Goal: Task Accomplishment & Management: Manage account settings

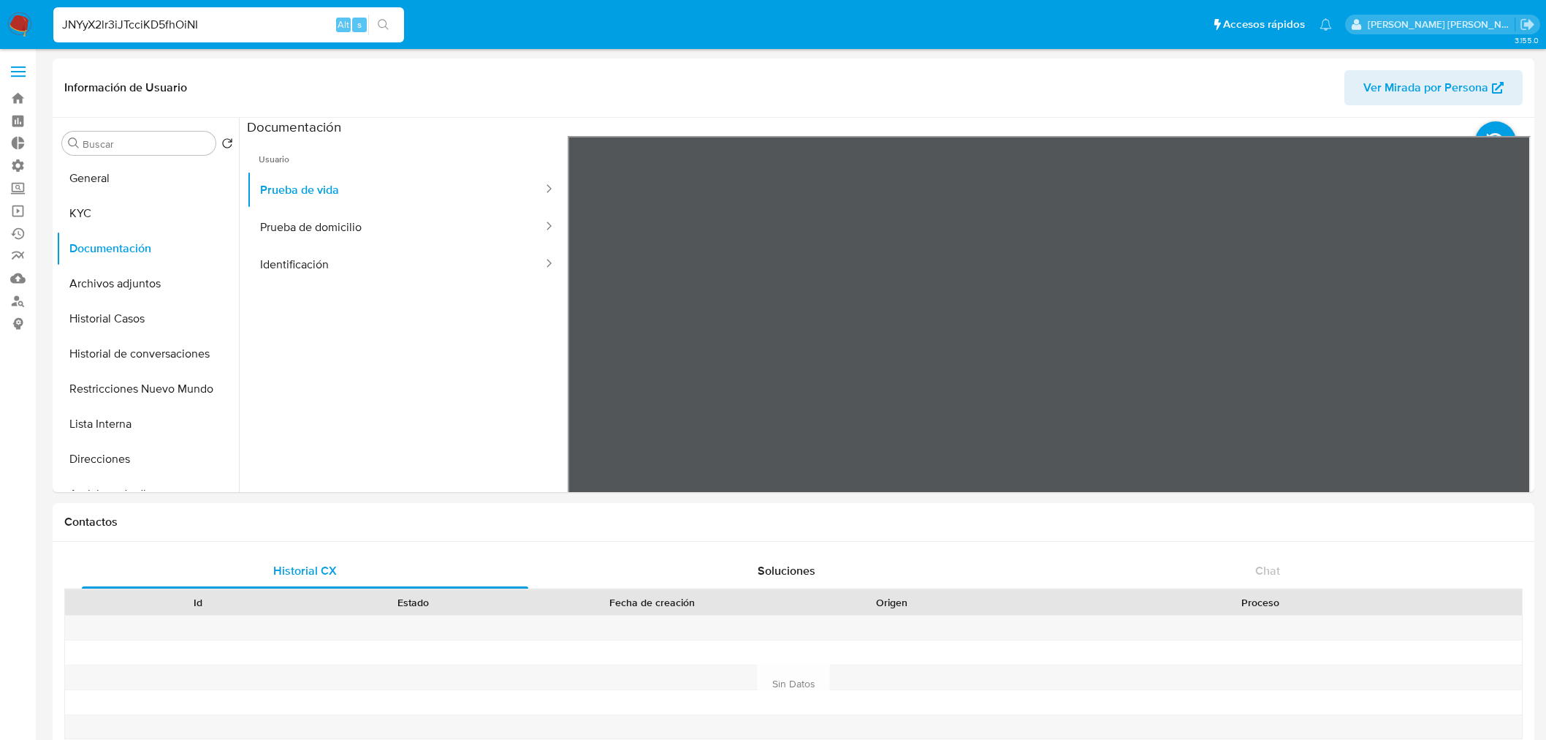
select select "10"
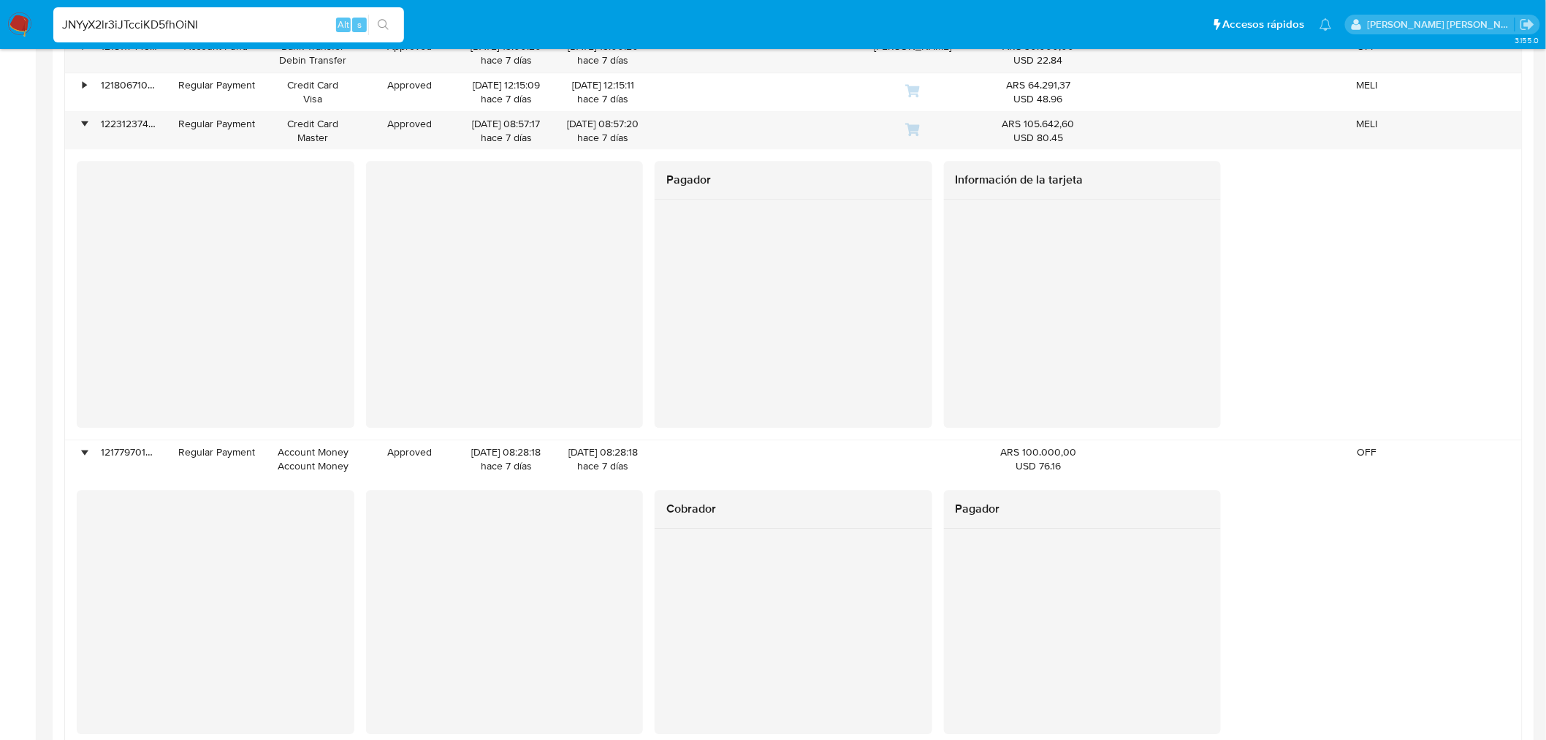
type input "JNYyX2lr3iJTcciKD5fhOiNI"
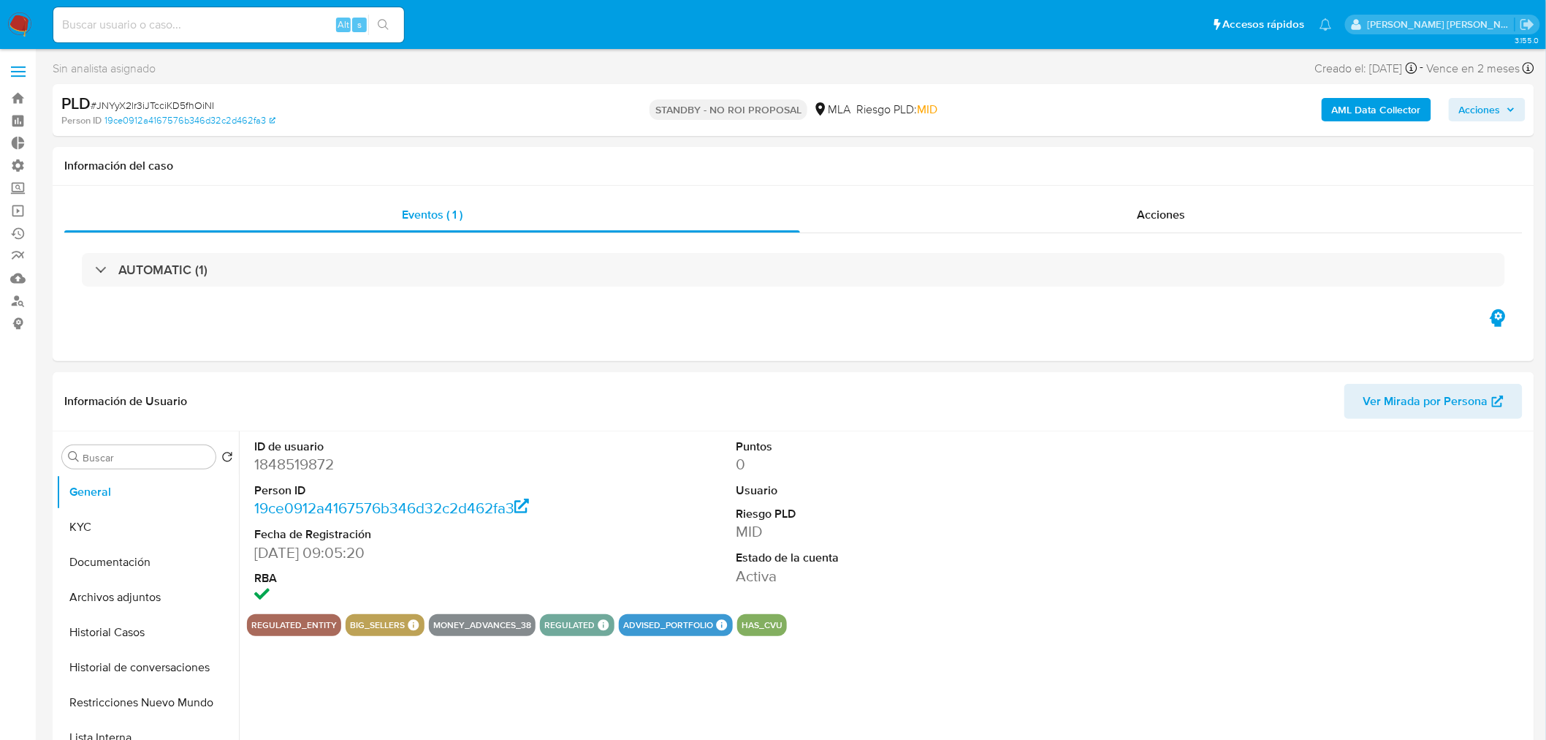
select select "10"
click at [278, 30] on input at bounding box center [228, 24] width 351 height 19
paste input "8TqFi2hQOw6wgsvjiavn53tA"
type input "8TqFi2hQOw6wgsvjiavn53tA"
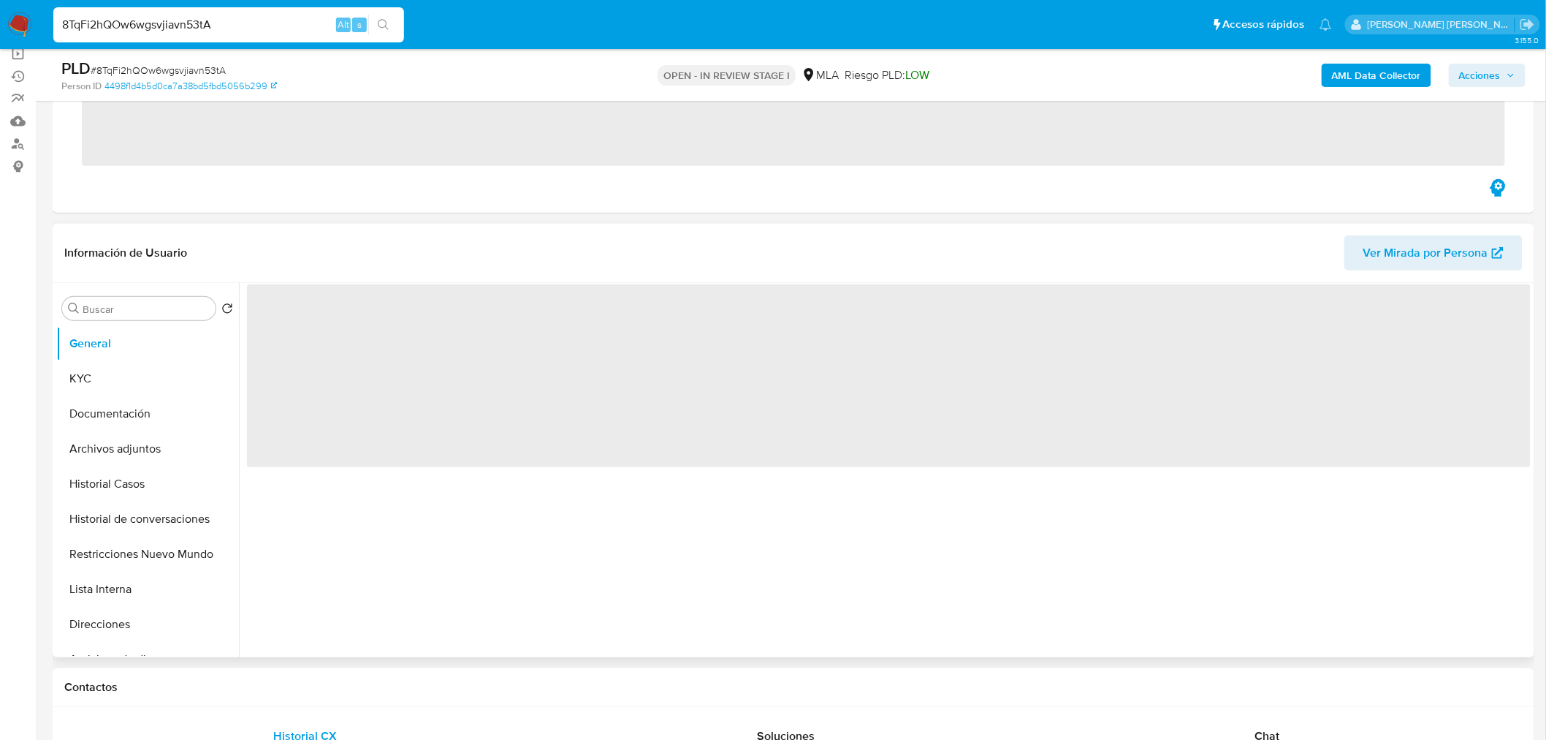
scroll to position [243, 0]
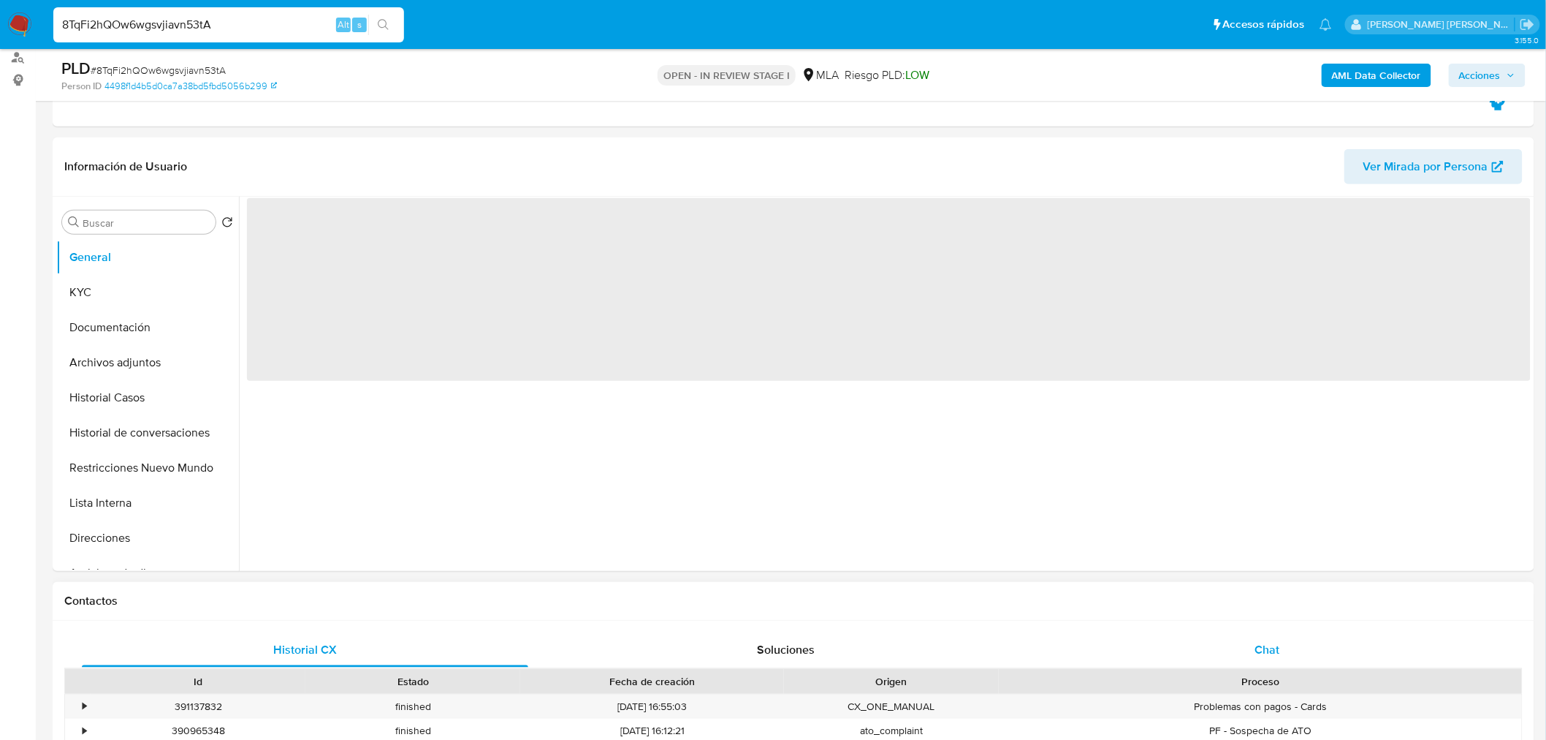
click at [1297, 634] on div "Chat" at bounding box center [1267, 649] width 447 height 35
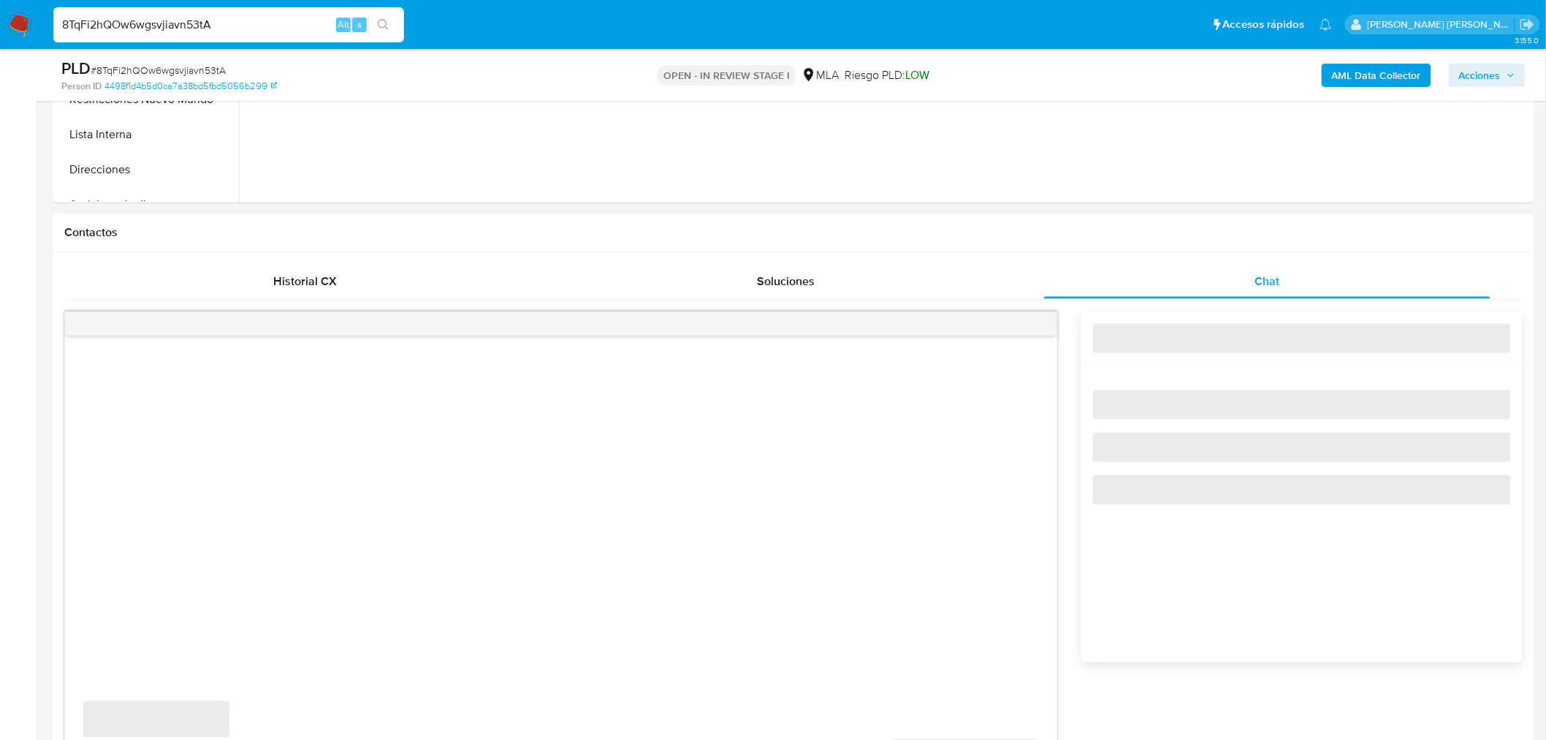
scroll to position [649, 0]
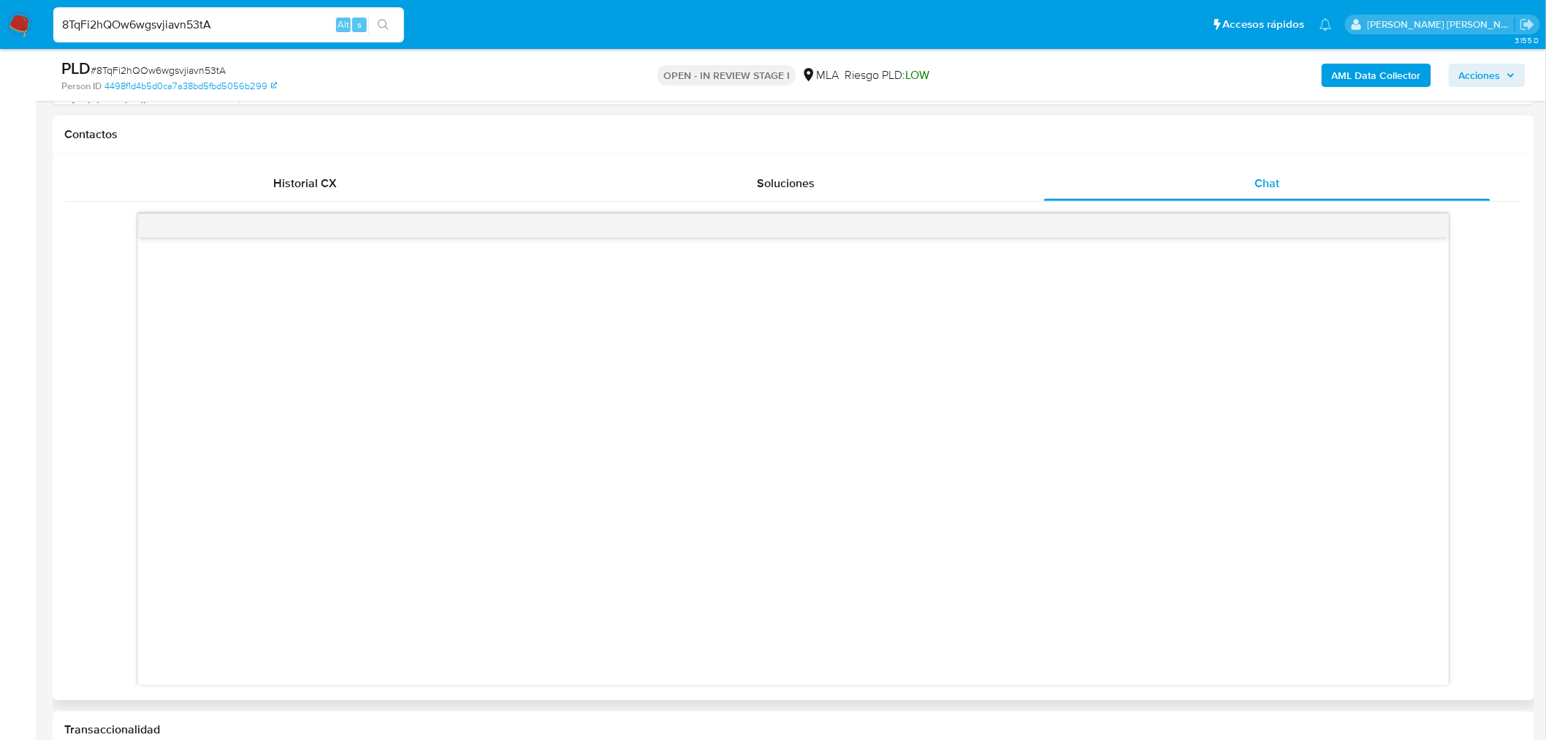
select select "10"
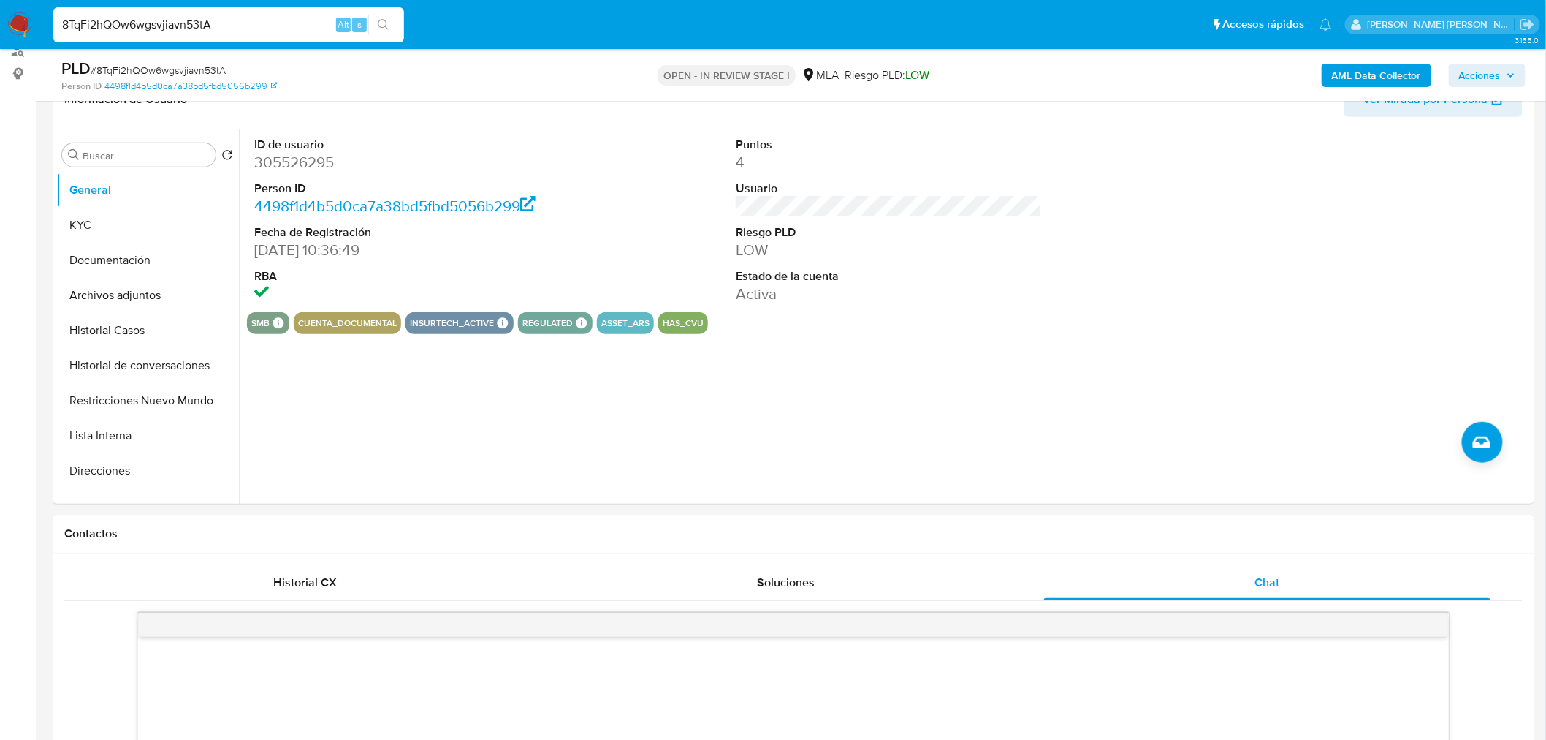
scroll to position [243, 0]
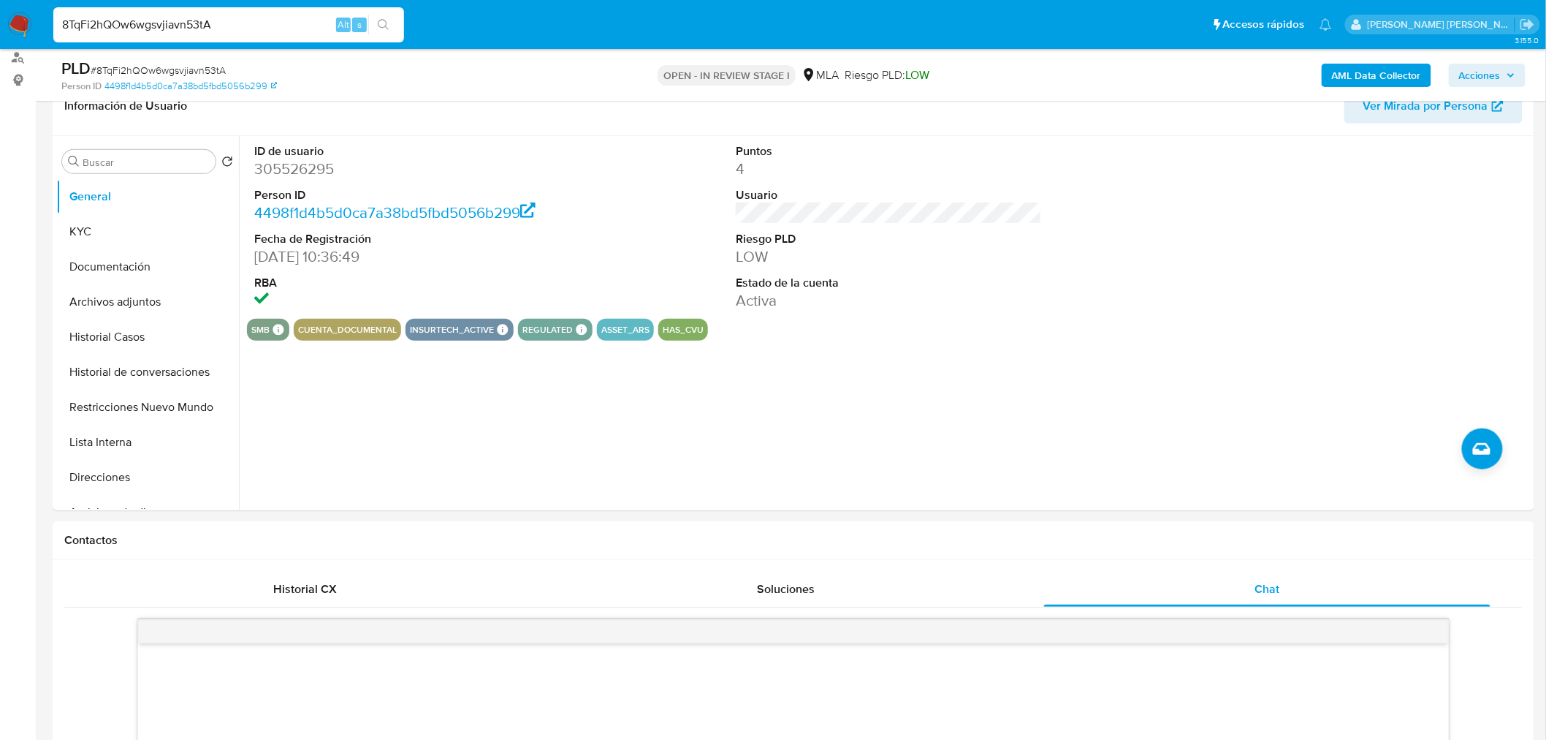
click at [246, 31] on input "8TqFi2hQOw6wgsvjiavn53tA" at bounding box center [228, 24] width 351 height 19
paste input "kgTp4PS6FaHDwVb2wLii0Gwj"
type input "kgTp4PS6FaHDwVb2wLii0Gwj"
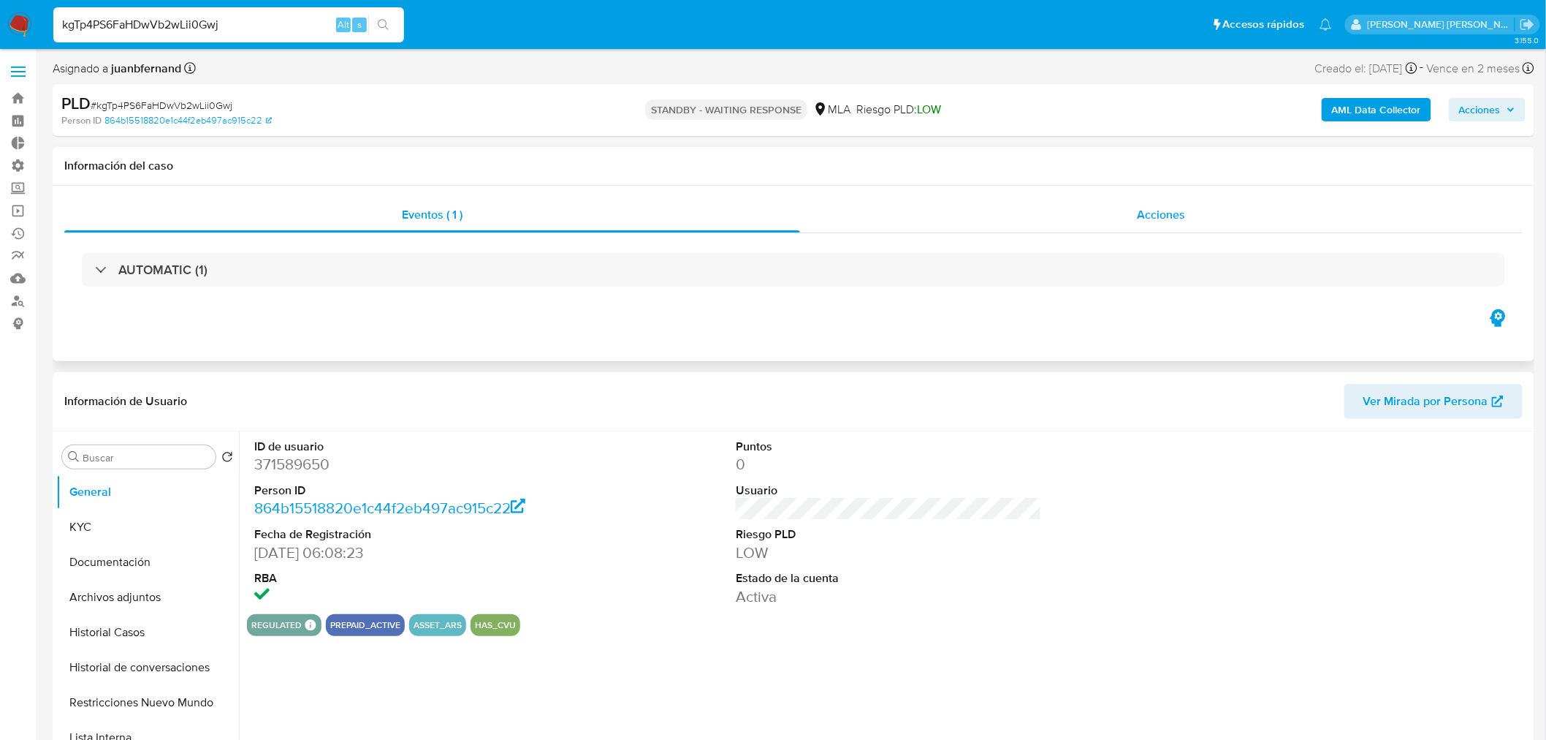
click at [1222, 216] on div "Acciones" at bounding box center [1161, 214] width 723 height 35
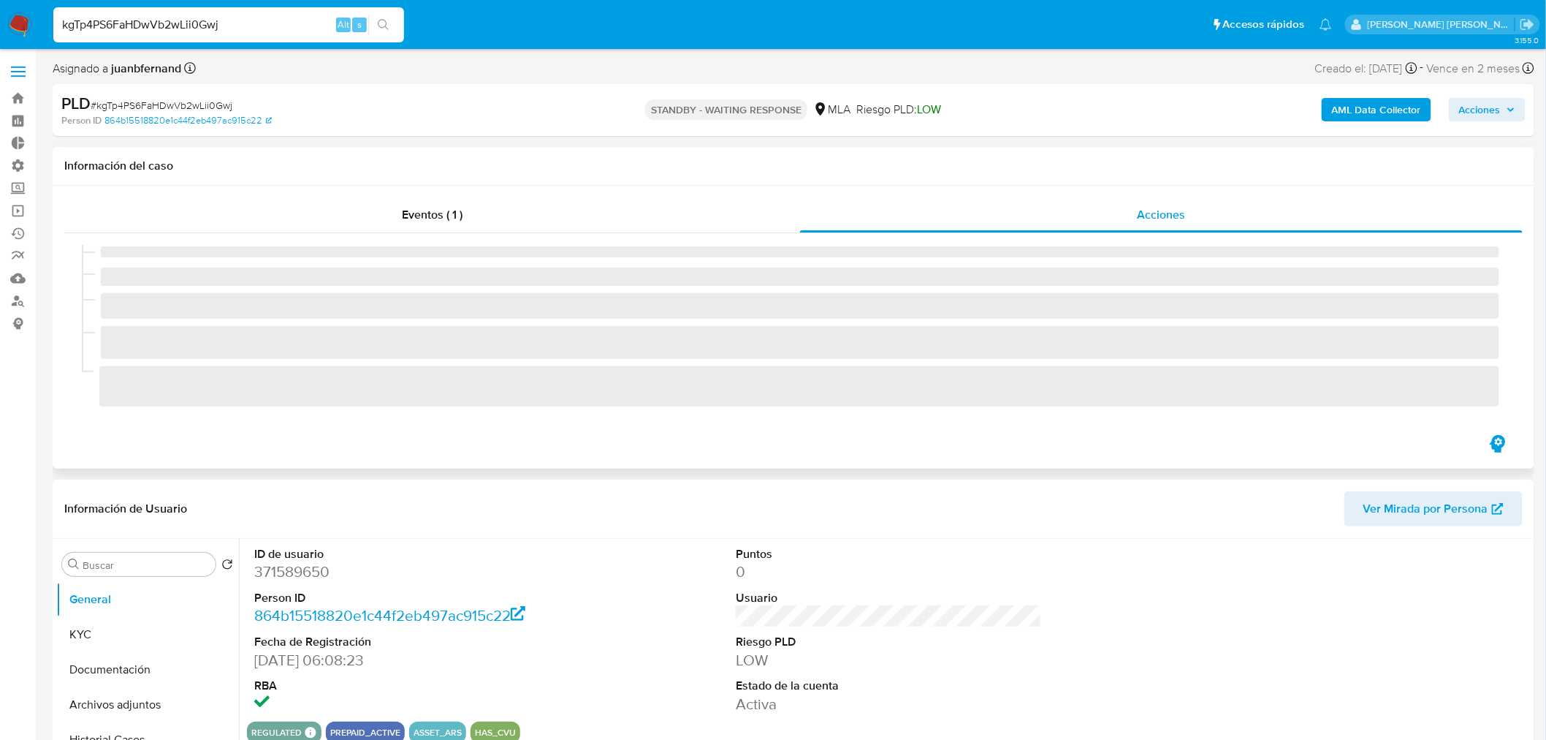
select select "10"
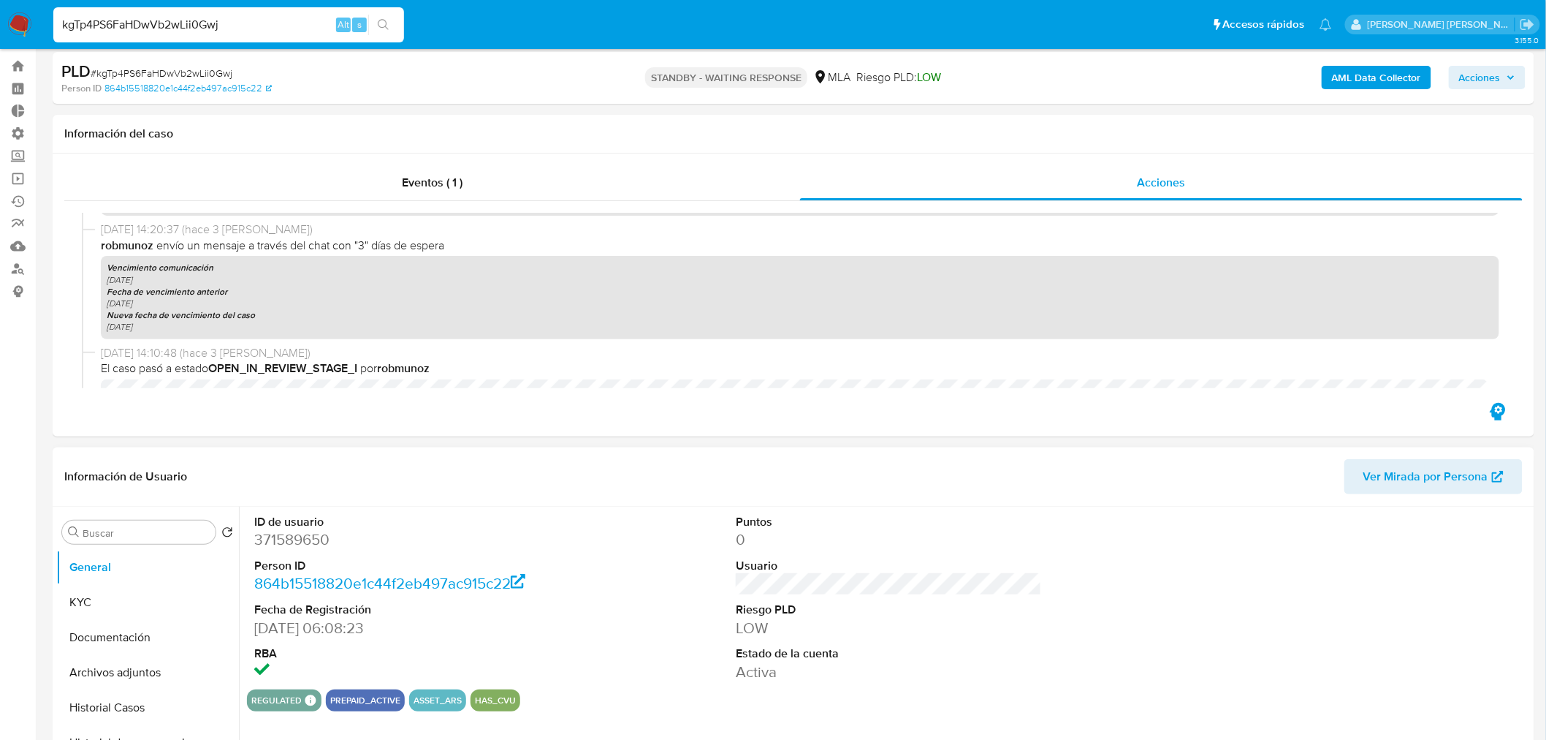
scroll to position [243, 0]
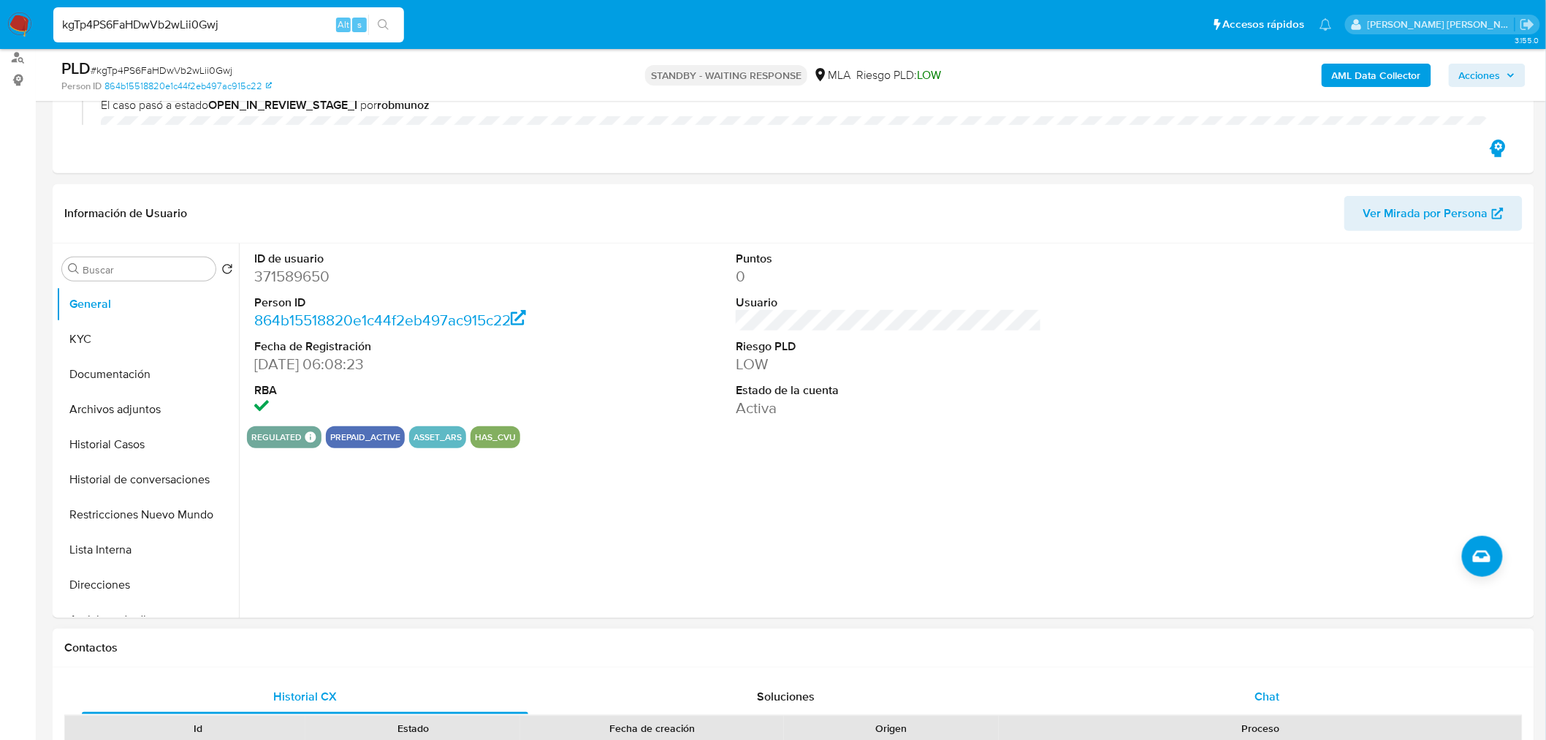
click at [1299, 696] on div "Chat" at bounding box center [1267, 696] width 447 height 35
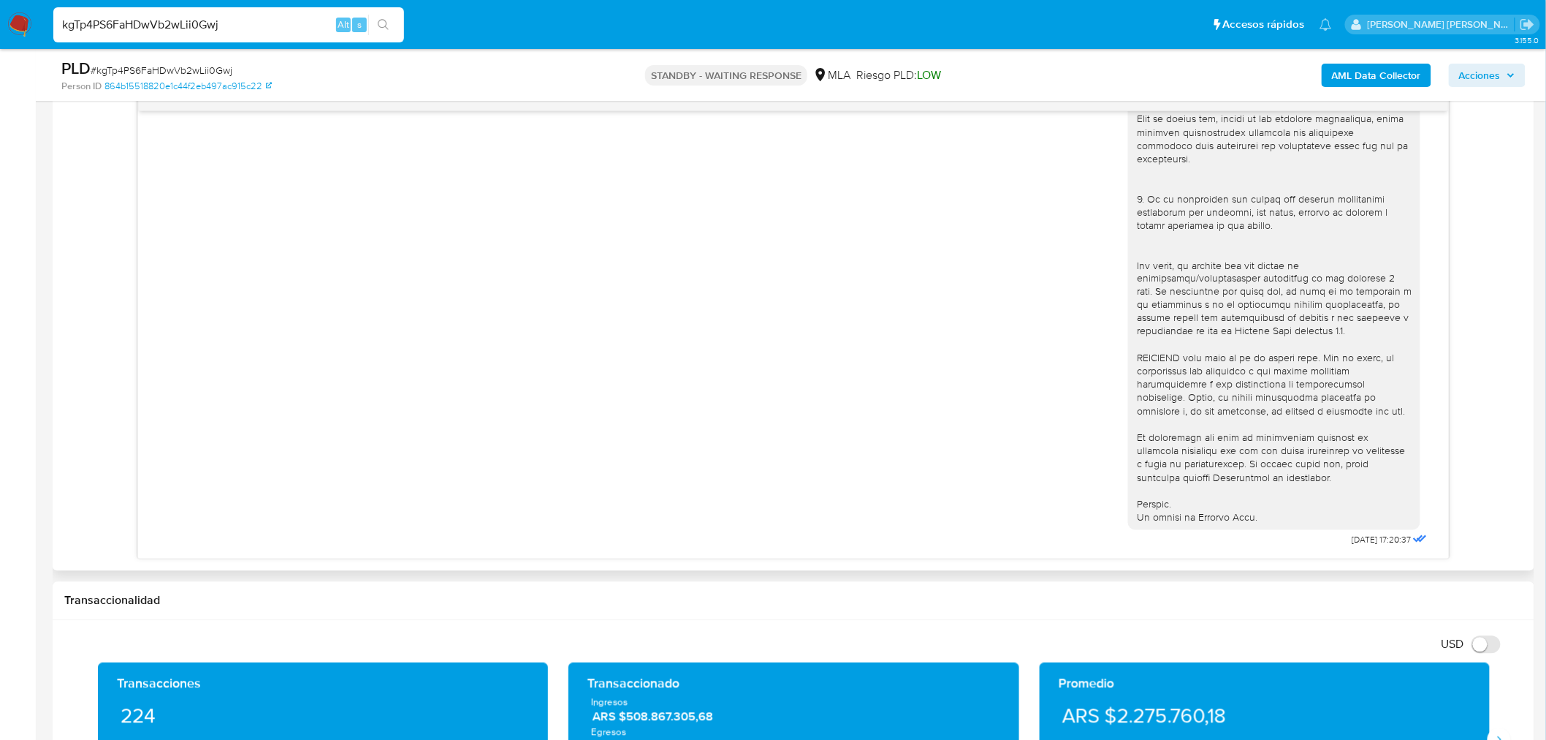
scroll to position [893, 0]
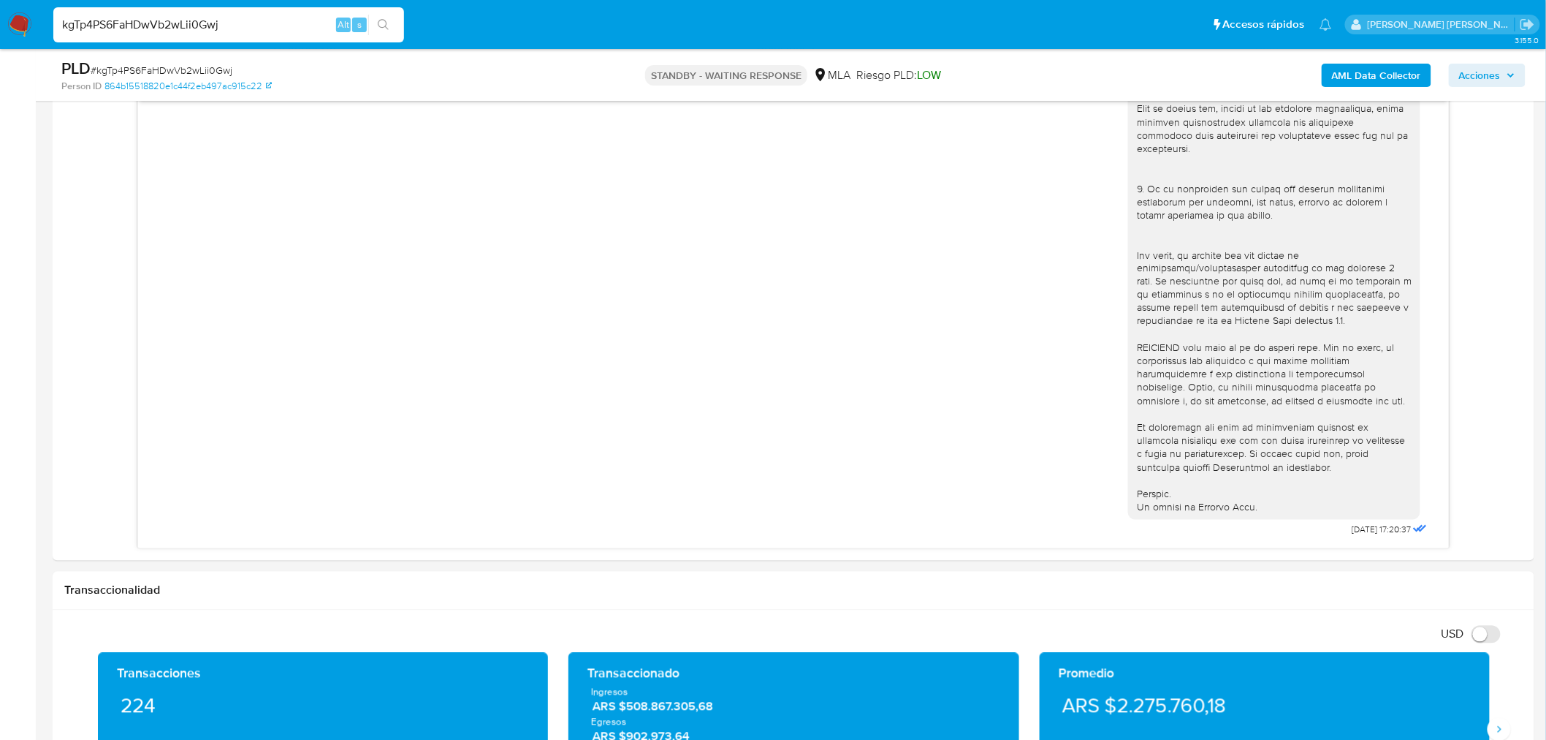
click at [268, 23] on input "kgTp4PS6FaHDwVb2wLii0Gwj" at bounding box center [228, 24] width 351 height 19
paste input "BlkUtIUBCKH1ITFRlxvr6bCG"
type input "BlkUtIUBCKH1ITFRlxvr6bCG"
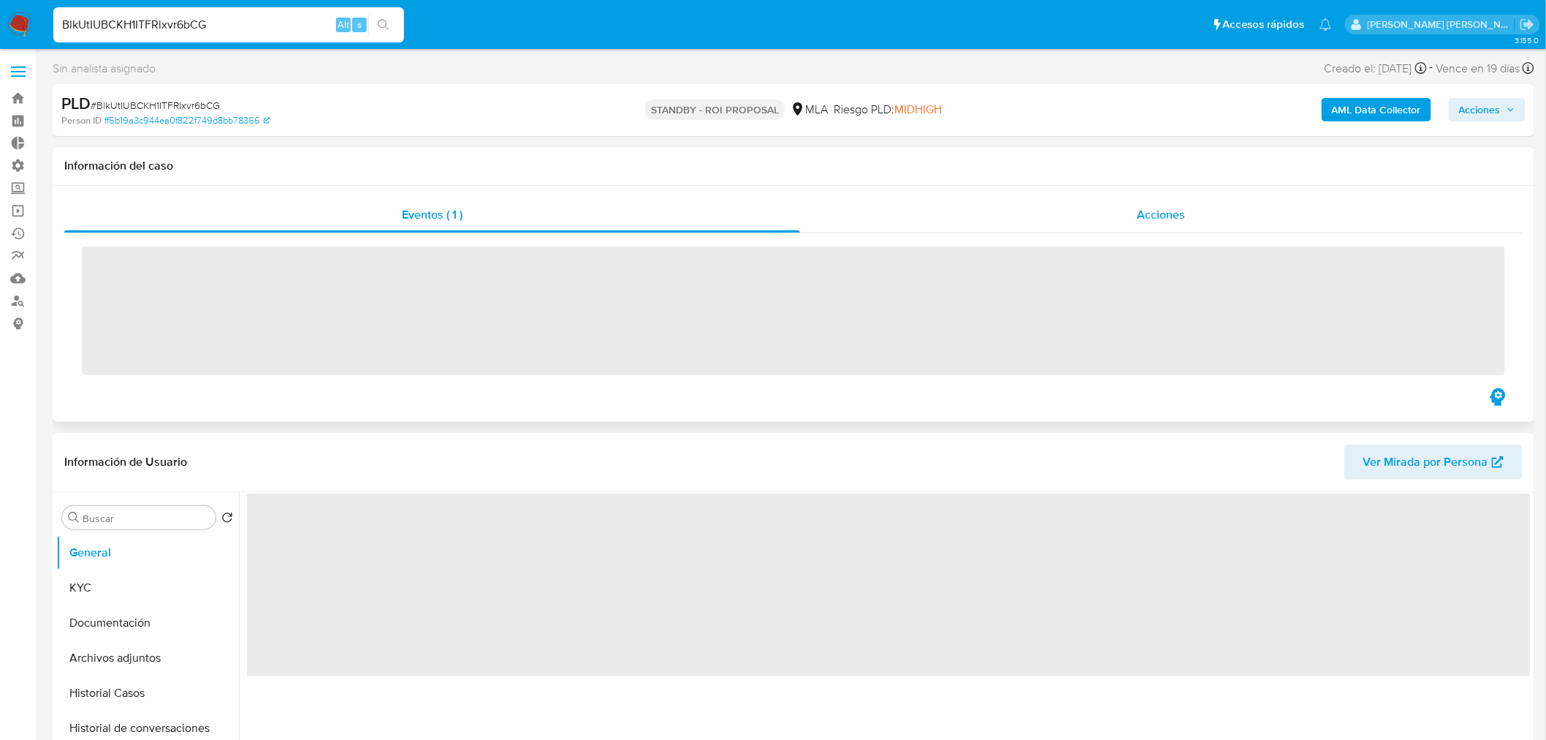
click at [1111, 221] on div "Acciones" at bounding box center [1161, 214] width 723 height 35
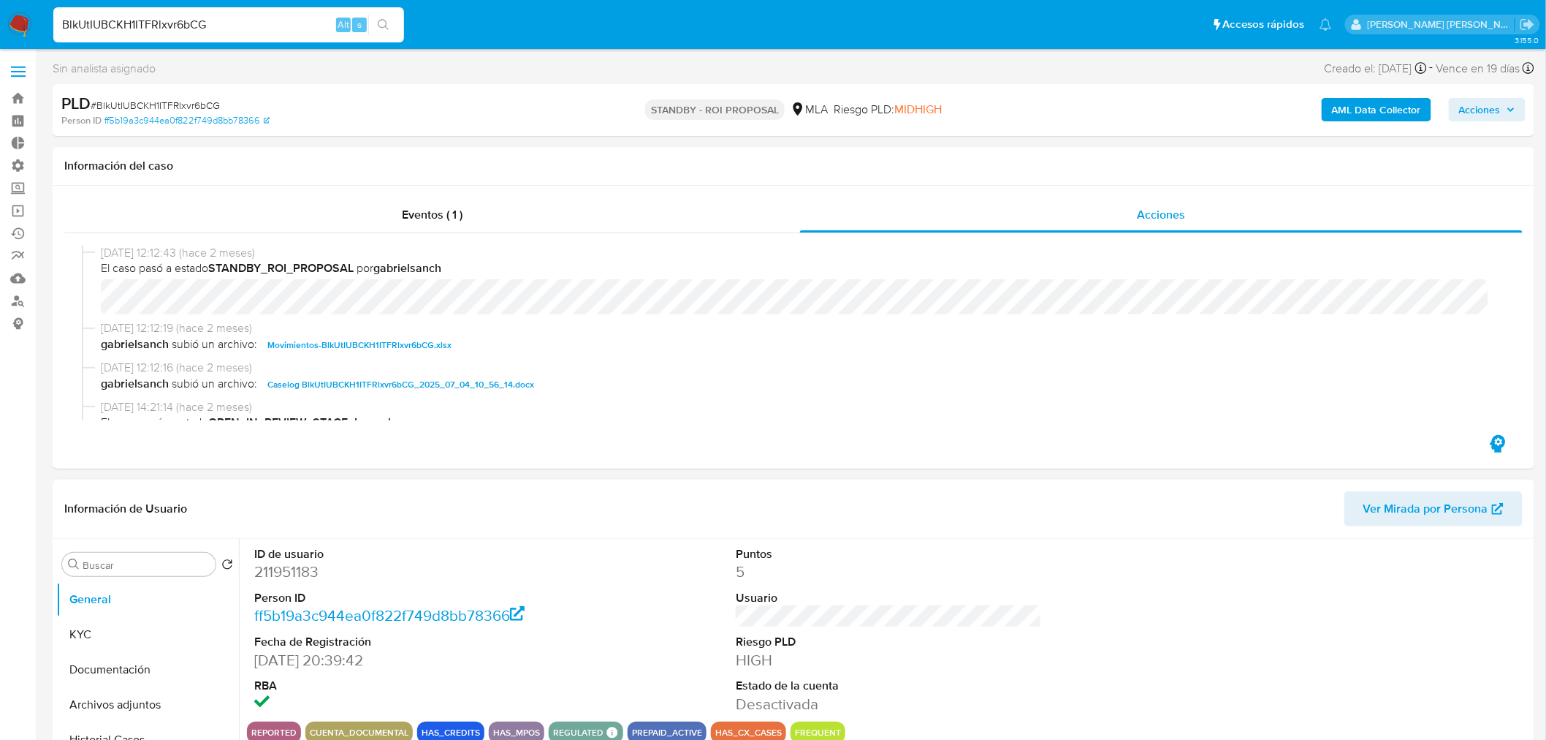
select select "10"
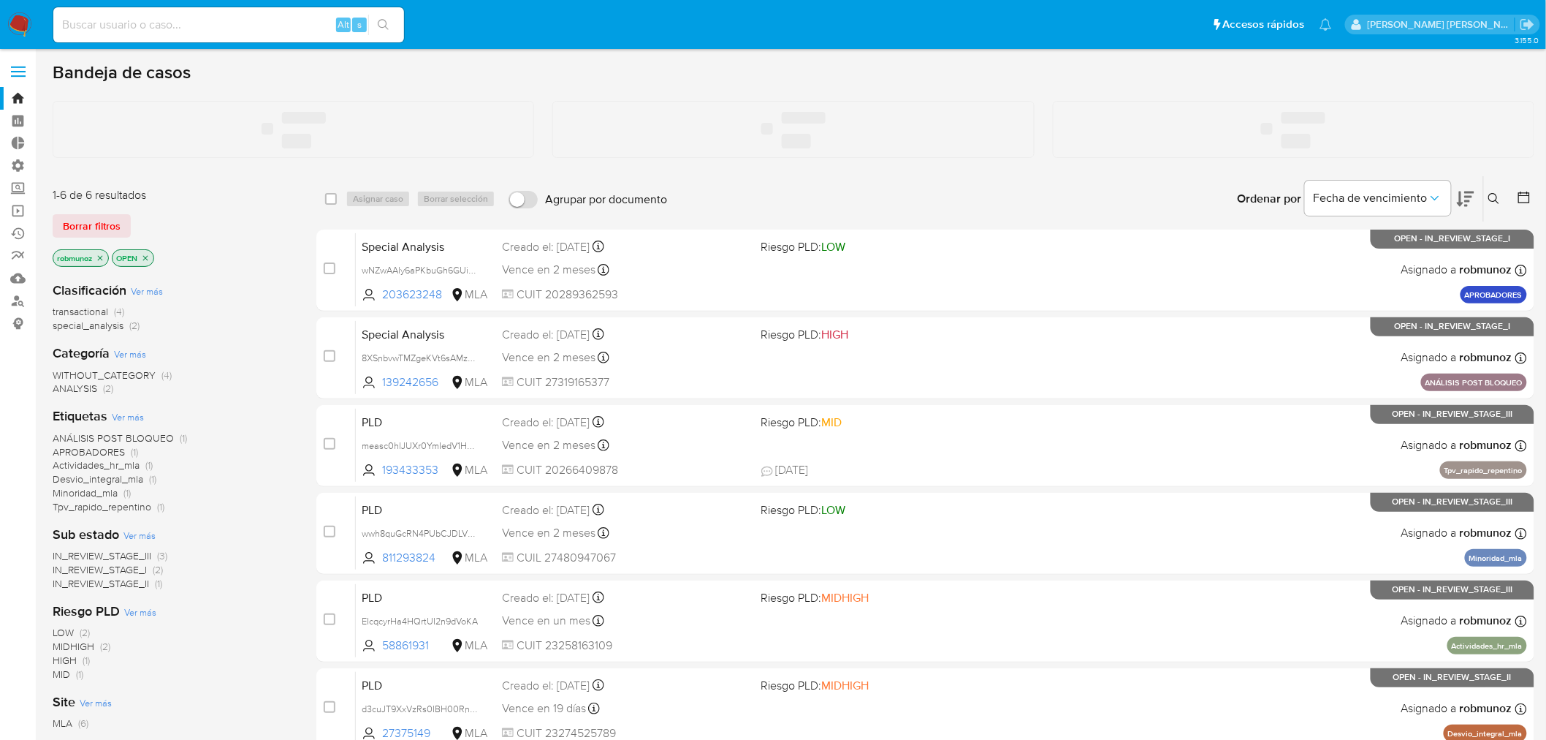
click at [1493, 203] on icon at bounding box center [1495, 199] width 12 height 12
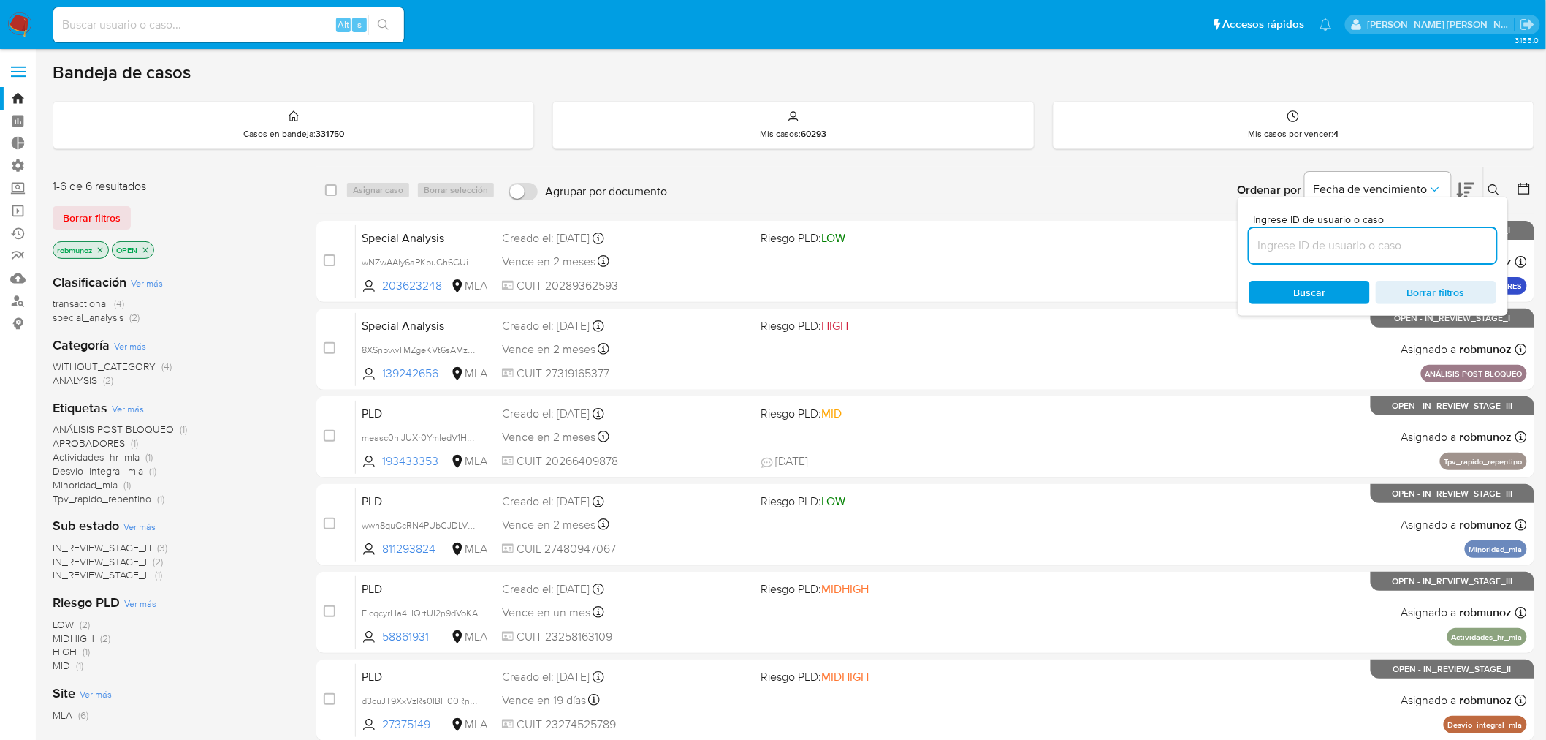
click at [1453, 243] on input at bounding box center [1373, 245] width 247 height 19
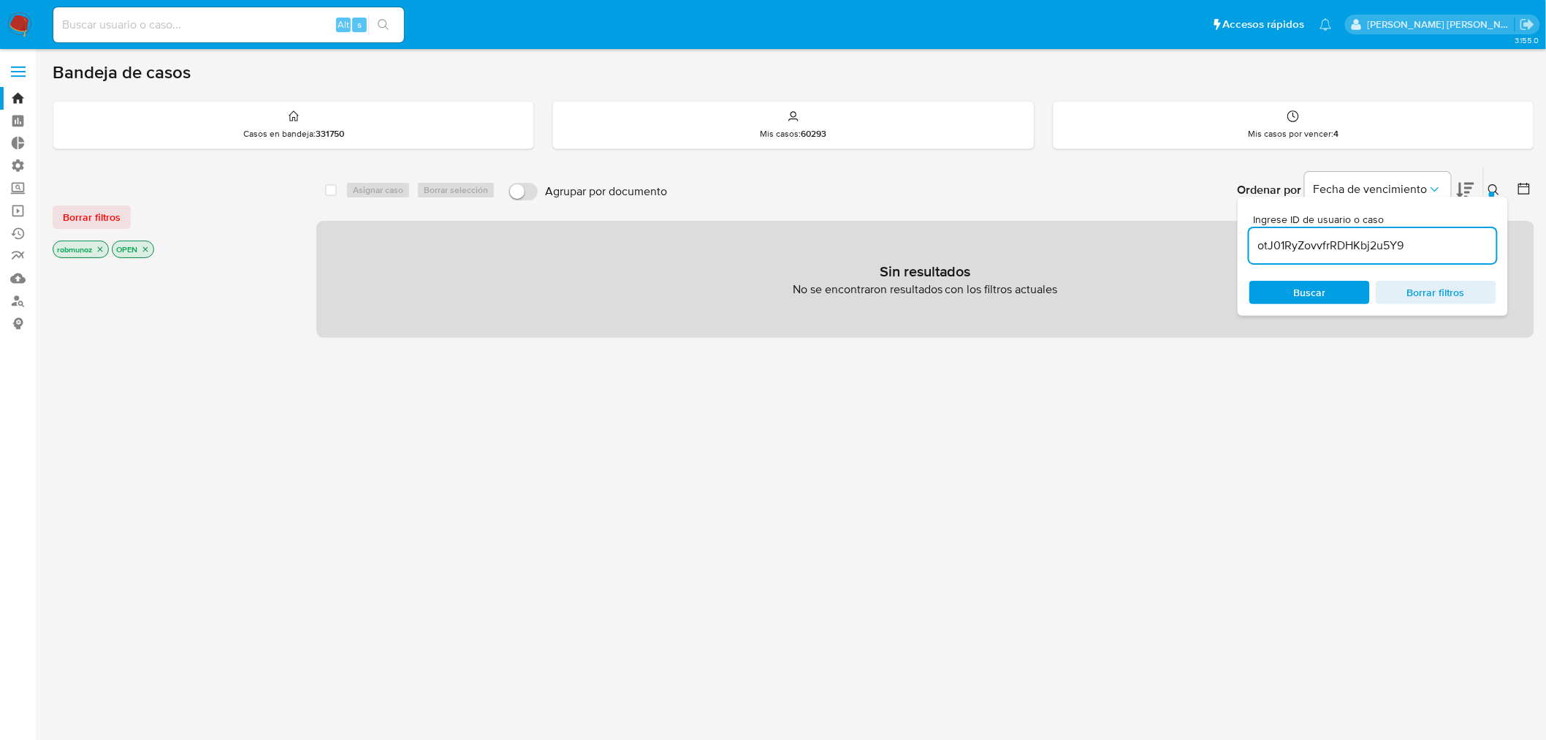
click at [1429, 246] on input "otJ01RyZovvfrRDHKbj2u5Y9" at bounding box center [1373, 245] width 247 height 19
type input "otJ01RyZovvfrRDHKbj2u5Y9"
click at [75, 203] on div "Borrar filtros robmunoz OPEN" at bounding box center [170, 219] width 234 height 83
click at [74, 220] on span "Borrar filtros" at bounding box center [92, 217] width 58 height 20
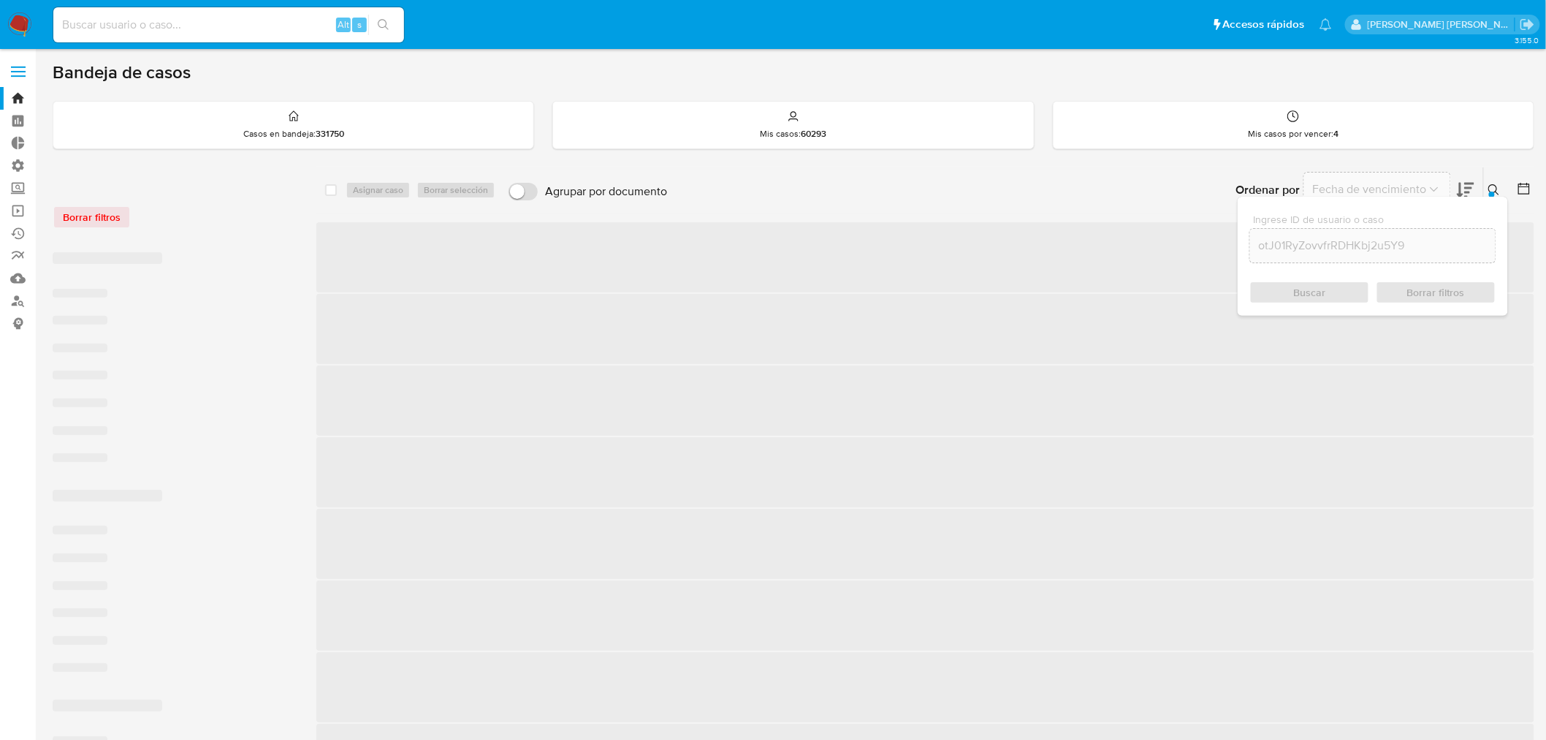
click at [1498, 189] on icon at bounding box center [1495, 190] width 12 height 12
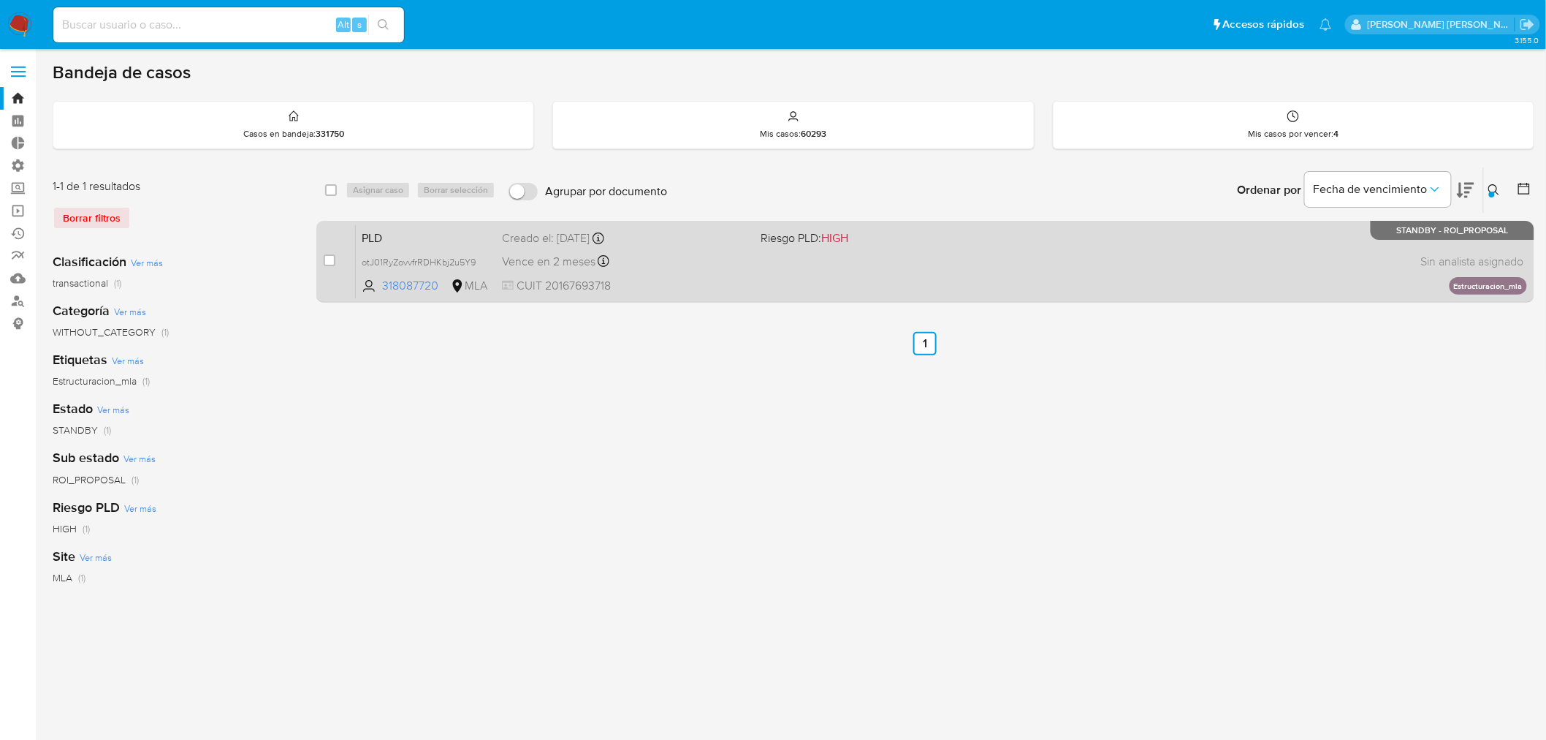
click at [337, 261] on div "case-item-checkbox No es posible asignar el caso" at bounding box center [340, 261] width 32 height 74
click at [335, 259] on div "case-item-checkbox No es posible asignar el caso" at bounding box center [340, 261] width 32 height 74
click at [333, 259] on input "checkbox" at bounding box center [330, 260] width 12 height 12
checkbox input "true"
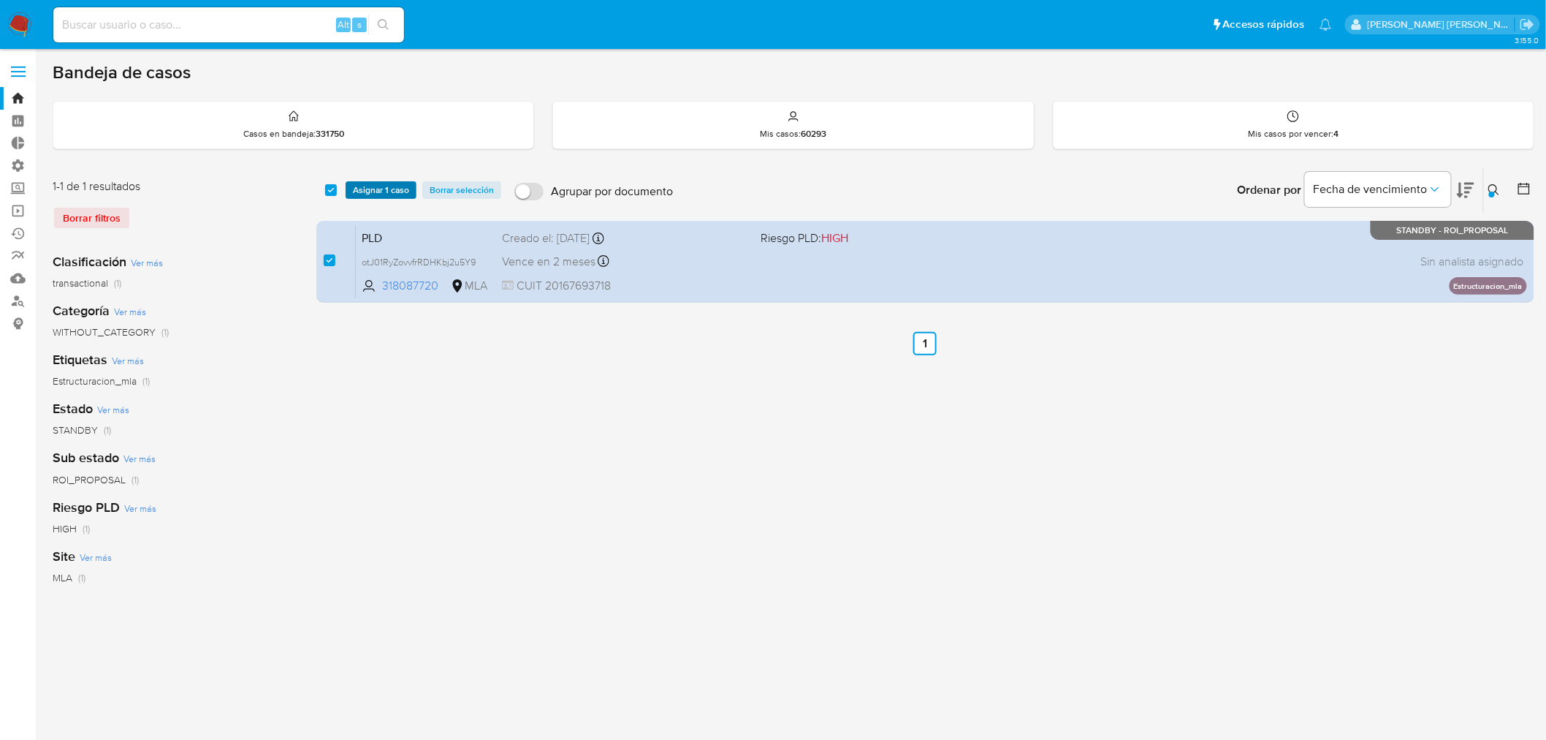
click at [373, 197] on span "Asignar 1 caso" at bounding box center [381, 190] width 56 height 15
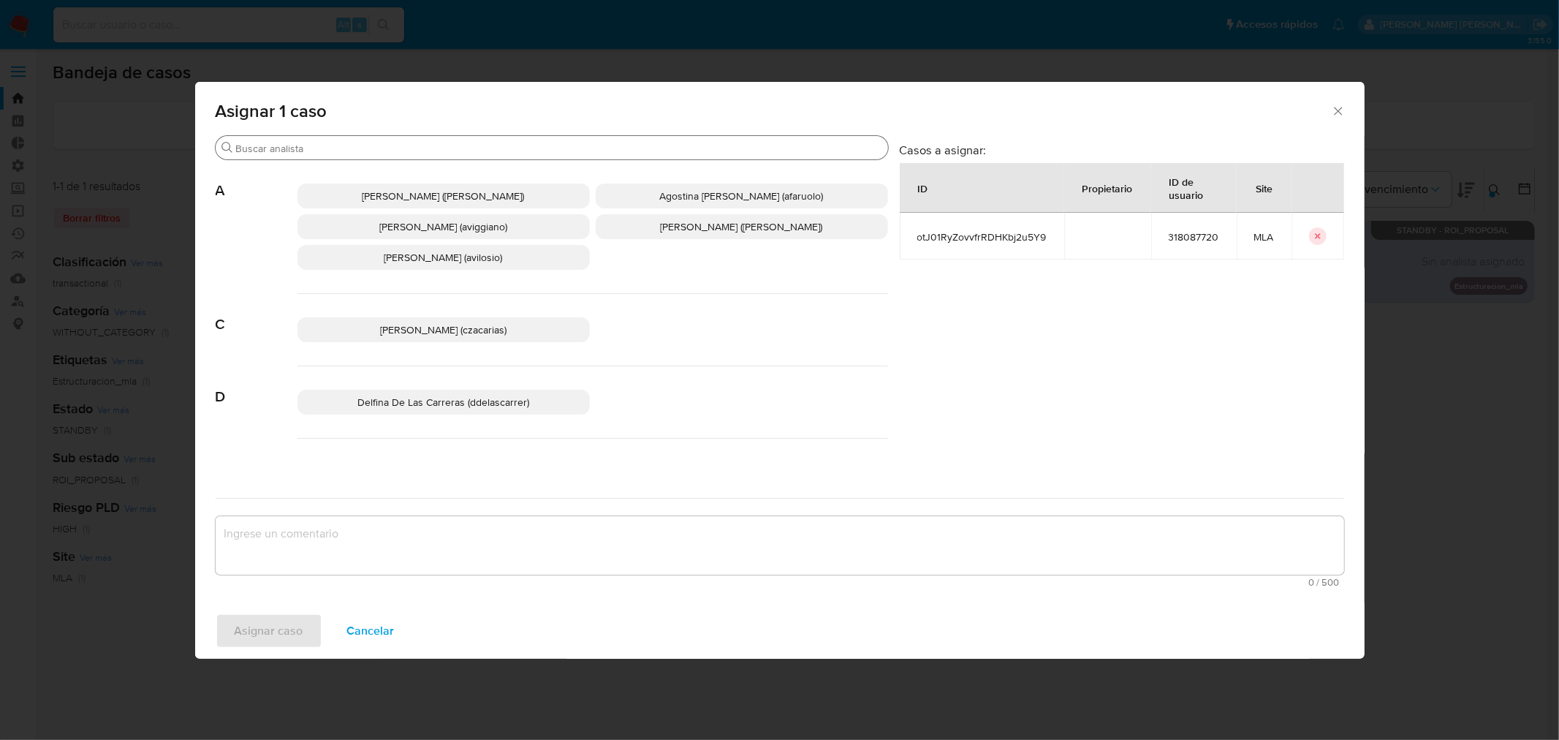
click at [341, 146] on input "Buscar" at bounding box center [559, 148] width 646 height 13
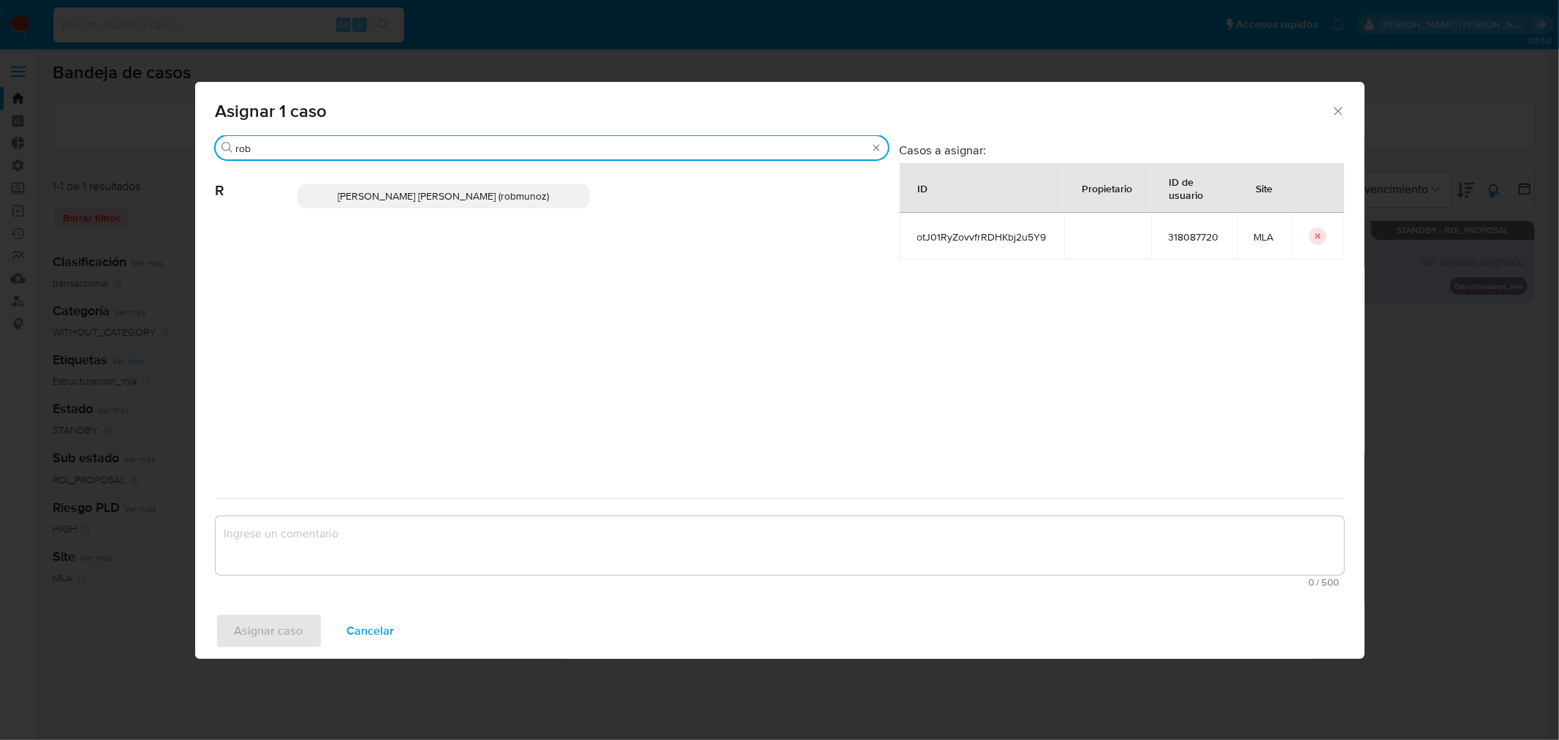
type input "rob"
click at [438, 206] on p "Roberto Santiago Munoz (robmunoz)" at bounding box center [443, 195] width 292 height 25
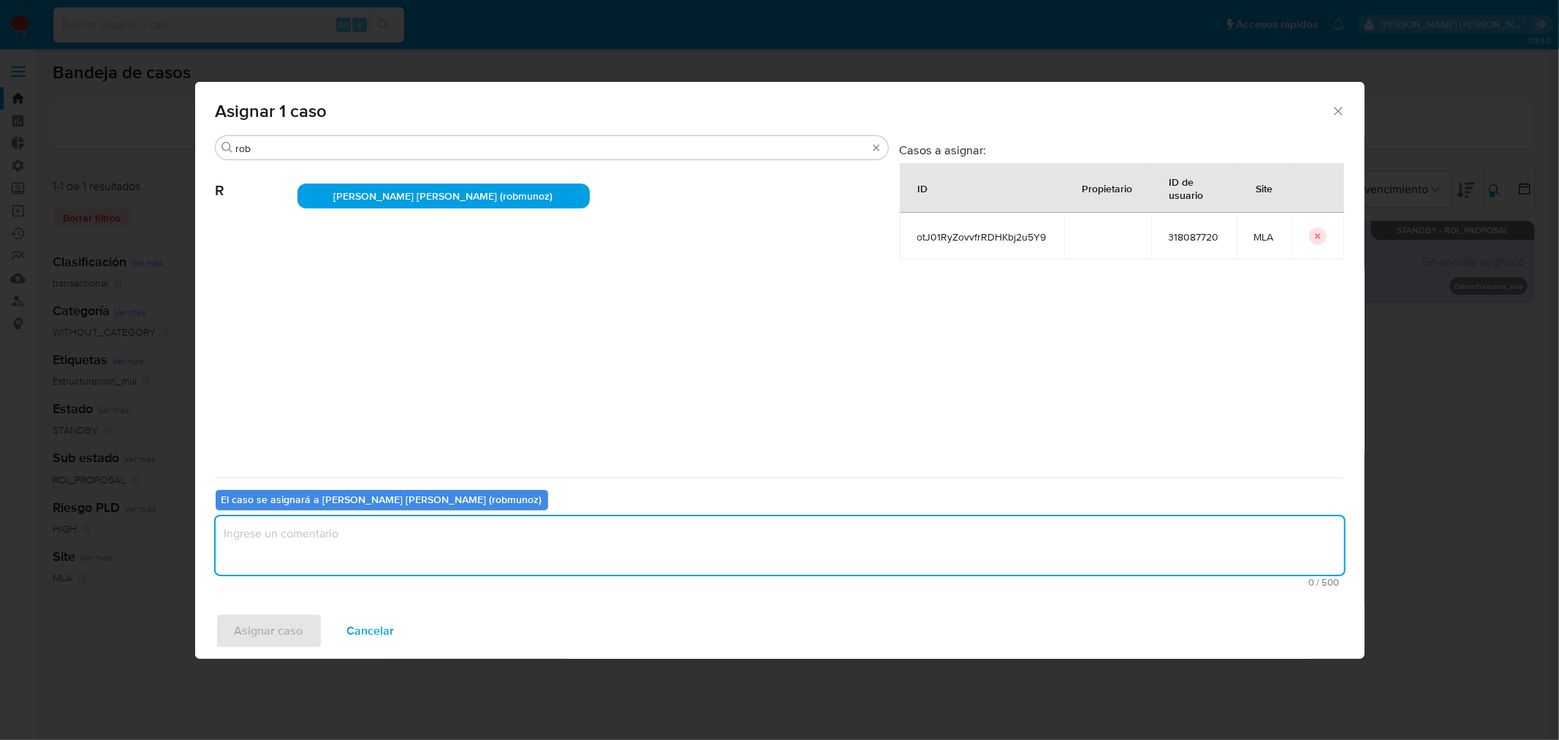
click at [520, 538] on textarea "assign-modal" at bounding box center [780, 545] width 1128 height 58
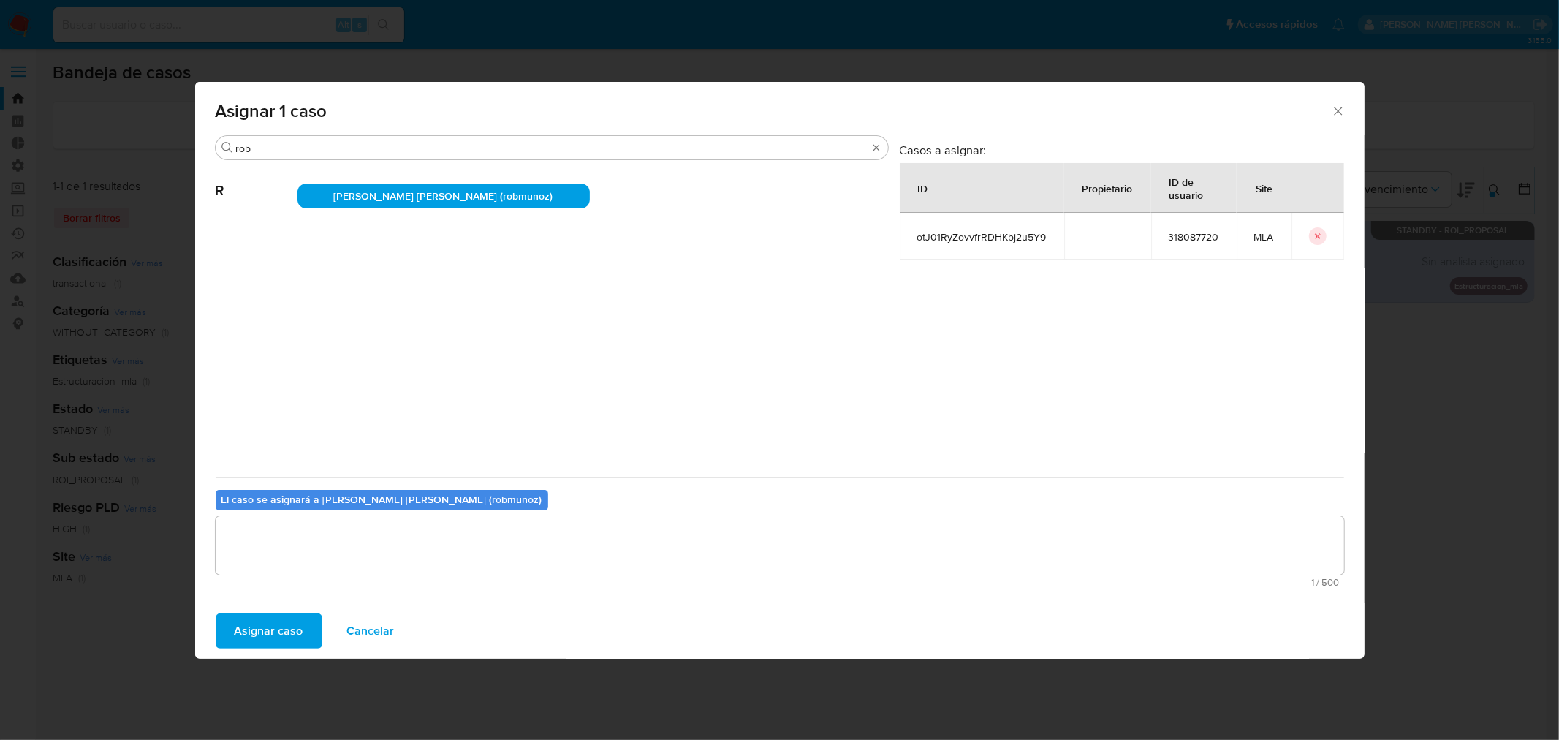
click at [300, 624] on button "Asignar caso" at bounding box center [269, 630] width 107 height 35
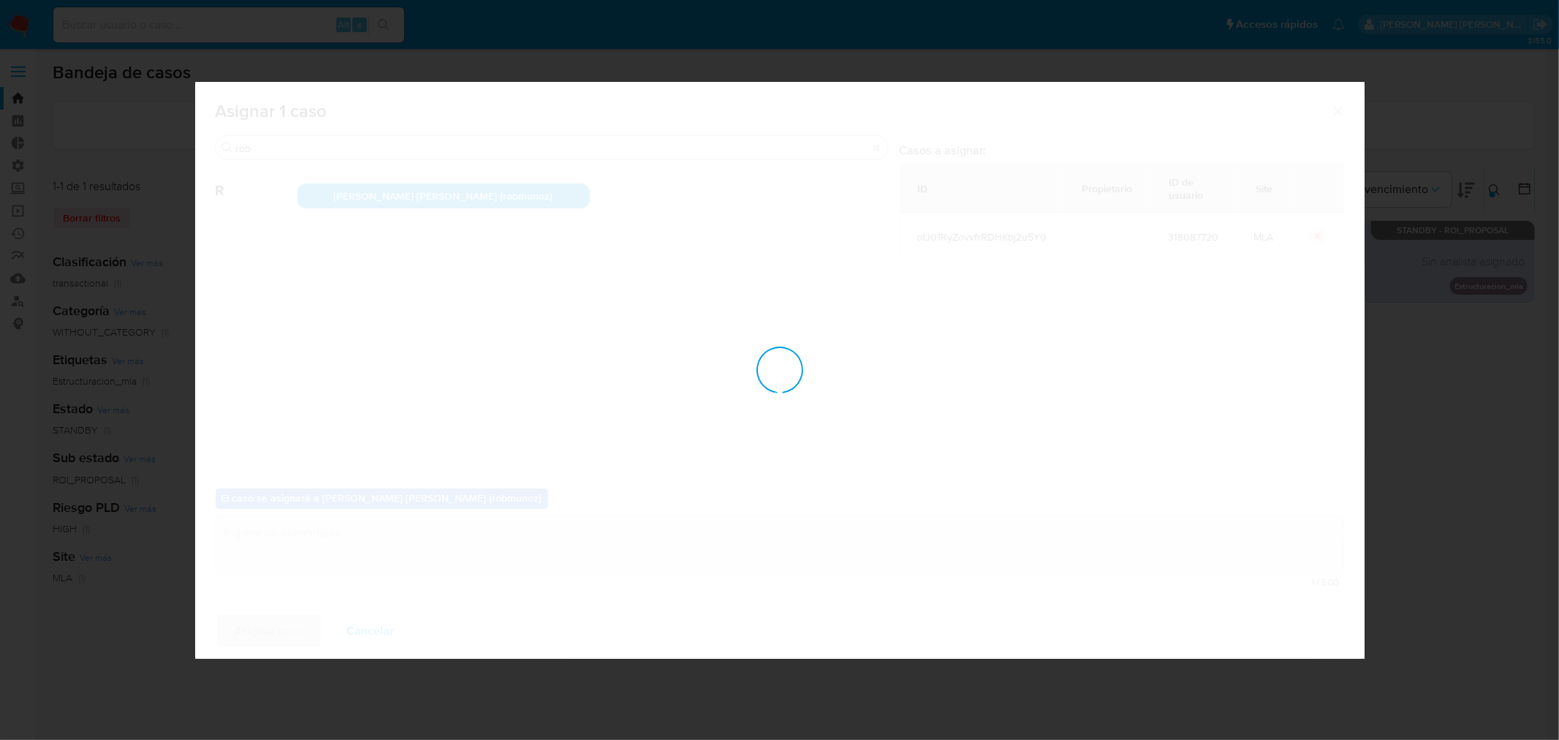
checkbox input "false"
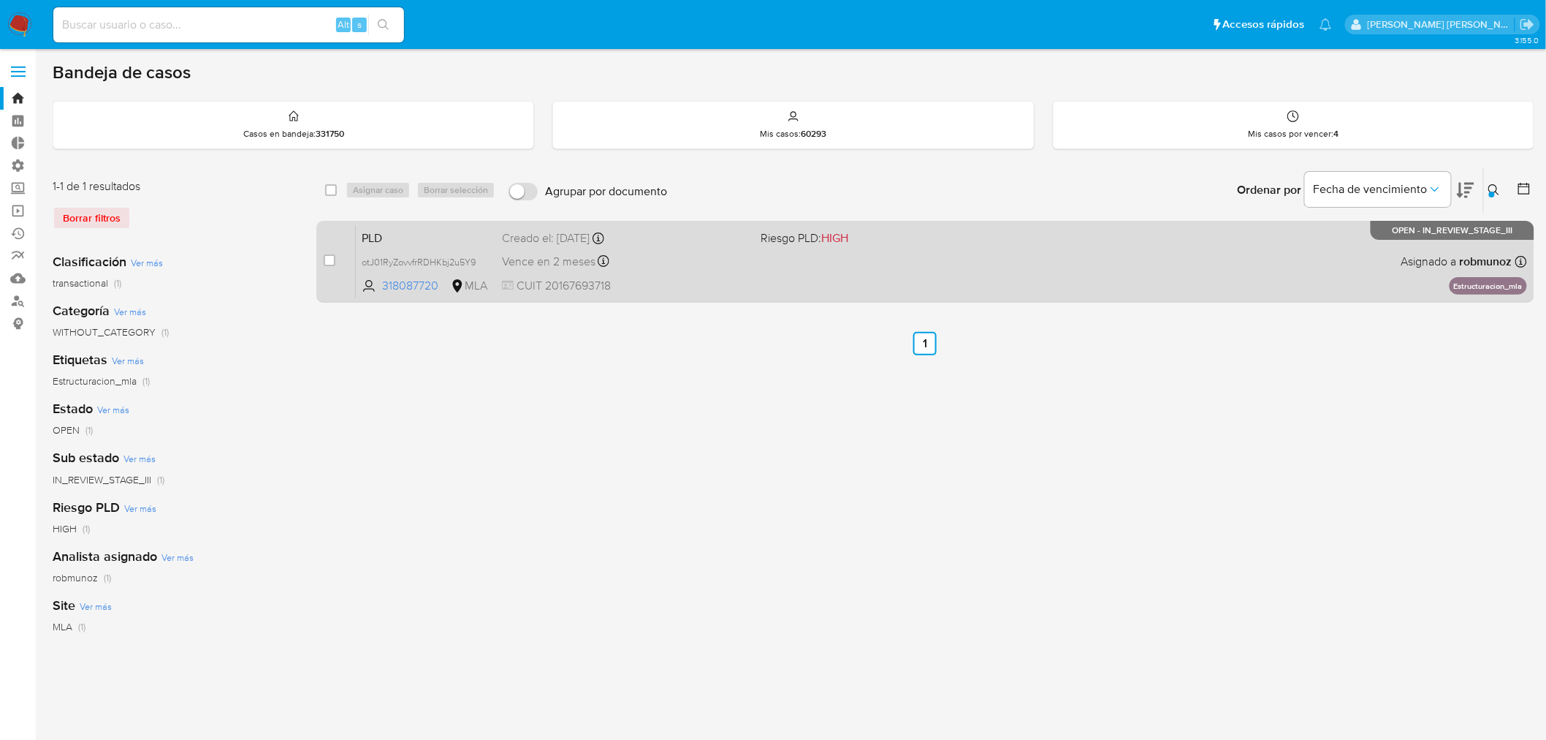
click at [991, 294] on div "PLD otJ01RyZovvfrRDHKbj2u5Y9 318087720 MLA Riesgo PLD: HIGH Creado el: 12/07/20…" at bounding box center [941, 261] width 1171 height 74
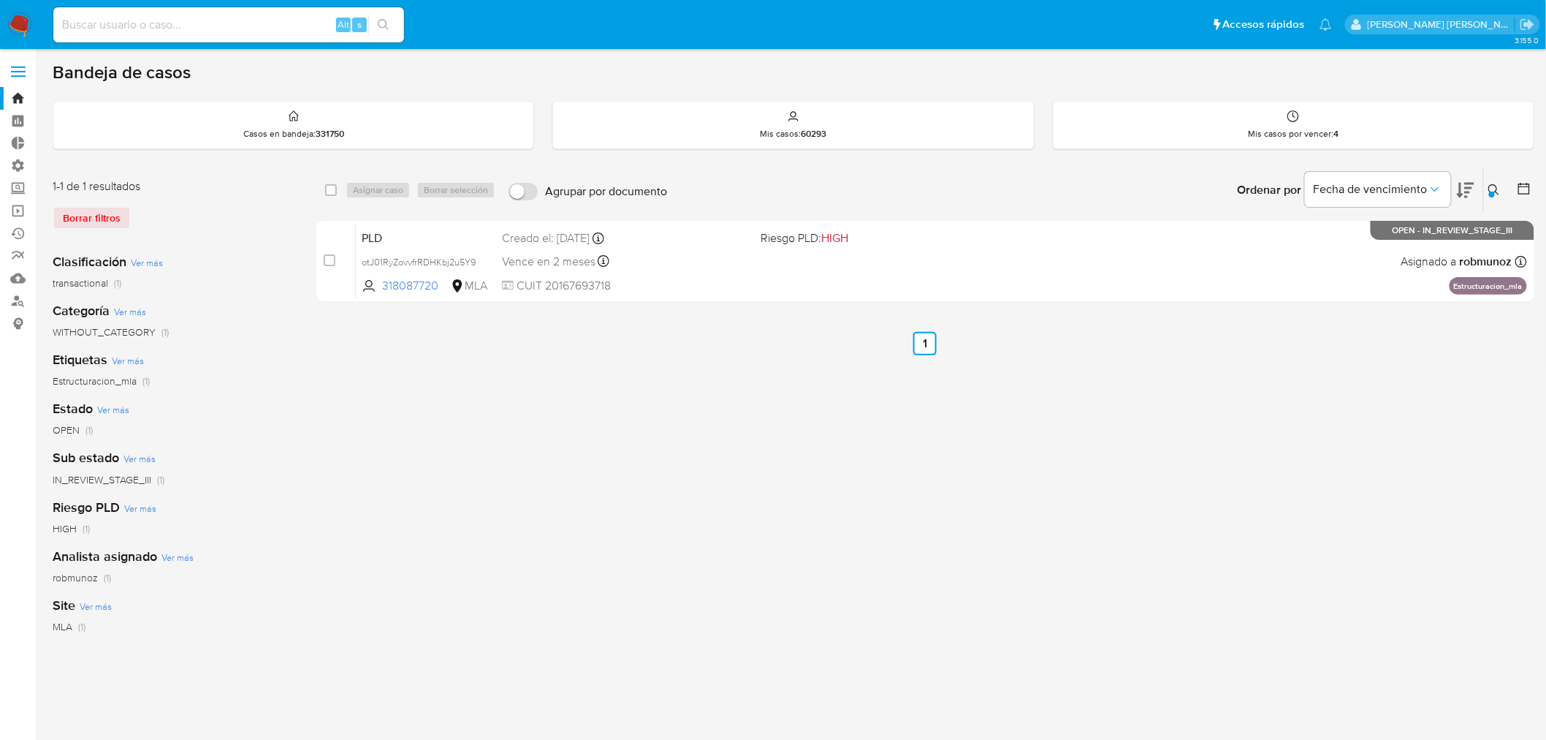
click at [1498, 187] on icon at bounding box center [1495, 190] width 12 height 12
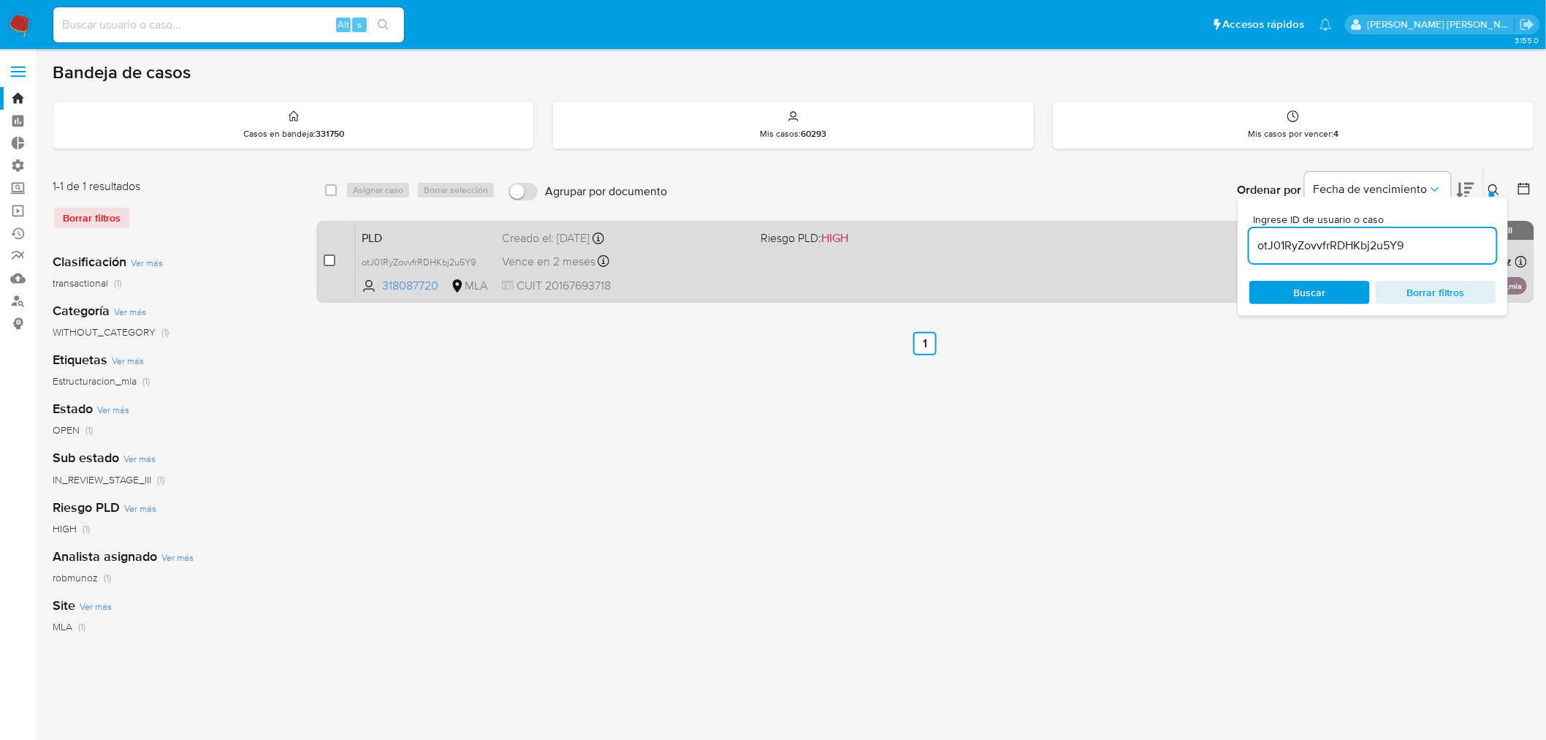
click at [326, 257] on input "checkbox" at bounding box center [330, 260] width 12 height 12
checkbox input "true"
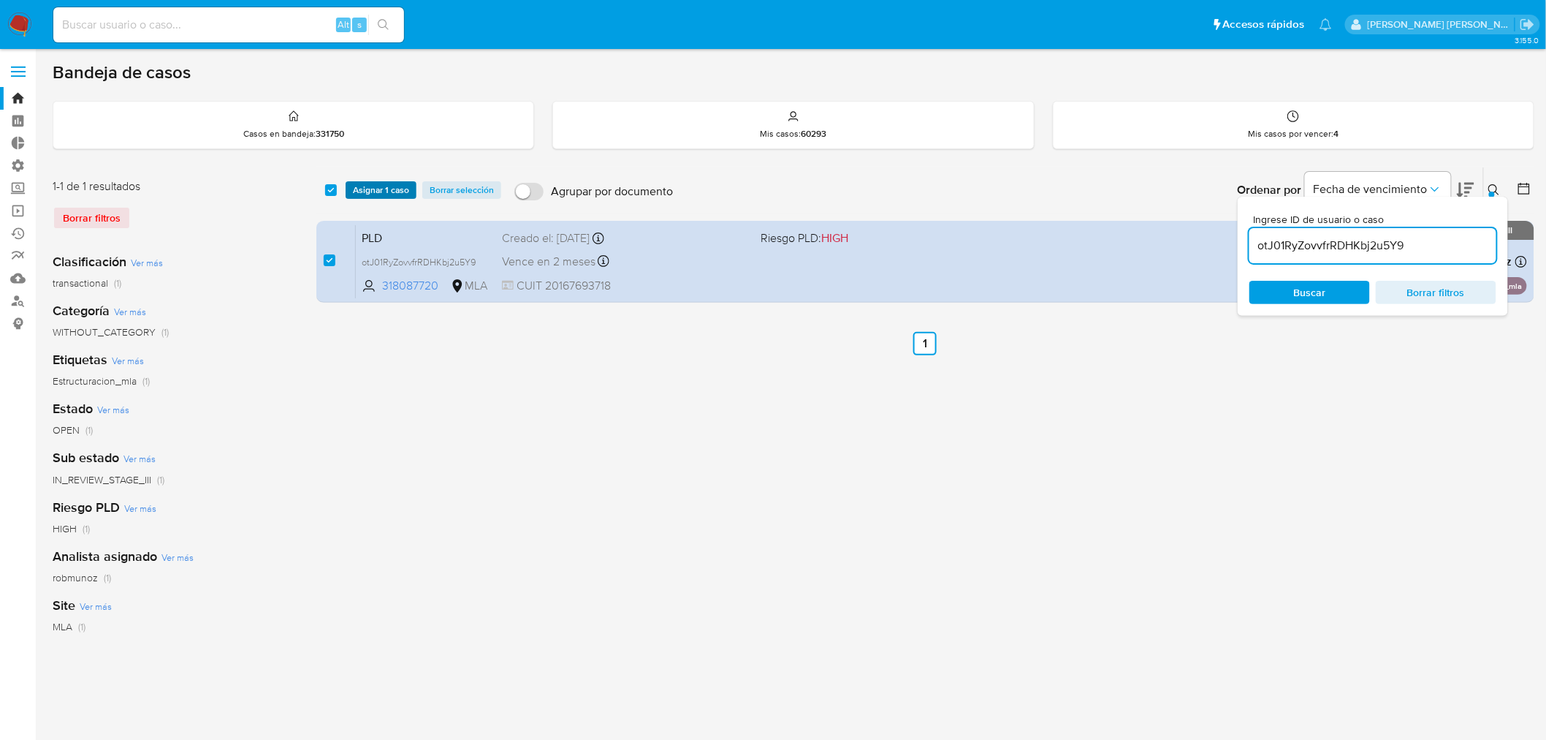
click at [371, 189] on span "Asignar 1 caso" at bounding box center [381, 190] width 56 height 15
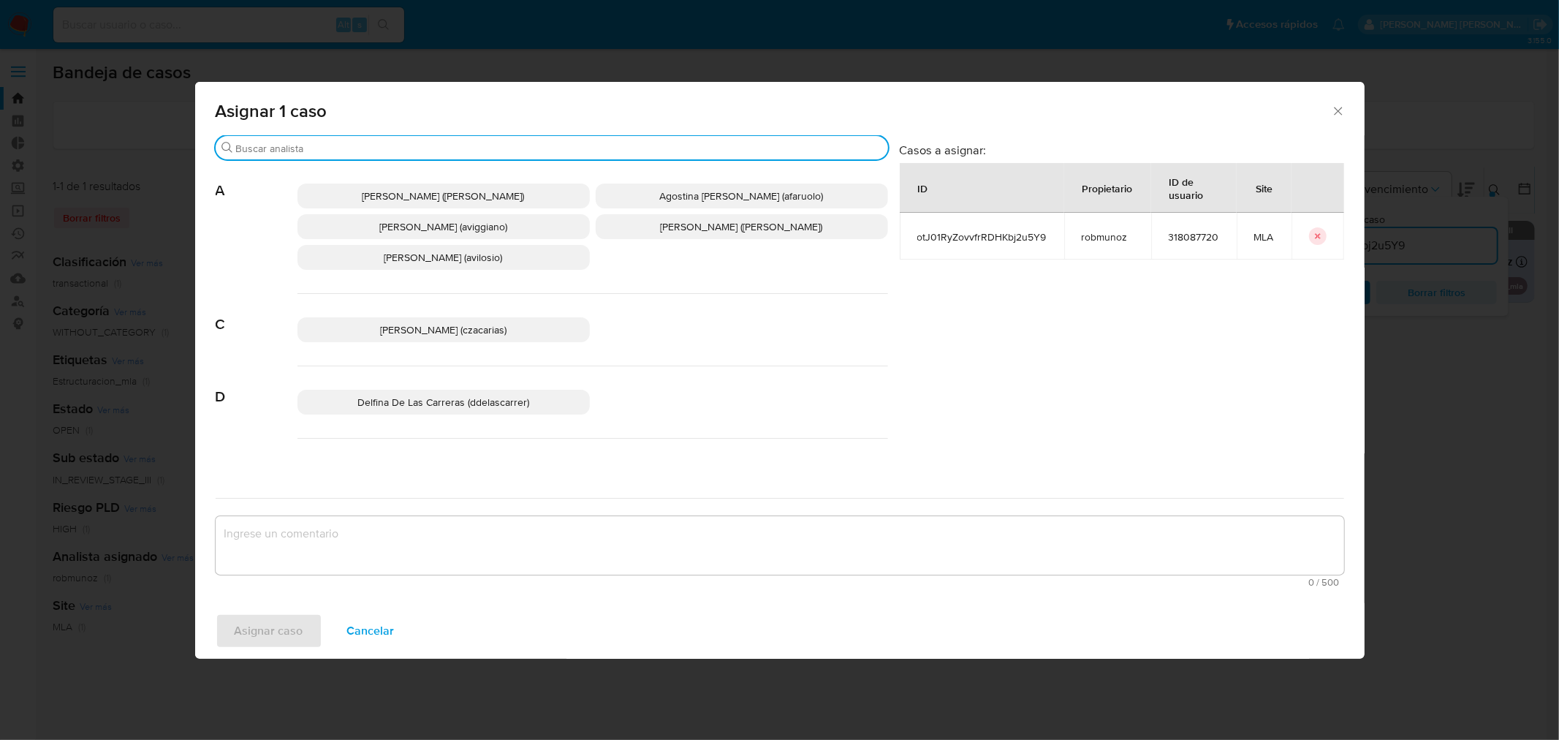
click at [347, 142] on input "Buscar" at bounding box center [559, 148] width 646 height 13
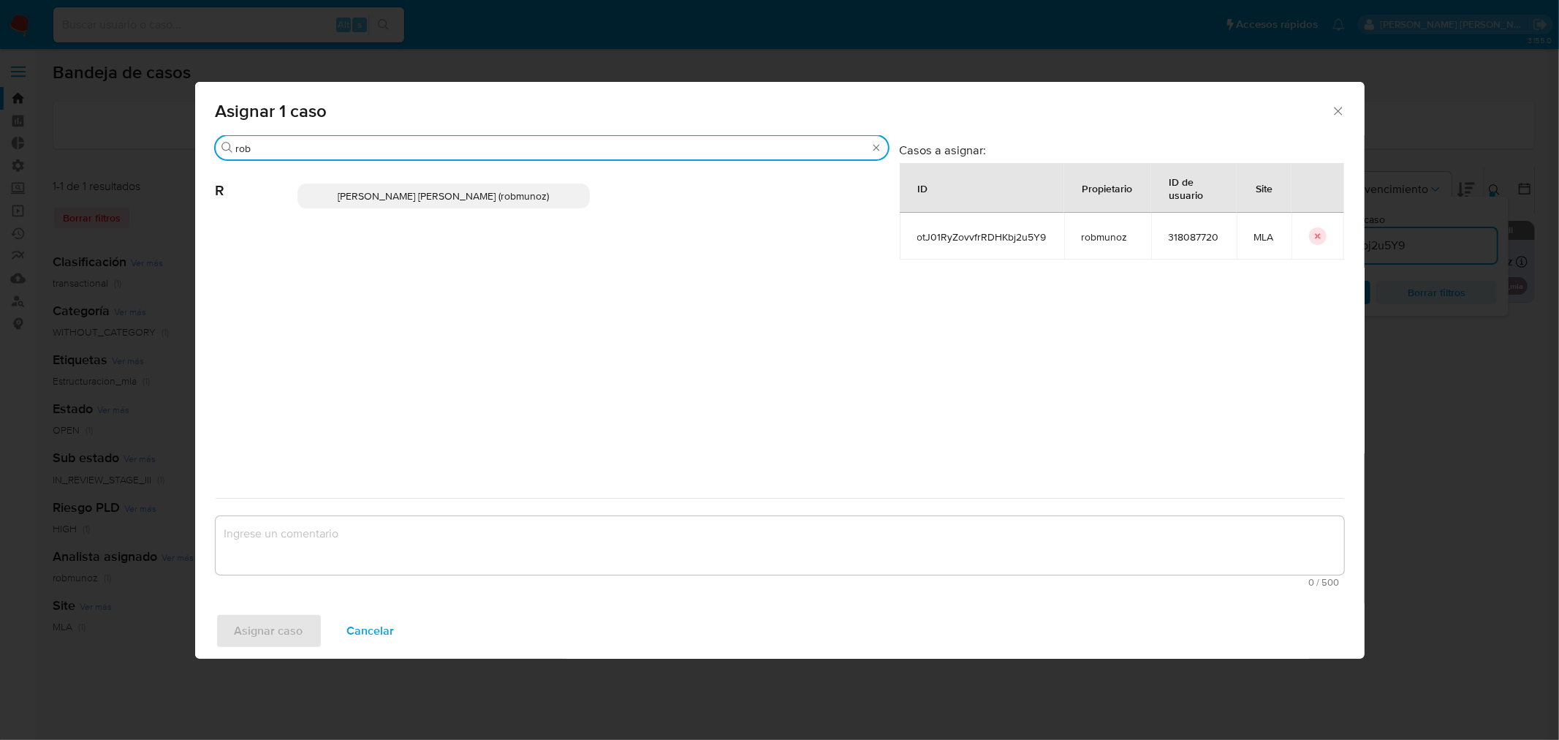
type input "rob"
click at [352, 192] on p "Roberto Santiago Munoz (robmunoz)" at bounding box center [443, 195] width 292 height 25
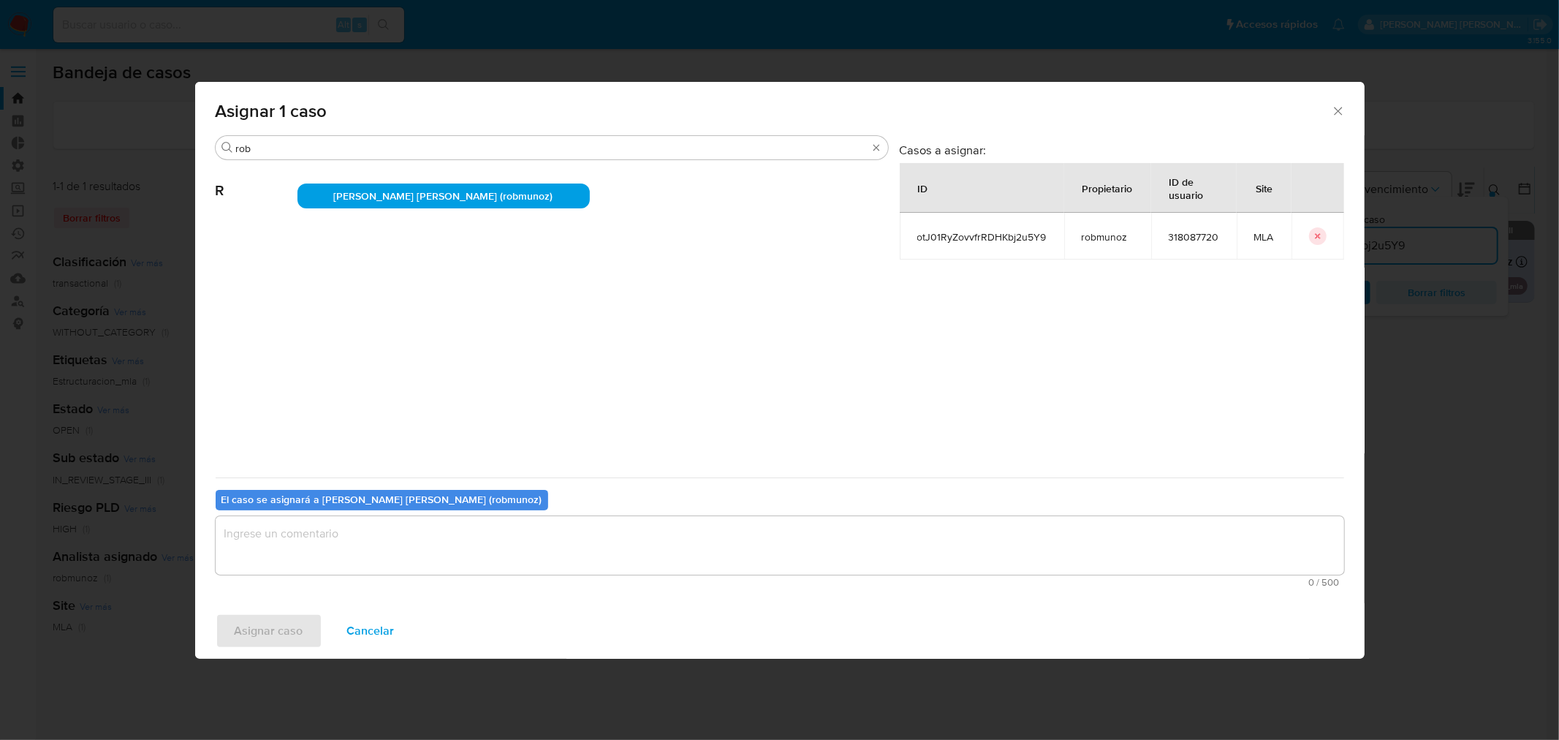
click at [312, 546] on textarea "assign-modal" at bounding box center [780, 545] width 1128 height 58
click at [295, 618] on span "Asignar caso" at bounding box center [269, 631] width 69 height 32
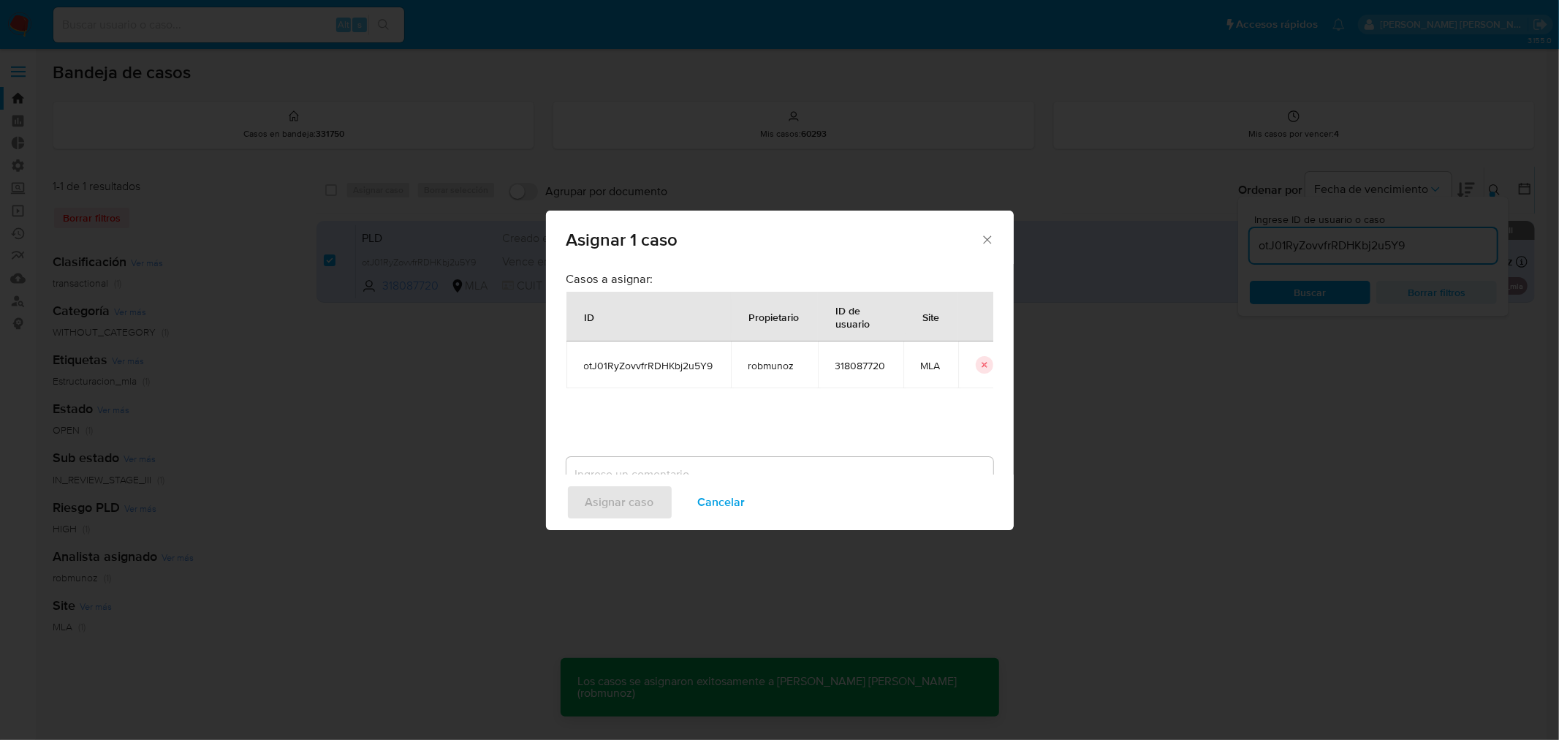
checkbox input "false"
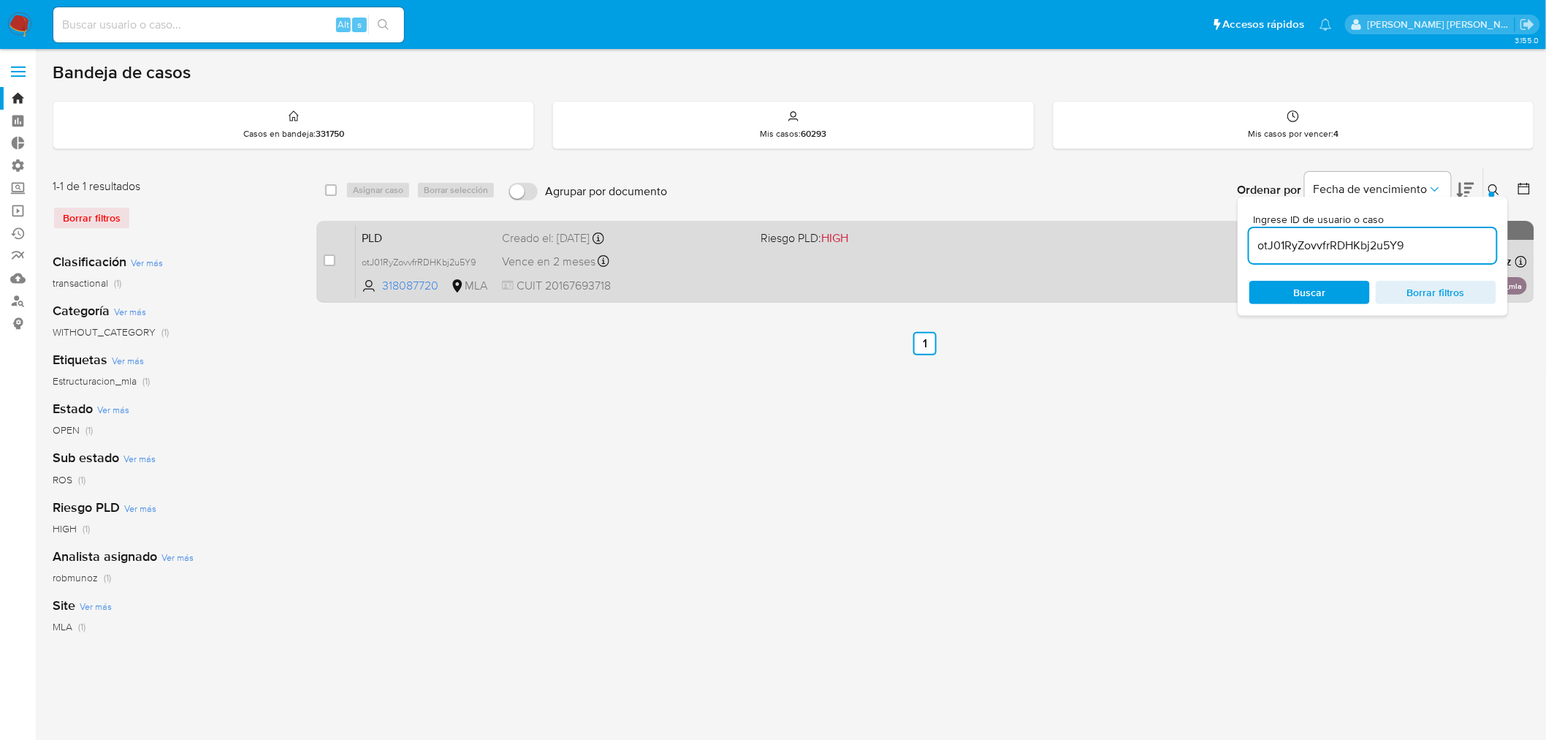
click at [696, 275] on div "PLD otJ01RyZovvfrRDHKbj2u5Y9 318087720 MLA Riesgo PLD: HIGH Creado el: 12/07/20…" at bounding box center [941, 261] width 1171 height 74
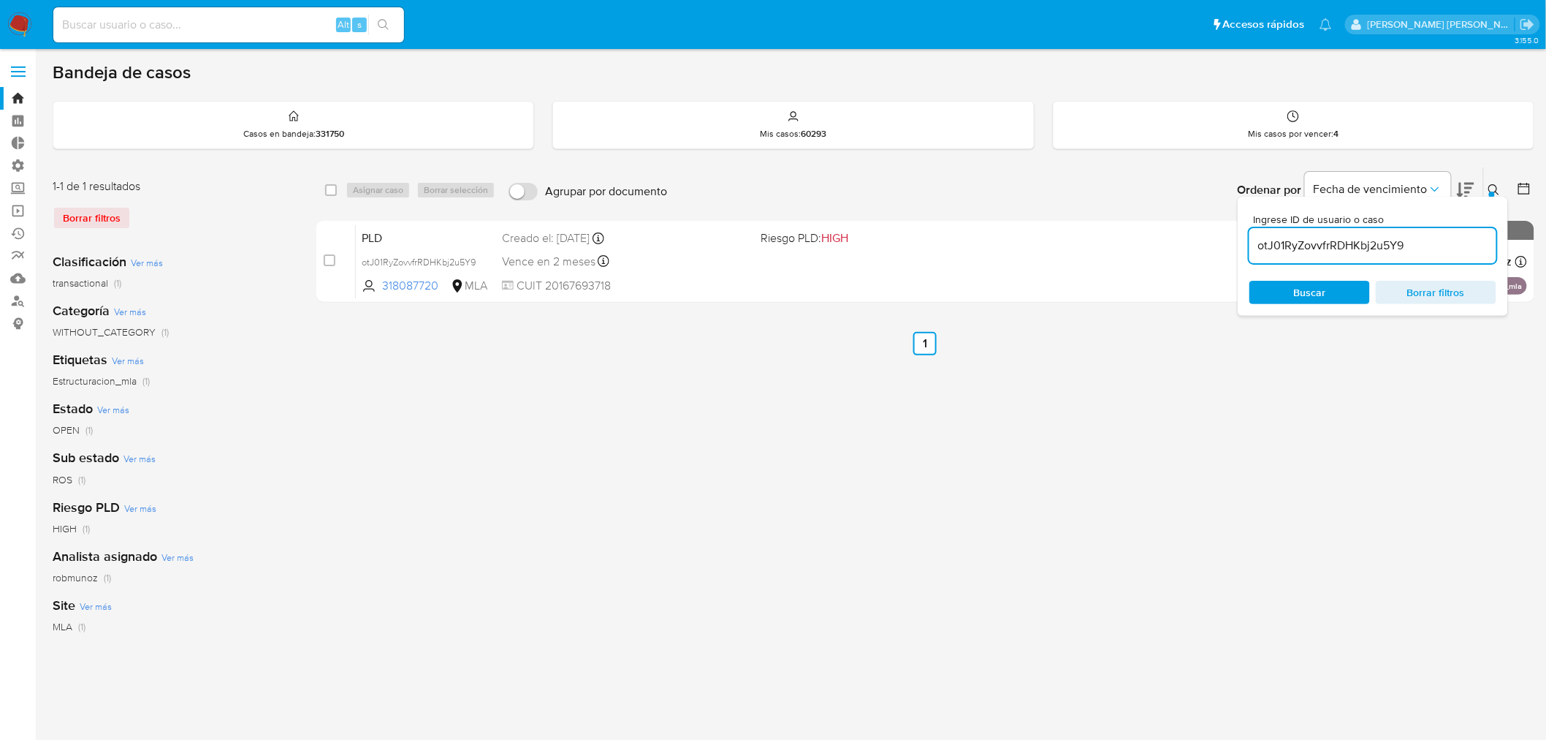
click at [280, 9] on div "Alt s" at bounding box center [228, 24] width 351 height 35
click at [286, 27] on input at bounding box center [228, 24] width 351 height 19
paste input "BlkUtIUBCKH1ITFRlxvr6bCG"
type input "BlkUtIUBCKH1ITFRlxvr6bCG"
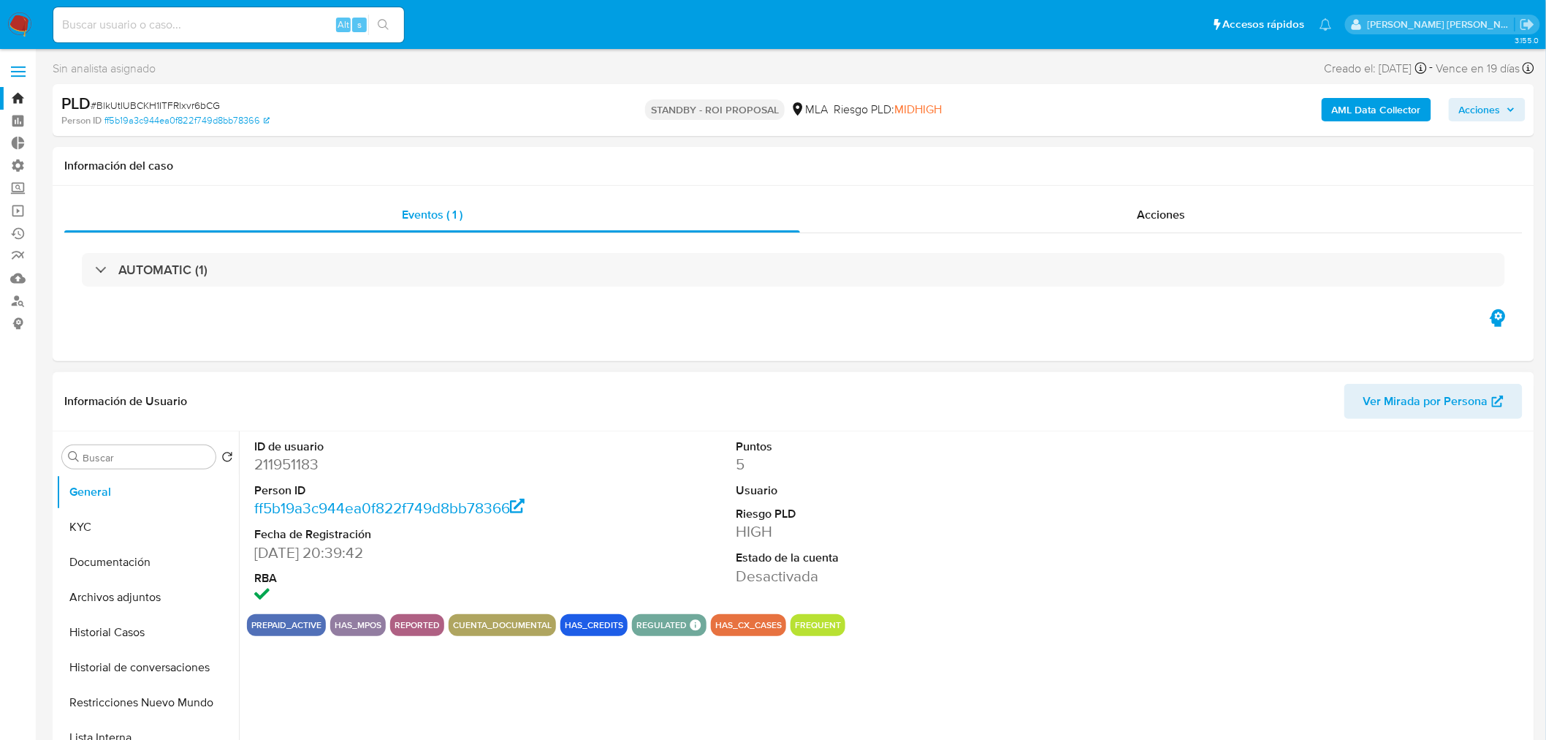
select select "10"
click at [1174, 221] on span "Acciones" at bounding box center [1161, 214] width 48 height 17
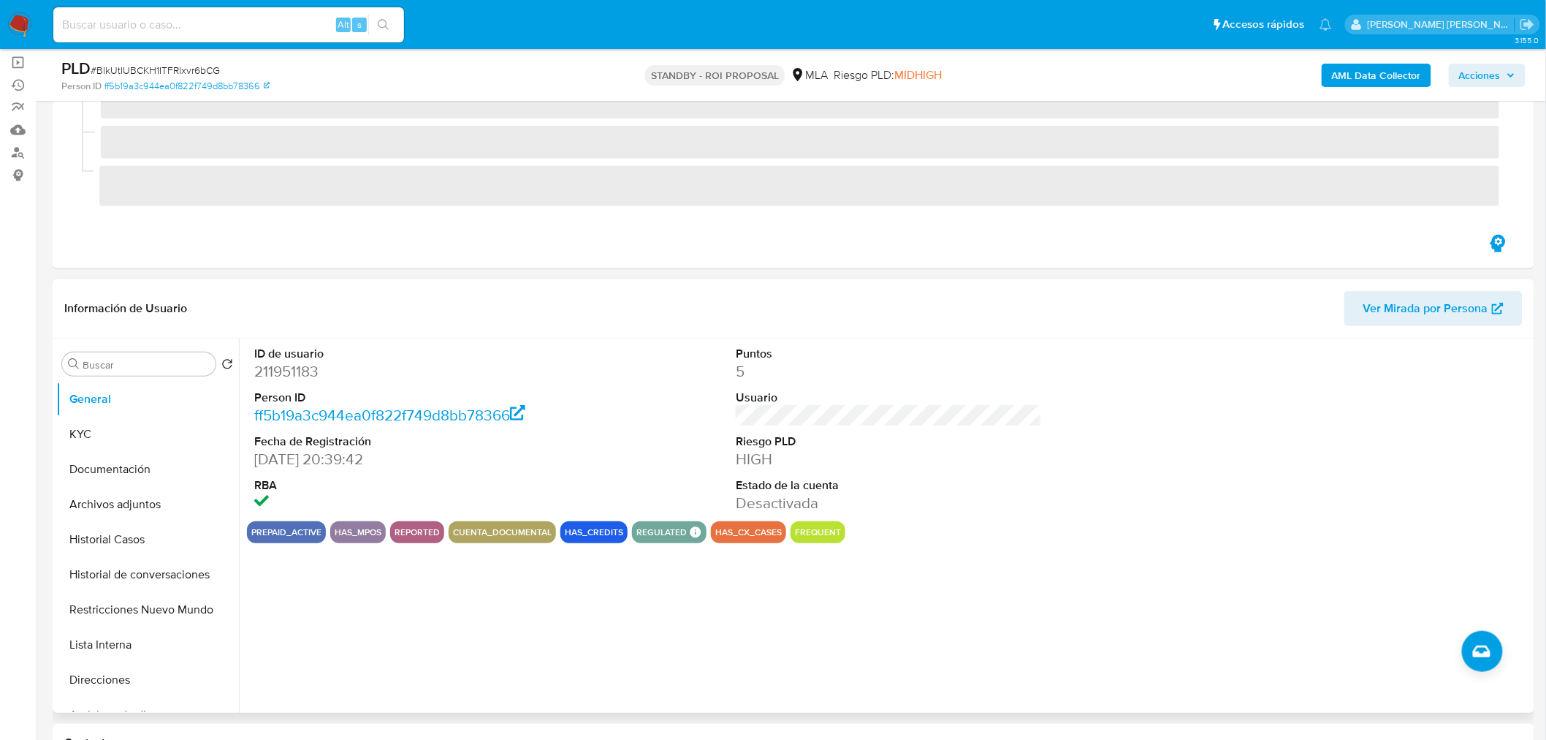
scroll to position [162, 0]
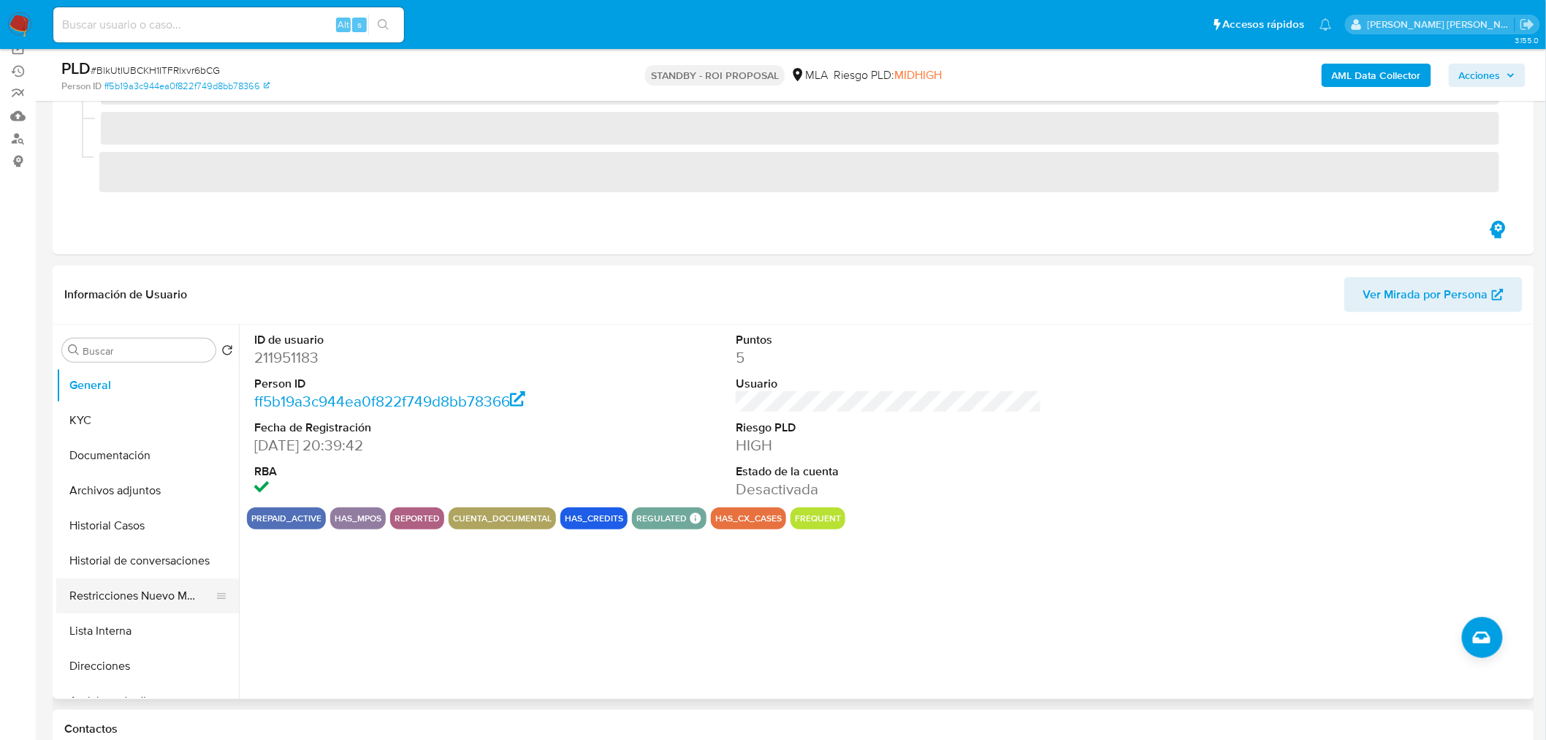
click at [148, 604] on button "Restricciones Nuevo Mundo" at bounding box center [141, 595] width 171 height 35
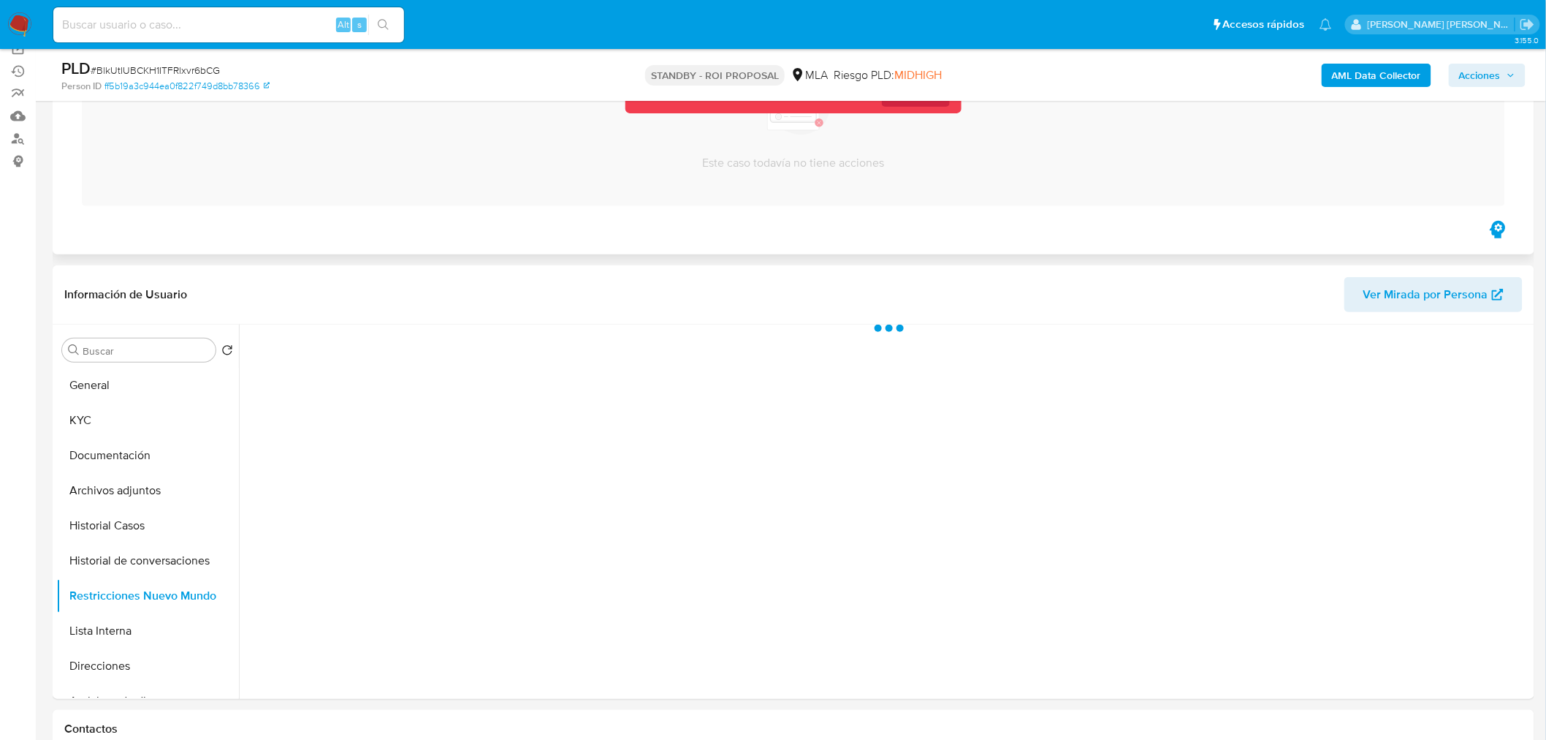
scroll to position [0, 0]
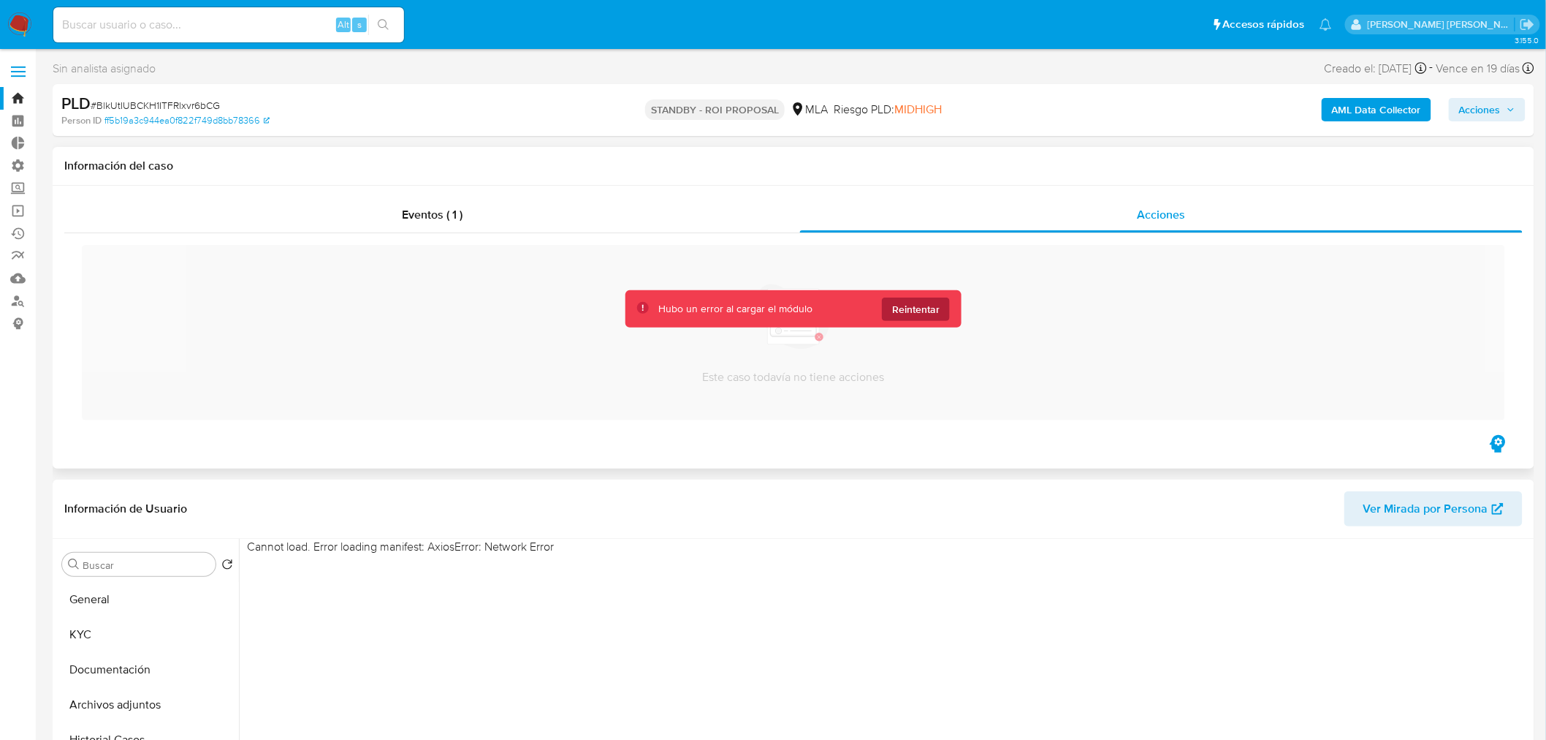
click at [922, 311] on span "Reintentar" at bounding box center [916, 308] width 48 height 23
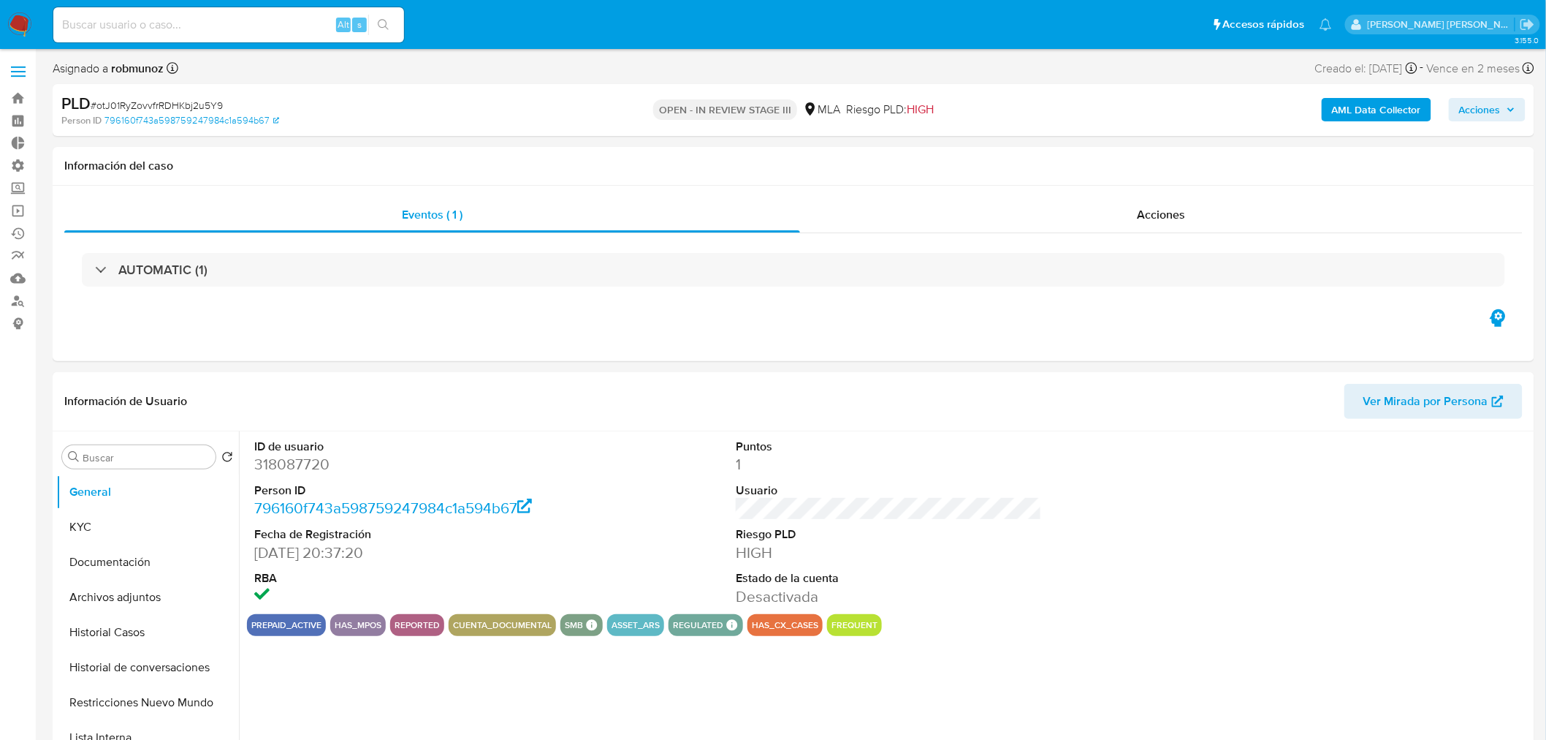
select select "10"
click at [144, 645] on button "Historial Casos" at bounding box center [141, 632] width 171 height 35
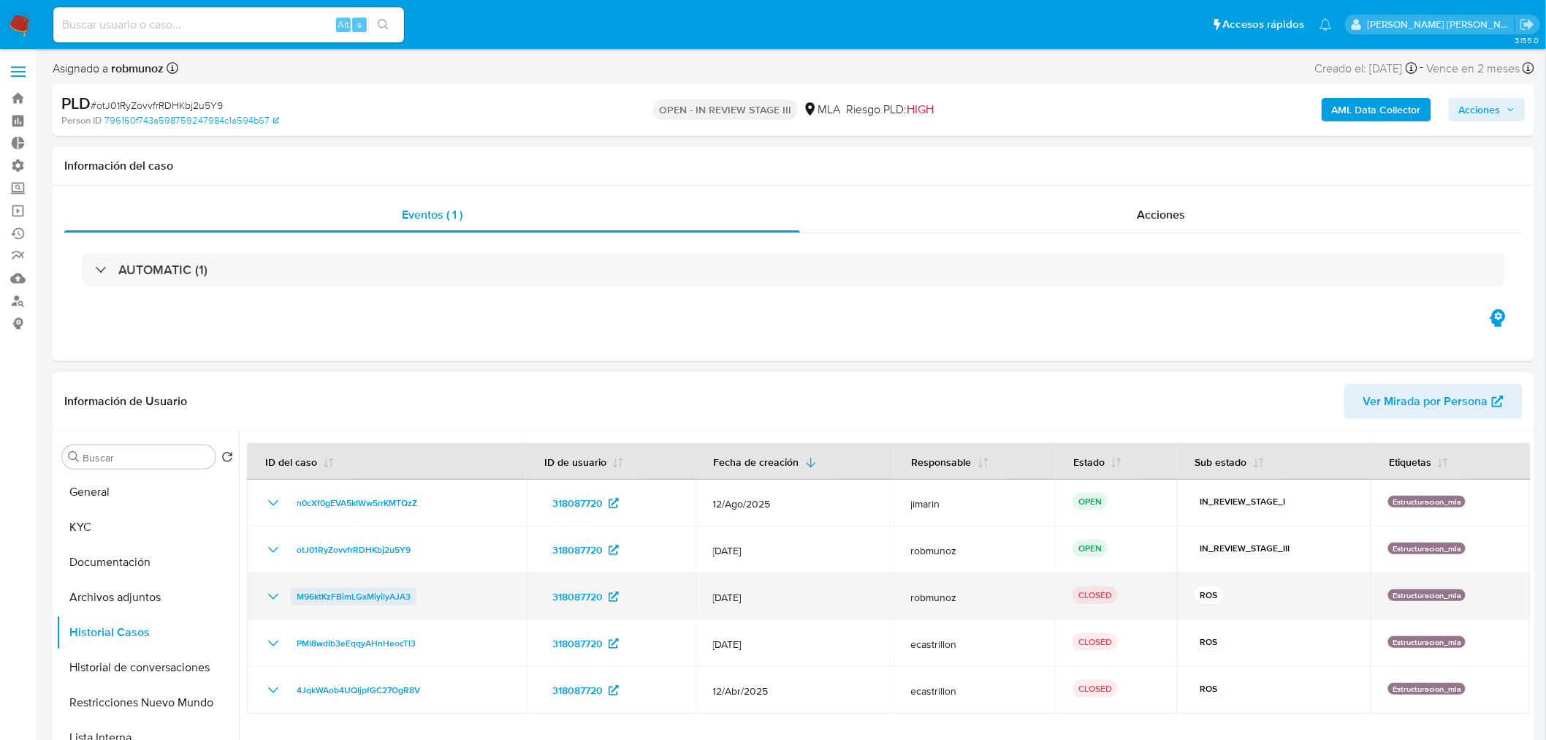
click at [400, 593] on span "M96ktKzFBimLGxMiyilyAJA3" at bounding box center [354, 597] width 114 height 18
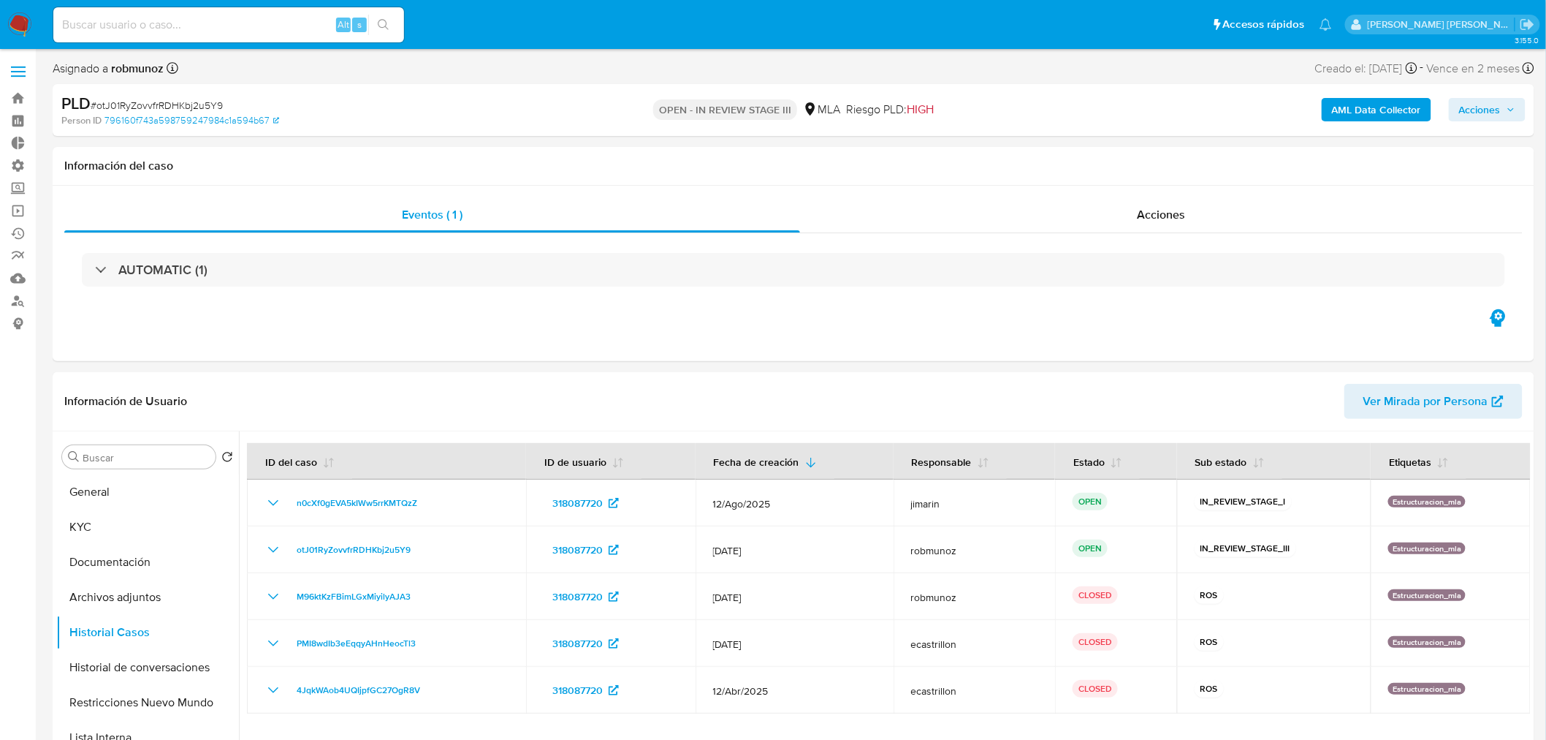
click at [1505, 104] on span "Acciones" at bounding box center [1487, 109] width 56 height 20
click at [1115, 162] on span "Resolución del caso" at bounding box center [1072, 156] width 105 height 17
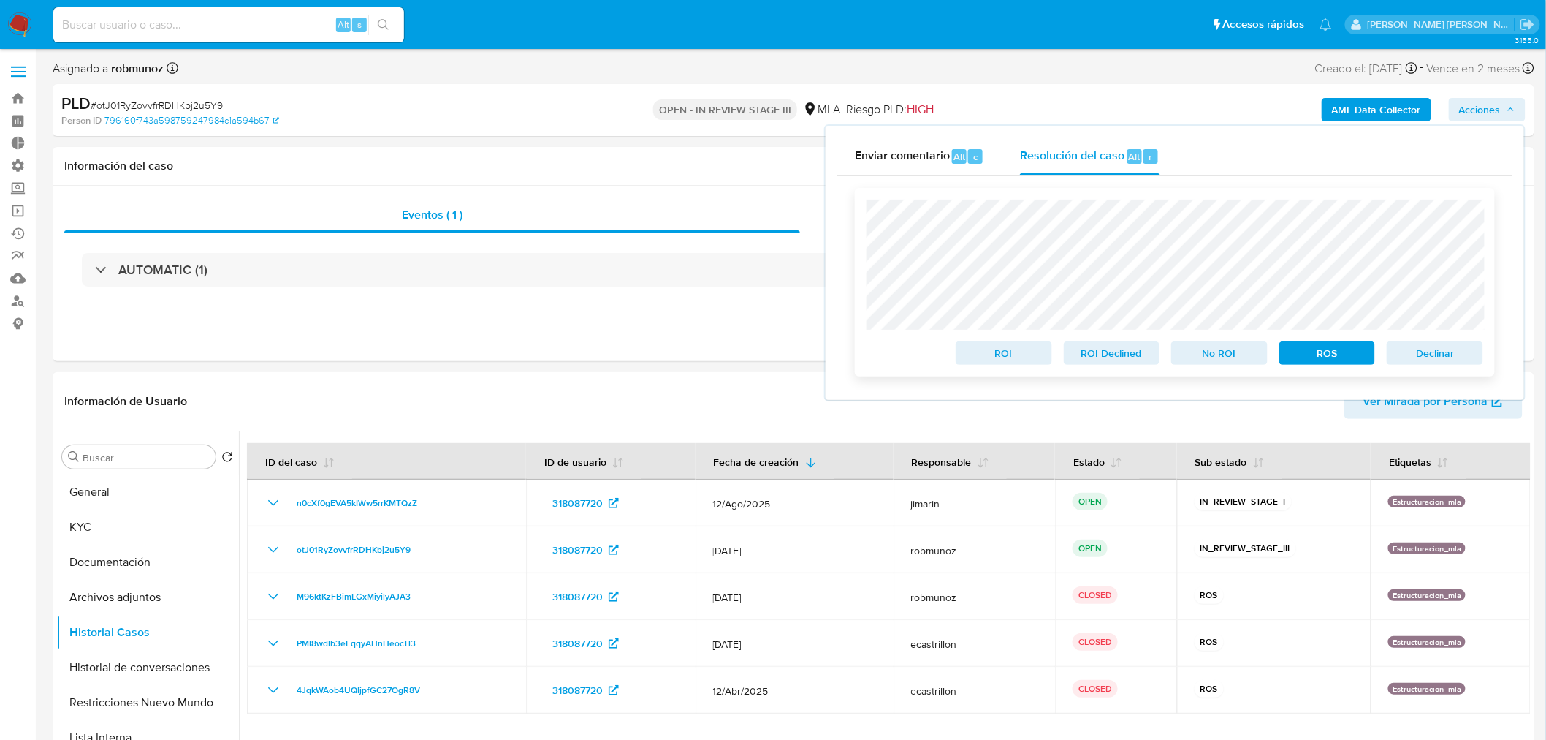
click at [1326, 352] on span "ROS" at bounding box center [1328, 353] width 76 height 20
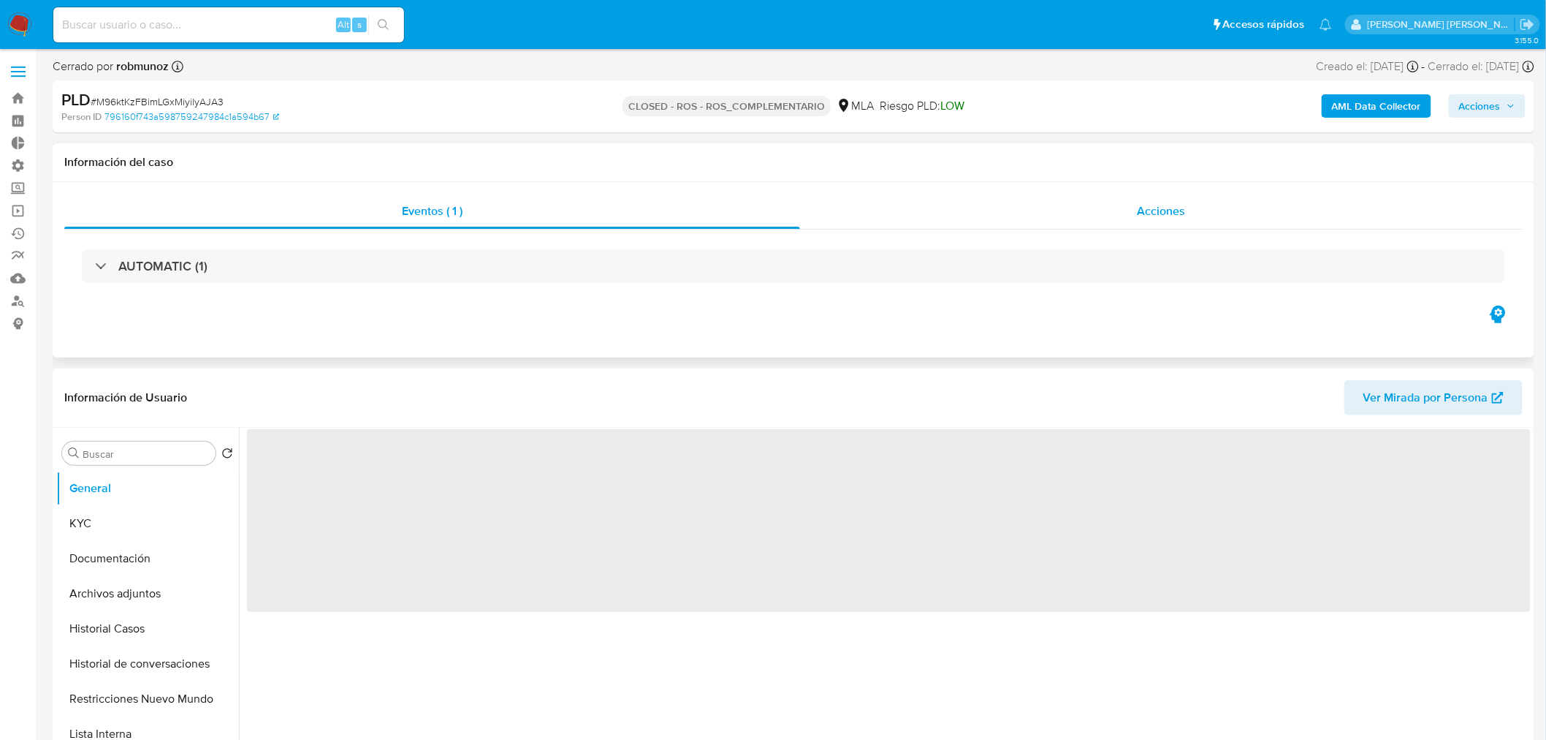
click at [1196, 205] on div "Acciones" at bounding box center [1161, 211] width 723 height 35
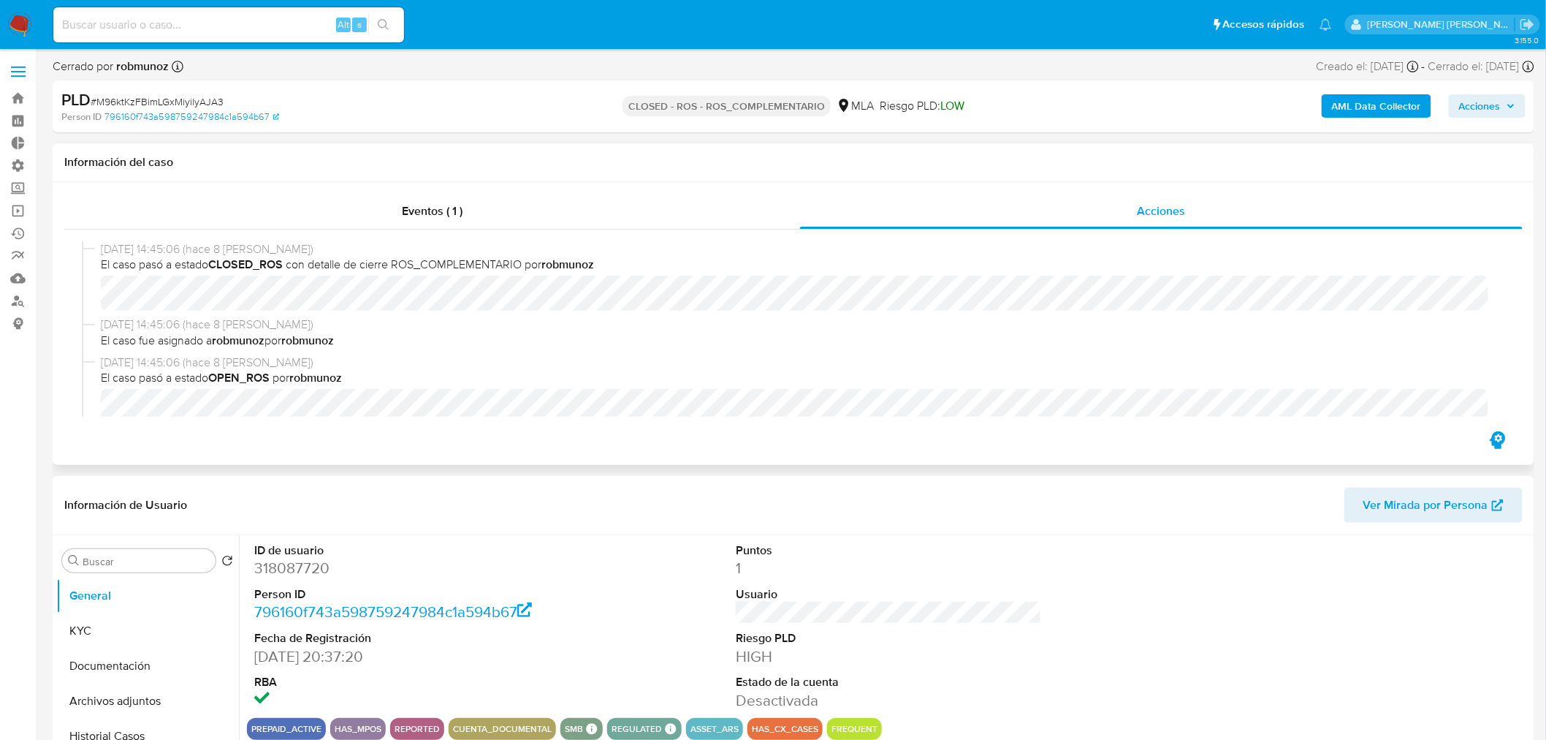
select select "10"
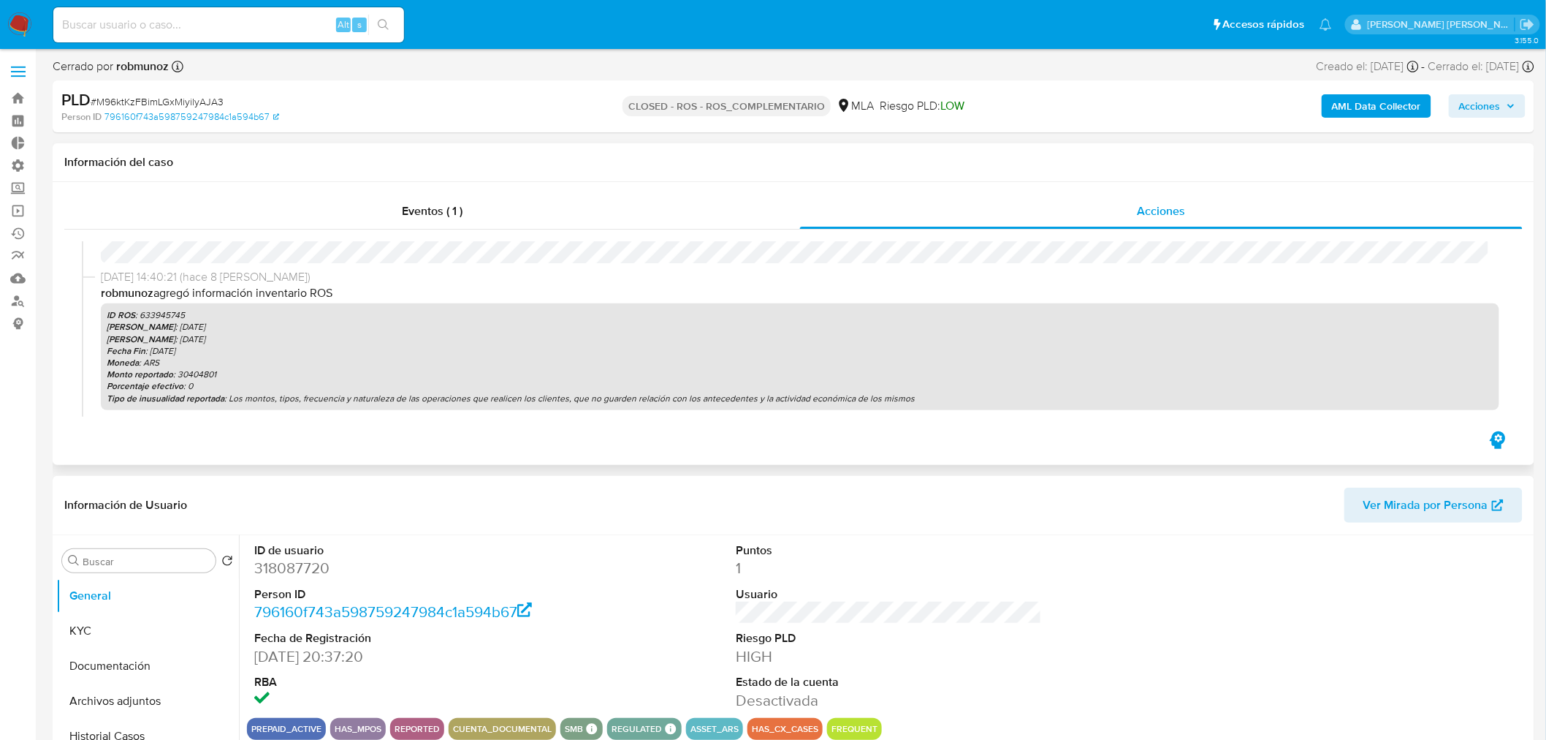
scroll to position [162, 0]
drag, startPoint x: 216, startPoint y: 348, endPoint x: 176, endPoint y: 345, distance: 40.3
click at [176, 345] on p "Fecha Fin : 2025-06-30" at bounding box center [800, 349] width 1387 height 12
click at [167, 315] on p "ID ROS : 633945745" at bounding box center [800, 314] width 1387 height 12
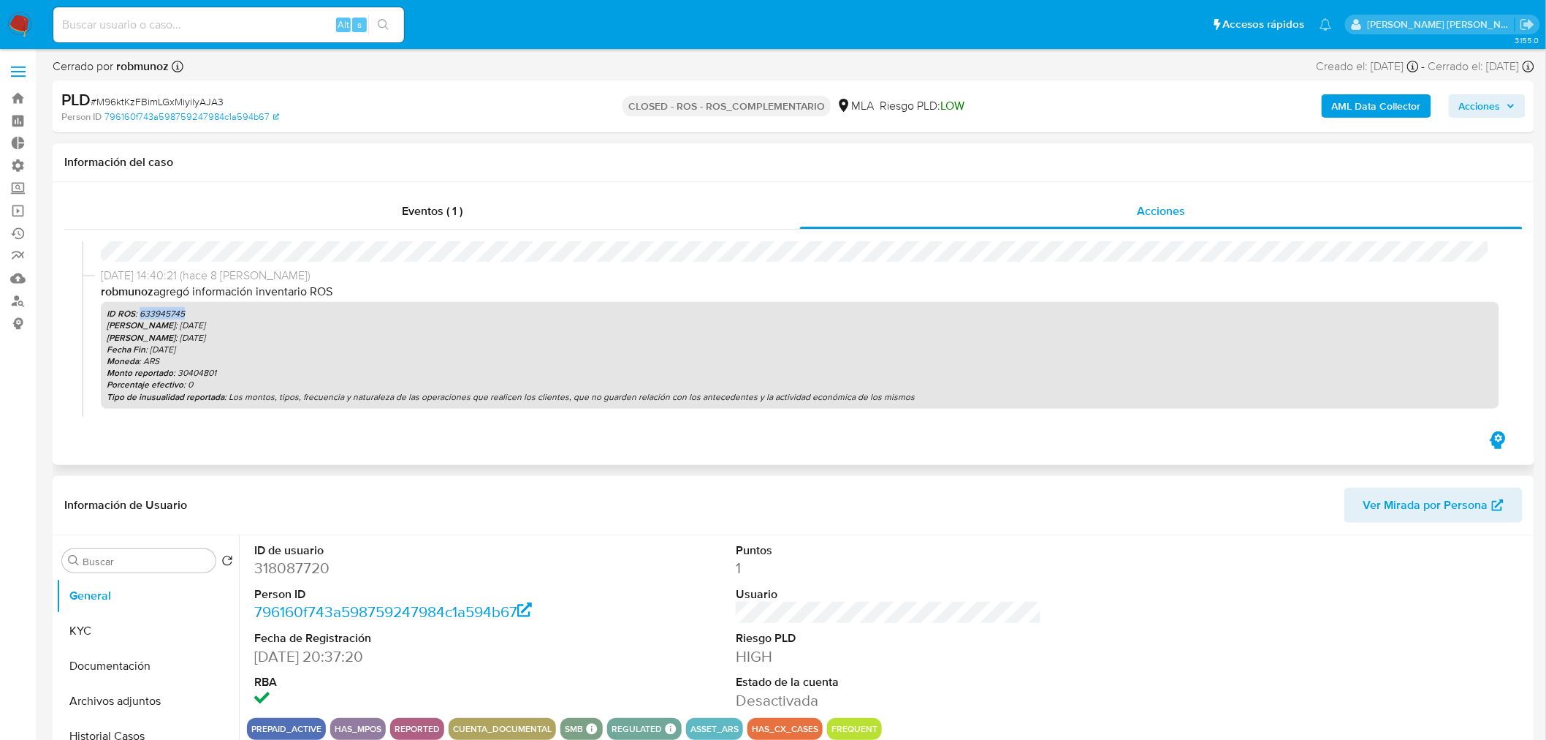
copy p "633945745"
click at [202, 371] on p "Monto reportado : 30404801" at bounding box center [800, 373] width 1387 height 12
copy p "30404801"
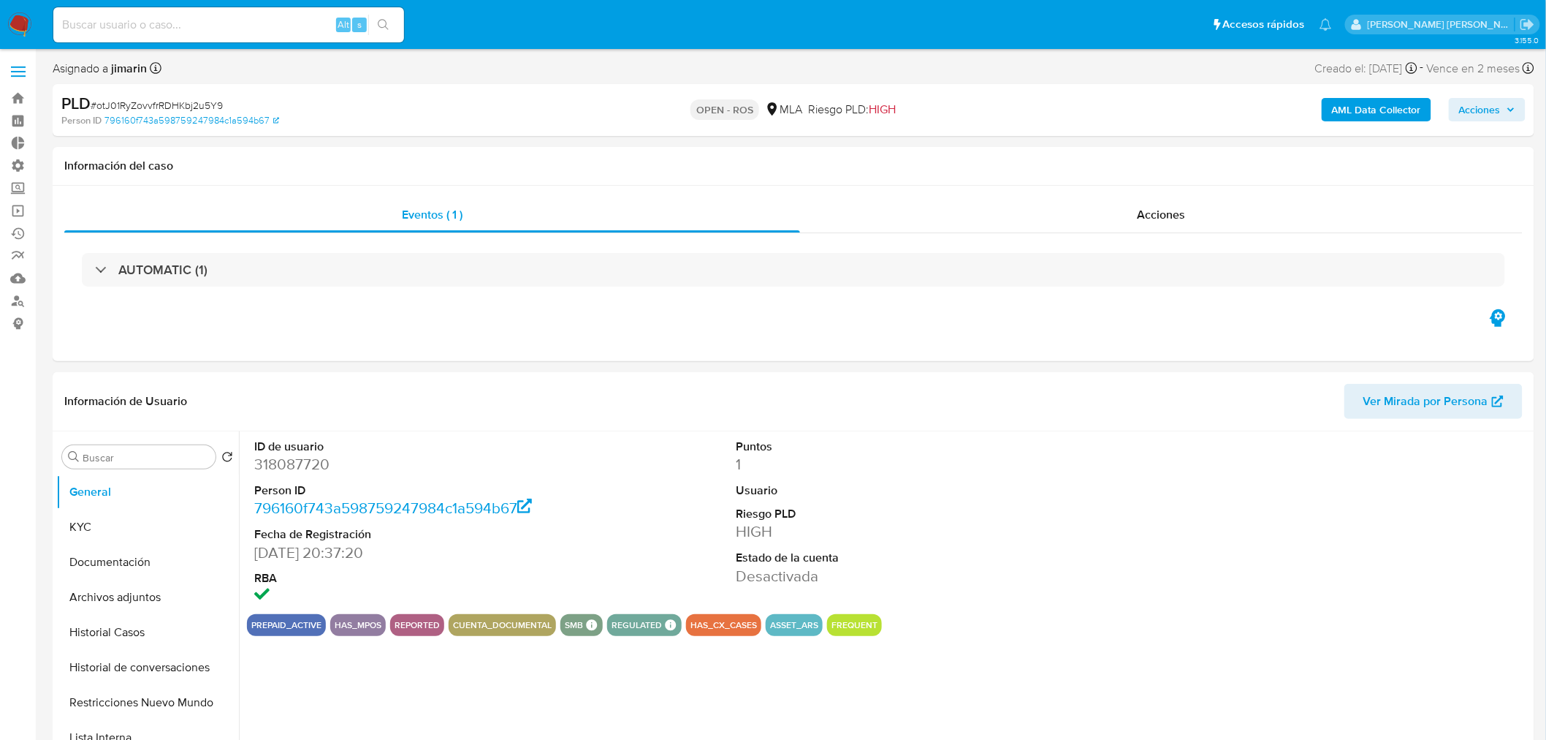
select select "10"
click at [180, 100] on span "# otJ01RyZovvfrRDHKbj2u5Y9" at bounding box center [157, 105] width 132 height 15
click at [180, 99] on span "# otJ01RyZovvfrRDHKbj2u5Y9" at bounding box center [157, 105] width 132 height 15
copy span "otJ01RyZovvfrRDHKbj2u5Y9"
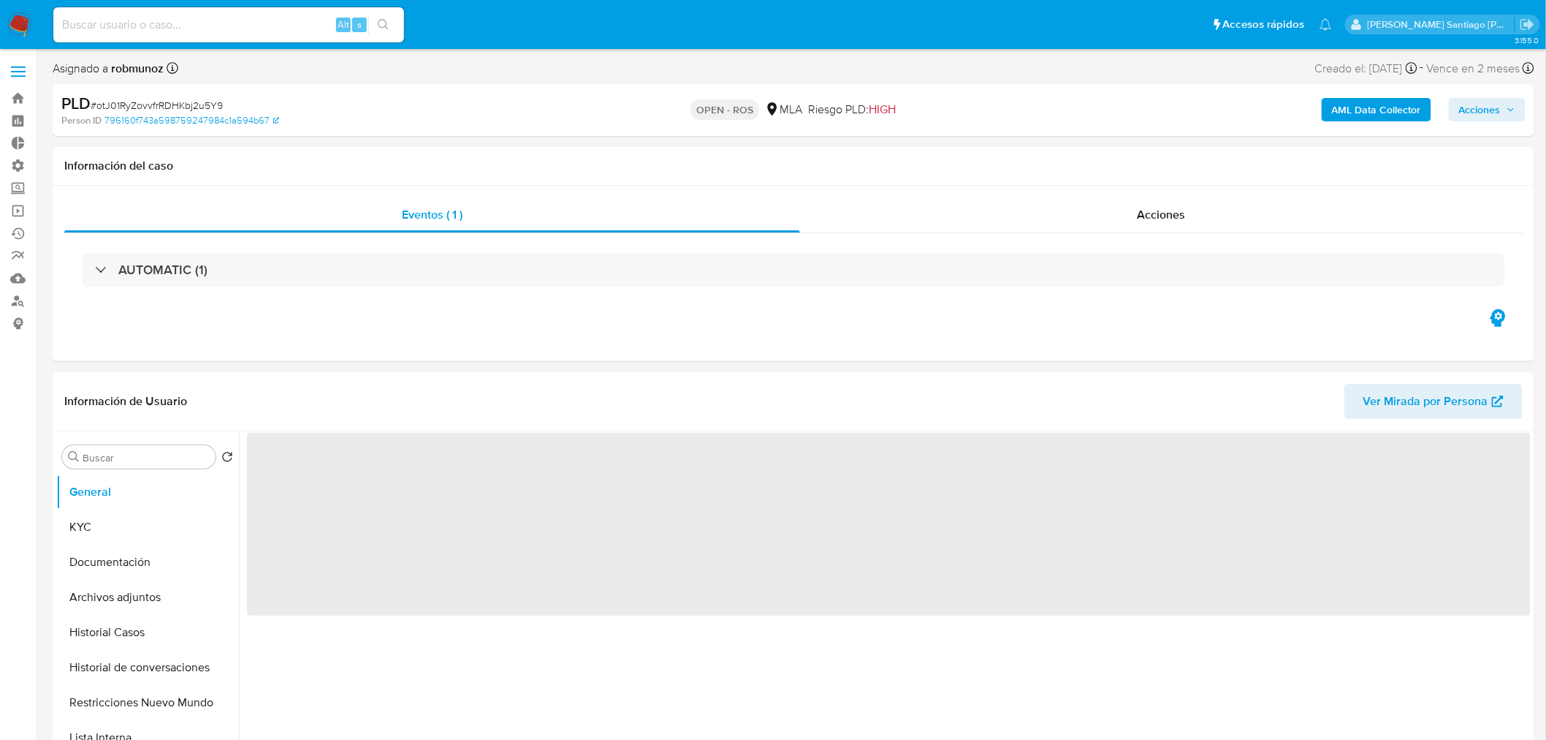
select select "10"
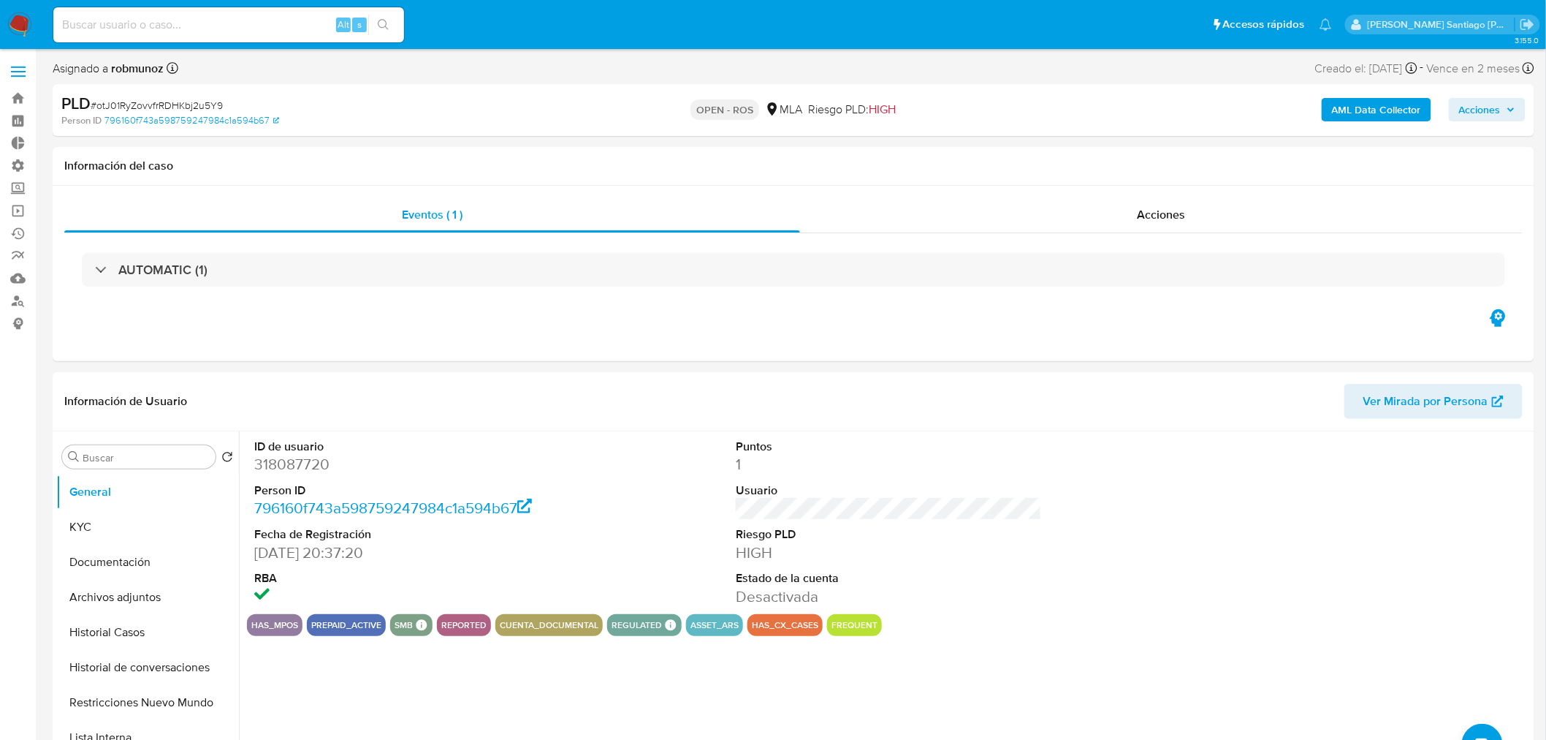
click at [1504, 96] on div "AML Data Collector Acciones" at bounding box center [1283, 110] width 485 height 34
click at [1498, 104] on span "Acciones" at bounding box center [1480, 109] width 42 height 23
click at [1093, 150] on span "Resolución del caso" at bounding box center [1072, 156] width 105 height 17
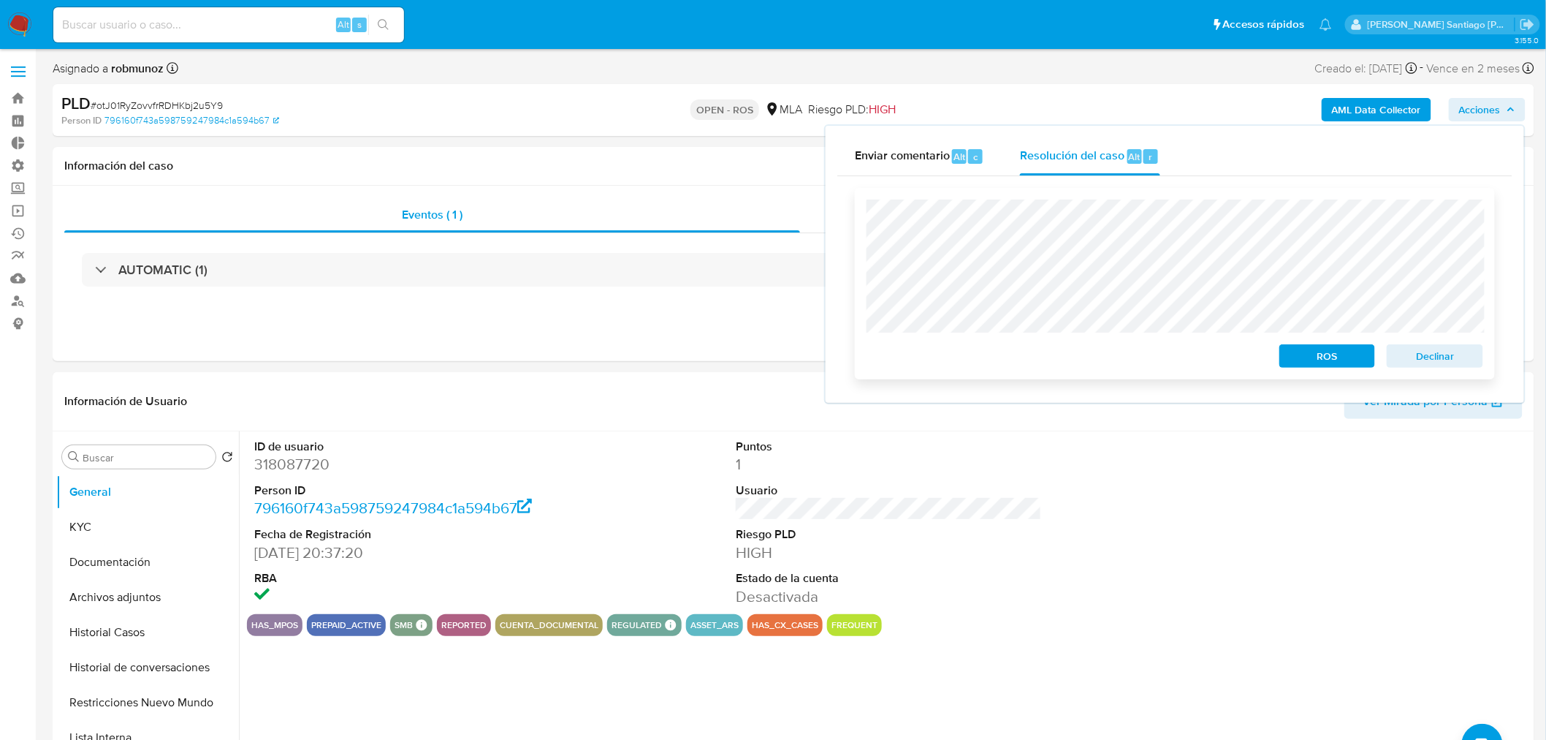
click at [1338, 352] on span "ROS" at bounding box center [1328, 356] width 76 height 20
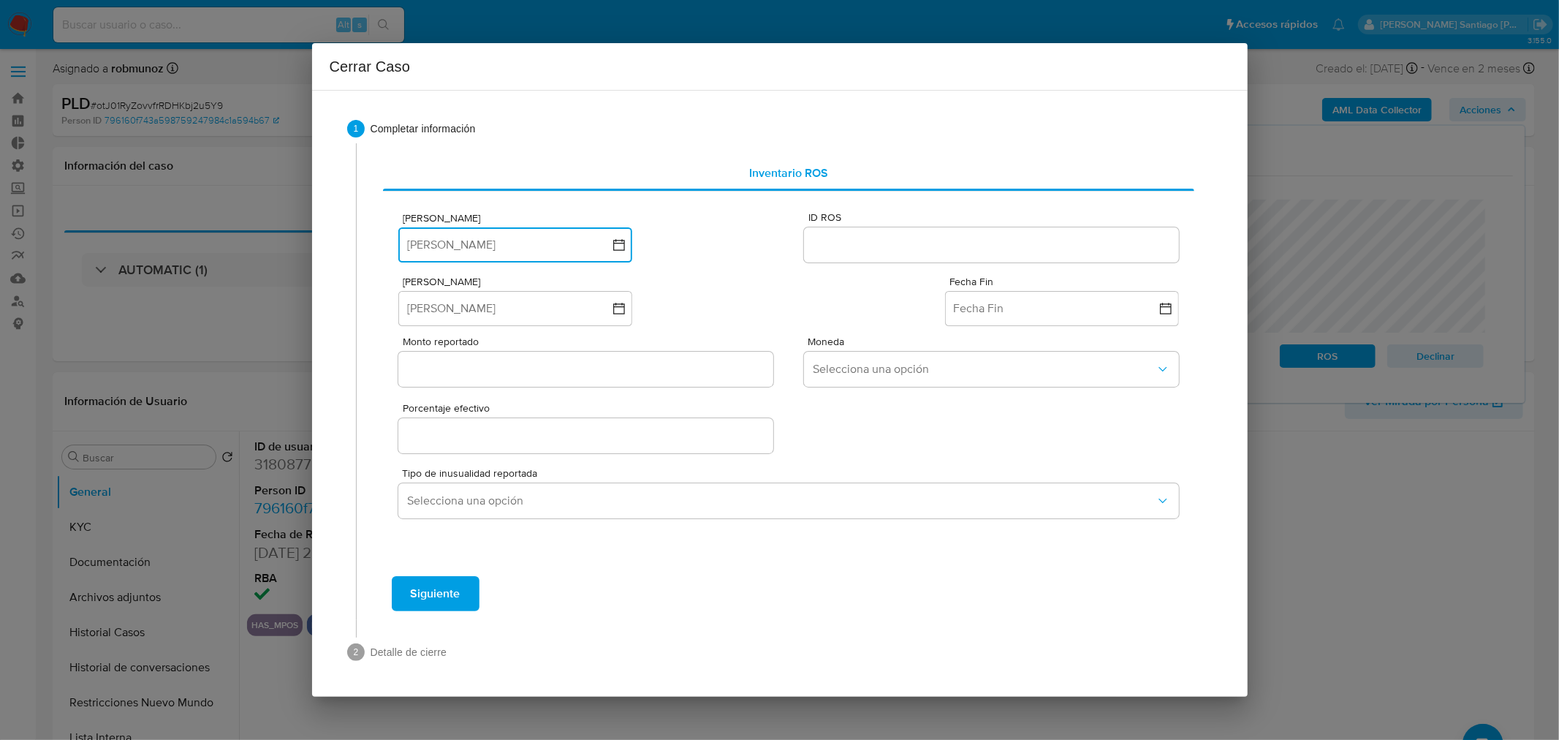
click at [581, 239] on button "Fecha ROS" at bounding box center [515, 244] width 234 height 35
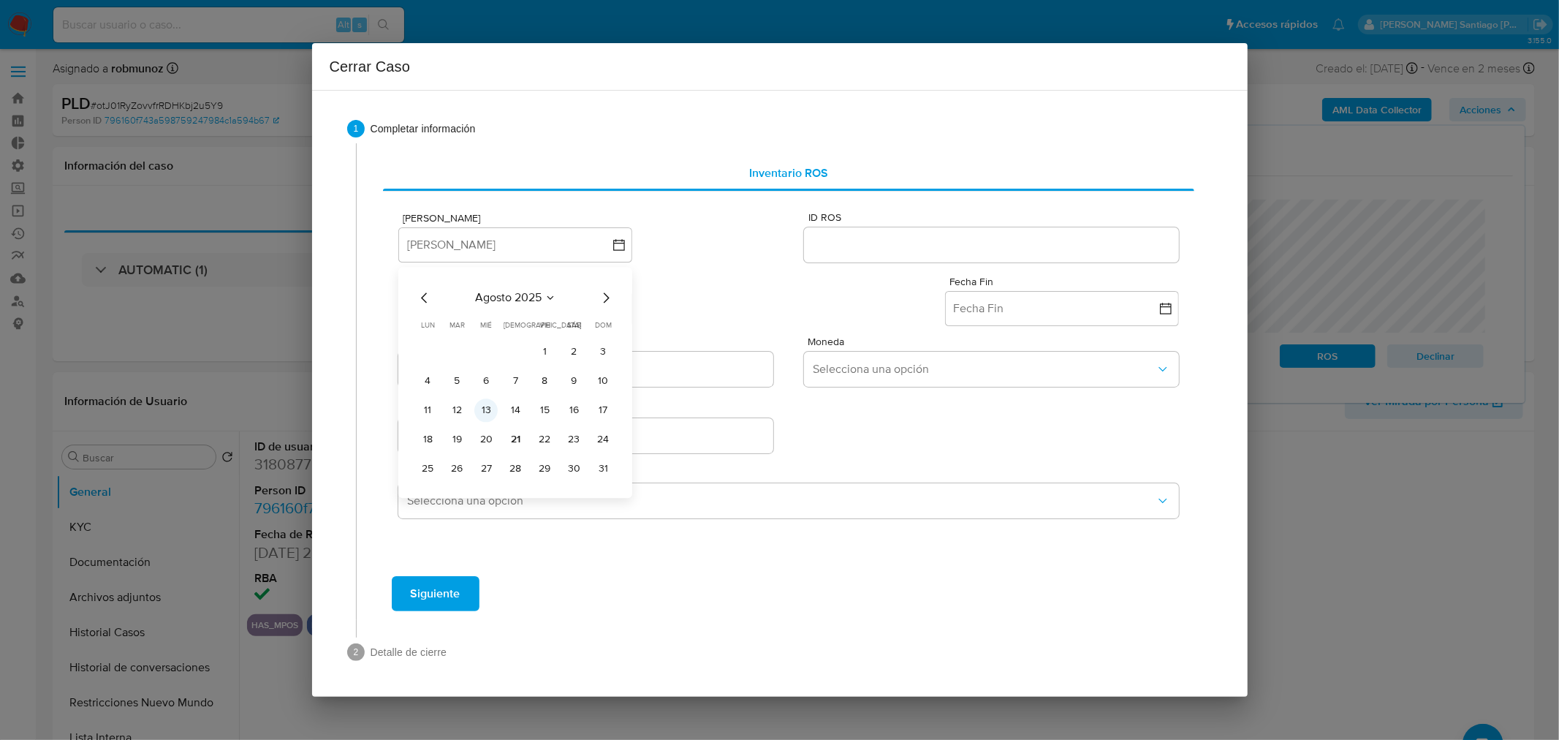
click at [486, 419] on button "13" at bounding box center [485, 409] width 23 height 23
click at [903, 246] on input "ID ROS" at bounding box center [991, 244] width 374 height 19
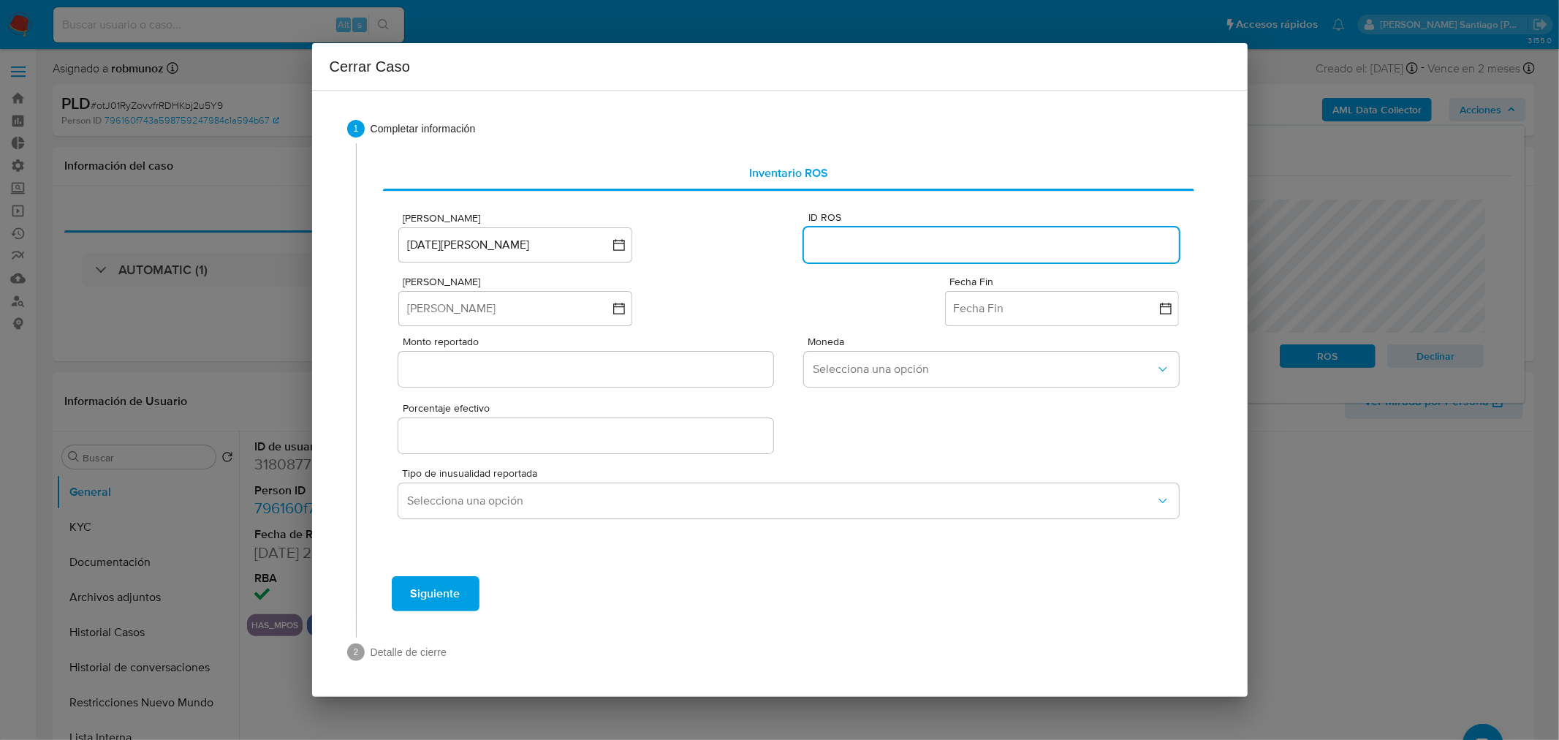
paste input "633945745"
type input "633945745"
click at [487, 308] on button "Fecha Inicio" at bounding box center [515, 308] width 234 height 35
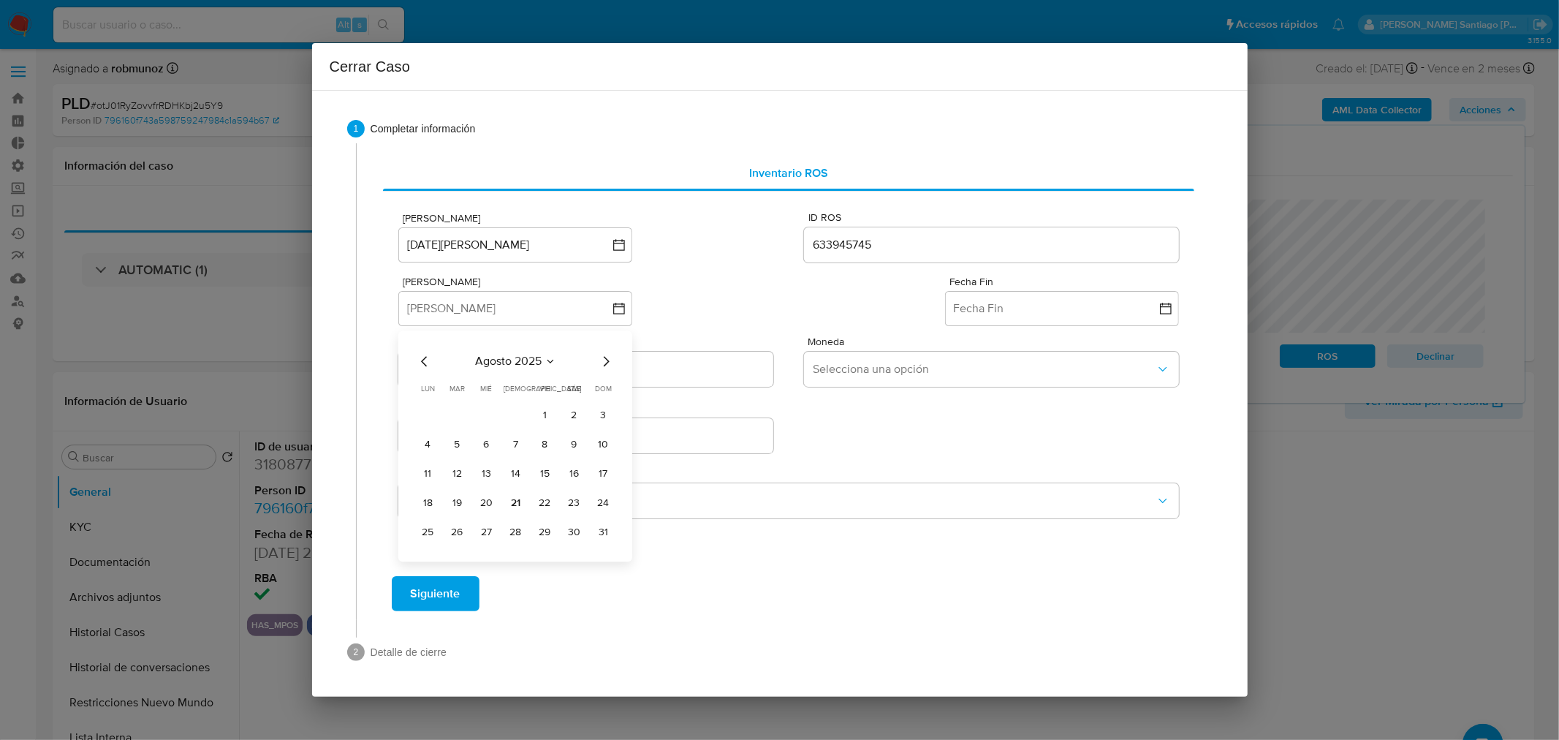
click at [422, 363] on icon "Mes anterior" at bounding box center [425, 361] width 18 height 18
click at [426, 362] on icon "Mes anterior" at bounding box center [425, 361] width 18 height 18
click at [506, 407] on button "1" at bounding box center [515, 414] width 23 height 23
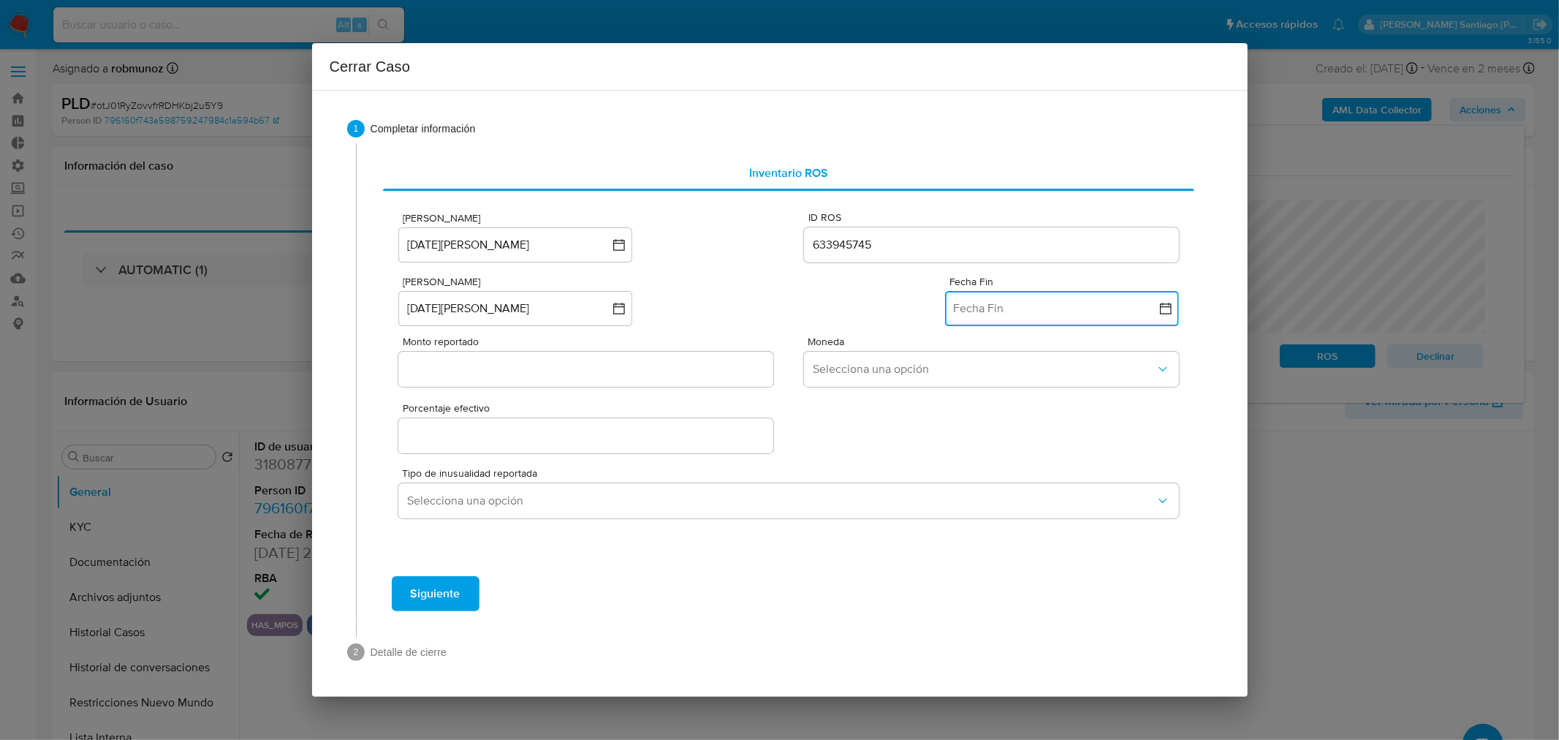
click at [972, 320] on button "Fecha Fin" at bounding box center [1062, 308] width 234 height 35
click at [973, 360] on icon "Mes anterior" at bounding box center [971, 361] width 18 height 18
click at [981, 560] on button "30" at bounding box center [973, 561] width 23 height 23
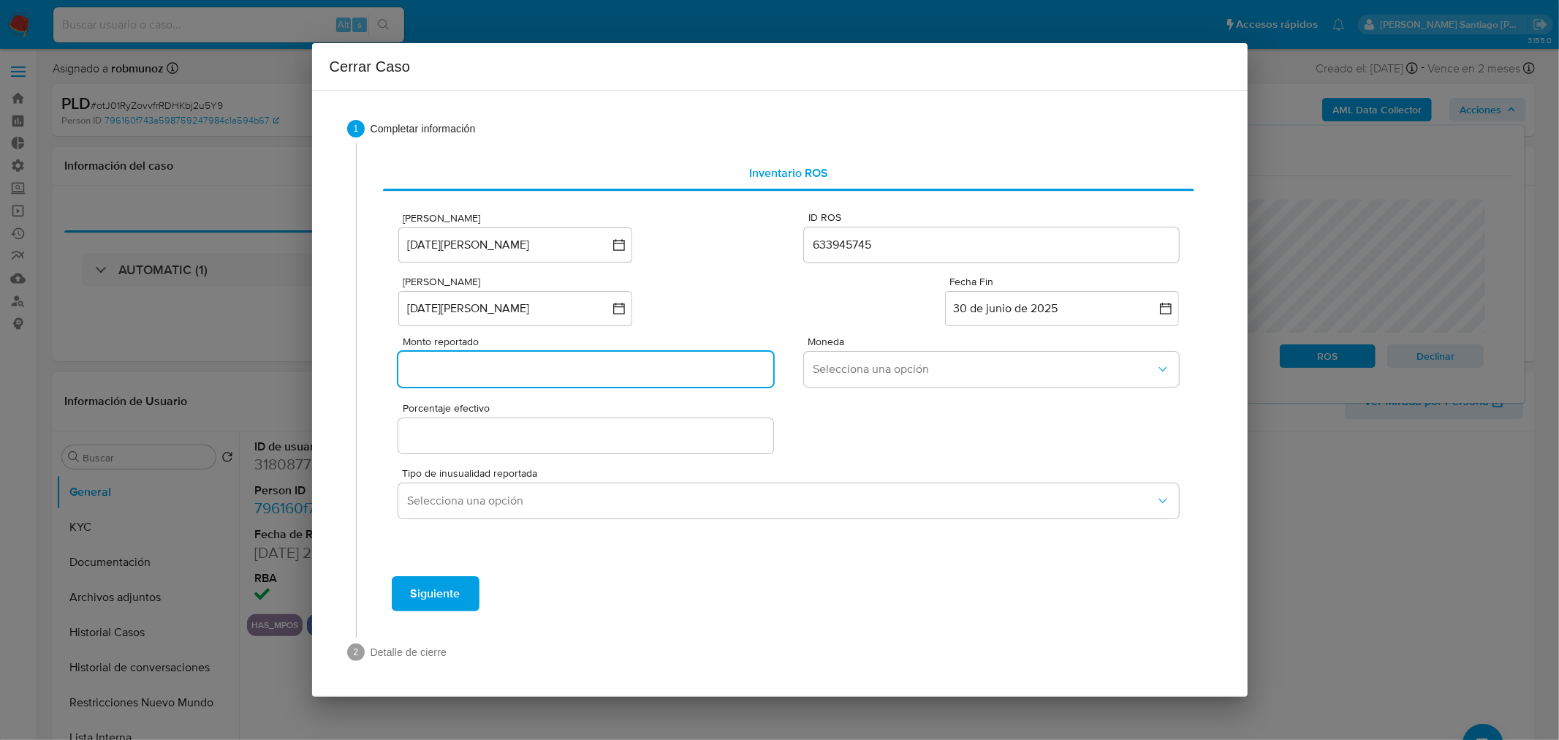
drag, startPoint x: 645, startPoint y: 374, endPoint x: 669, endPoint y: 327, distance: 53.3
click at [645, 374] on input "Monto reportado" at bounding box center [585, 369] width 374 height 19
paste input "30404801"
type input "30404801"
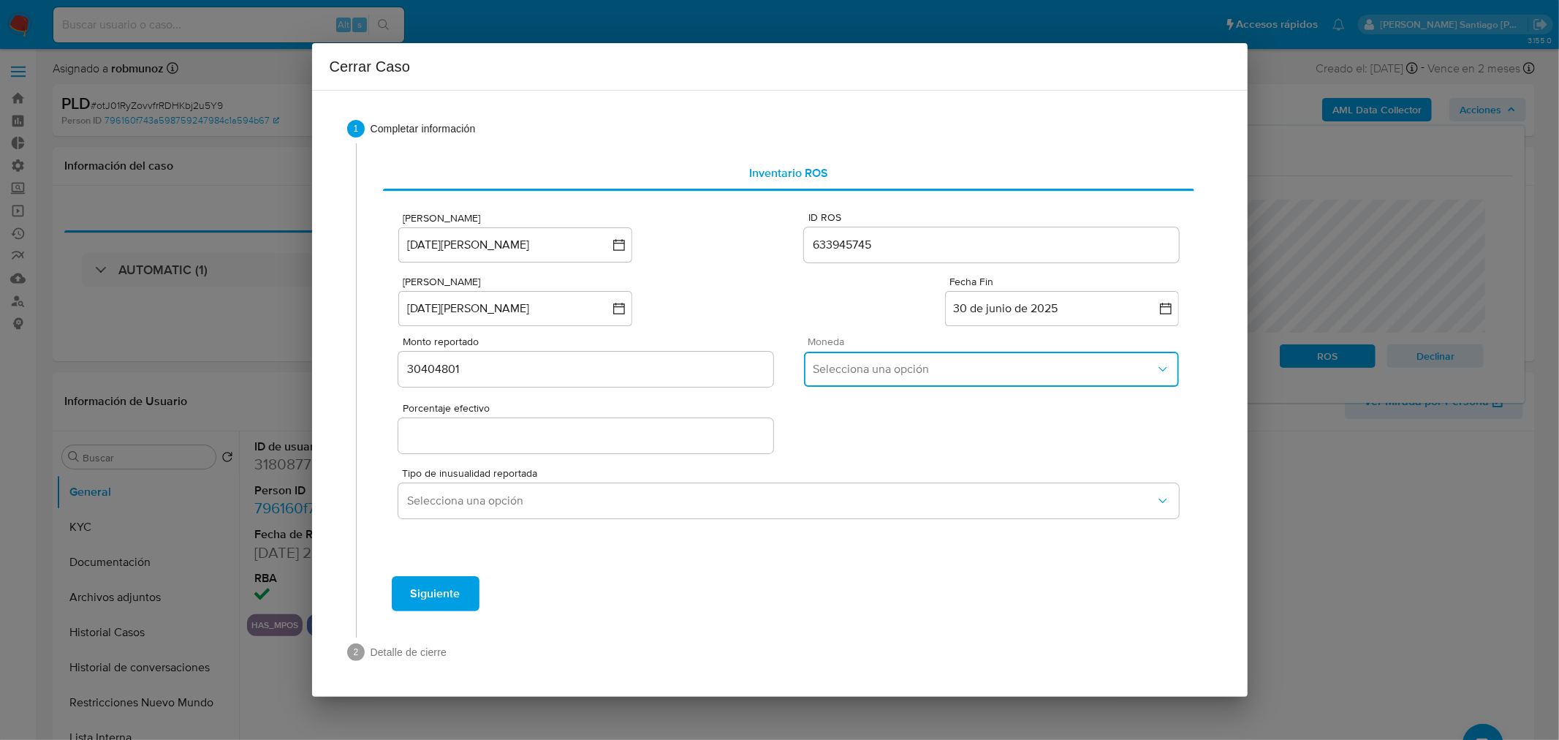
click at [919, 374] on span "Selecciona una opción" at bounding box center [984, 369] width 342 height 15
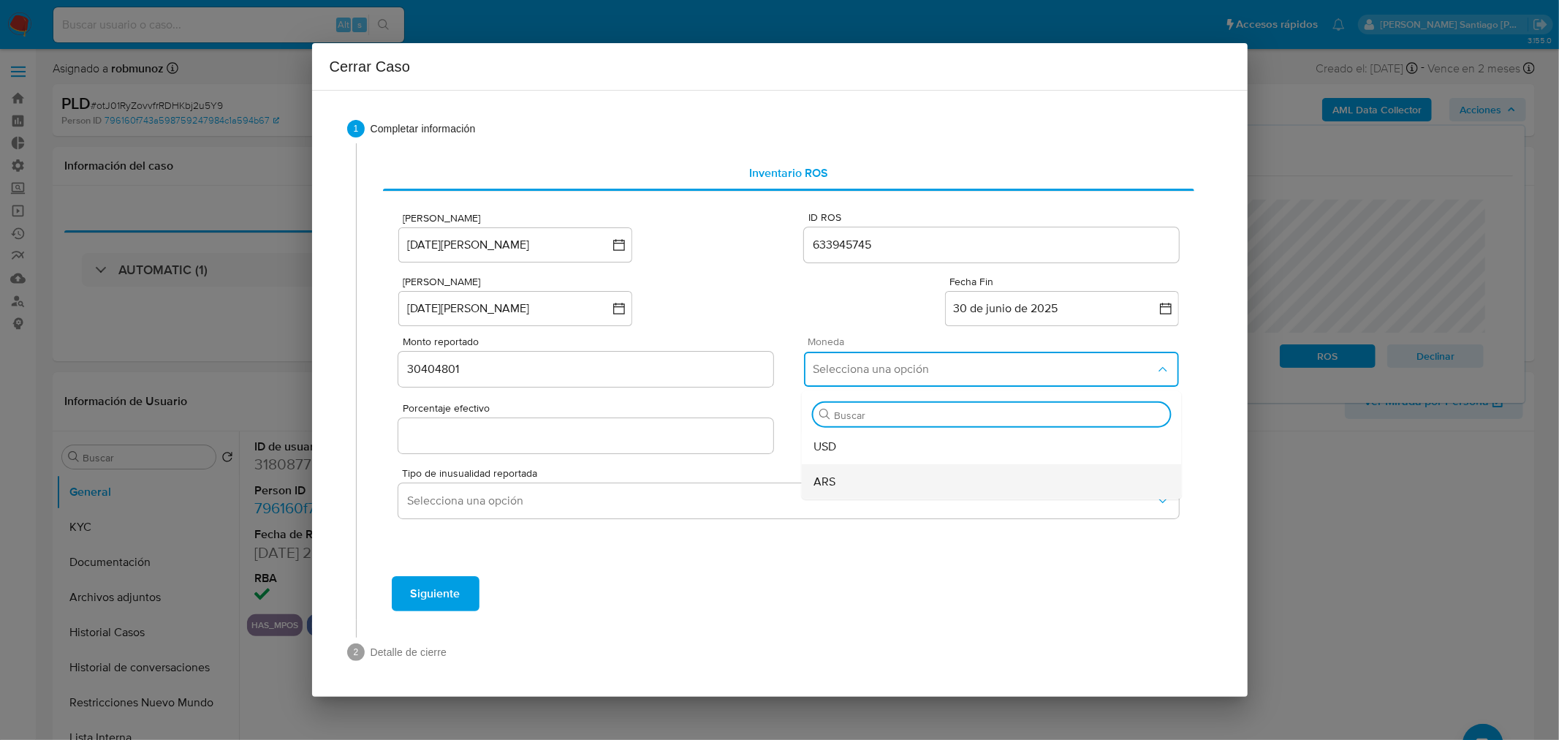
click at [878, 476] on div "ARS" at bounding box center [991, 481] width 357 height 35
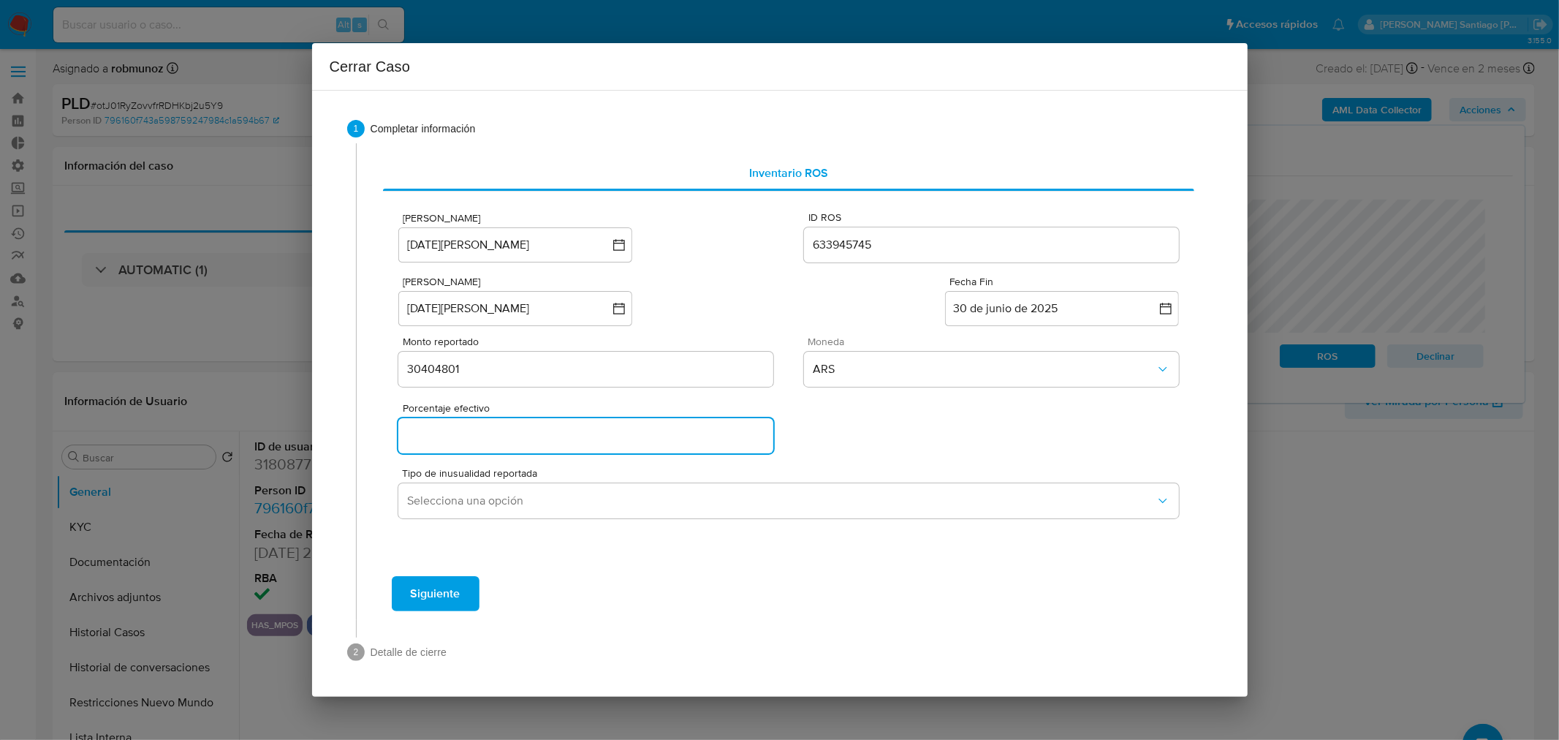
drag, startPoint x: 566, startPoint y: 440, endPoint x: 594, endPoint y: 436, distance: 28.1
click at [566, 439] on input "Porcentaje efectivo" at bounding box center [585, 435] width 374 height 19
type input "0%"
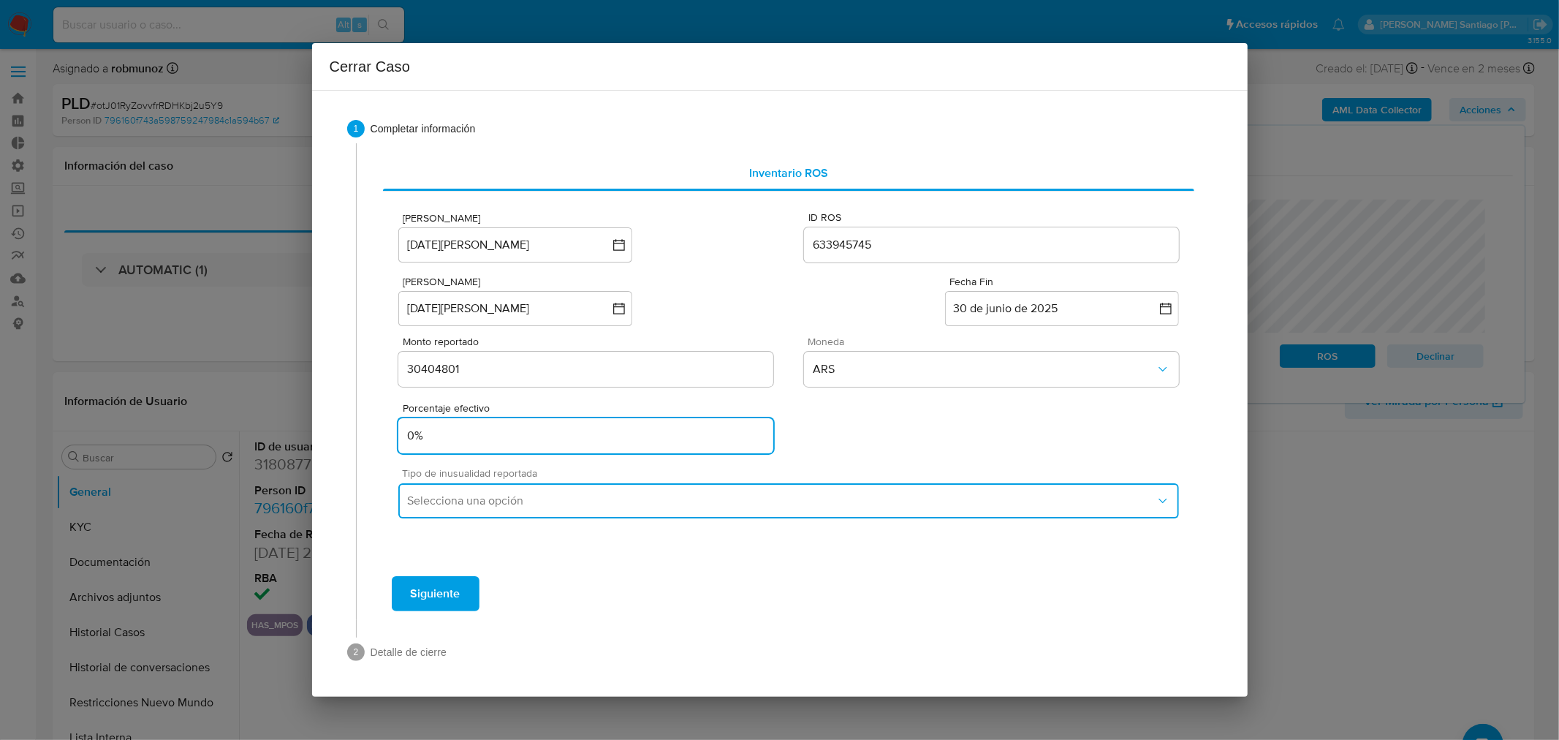
click at [582, 509] on button "Selecciona una opción" at bounding box center [788, 500] width 780 height 35
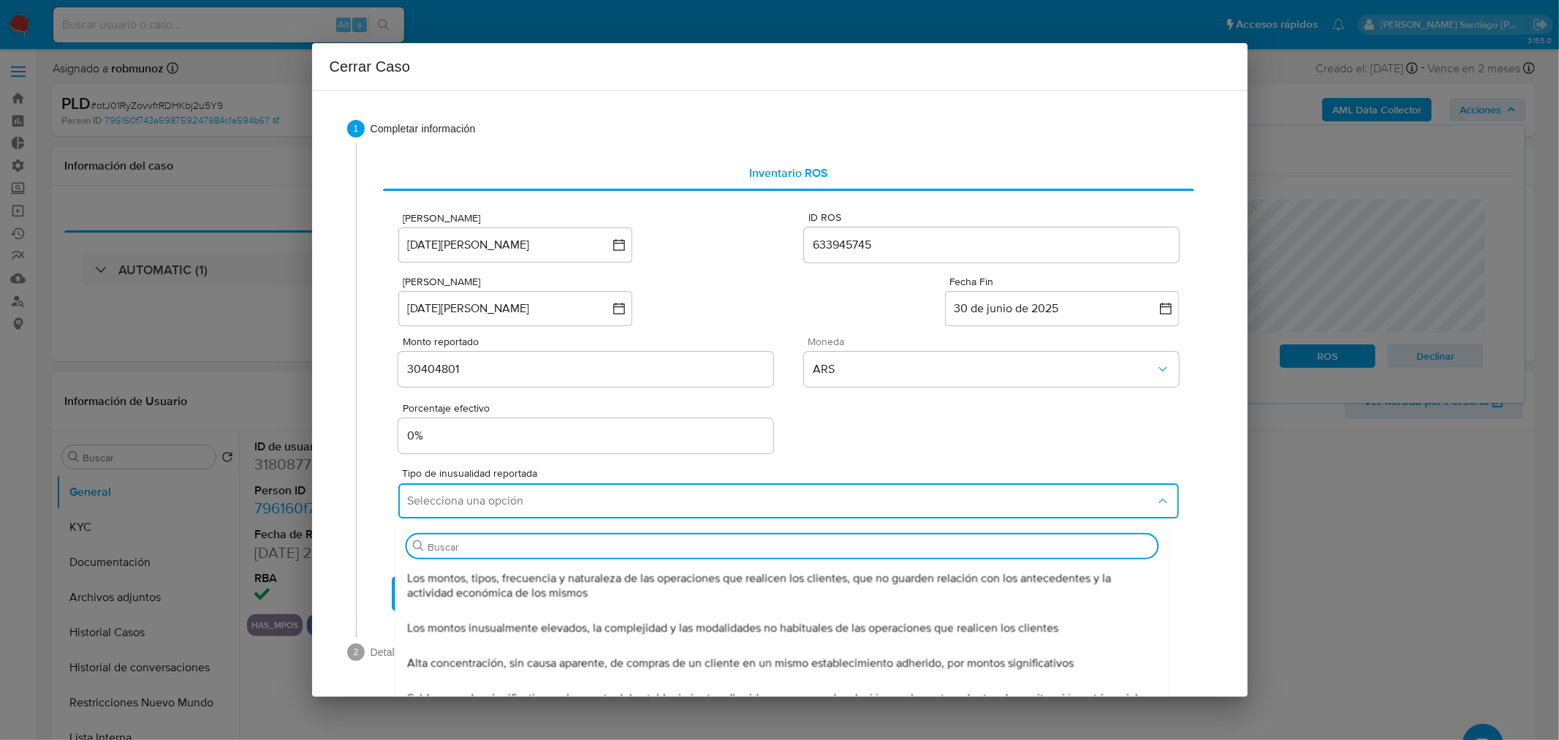
click at [567, 580] on span "Los montos, tipos, frecuencia y naturaleza de las operaciones que realicen los …" at bounding box center [782, 585] width 751 height 29
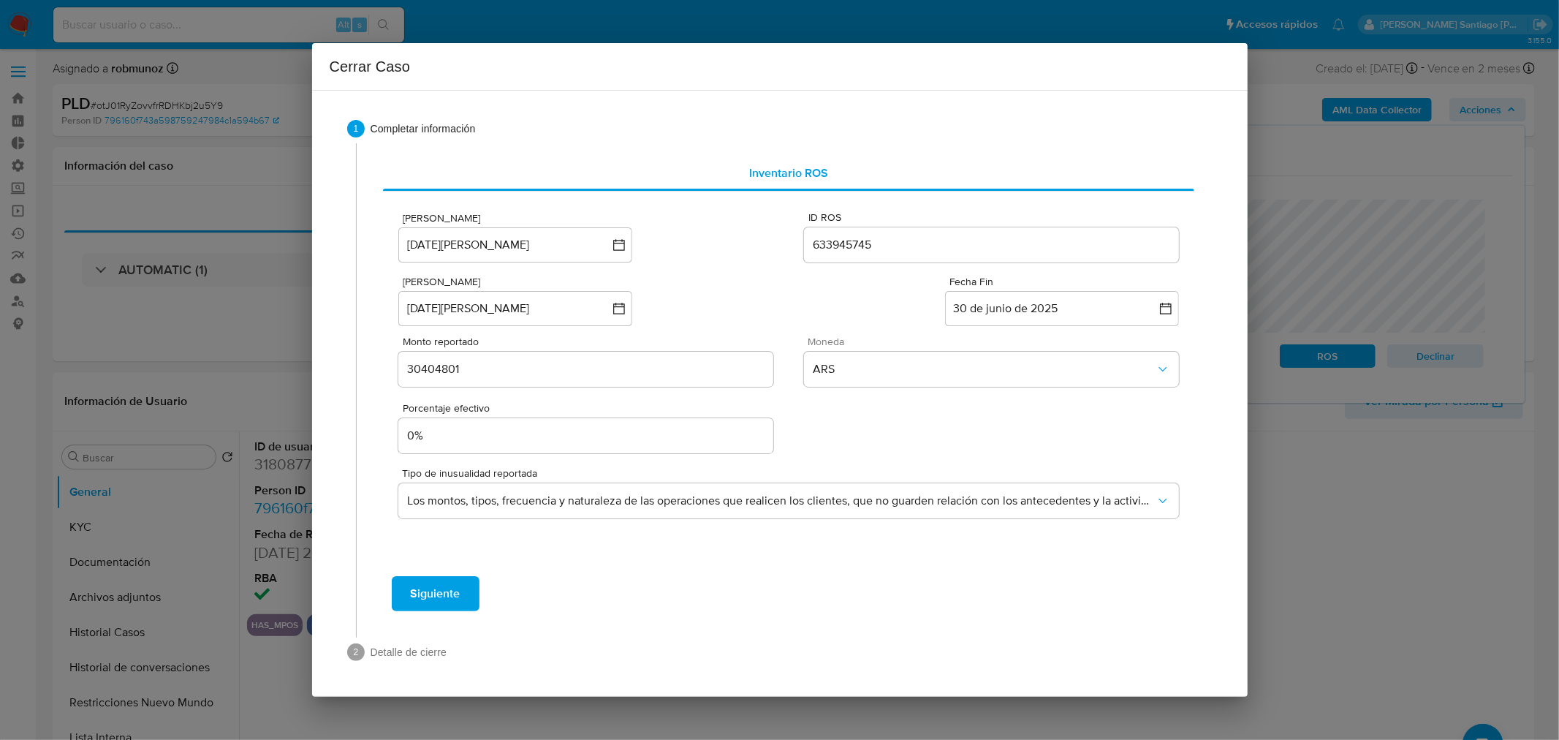
click at [449, 607] on span "Siguiente" at bounding box center [436, 593] width 50 height 32
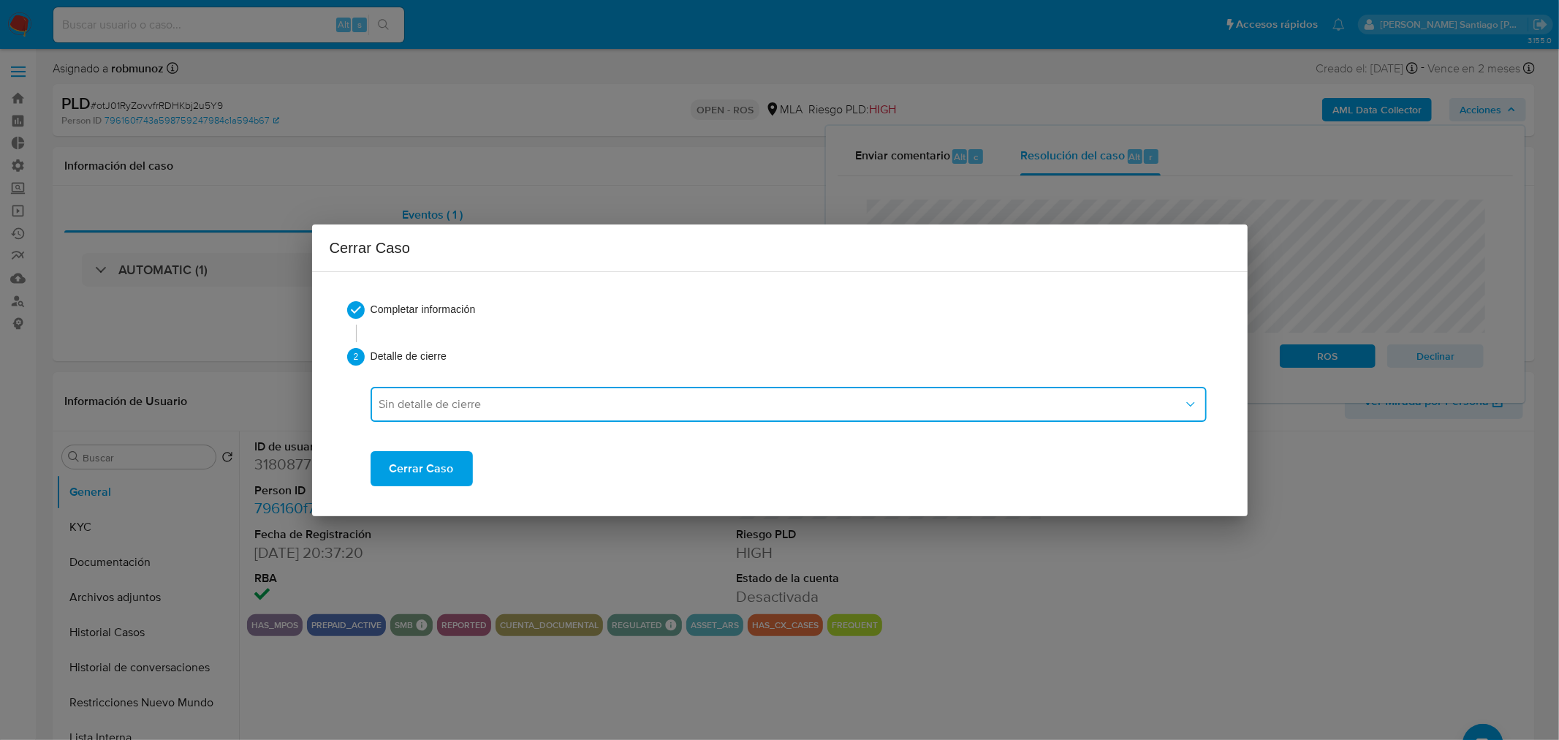
click at [460, 412] on button "Sin detalle de cierre" at bounding box center [789, 404] width 836 height 35
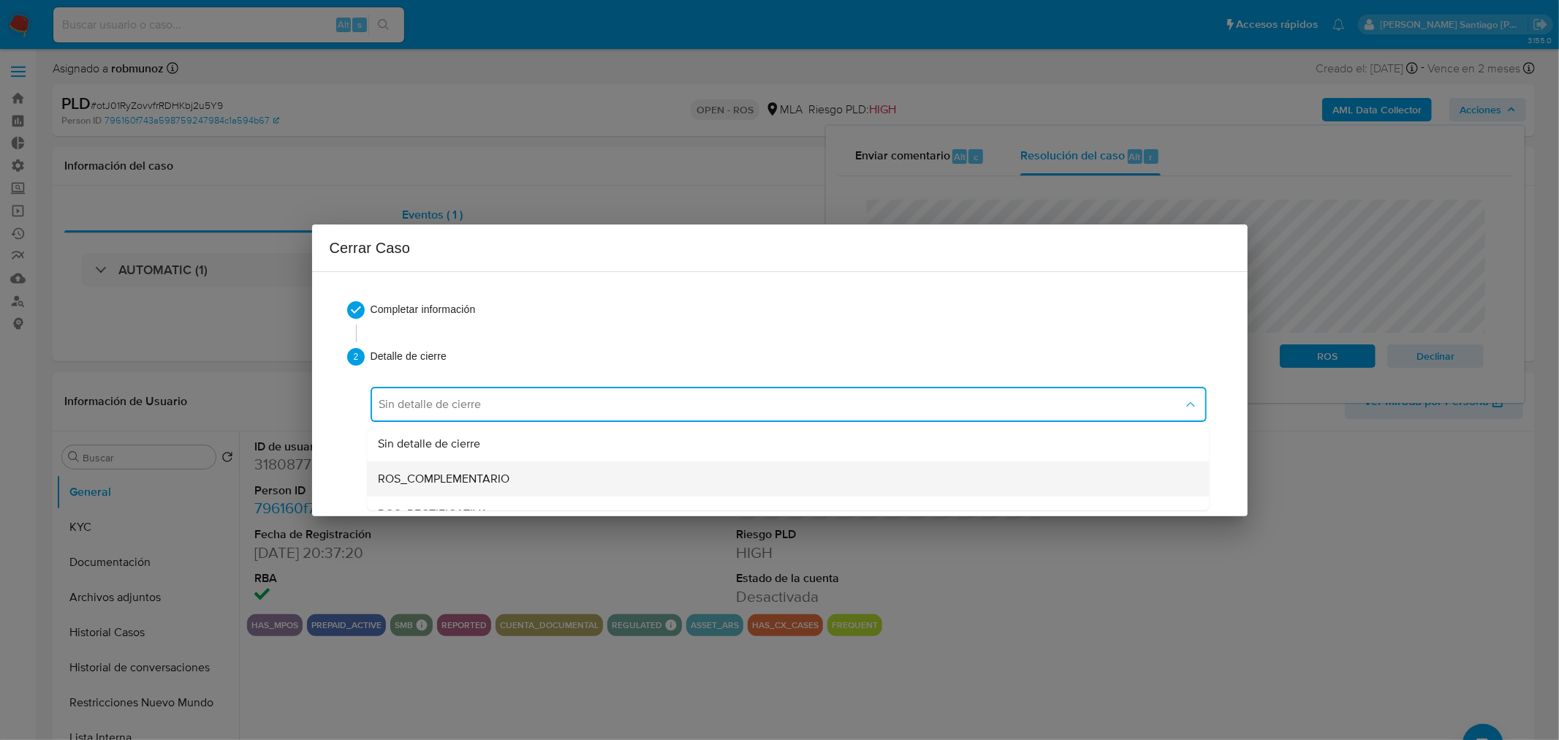
click at [534, 476] on div "ROS_COMPLEMENTARIO" at bounding box center [788, 477] width 818 height 35
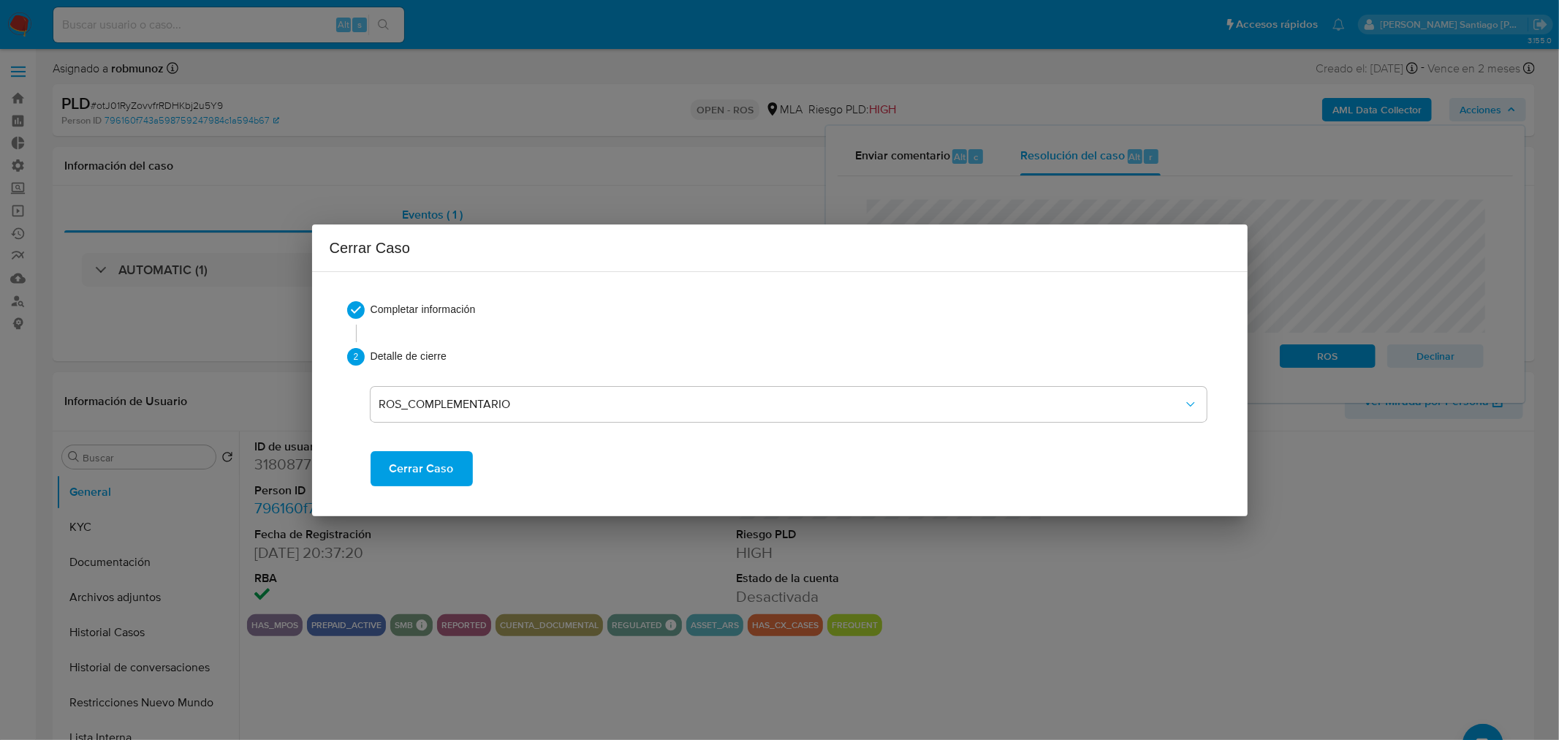
click at [456, 463] on button "Cerrar Caso" at bounding box center [422, 468] width 102 height 35
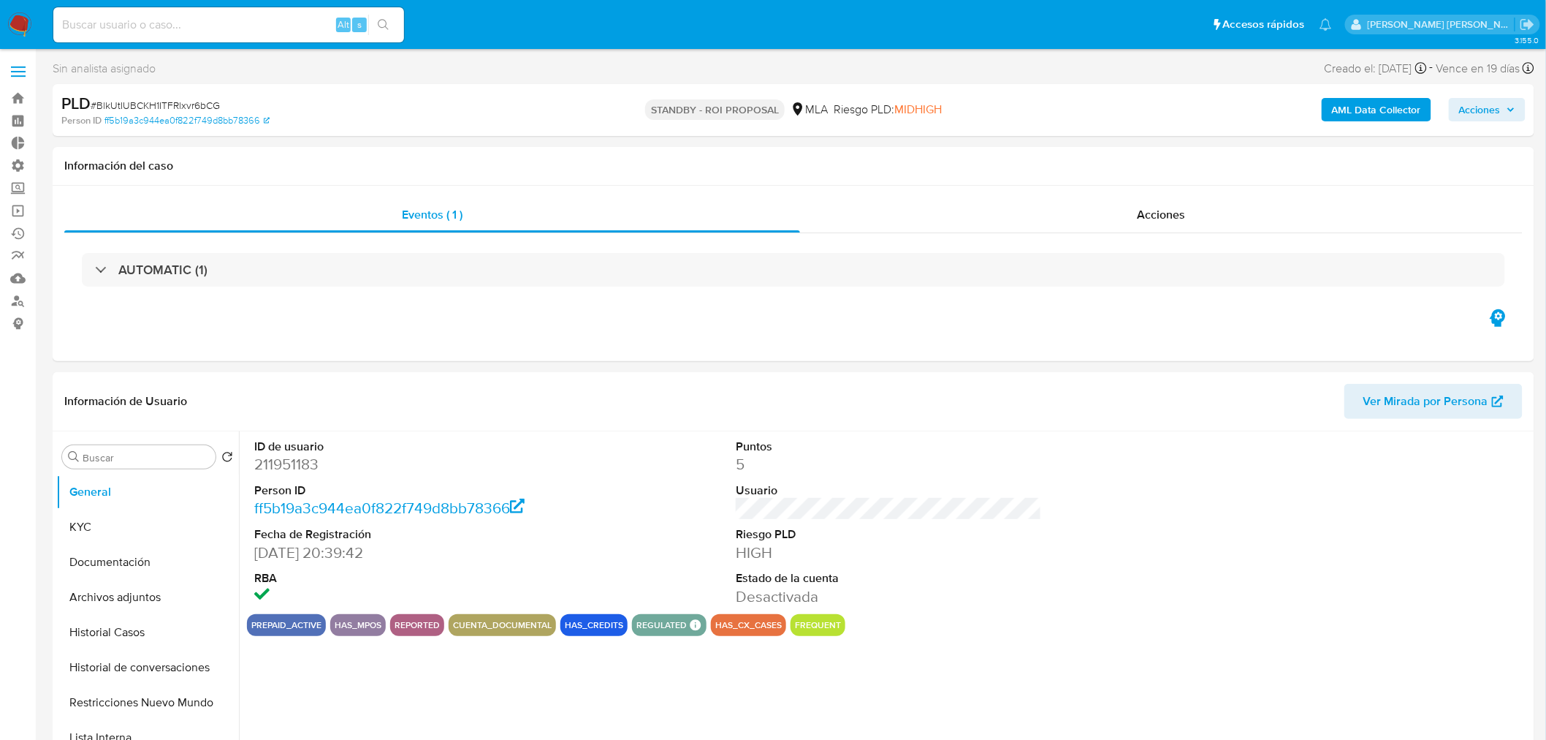
select select "10"
click at [1209, 210] on div "Acciones" at bounding box center [1161, 214] width 723 height 35
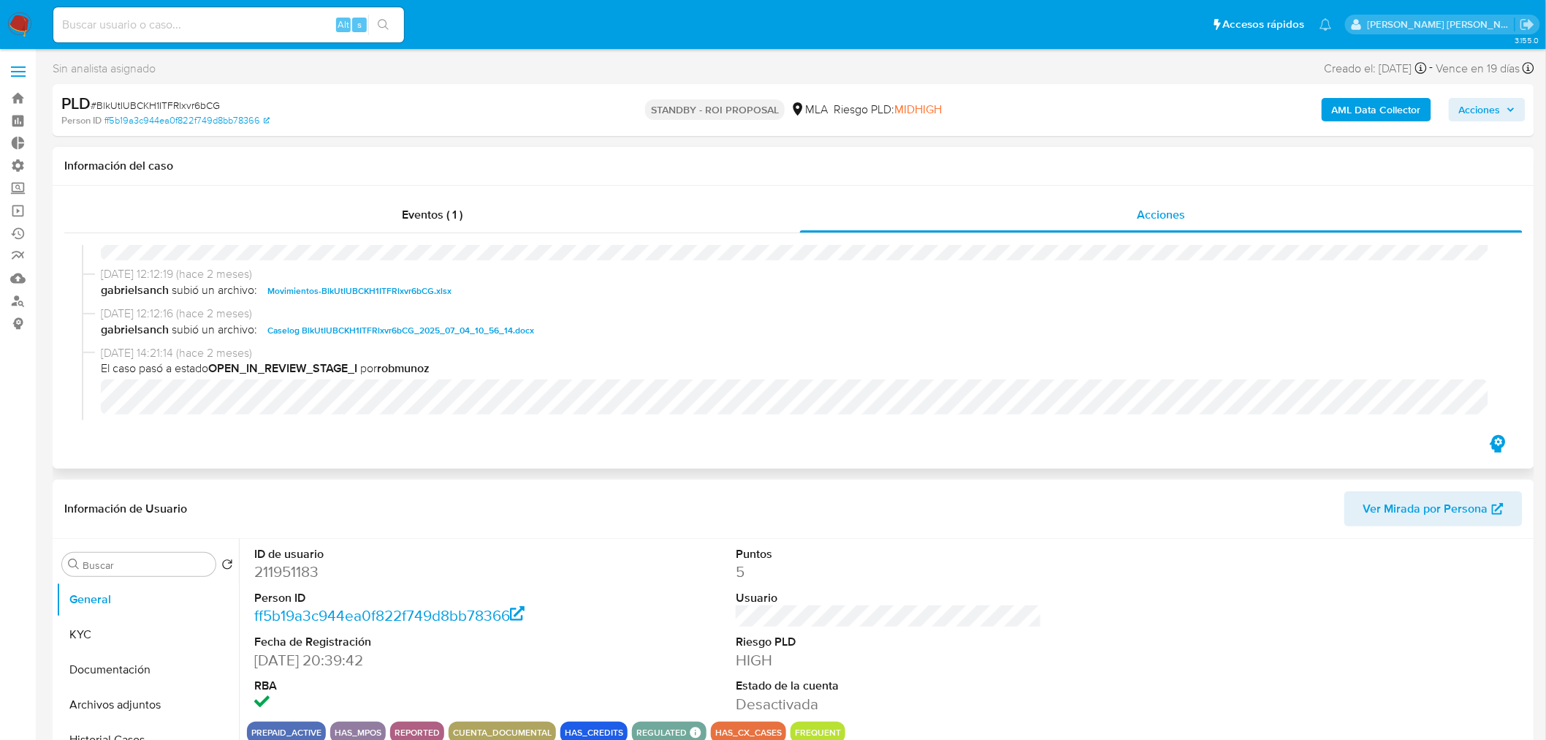
scroll to position [81, 0]
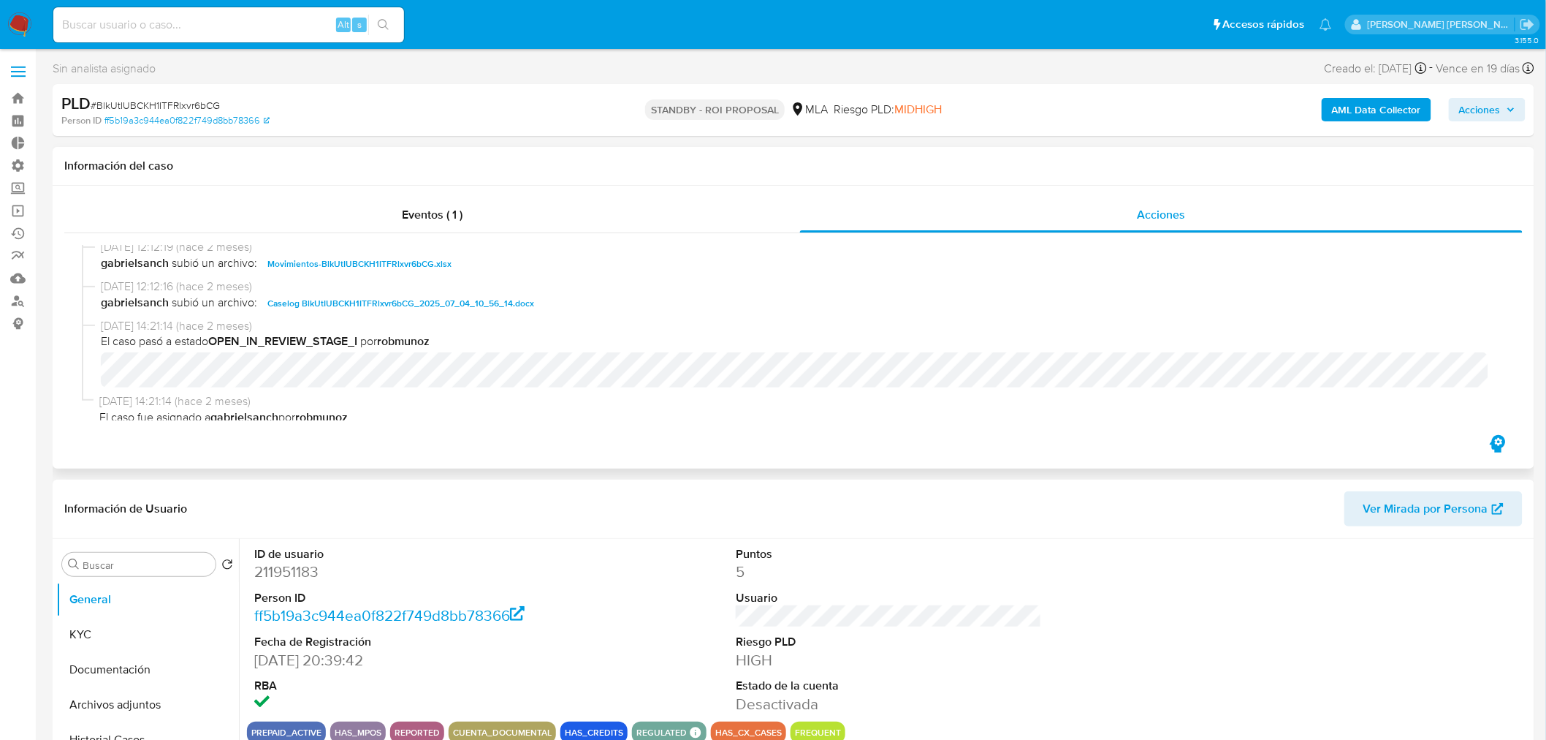
click at [509, 300] on span "Caselog BlkUtIUBCKH1ITFRlxvr6bCG_2025_07_04_10_56_14.docx" at bounding box center [400, 304] width 267 height 18
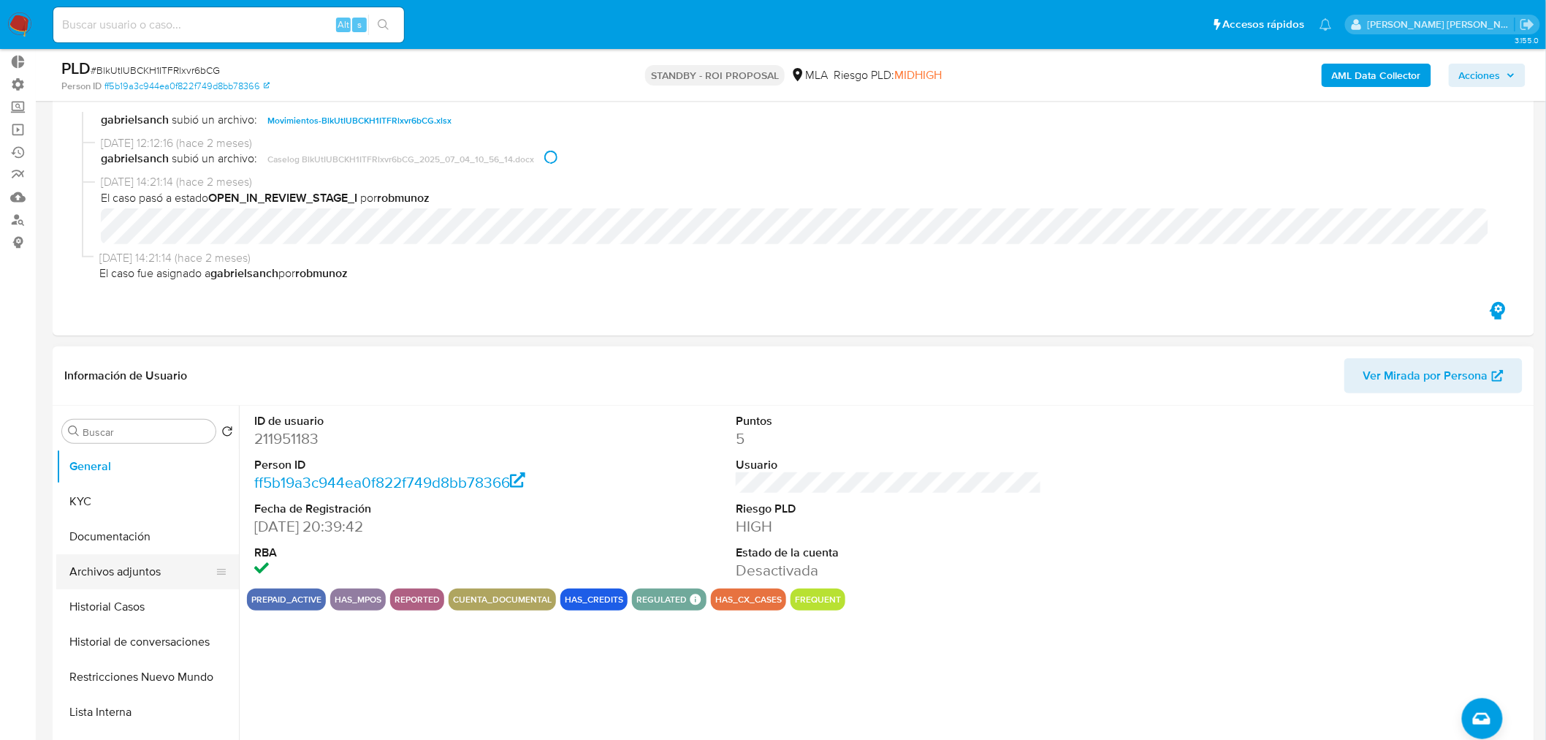
click at [127, 566] on button "Archivos adjuntos" at bounding box center [141, 571] width 171 height 35
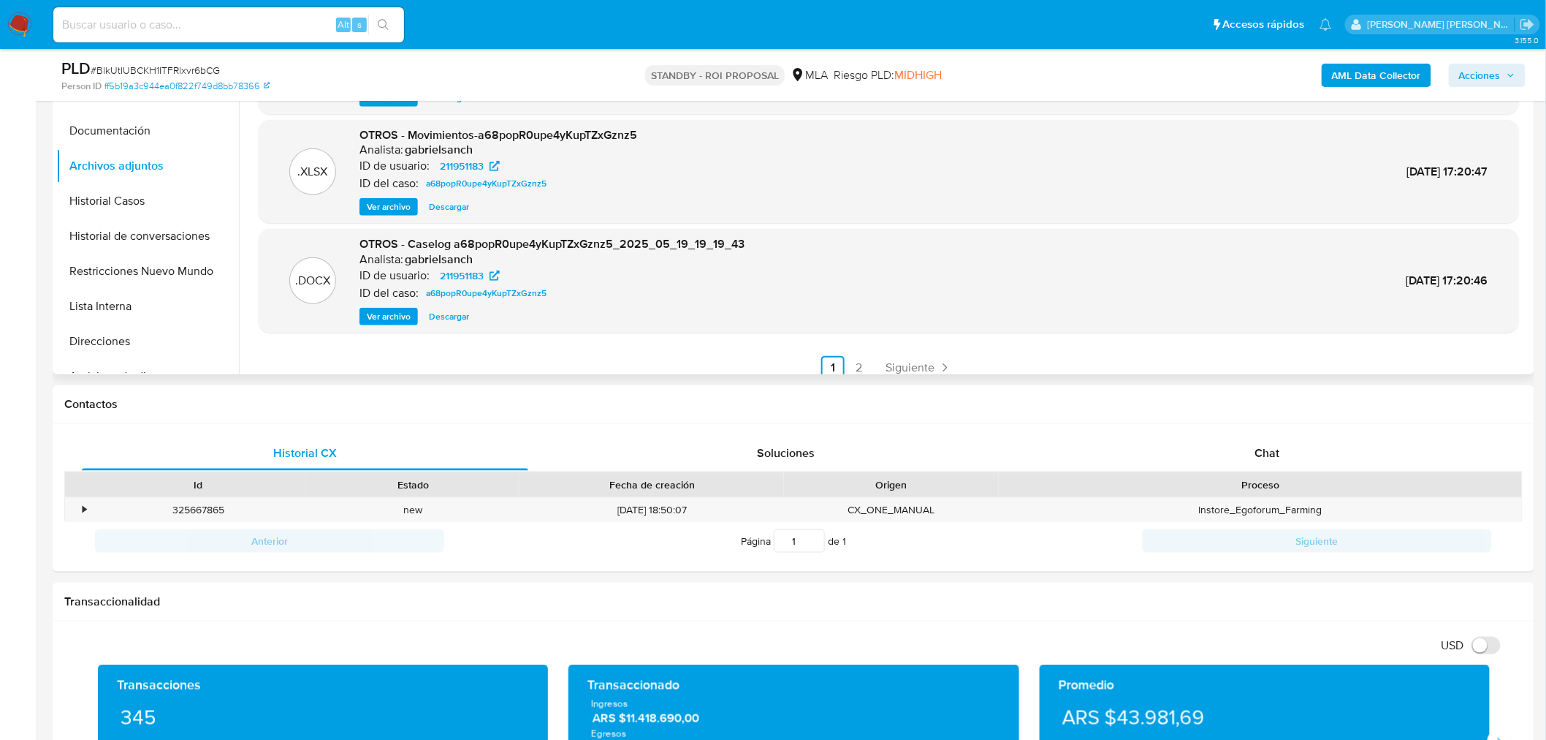
scroll to position [122, 0]
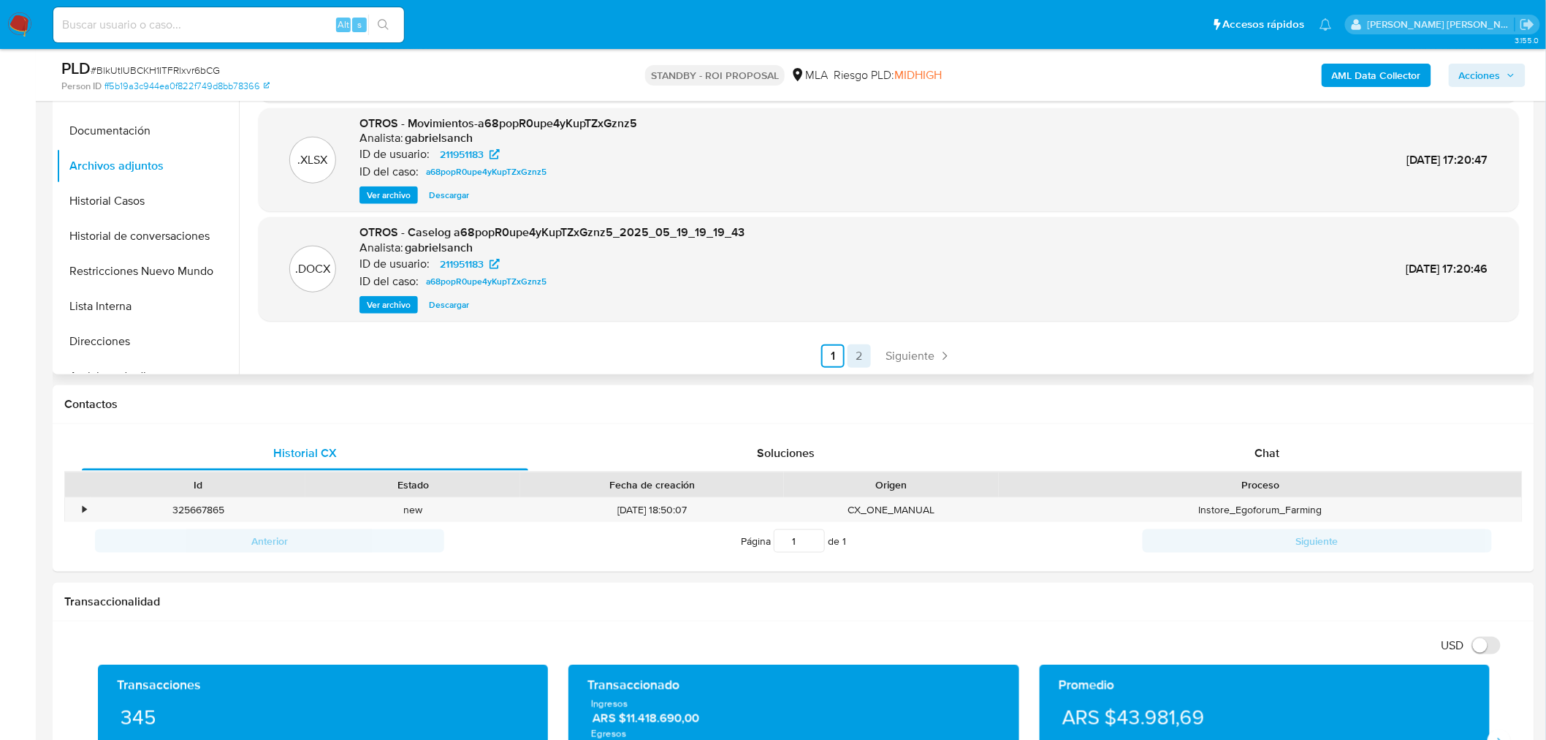
click at [849, 355] on link "2" at bounding box center [859, 355] width 23 height 23
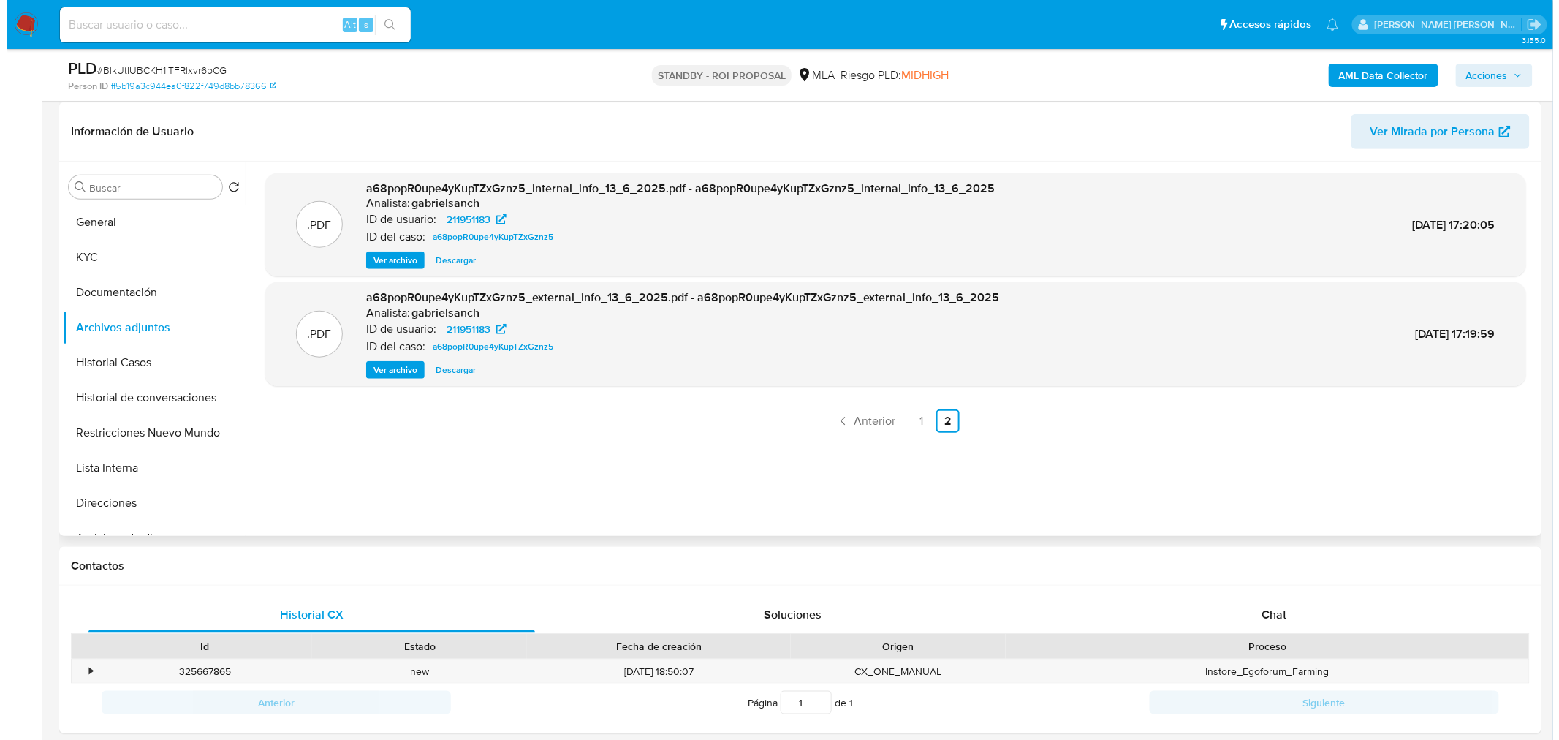
scroll to position [324, 0]
click at [383, 365] on span "Ver archivo" at bounding box center [389, 370] width 44 height 15
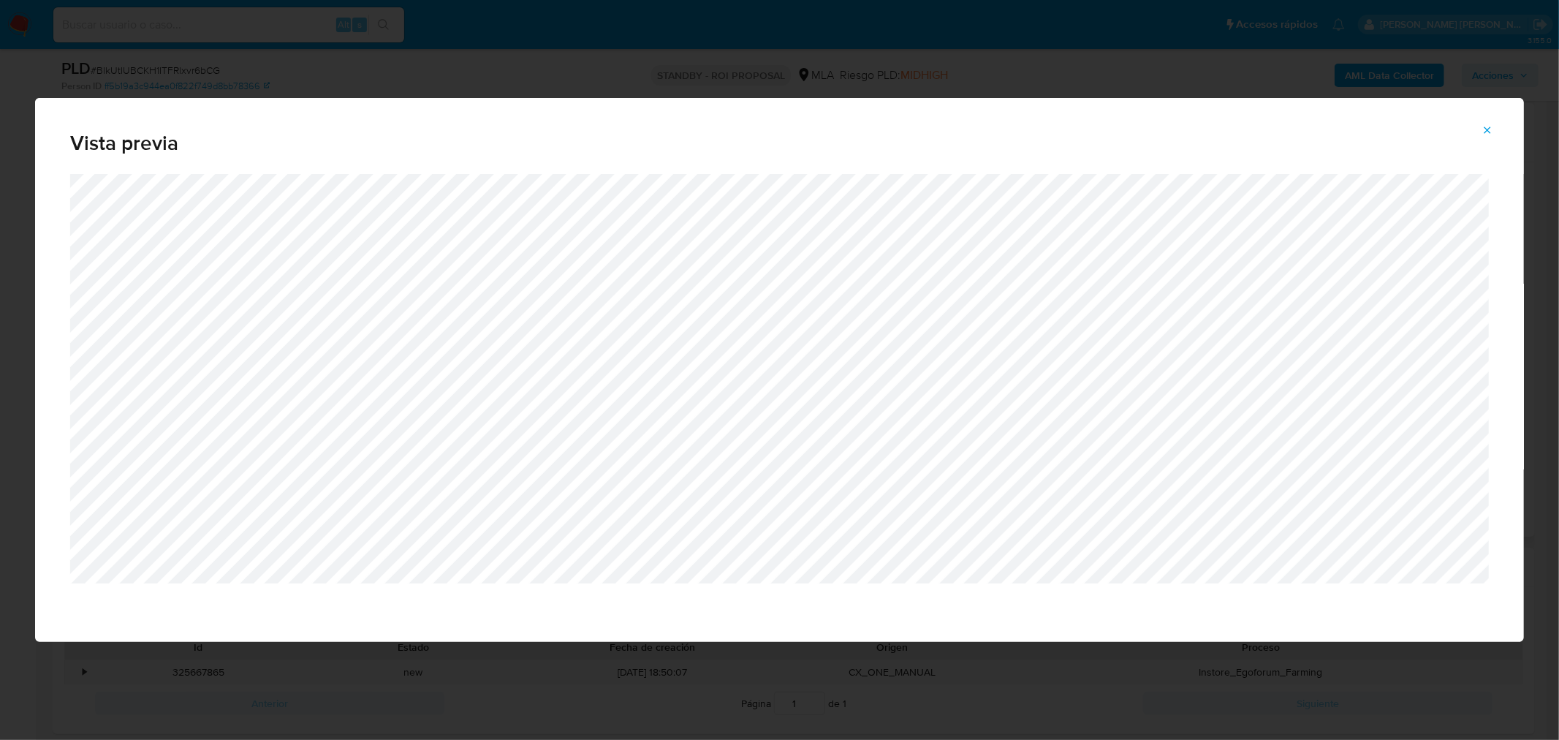
click at [1484, 132] on icon "Attachment preview" at bounding box center [1487, 130] width 12 height 12
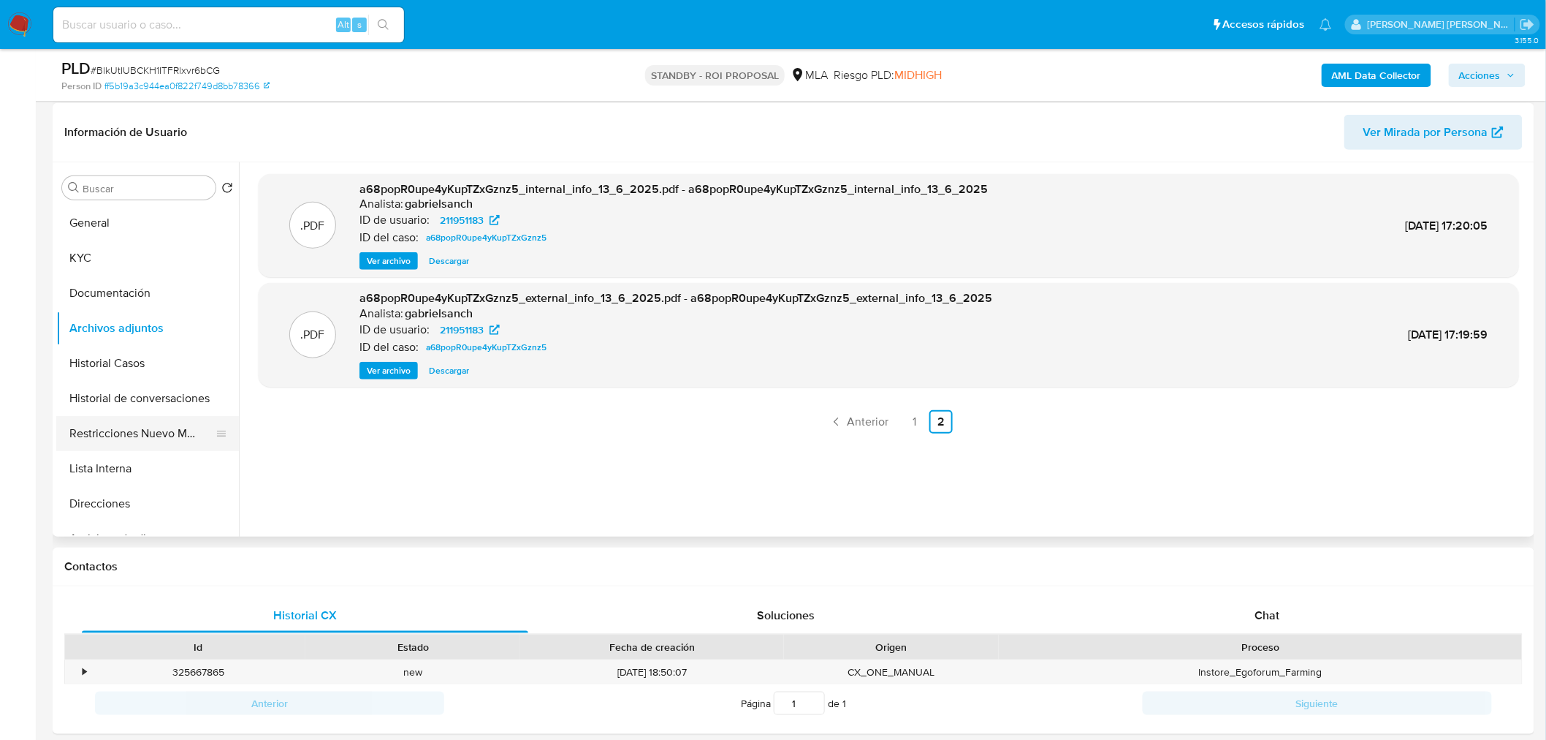
click at [171, 439] on button "Restricciones Nuevo Mundo" at bounding box center [141, 433] width 171 height 35
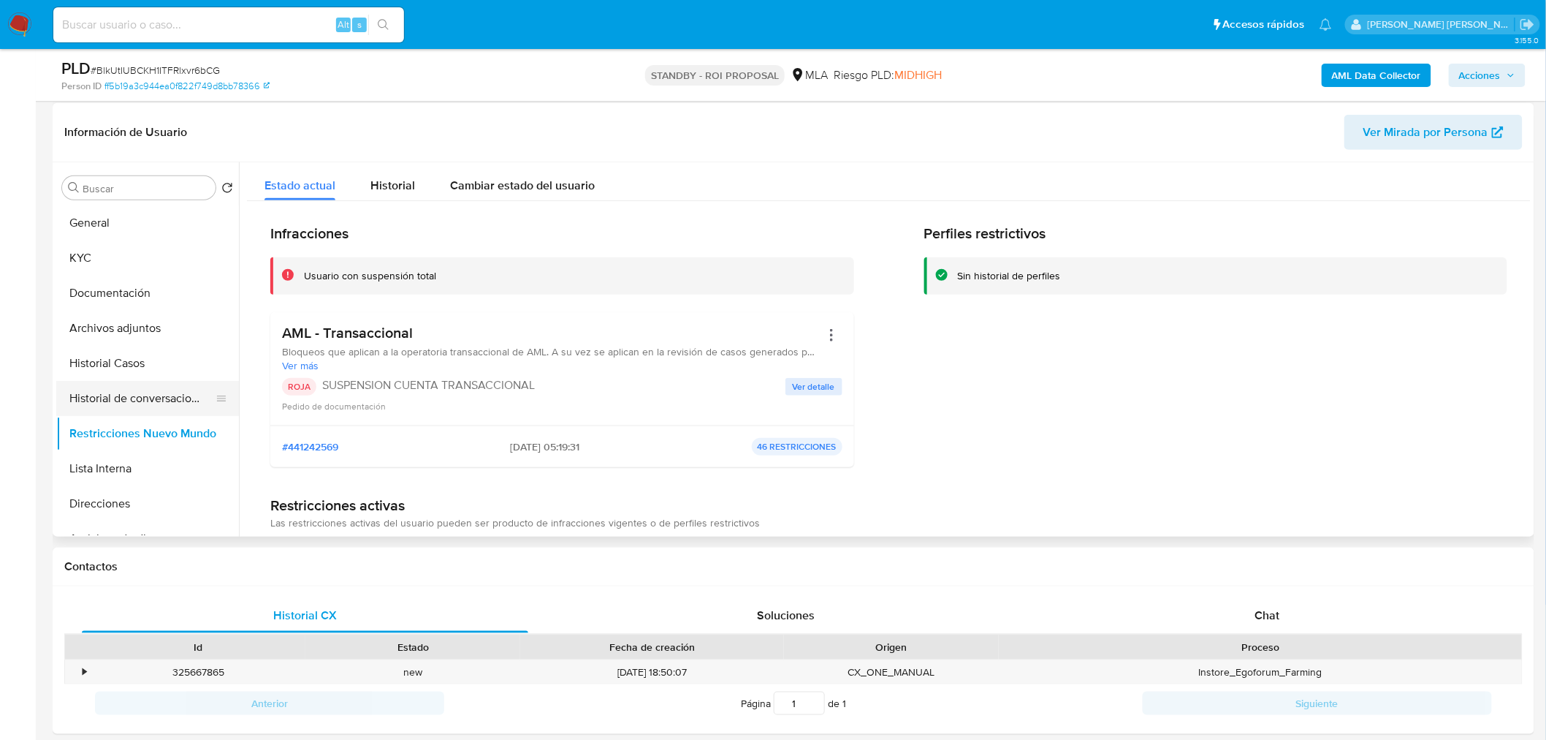
click at [123, 388] on button "Historial de conversaciones" at bounding box center [141, 398] width 171 height 35
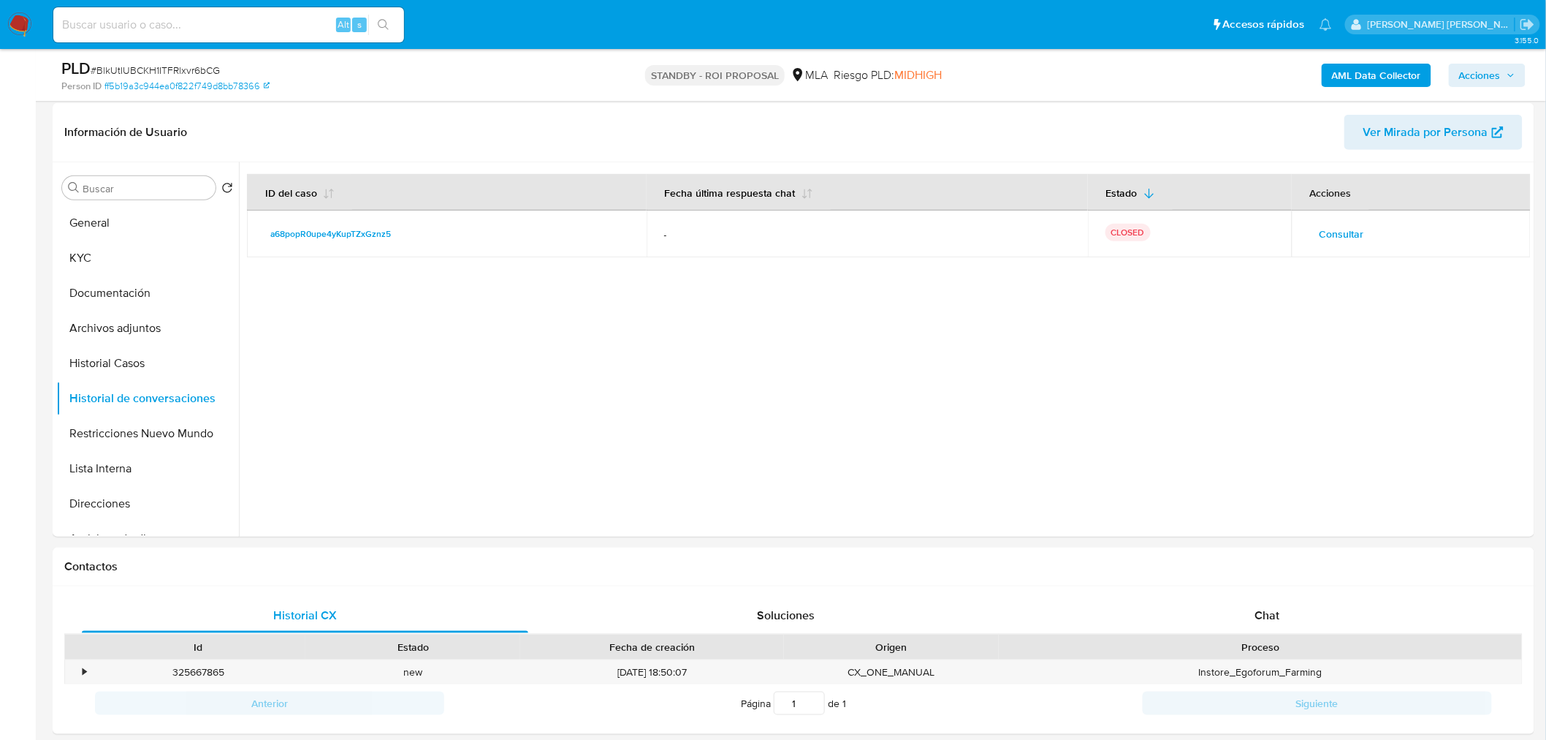
click at [1335, 234] on span "Consultar" at bounding box center [1342, 234] width 45 height 20
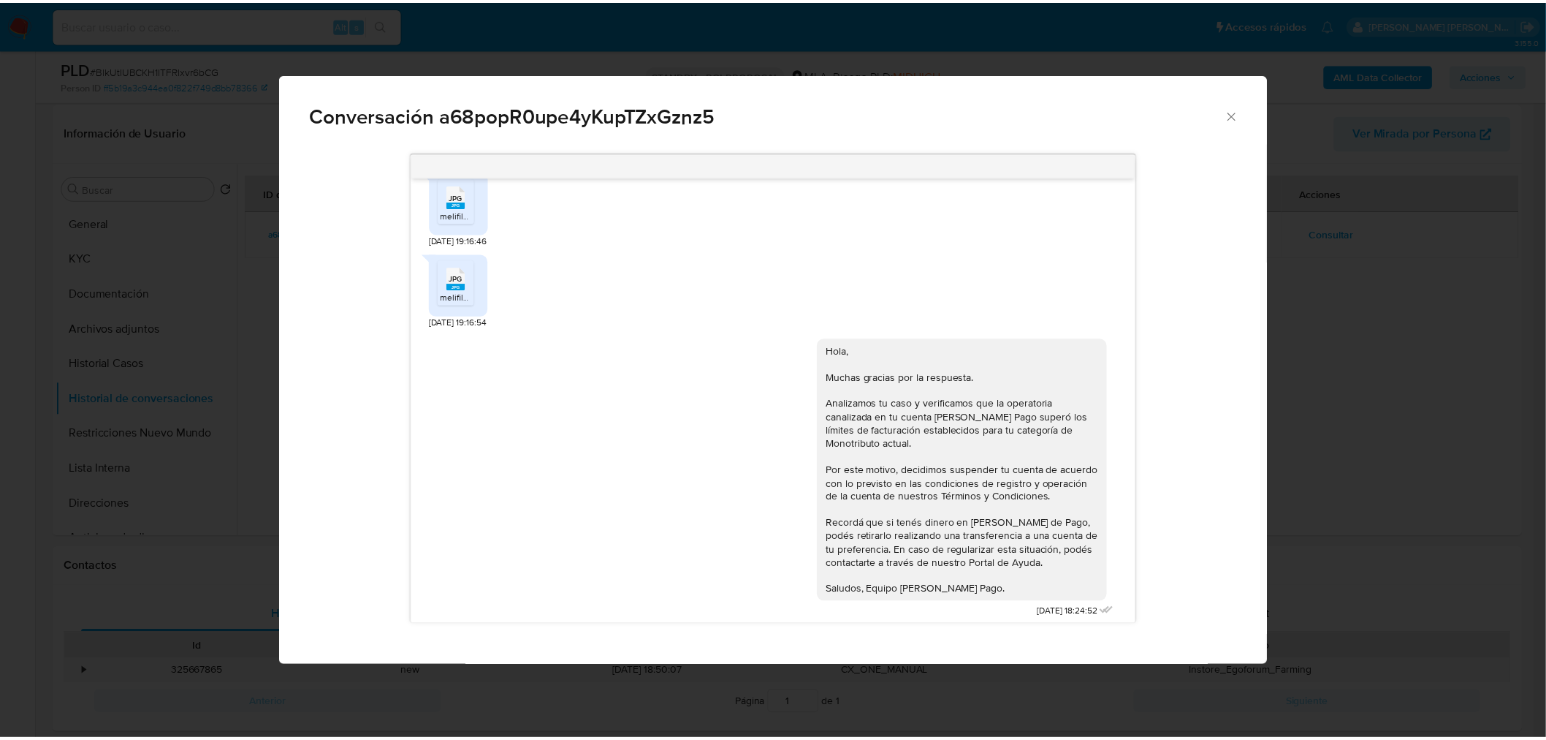
scroll to position [1238, 0]
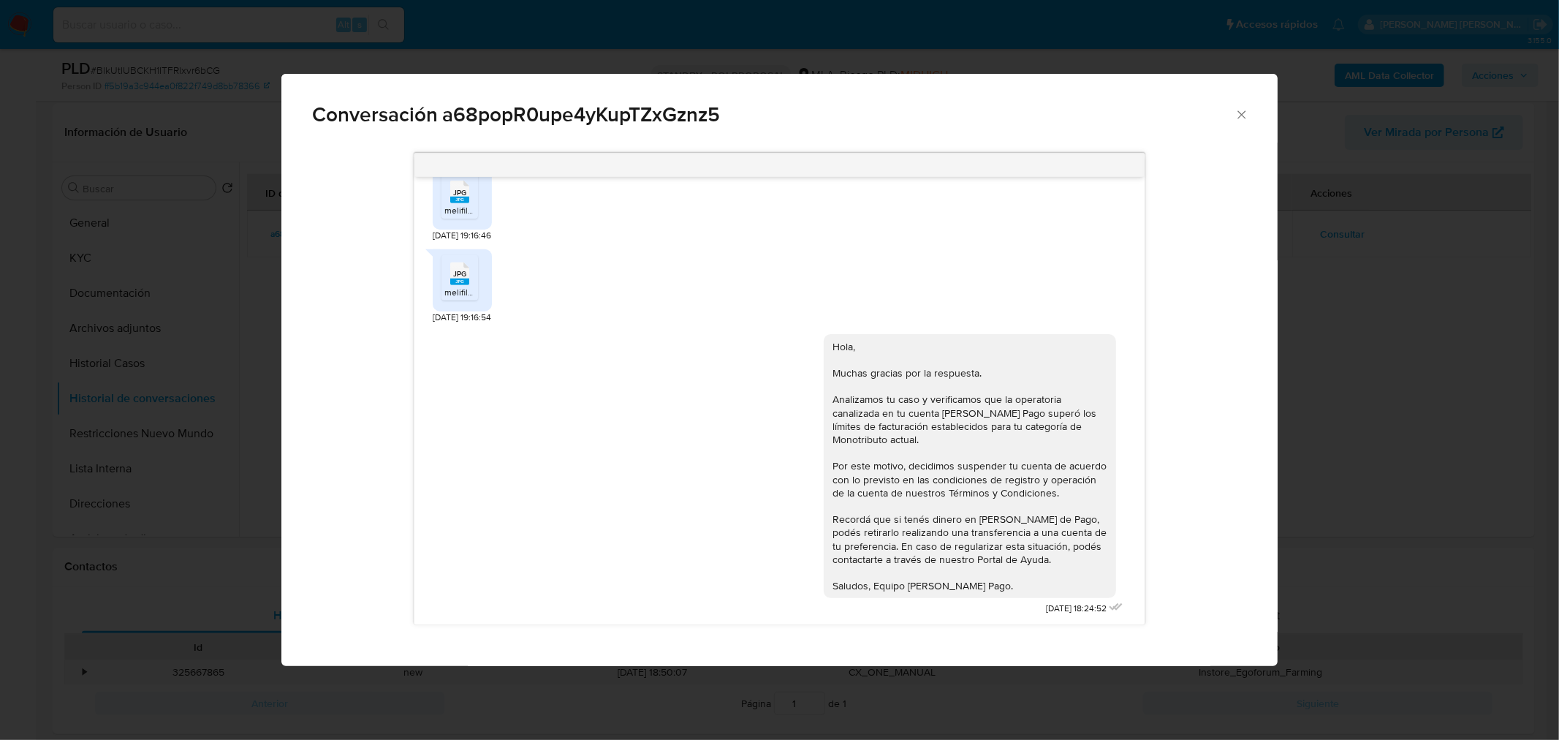
click at [1543, 480] on div "Conversación a68popR0upe4yKupTZxGznz5 19/05/2025 13:10:46 Buenas tardes envío d…" at bounding box center [779, 370] width 1559 height 740
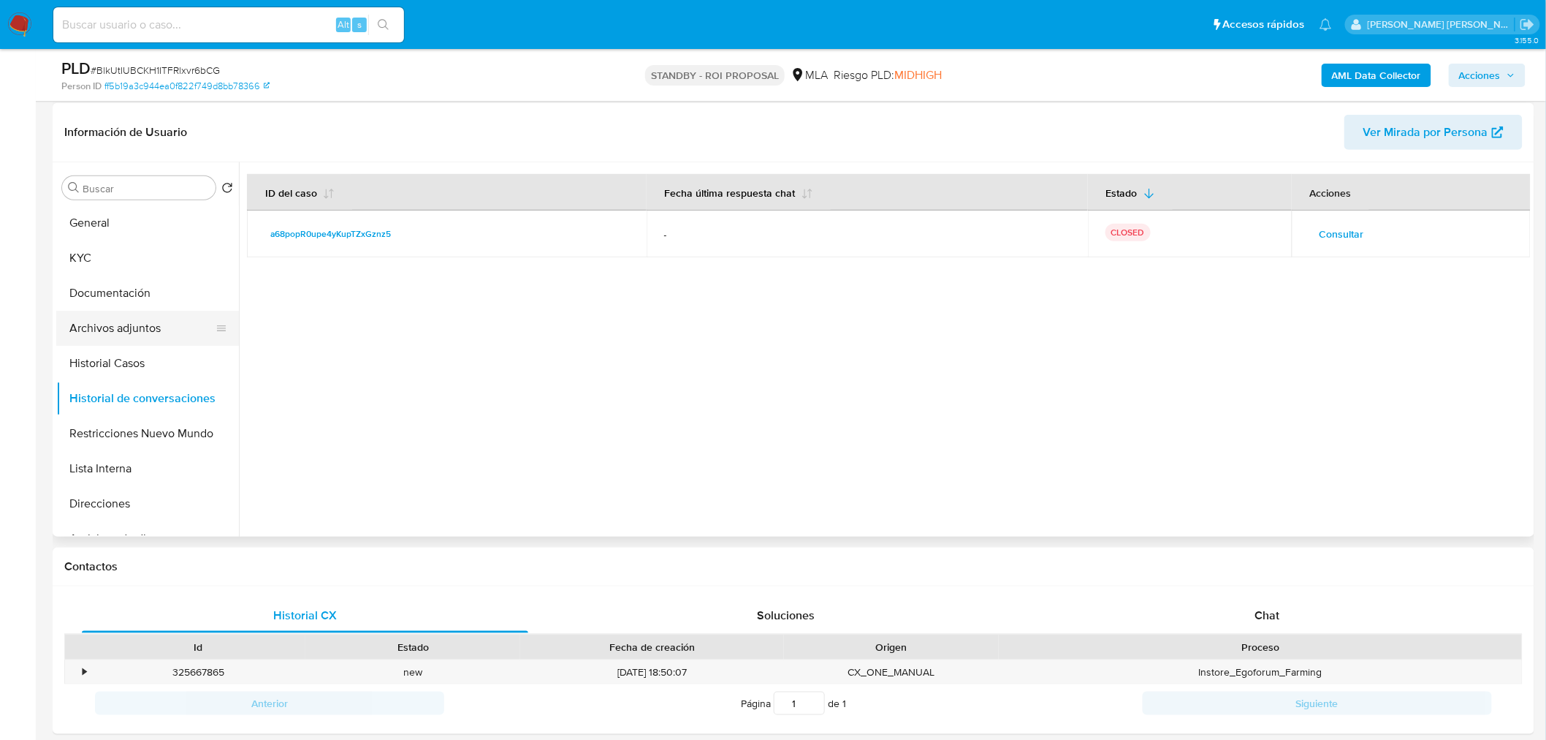
drag, startPoint x: 157, startPoint y: 332, endPoint x: 156, endPoint y: 341, distance: 9.6
click at [157, 331] on button "Archivos adjuntos" at bounding box center [141, 328] width 171 height 35
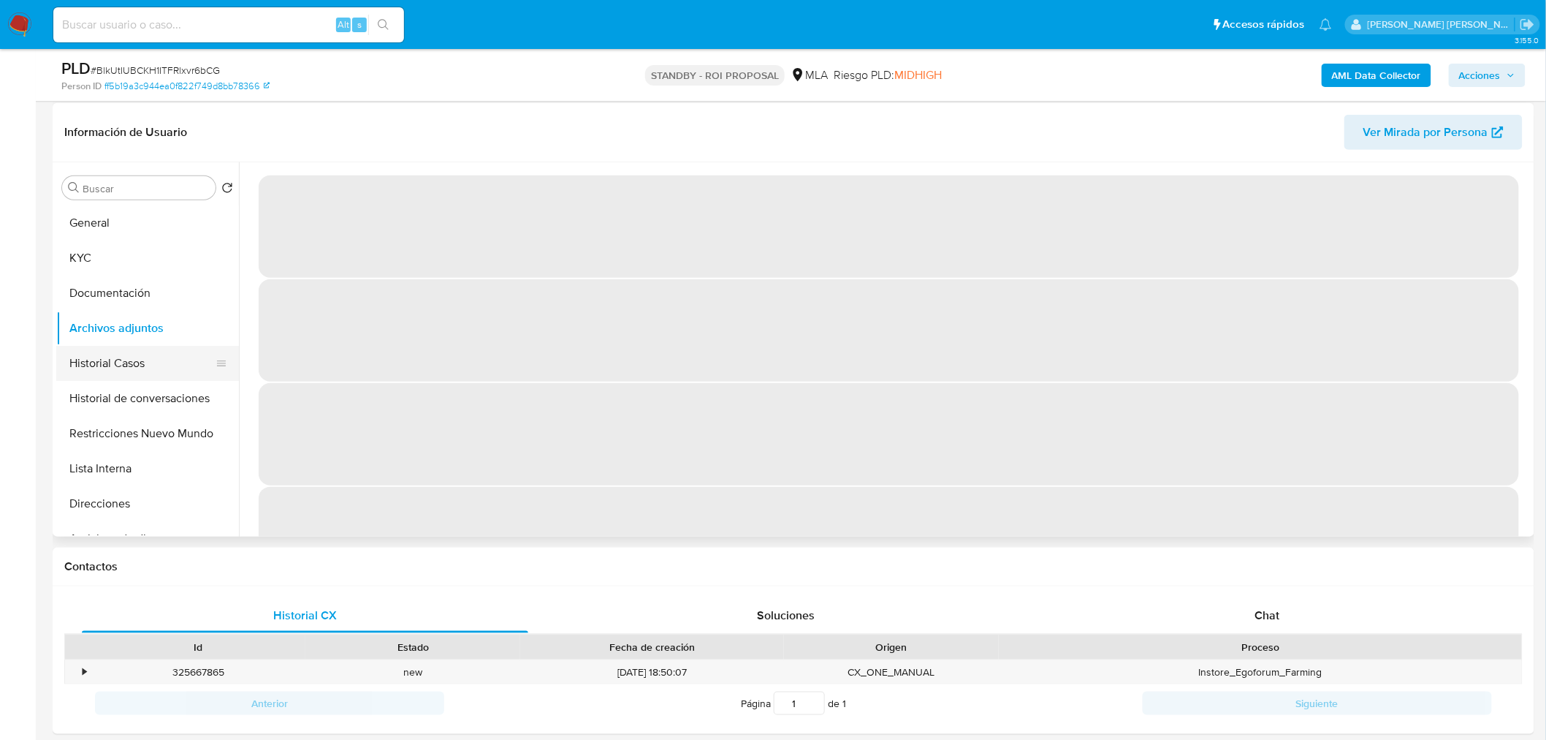
click at [94, 349] on button "Historial Casos" at bounding box center [141, 363] width 171 height 35
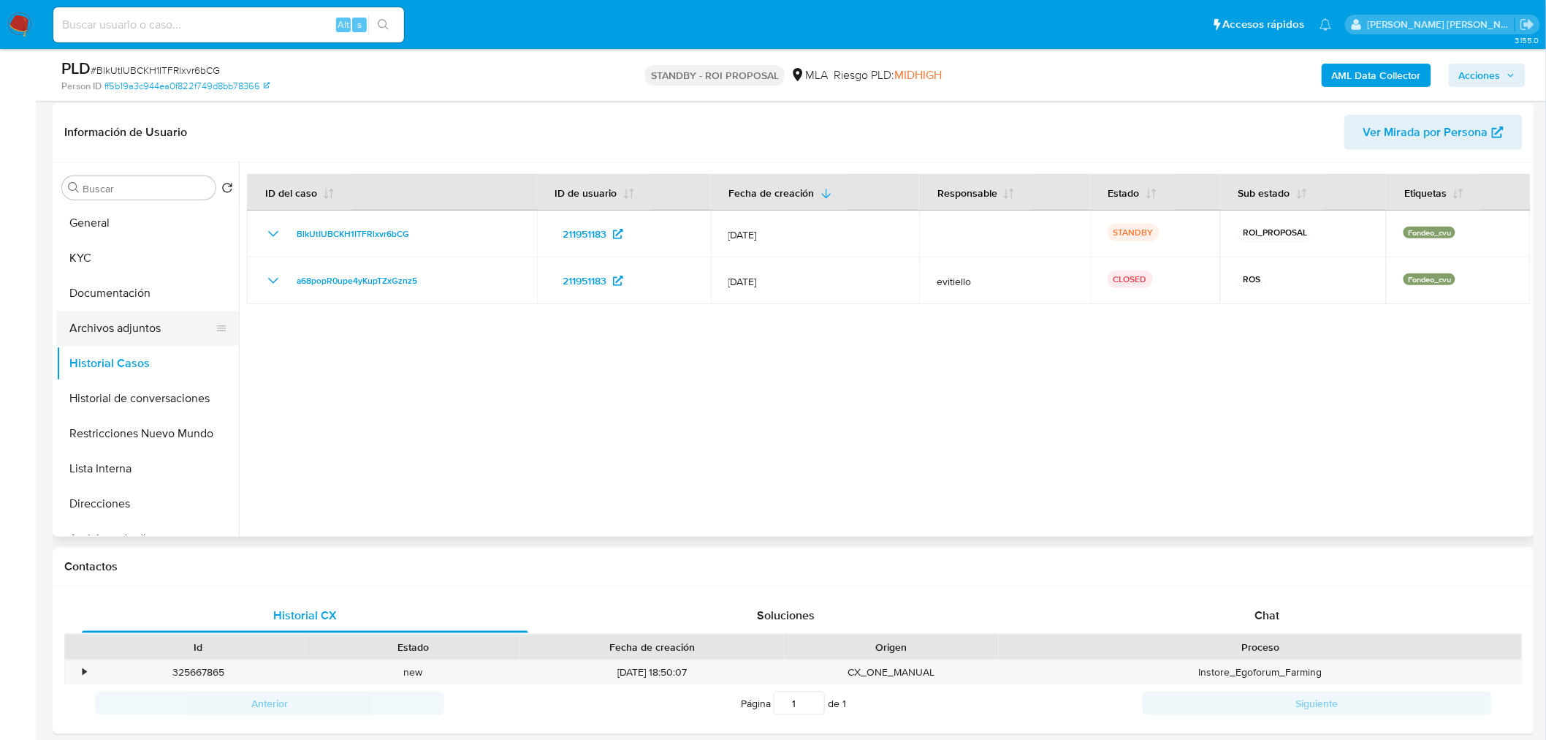
click at [123, 323] on button "Archivos adjuntos" at bounding box center [141, 328] width 171 height 35
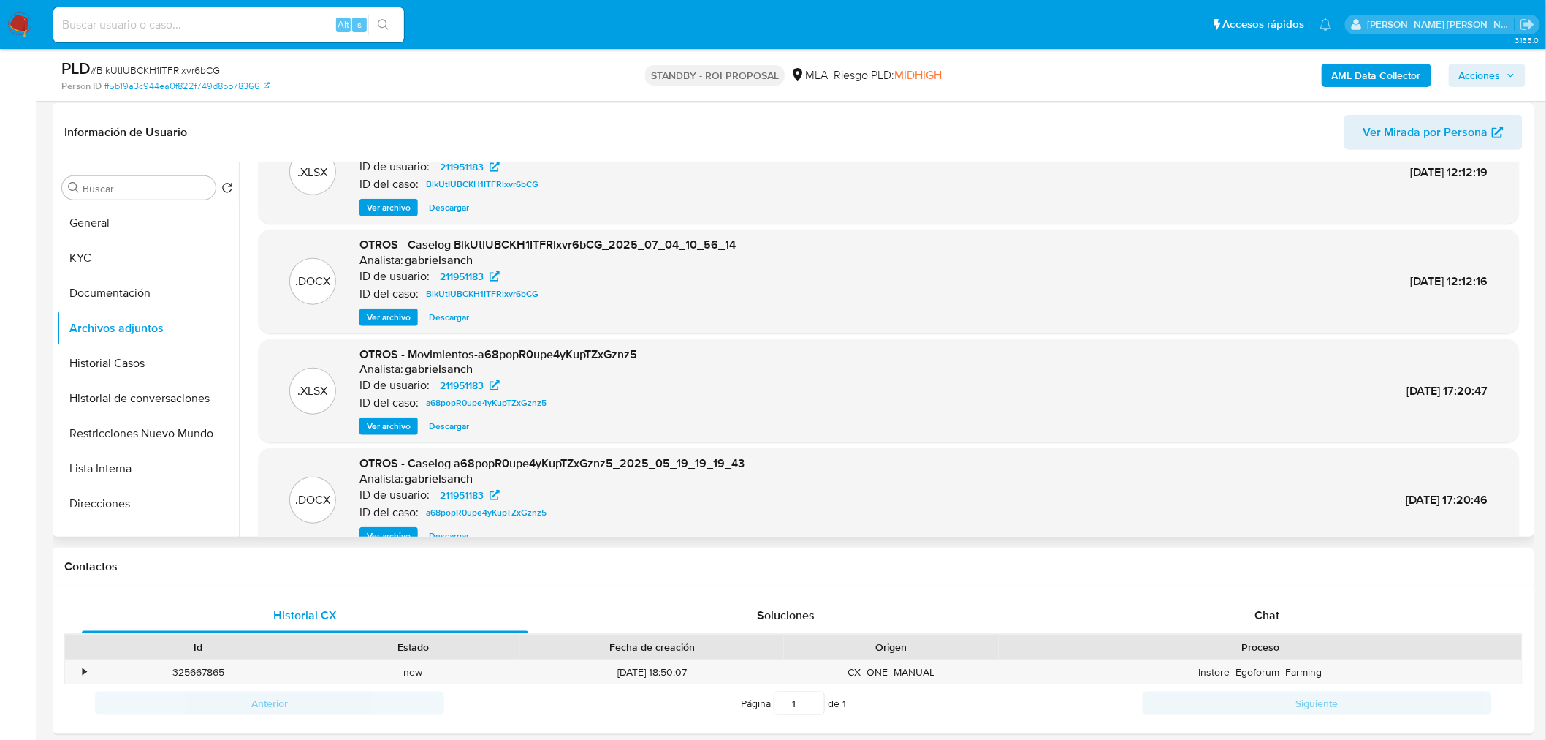
scroll to position [0, 0]
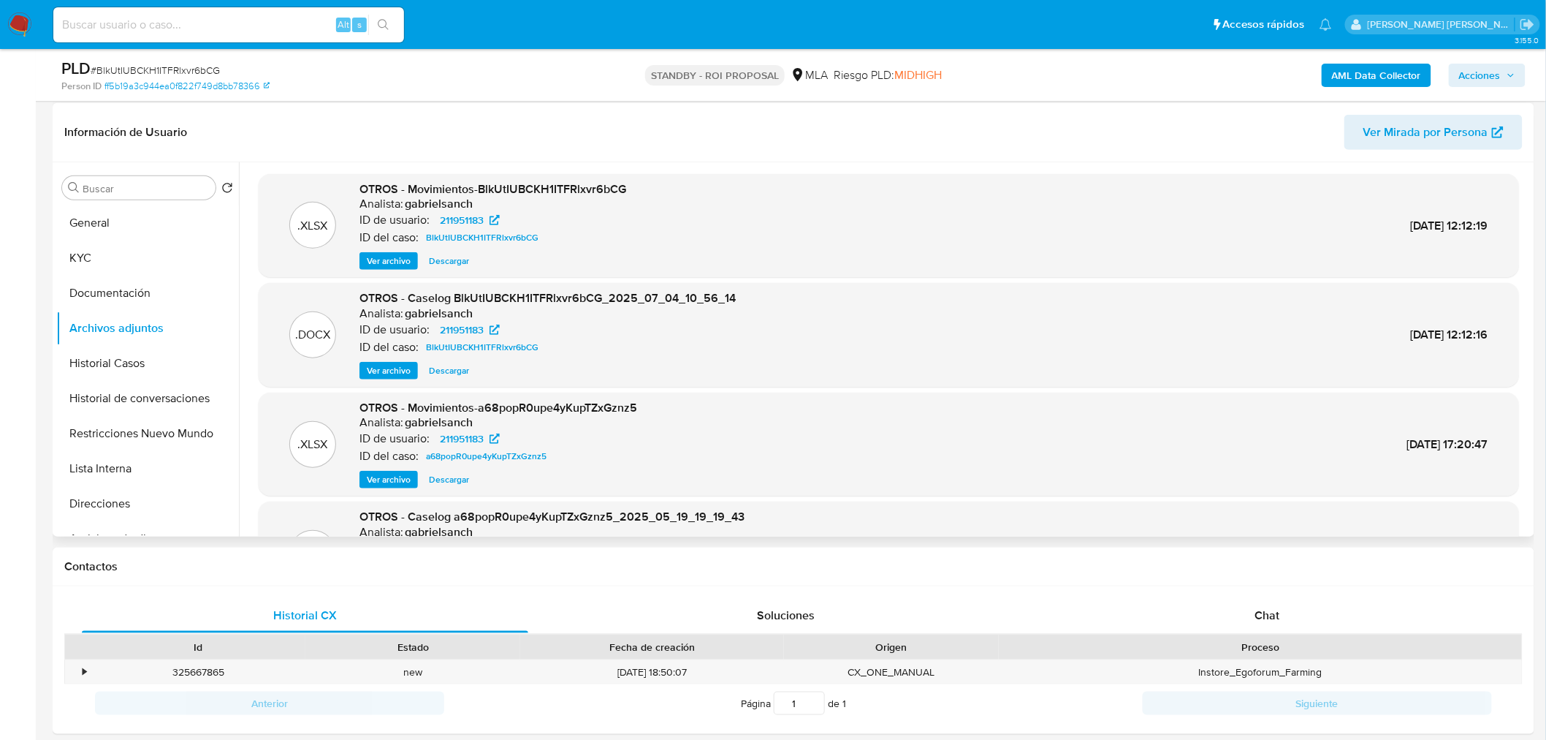
click at [435, 373] on span "Descargar" at bounding box center [449, 370] width 40 height 15
click at [1096, 132] on header "Información de Usuario Ver Mirada por Persona" at bounding box center [793, 132] width 1459 height 35
click at [129, 357] on button "Historial Casos" at bounding box center [141, 363] width 171 height 35
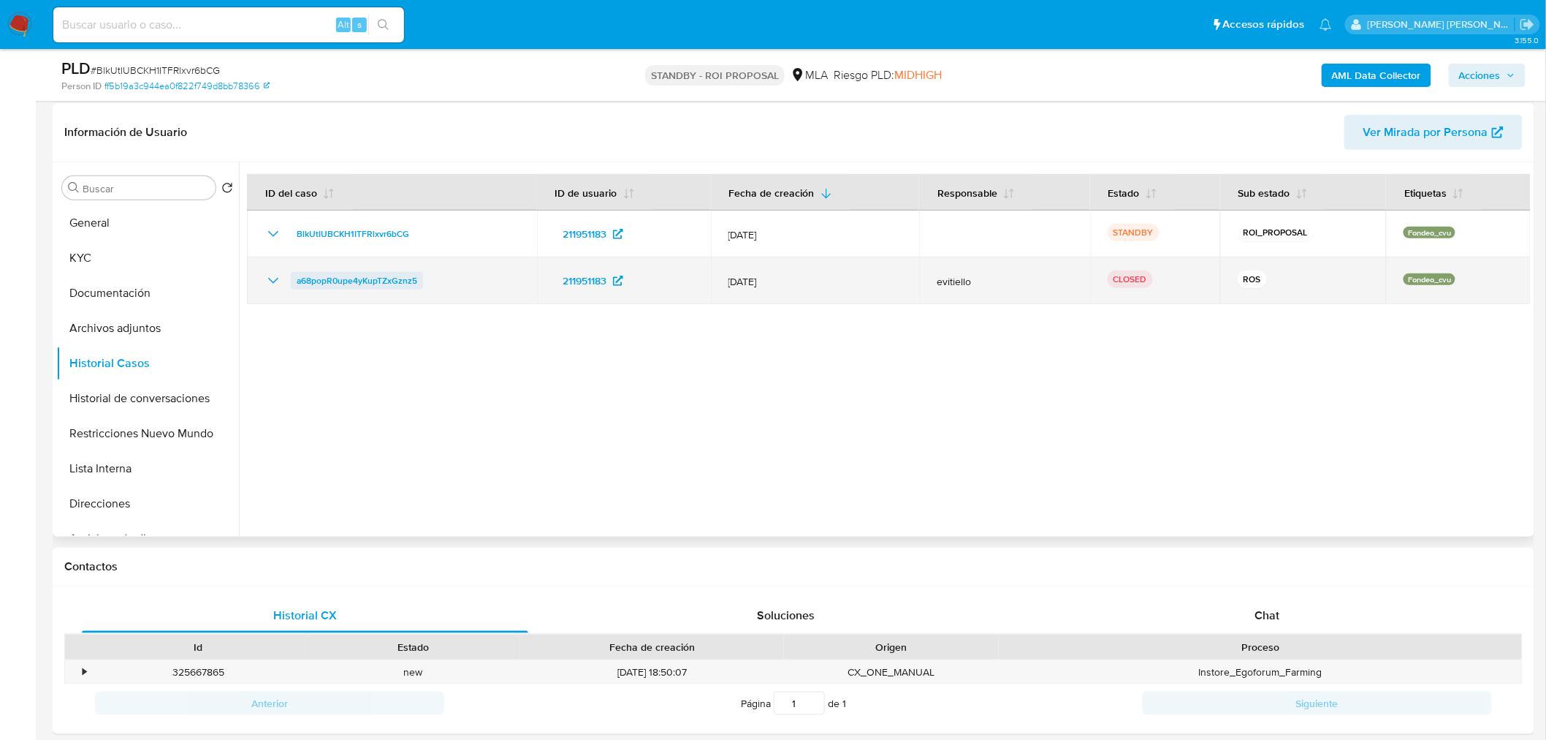
click at [368, 278] on span "a68popR0upe4yKupTZxGznz5" at bounding box center [357, 281] width 121 height 18
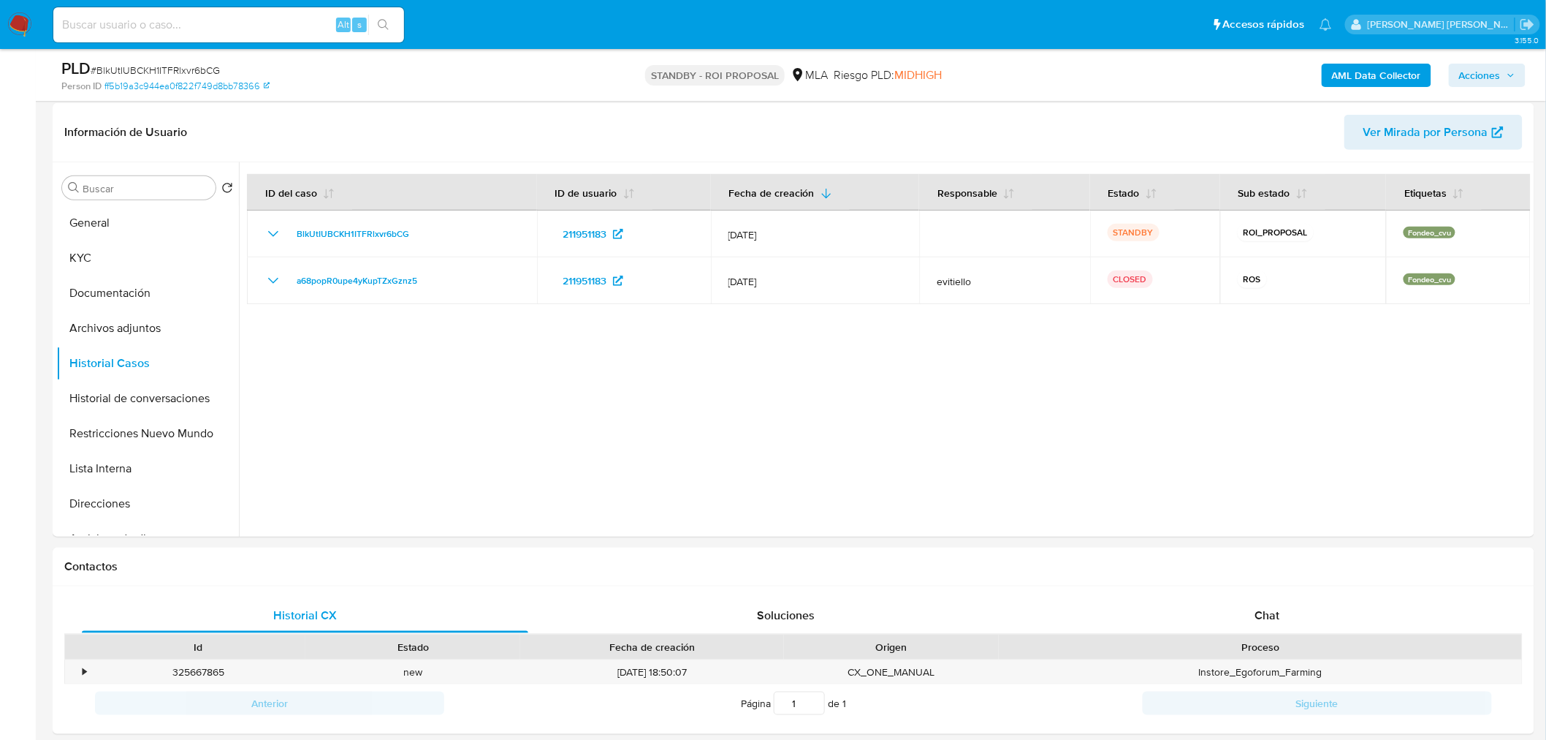
click at [201, 66] on span "# BlkUtIUBCKH1ITFRlxvr6bCG" at bounding box center [155, 70] width 129 height 15
click at [201, 64] on span "# BlkUtIUBCKH1ITFRlxvr6bCG" at bounding box center [155, 70] width 129 height 15
copy span "BlkUtIUBCKH1ITFRlxvr6bCG"
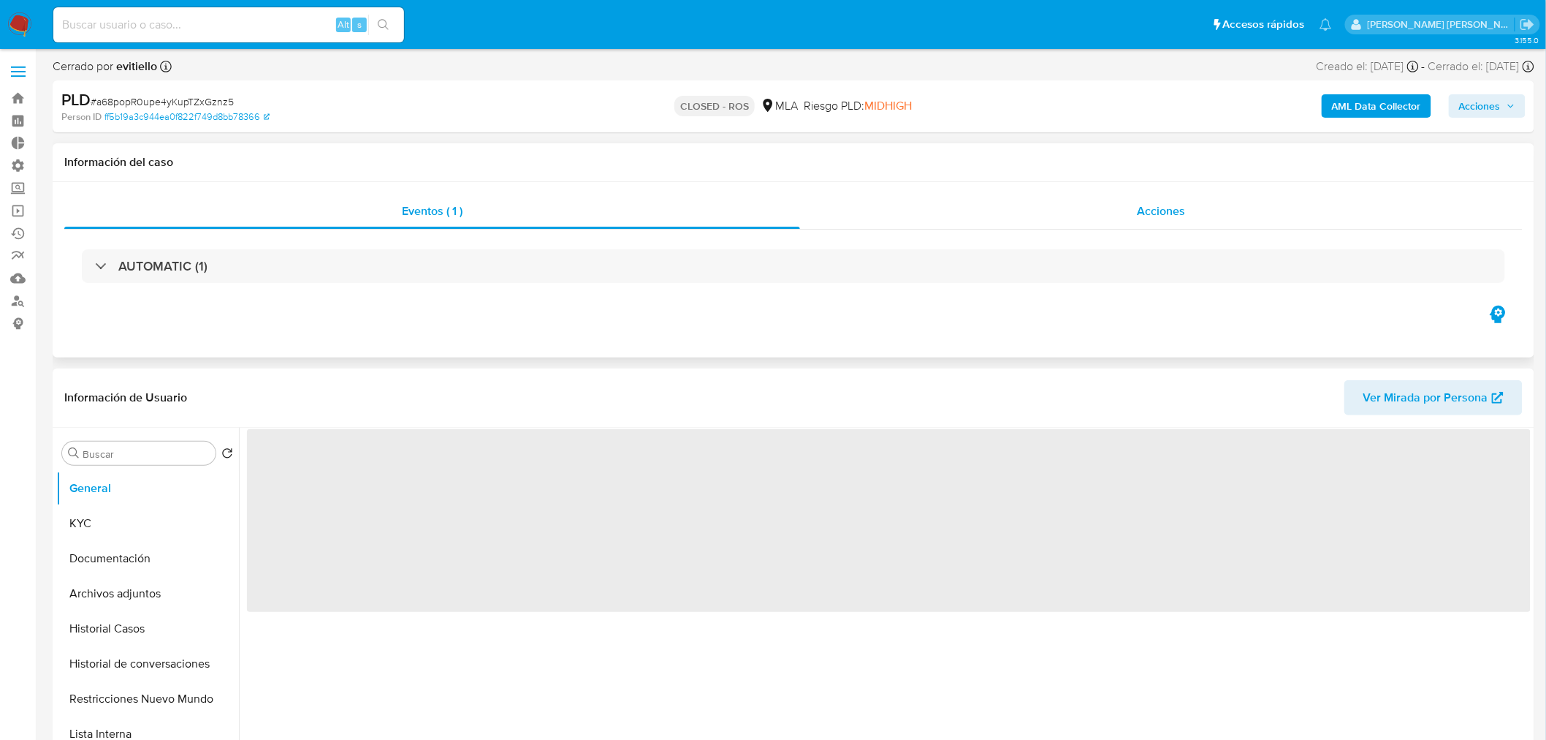
click at [1083, 222] on div "Acciones" at bounding box center [1161, 211] width 723 height 35
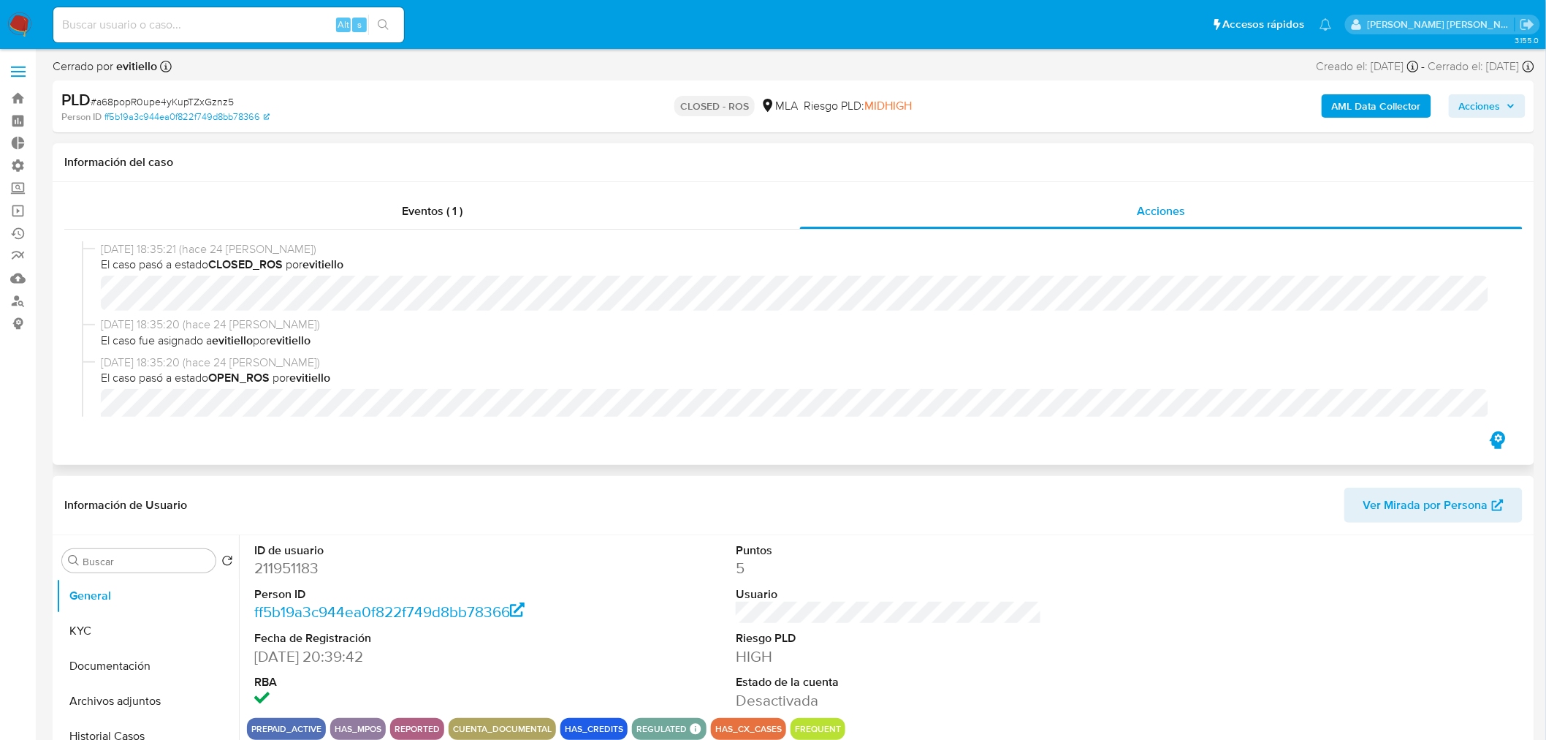
select select "10"
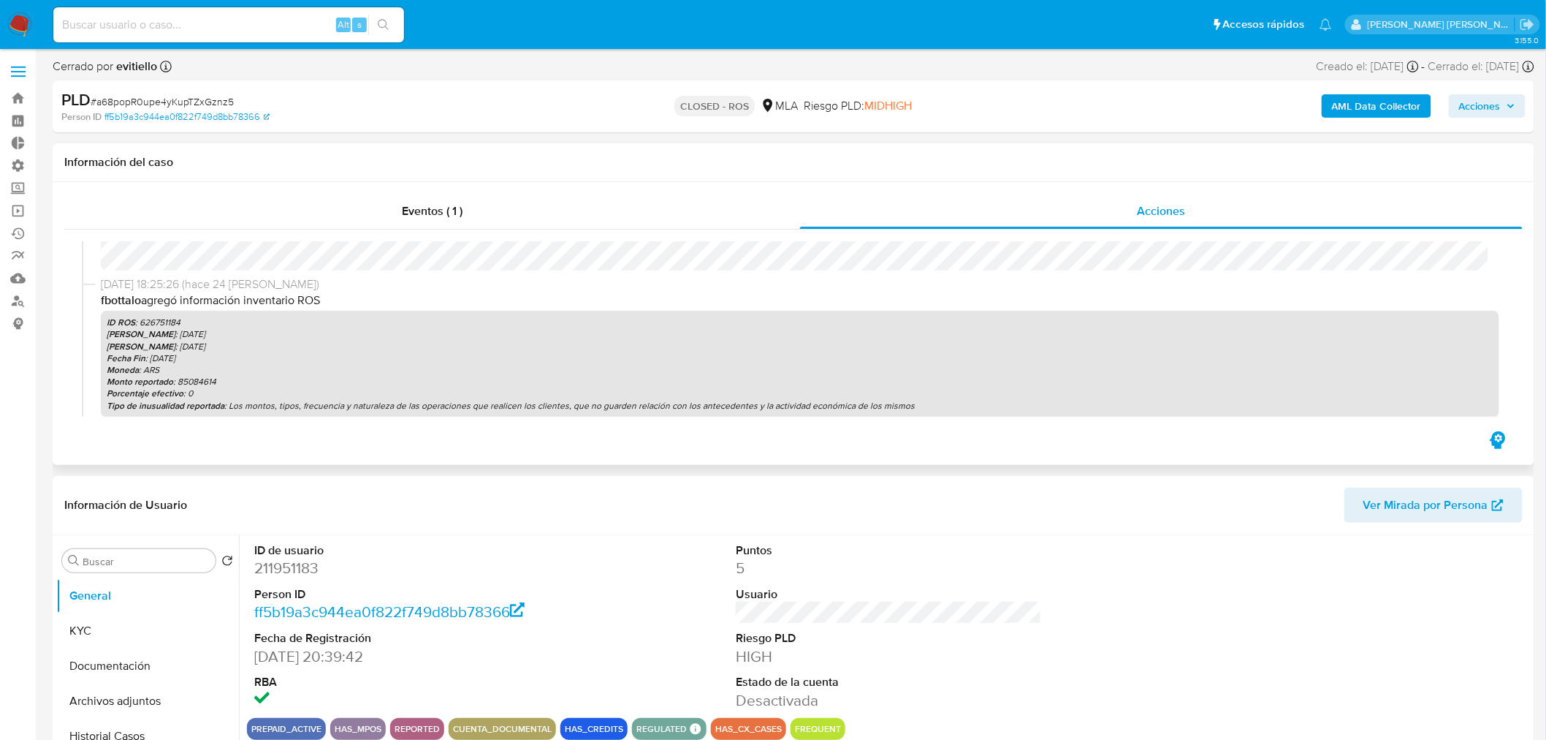
scroll to position [162, 0]
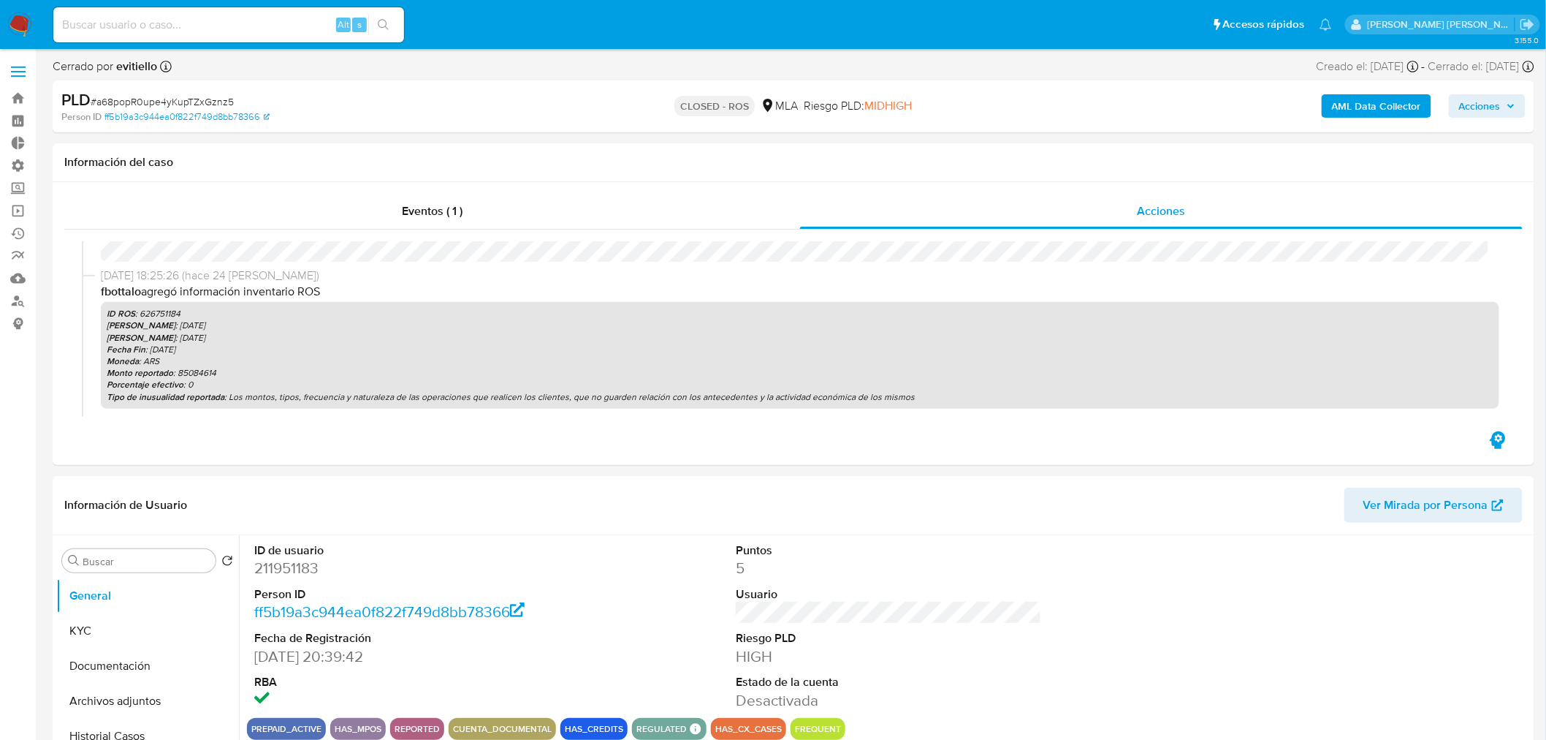
click at [19, 31] on img at bounding box center [19, 24] width 25 height 25
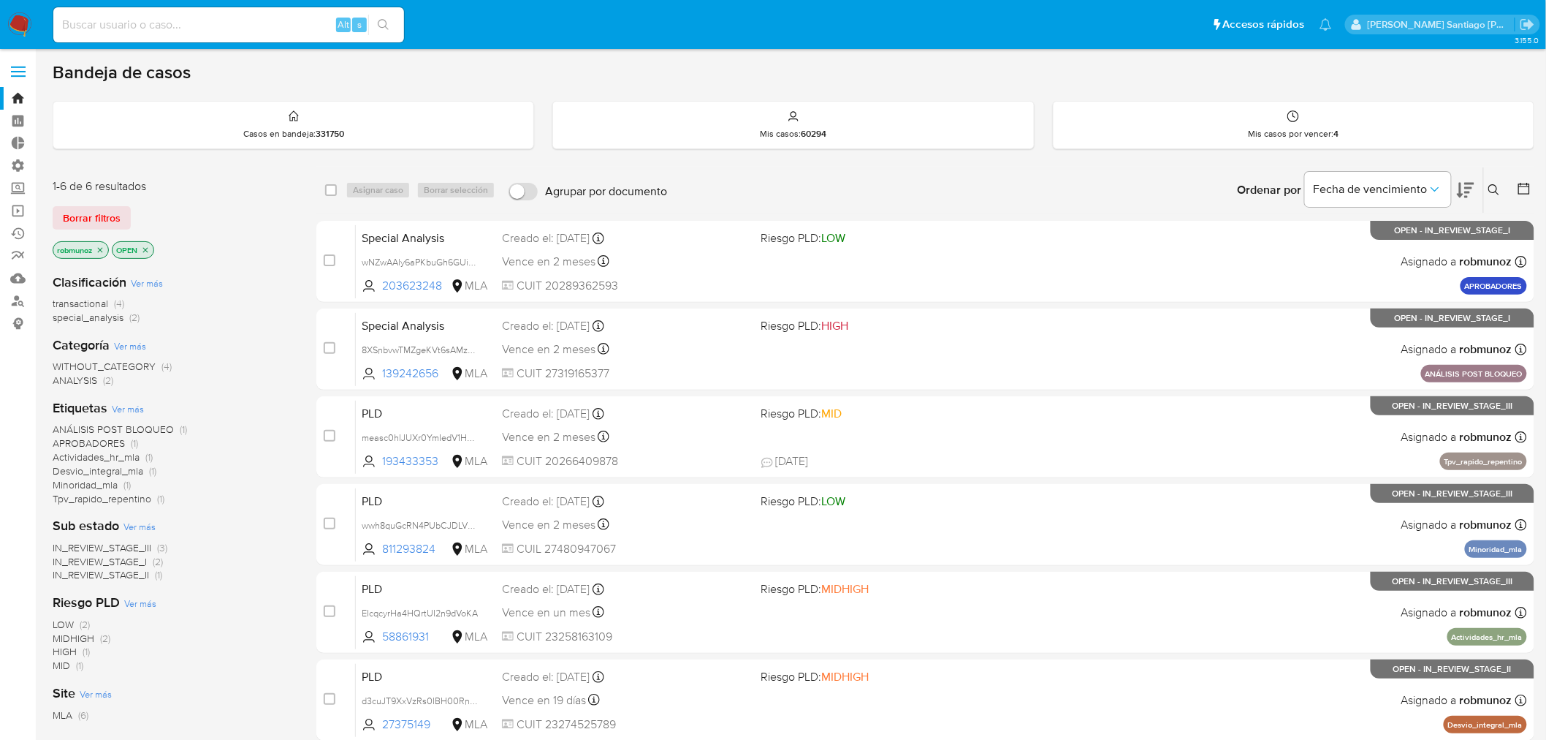
click at [1494, 191] on icon at bounding box center [1494, 189] width 11 height 11
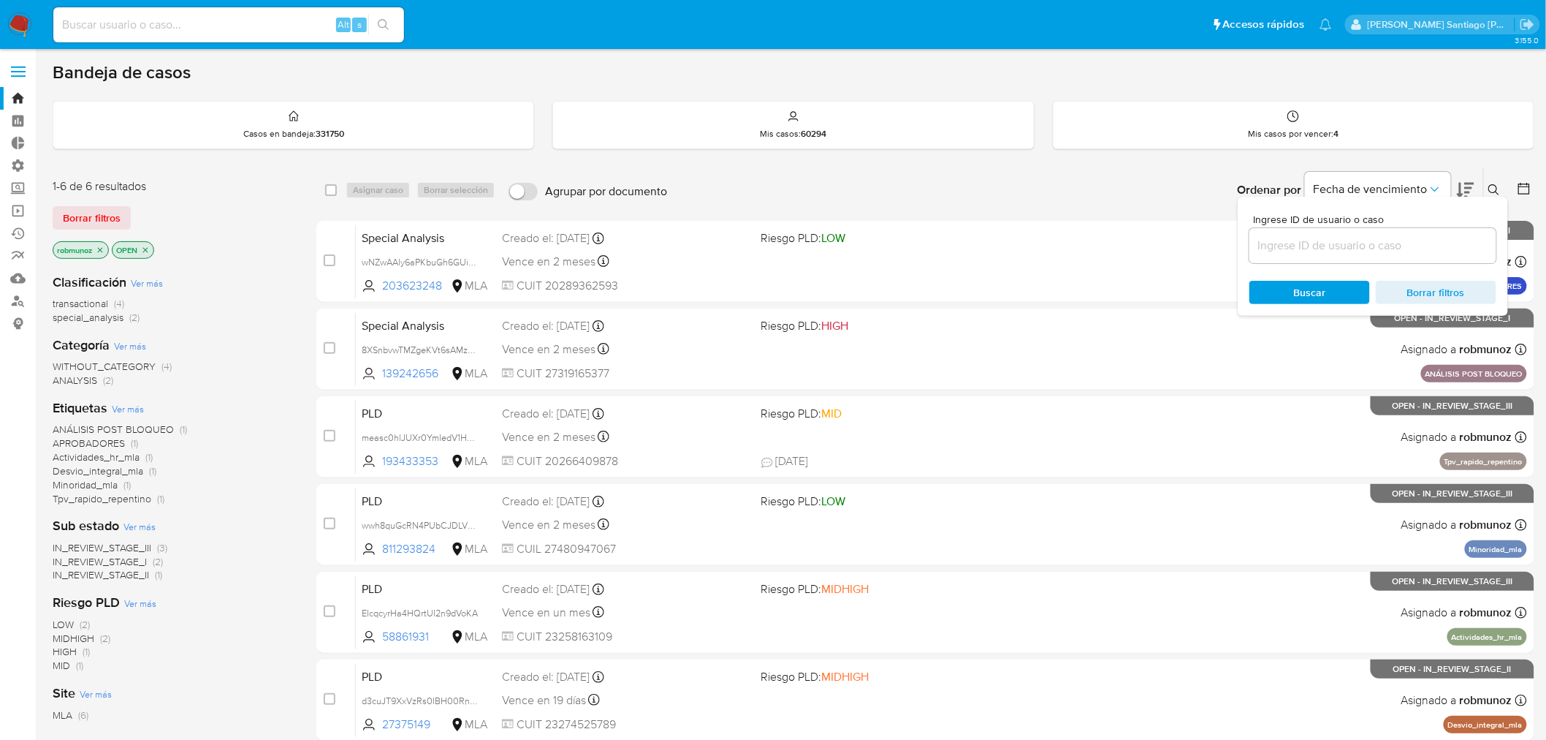
click at [1415, 244] on input at bounding box center [1373, 245] width 247 height 19
type input "BlkUtIUBCKH1ITFRlxvr6bCG"
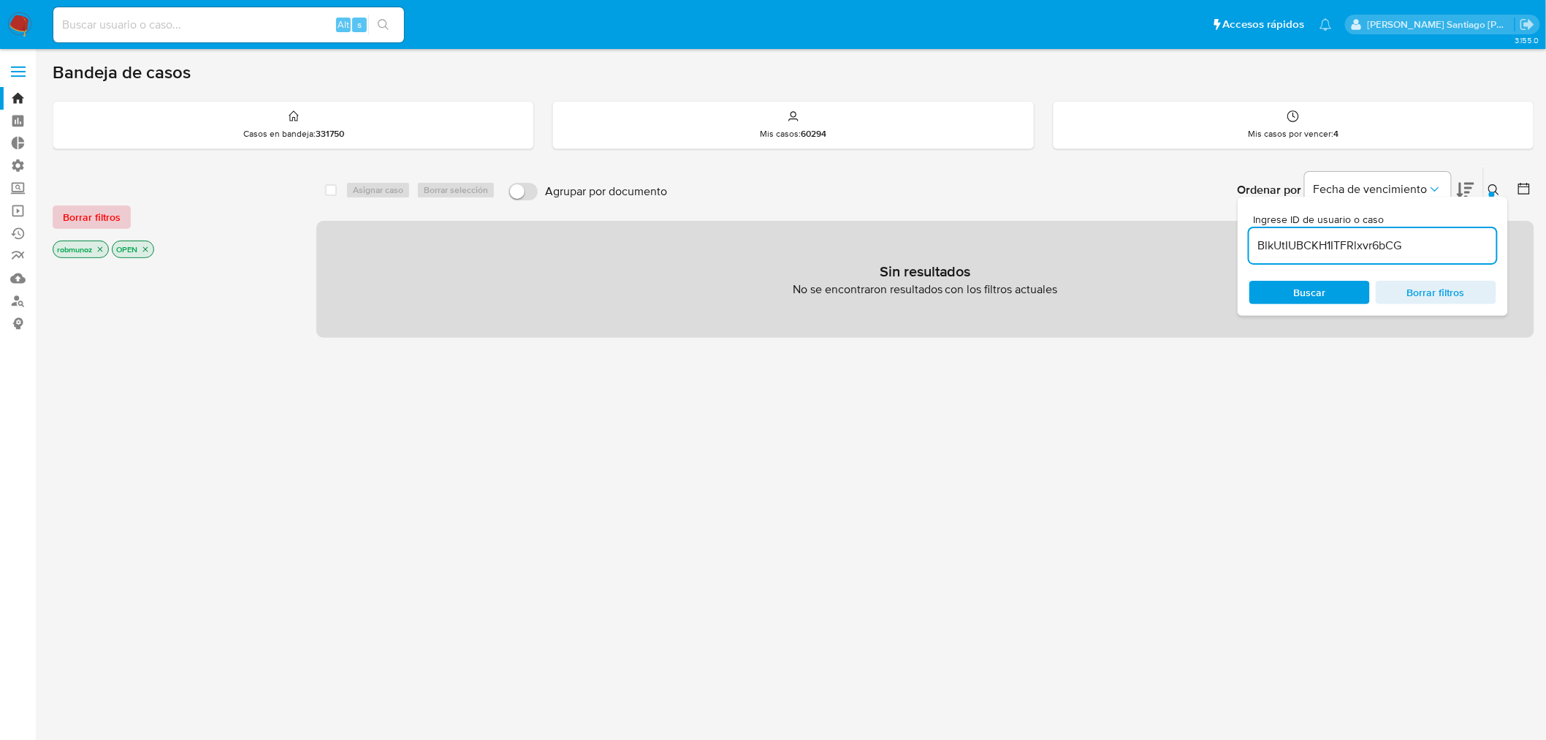
click at [104, 222] on span "Borrar filtros" at bounding box center [92, 217] width 58 height 20
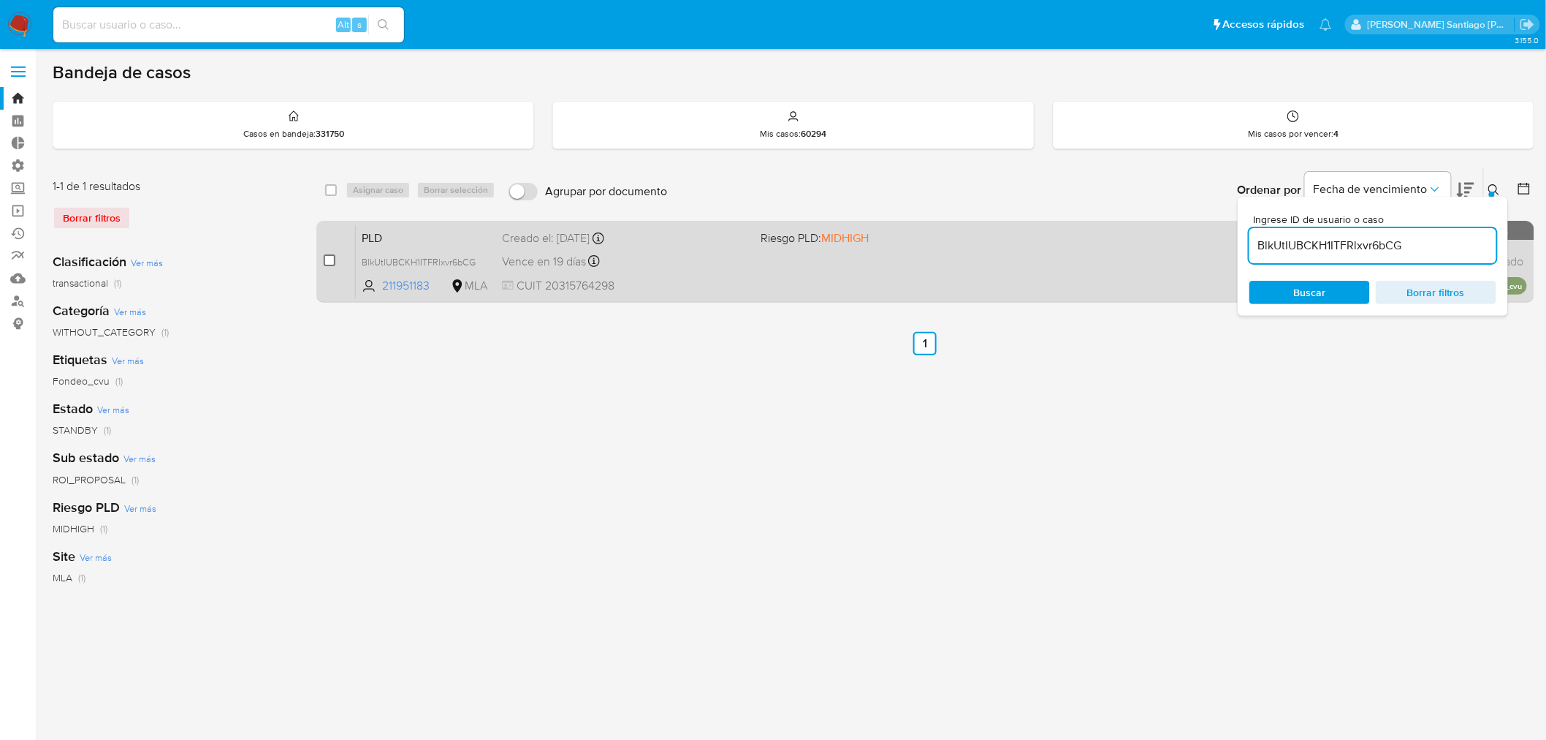
click at [327, 265] on input "checkbox" at bounding box center [330, 260] width 12 height 12
checkbox input "true"
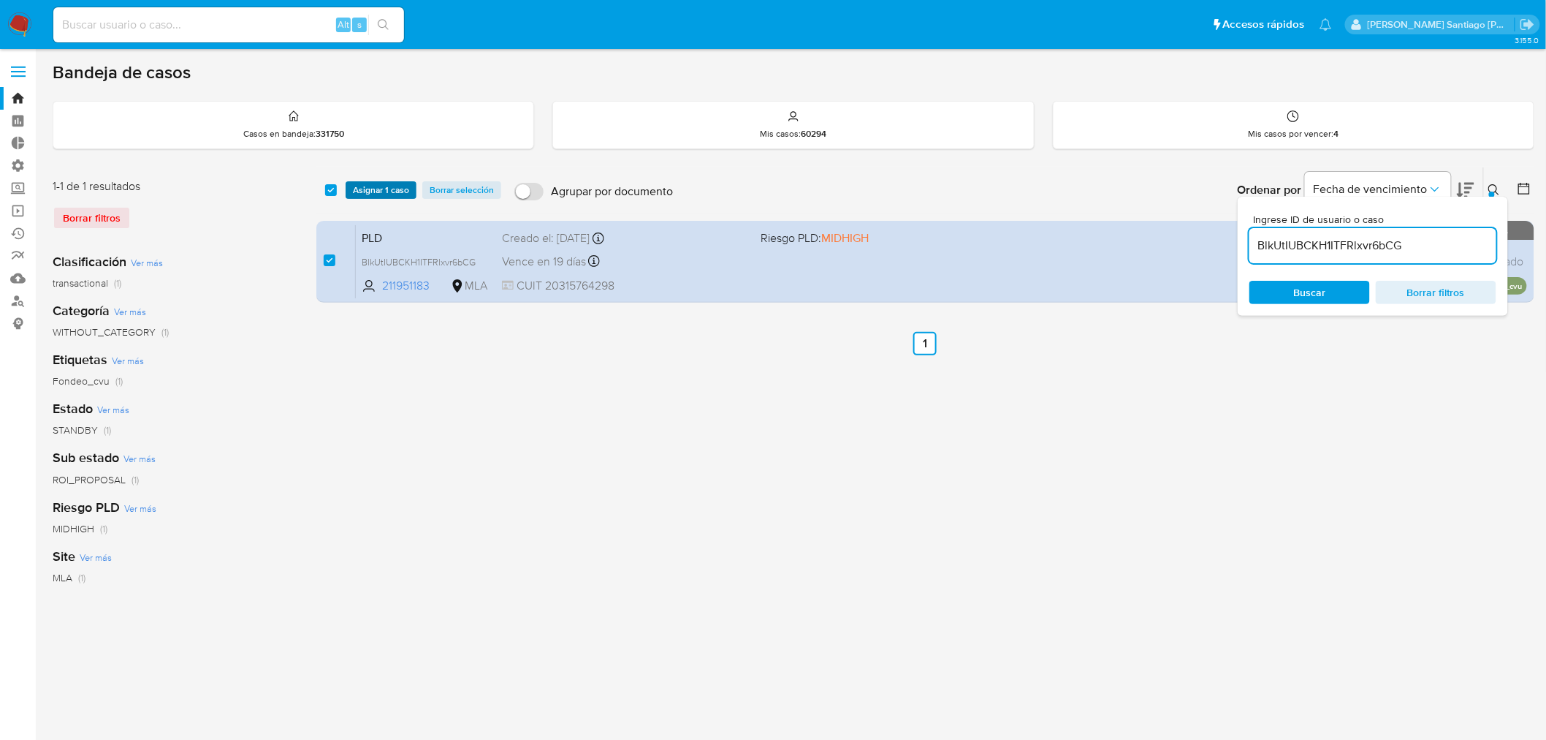
click at [370, 190] on span "Asignar 1 caso" at bounding box center [381, 190] width 56 height 15
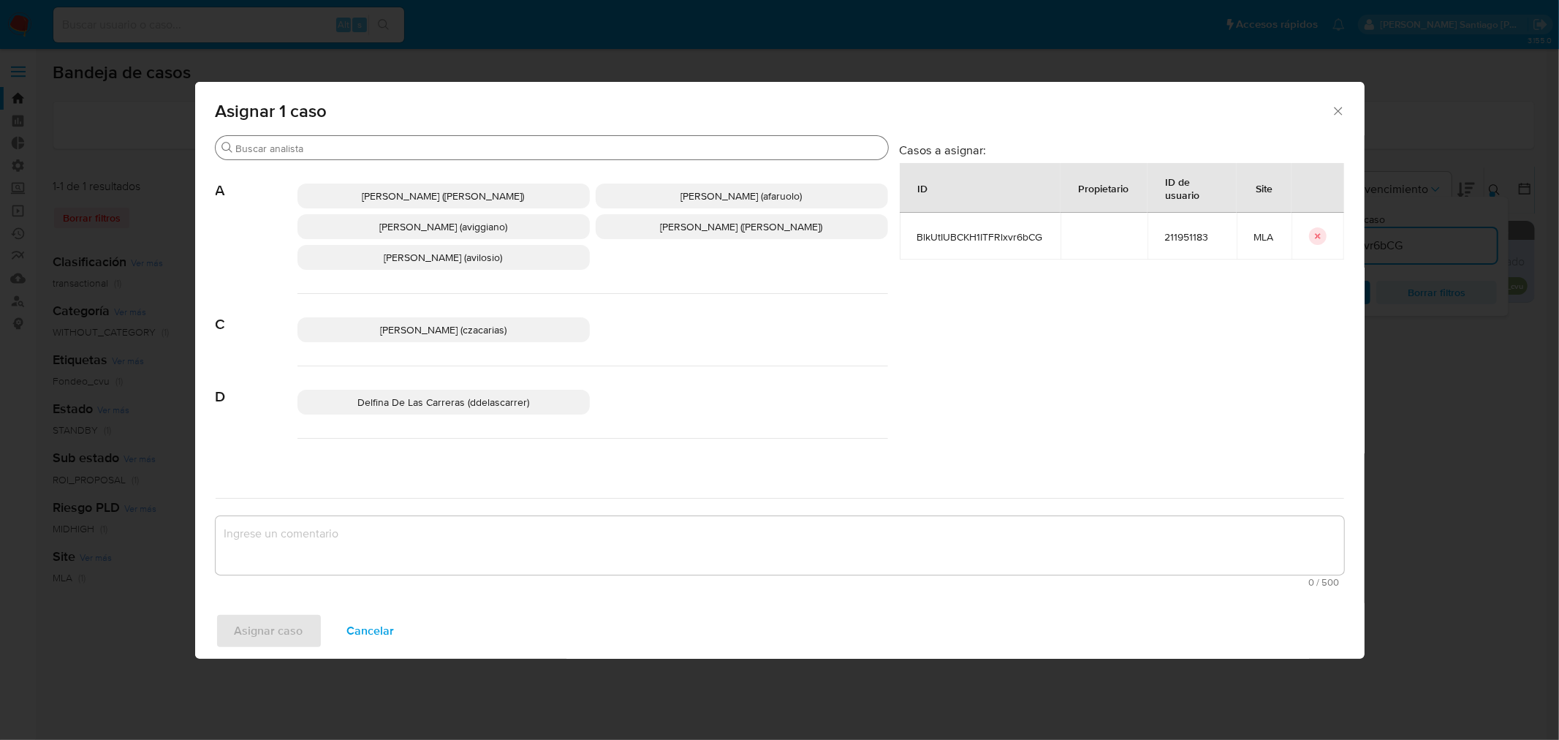
click at [379, 140] on div "Buscar" at bounding box center [552, 147] width 672 height 23
click at [385, 147] on input "r" at bounding box center [559, 148] width 646 height 13
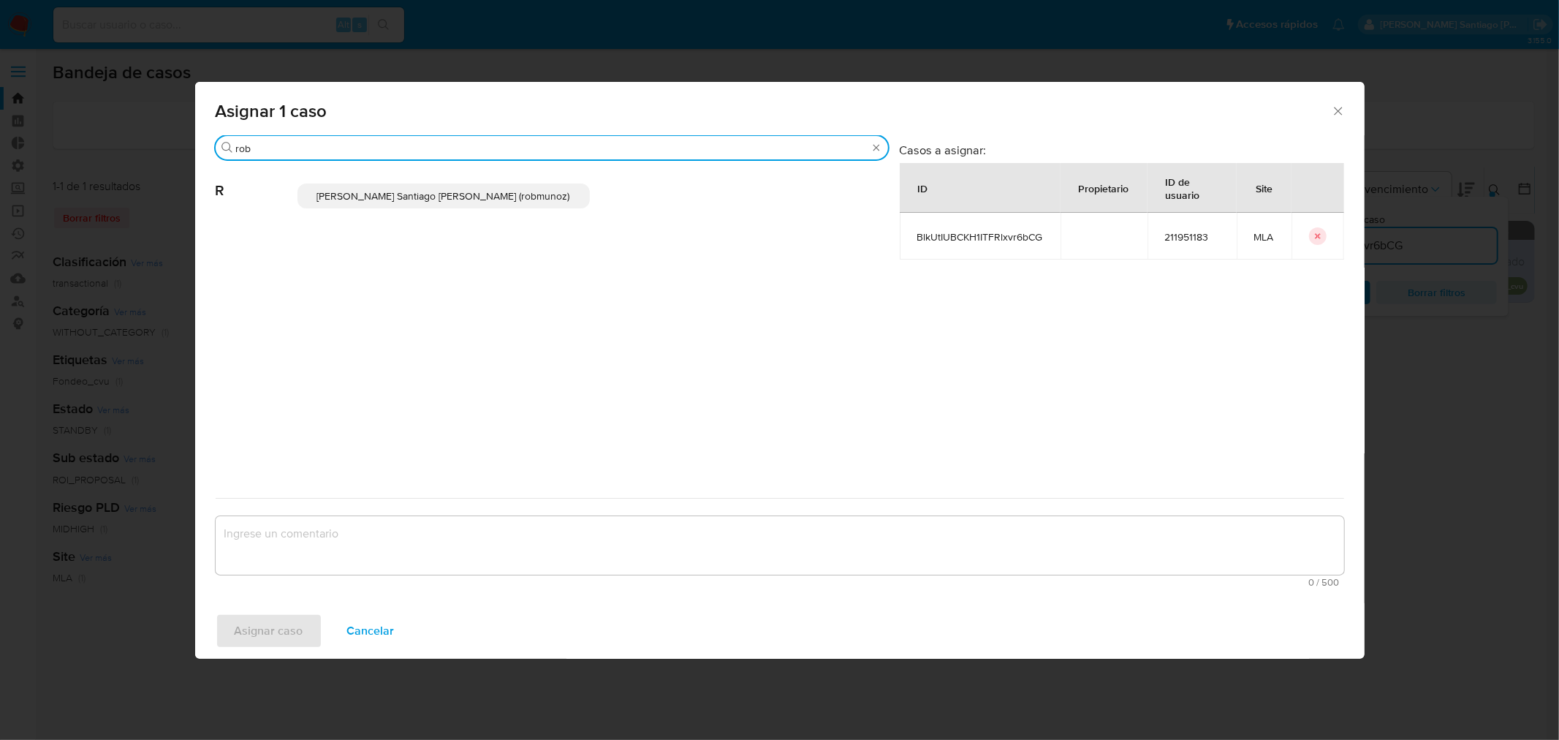
type input "rob"
drag, startPoint x: 427, startPoint y: 195, endPoint x: 373, endPoint y: 569, distance: 377.2
click at [427, 196] on span "Roberto Santiago Munoz (robmunoz)" at bounding box center [443, 196] width 253 height 15
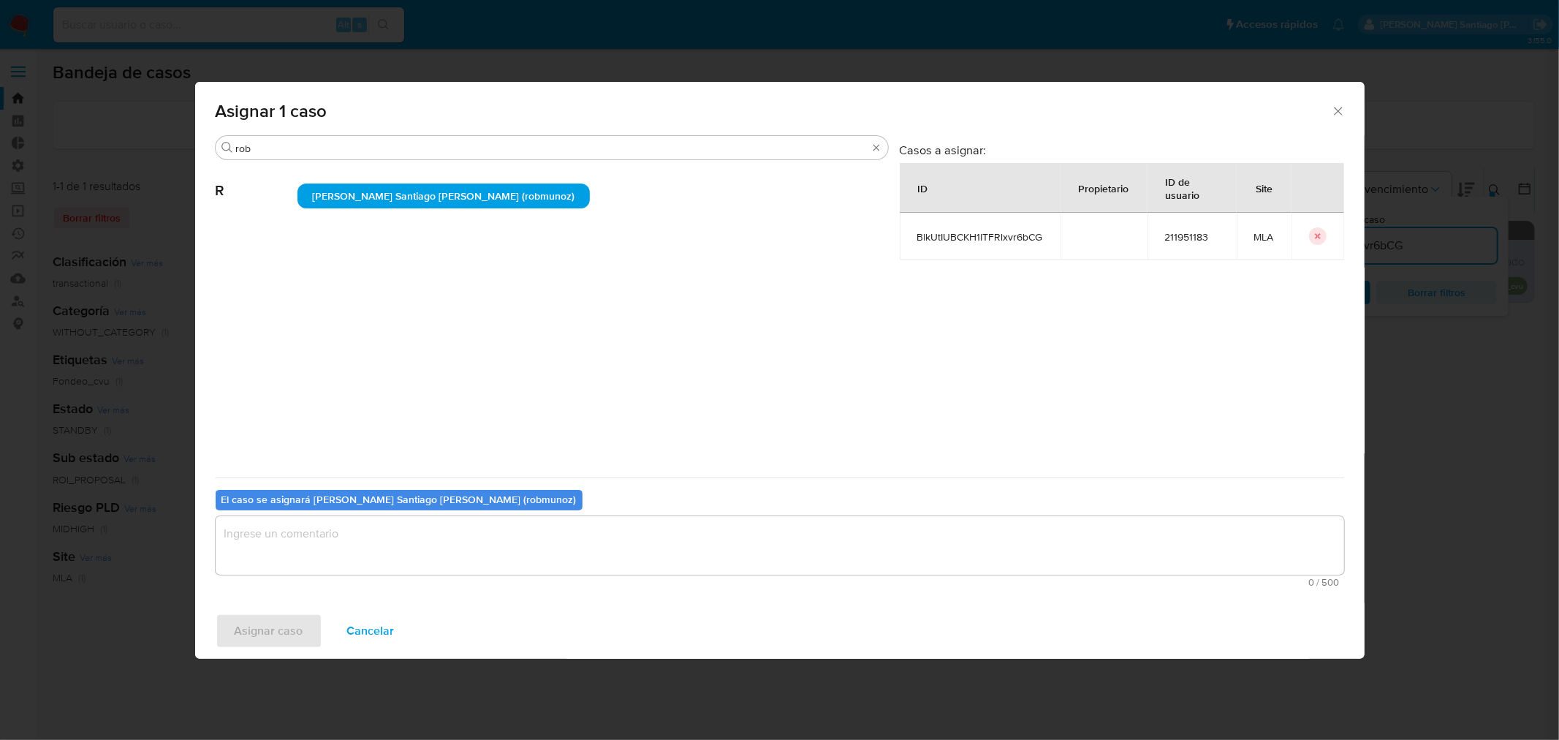
click at [385, 559] on textarea "assign-modal" at bounding box center [780, 545] width 1128 height 58
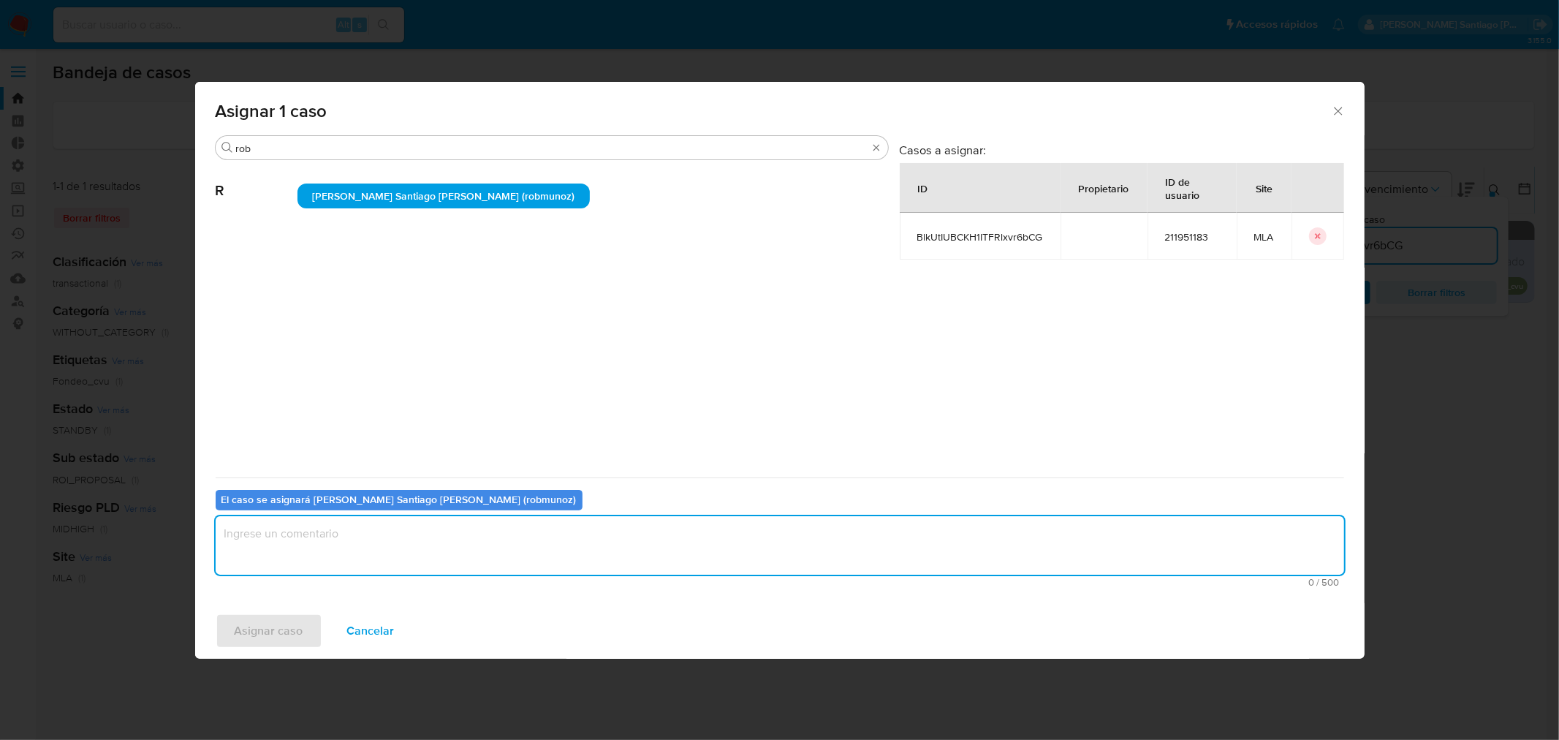
type textarea "R"
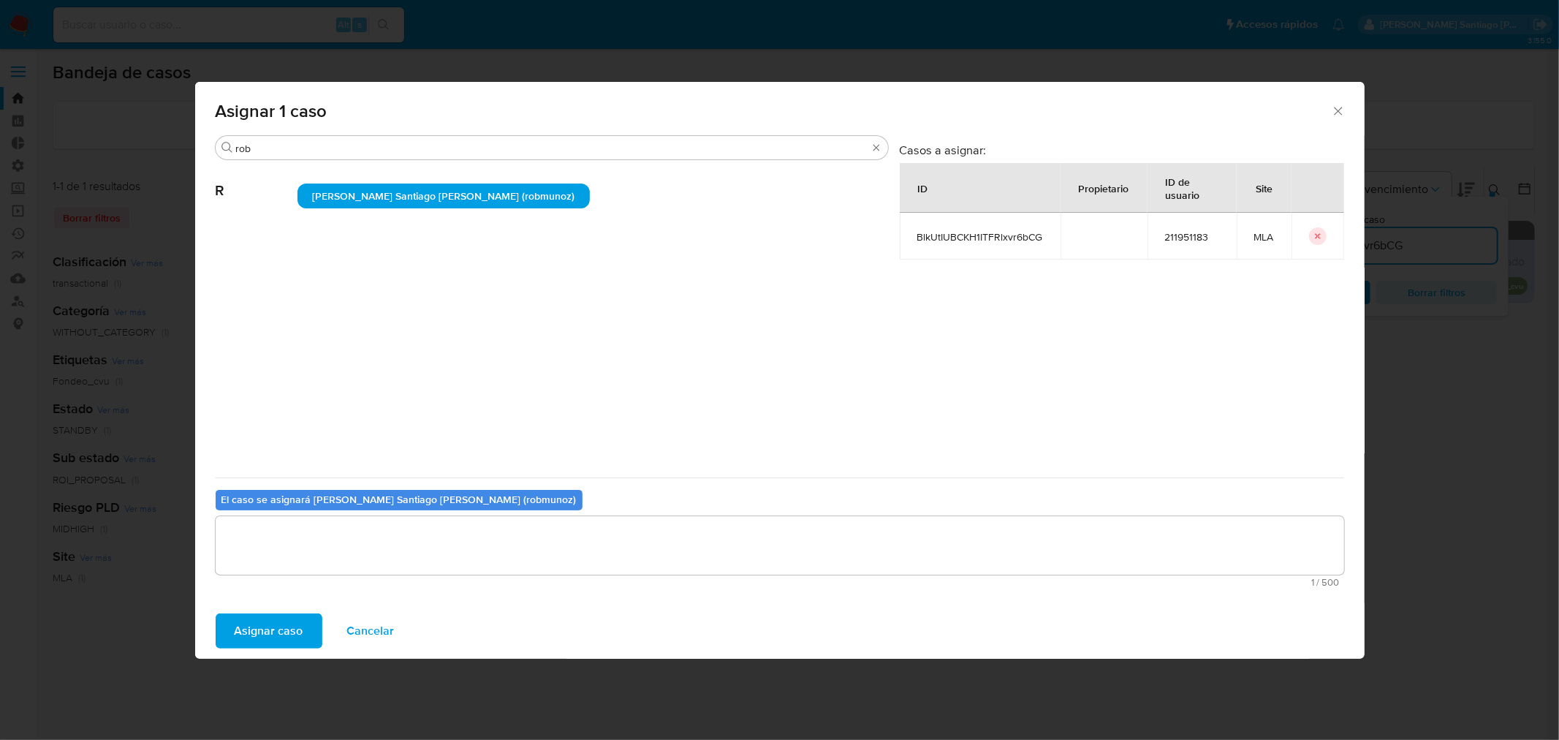
click at [259, 615] on span "Asignar caso" at bounding box center [269, 631] width 69 height 32
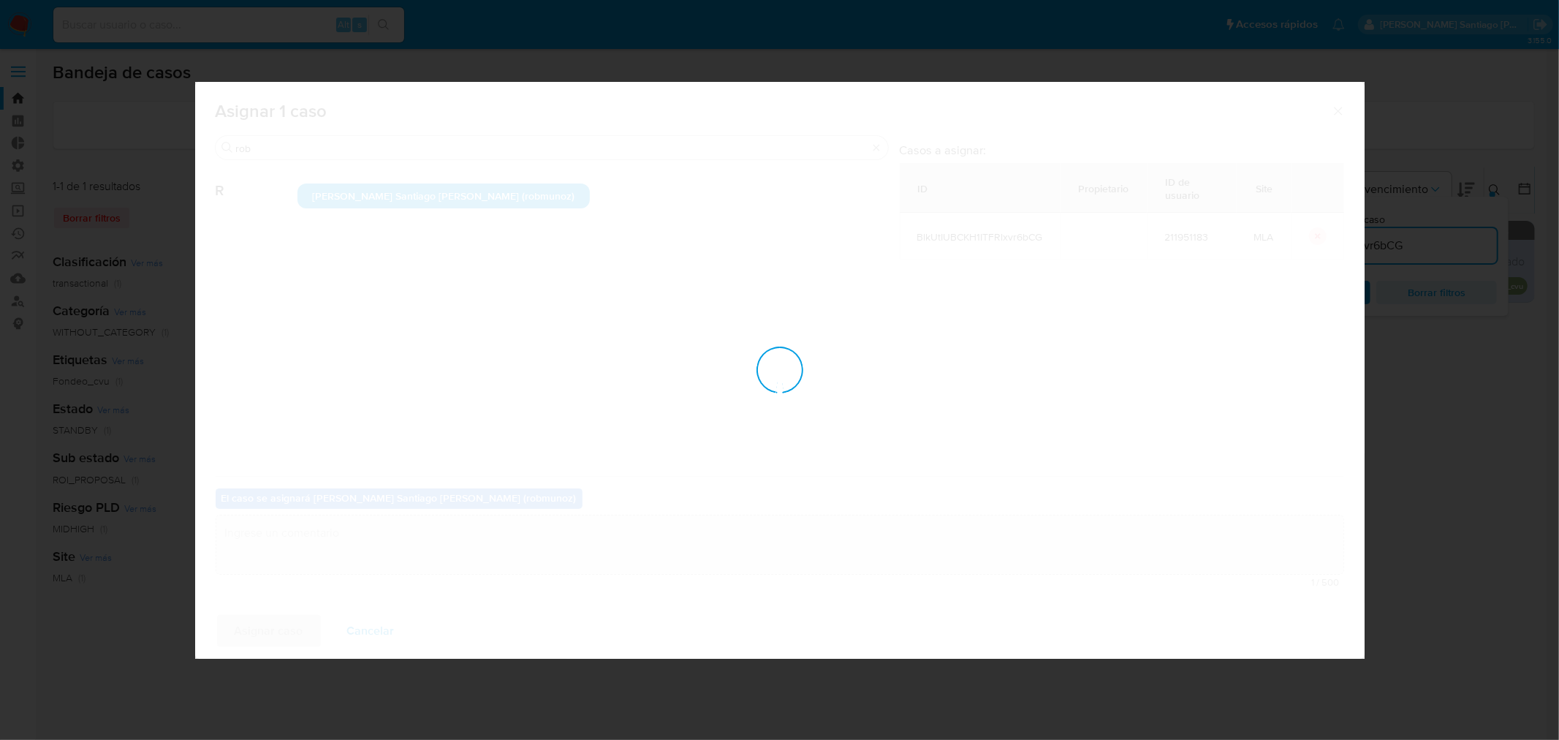
checkbox input "false"
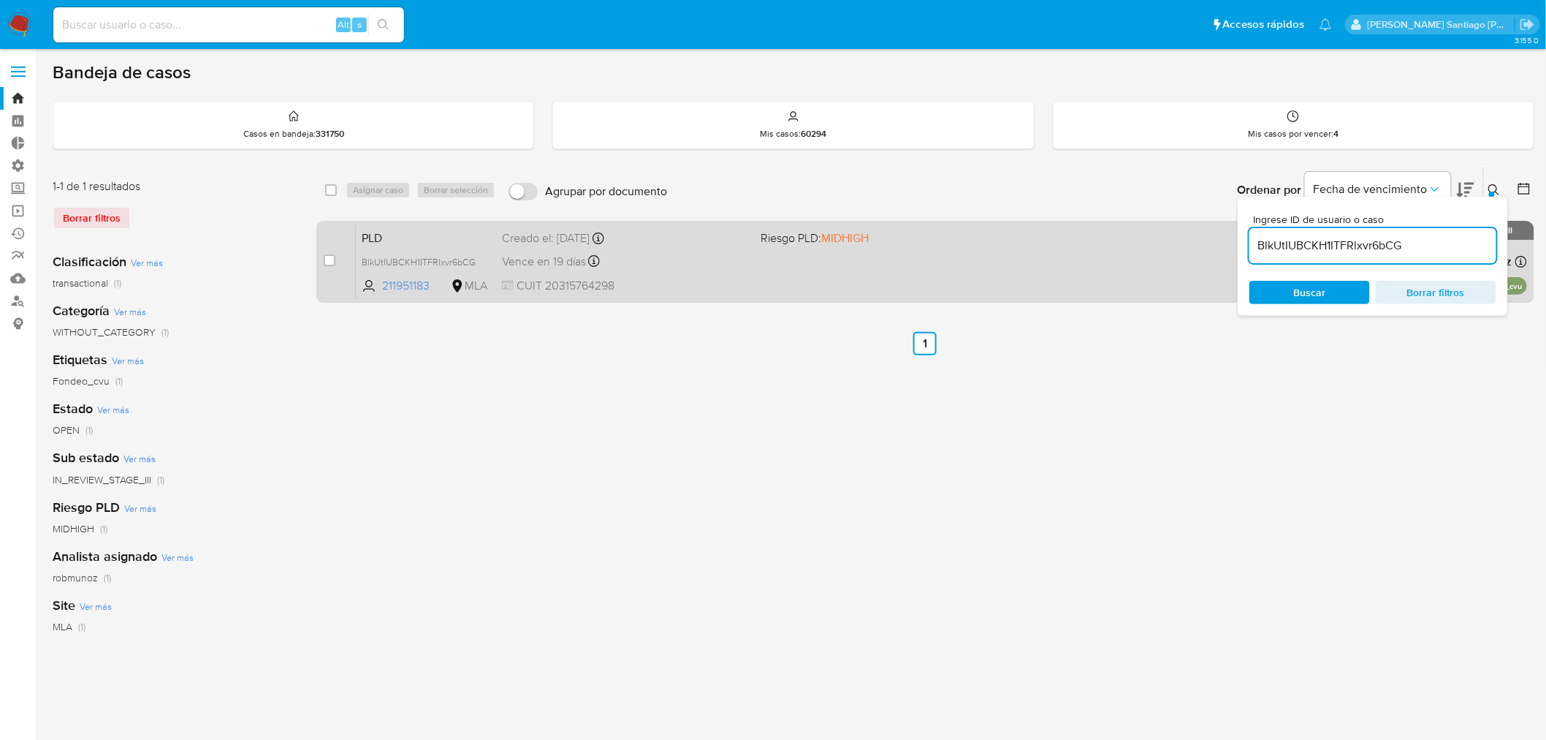
click at [1054, 276] on div "PLD BlkUtIUBCKH1ITFRlxvr6bCG 211951183 MLA Riesgo PLD: MIDHIGH Creado el: 12/06…" at bounding box center [941, 261] width 1171 height 74
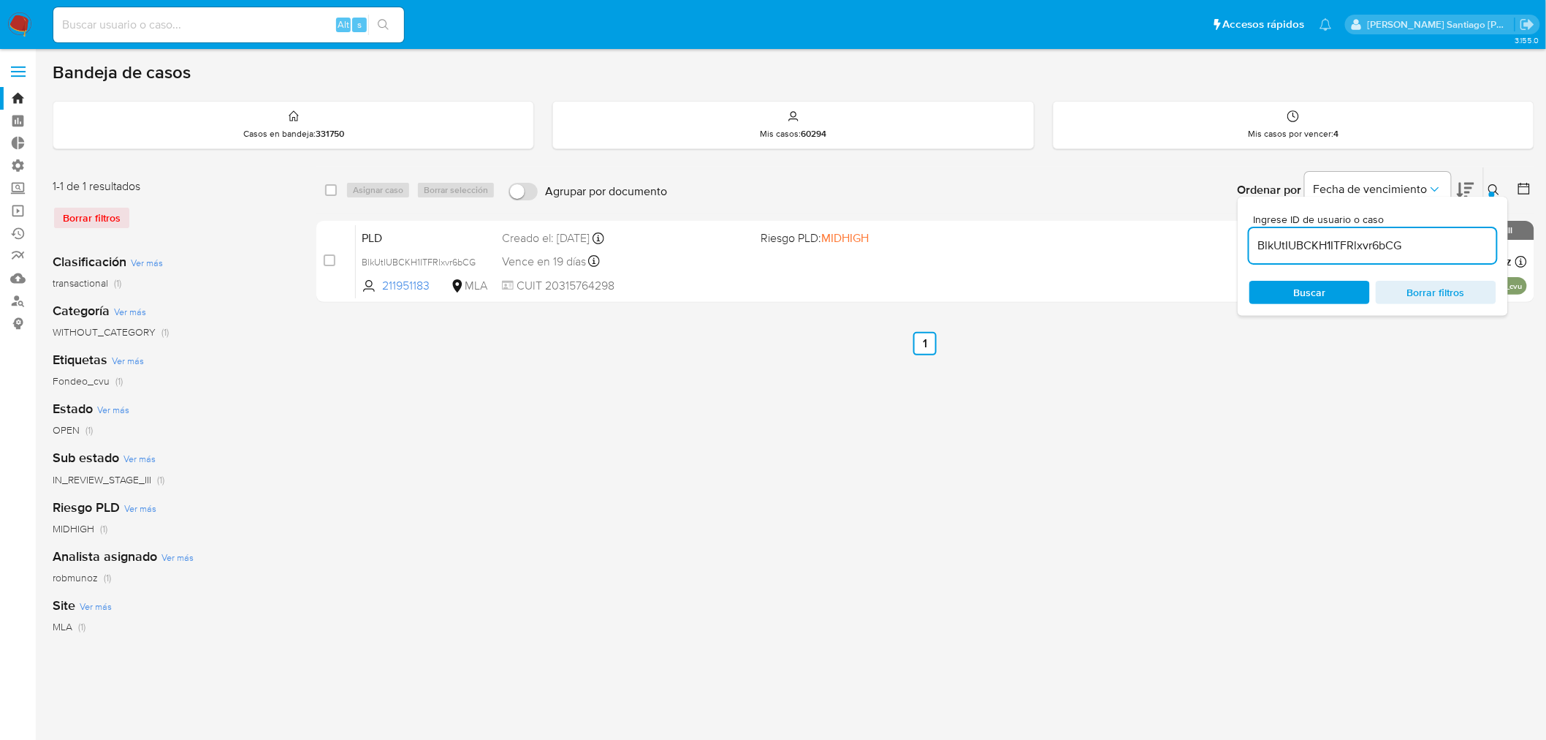
click at [152, 20] on input at bounding box center [228, 24] width 351 height 19
paste input "MWFRiVMcJgh9GRpBYd2nnY6M"
type input "MWFRiVMcJgh9GRpBYd2nnY6M"
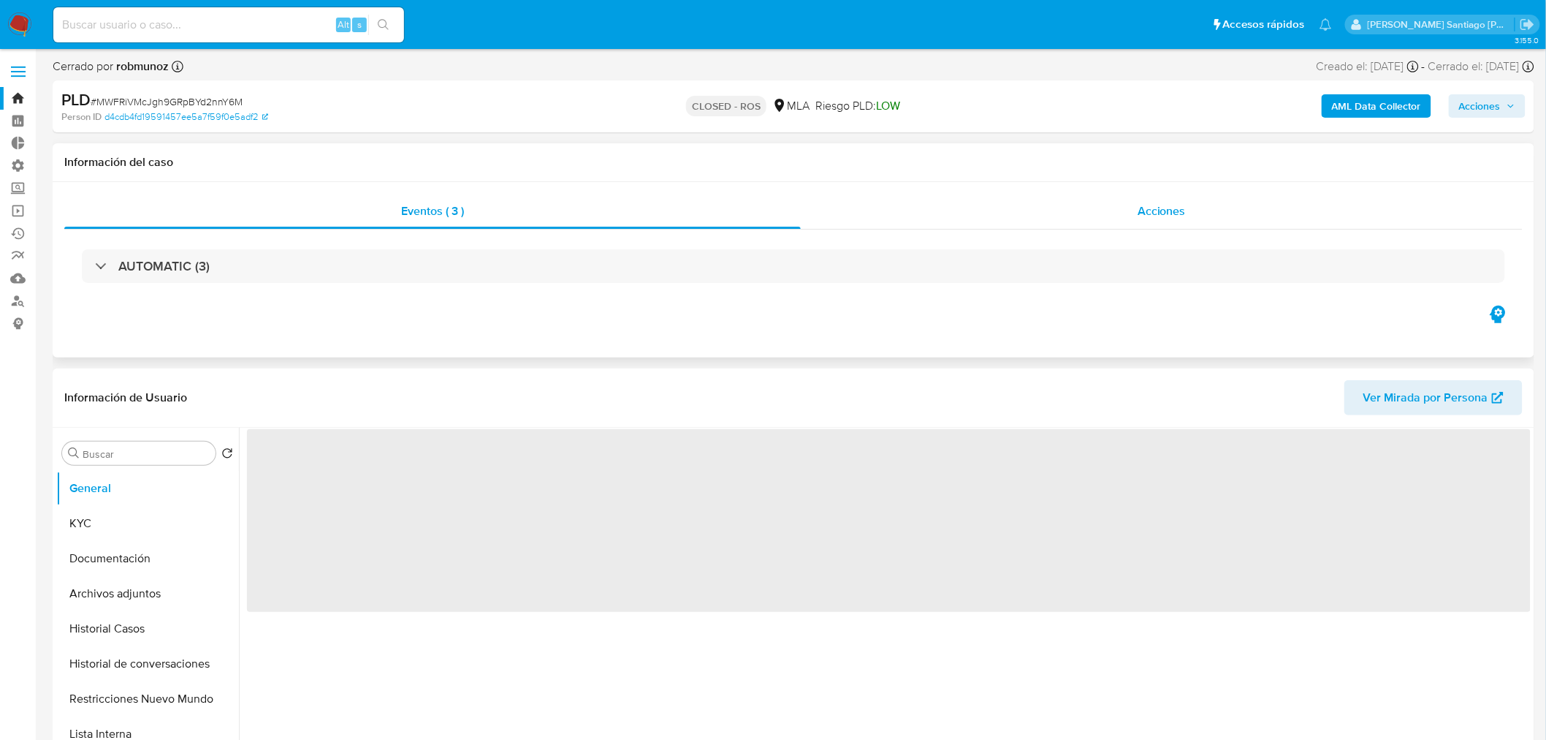
select select "10"
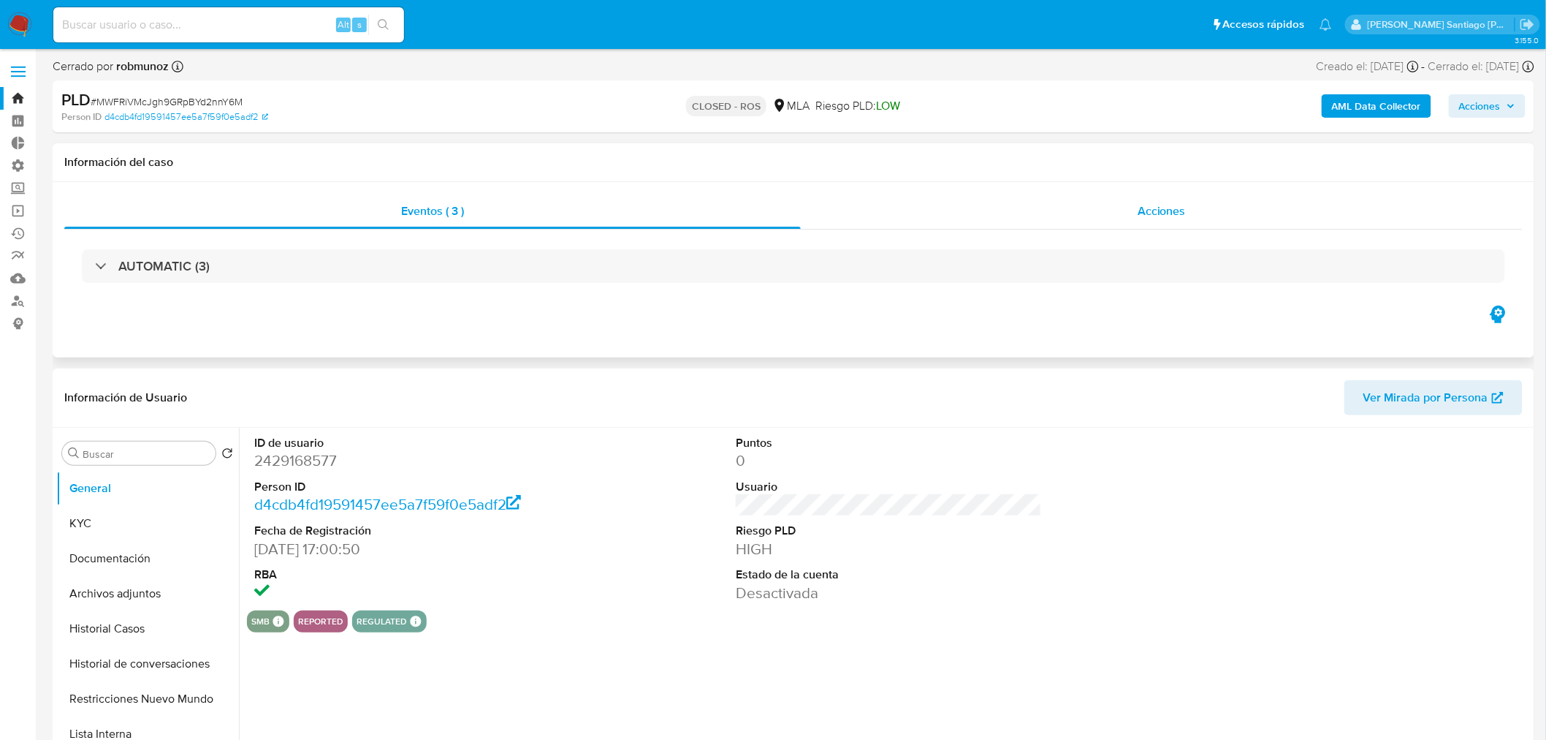
click at [1270, 214] on div "Acciones" at bounding box center [1162, 211] width 722 height 35
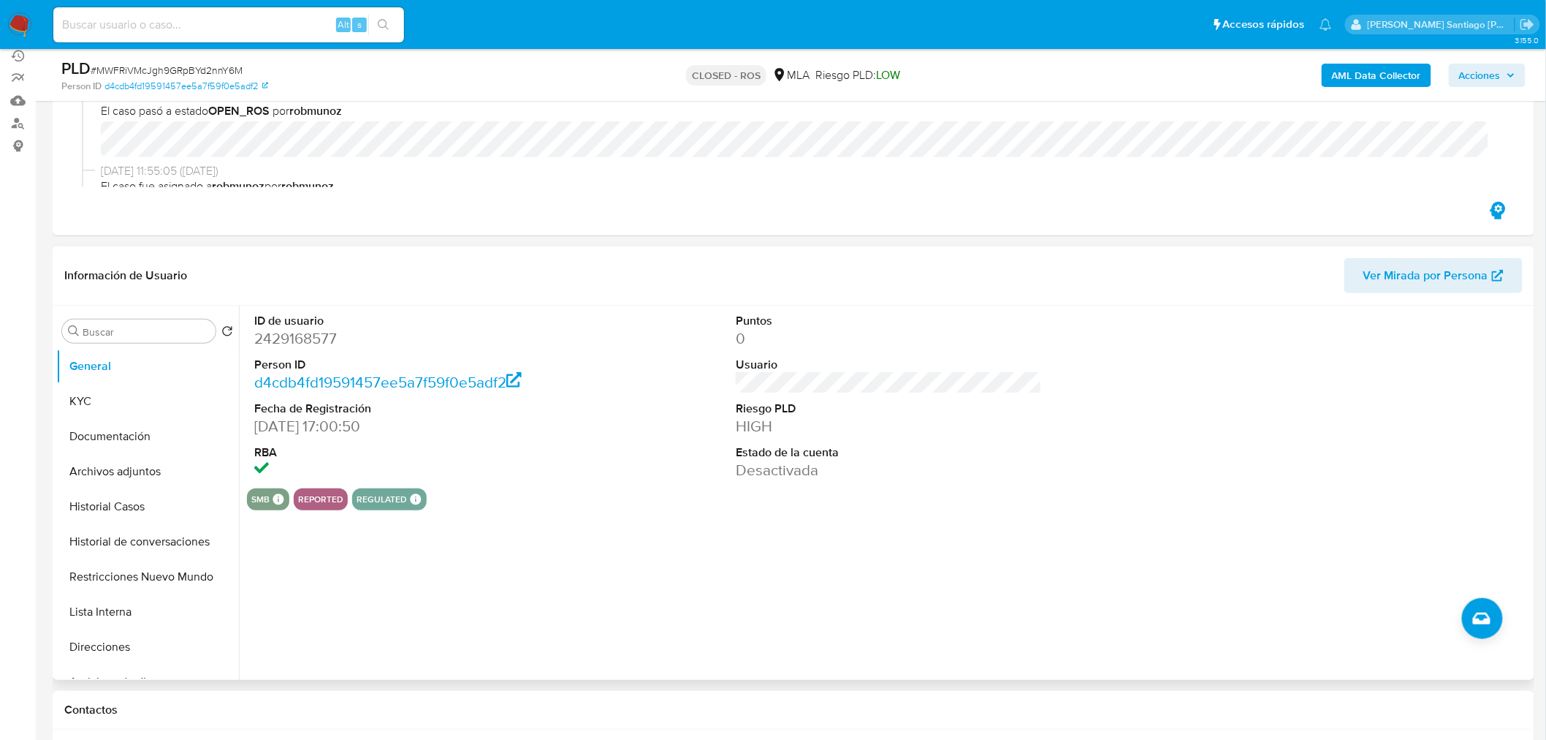
scroll to position [324, 0]
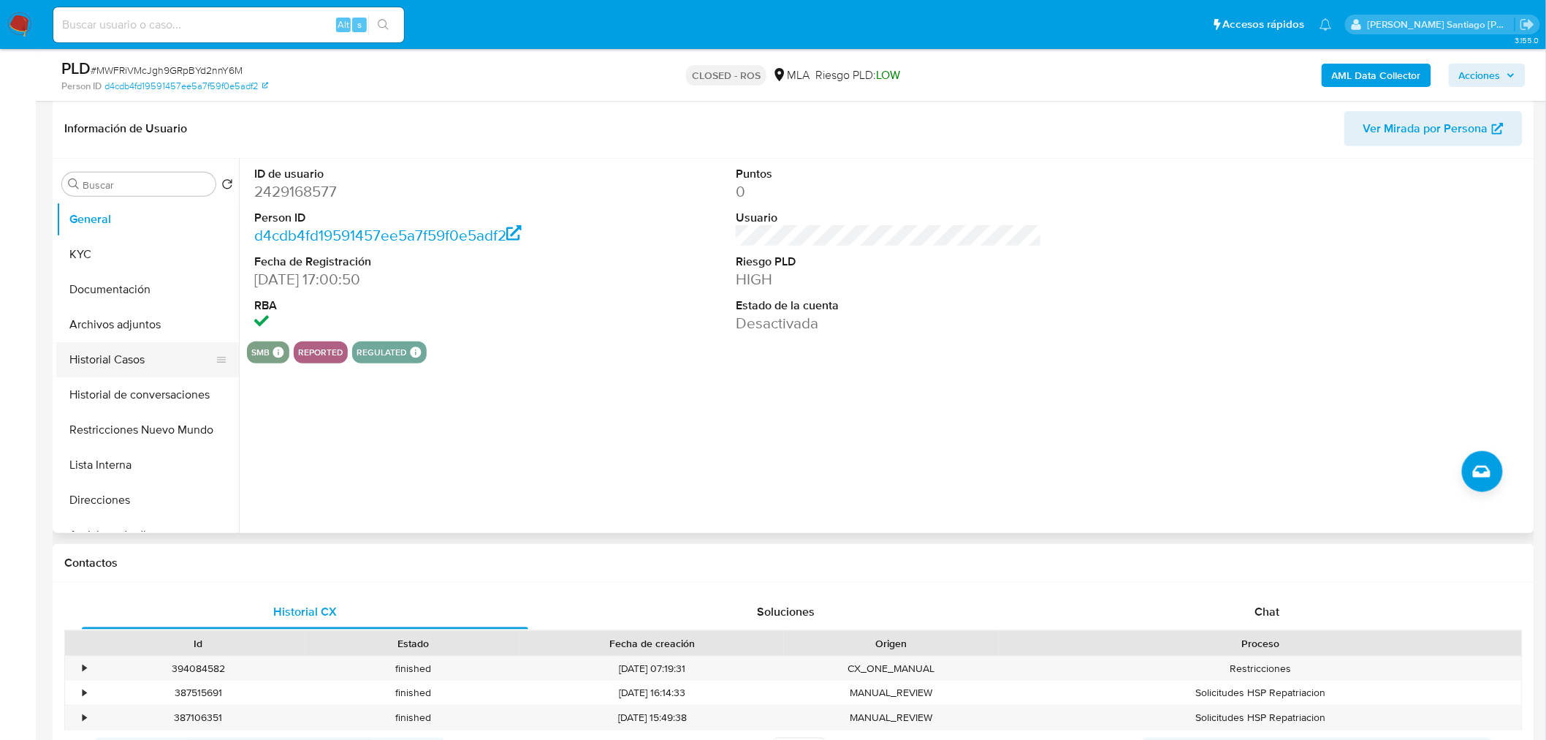
click at [107, 343] on button "Historial Casos" at bounding box center [141, 359] width 171 height 35
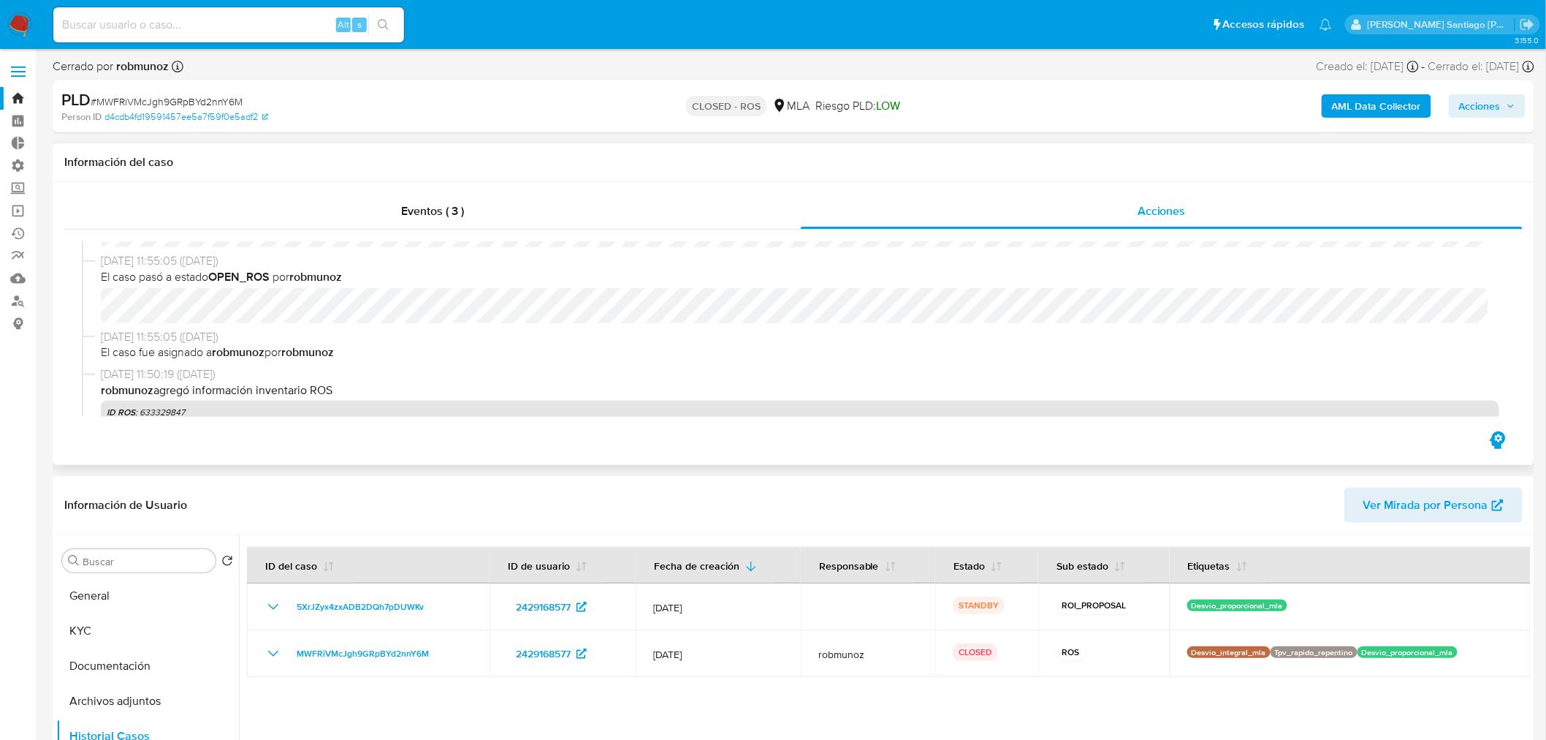
scroll to position [162, 0]
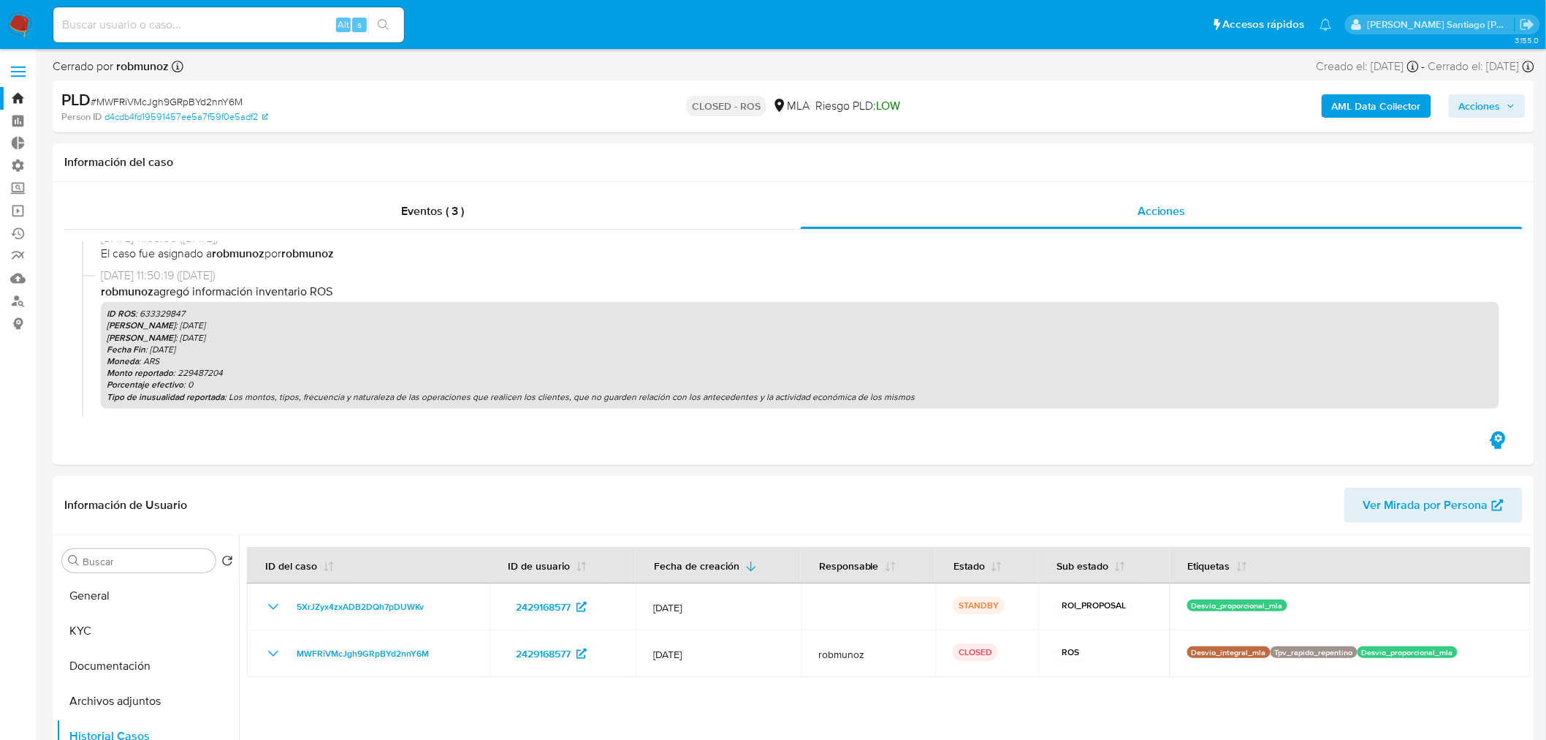
click at [119, 25] on input at bounding box center [228, 24] width 351 height 19
paste input "nkupDLmnBQx3lzwNnDNero6v"
type input "nkupDLmnBQx3lzwNnDNero6v"
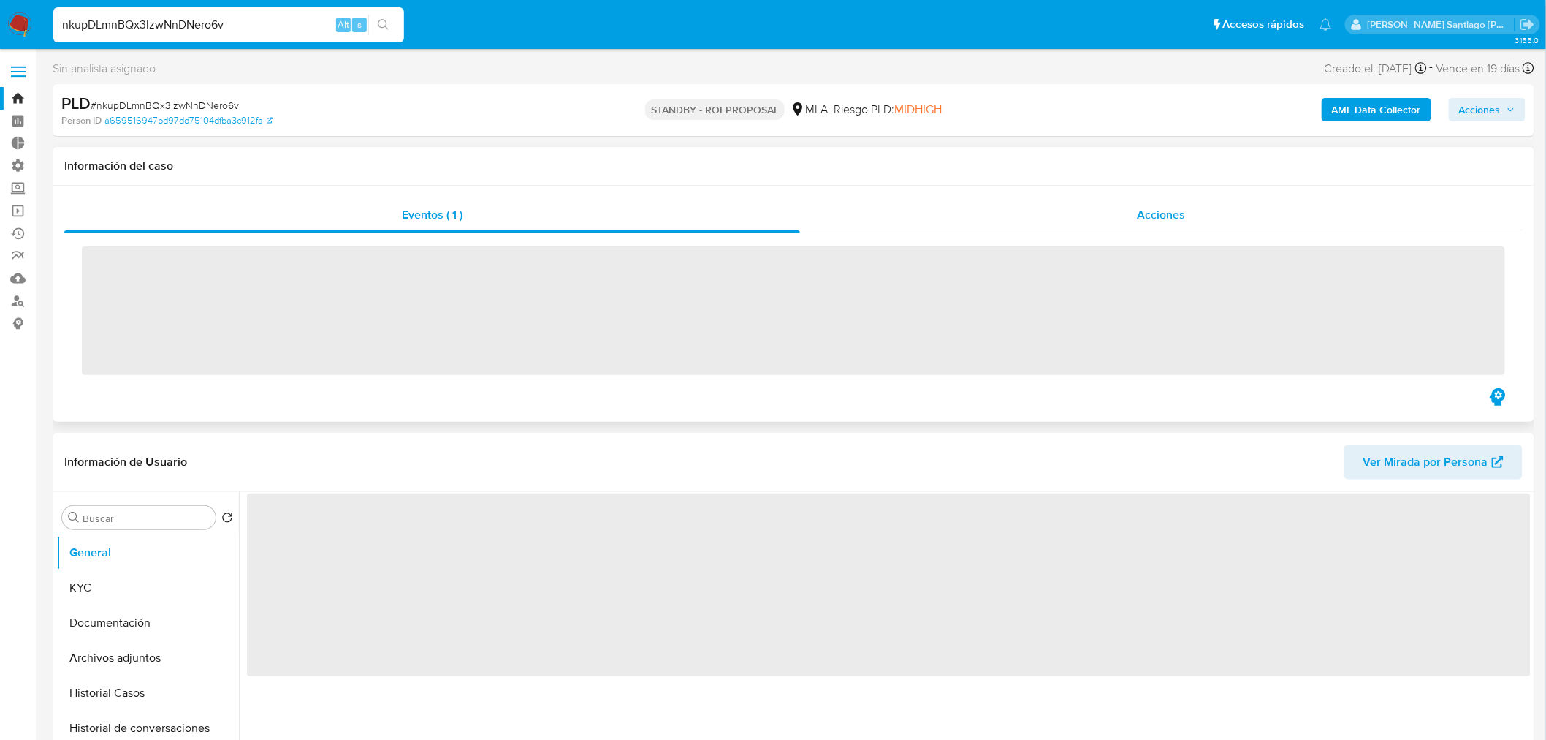
click at [1182, 229] on div "Acciones" at bounding box center [1161, 214] width 723 height 35
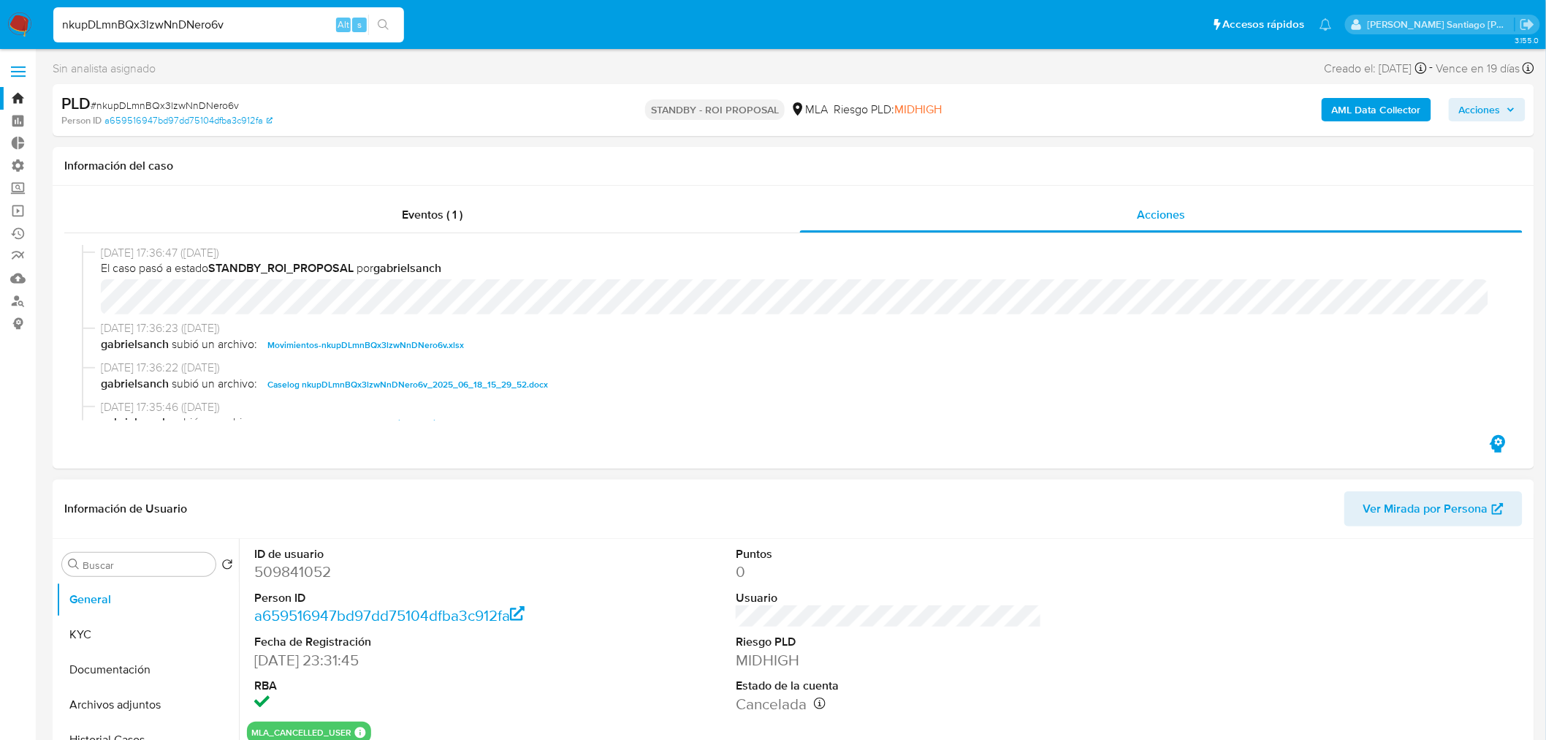
select select "10"
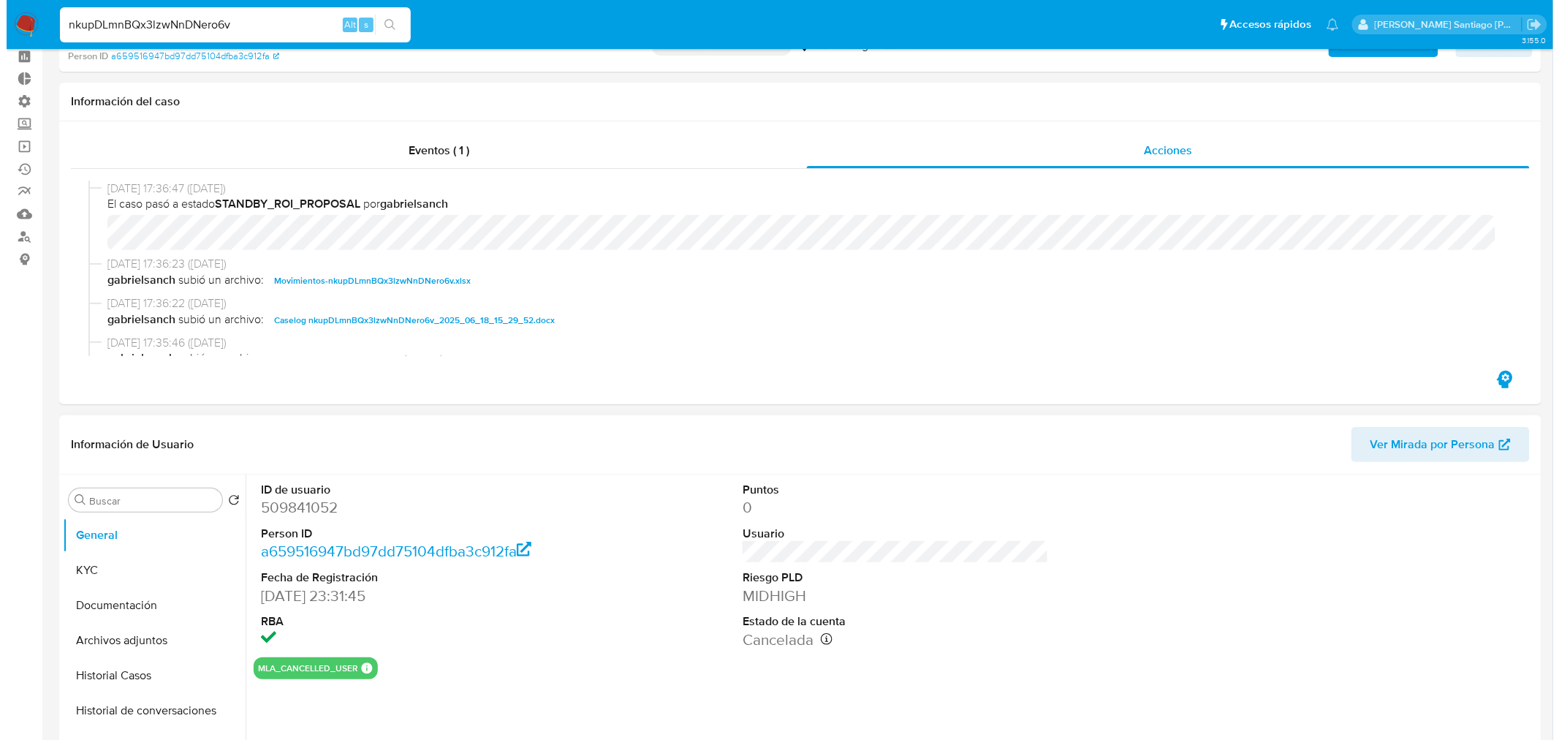
scroll to position [162, 0]
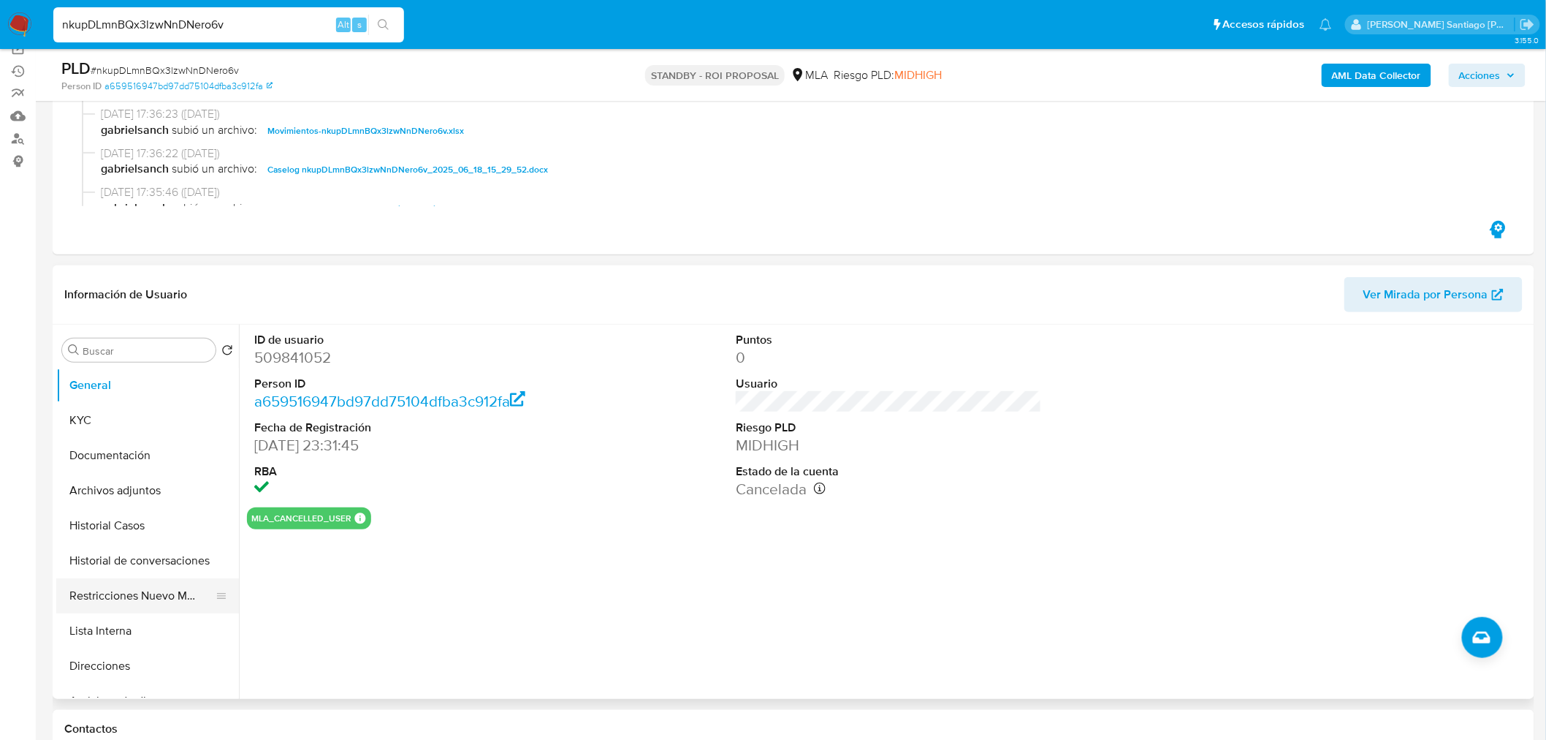
click at [149, 597] on button "Restricciones Nuevo Mundo" at bounding box center [141, 595] width 171 height 35
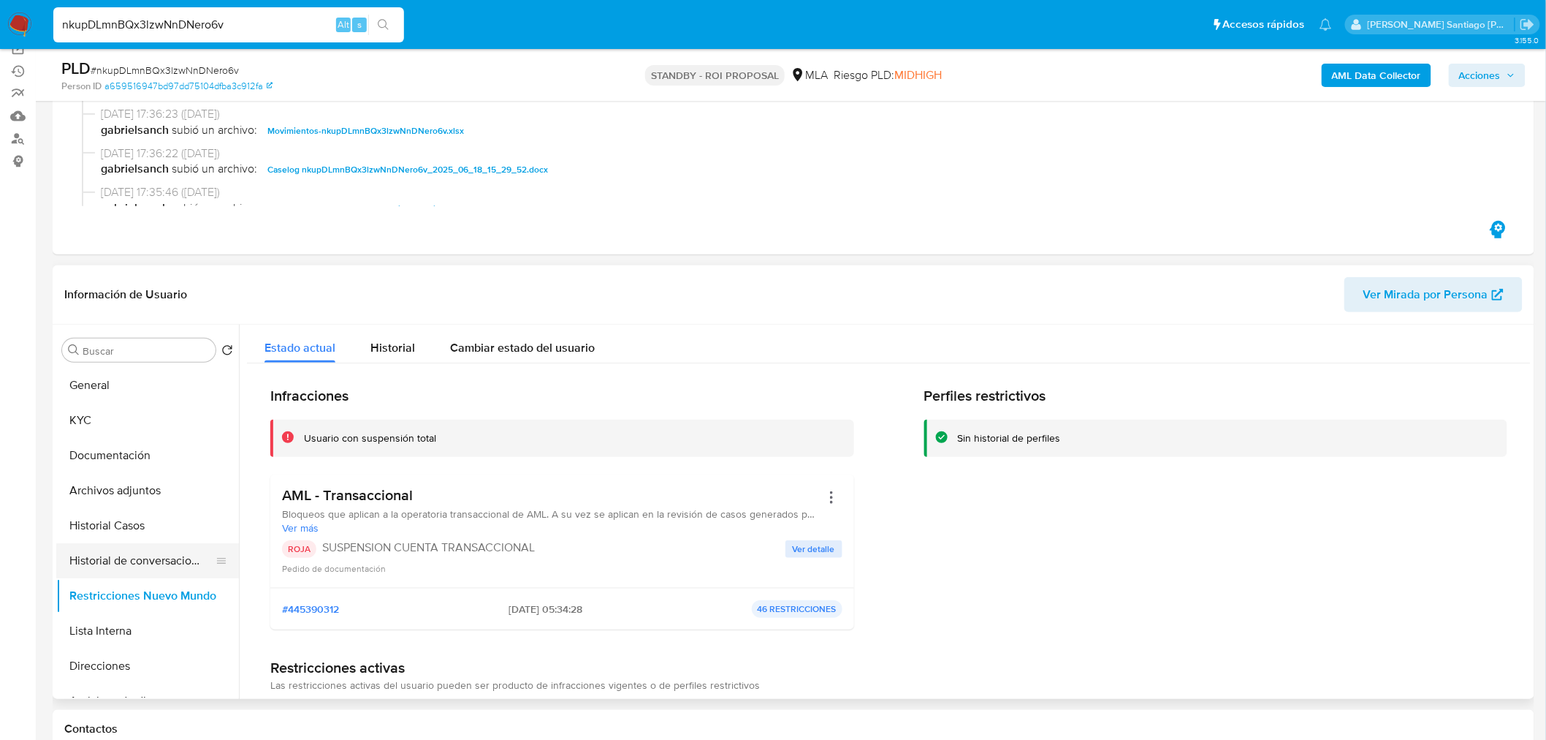
click at [135, 564] on button "Historial de conversaciones" at bounding box center [141, 560] width 171 height 35
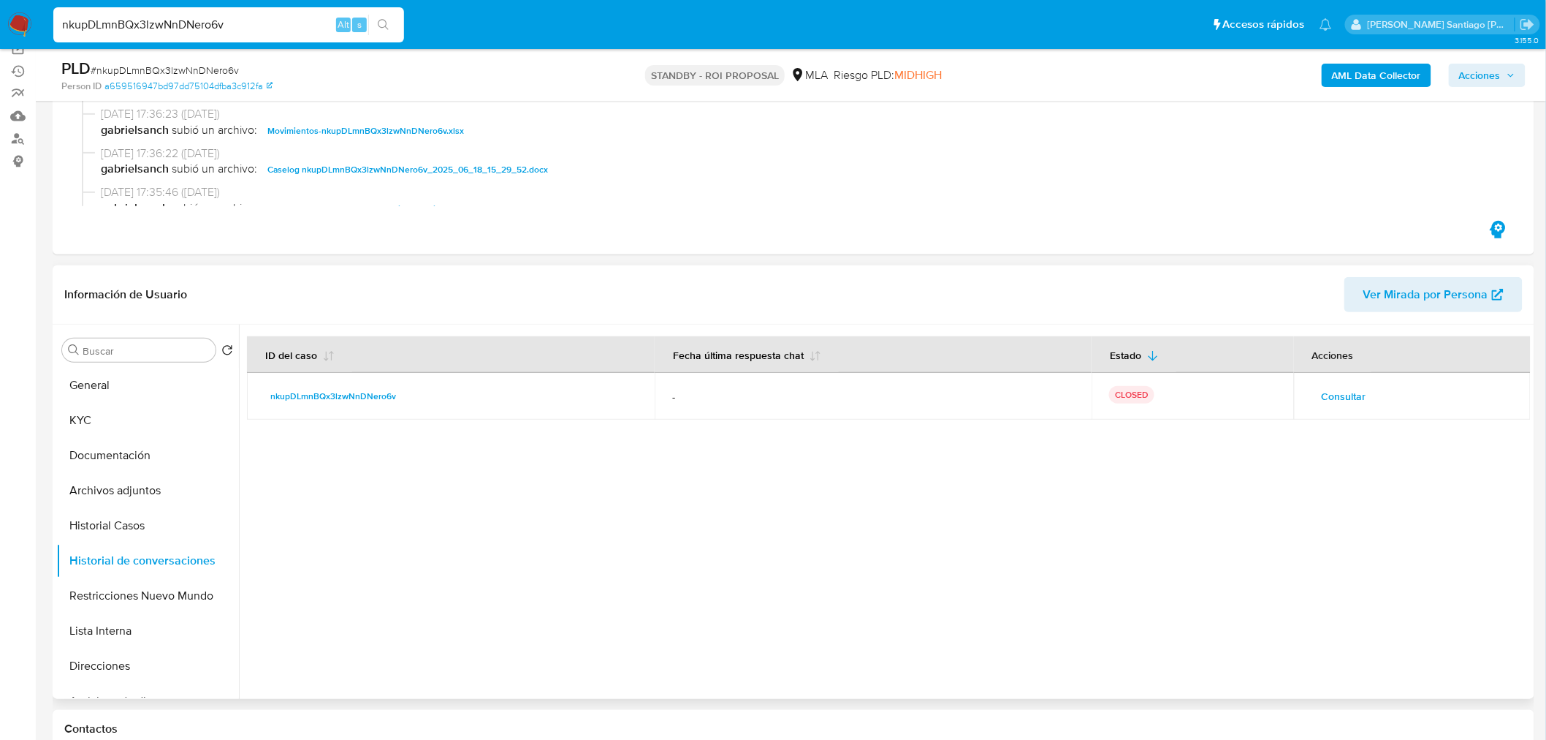
click at [1341, 388] on span "Consultar" at bounding box center [1344, 396] width 45 height 20
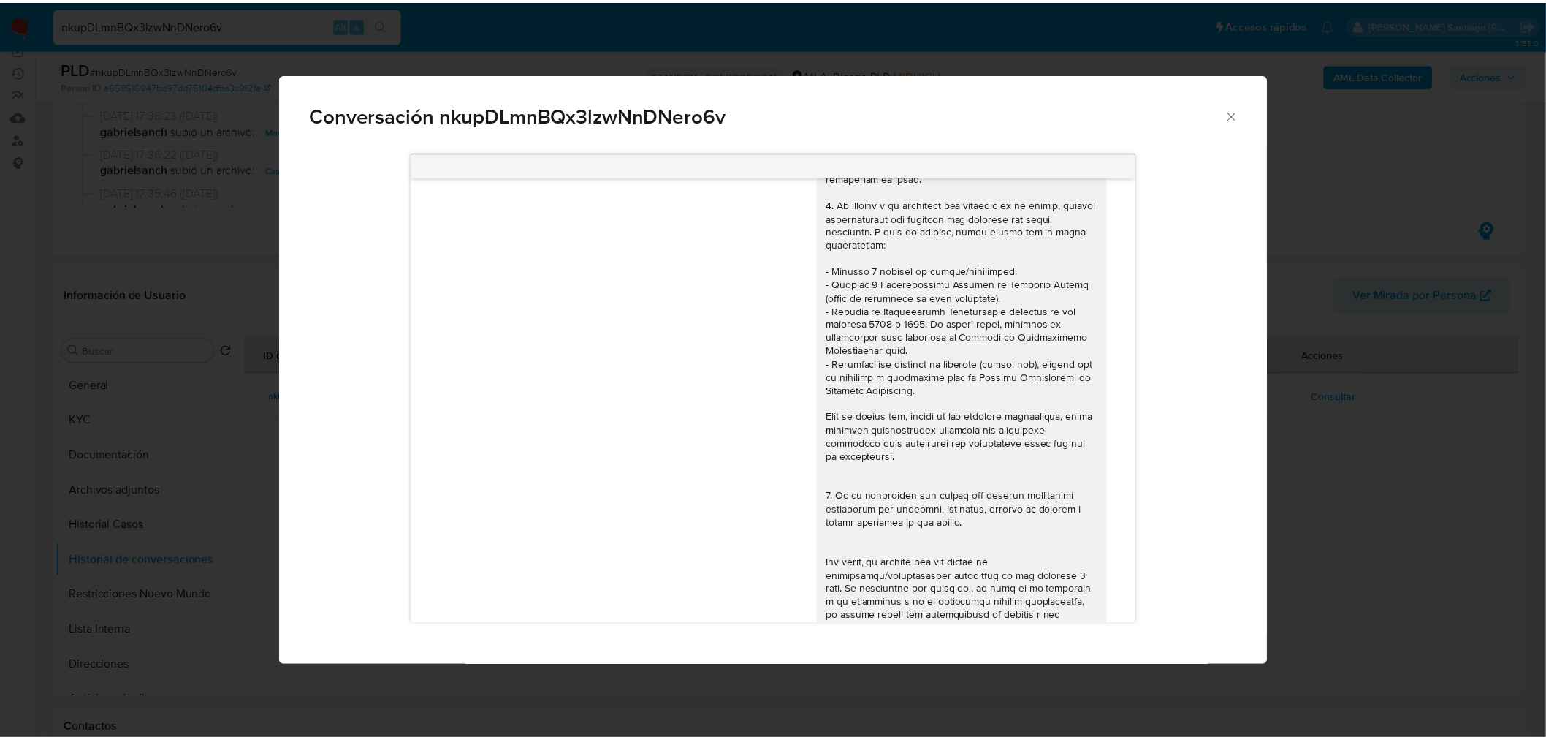
scroll to position [0, 0]
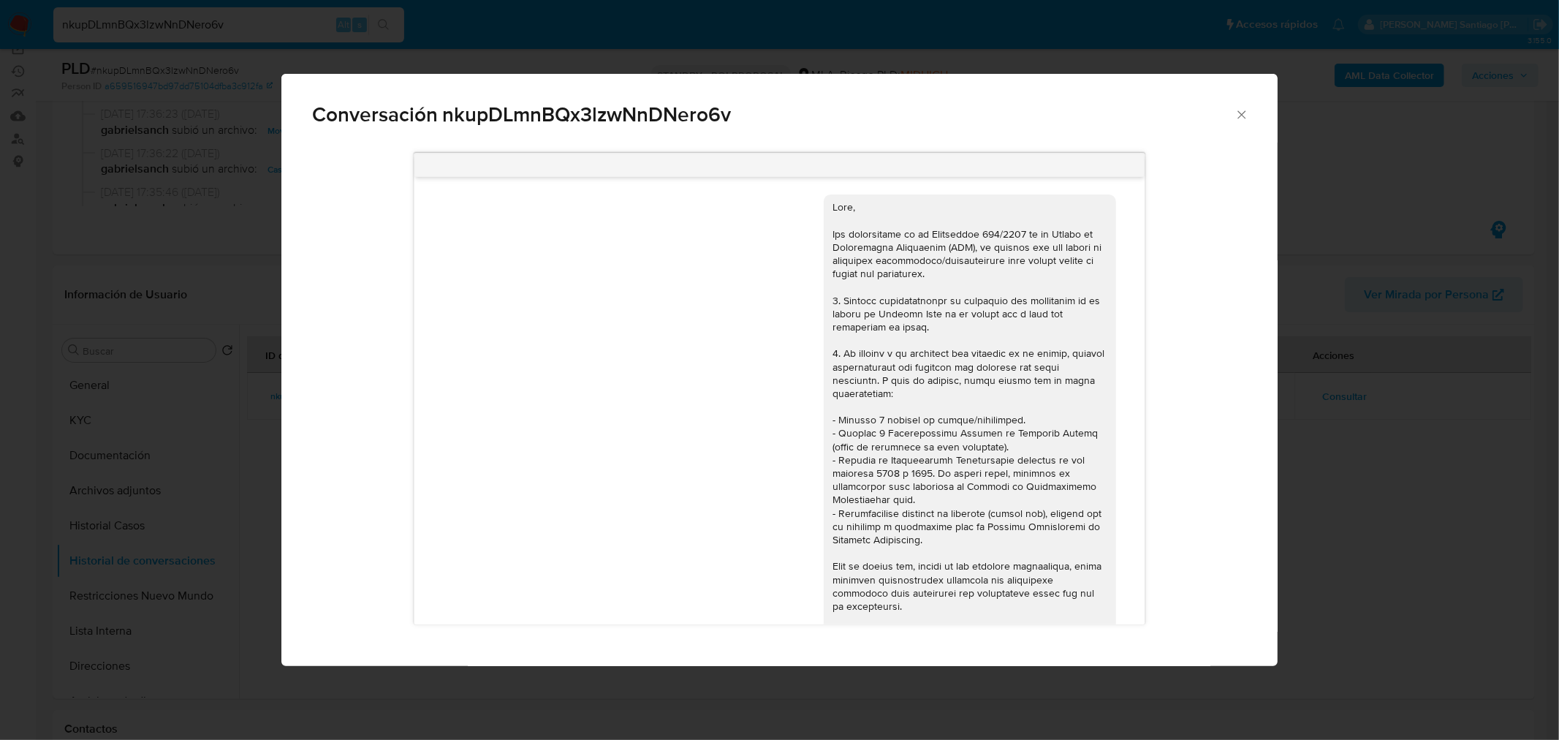
click at [1332, 539] on div "Conversación nkupDLmnBQx3lzwNnDNero6v 18/06/2025 17:56:40 Hola, Esperamos que t…" at bounding box center [779, 370] width 1559 height 740
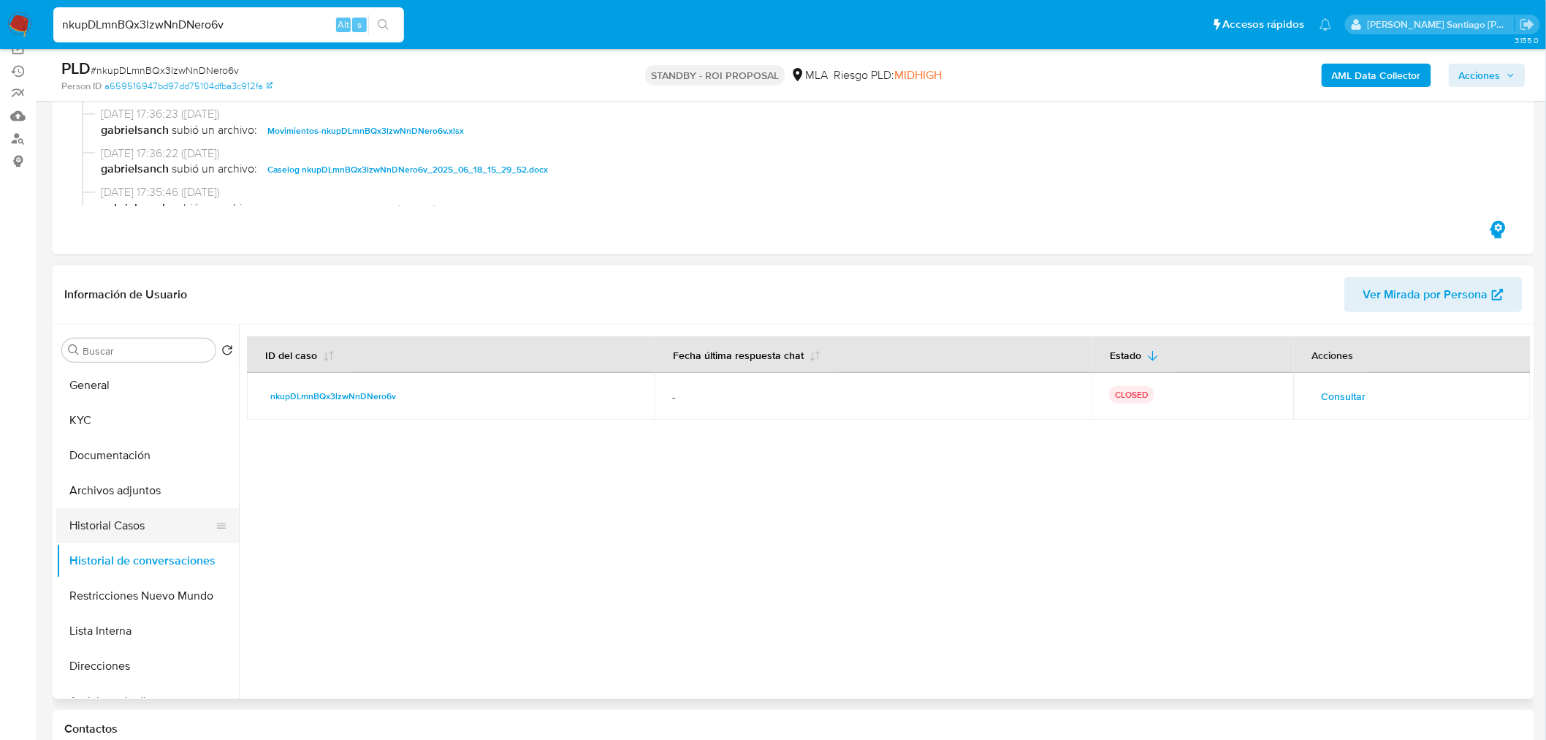
click at [113, 523] on button "Historial Casos" at bounding box center [141, 525] width 171 height 35
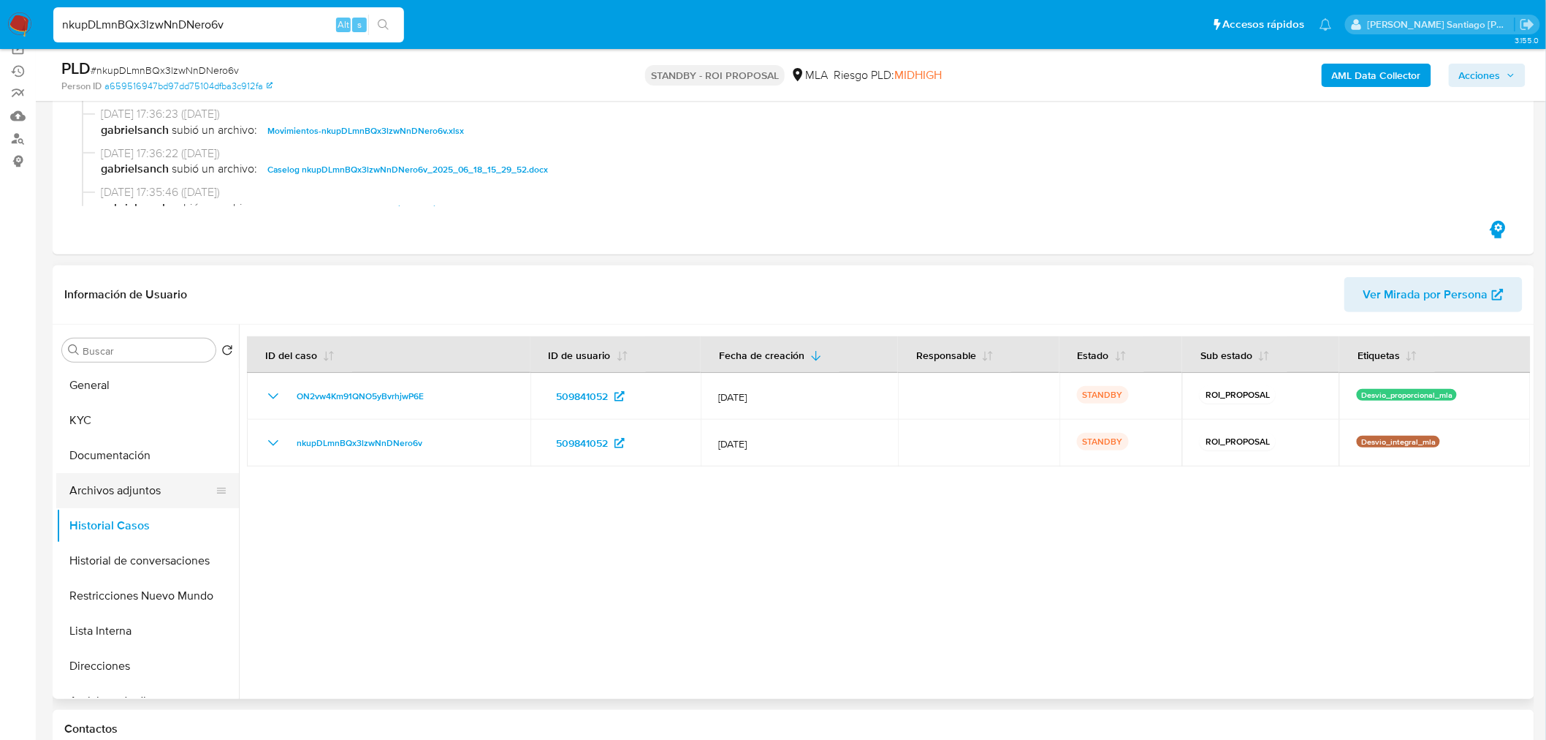
click at [120, 473] on button "Archivos adjuntos" at bounding box center [141, 490] width 171 height 35
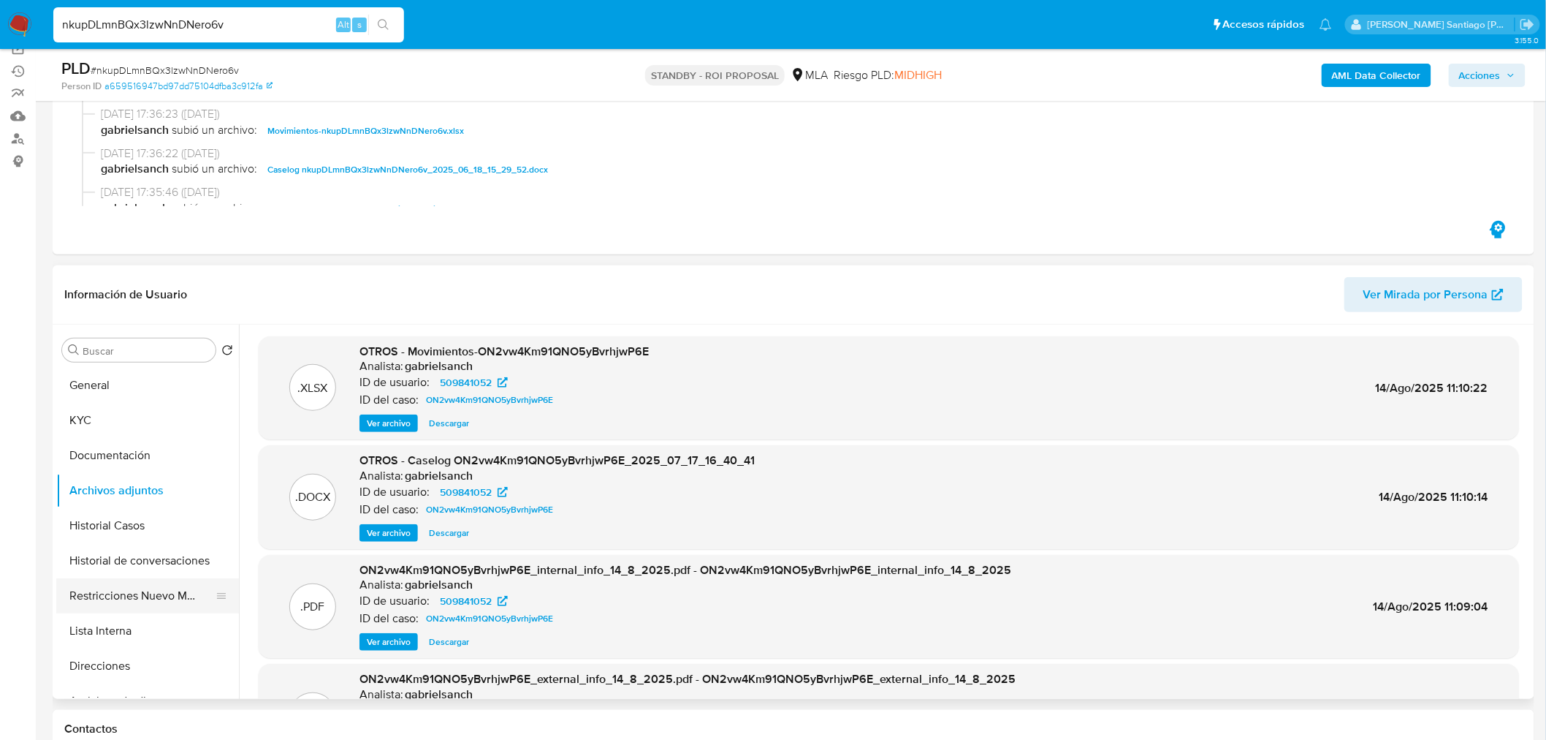
click at [92, 589] on button "Restricciones Nuevo Mundo" at bounding box center [141, 595] width 171 height 35
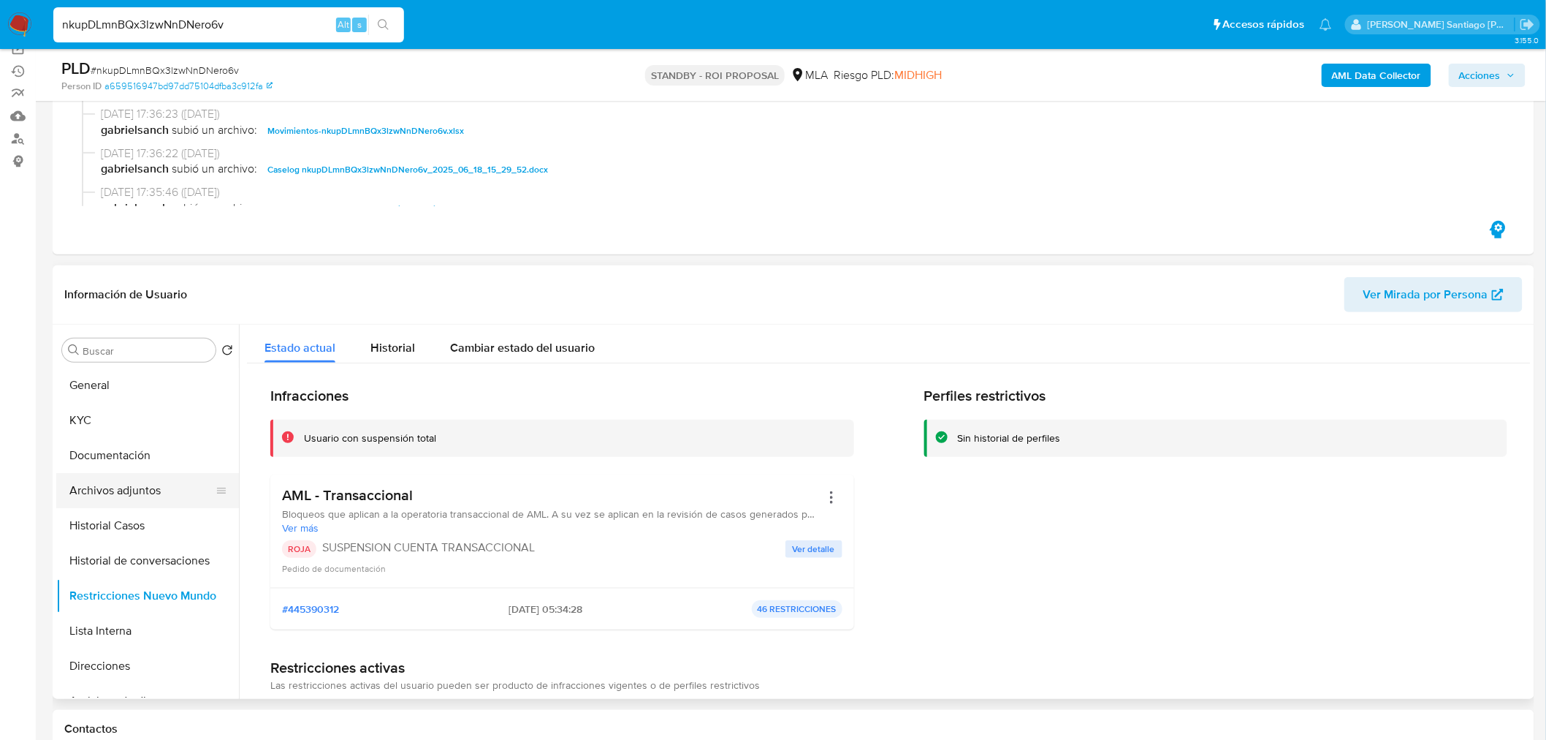
click at [125, 490] on button "Archivos adjuntos" at bounding box center [141, 490] width 171 height 35
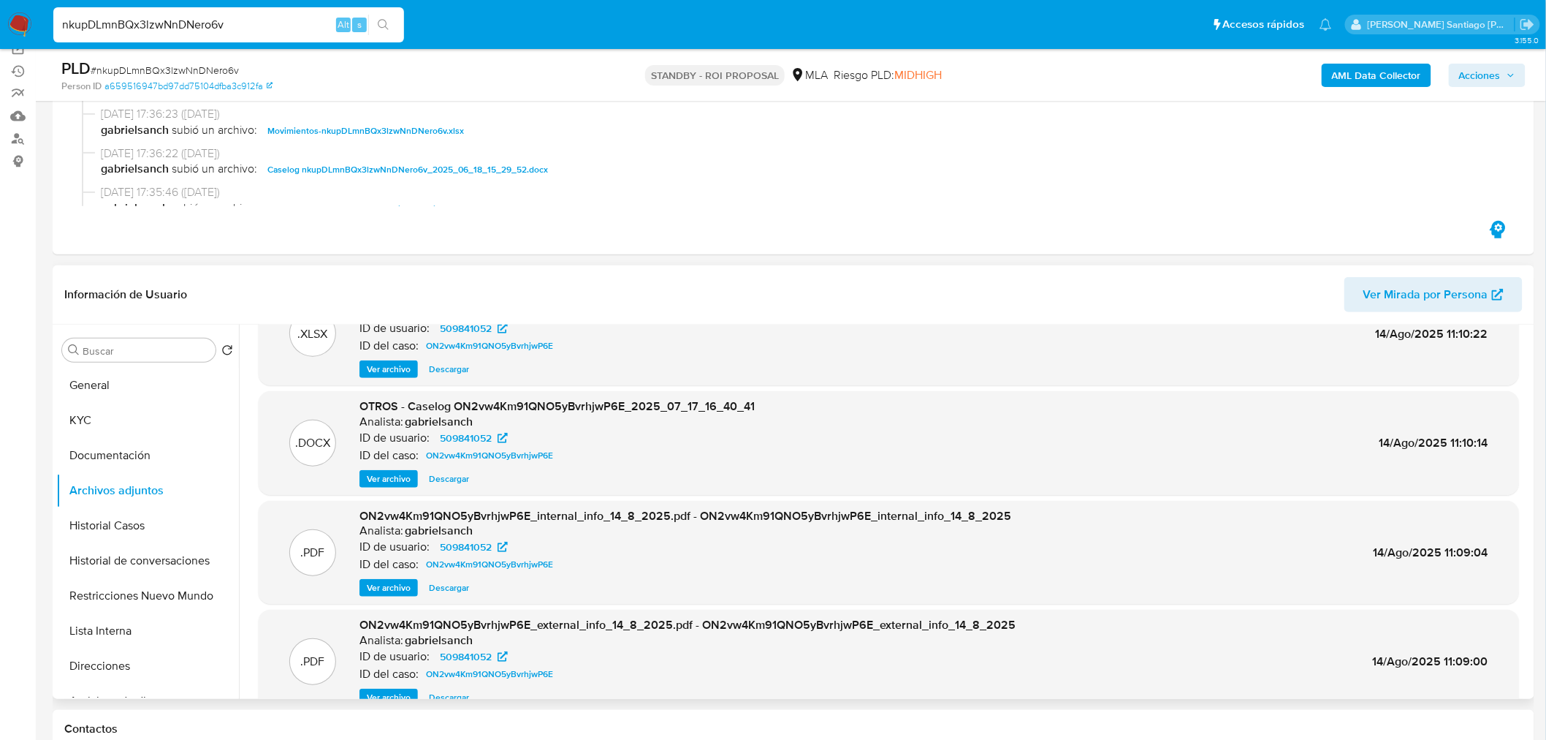
scroll to position [81, 0]
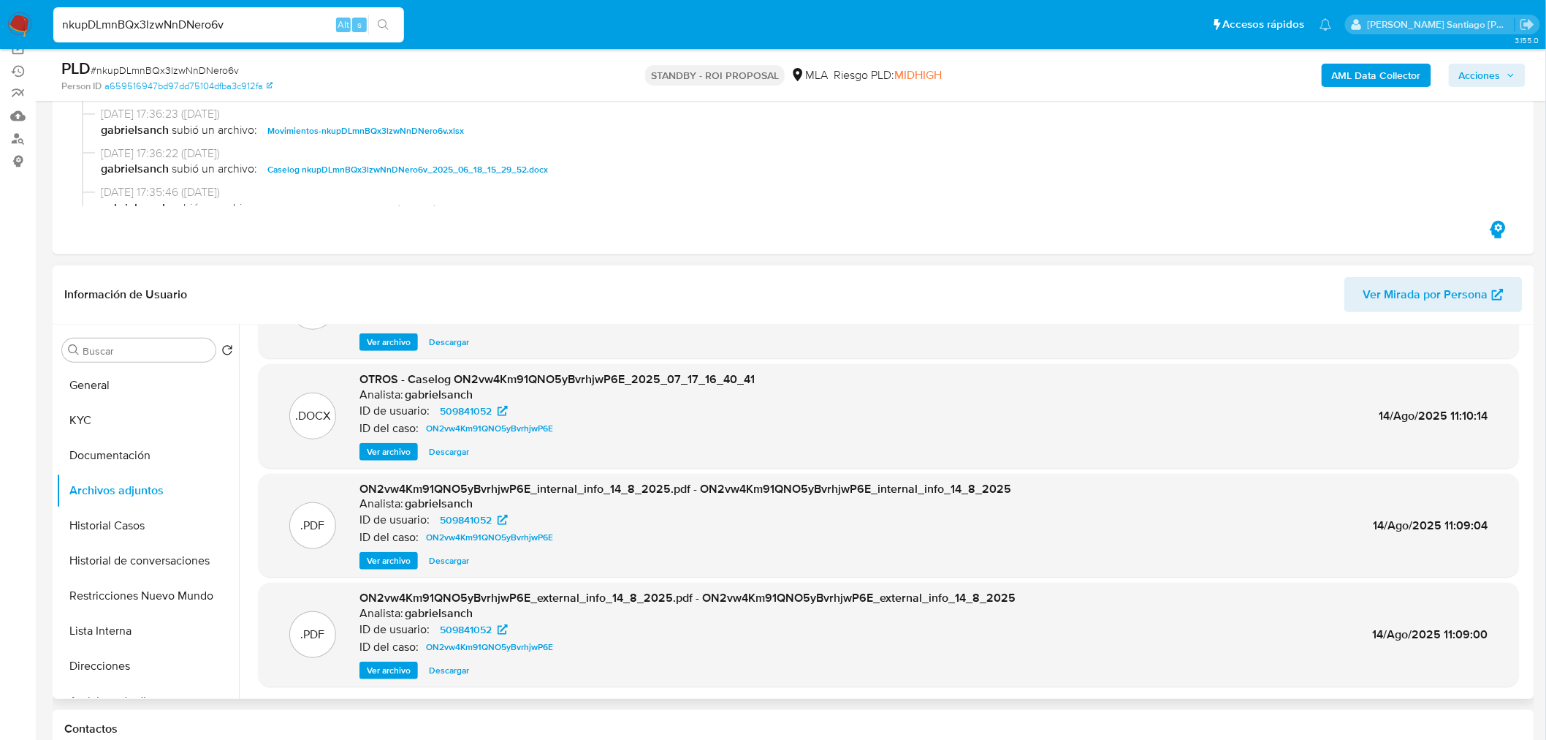
click at [380, 669] on span "Ver archivo" at bounding box center [389, 670] width 44 height 15
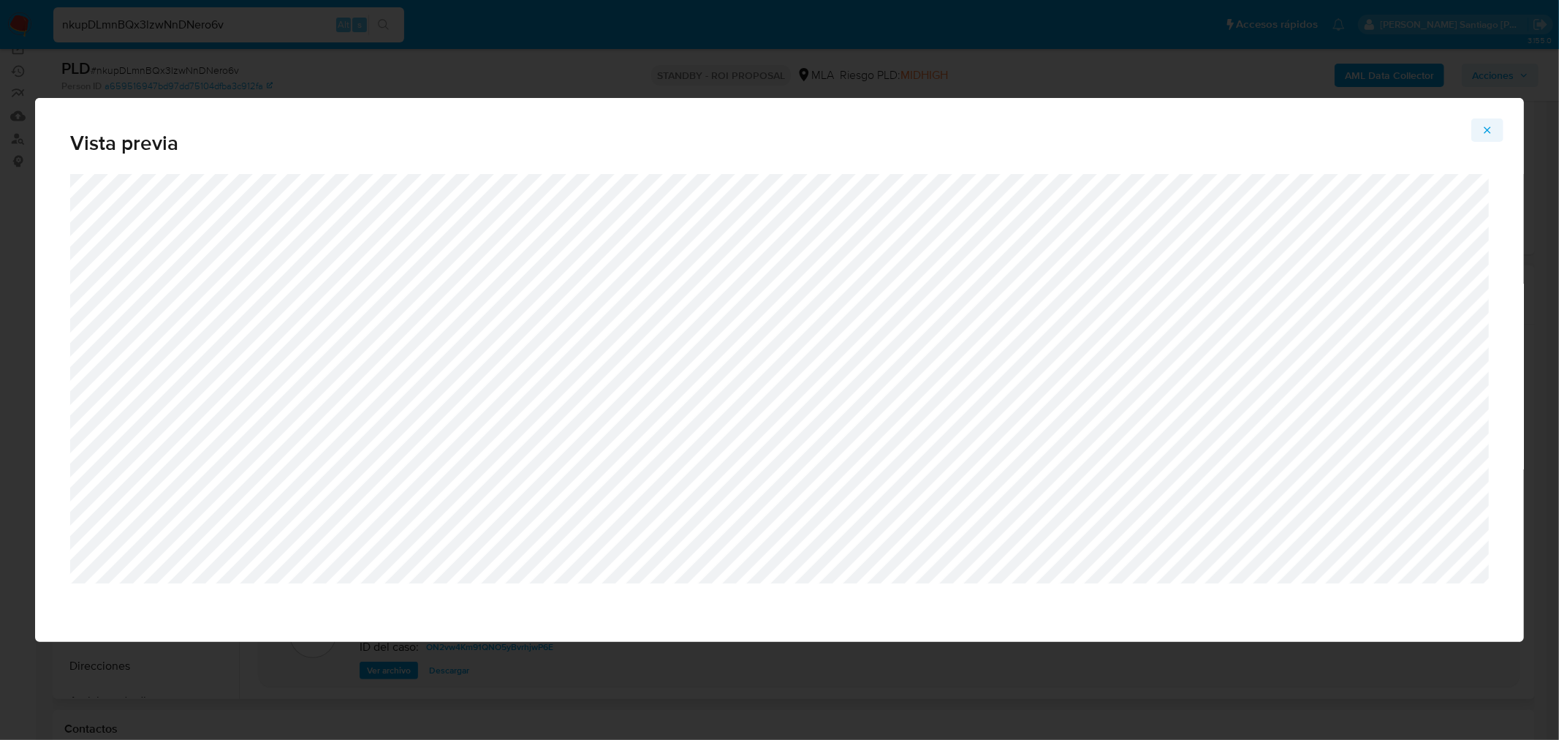
click at [1493, 126] on icon "Attachment preview" at bounding box center [1487, 130] width 12 height 12
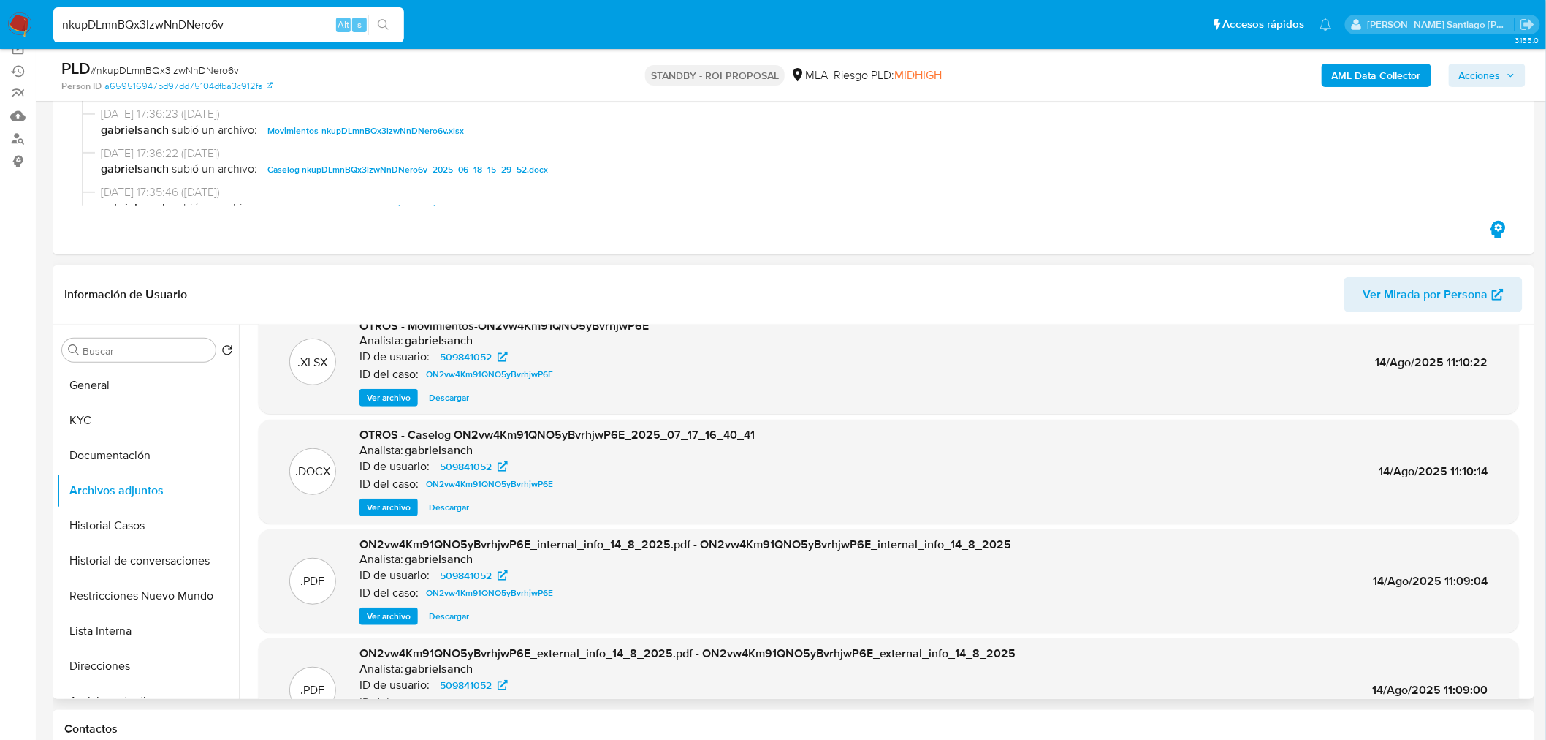
scroll to position [0, 0]
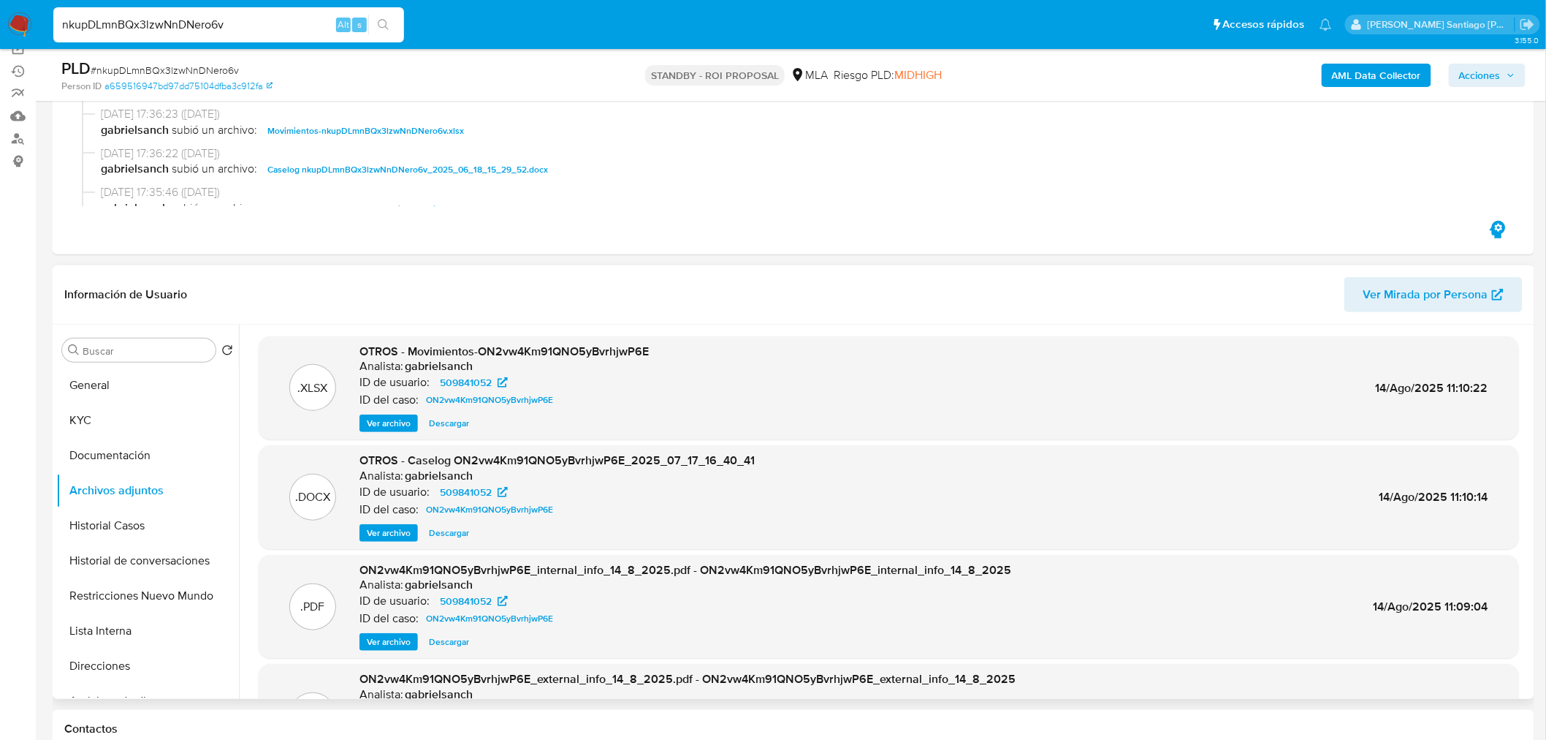
click at [453, 530] on span "Descargar" at bounding box center [449, 532] width 40 height 15
click at [370, 536] on span "Ver archivo" at bounding box center [389, 532] width 44 height 15
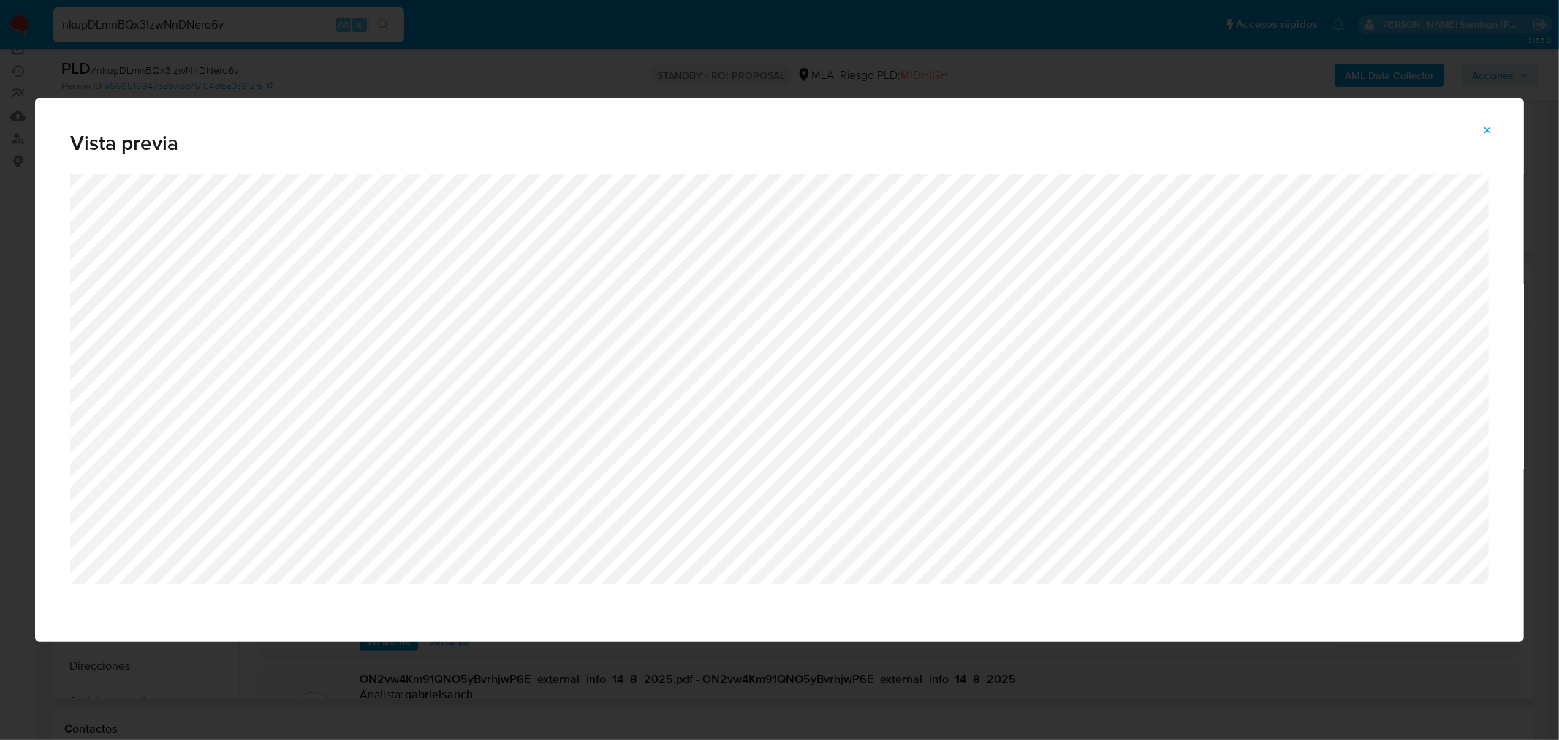
click at [1489, 129] on icon "Attachment preview" at bounding box center [1487, 130] width 12 height 12
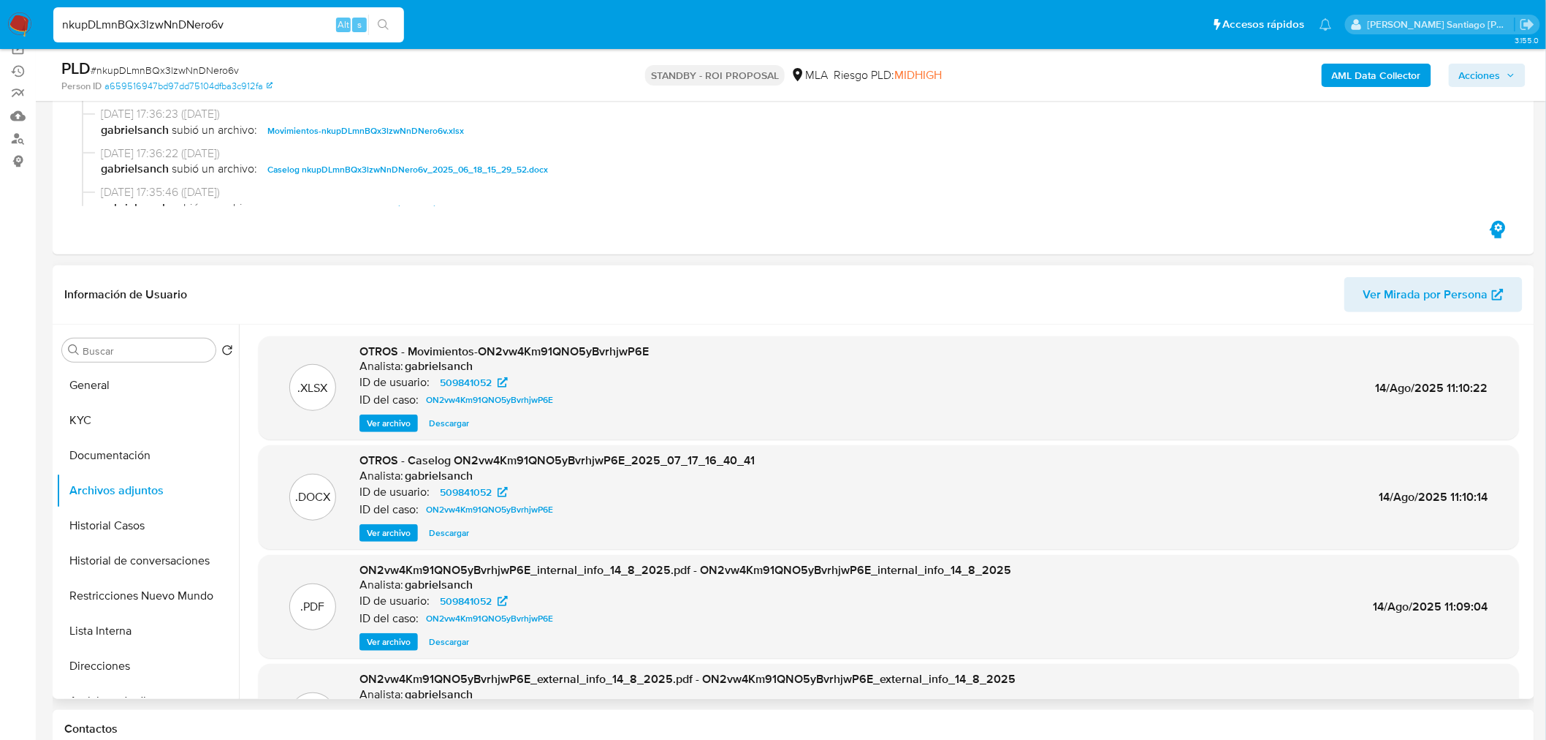
click at [459, 530] on span "Descargar" at bounding box center [449, 532] width 40 height 15
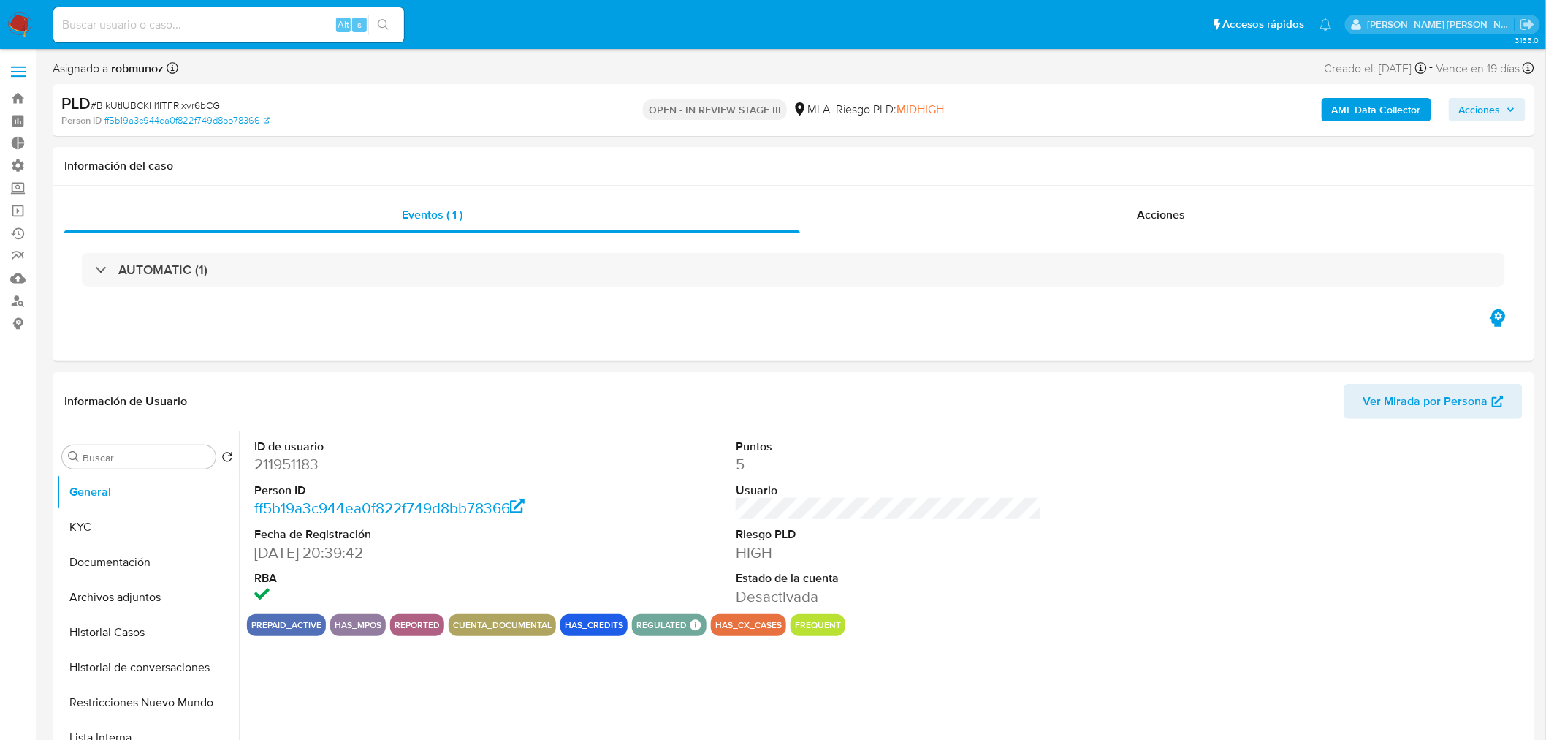
select select "10"
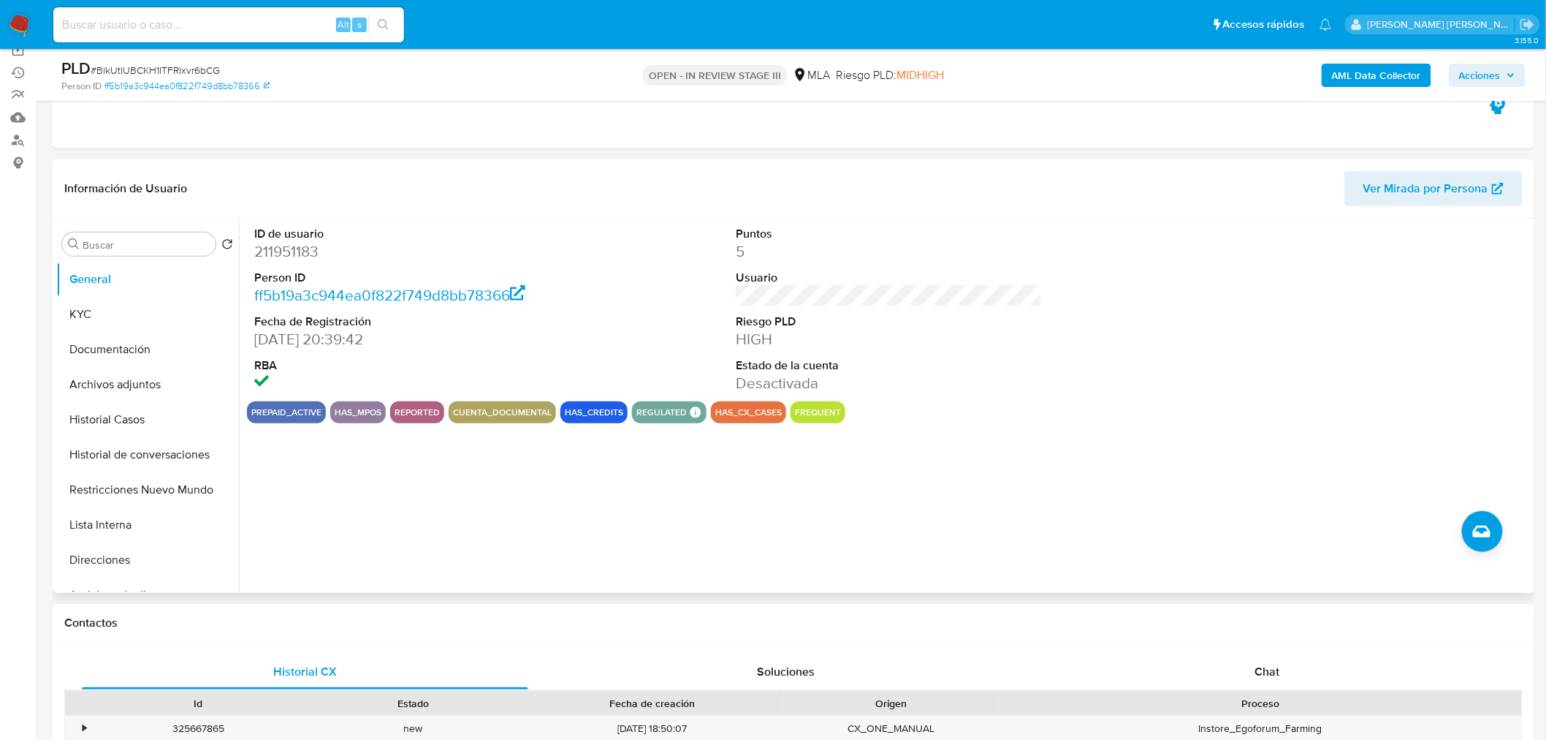
scroll to position [162, 0]
click at [97, 389] on button "Archivos adjuntos" at bounding box center [141, 382] width 171 height 35
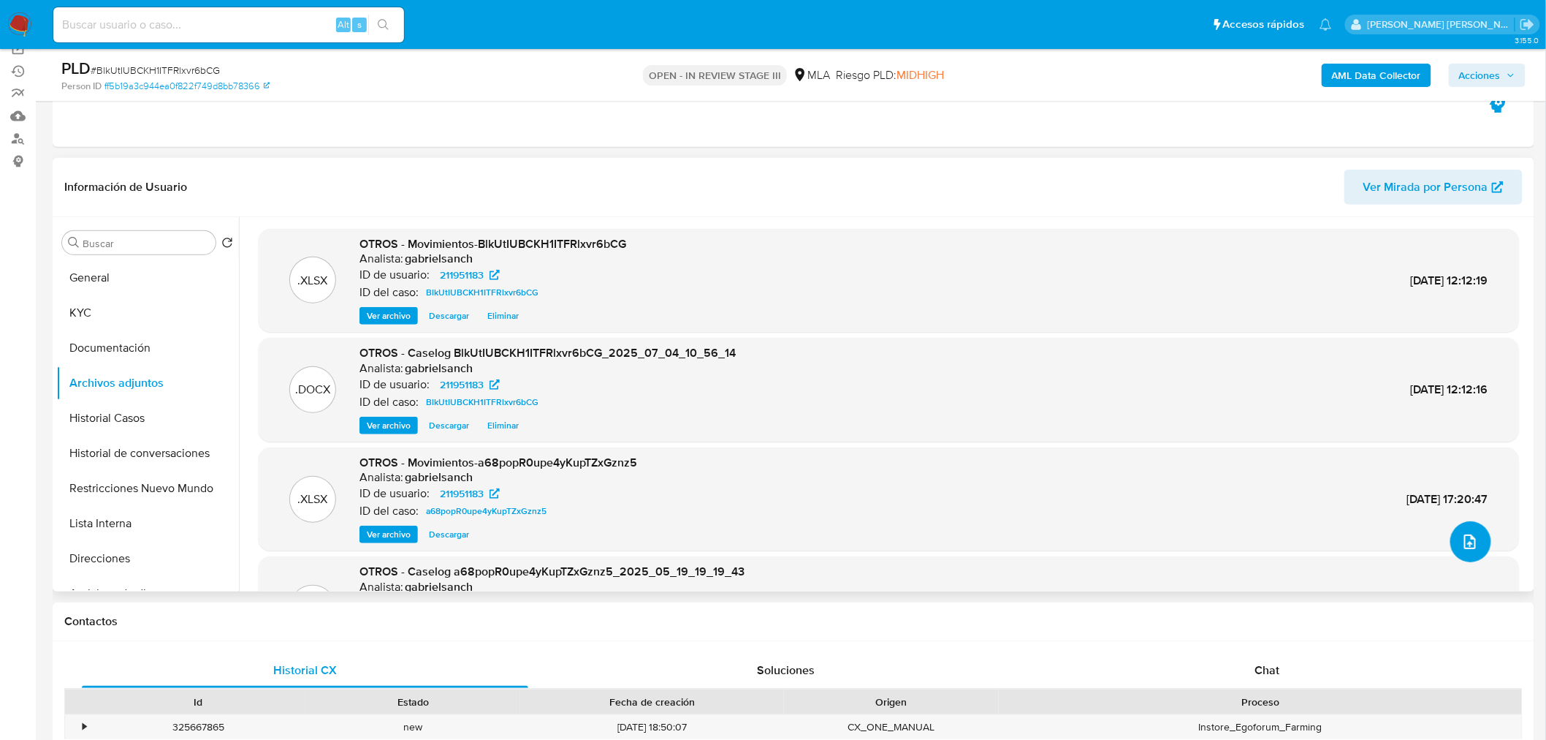
click at [1467, 536] on icon "upload-file" at bounding box center [1471, 542] width 18 height 18
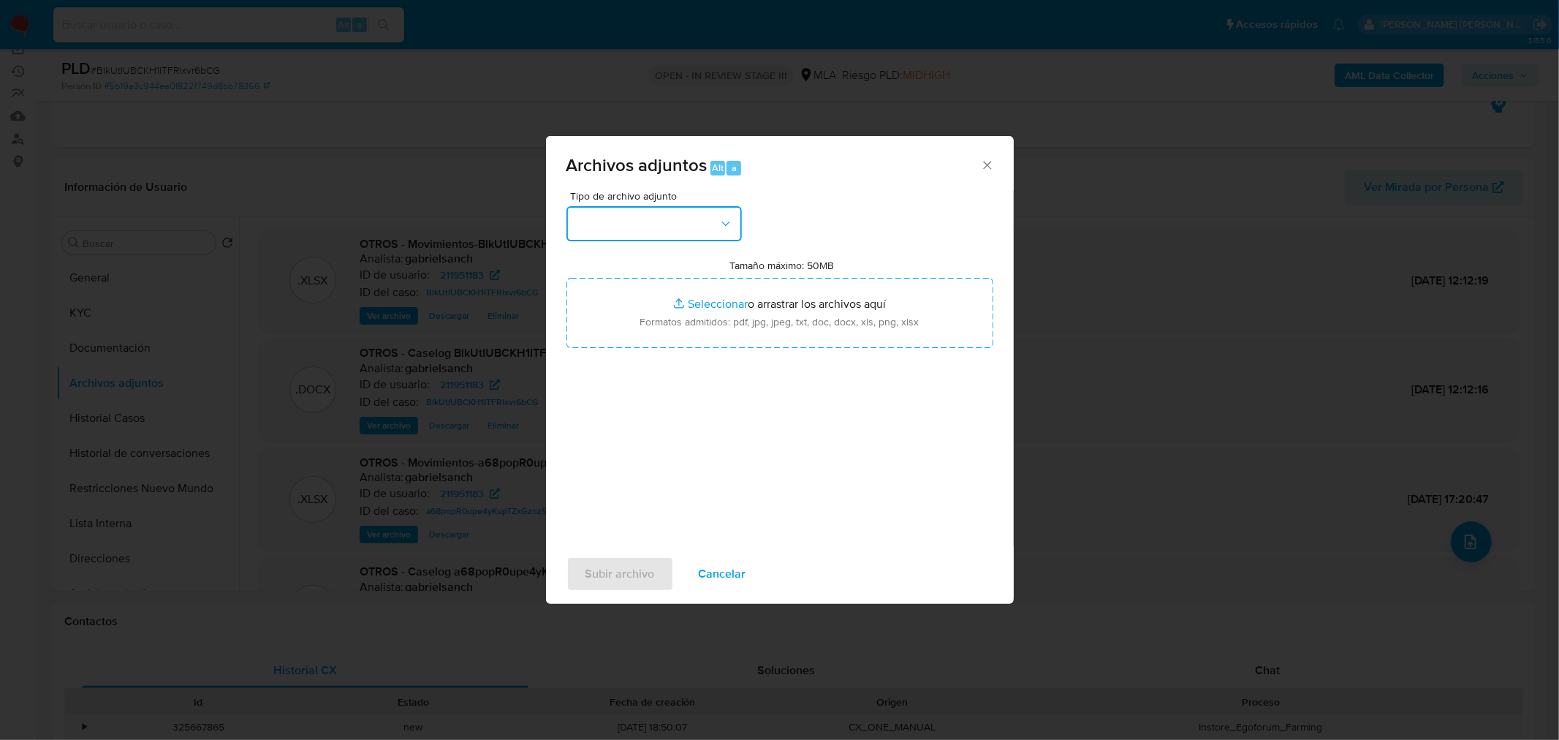
click at [630, 235] on button "button" at bounding box center [653, 223] width 175 height 35
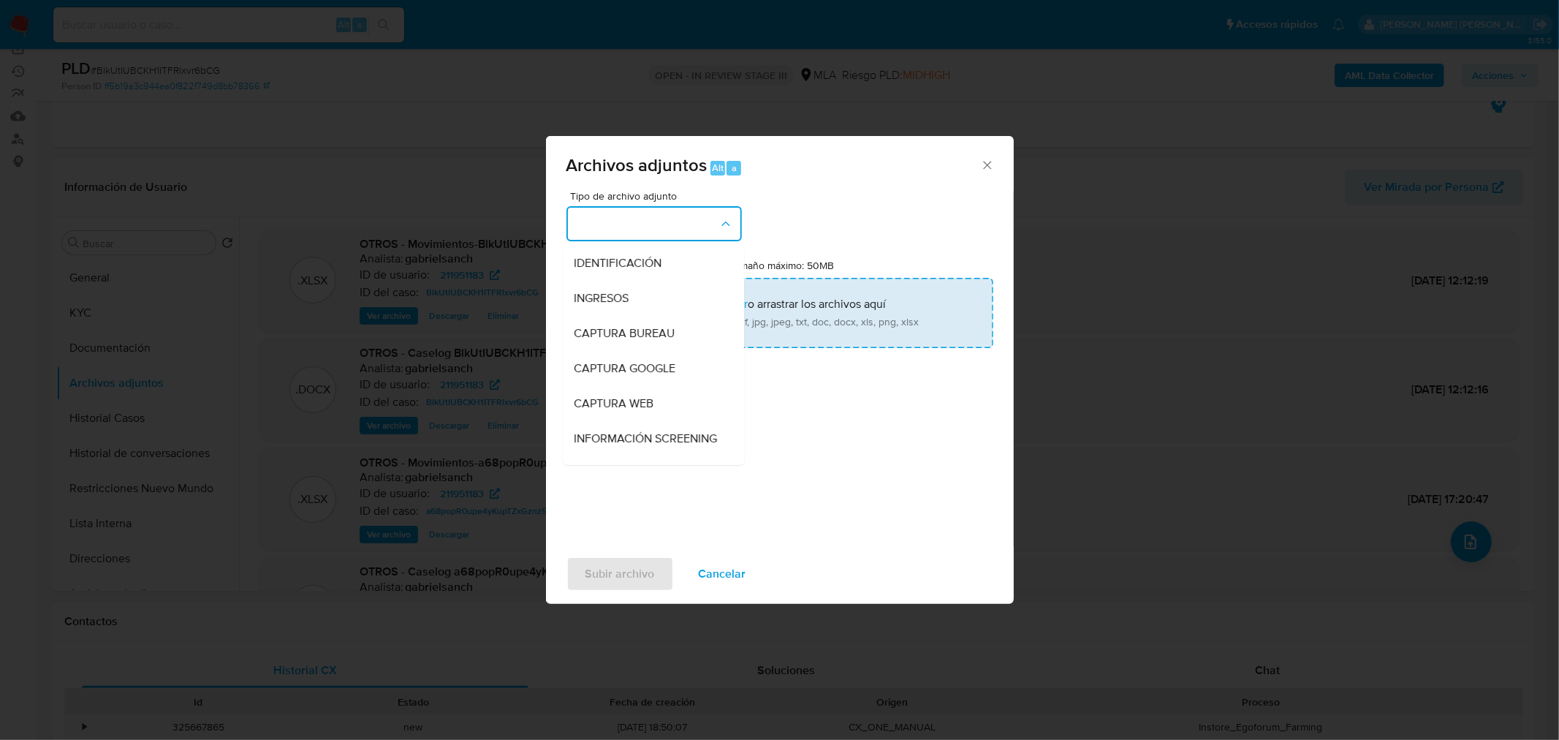
drag, startPoint x: 636, startPoint y: 253, endPoint x: 700, endPoint y: 281, distance: 70.0
click at [636, 255] on span "IDENTIFICACIÓN" at bounding box center [618, 262] width 88 height 15
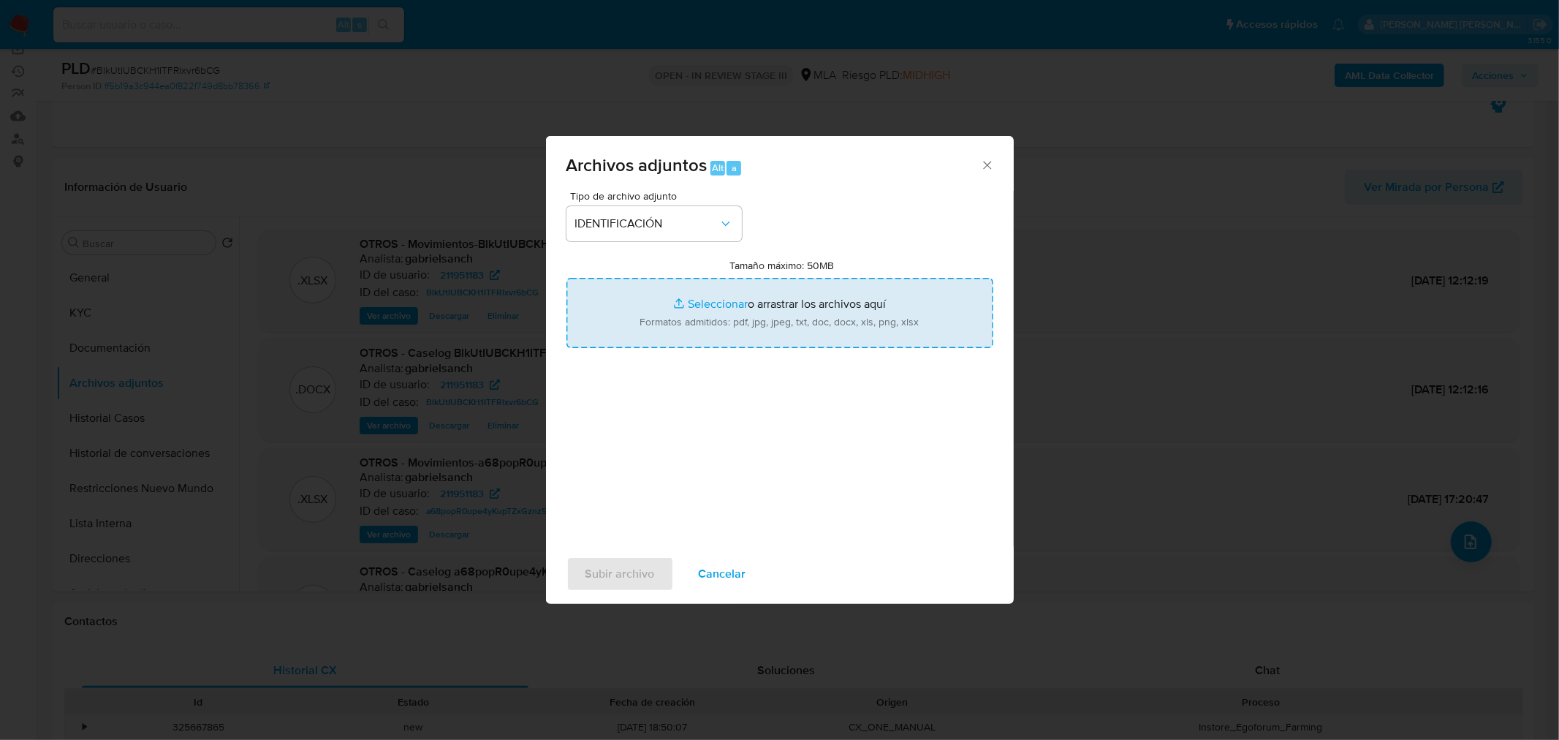
click at [722, 293] on input "Tamaño máximo: 50MB Seleccionar archivos" at bounding box center [779, 313] width 427 height 70
type input "C:\fakepath\Caselog BlkUtIUBCKH1ITFRlxvr6bCG_2025_07_04_10_56_14 (1).docx"
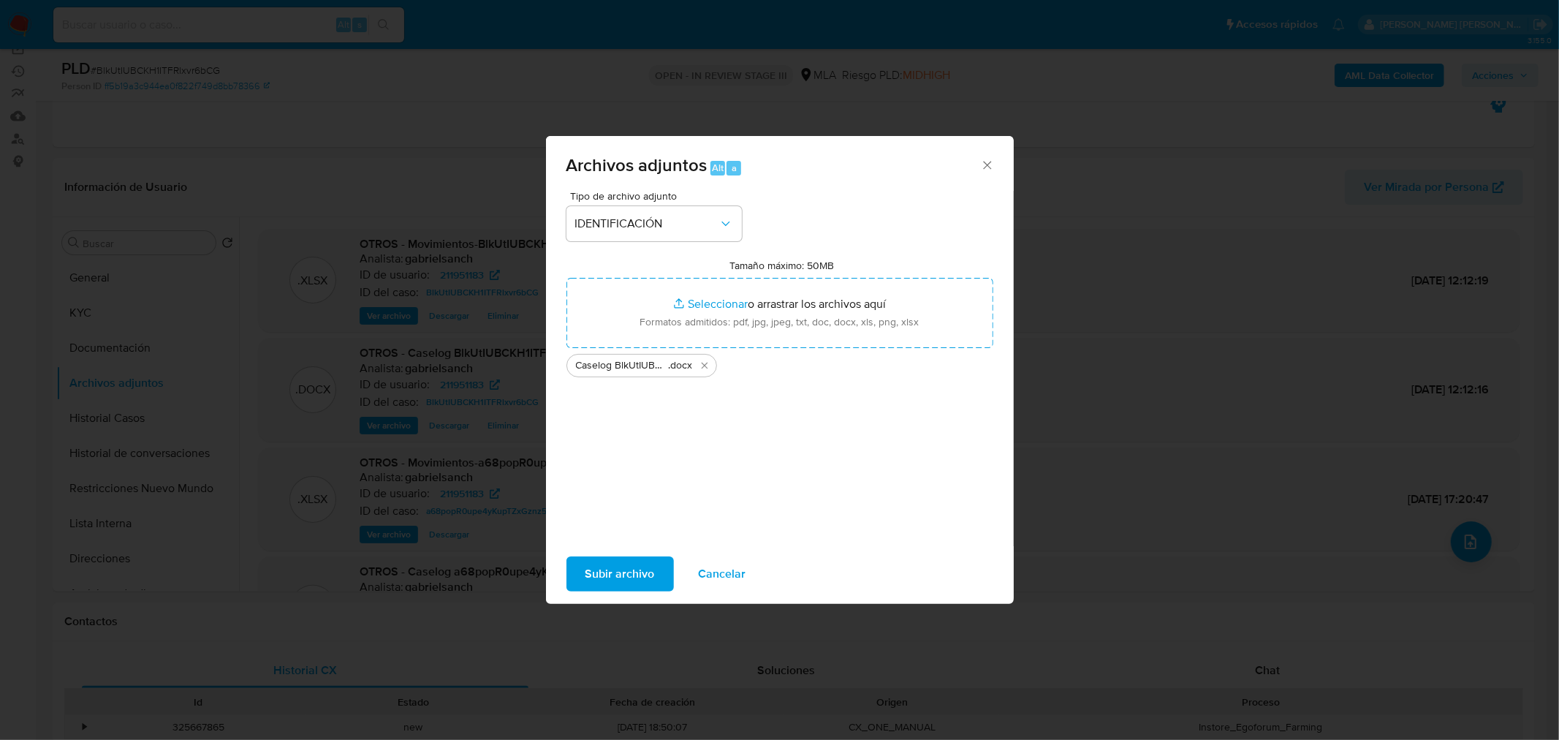
click at [618, 568] on span "Subir archivo" at bounding box center [619, 574] width 69 height 32
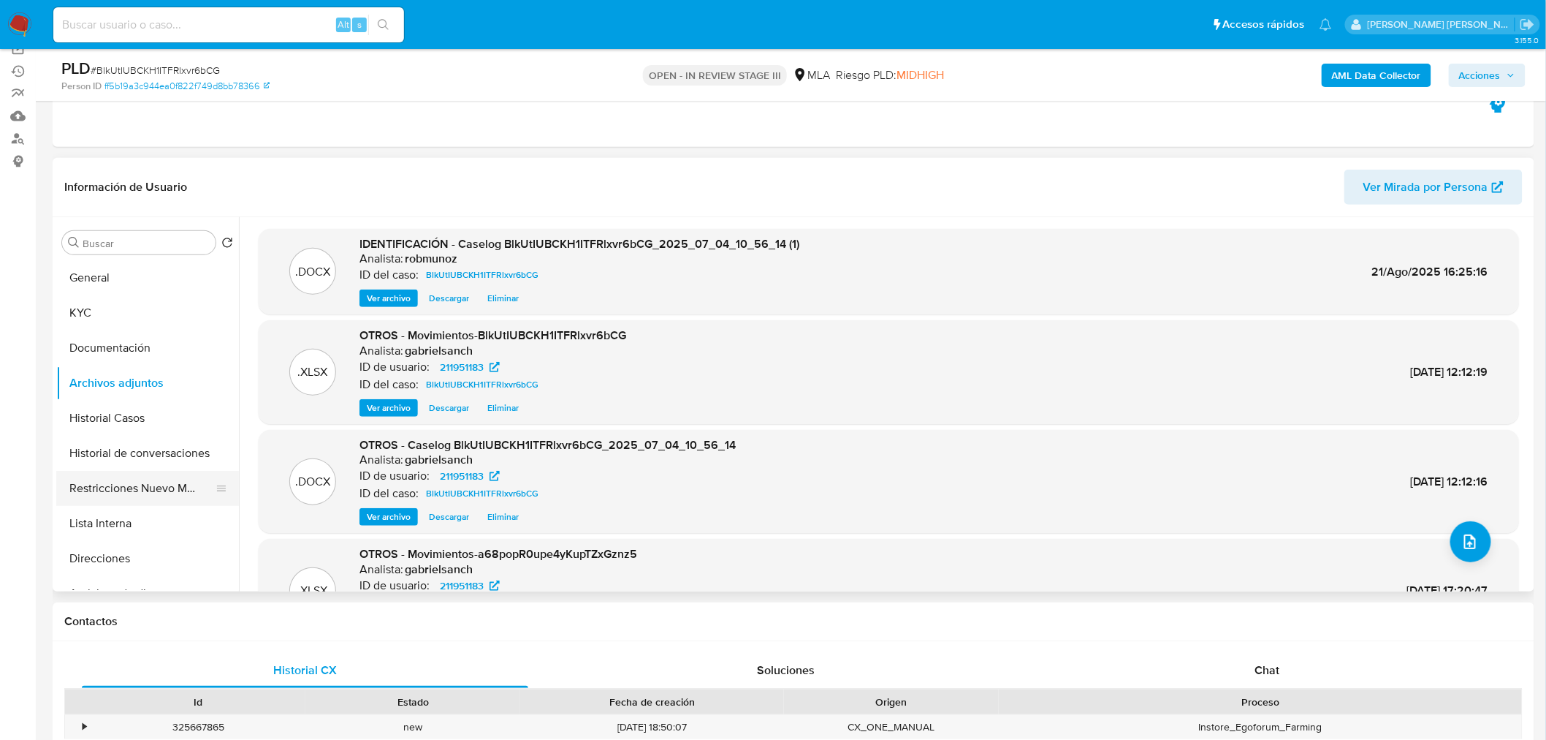
click at [95, 492] on button "Restricciones Nuevo Mundo" at bounding box center [141, 488] width 171 height 35
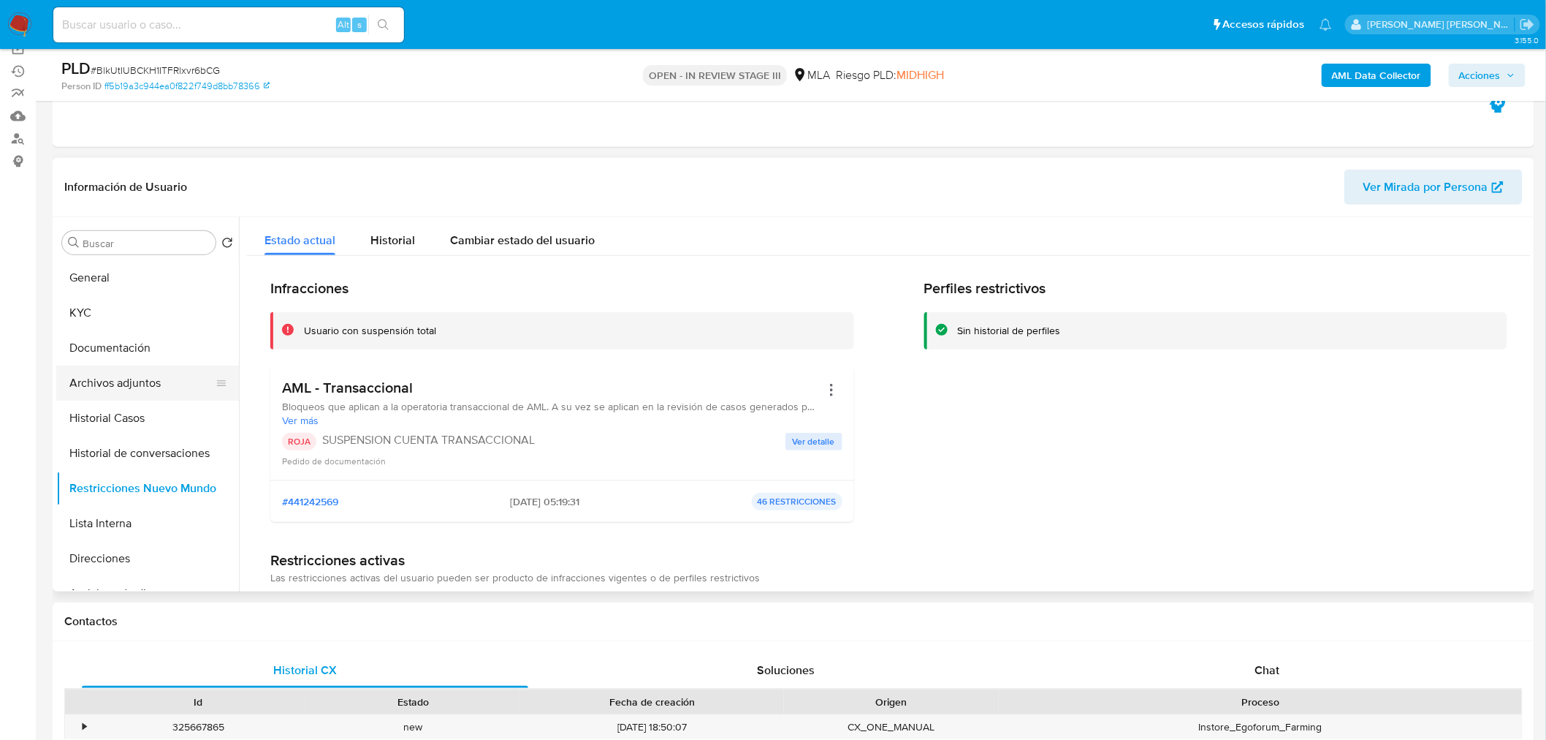
click at [135, 380] on button "Archivos adjuntos" at bounding box center [141, 382] width 171 height 35
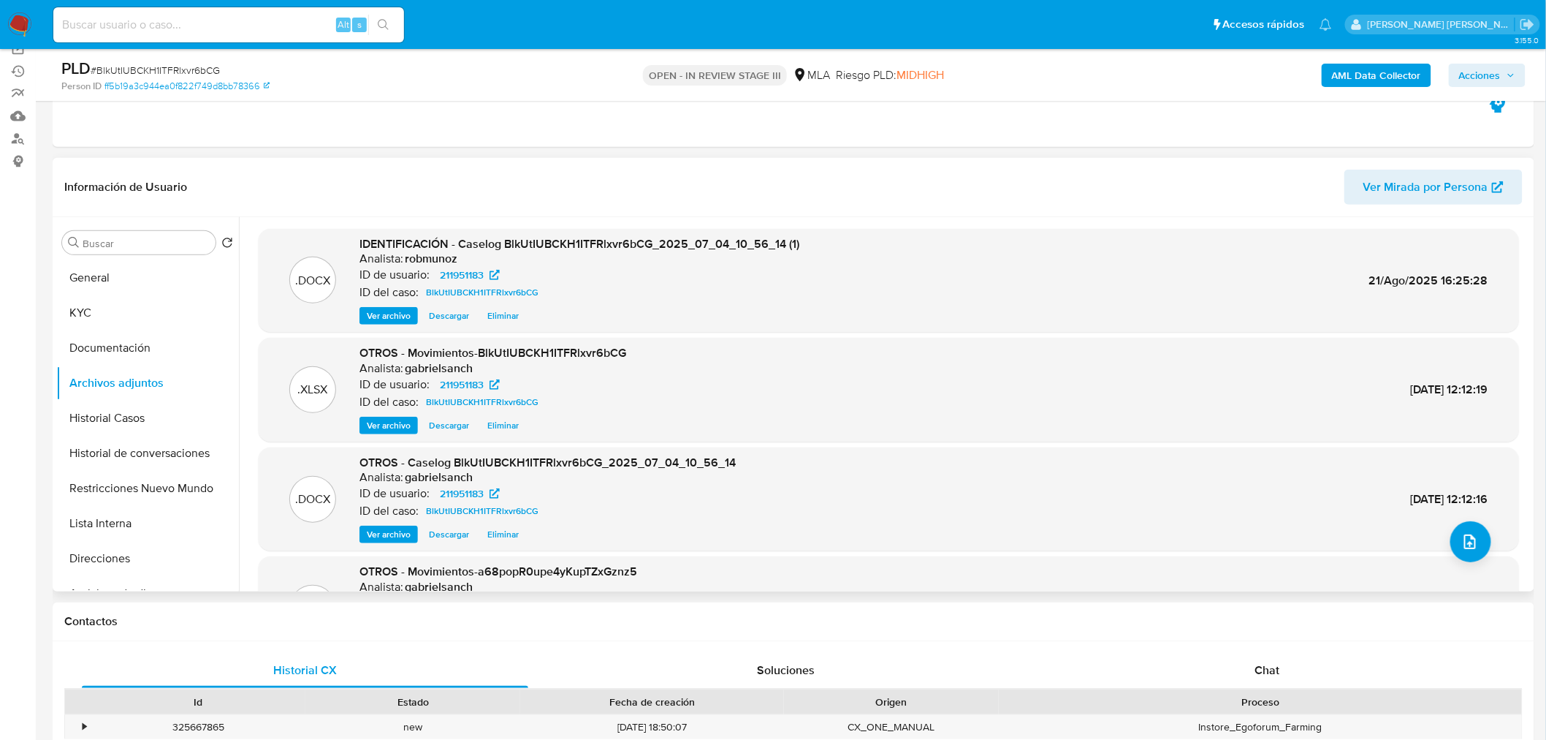
click at [509, 316] on span "Eliminar" at bounding box center [502, 315] width 31 height 15
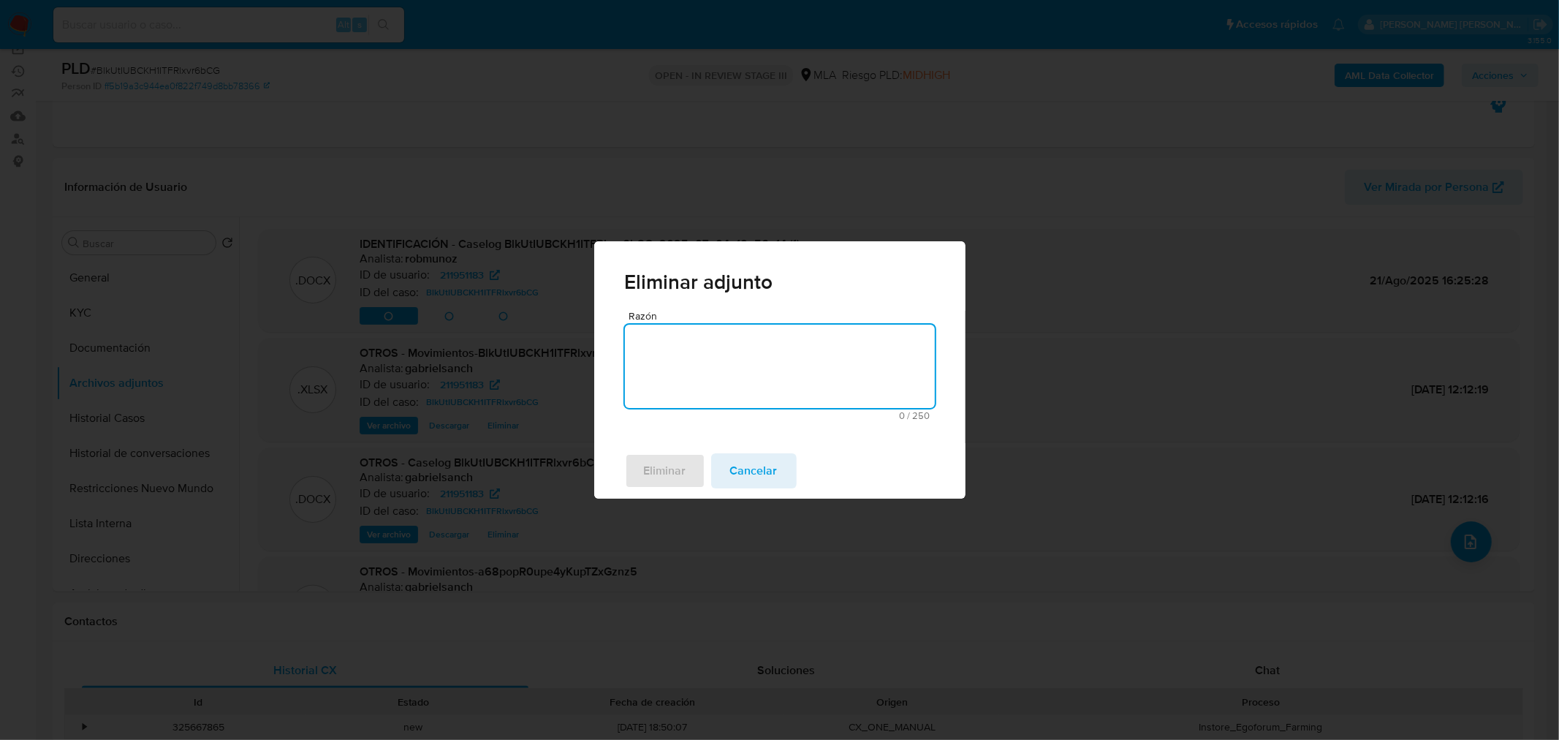
click at [705, 385] on textarea "Razón" at bounding box center [780, 365] width 310 height 83
type textarea "mal cargado"
click at [661, 473] on span "Eliminar" at bounding box center [665, 471] width 42 height 32
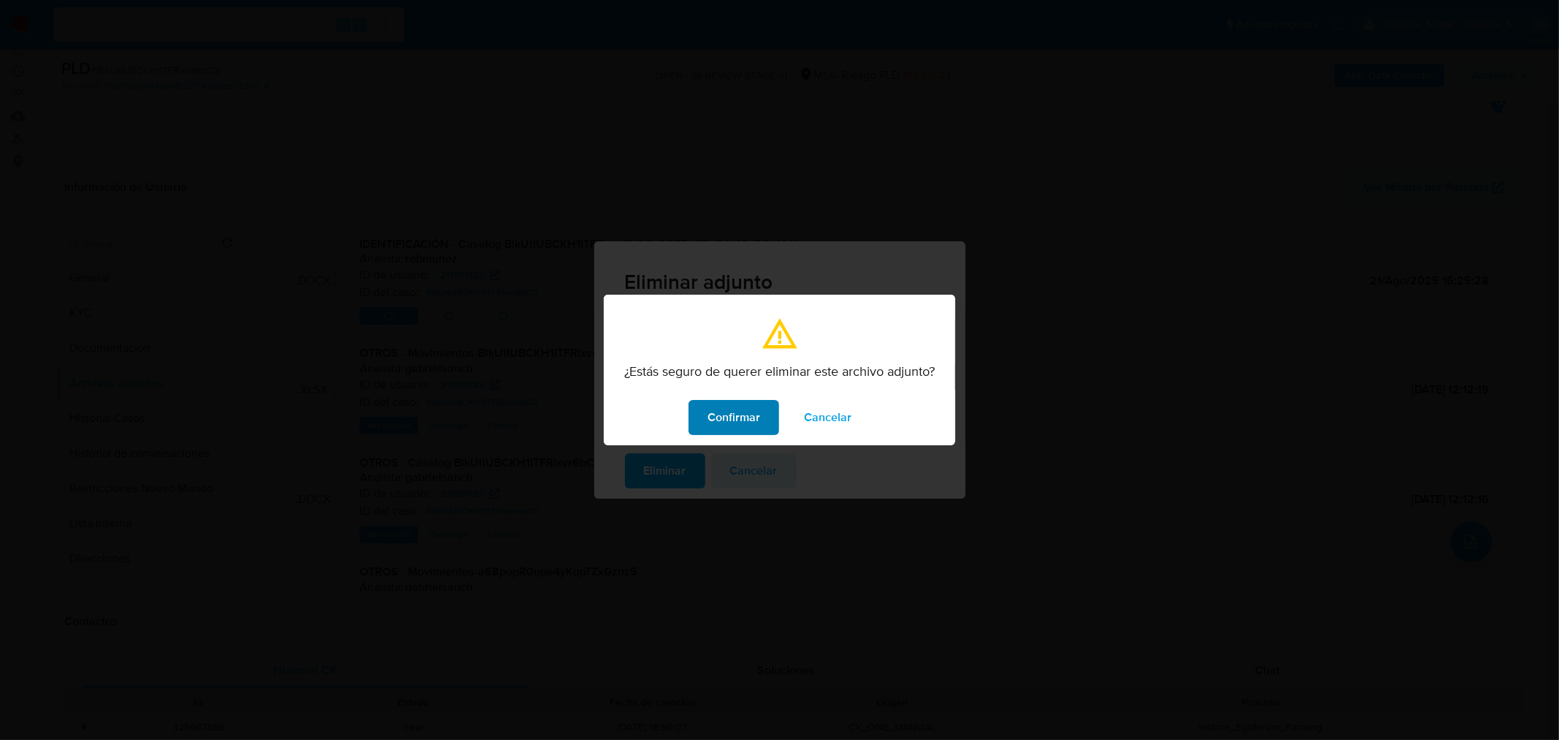
click at [735, 417] on span "Confirmar" at bounding box center [733, 417] width 53 height 32
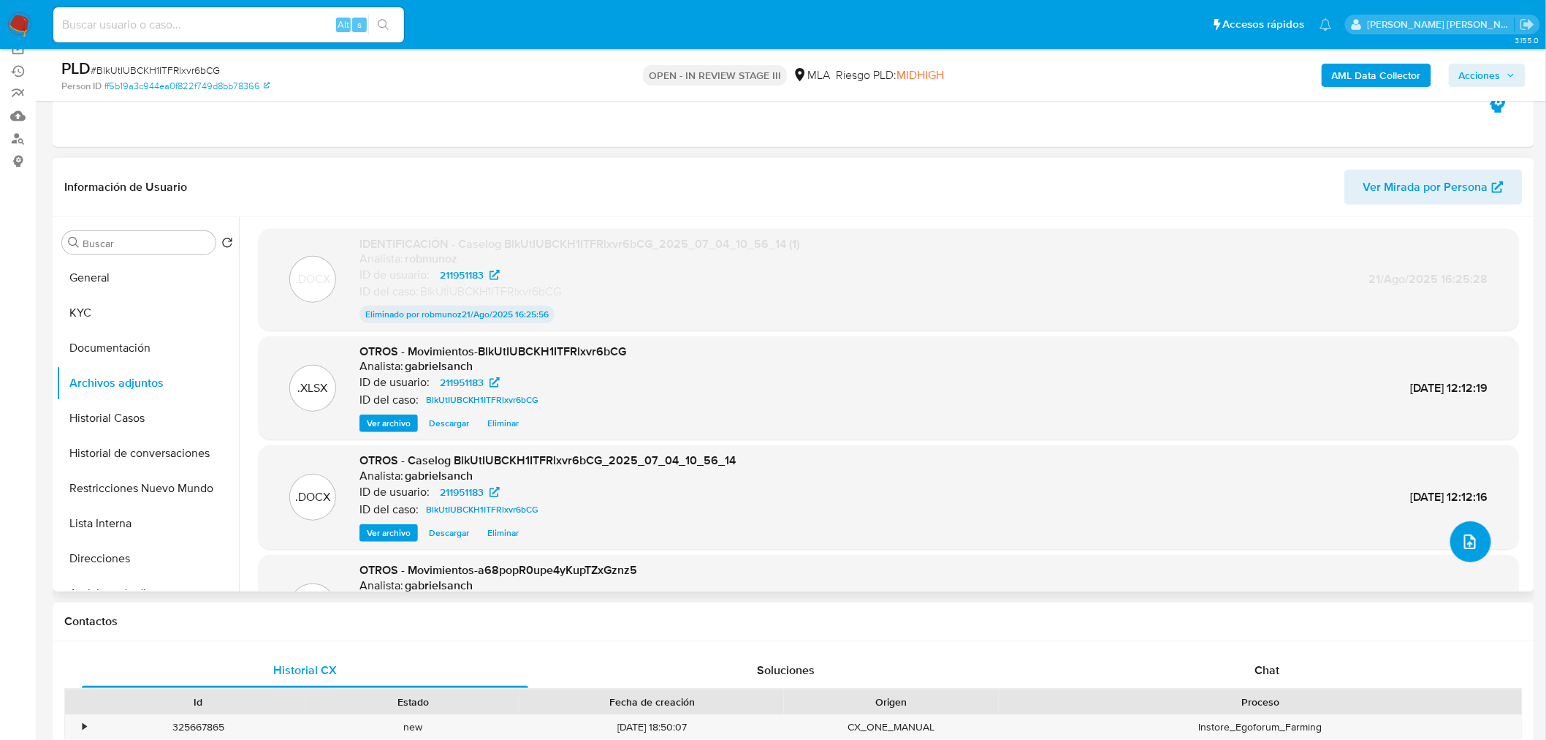
click at [1472, 538] on icon "upload-file" at bounding box center [1471, 542] width 18 height 18
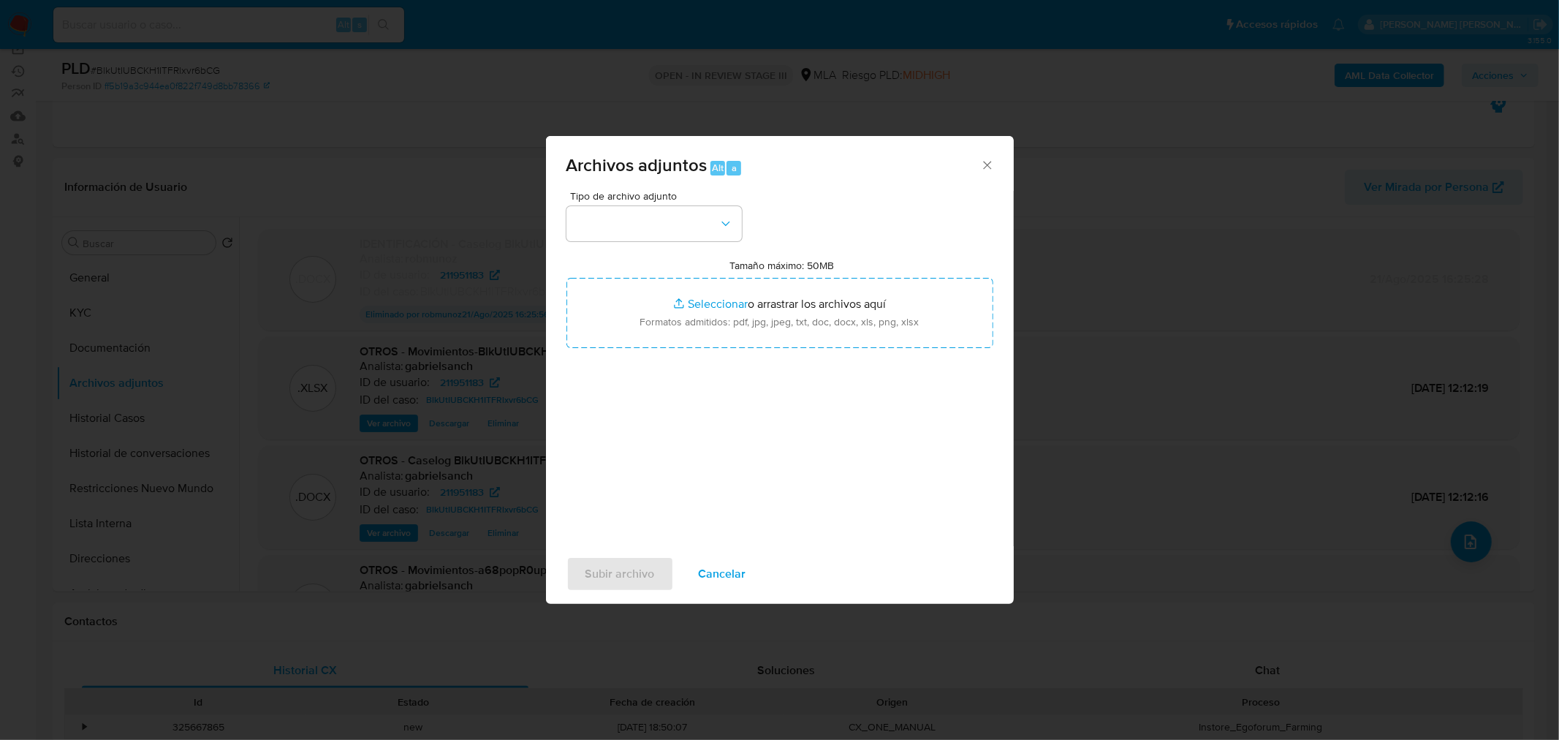
click at [696, 243] on div "Tipo de archivo adjunto Tamaño máximo: 50MB Seleccionar archivos Seleccionar o …" at bounding box center [779, 363] width 427 height 345
click at [696, 232] on button "button" at bounding box center [653, 223] width 175 height 35
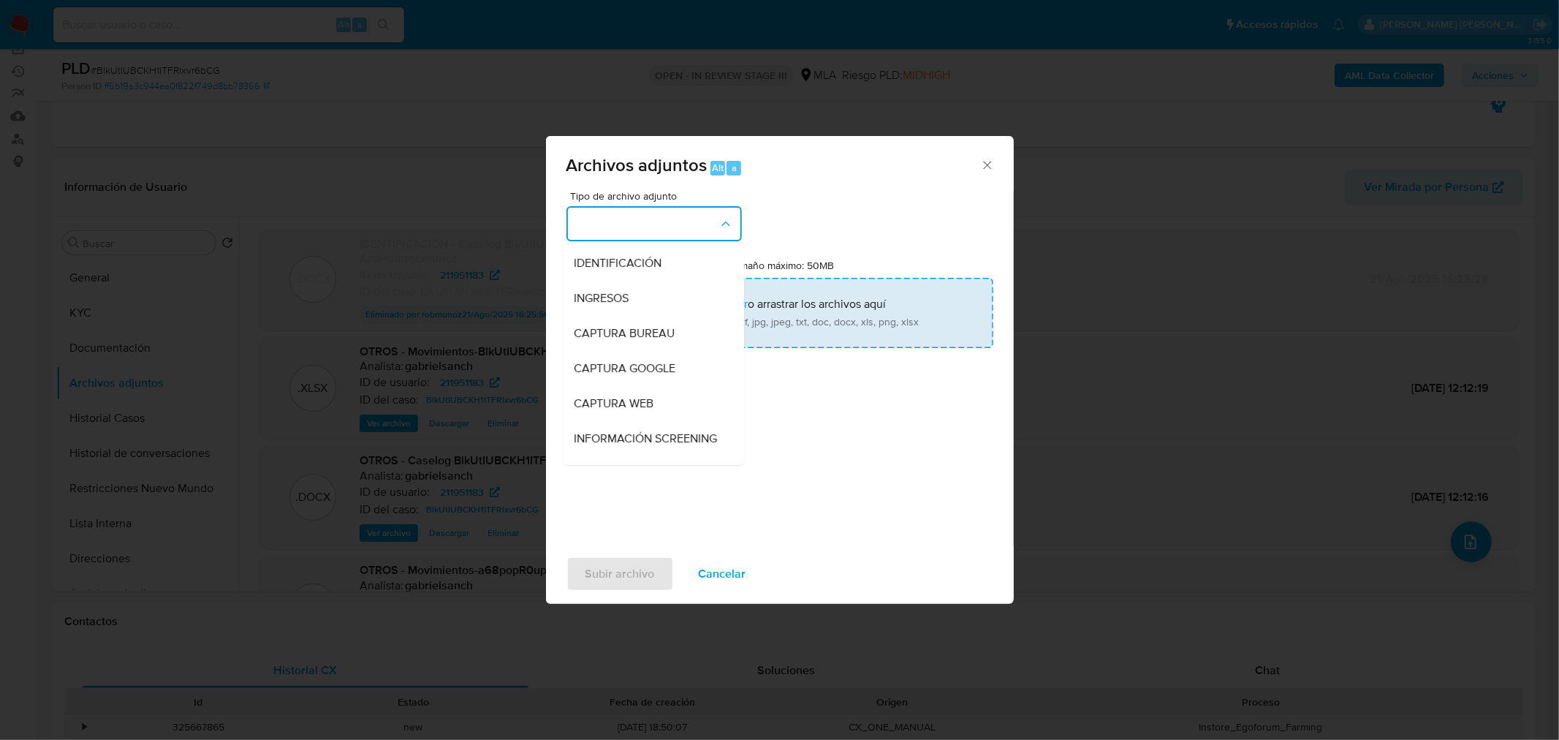
drag, startPoint x: 680, startPoint y: 273, endPoint x: 706, endPoint y: 314, distance: 48.7
click at [680, 274] on div "IDENTIFICACIÓN" at bounding box center [648, 262] width 149 height 35
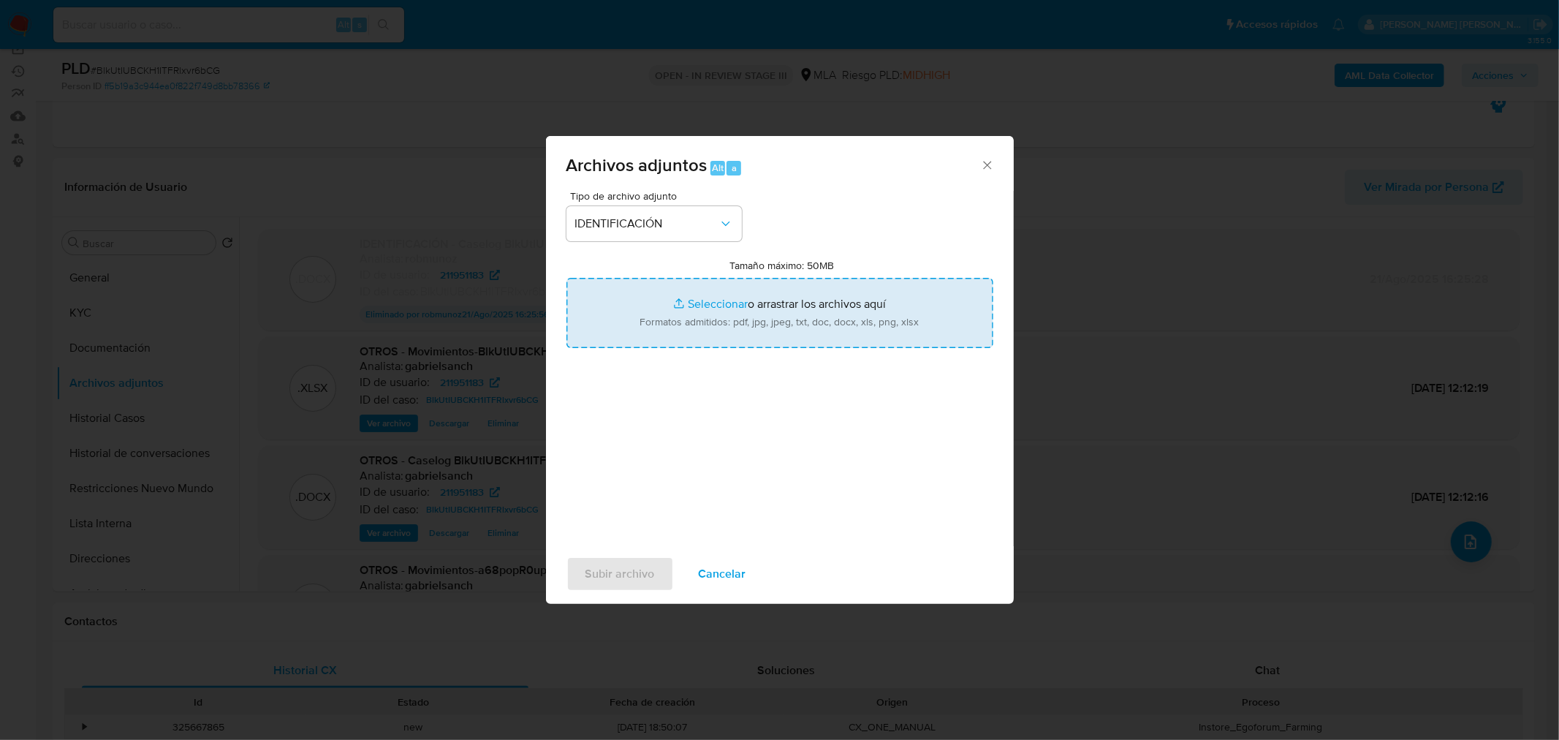
click at [707, 314] on input "Tamaño máximo: 50MB Seleccionar archivos" at bounding box center [779, 313] width 427 height 70
type input "C:\fakepath\Caselog BlkUtIUBCKH1ITFRlxvr6bCG_VII.docx"
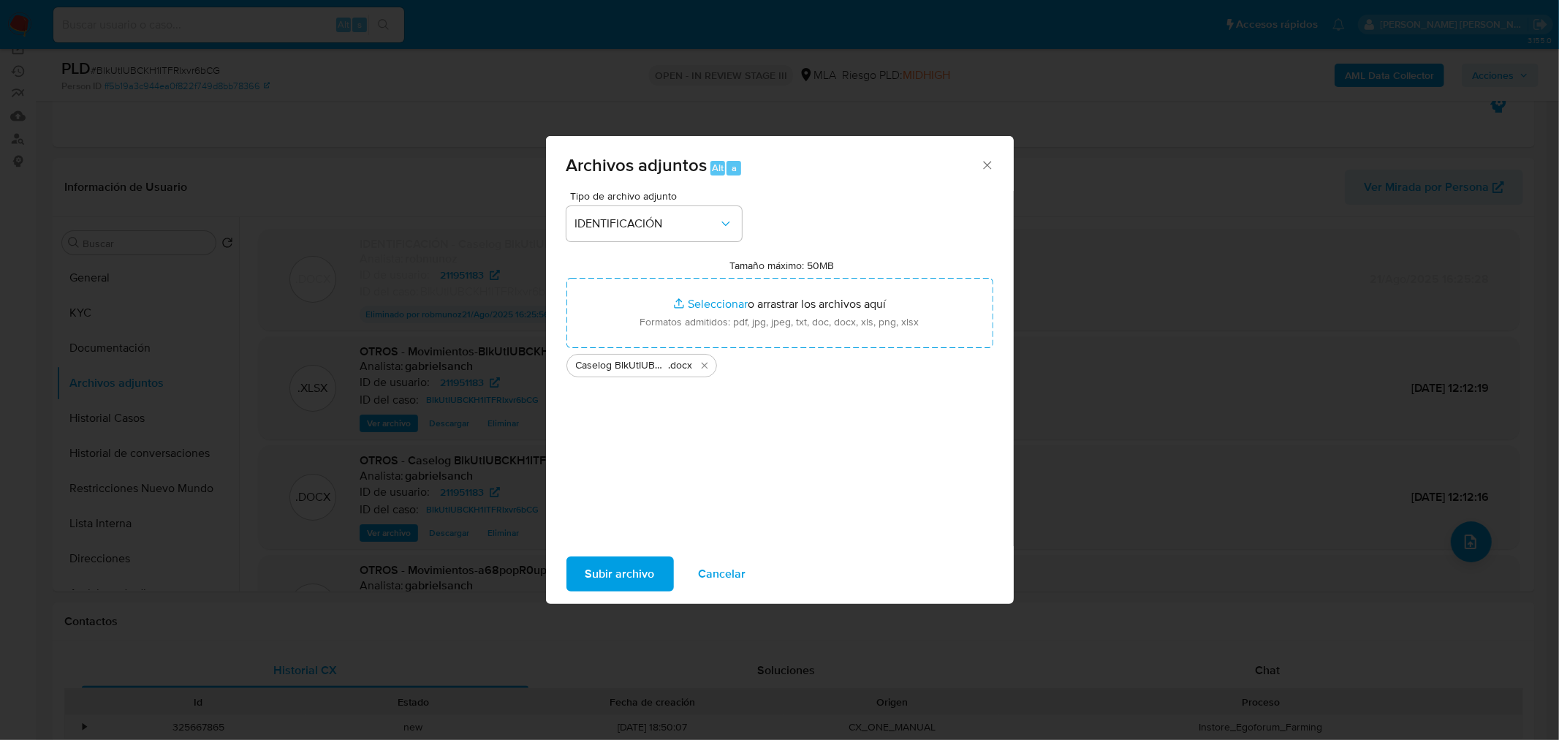
click at [637, 565] on span "Subir archivo" at bounding box center [619, 574] width 69 height 32
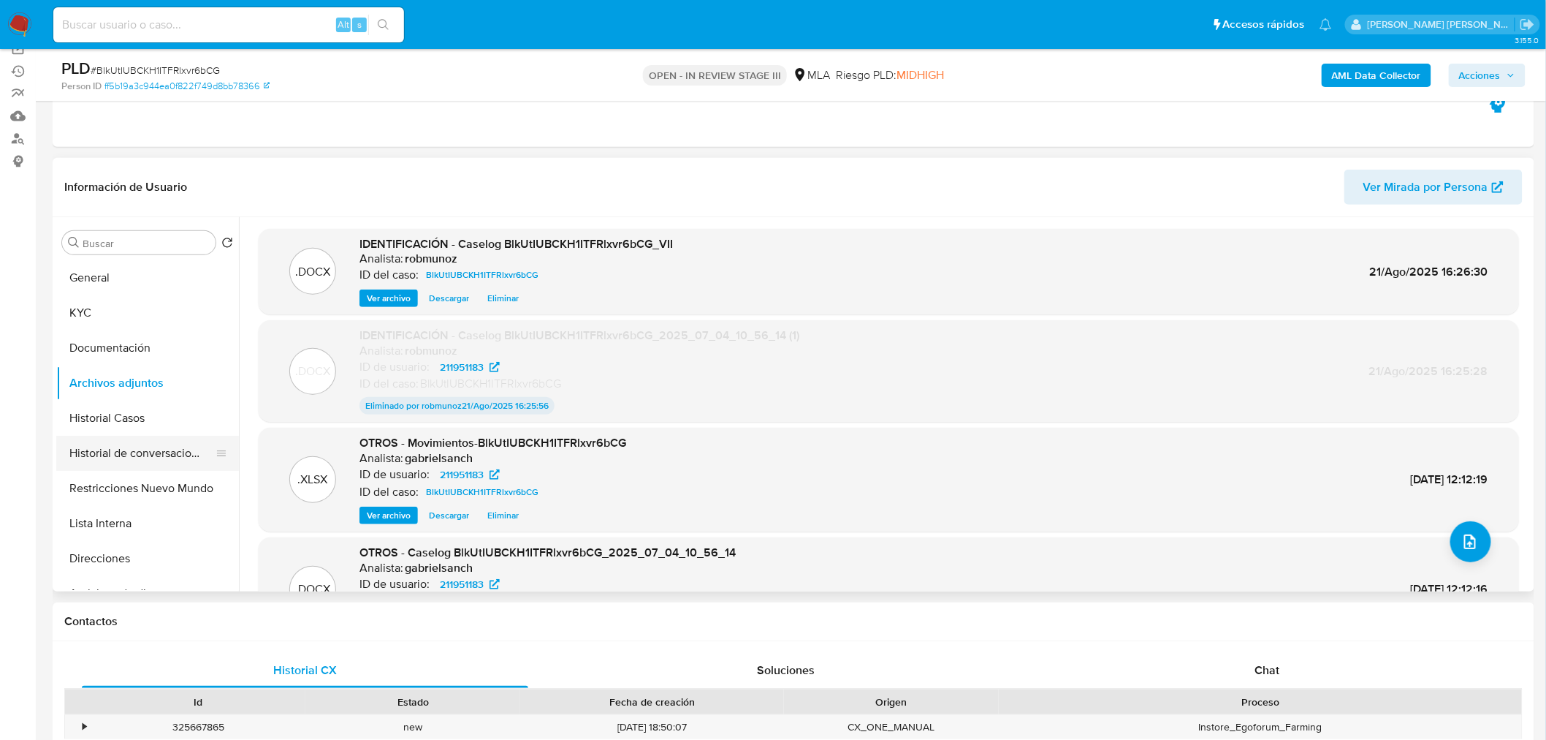
click at [159, 453] on button "Historial de conversaciones" at bounding box center [141, 453] width 171 height 35
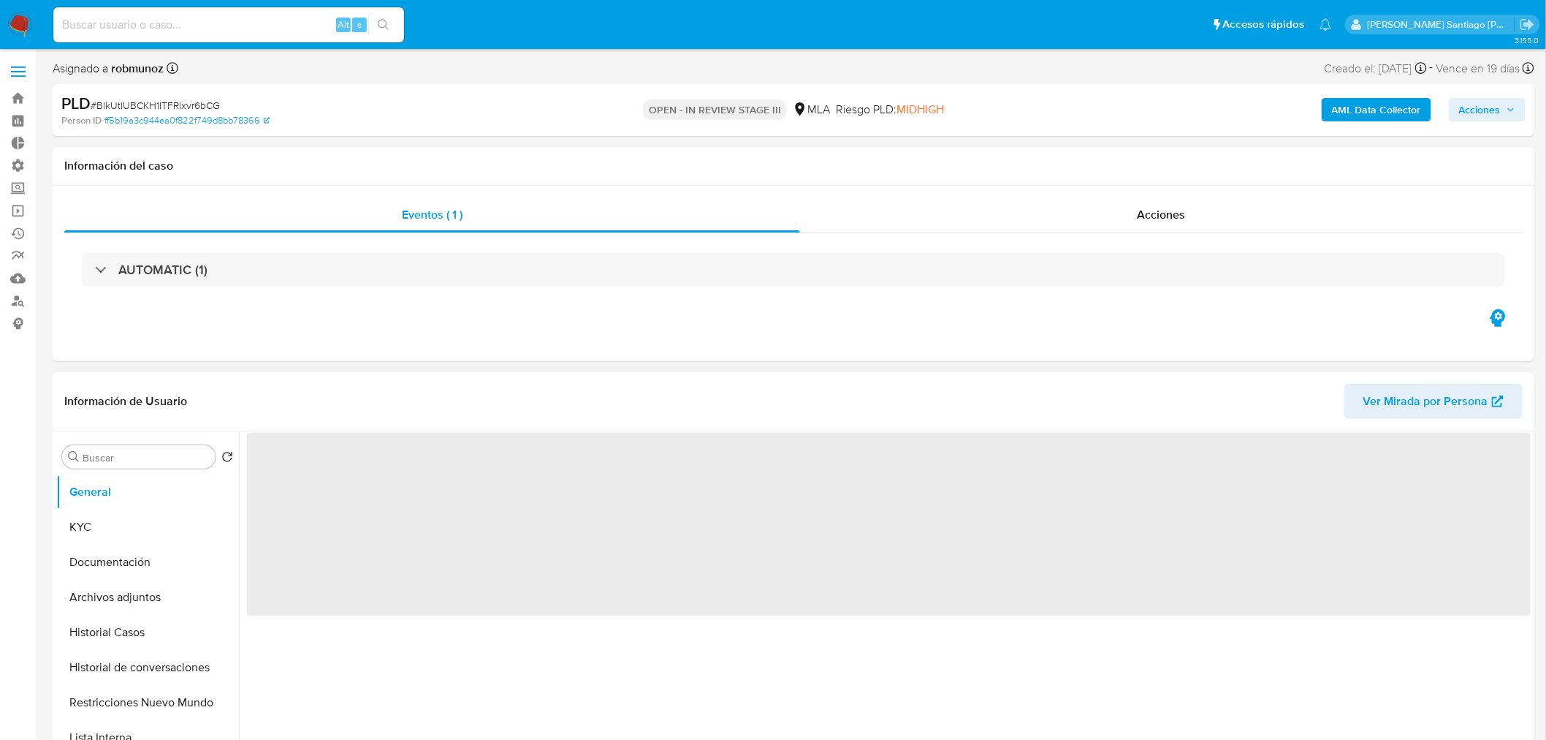
select select "10"
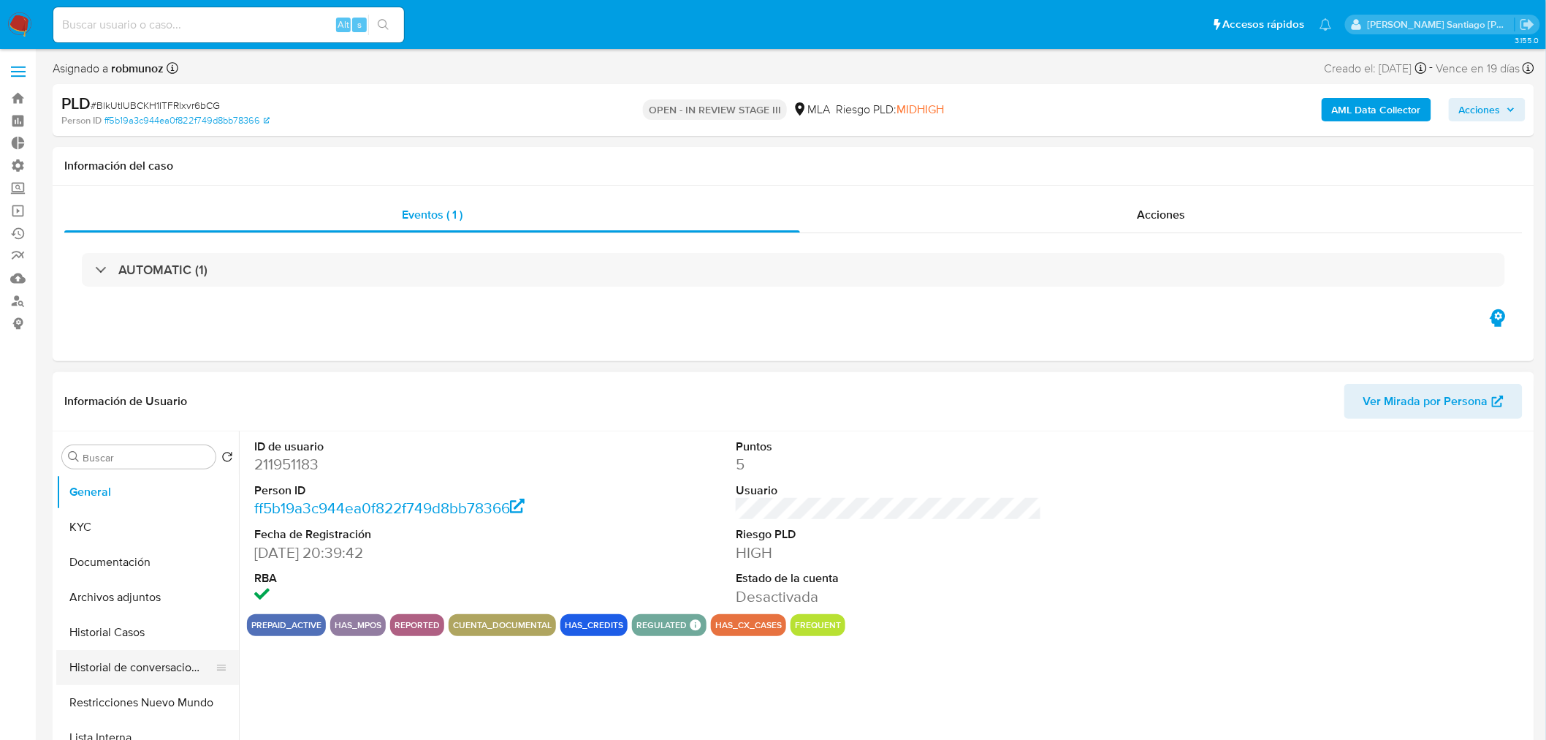
click at [163, 669] on button "Historial de conversaciones" at bounding box center [141, 667] width 171 height 35
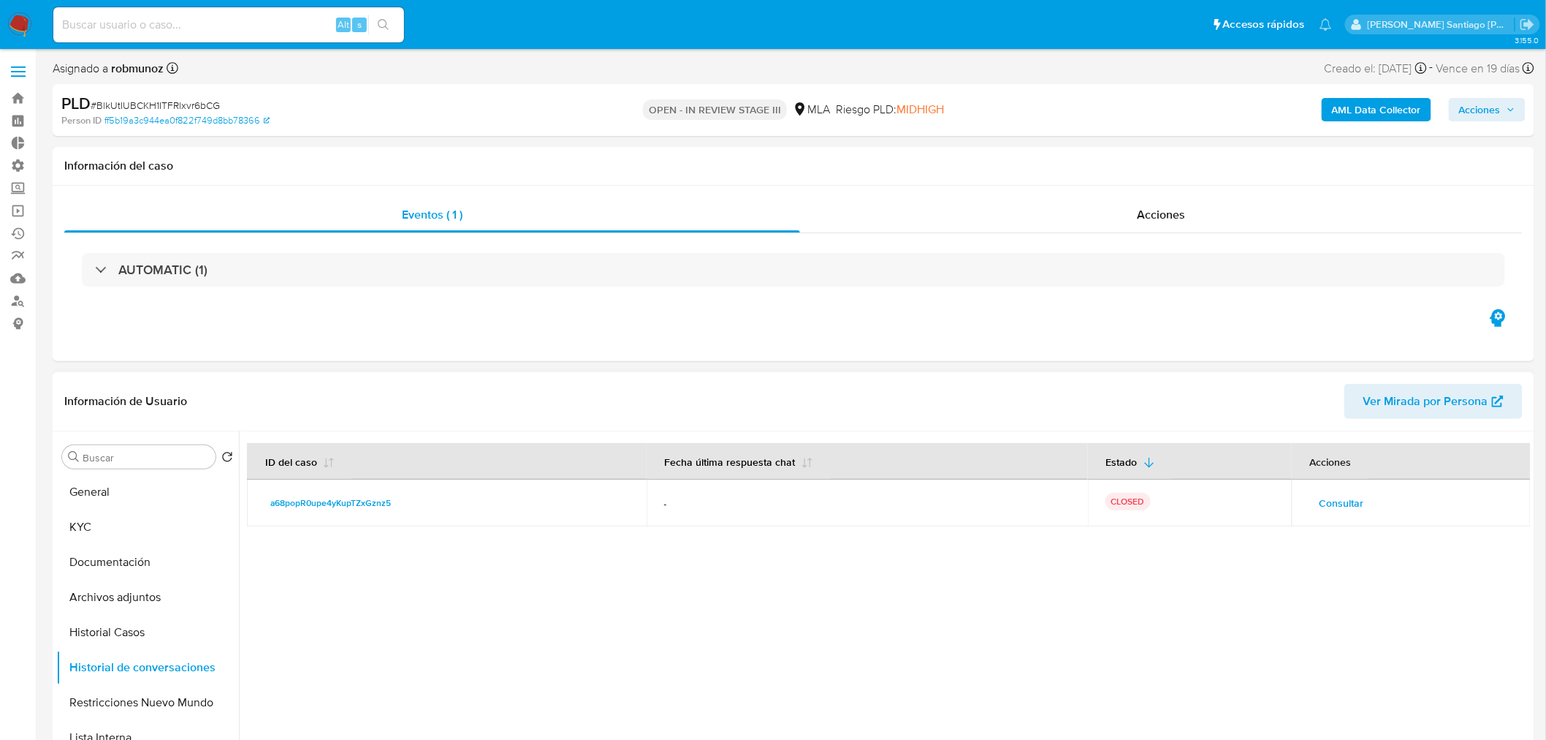
click at [1350, 499] on span "Consultar" at bounding box center [1342, 503] width 45 height 20
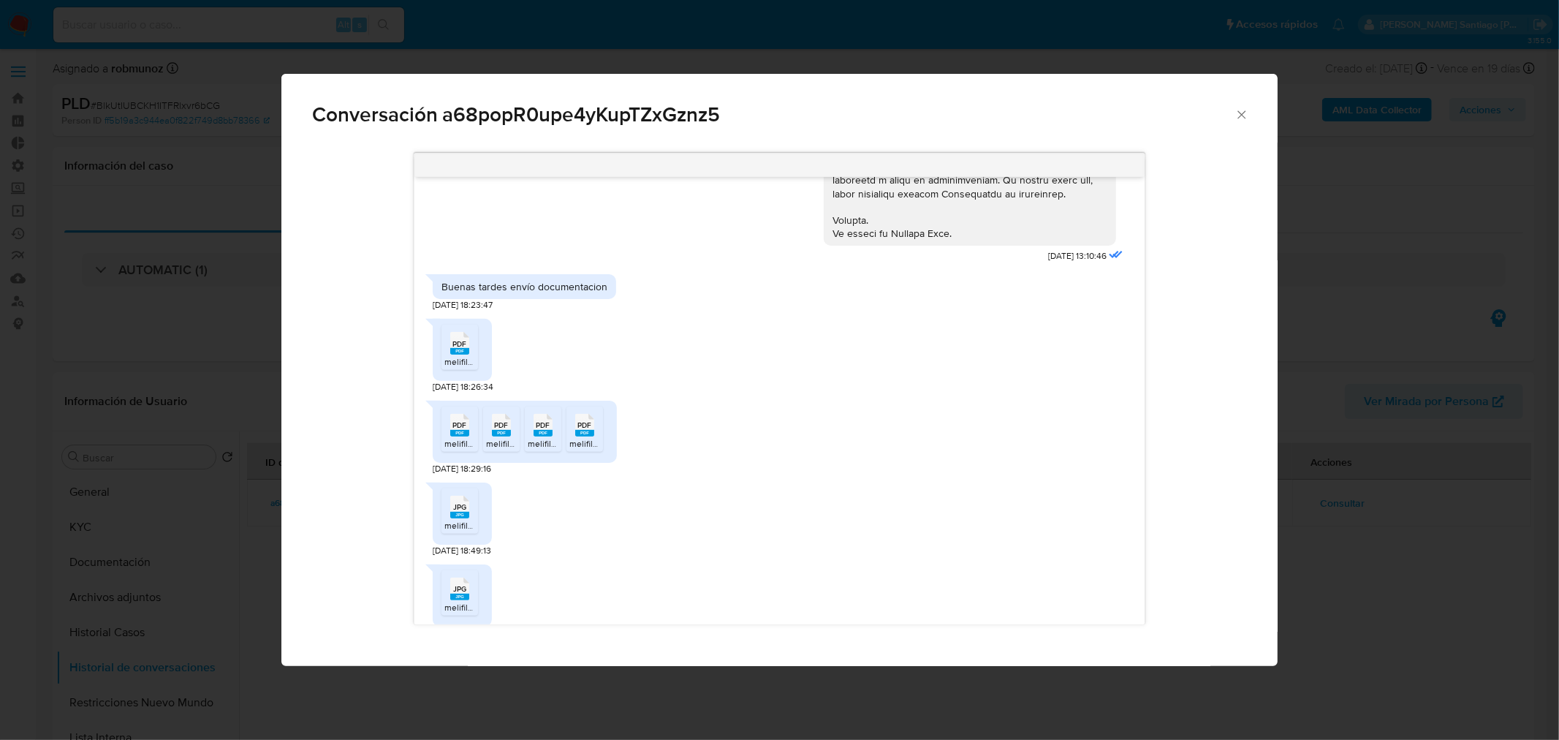
scroll to position [588, 0]
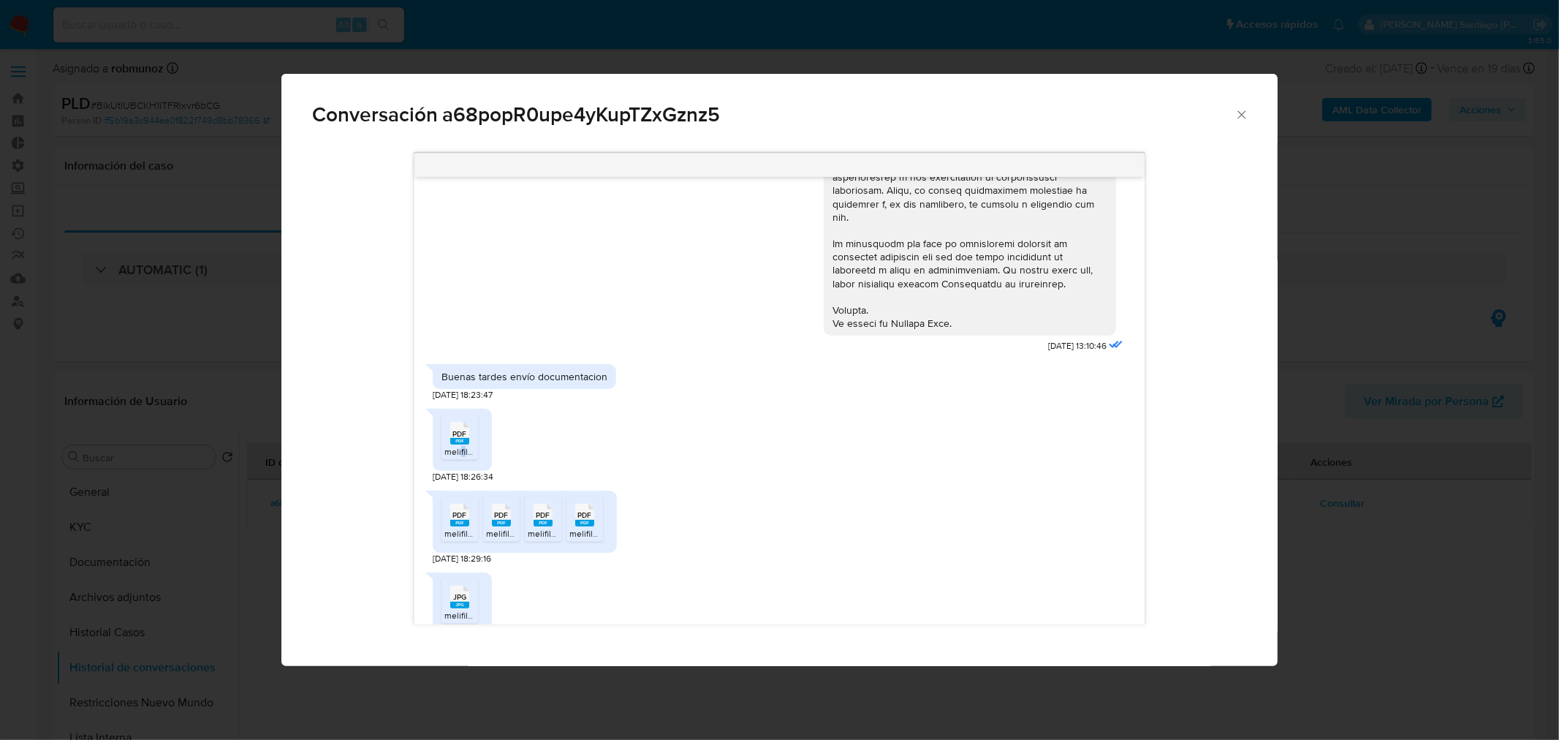
drag, startPoint x: 461, startPoint y: 447, endPoint x: 468, endPoint y: 493, distance: 47.2
click at [464, 455] on span "melifile7163894993264970729.pdf" at bounding box center [512, 451] width 136 height 12
click at [457, 515] on span "PDF" at bounding box center [459, 515] width 14 height 10
click at [502, 519] on span "PDF" at bounding box center [501, 515] width 14 height 10
click at [544, 523] on rect "Comunicación" at bounding box center [542, 523] width 19 height 7
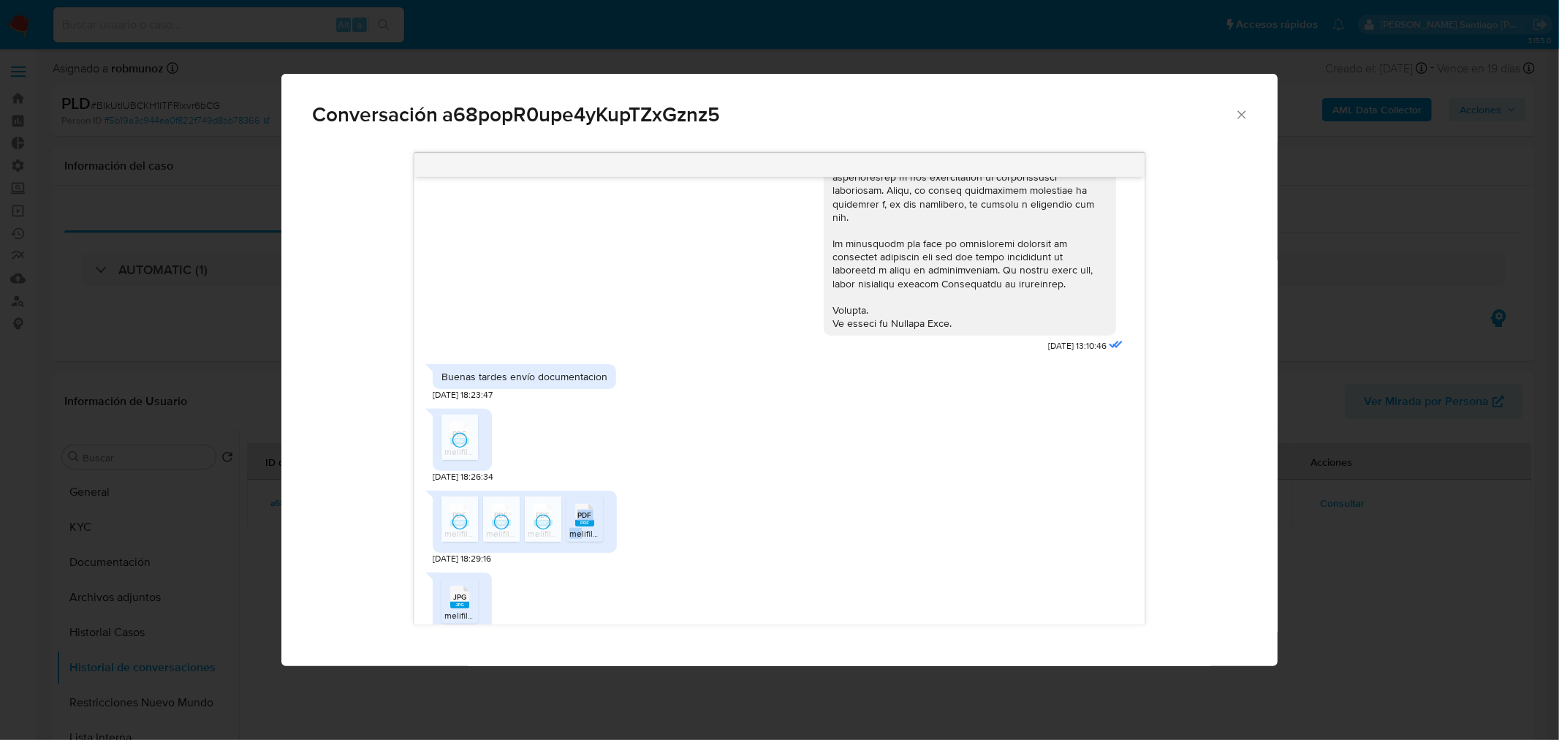
click at [582, 527] on span "melifile4061258884532943007.pdf" at bounding box center [637, 533] width 137 height 12
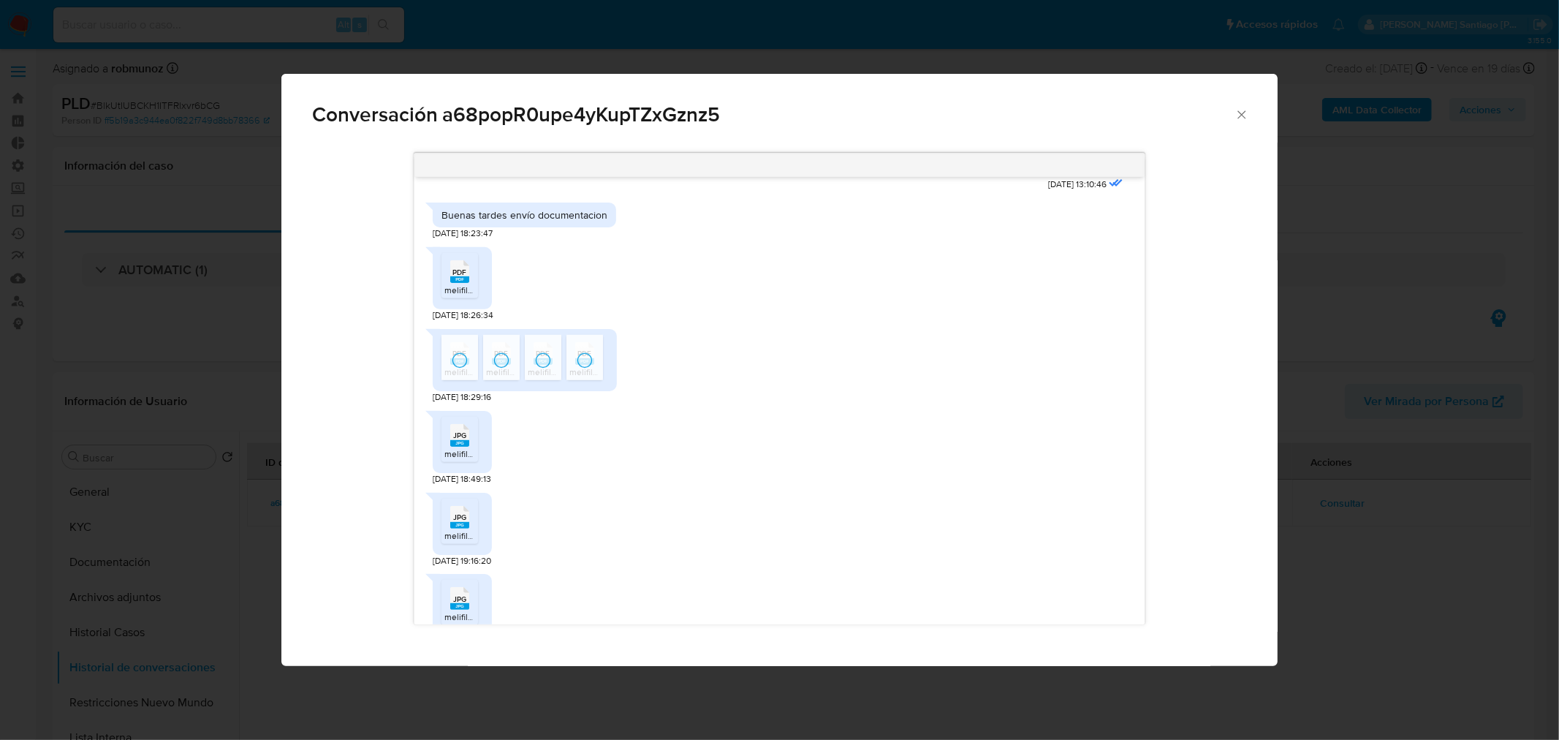
scroll to position [751, 0]
drag, startPoint x: 457, startPoint y: 455, endPoint x: 462, endPoint y: 469, distance: 15.5
click at [457, 455] on span "melifile6715558697166507939.jpg" at bounding box center [511, 453] width 134 height 12
click at [462, 515] on span "JPG" at bounding box center [459, 517] width 13 height 10
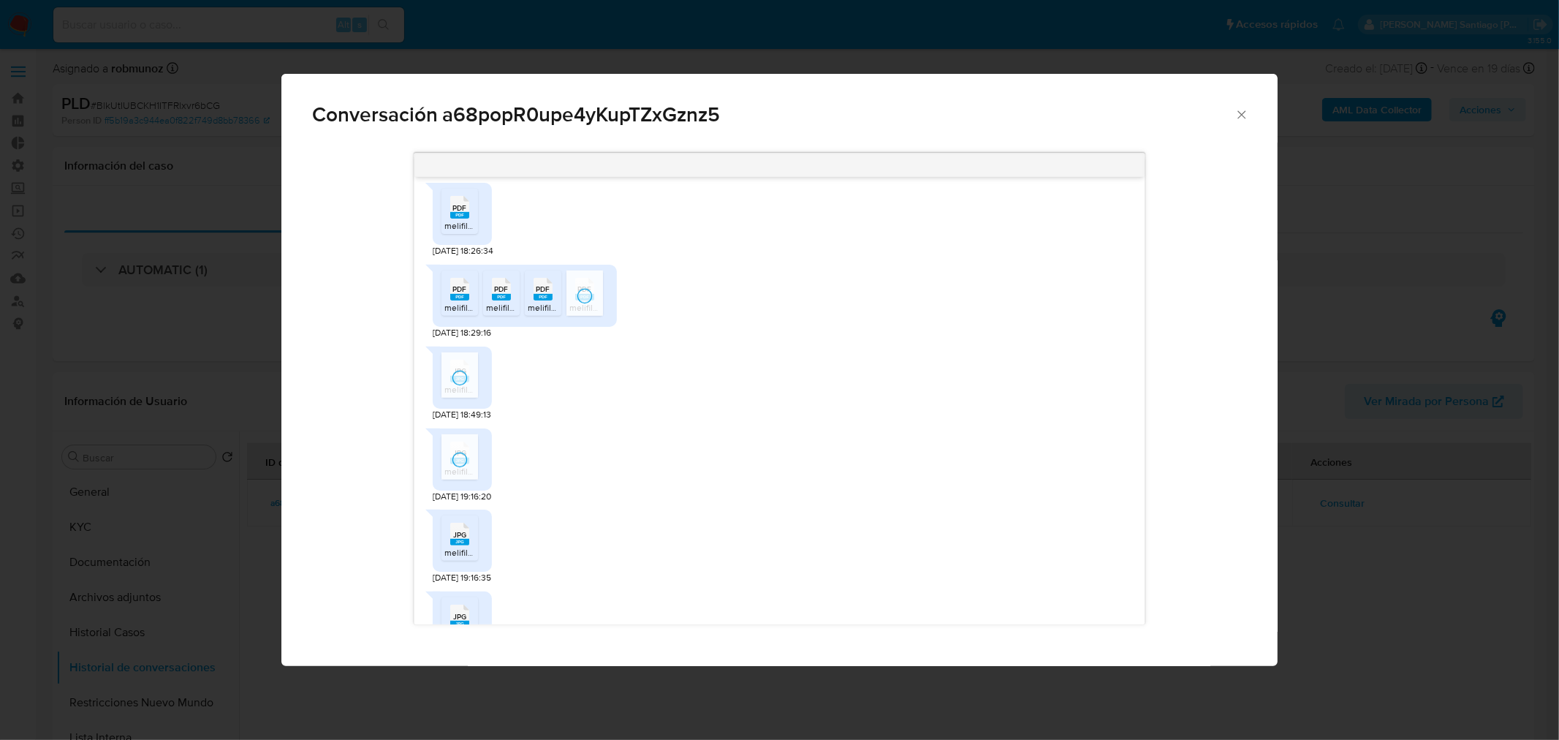
scroll to position [913, 0]
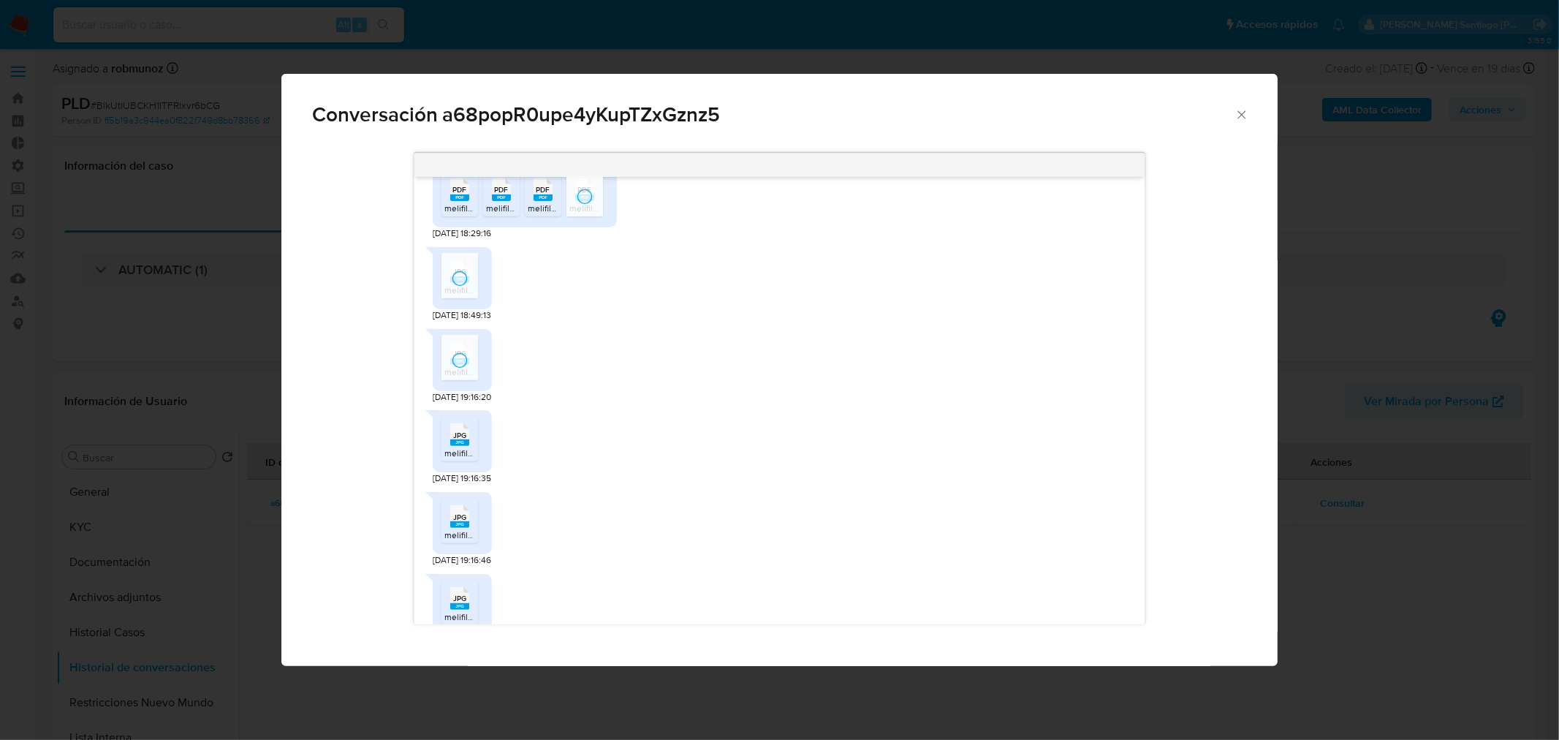
click at [463, 435] on span "JPG" at bounding box center [459, 435] width 13 height 10
click at [460, 520] on span "JPG" at bounding box center [459, 517] width 13 height 10
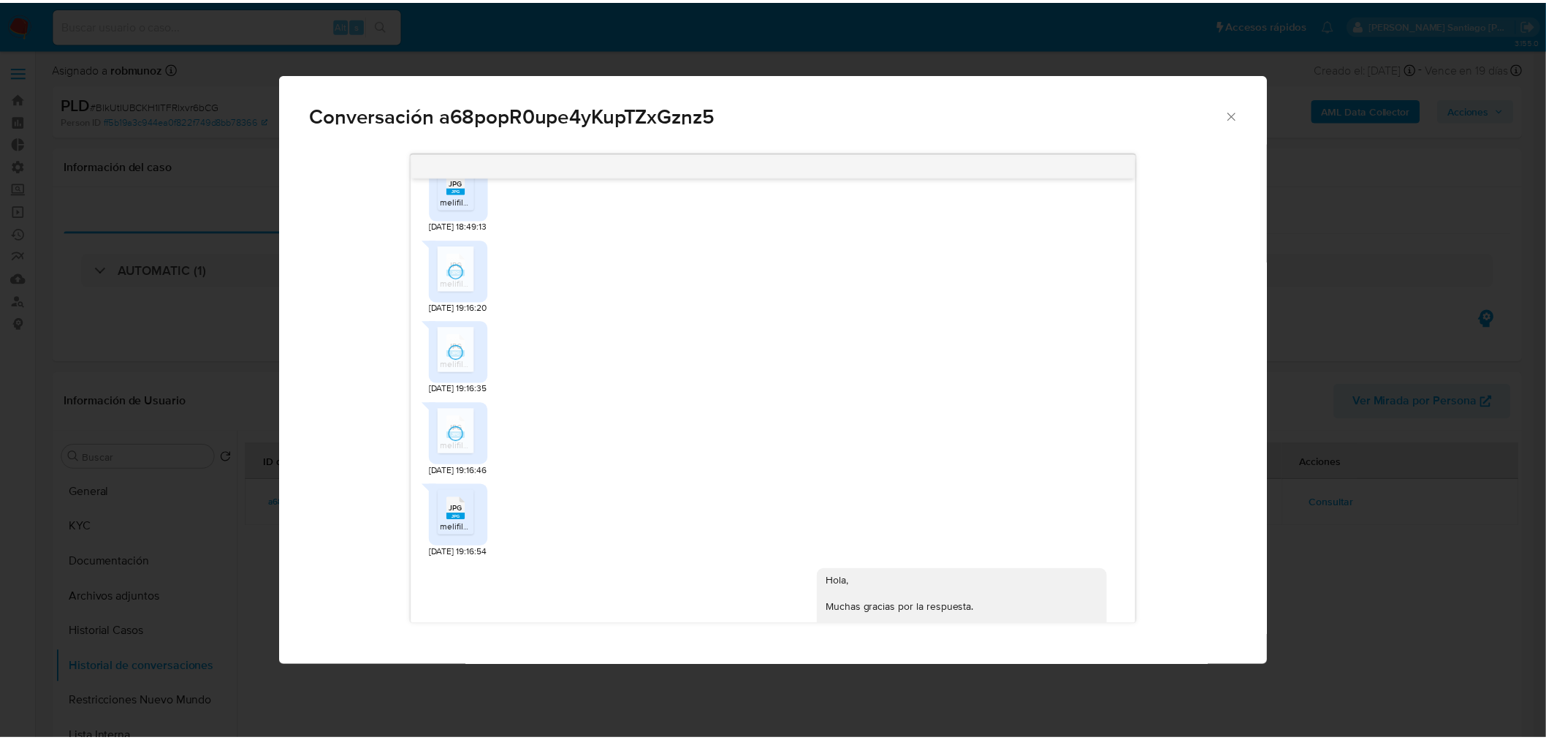
scroll to position [1076, 0]
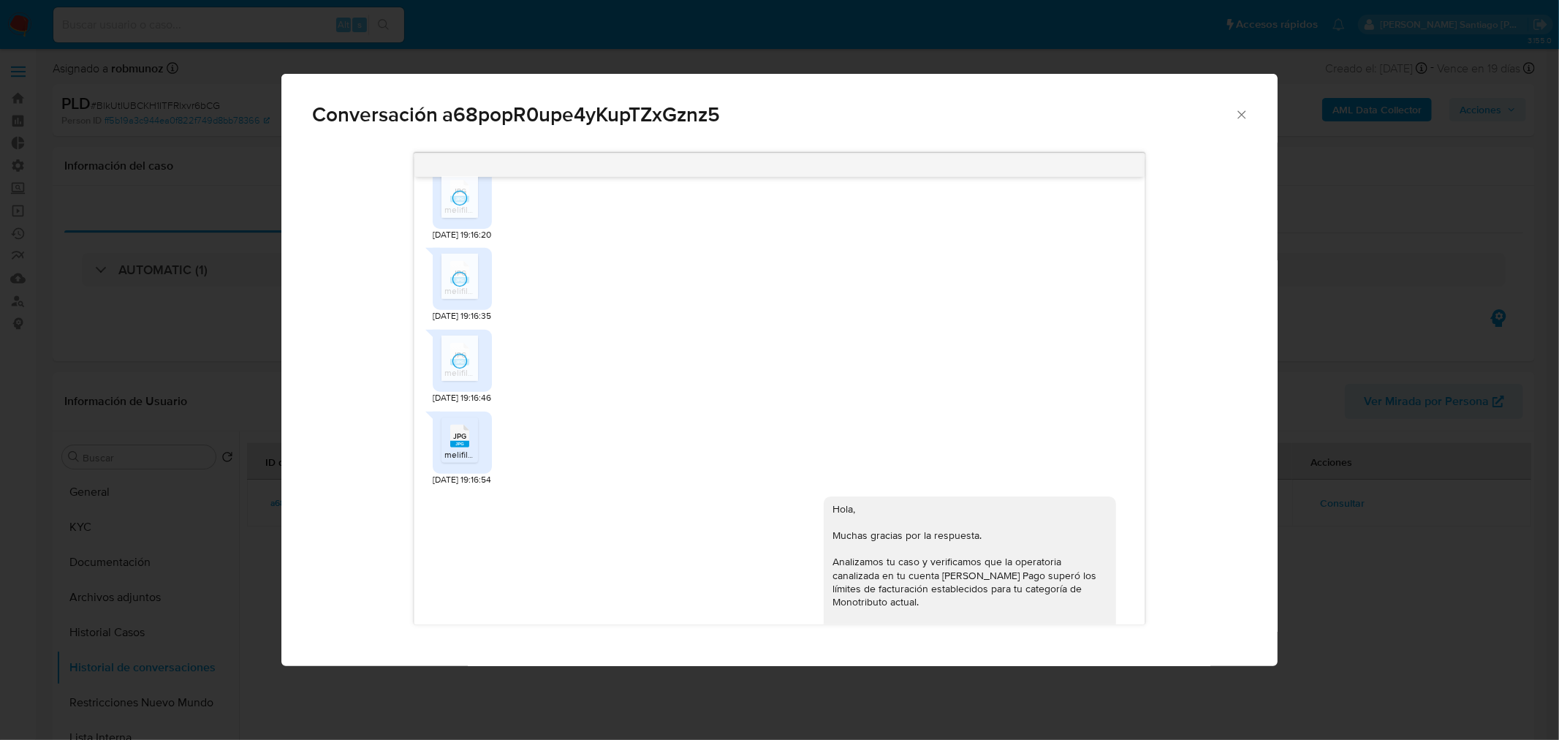
click at [466, 441] on rect "Comunicación" at bounding box center [459, 444] width 19 height 7
click at [1455, 626] on div "Conversación a68popR0upe4yKupTZxGznz5 19/05/2025 13:10:46 Buenas tardes envío d…" at bounding box center [779, 370] width 1559 height 740
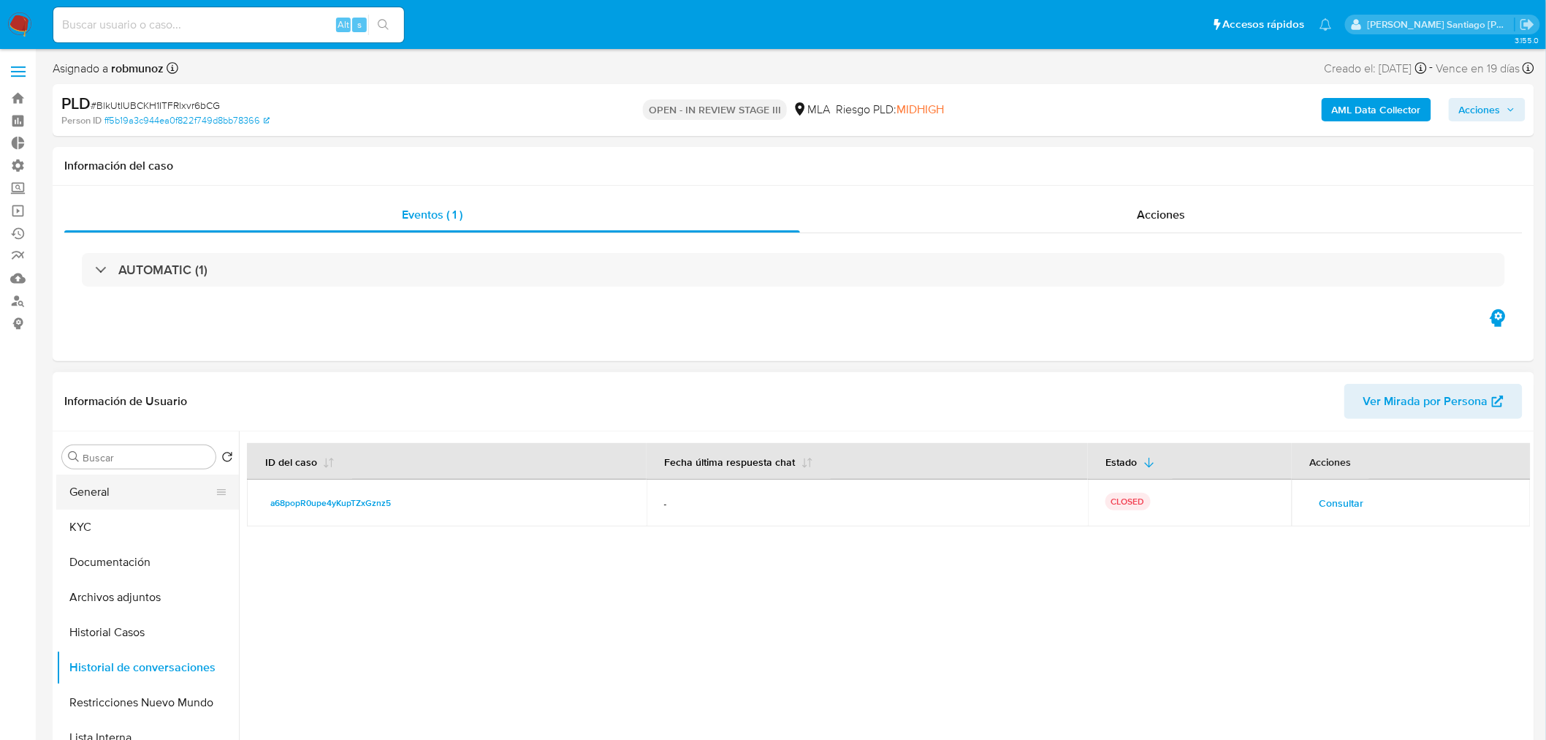
click at [140, 482] on button "General" at bounding box center [141, 491] width 171 height 35
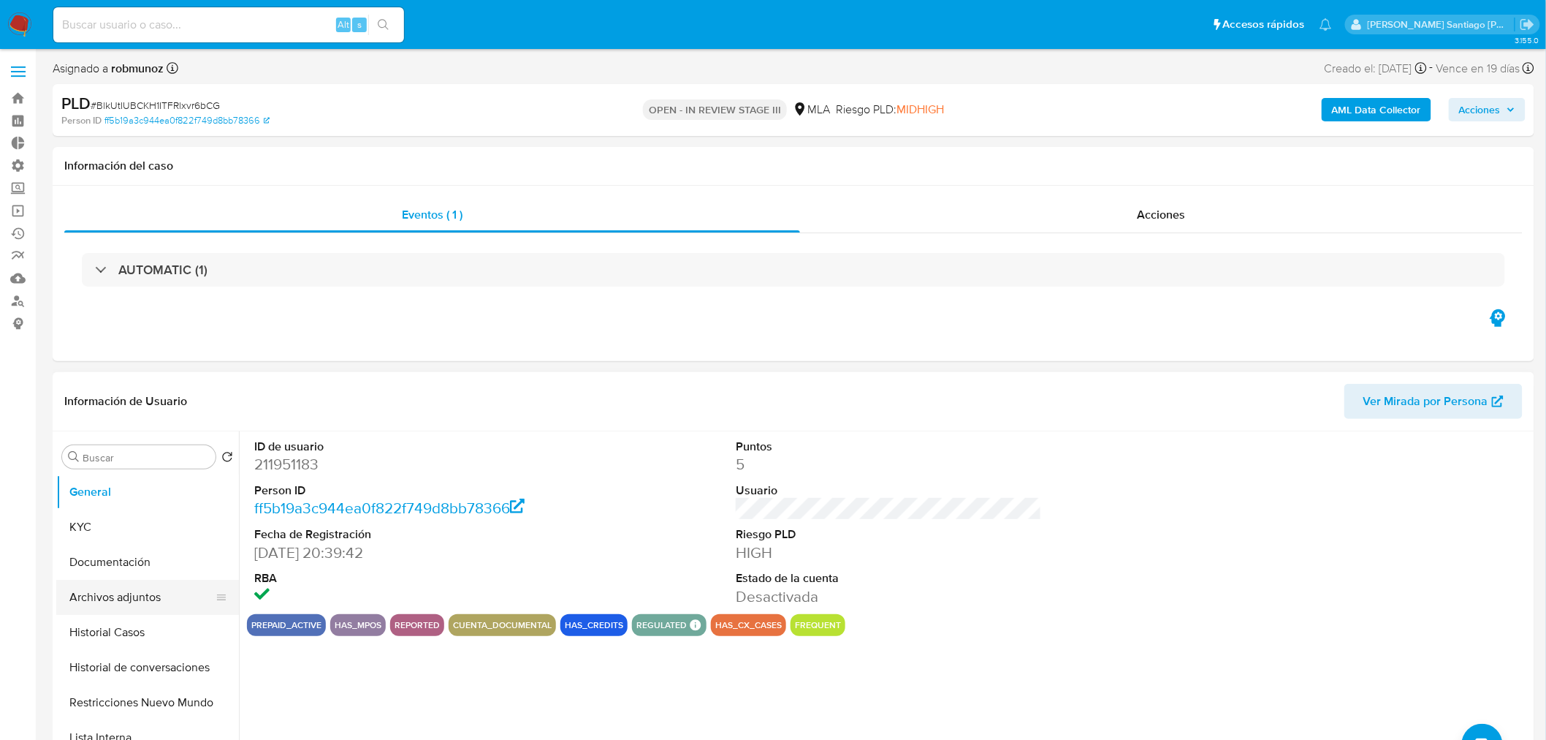
click at [134, 598] on button "Archivos adjuntos" at bounding box center [141, 597] width 171 height 35
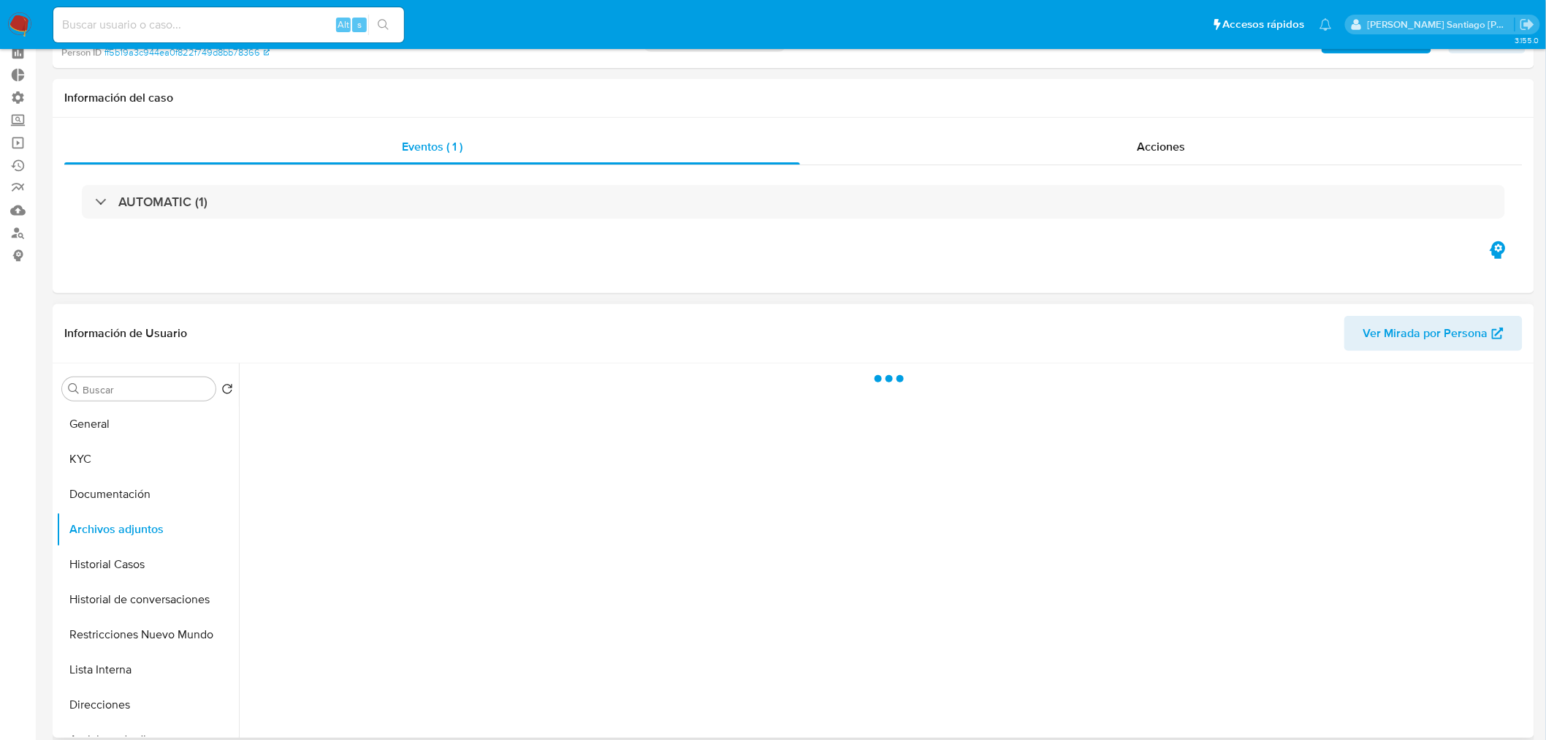
scroll to position [162, 0]
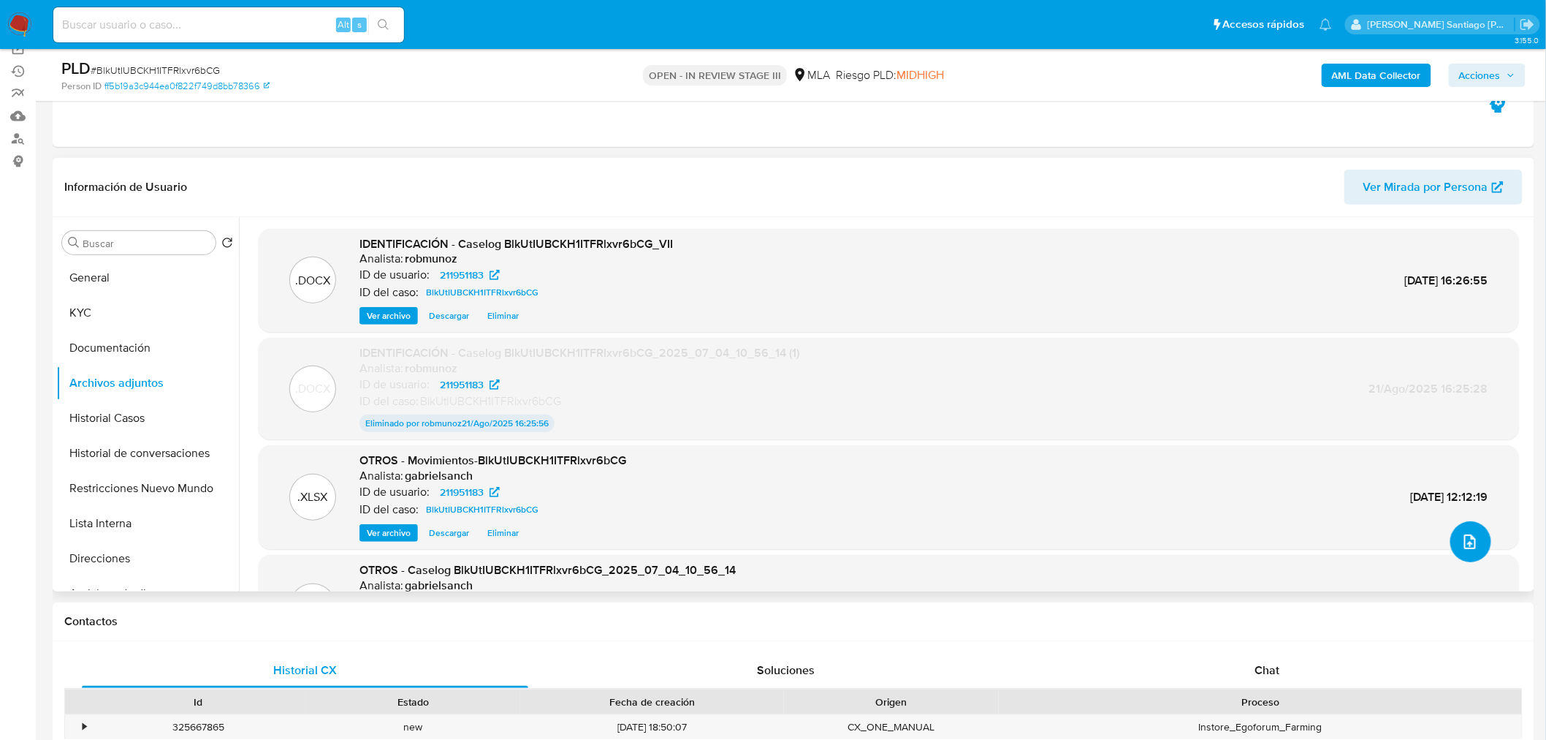
click at [1478, 544] on button "upload-file" at bounding box center [1471, 541] width 41 height 41
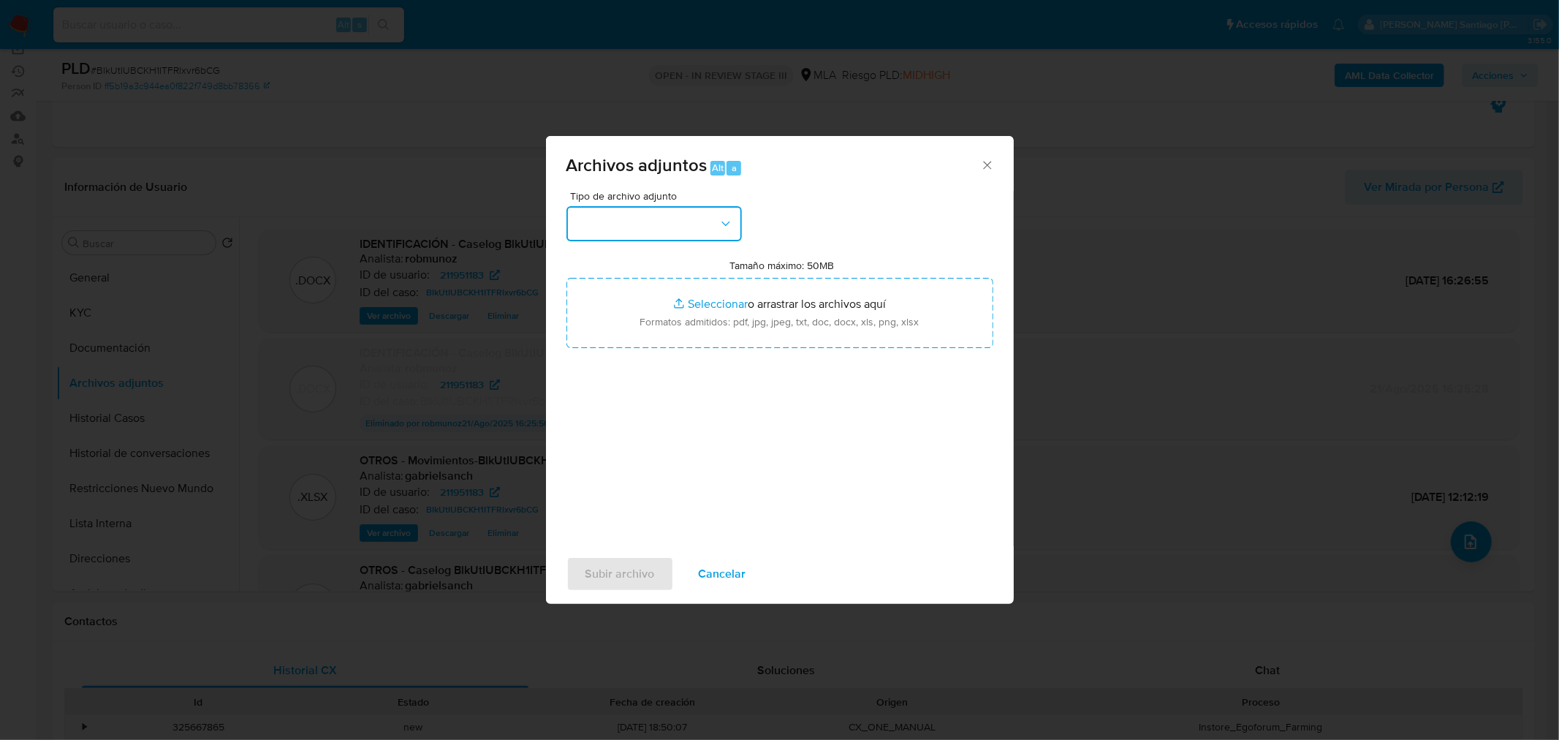
click at [622, 240] on button "button" at bounding box center [653, 223] width 175 height 35
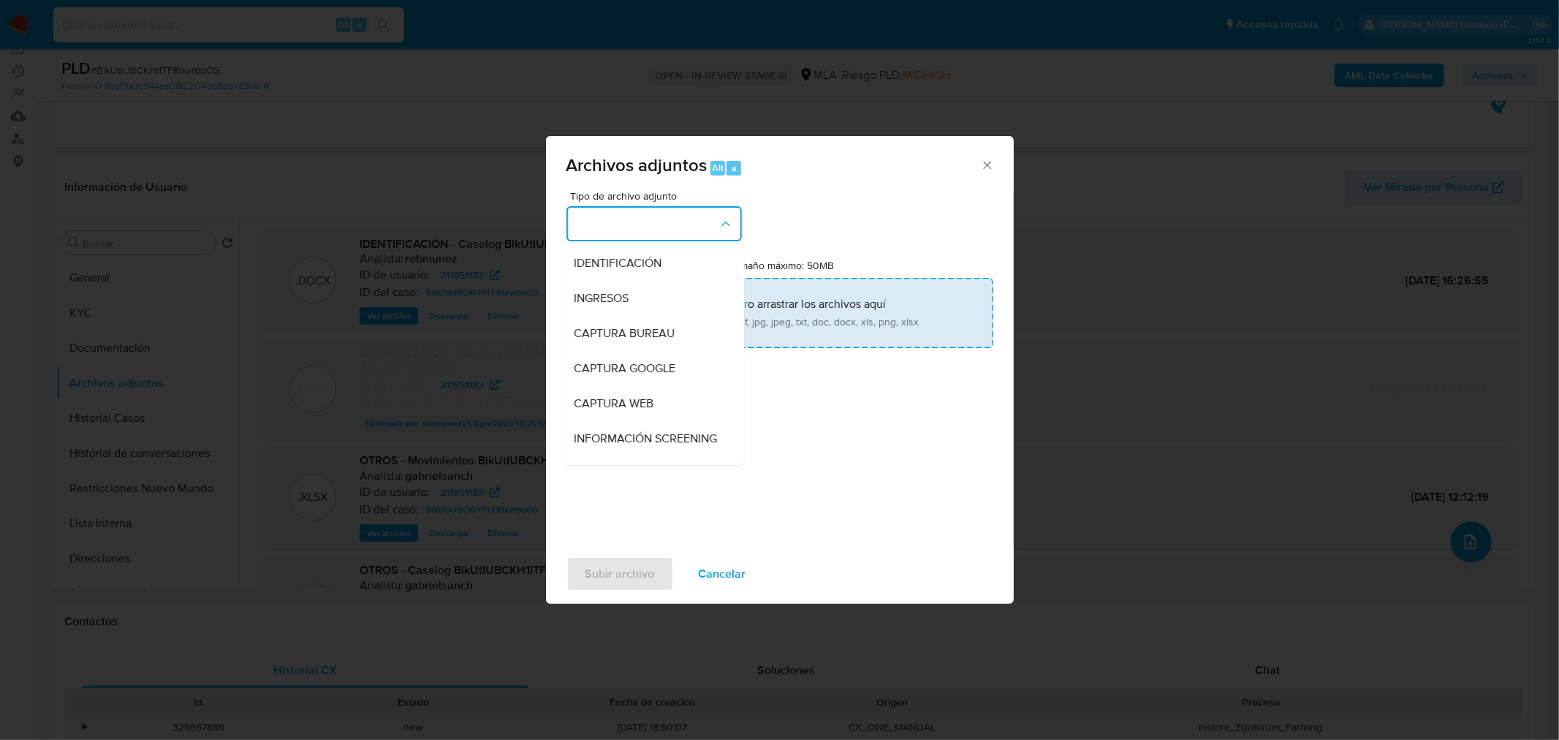
drag, startPoint x: 621, startPoint y: 257, endPoint x: 640, endPoint y: 295, distance: 42.5
click at [621, 258] on span "IDENTIFICACIÓN" at bounding box center [618, 262] width 88 height 15
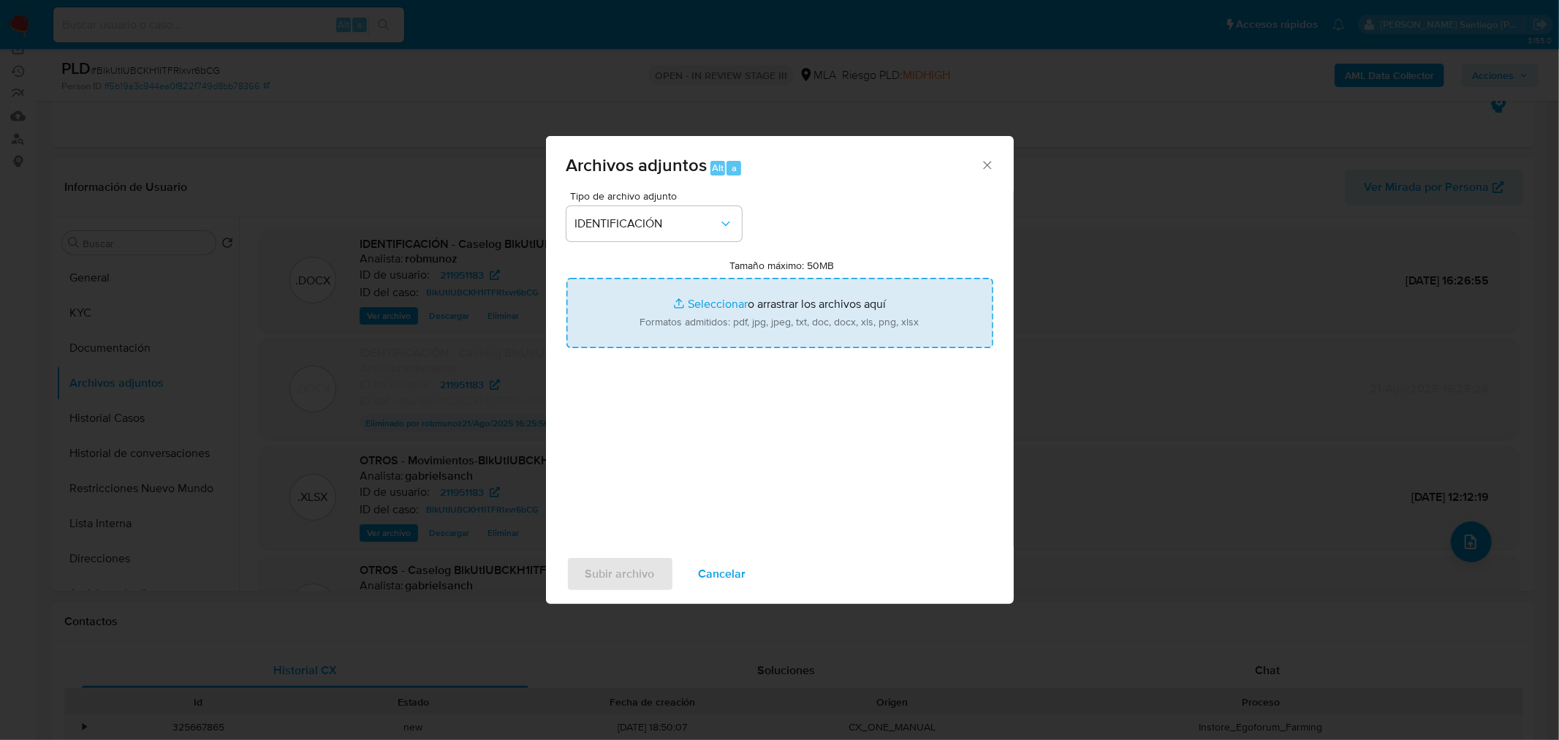
click at [666, 318] on input "Tamaño máximo: 50MB Seleccionar archivos" at bounding box center [779, 313] width 427 height 70
type input "C:\fakepath\Documentacion enviada.pdf"
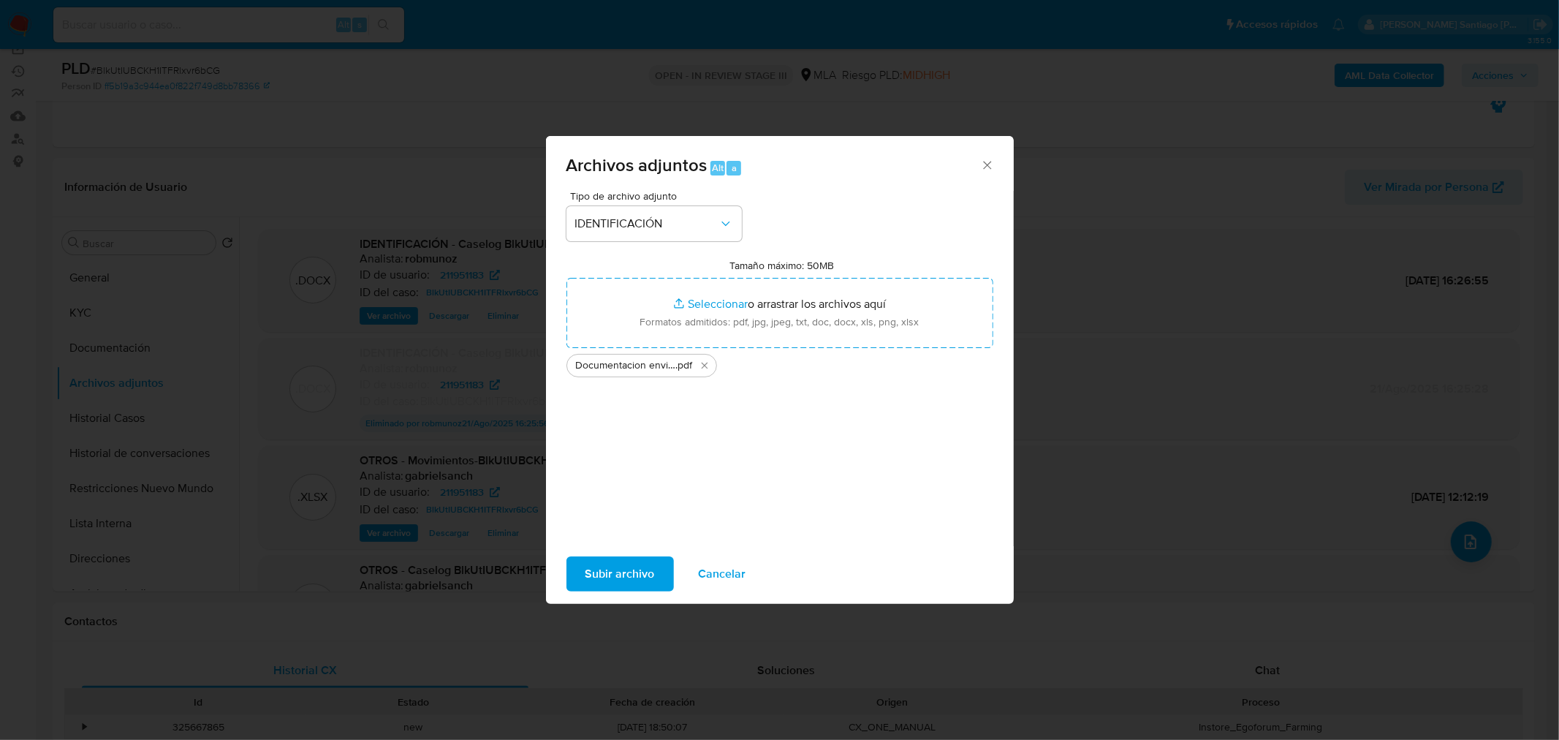
click at [623, 576] on span "Subir archivo" at bounding box center [619, 574] width 69 height 32
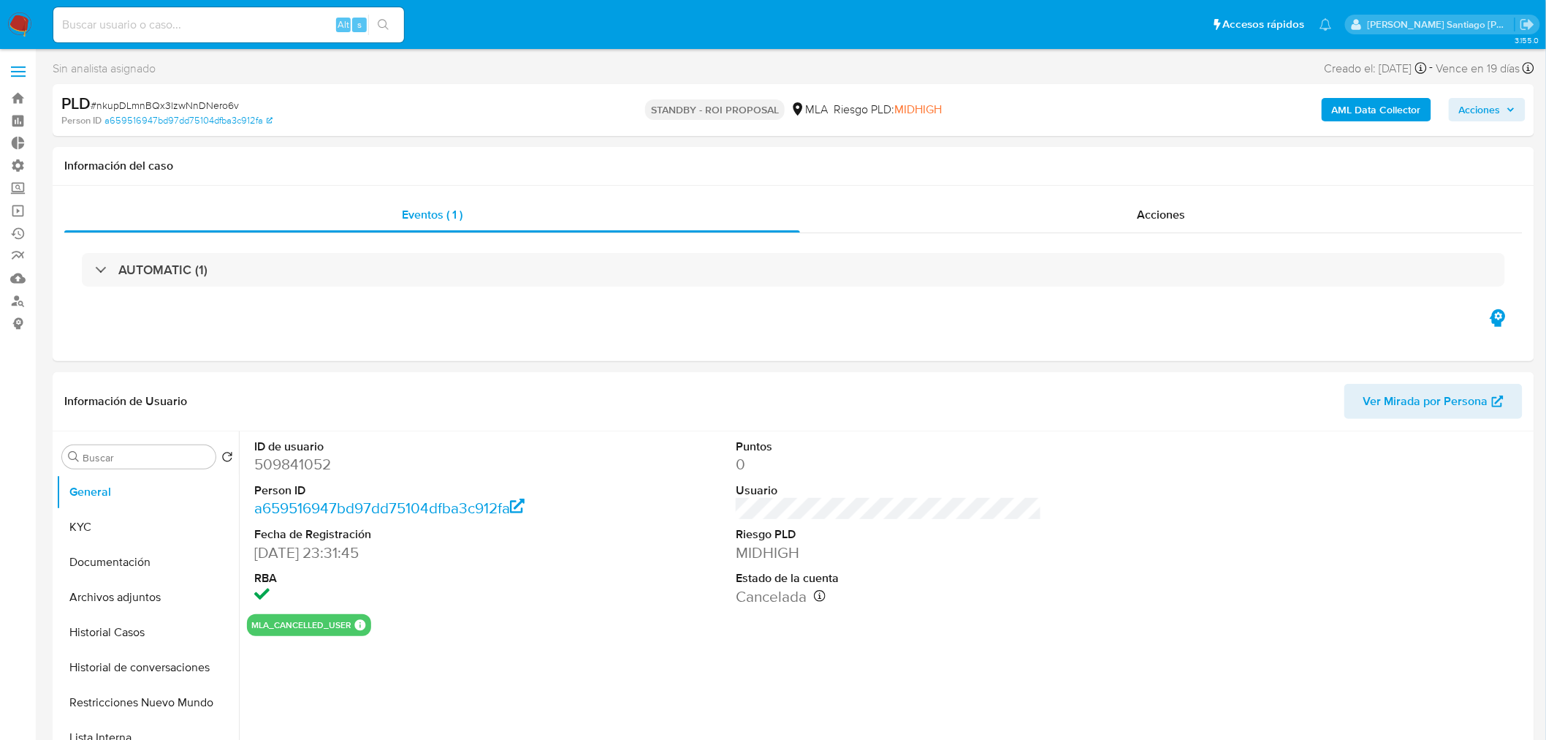
select select "10"
click at [1047, 221] on div "Acciones" at bounding box center [1161, 214] width 723 height 35
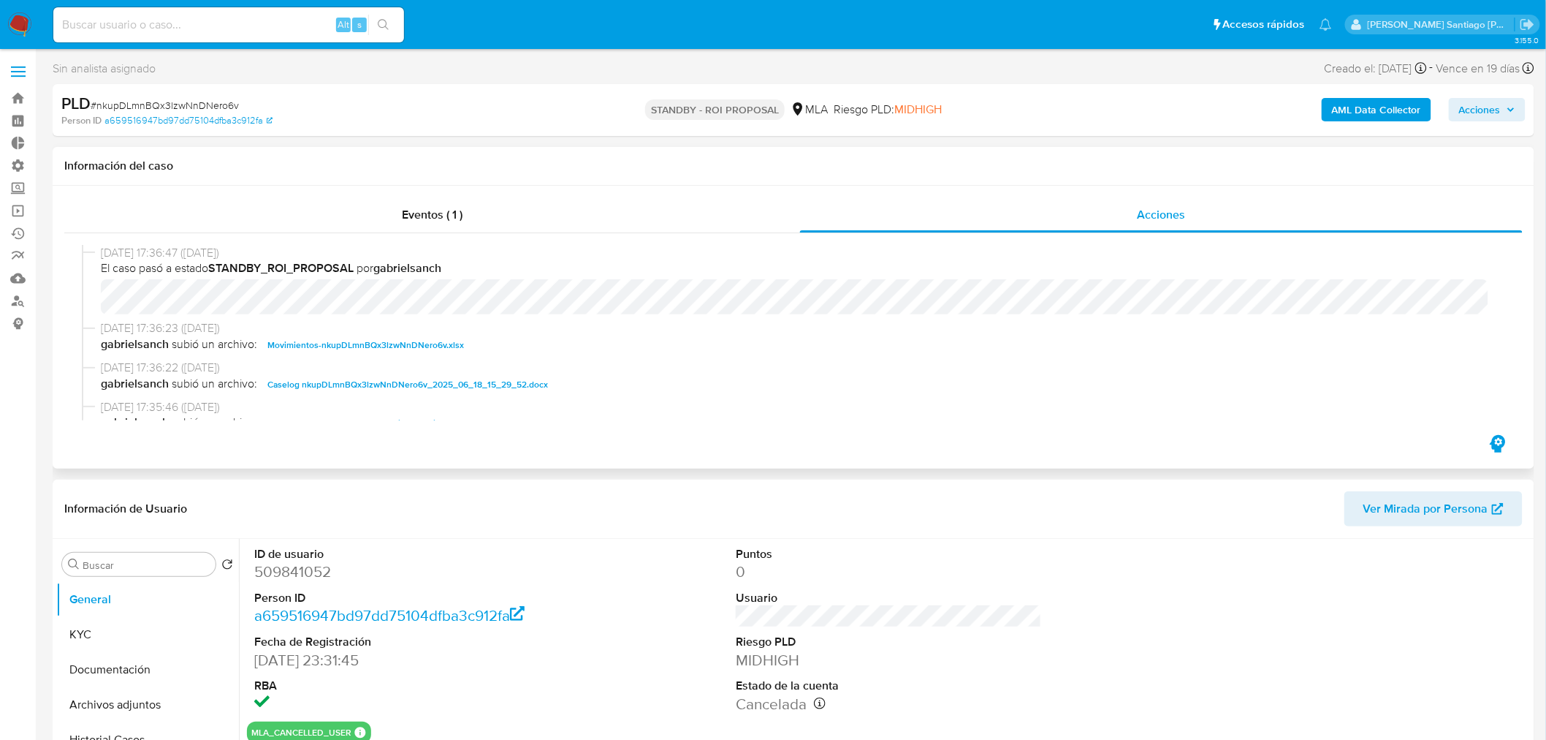
click at [466, 392] on span "Caselog nkupDLmnBQx3lzwNnDNero6v_2025_06_18_15_29_52.docx" at bounding box center [407, 385] width 281 height 18
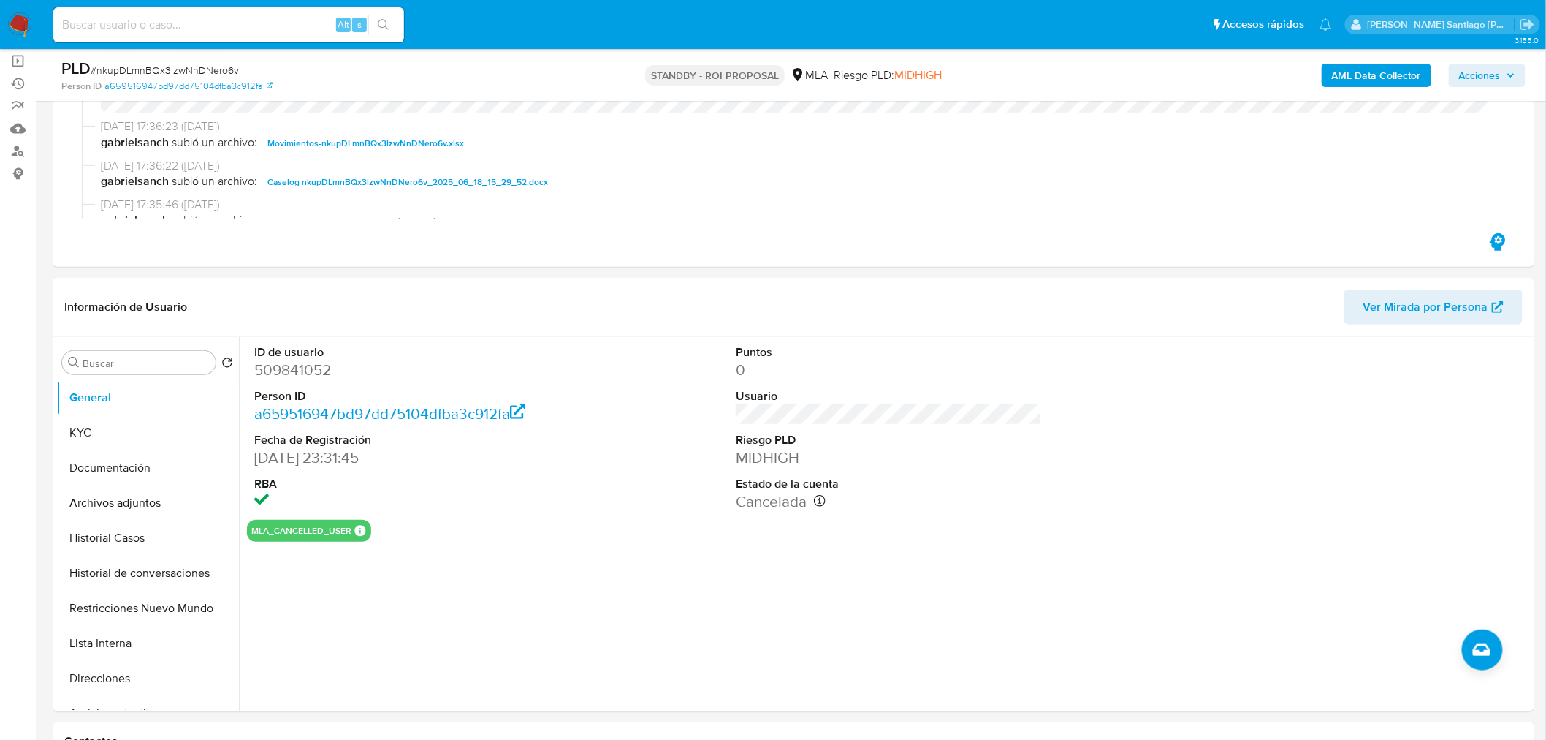
scroll to position [168, 0]
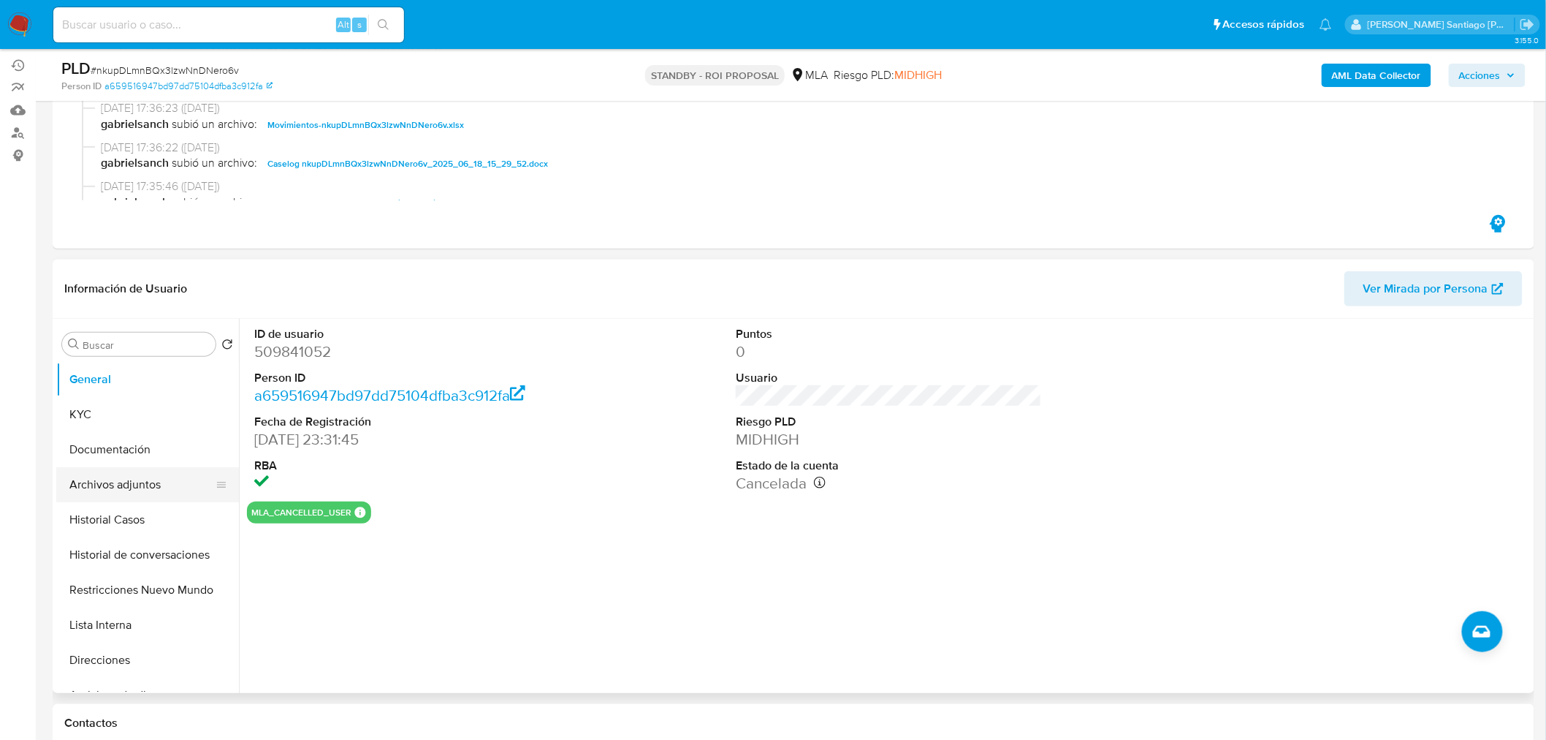
click at [161, 477] on button "Archivos adjuntos" at bounding box center [141, 484] width 171 height 35
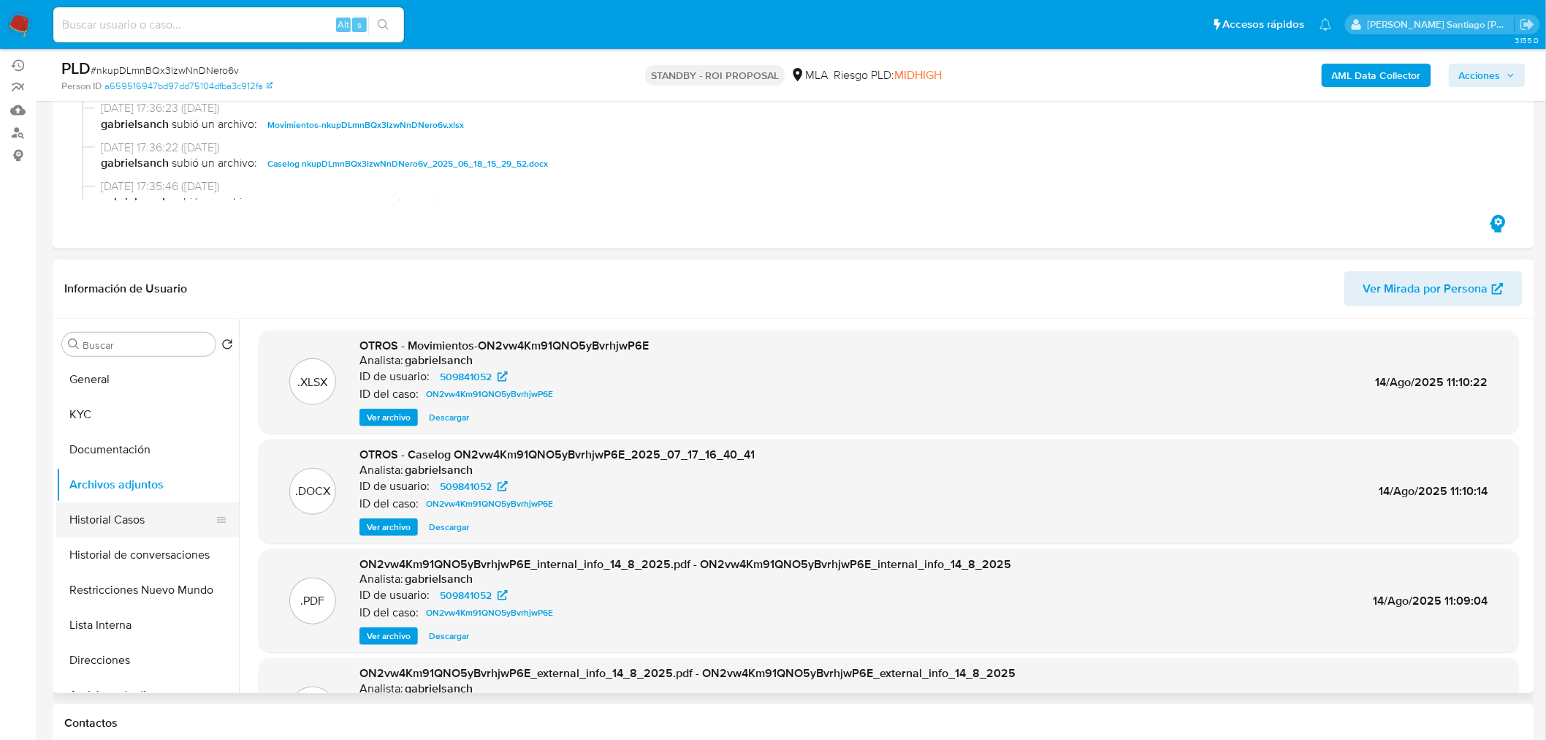
click at [126, 516] on button "Historial Casos" at bounding box center [141, 519] width 171 height 35
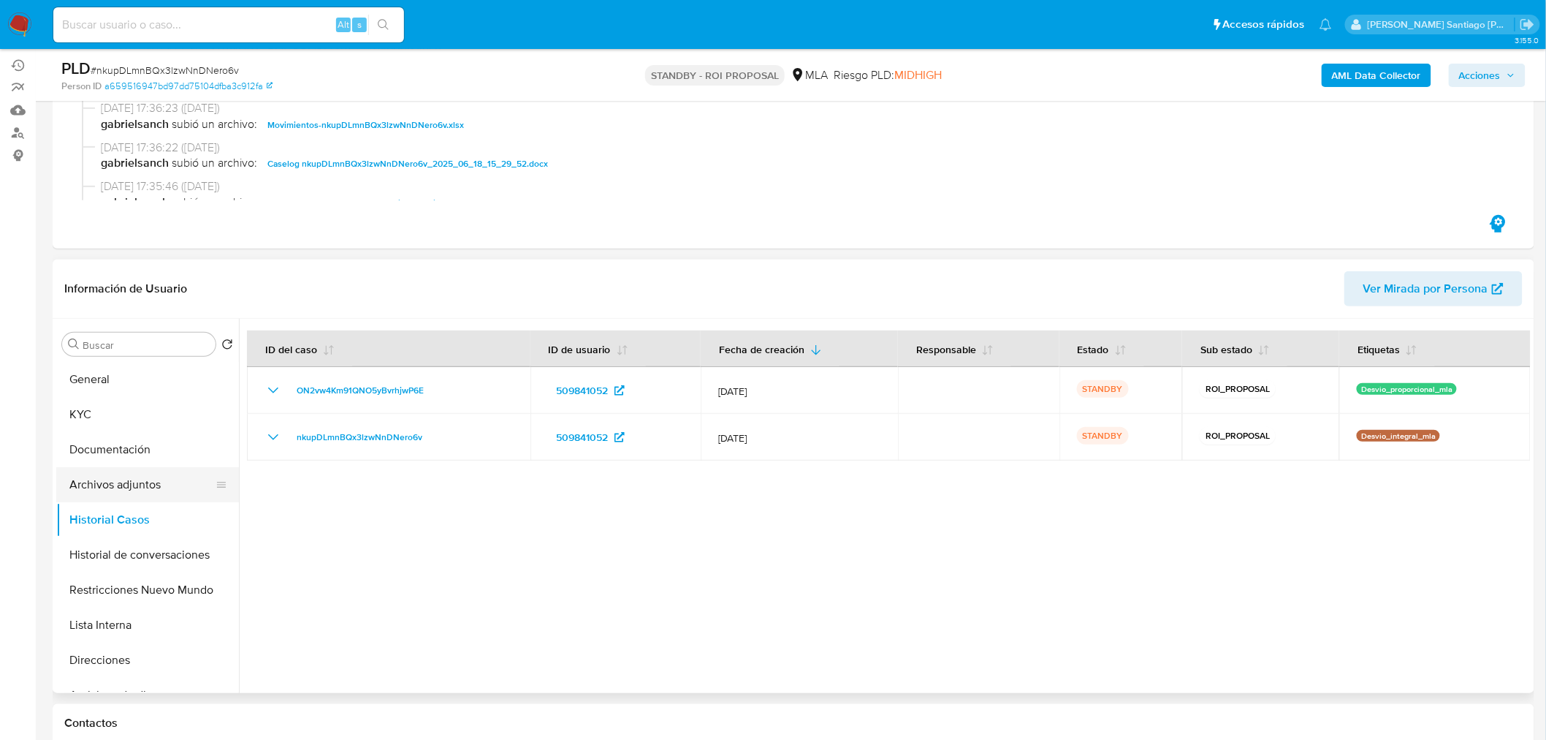
click at [151, 486] on button "Archivos adjuntos" at bounding box center [141, 484] width 171 height 35
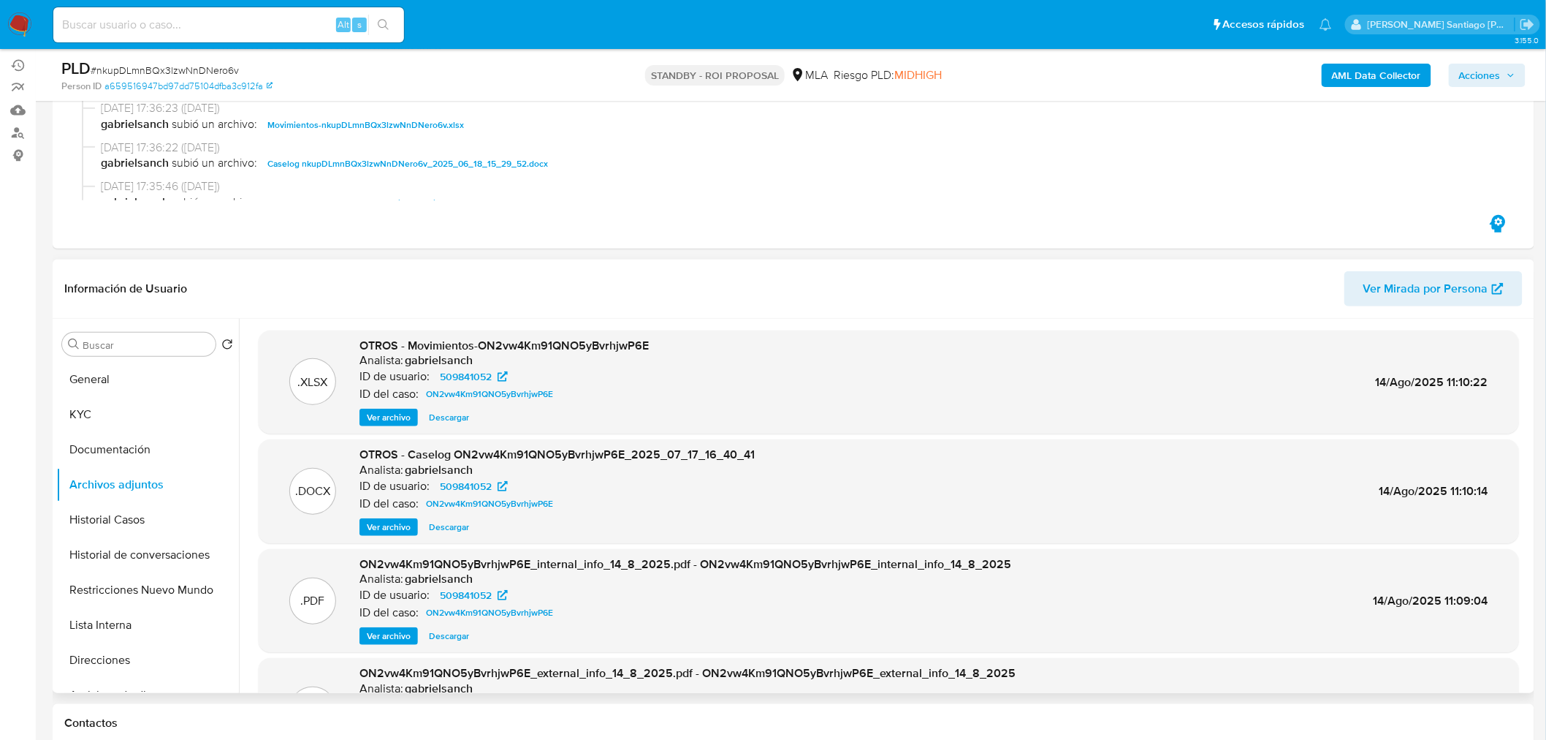
click at [402, 528] on span "Ver archivo" at bounding box center [389, 527] width 44 height 15
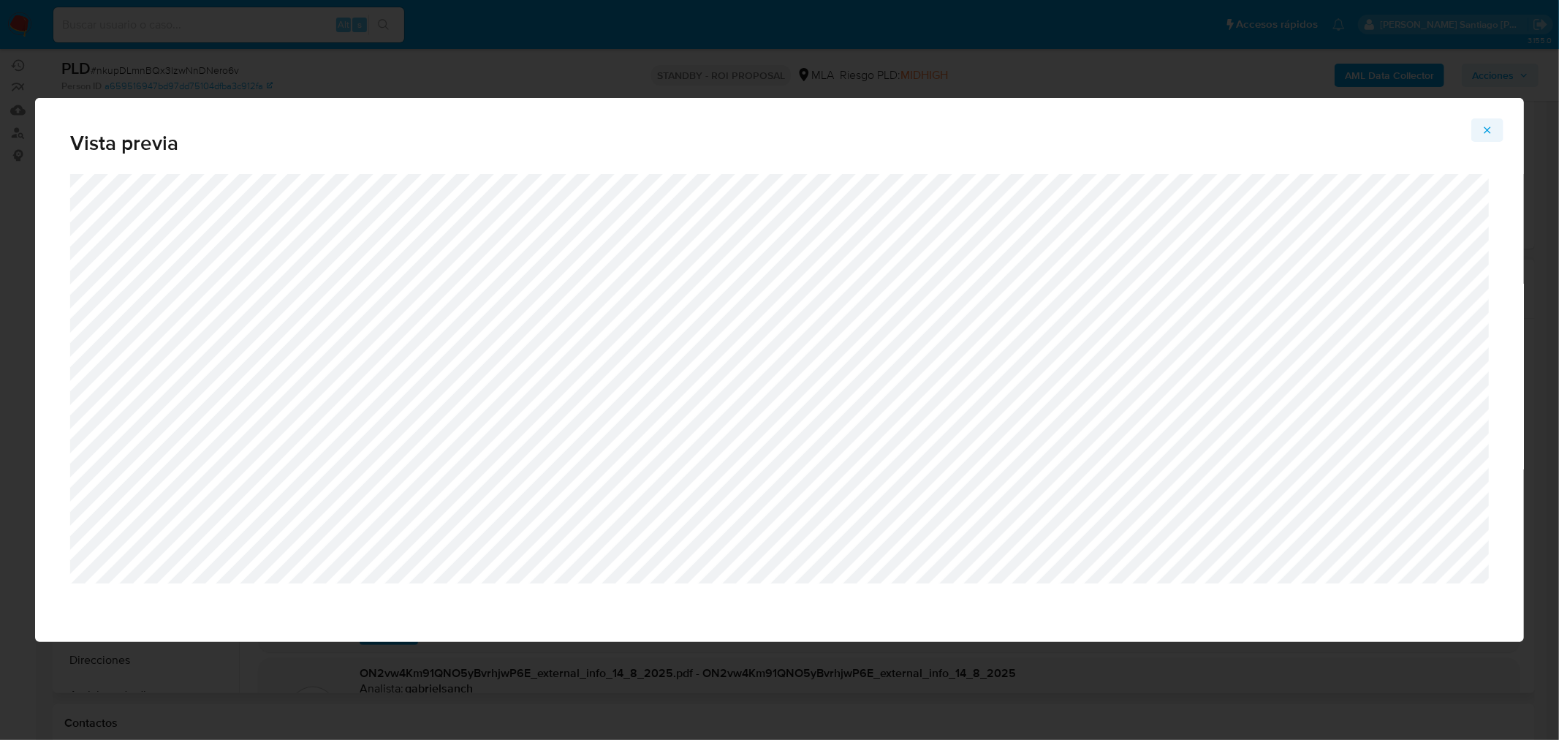
click at [1489, 133] on icon "Attachment preview" at bounding box center [1487, 130] width 12 height 12
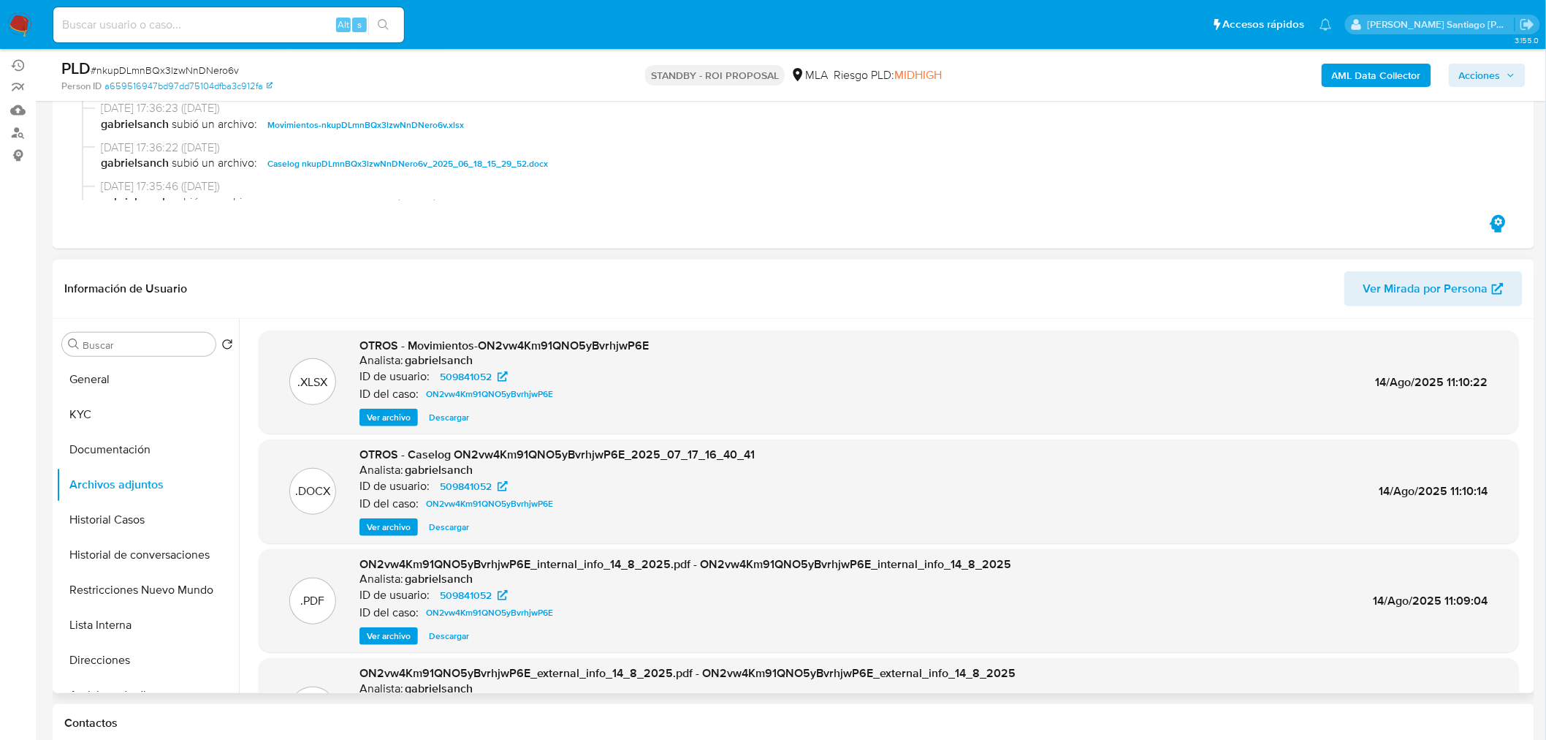
click at [462, 528] on span "Descargar" at bounding box center [449, 527] width 40 height 15
click at [442, 49] on div "PLD # nkupDLmnBQx3lzwNnDNero6v Person ID a659516947bd97dd75104dfba3c912fa STAND…" at bounding box center [794, 75] width 1482 height 52
click at [217, 70] on span "# nkupDLmnBQx3lzwNnDNero6v" at bounding box center [165, 70] width 148 height 15
copy span "nkupDLmnBQx3lzwNnDNero6v"
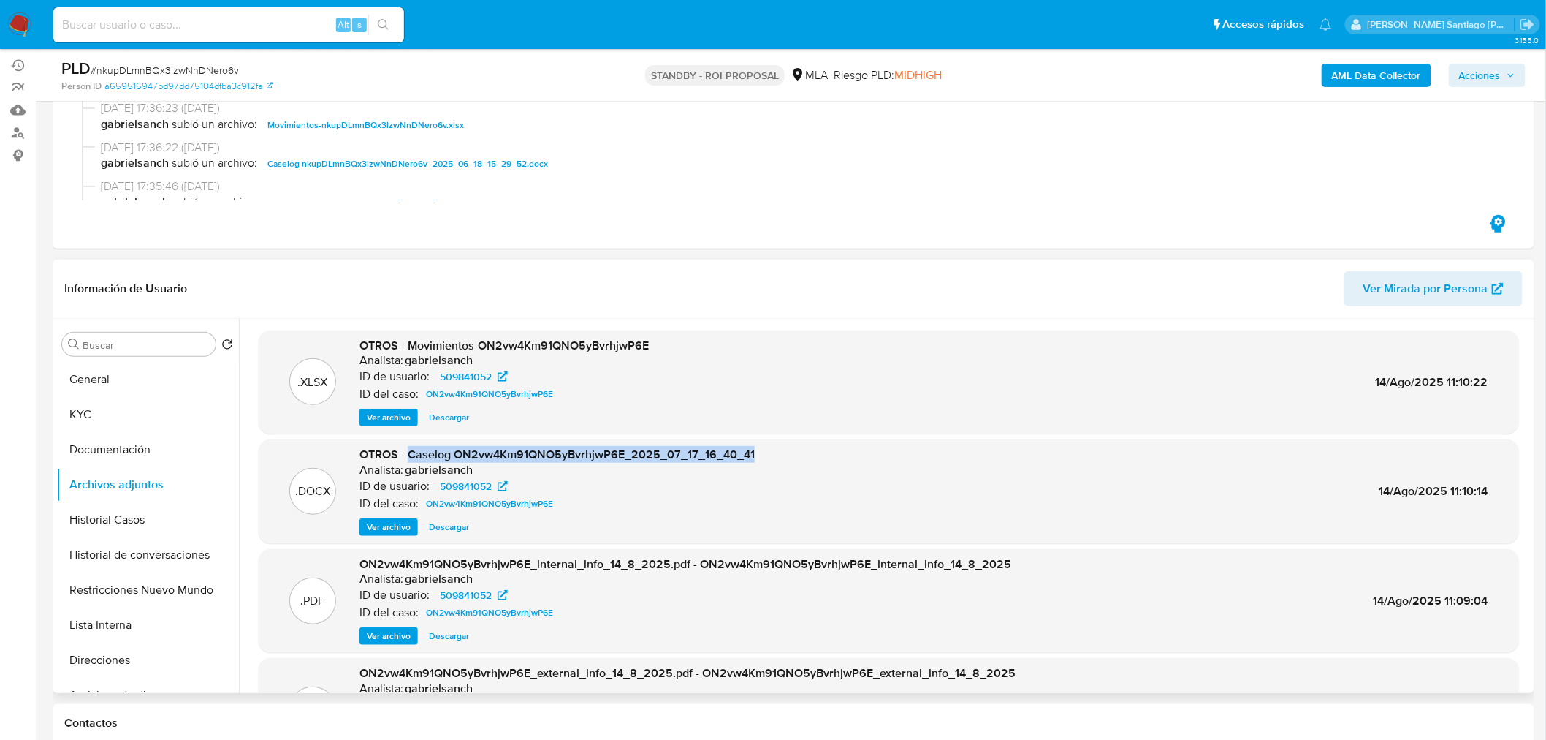
drag, startPoint x: 758, startPoint y: 459, endPoint x: 410, endPoint y: 446, distance: 348.1
click at [410, 447] on div ".DOCX OTROS - Caselog ON2vw4Km91QNO5yBvrhjwP6E_2025_07_17_16_40_41 Analista: ga…" at bounding box center [889, 491] width 1246 height 89
copy span "Caselog ON2vw4Km91QNO5yBvrhjwP6E_2025_07_17_16_40_41"
click at [114, 521] on button "Historial Casos" at bounding box center [141, 519] width 171 height 35
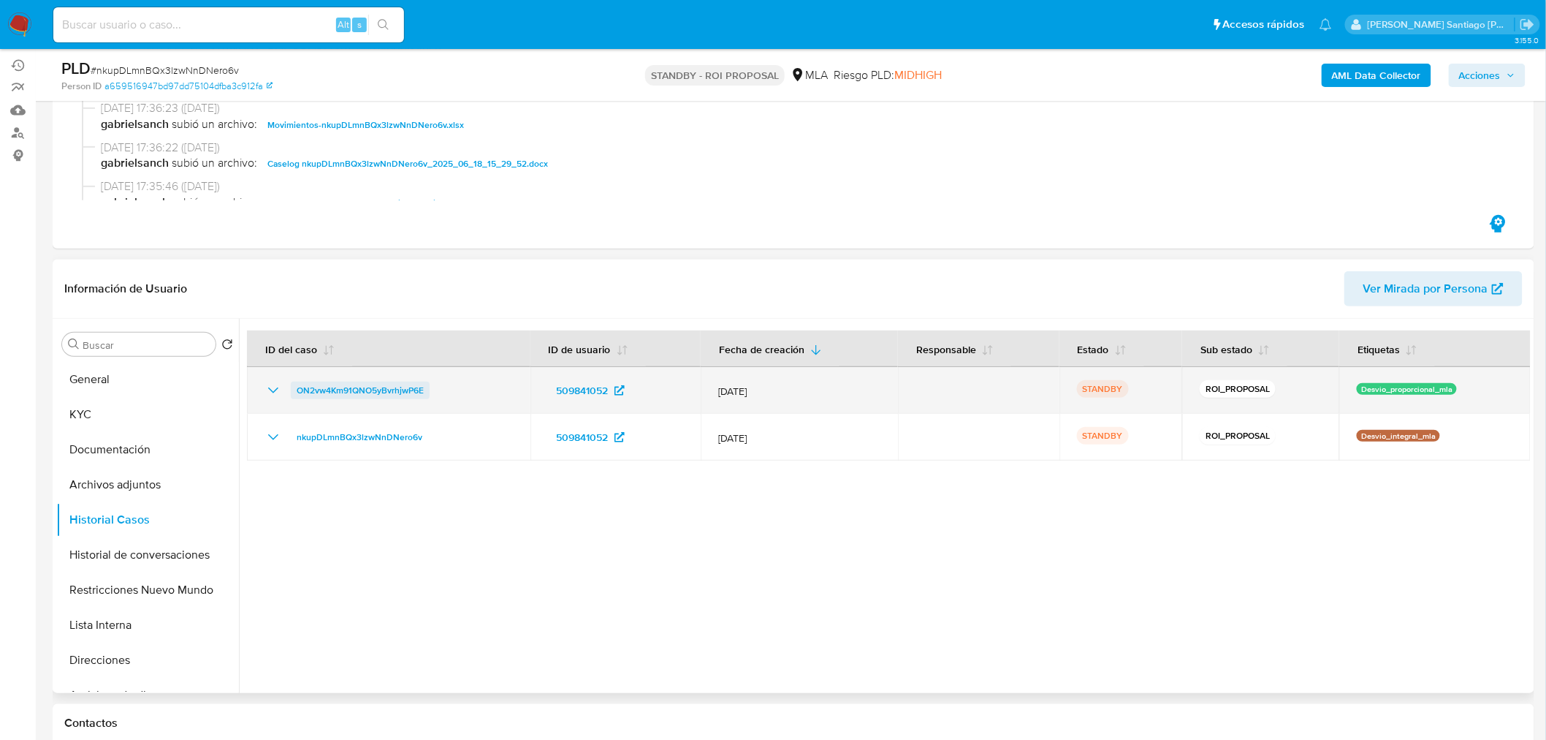
click at [408, 395] on span "ON2vw4Km91QNO5yBvrhjwP6E" at bounding box center [360, 390] width 127 height 18
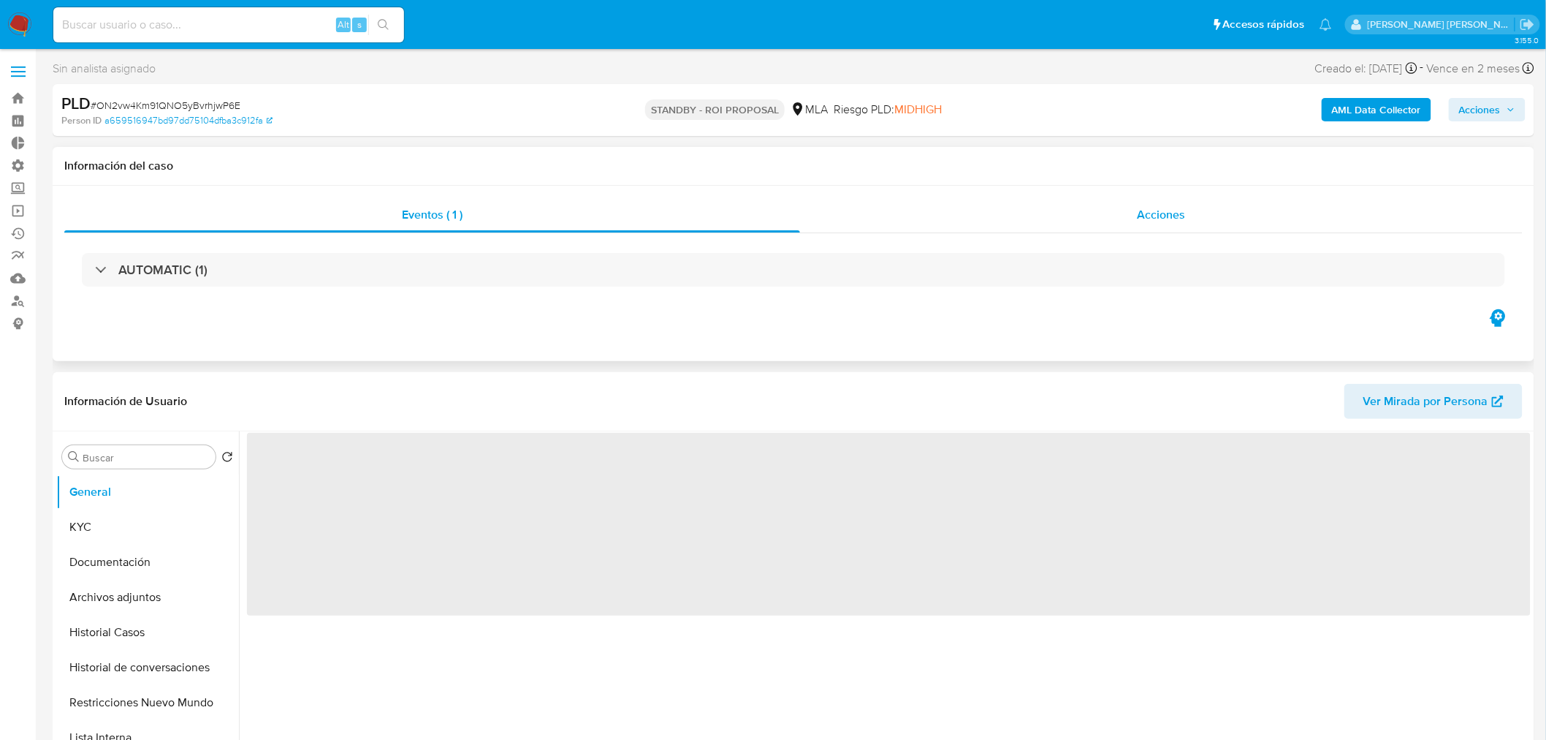
click at [1127, 219] on div "Acciones" at bounding box center [1161, 214] width 723 height 35
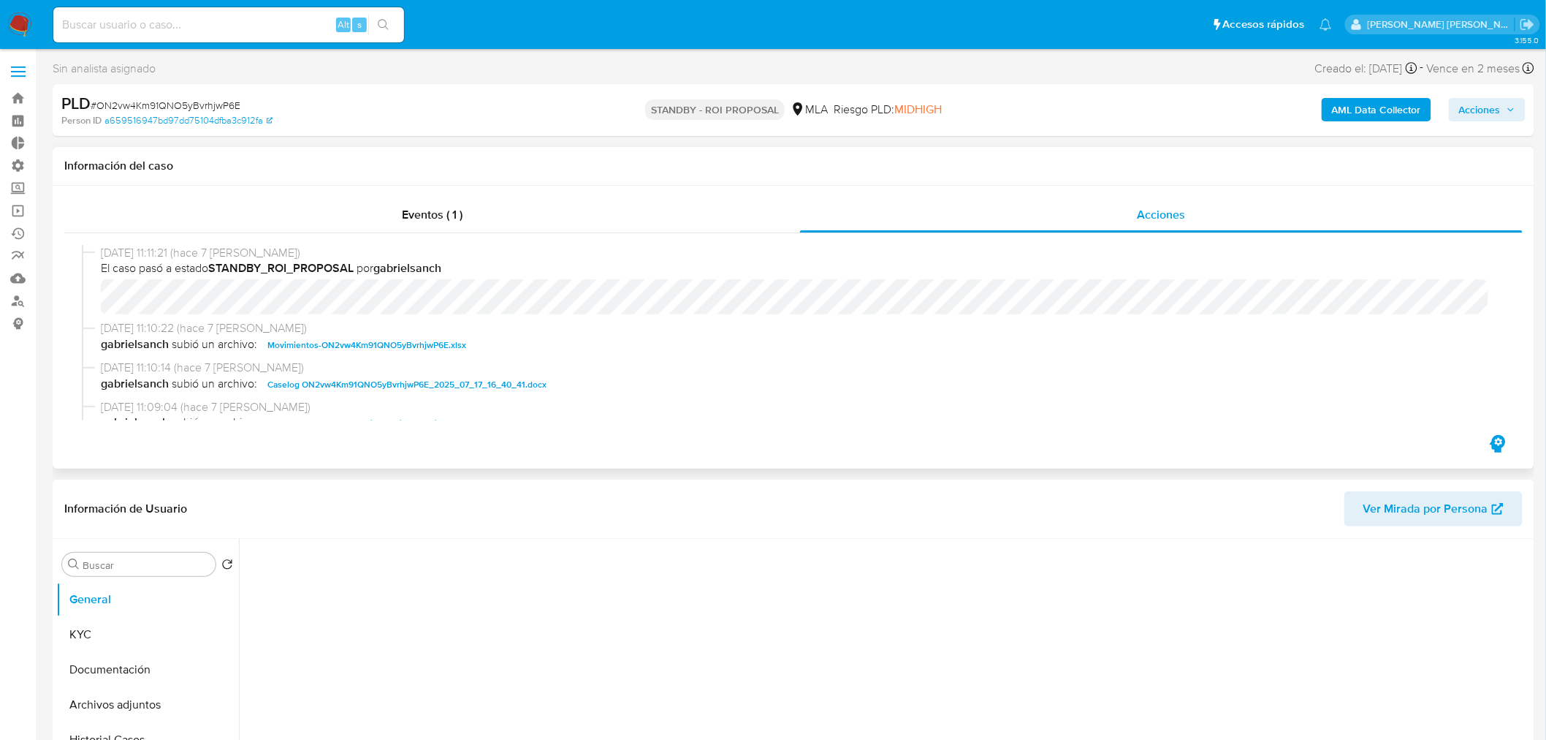
select select "10"
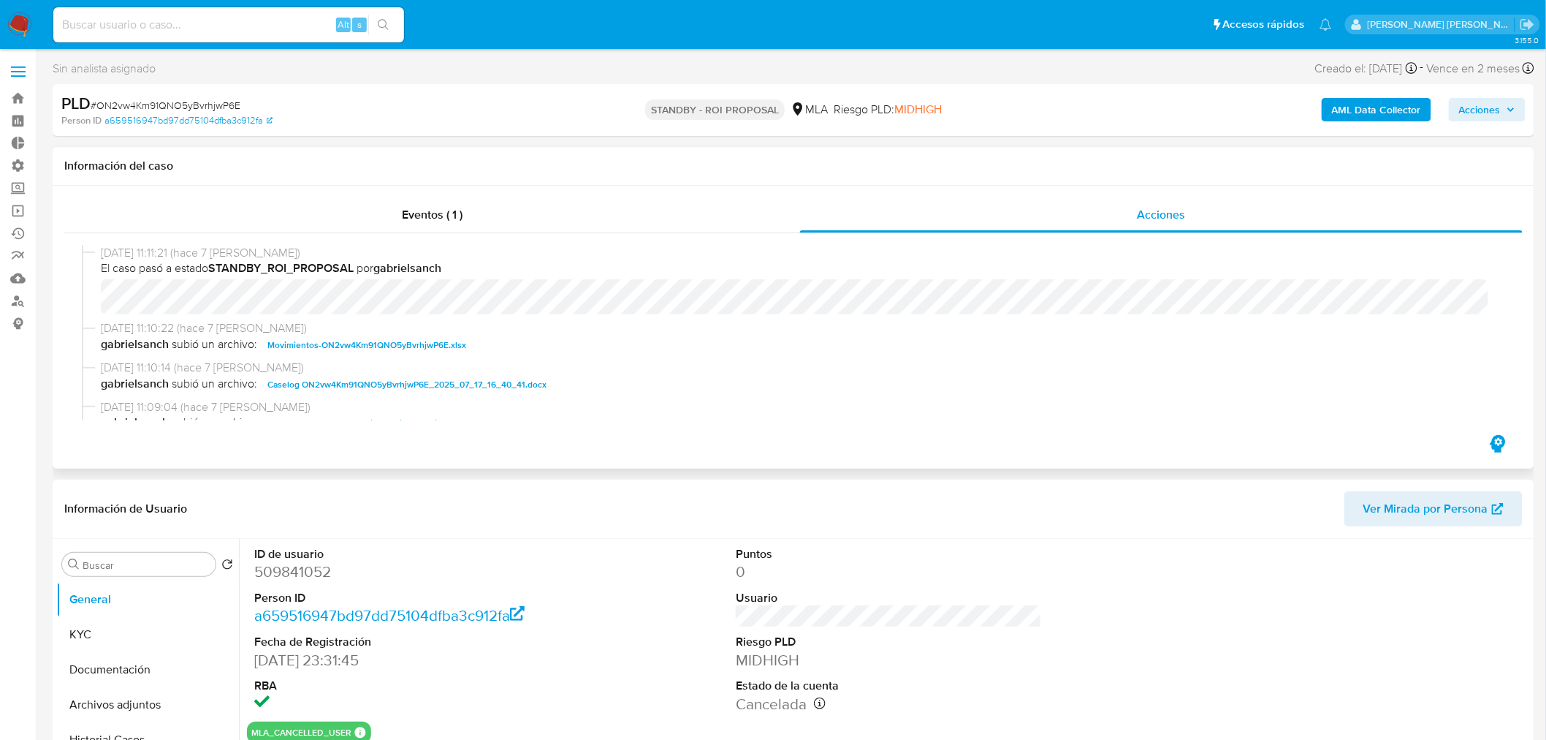
click at [395, 388] on span "Caselog ON2vw4Km91QNO5yBvrhjwP6E_2025_07_17_16_40_41.docx" at bounding box center [406, 385] width 279 height 18
click at [222, 98] on span "# ON2vw4Km91QNO5yBvrhjwP6E" at bounding box center [166, 105] width 150 height 15
copy span "ON2vw4Km91QNO5yBvrhjwP6E"
click at [23, 23] on img at bounding box center [19, 24] width 25 height 25
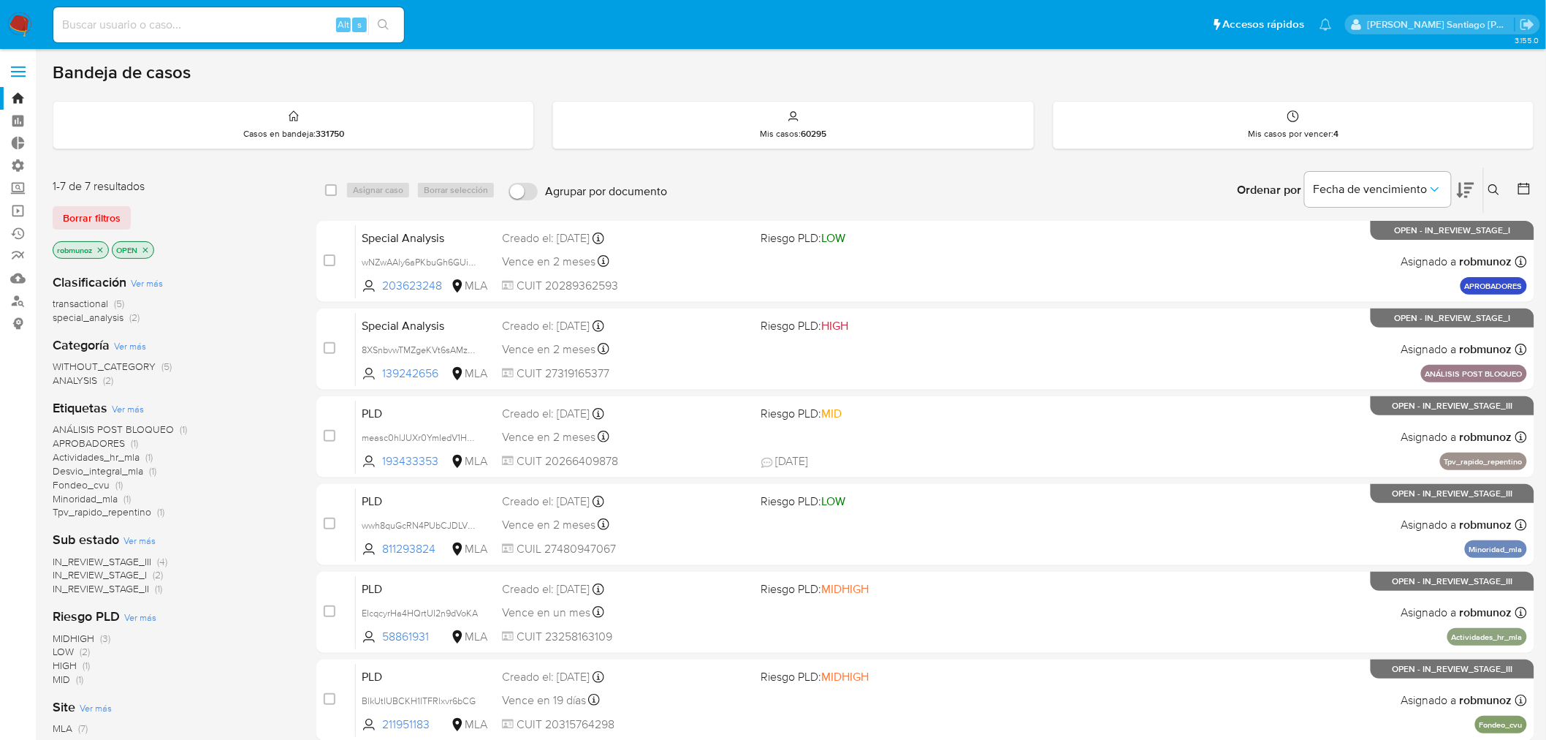
click at [1505, 201] on div "Ingrese ID de usuario o caso Buscar Borrar filtros" at bounding box center [1496, 189] width 25 height 45
click at [1489, 184] on icon at bounding box center [1495, 190] width 12 height 12
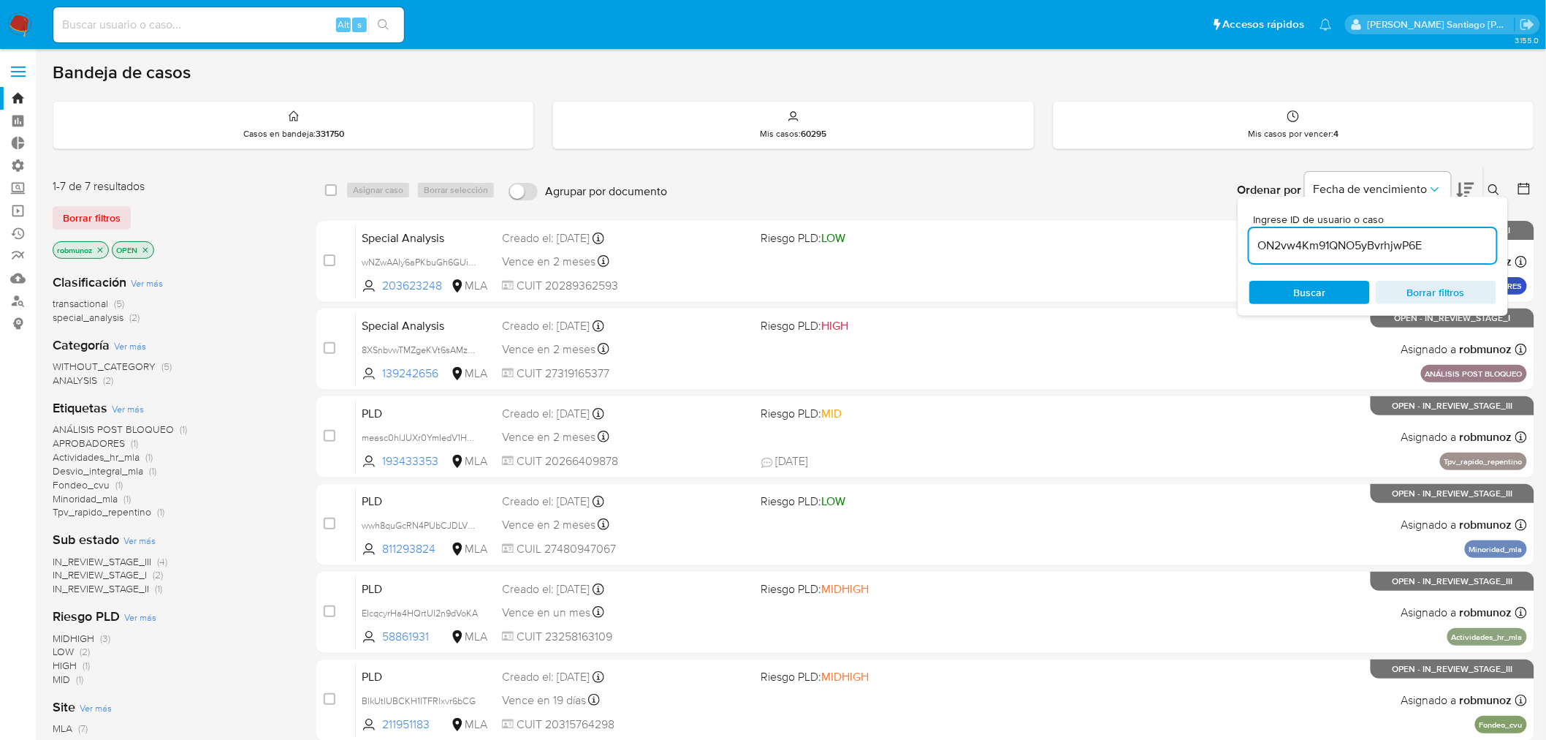
click at [1372, 249] on input "ON2vw4Km91QNO5yBvrhjwP6E" at bounding box center [1373, 245] width 247 height 19
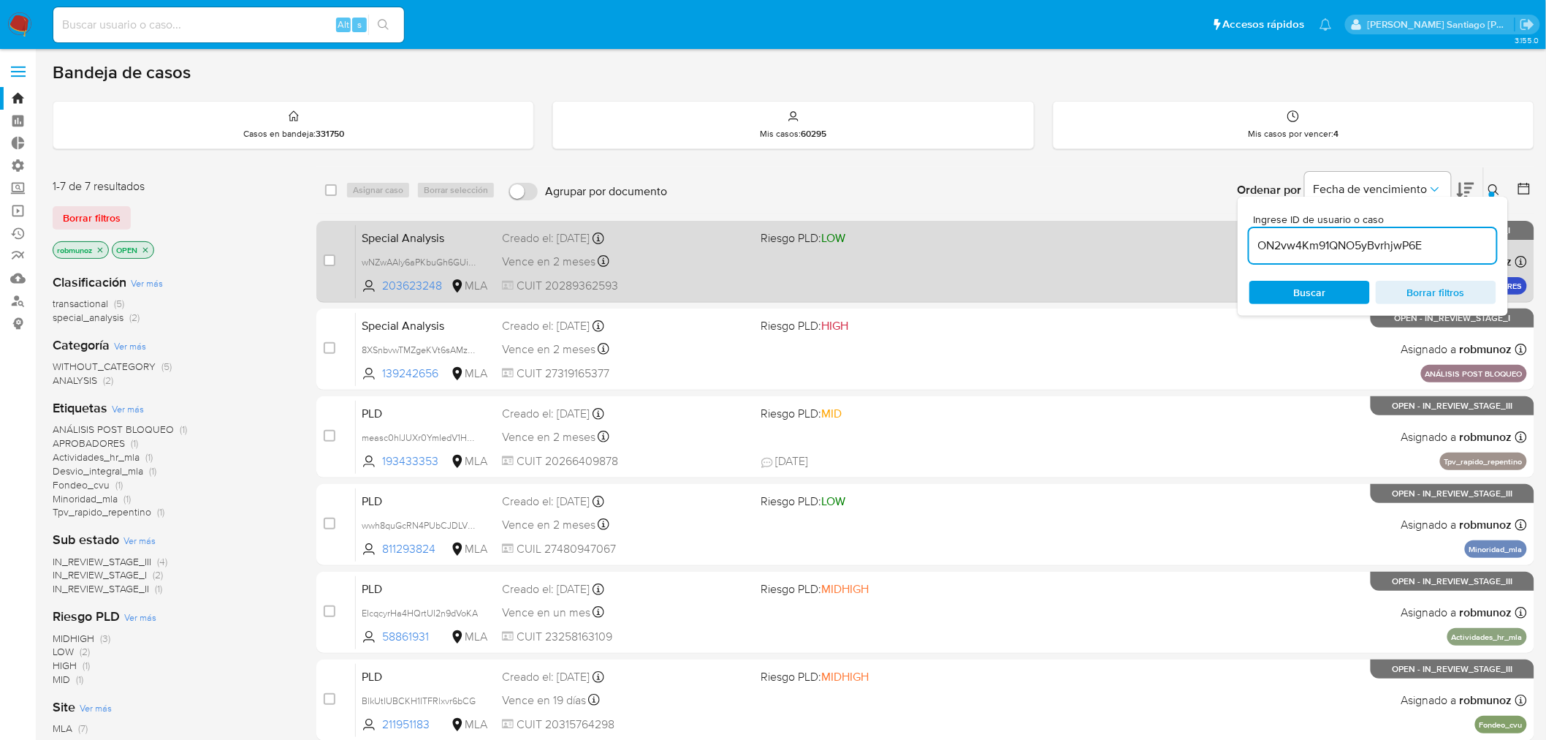
type input "ON2vw4Km91QNO5yBvrhjwP6E"
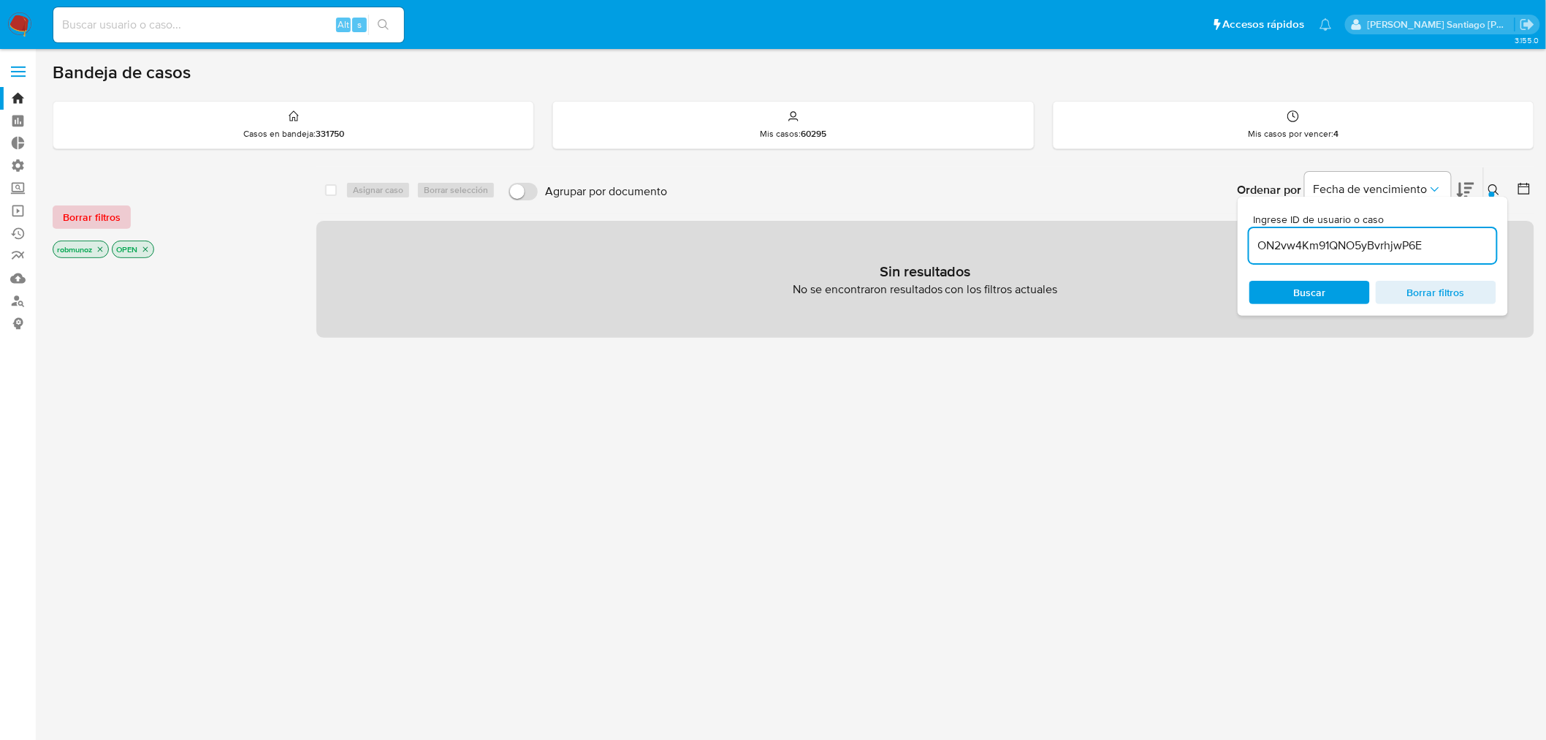
click at [107, 207] on span "Borrar filtros" at bounding box center [92, 217] width 58 height 20
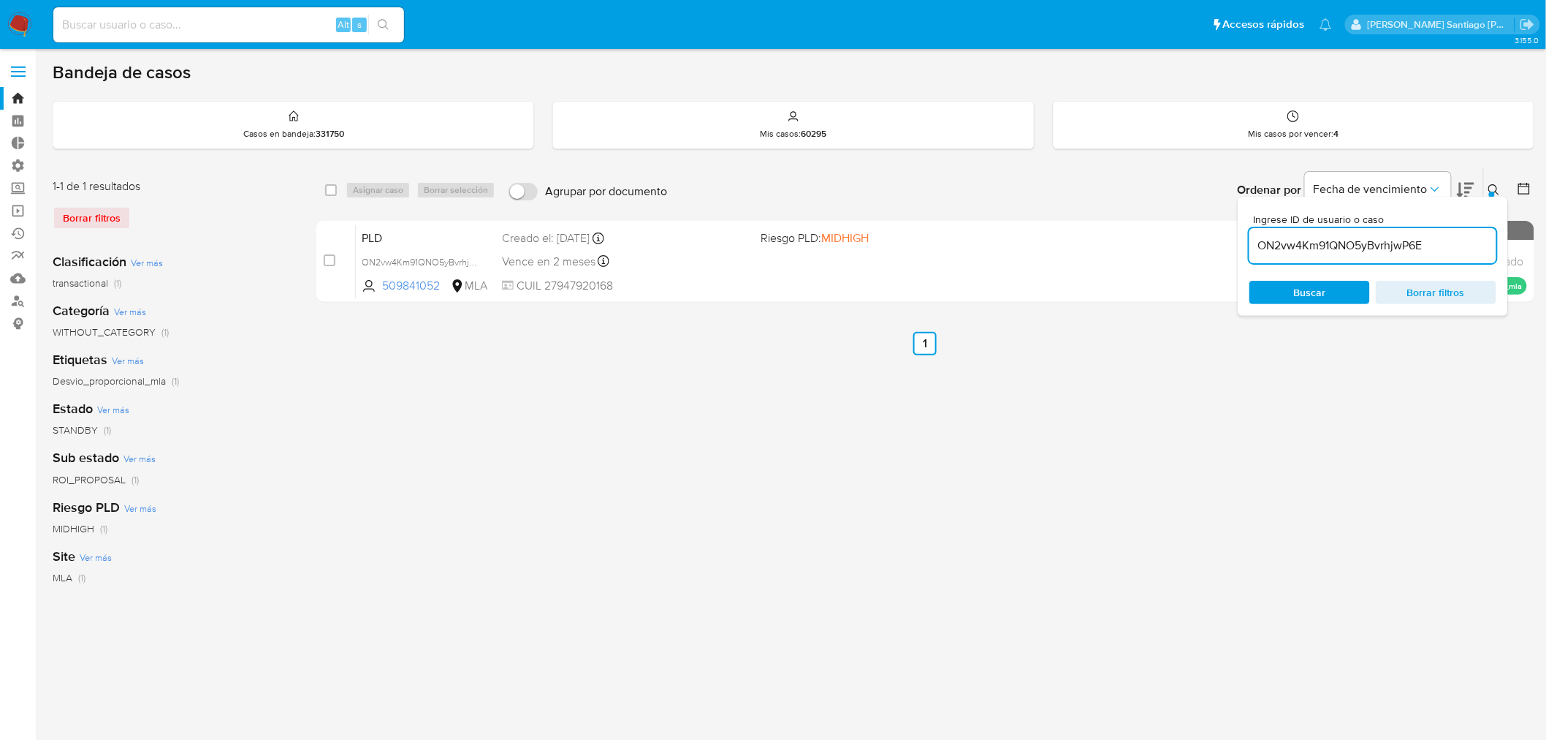
click at [1494, 183] on button at bounding box center [1496, 190] width 24 height 18
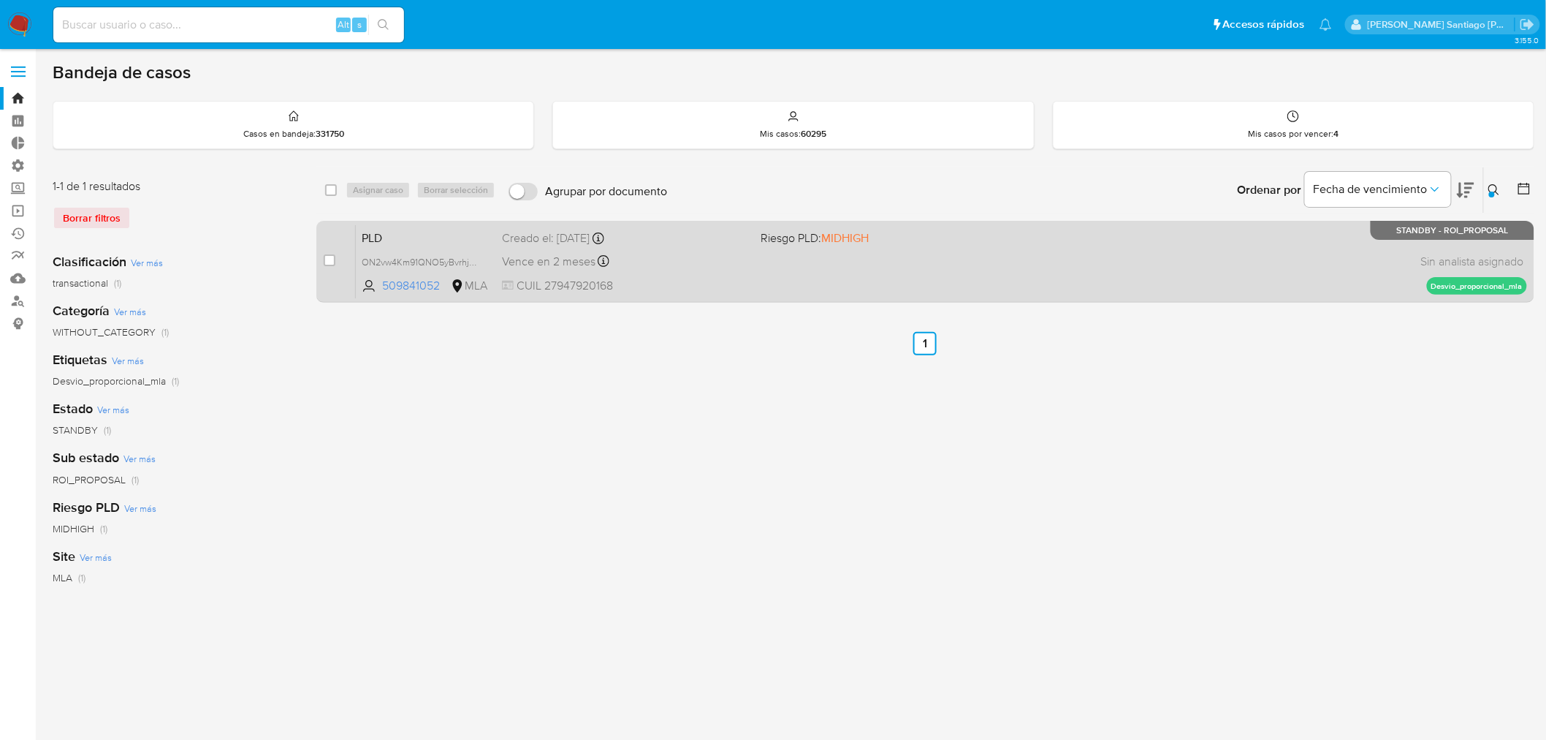
drag, startPoint x: 331, startPoint y: 259, endPoint x: 318, endPoint y: 238, distance: 24.3
click at [318, 238] on div "case-item-checkbox No es posible asignar el caso PLD ON2vw4Km91QNO5yBvrhjwP6E 5…" at bounding box center [925, 262] width 1218 height 82
click at [330, 257] on input "checkbox" at bounding box center [330, 260] width 12 height 12
checkbox input "true"
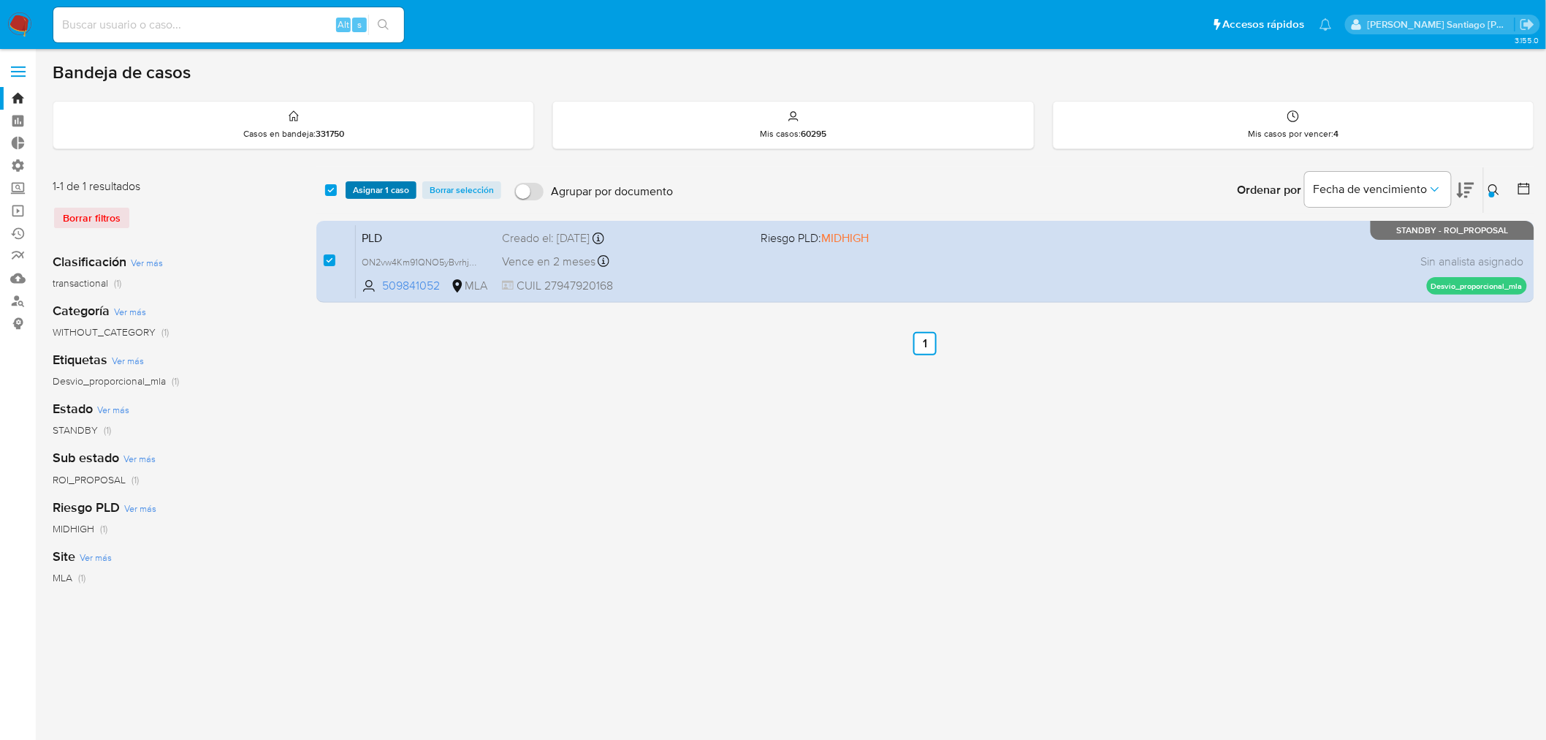
click at [373, 186] on span "Asignar 1 caso" at bounding box center [381, 190] width 56 height 15
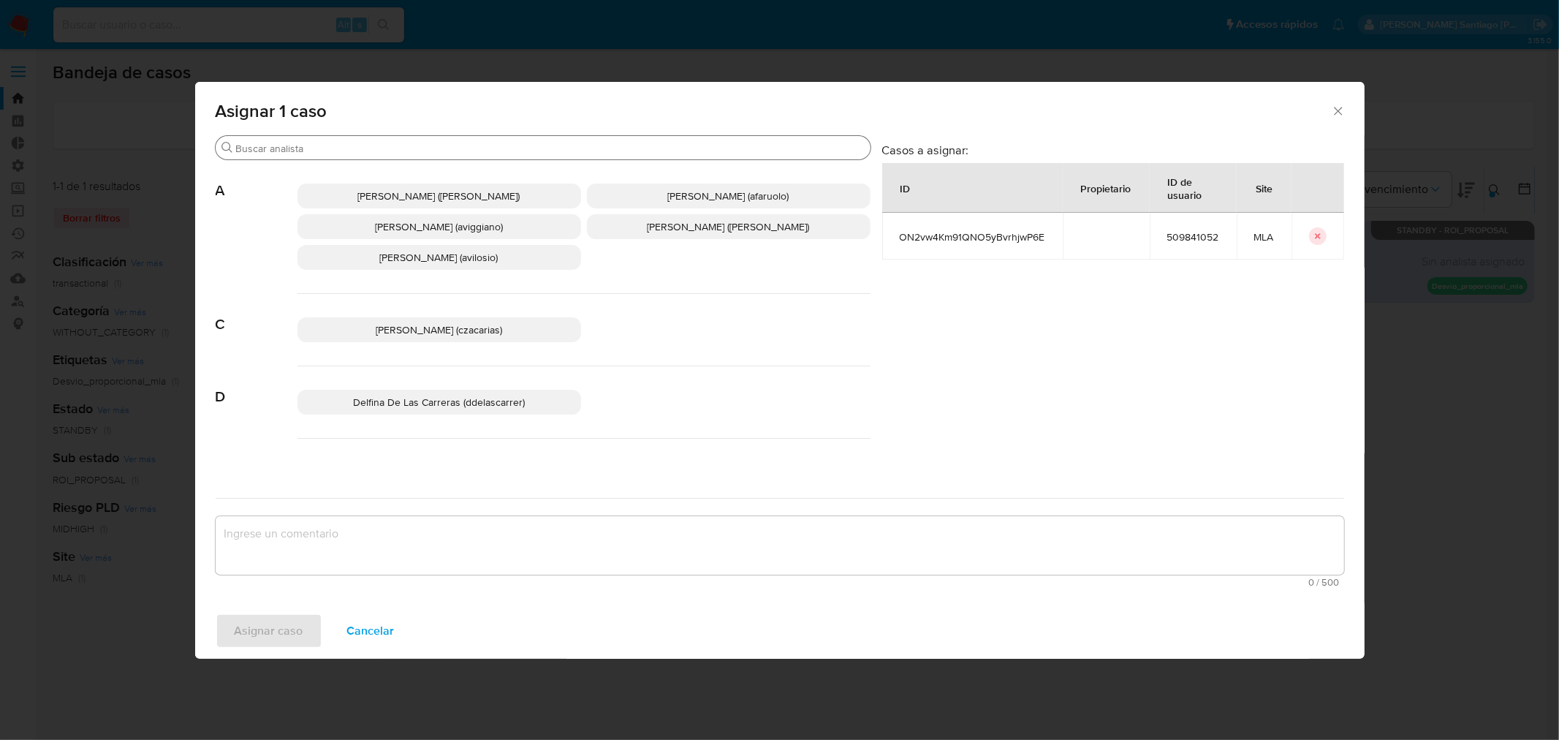
click at [428, 148] on input "Buscar" at bounding box center [550, 148] width 628 height 13
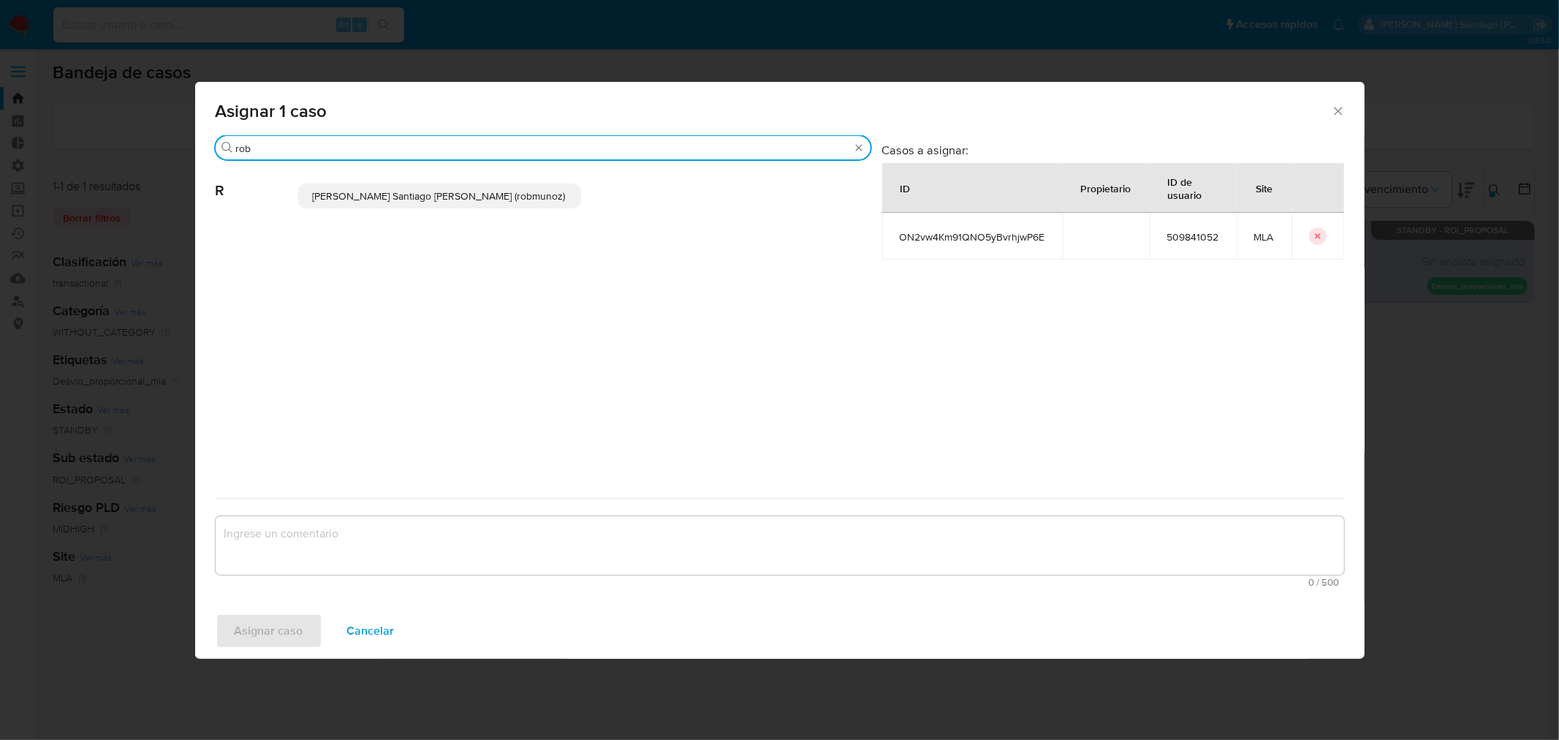
type input "rob"
click at [399, 202] on span "Roberto Santiago Munoz (robmunoz)" at bounding box center [439, 196] width 253 height 15
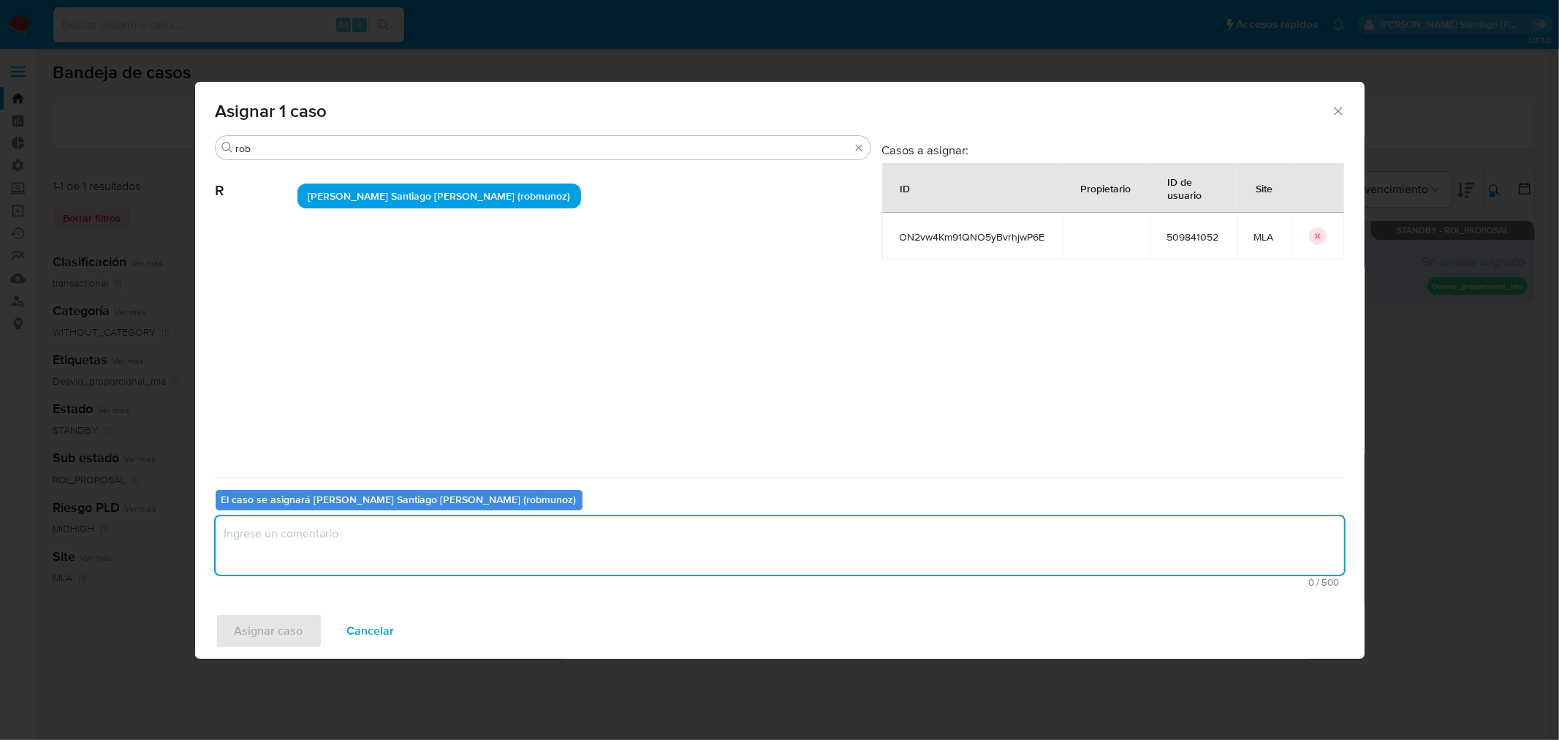
click at [385, 531] on textarea "assign-modal" at bounding box center [780, 545] width 1128 height 58
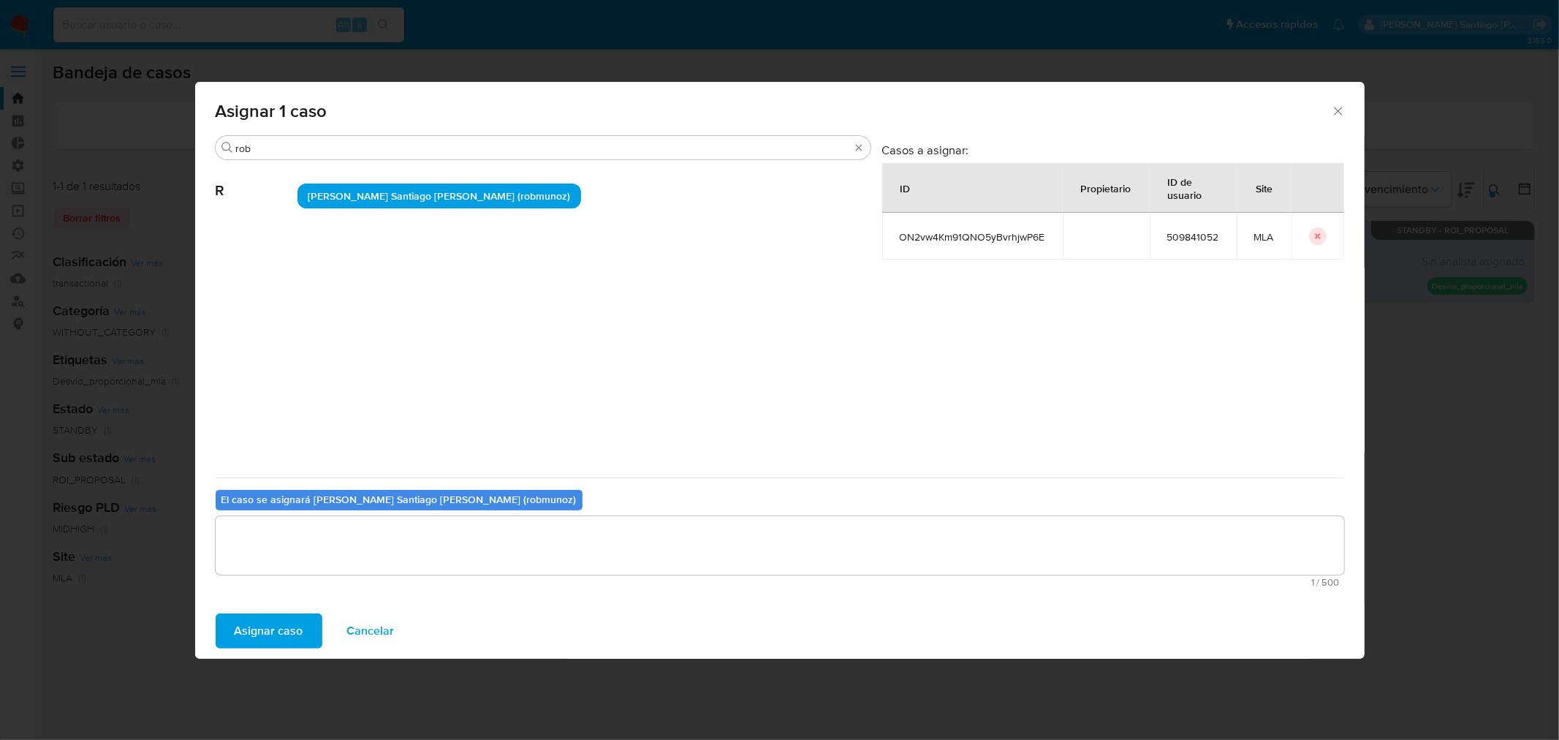
click at [245, 634] on span "Asignar caso" at bounding box center [269, 631] width 69 height 32
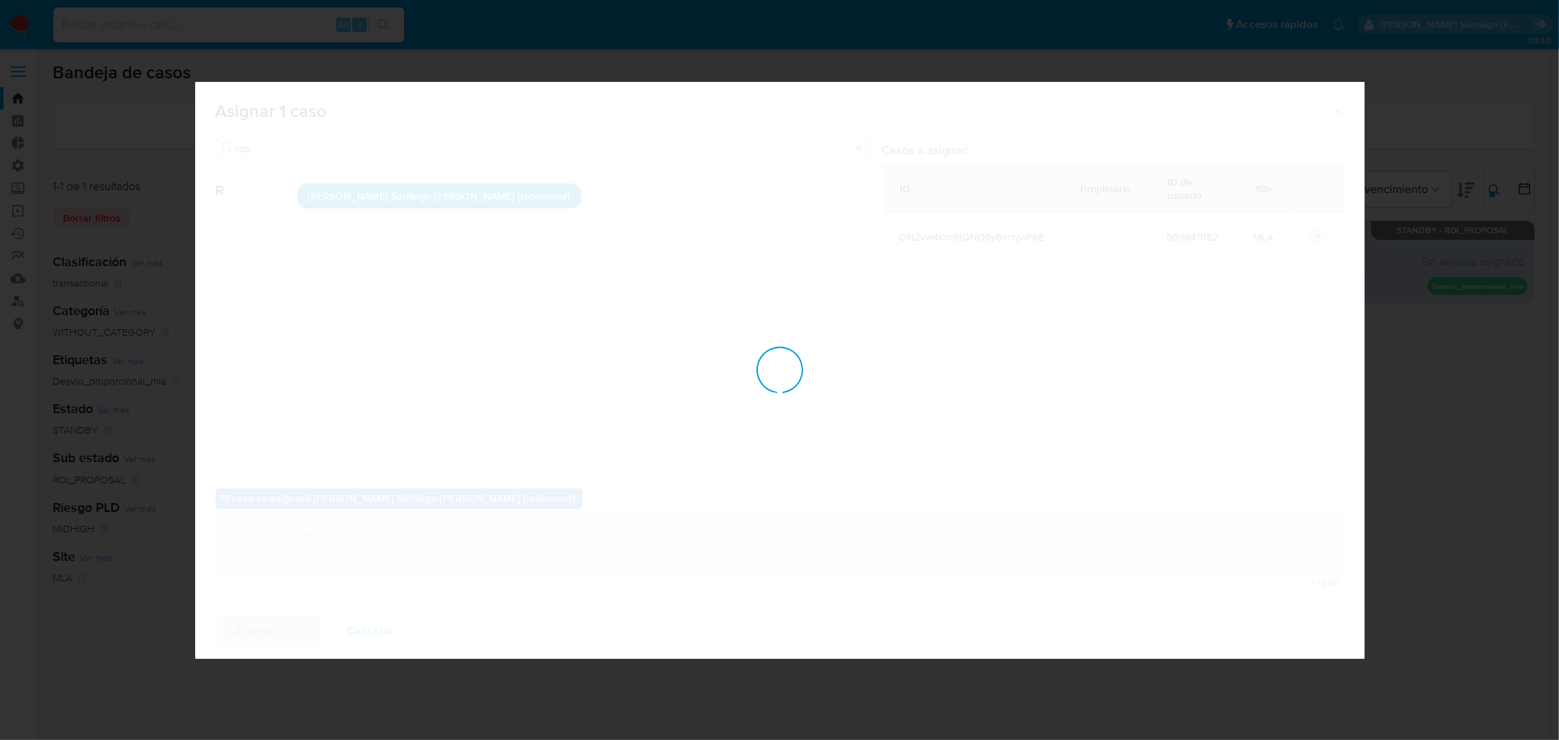
checkbox input "false"
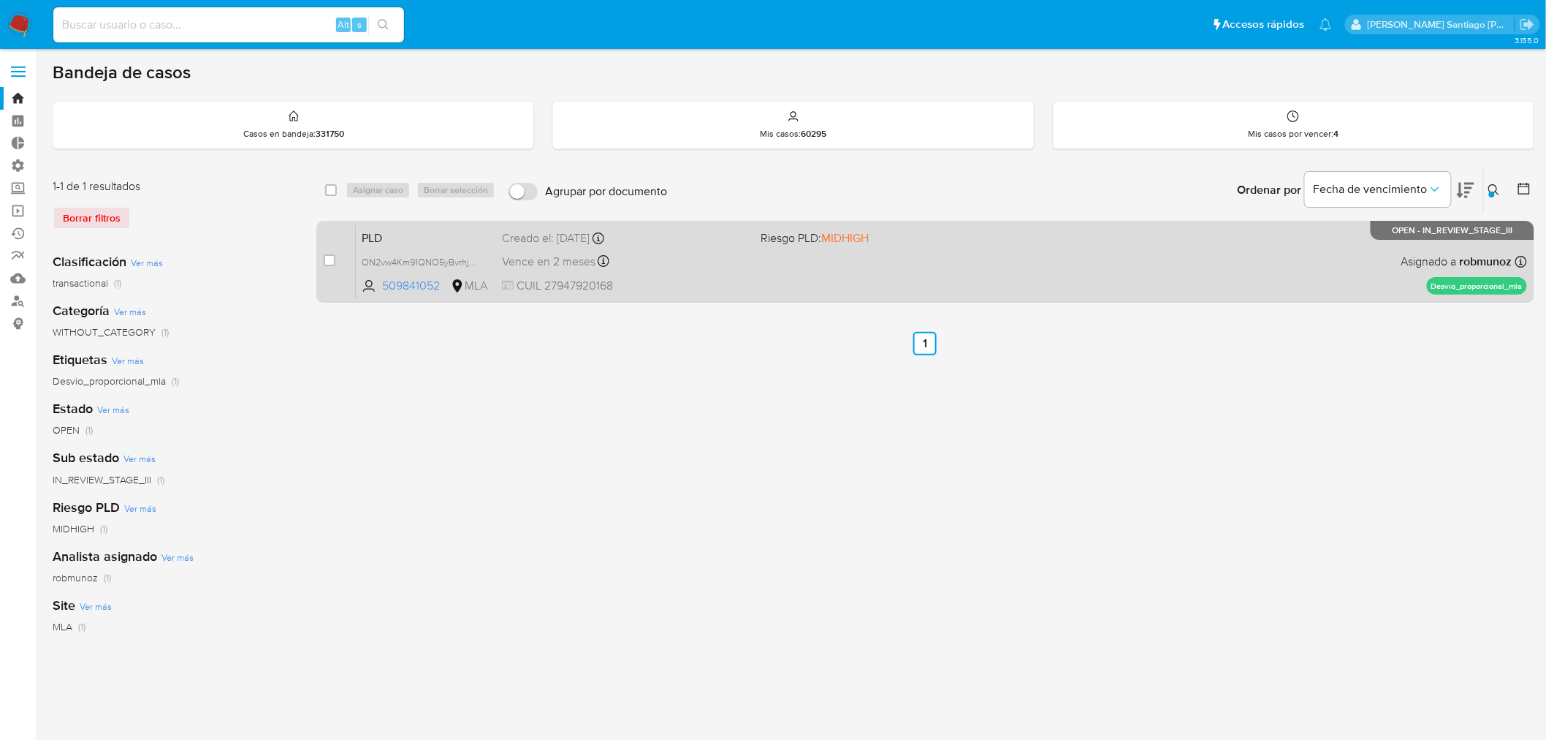
click at [1126, 256] on div "PLD ON2vw4Km91QNO5yBvrhjwP6E 509841052 MLA Riesgo PLD: MIDHIGH Creado el: 12/07…" at bounding box center [941, 261] width 1171 height 74
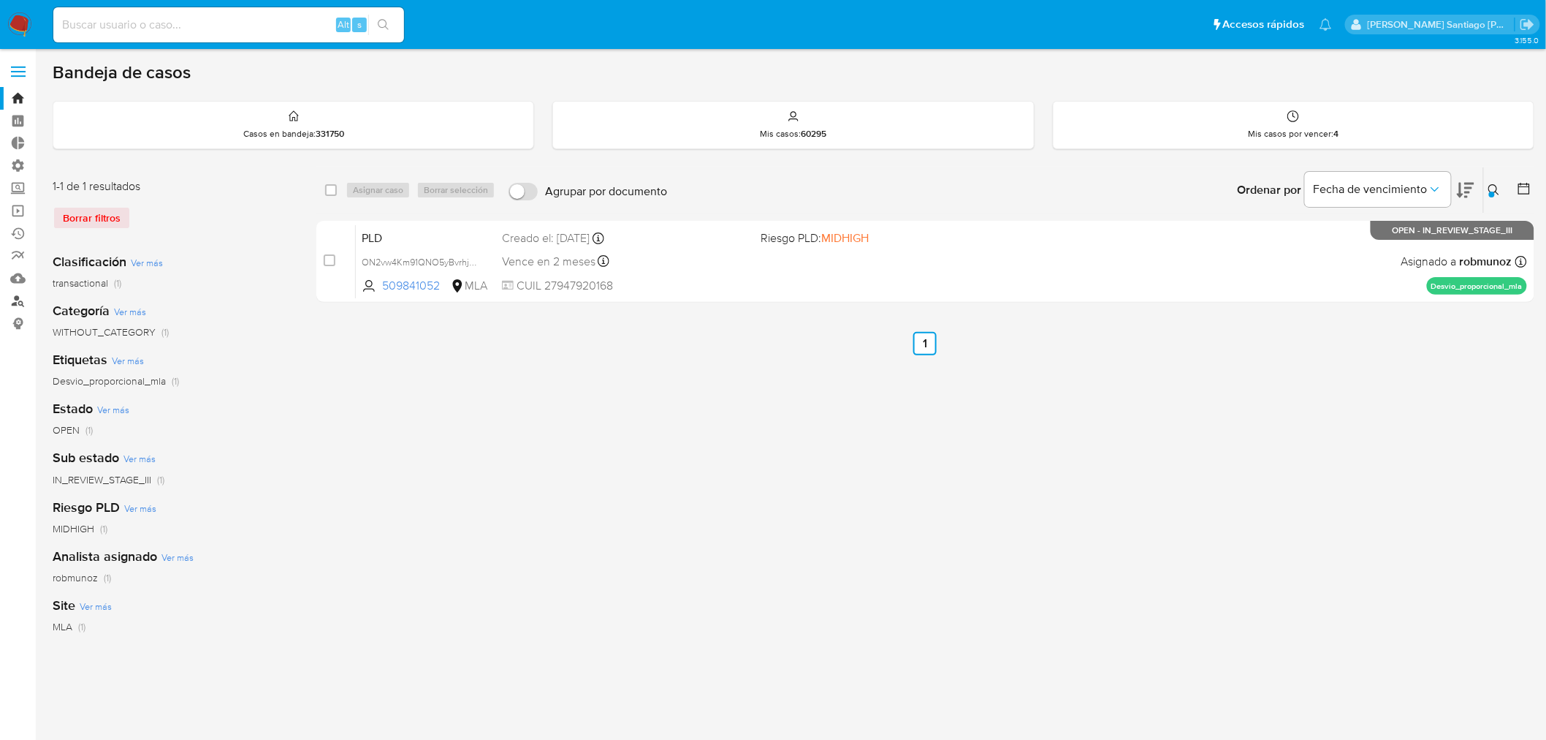
click at [16, 305] on link "Buscador de personas" at bounding box center [87, 300] width 174 height 23
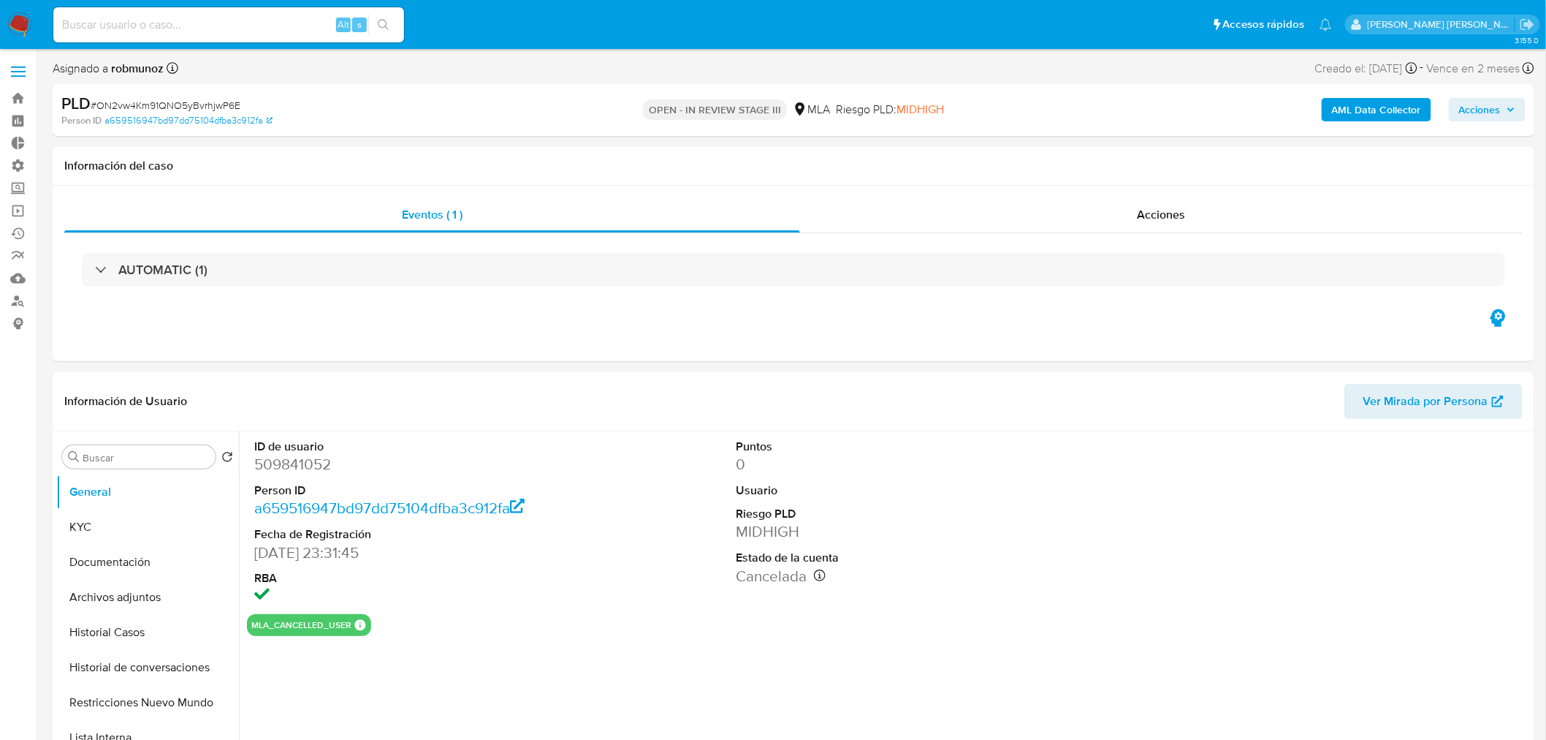
select select "10"
click at [150, 607] on button "Archivos adjuntos" at bounding box center [141, 597] width 171 height 35
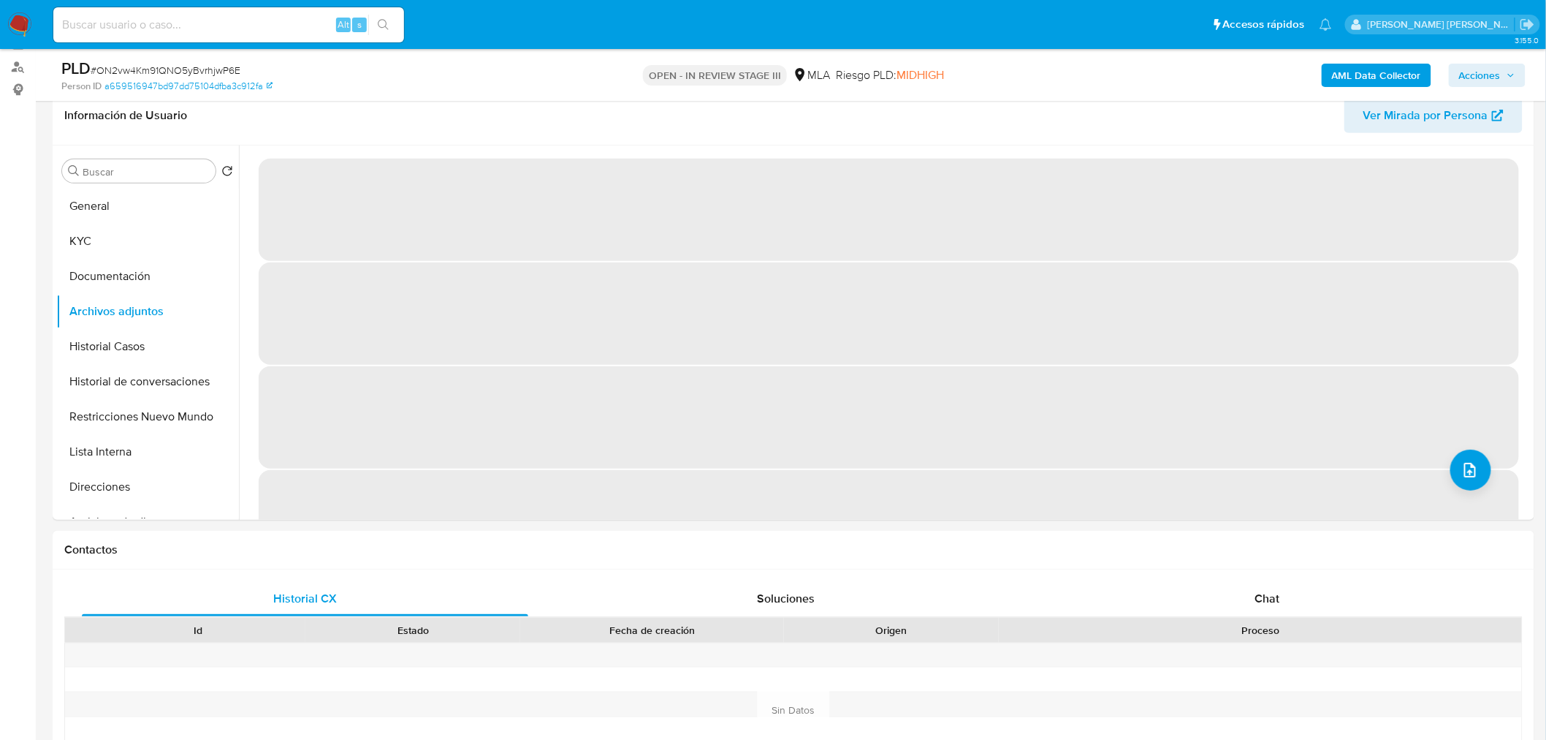
scroll to position [224, 0]
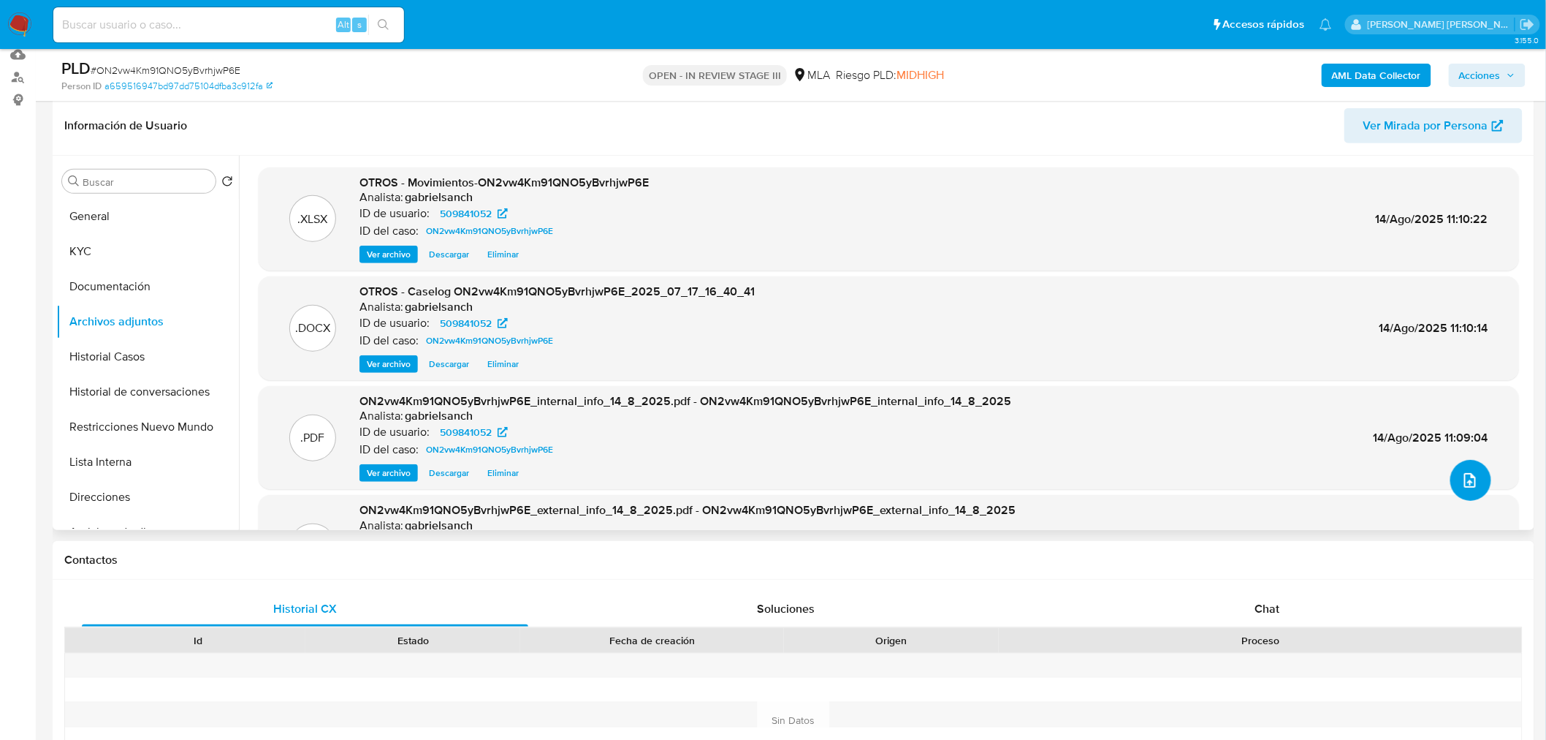
click at [1462, 471] on span "upload-file" at bounding box center [1470, 480] width 16 height 18
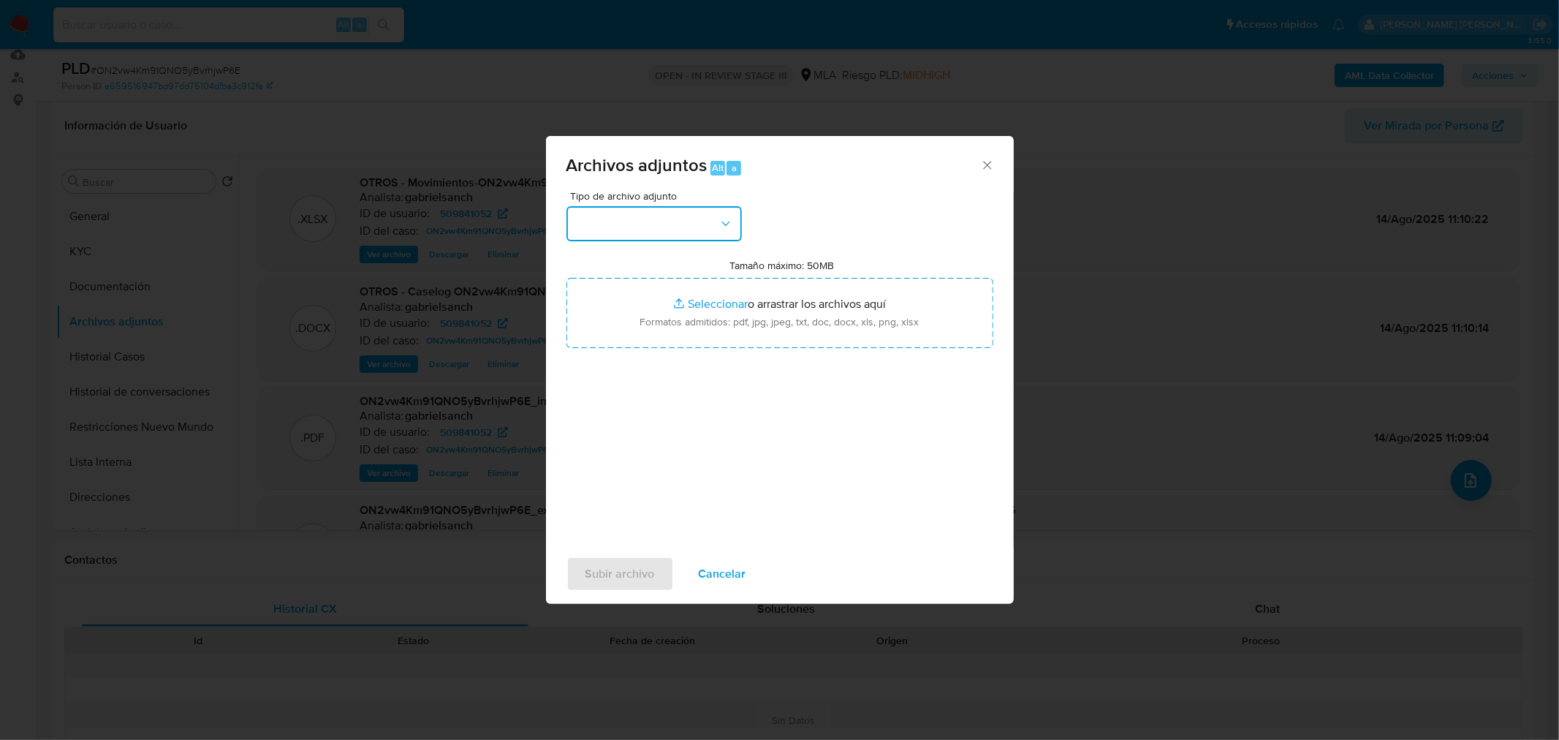
click at [703, 222] on button "button" at bounding box center [653, 223] width 175 height 35
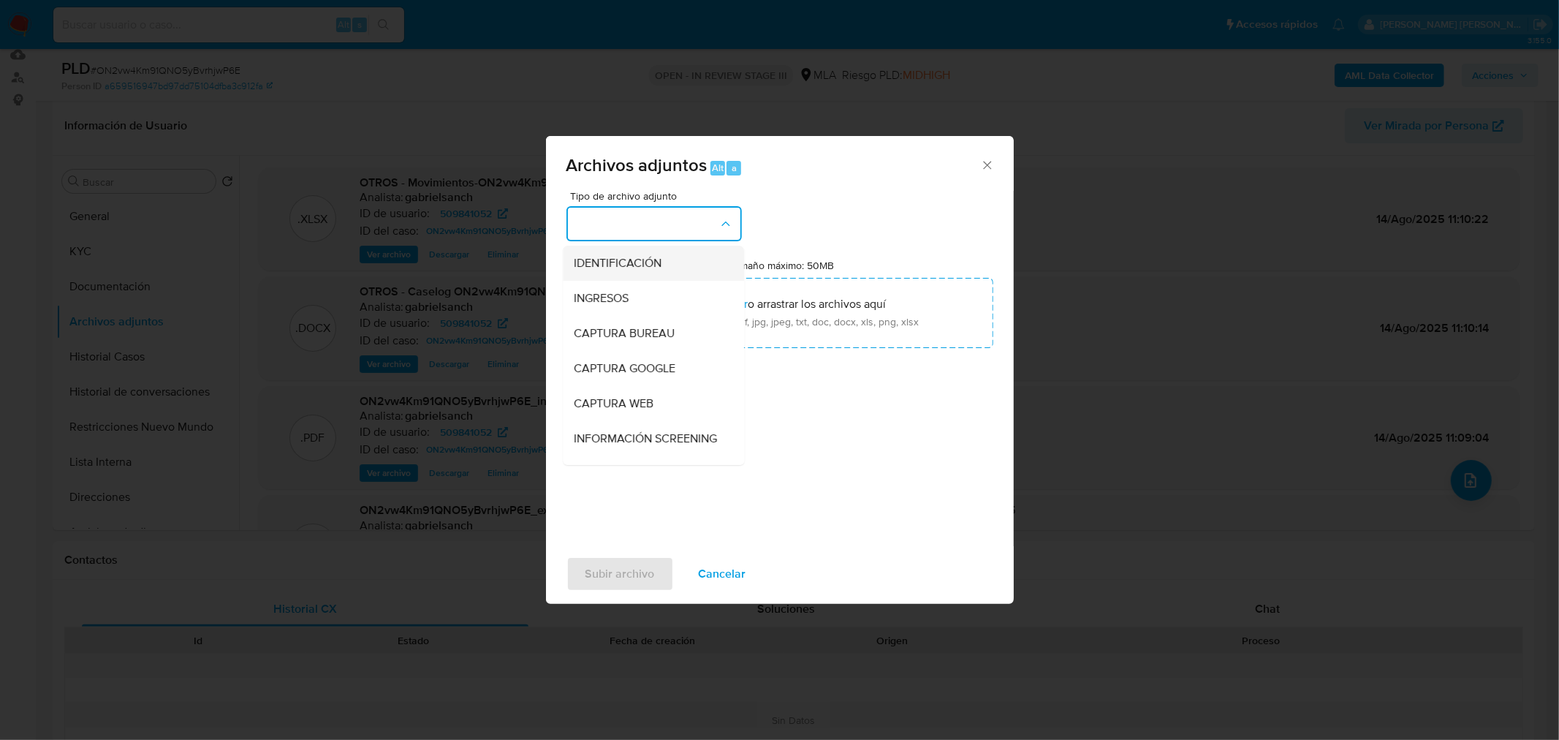
click at [666, 265] on div "IDENTIFICACIÓN" at bounding box center [648, 262] width 149 height 35
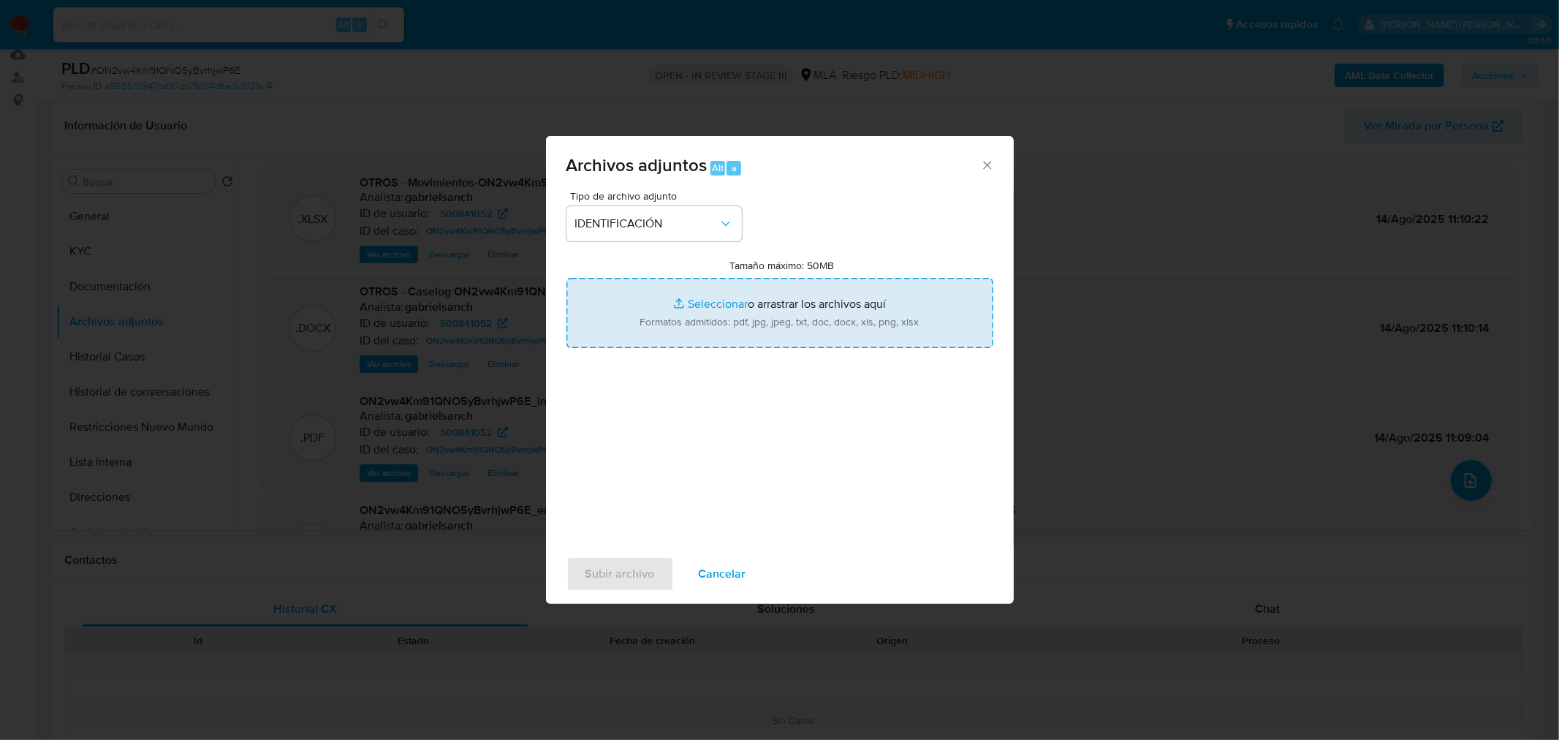
click at [771, 319] on input "Tamaño máximo: 50MB Seleccionar archivos" at bounding box center [779, 313] width 427 height 70
type input "C:\fakepath\Caselog ON2vw4Km91QNO5yBvrhjwP6E_VII.docx"
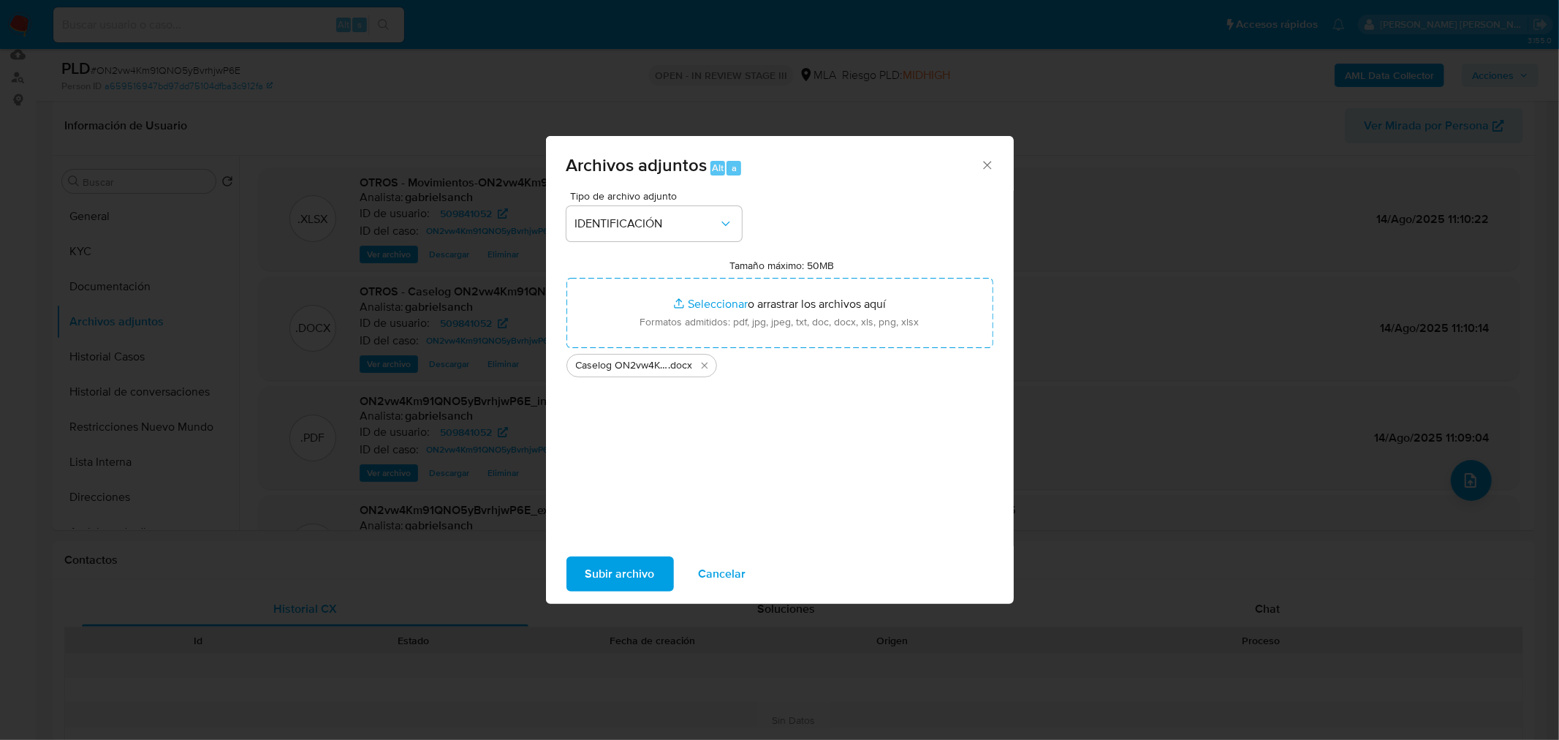
click at [633, 563] on span "Subir archivo" at bounding box center [619, 574] width 69 height 32
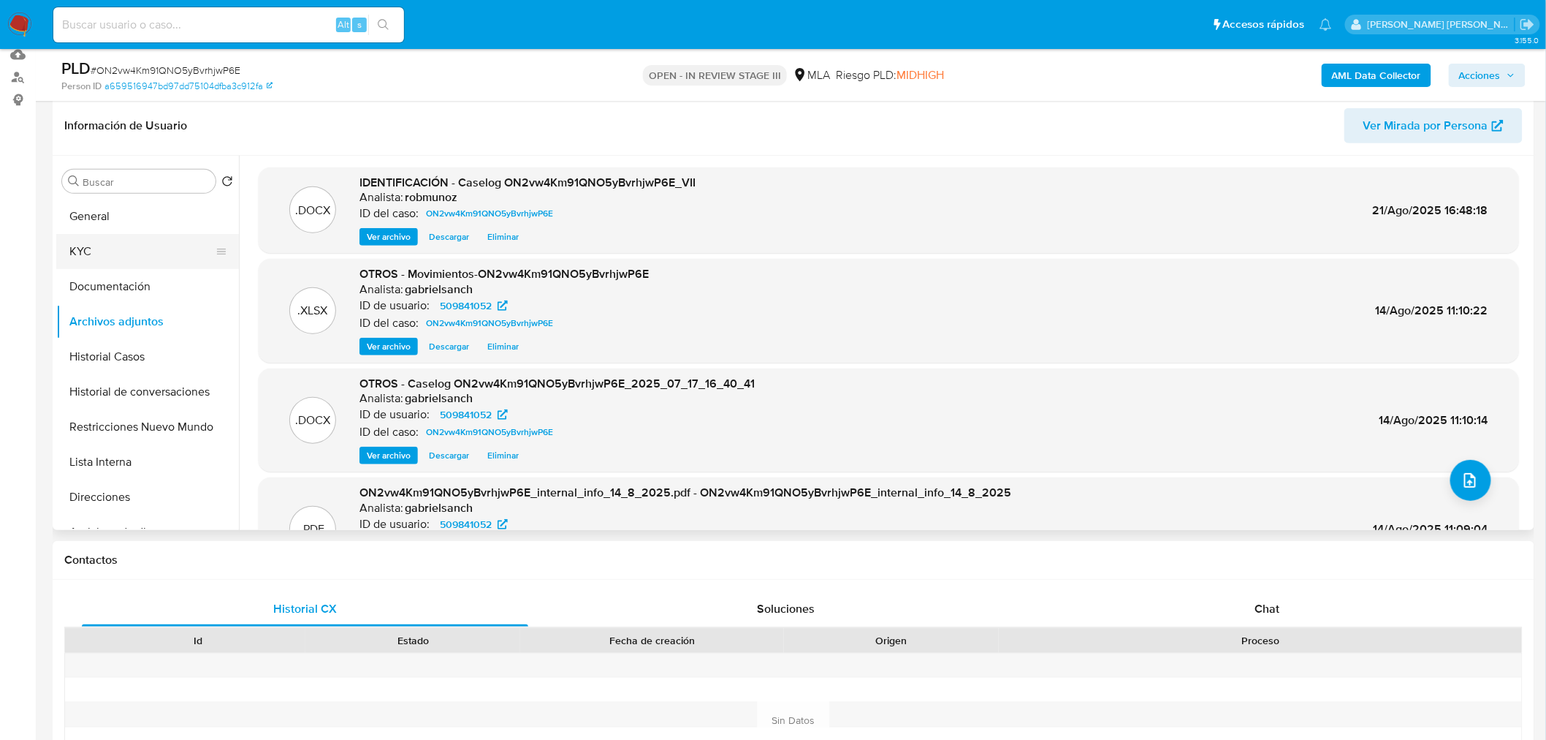
click at [83, 259] on button "KYC" at bounding box center [141, 251] width 171 height 35
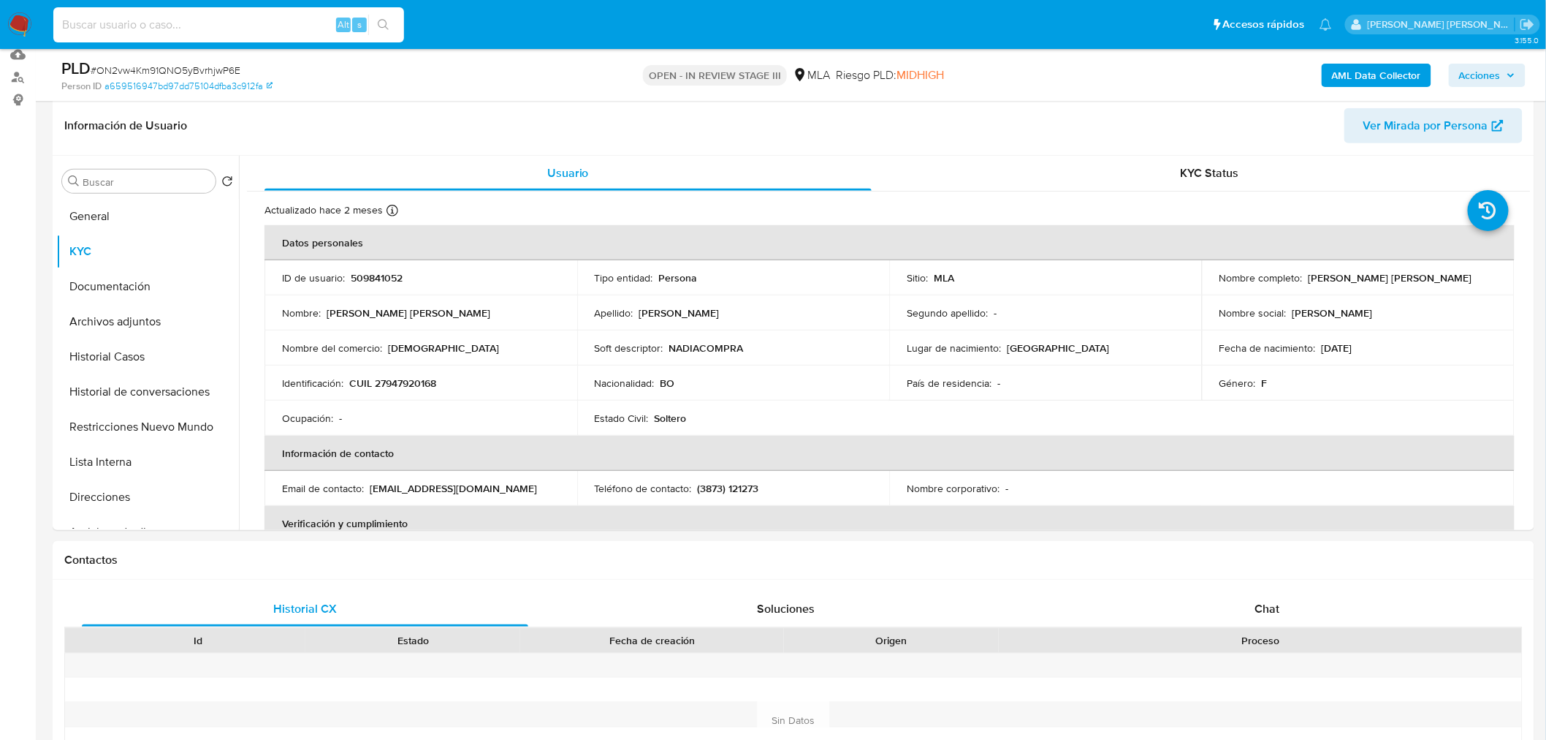
click at [276, 20] on input at bounding box center [228, 24] width 351 height 19
paste input "kgTp4PS6FaHDwVb2wLii0Gwj"
type input "kgTp4PS6FaHDwVb2wLii0Gwj"
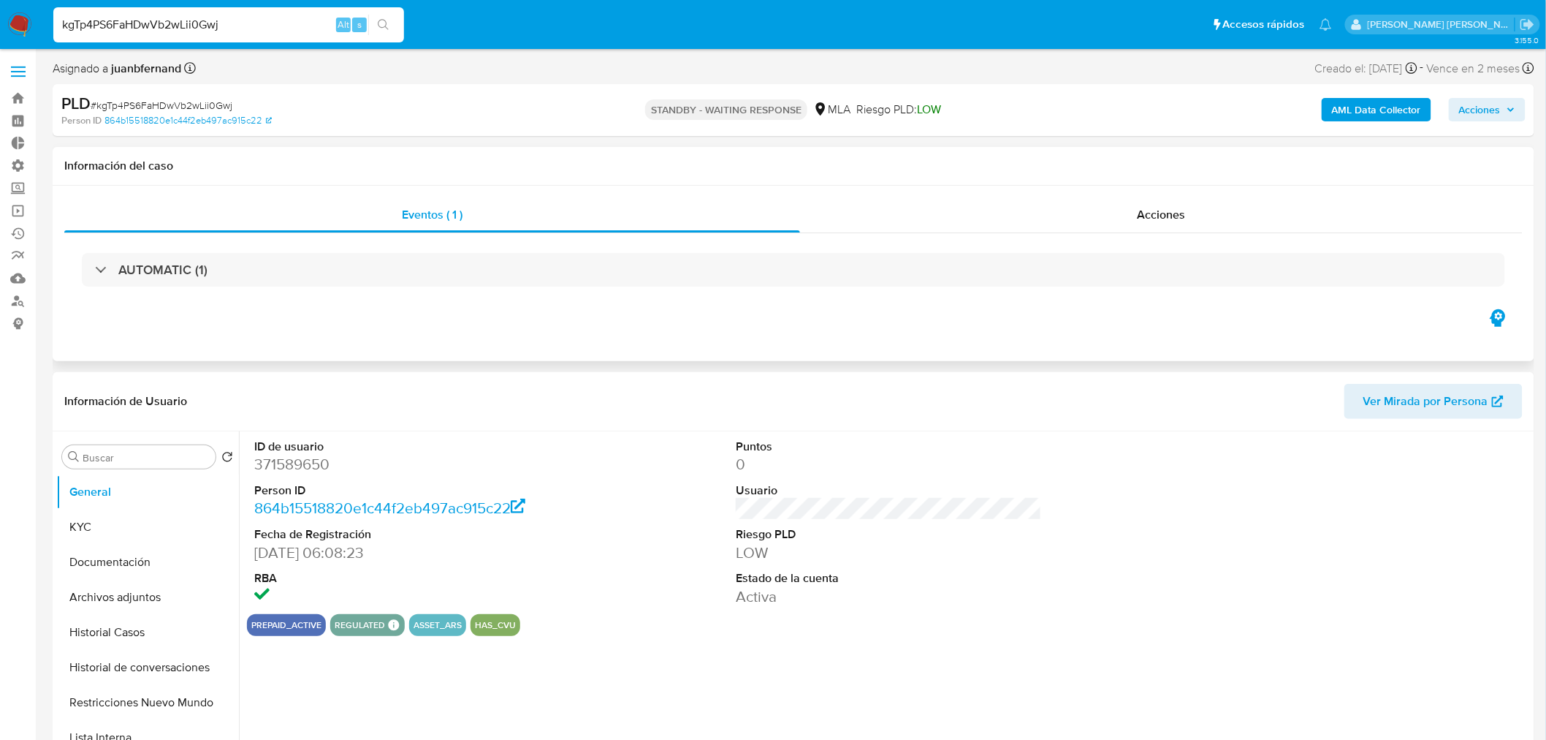
select select "10"
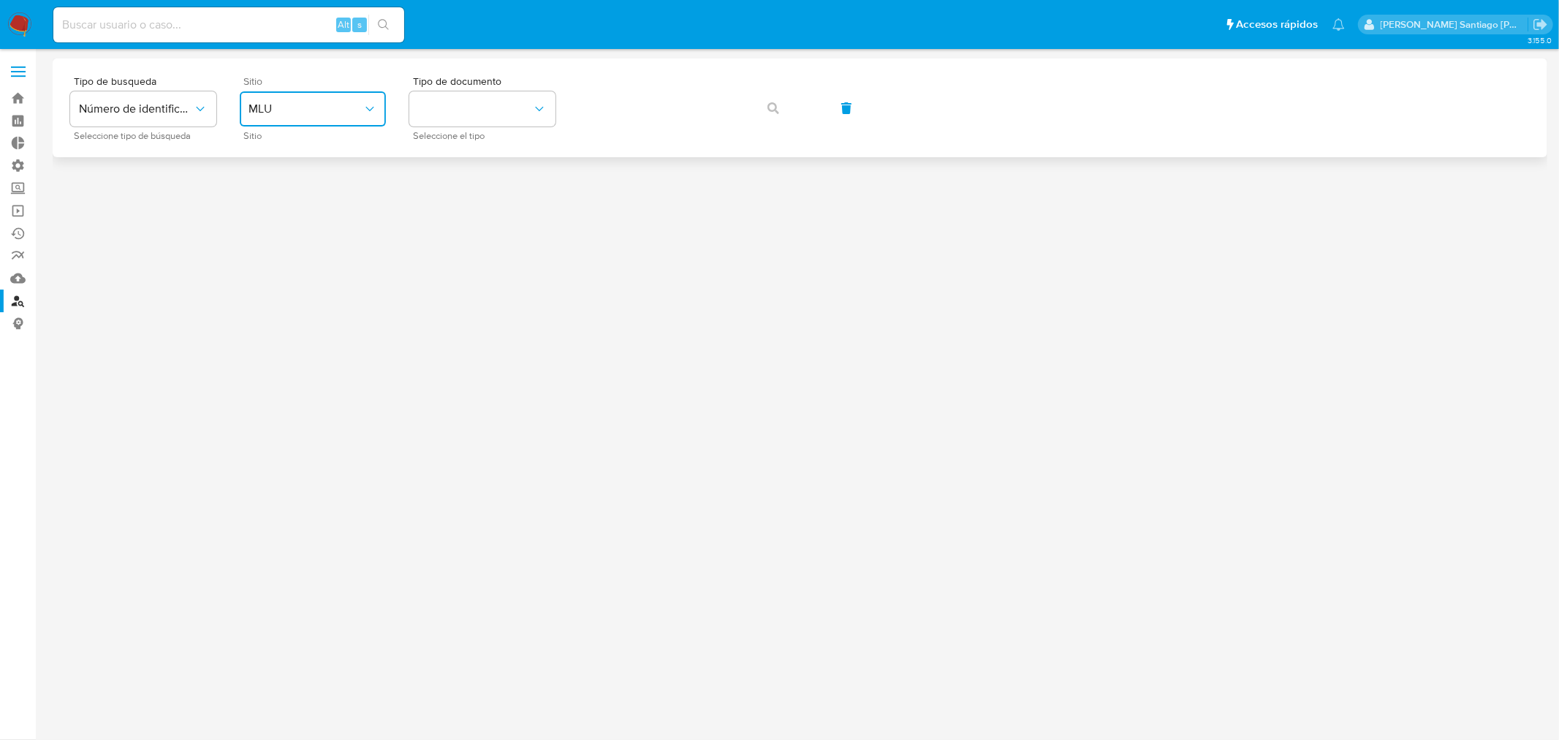
click at [323, 99] on button "MLU" at bounding box center [313, 108] width 146 height 35
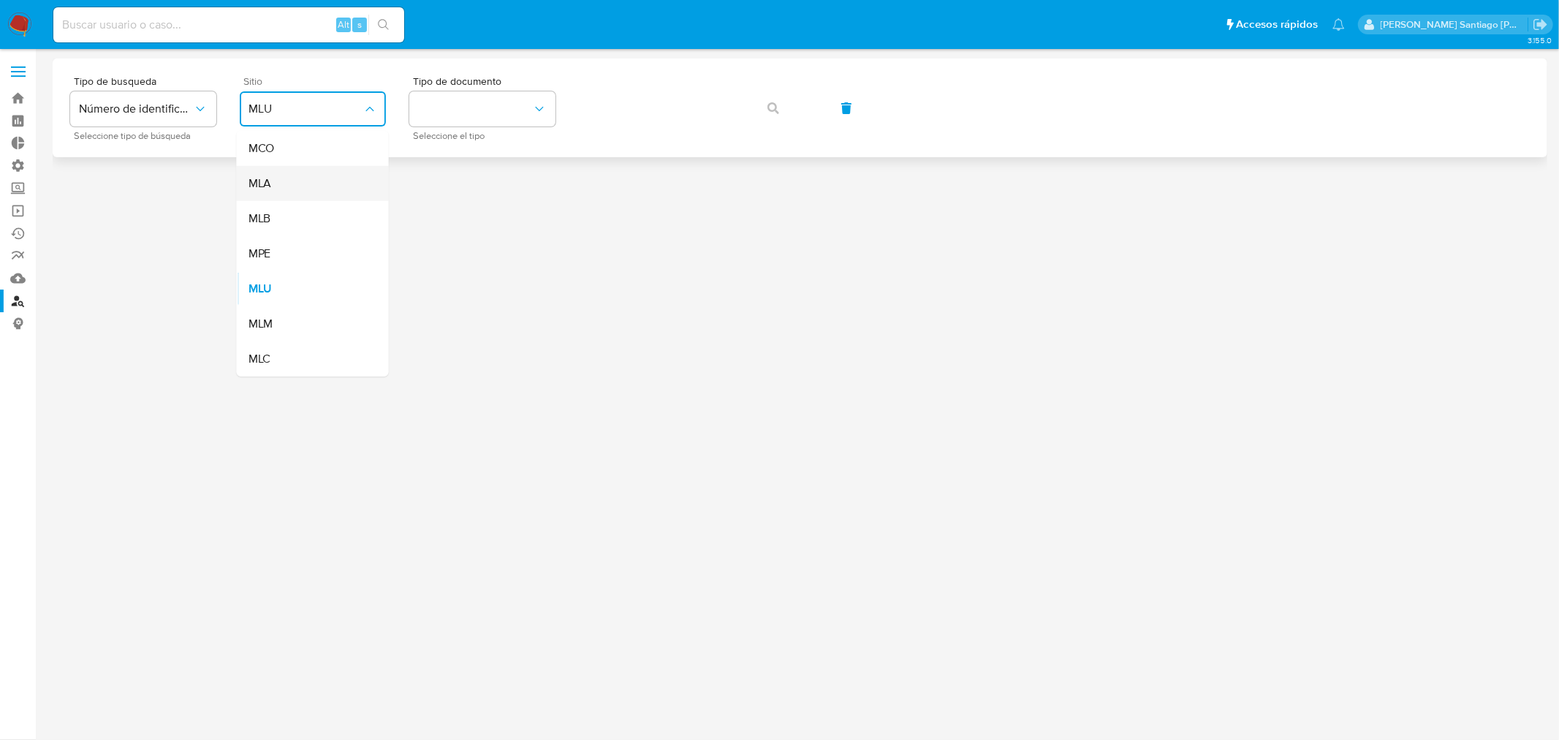
click at [318, 181] on div "MLA" at bounding box center [308, 183] width 120 height 35
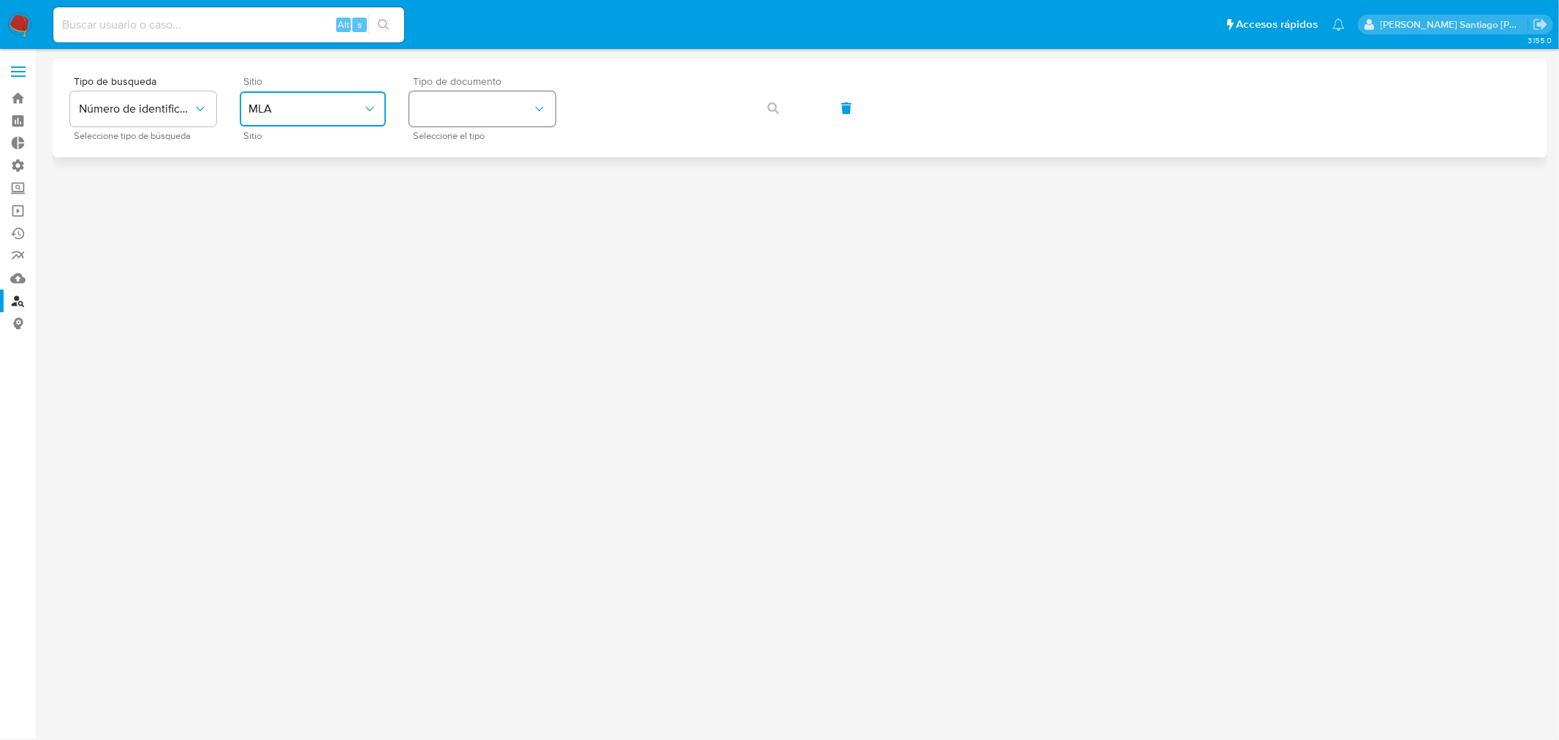
click at [485, 121] on button "identificationType" at bounding box center [482, 108] width 146 height 35
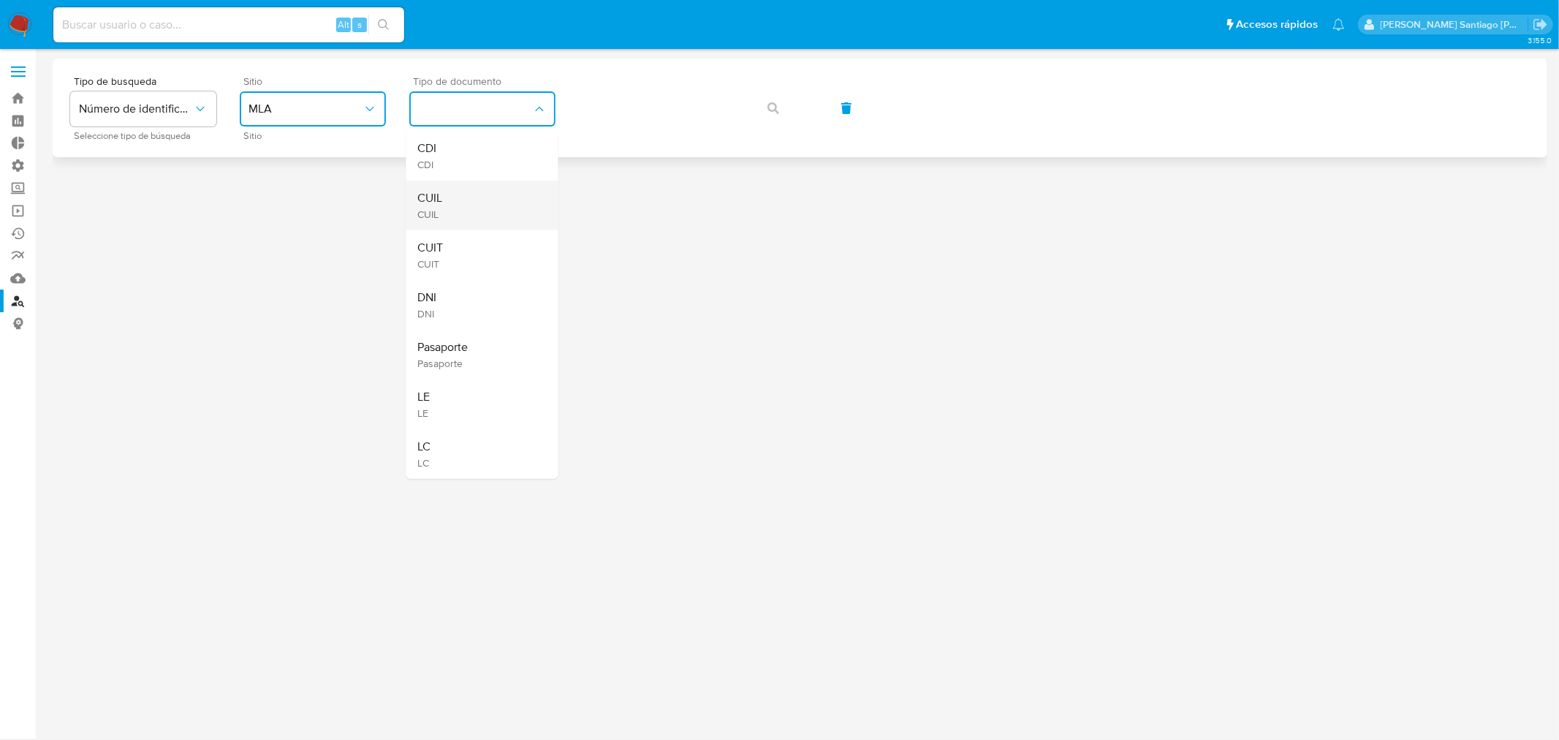
click at [471, 202] on div "CUIL CUIL" at bounding box center [478, 206] width 120 height 50
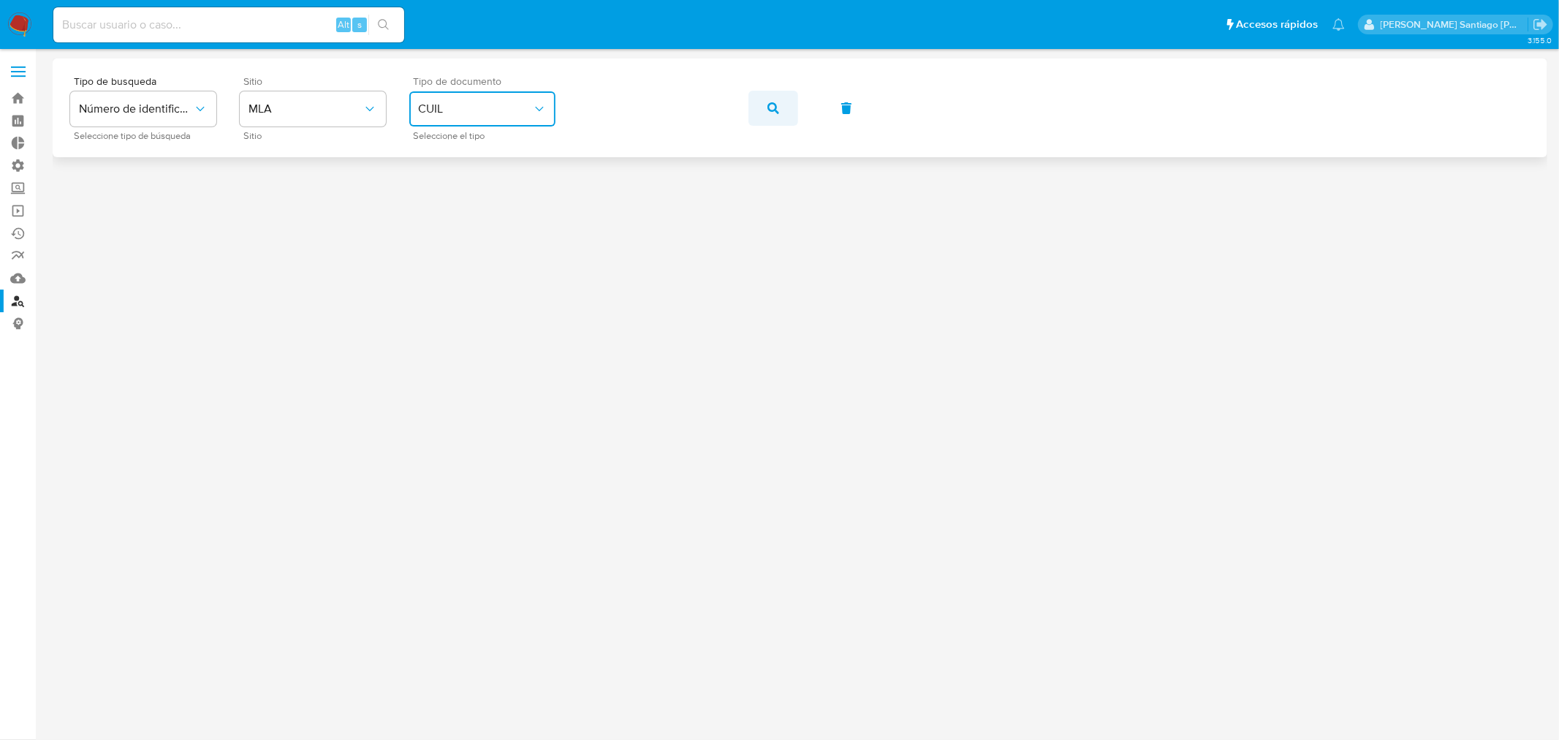
click at [779, 110] on button "button" at bounding box center [773, 108] width 50 height 35
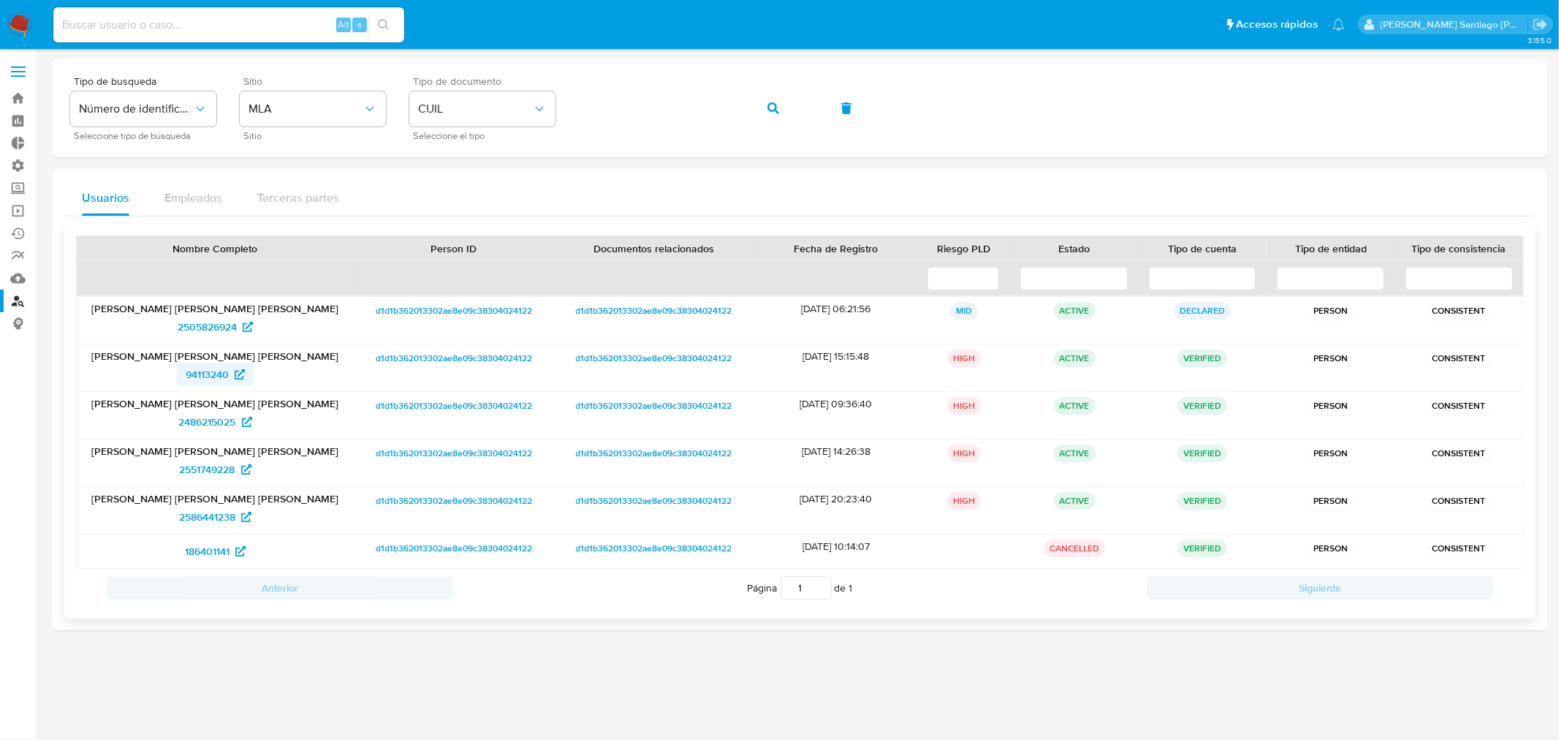
click at [212, 373] on span "94113240" at bounding box center [207, 373] width 43 height 23
click at [782, 117] on button "button" at bounding box center [773, 108] width 50 height 35
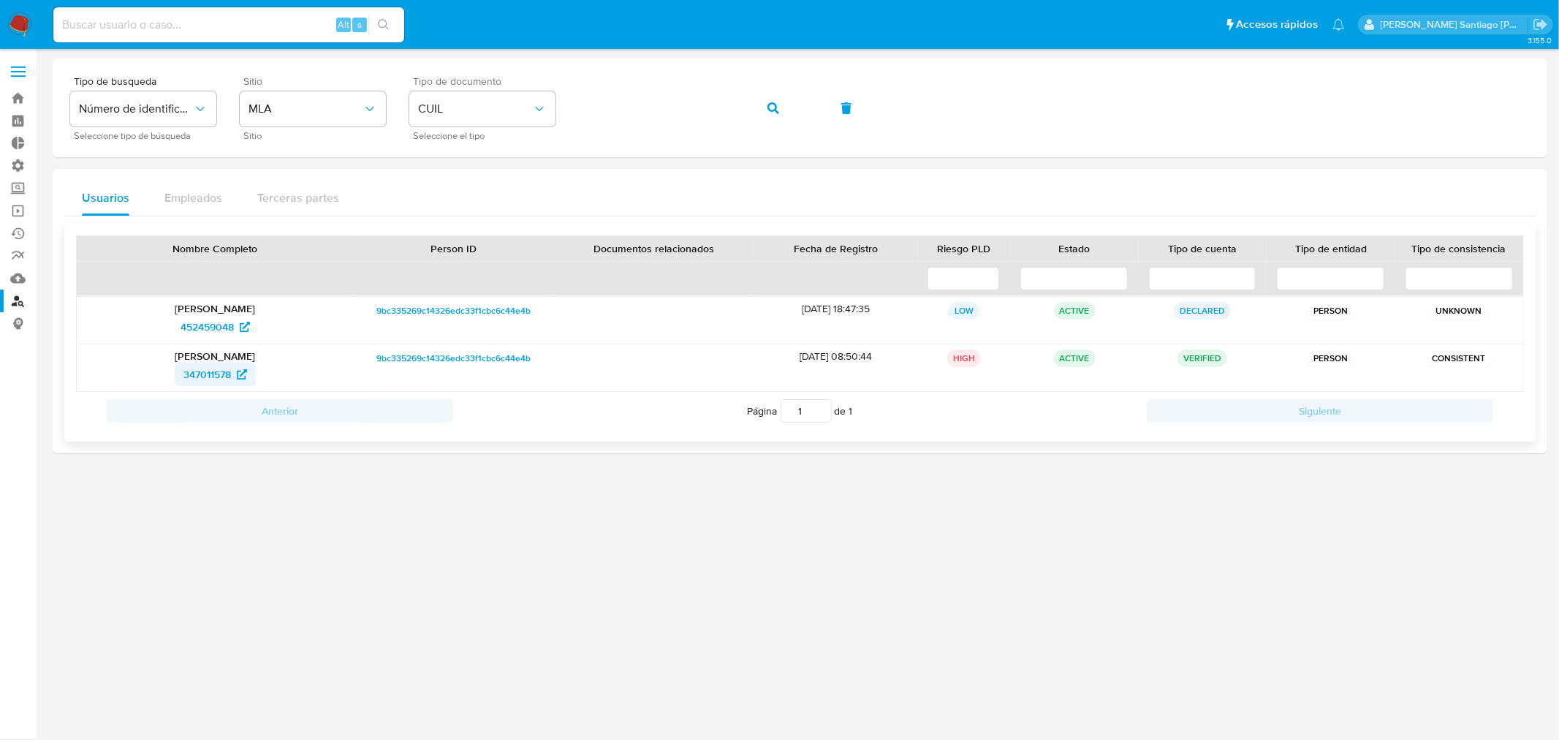
click at [206, 368] on span "347011578" at bounding box center [207, 373] width 48 height 23
click at [187, 29] on input at bounding box center [228, 24] width 351 height 19
paste input "Ibp5QOArc16SjsXTGhpSMcbw"
type input "Ibp5QOArc16SjsXTGhpSMcbw"
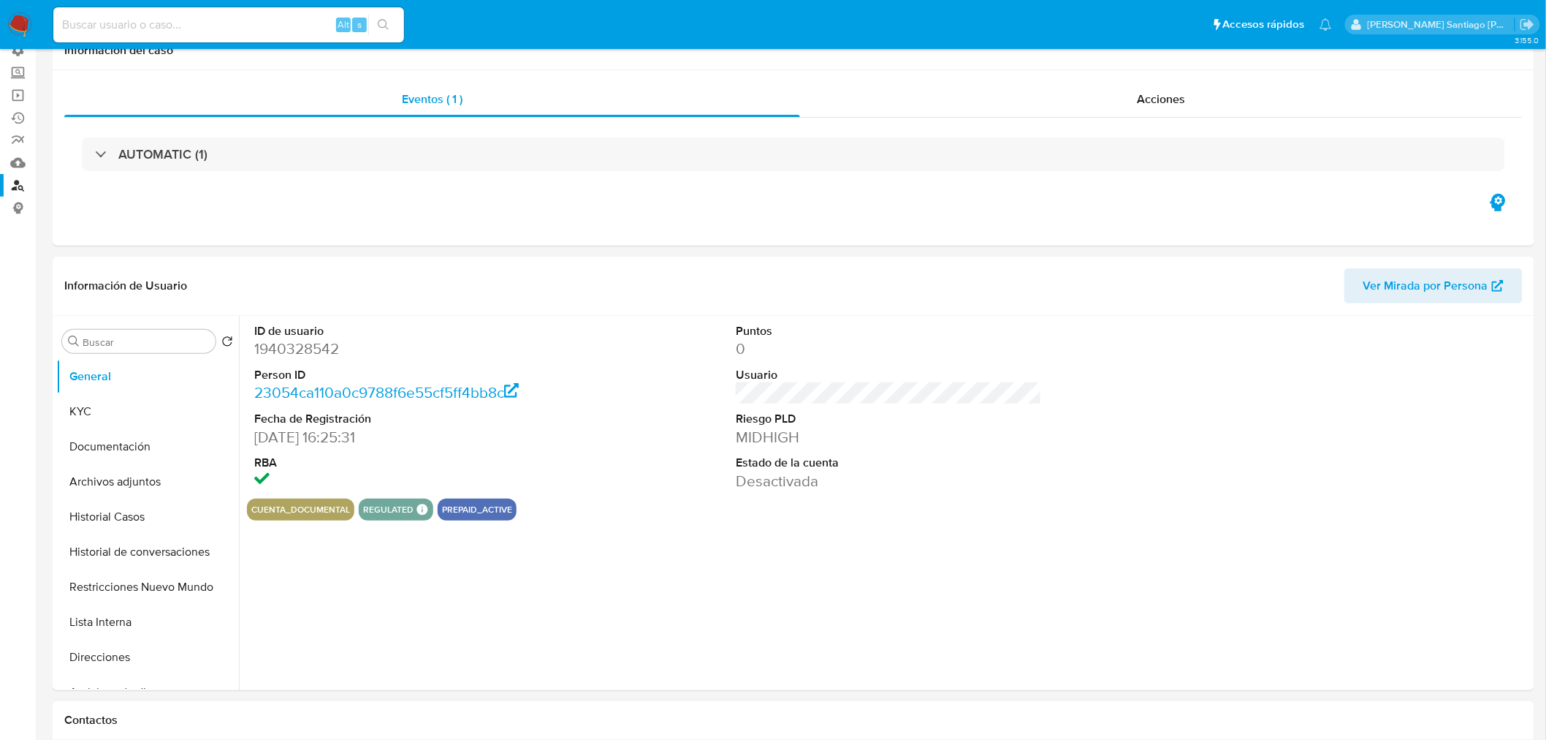
select select "10"
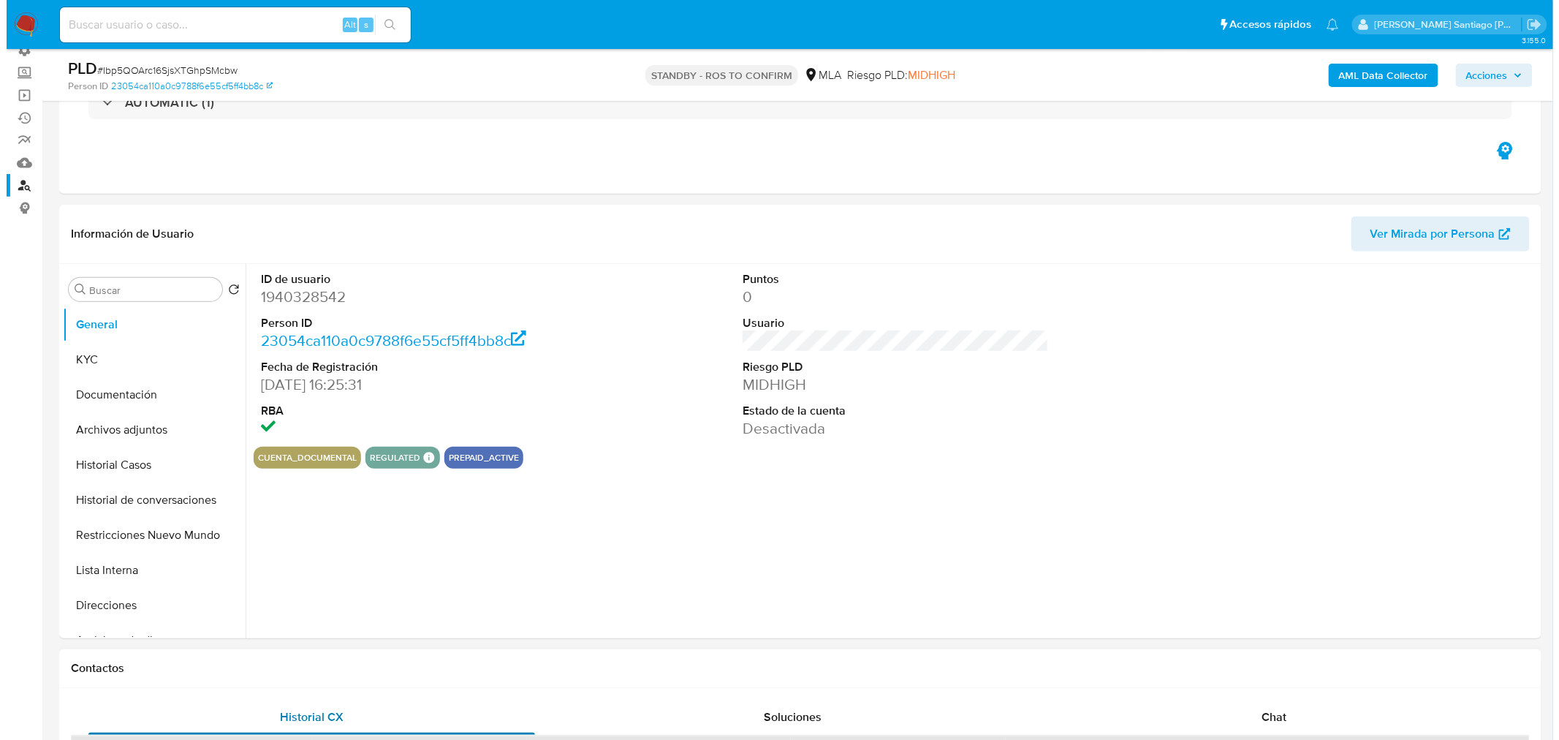
scroll to position [243, 0]
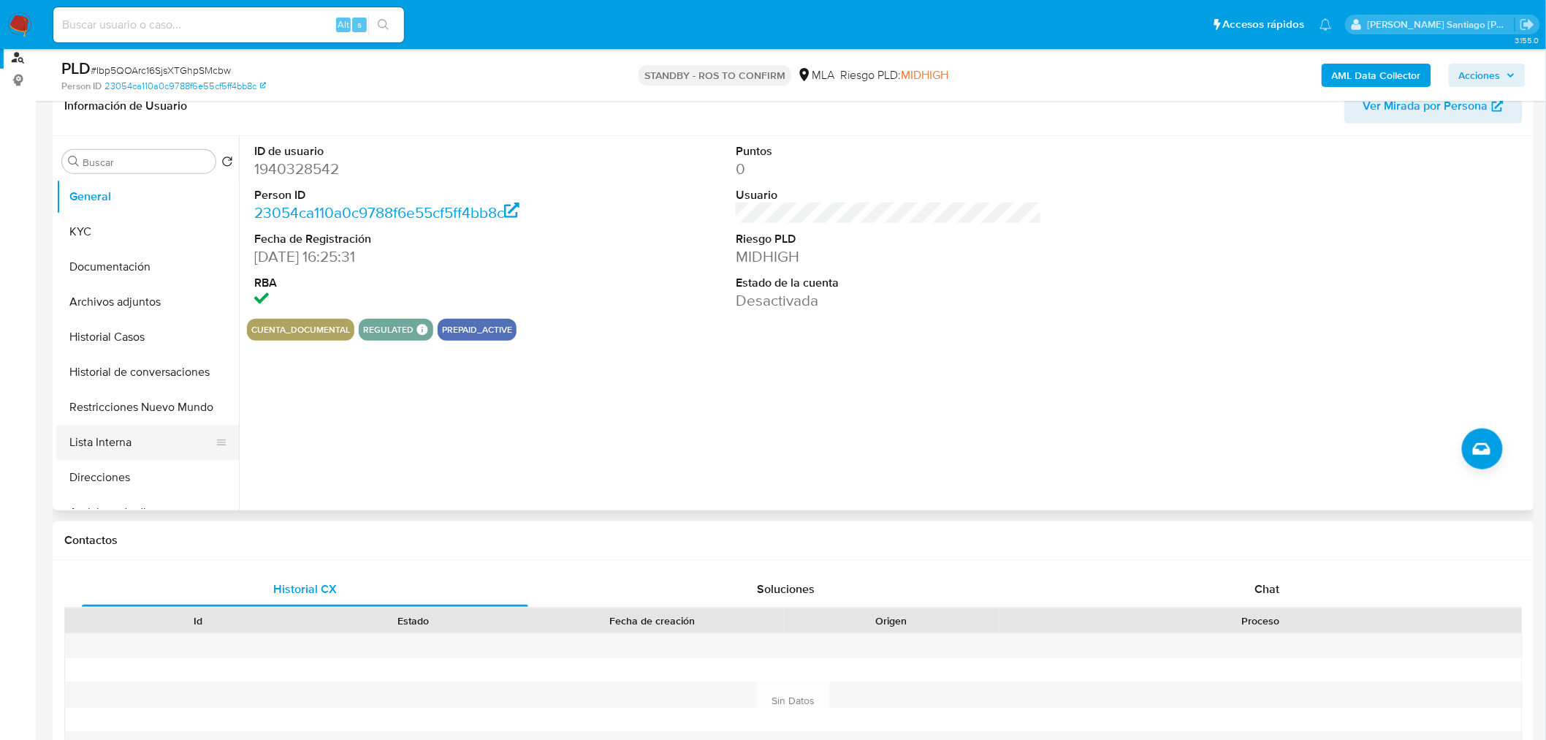
drag, startPoint x: 128, startPoint y: 406, endPoint x: 118, endPoint y: 425, distance: 21.6
click at [129, 408] on button "Restricciones Nuevo Mundo" at bounding box center [147, 407] width 183 height 35
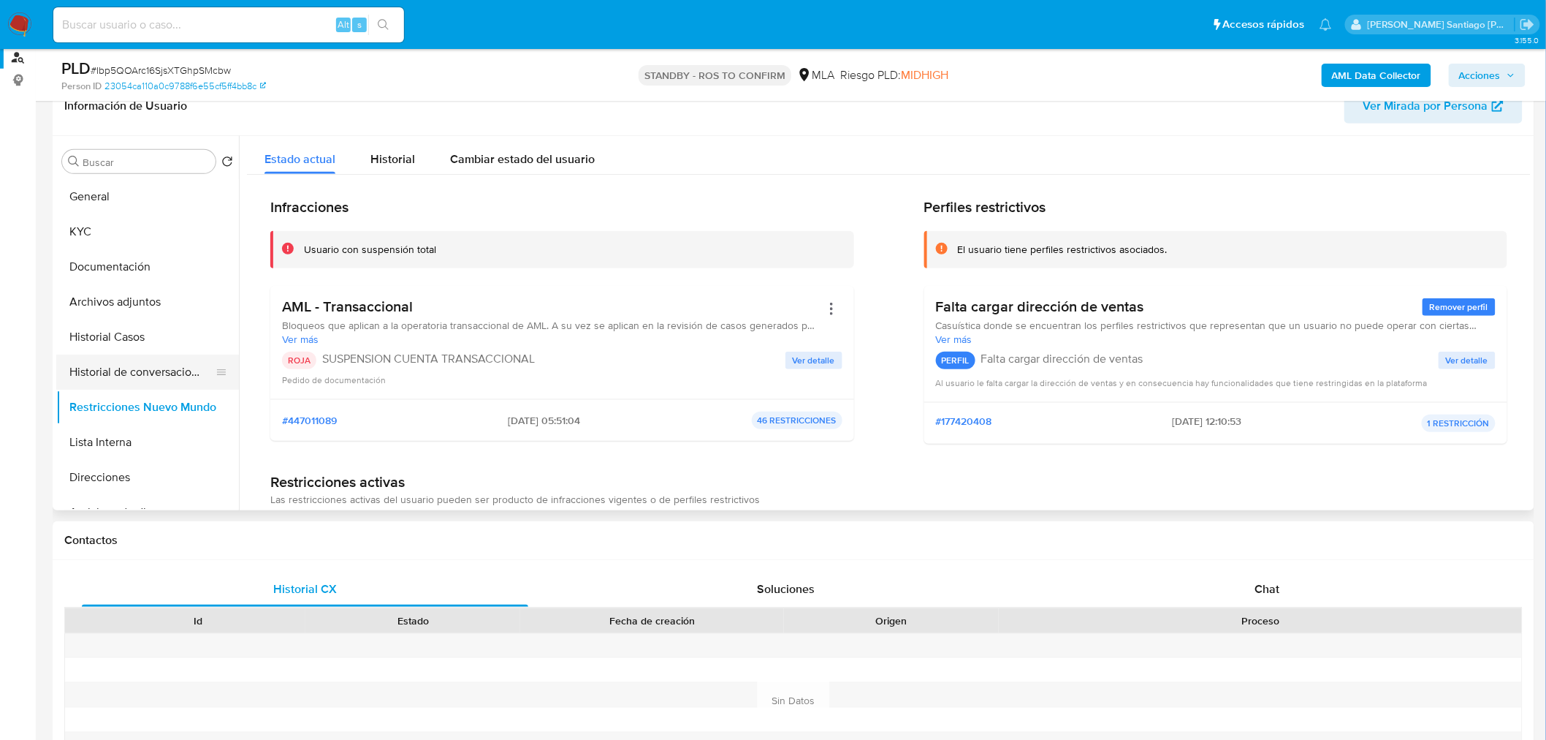
click at [77, 370] on button "Historial de conversaciones" at bounding box center [141, 371] width 171 height 35
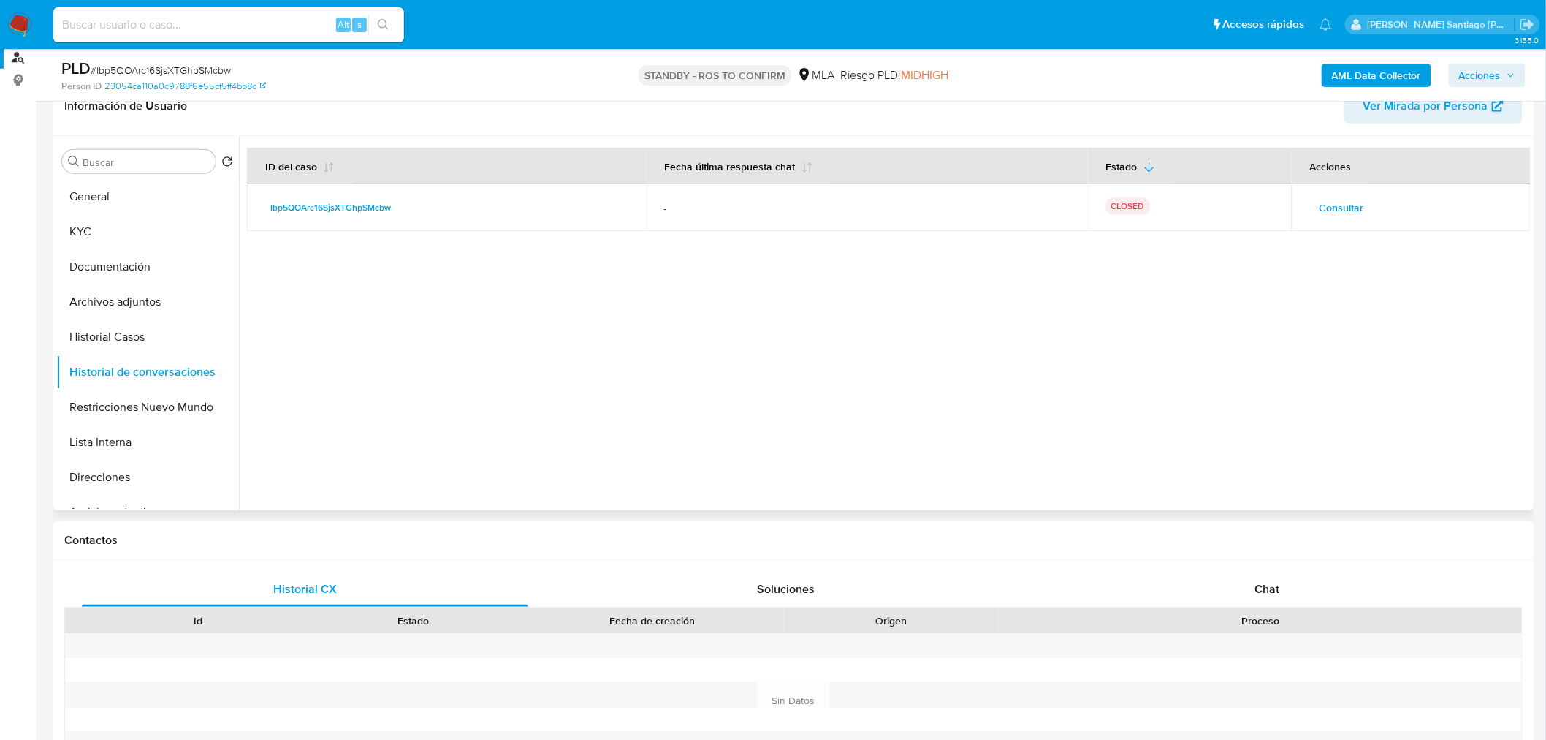
click at [1342, 206] on span "Consultar" at bounding box center [1342, 207] width 45 height 20
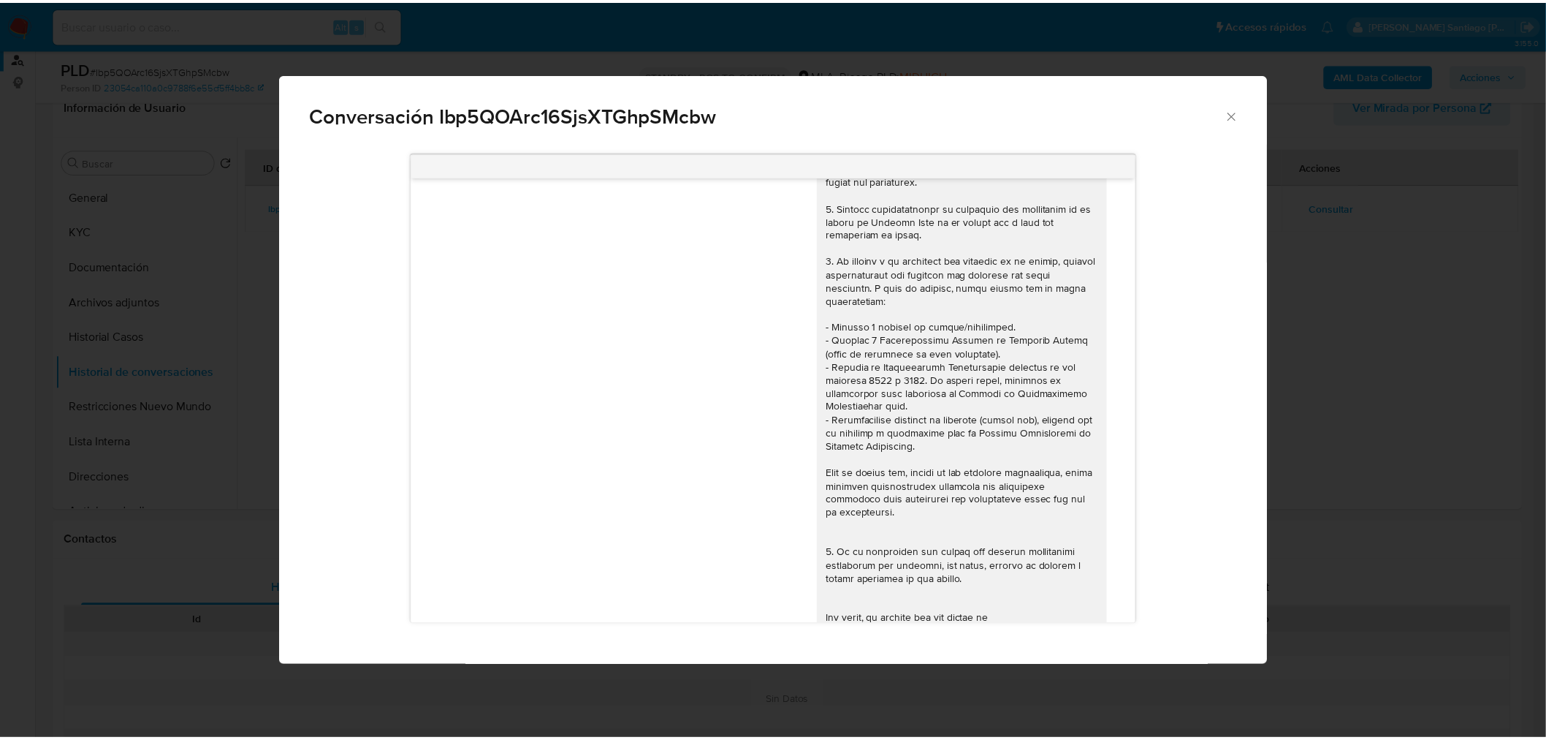
scroll to position [0, 0]
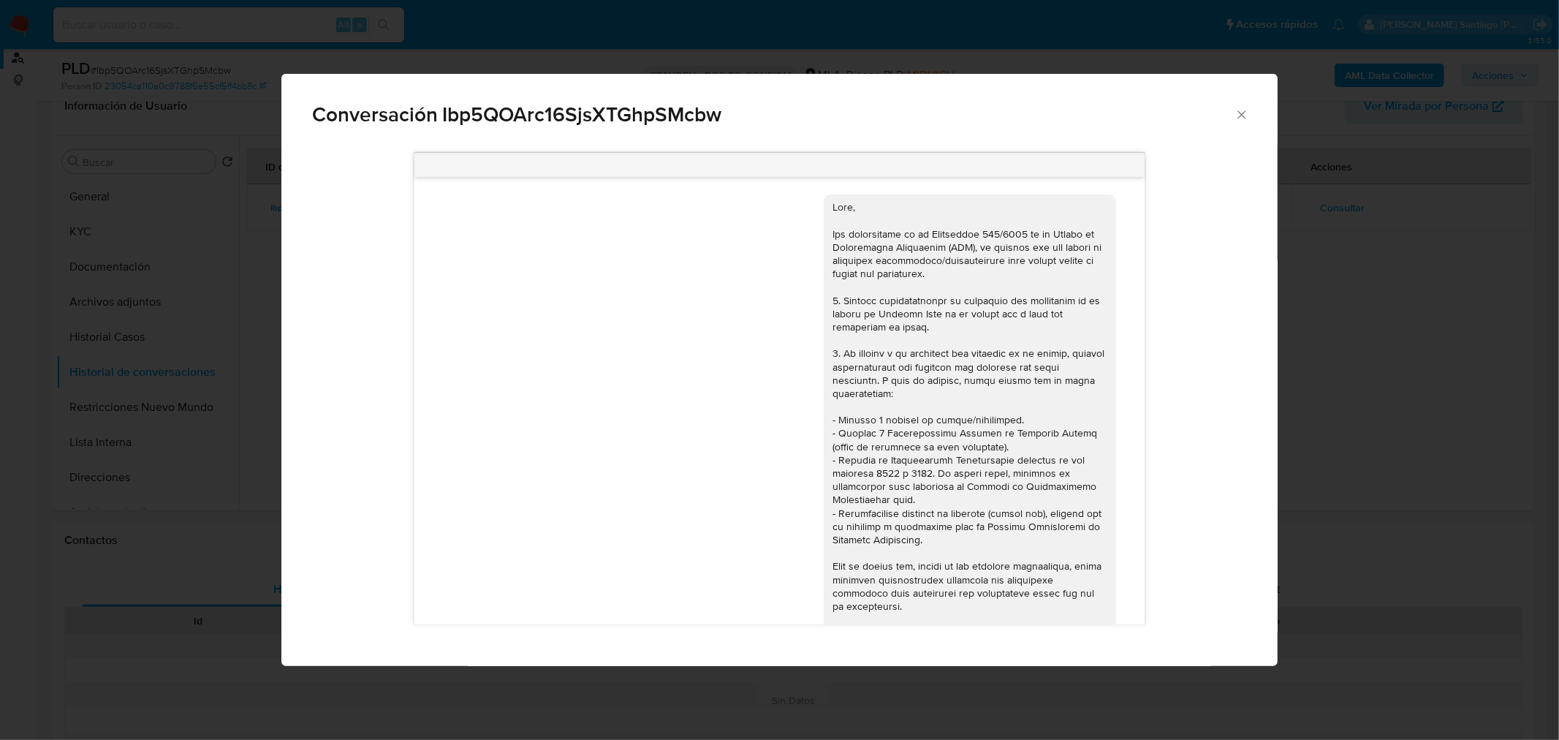
click at [1406, 438] on div "Conversación Ibp5QOArc16SjsXTGhpSMcbw [DATE] 18:58:01 Hola, Esperamos que te en…" at bounding box center [779, 370] width 1559 height 740
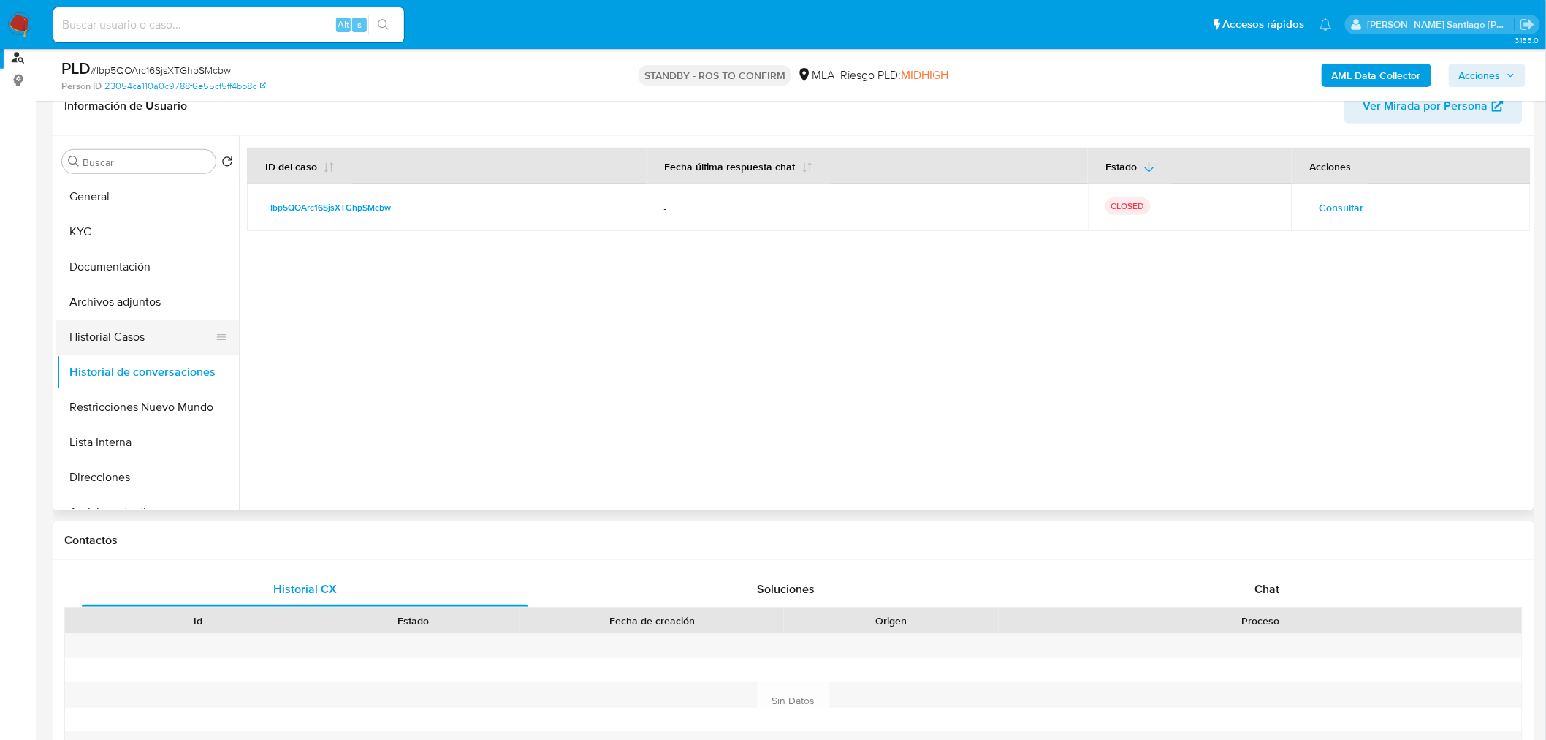
click at [124, 346] on button "Historial Casos" at bounding box center [141, 336] width 171 height 35
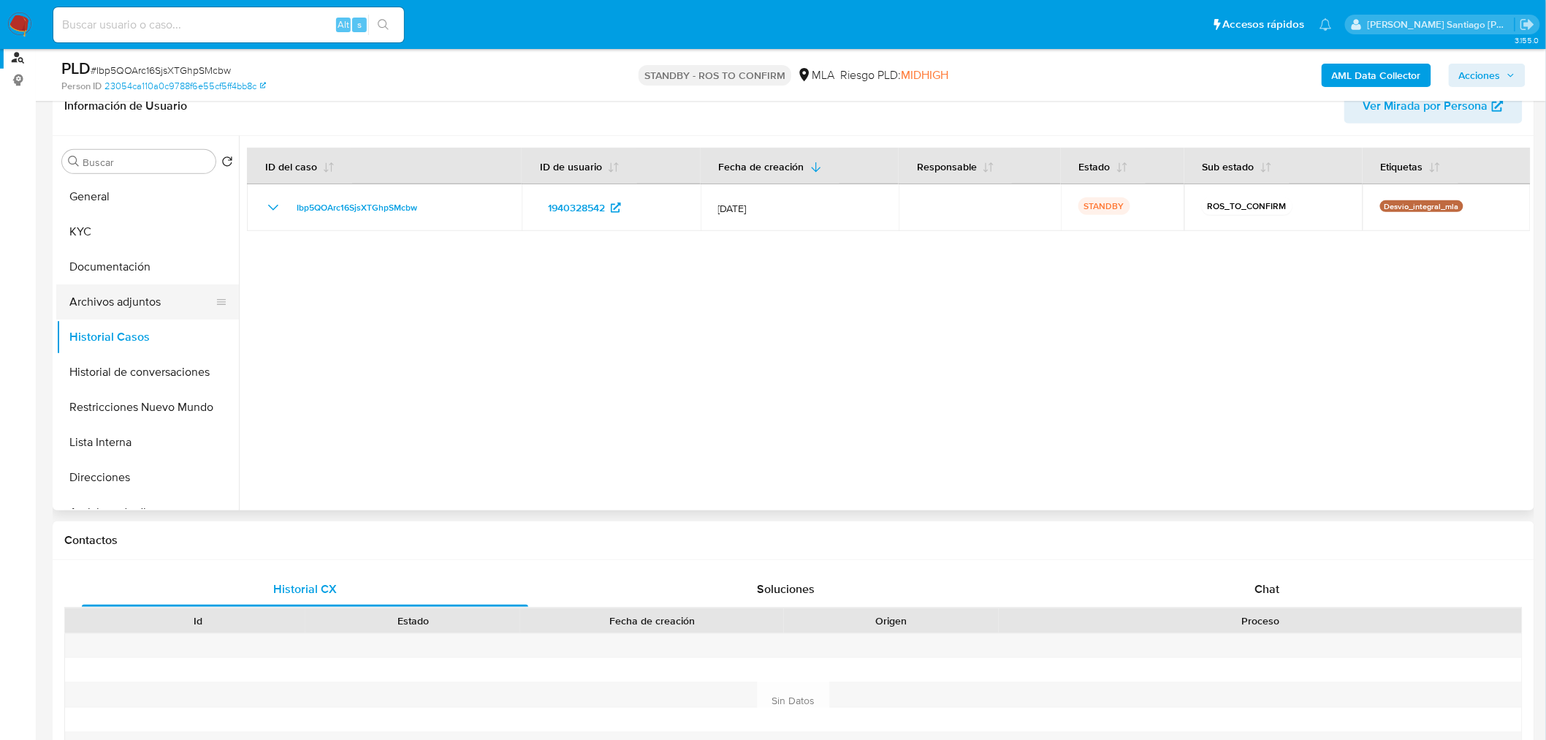
click at [135, 297] on button "Archivos adjuntos" at bounding box center [141, 301] width 171 height 35
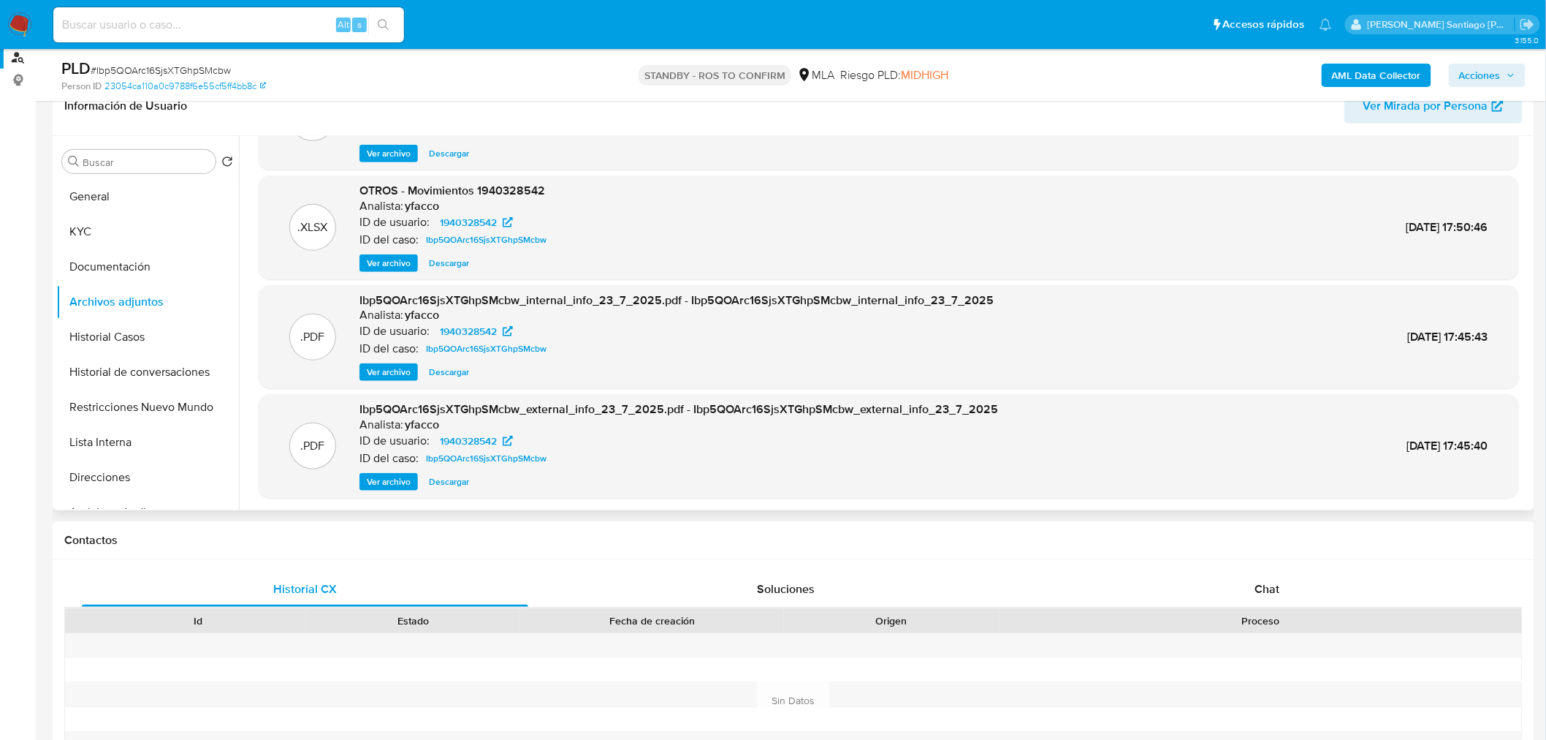
scroll to position [82, 0]
click at [393, 480] on span "Ver archivo" at bounding box center [389, 481] width 44 height 15
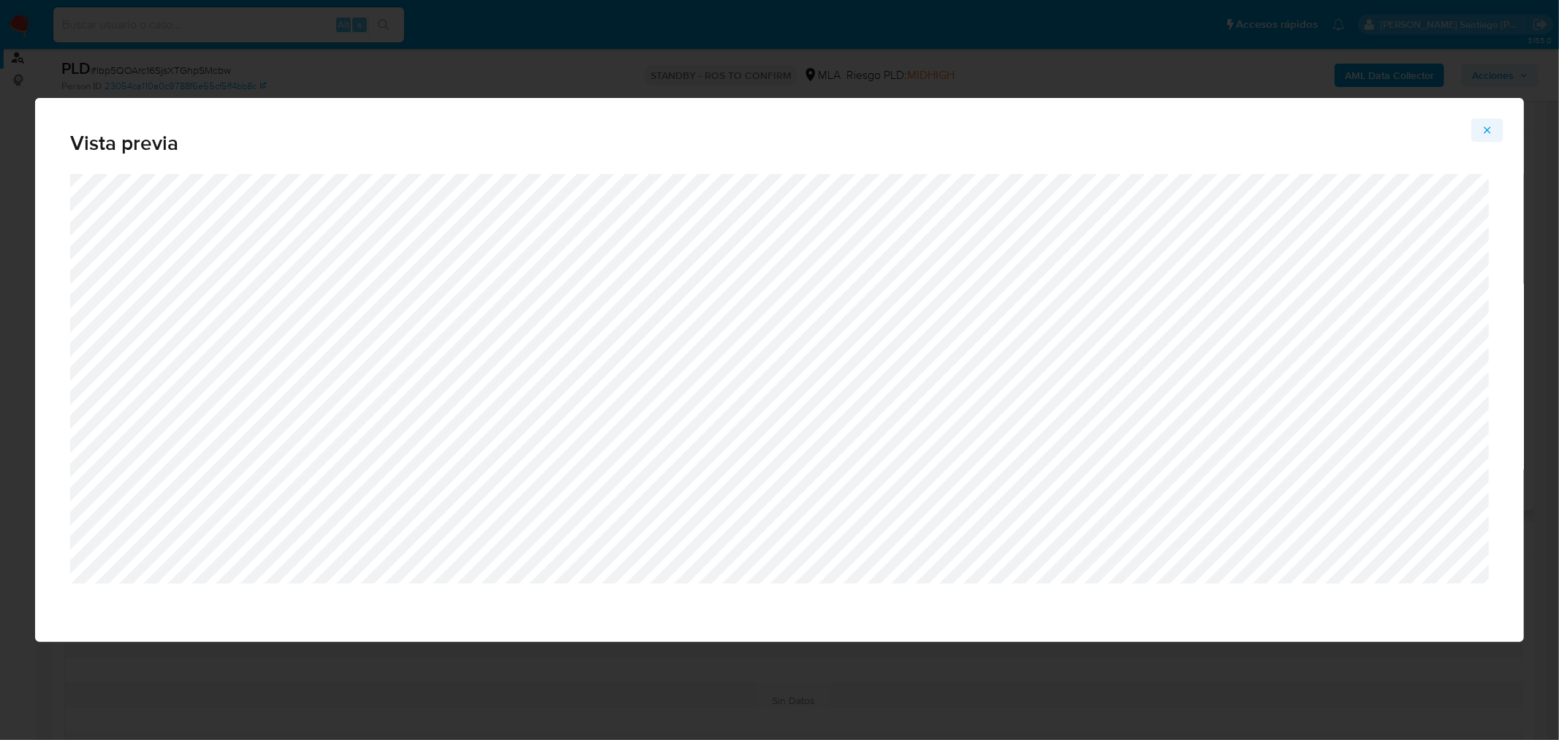
click at [1494, 132] on button "Attachment preview" at bounding box center [1487, 129] width 32 height 23
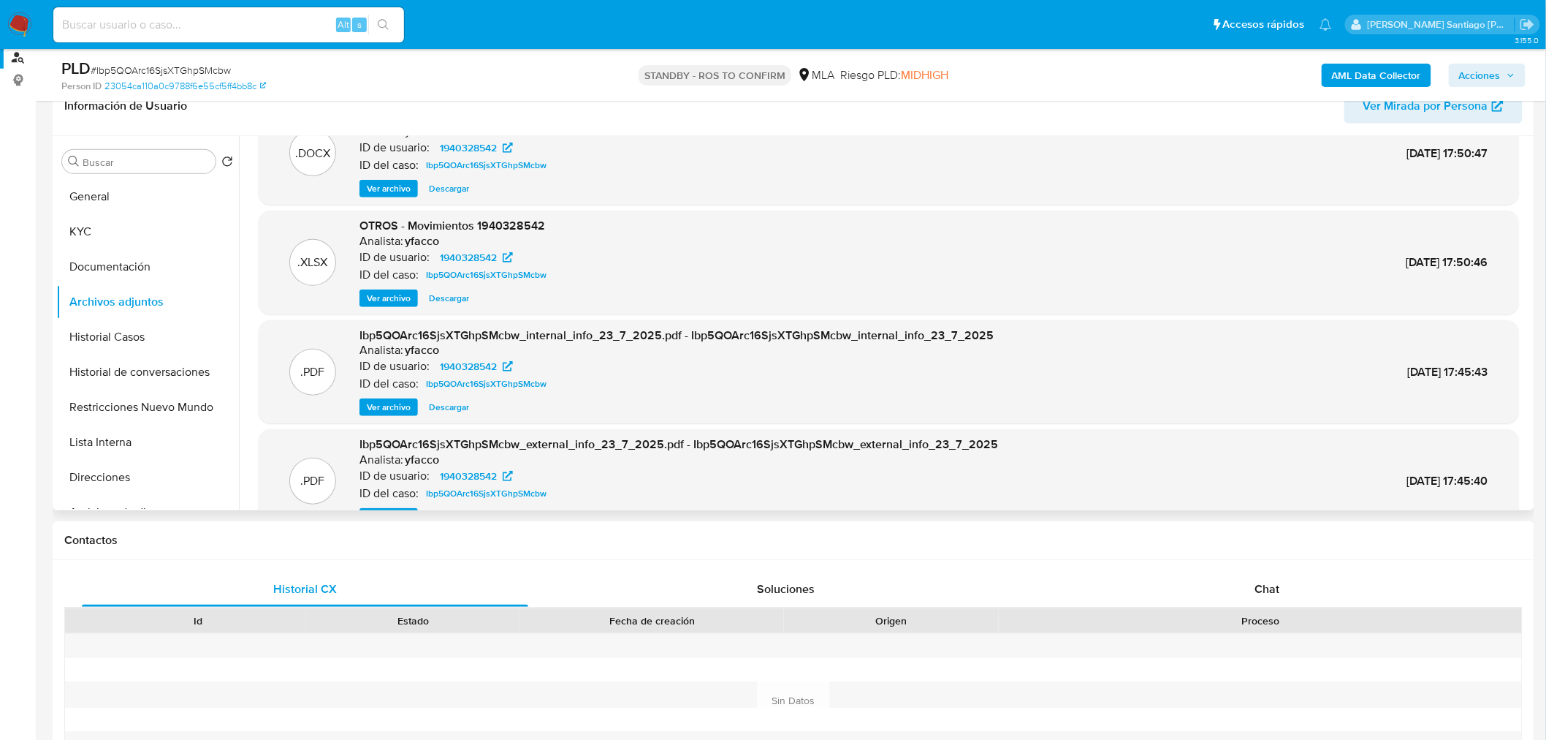
scroll to position [0, 0]
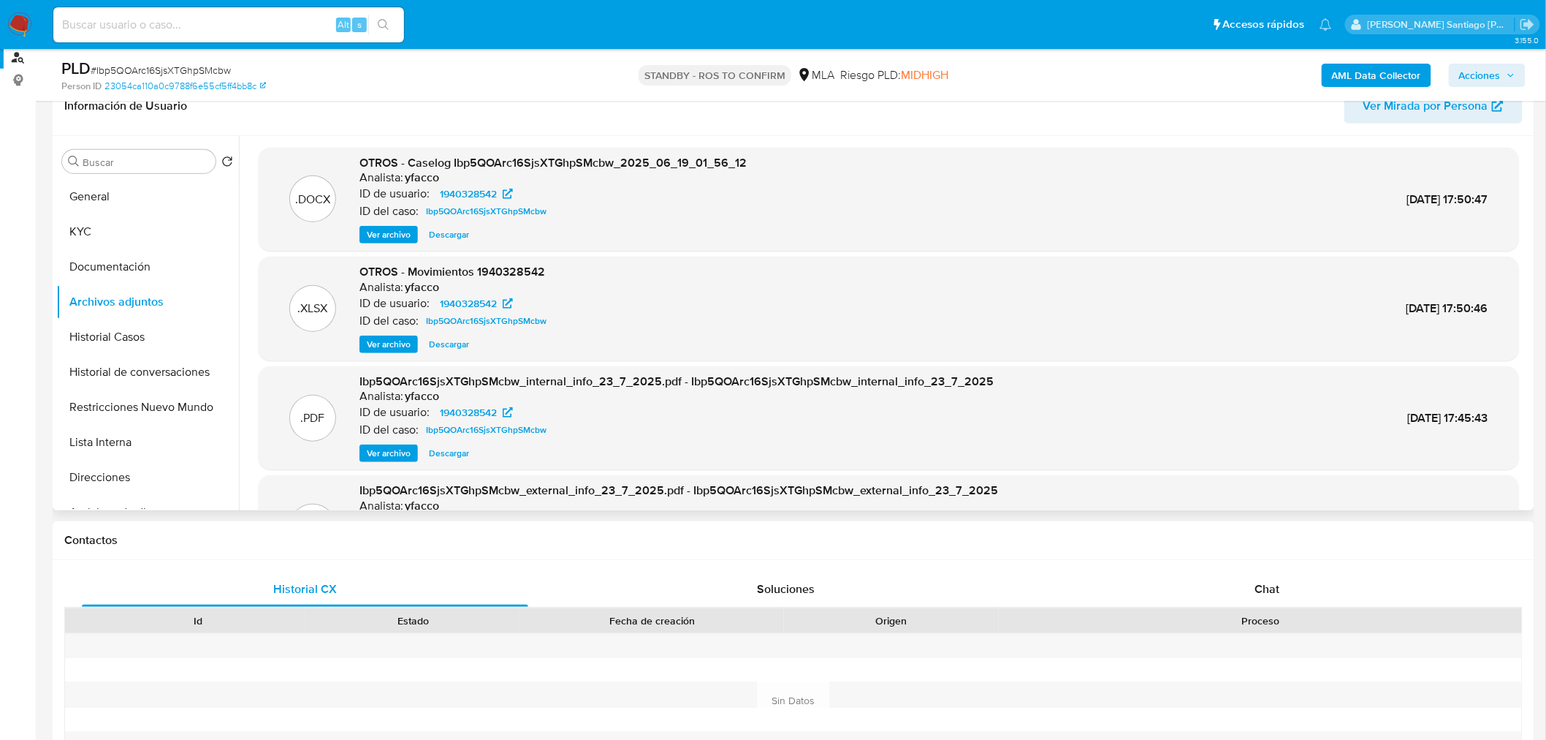
click at [444, 238] on span "Descargar" at bounding box center [449, 234] width 40 height 15
click at [142, 195] on button "General" at bounding box center [141, 196] width 171 height 35
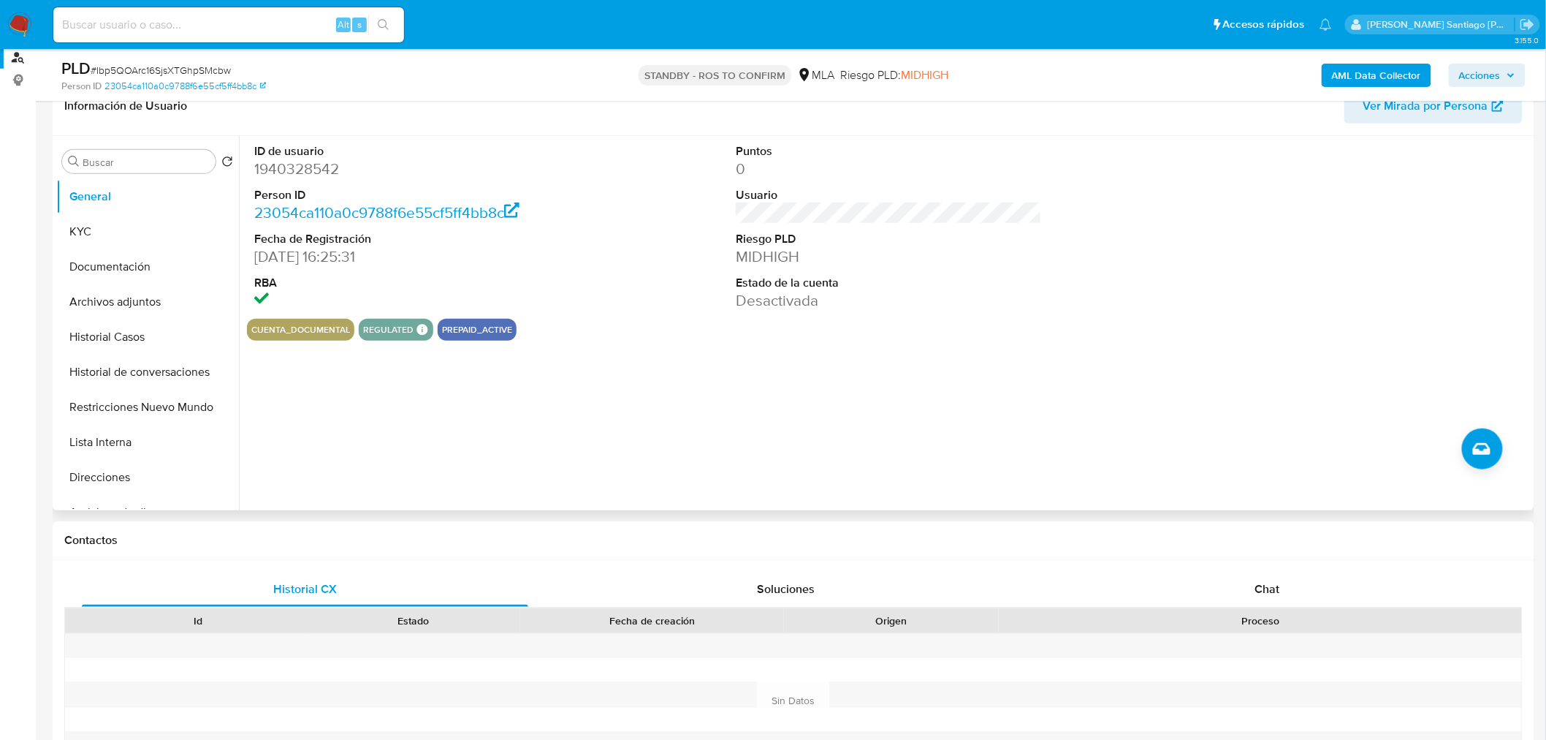
click at [1076, 448] on div "ID de usuario 1940328542 Person ID 23054ca110a0c9788f6e55cf5ff4bb8c Fecha de Re…" at bounding box center [885, 323] width 1292 height 374
click at [221, 26] on input at bounding box center [228, 24] width 351 height 19
paste input "oc5275pbolOHW62GJOVZrwVP"
type input "oc5275pbolOHW62GJOVZrwVP"
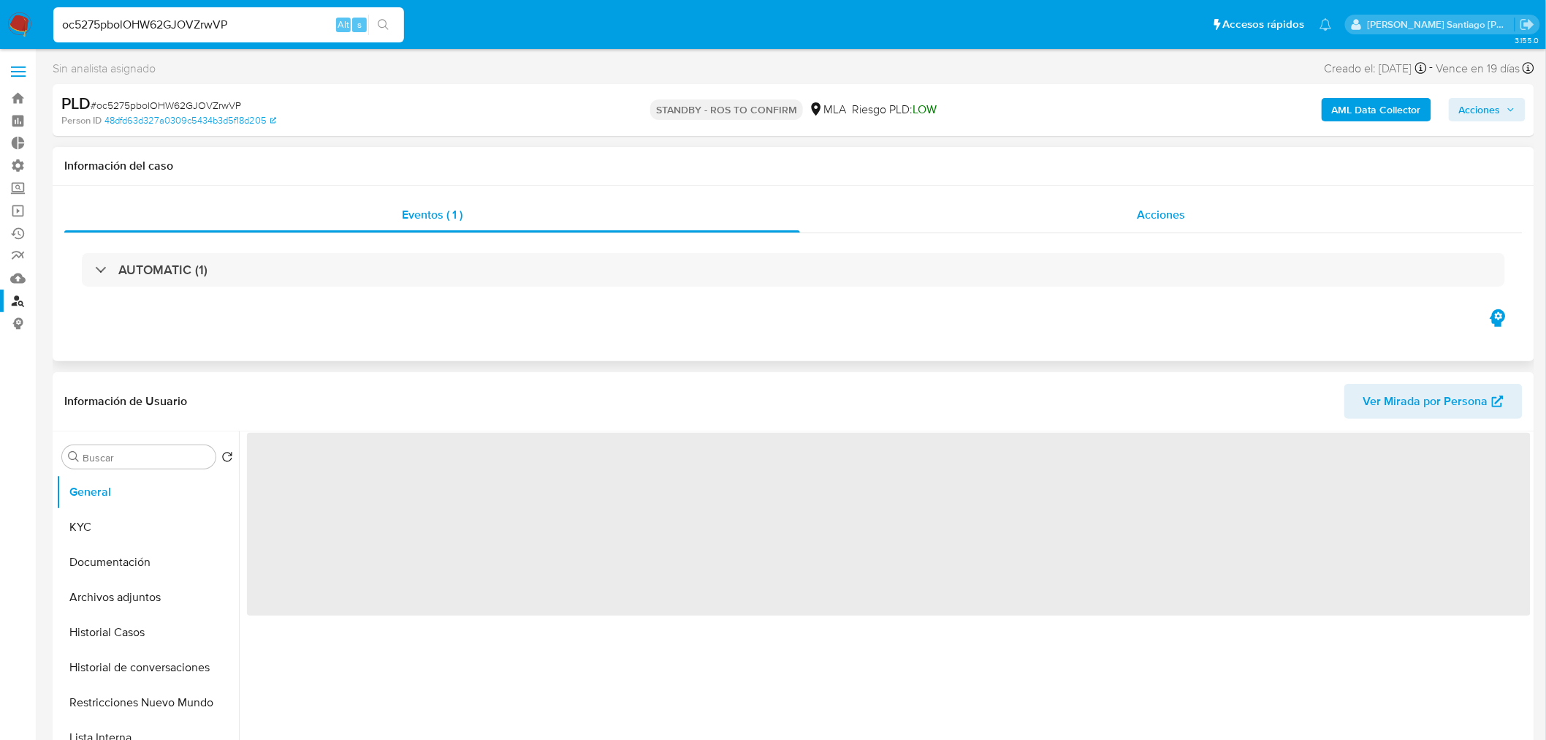
click at [1135, 210] on div "Acciones" at bounding box center [1161, 214] width 723 height 35
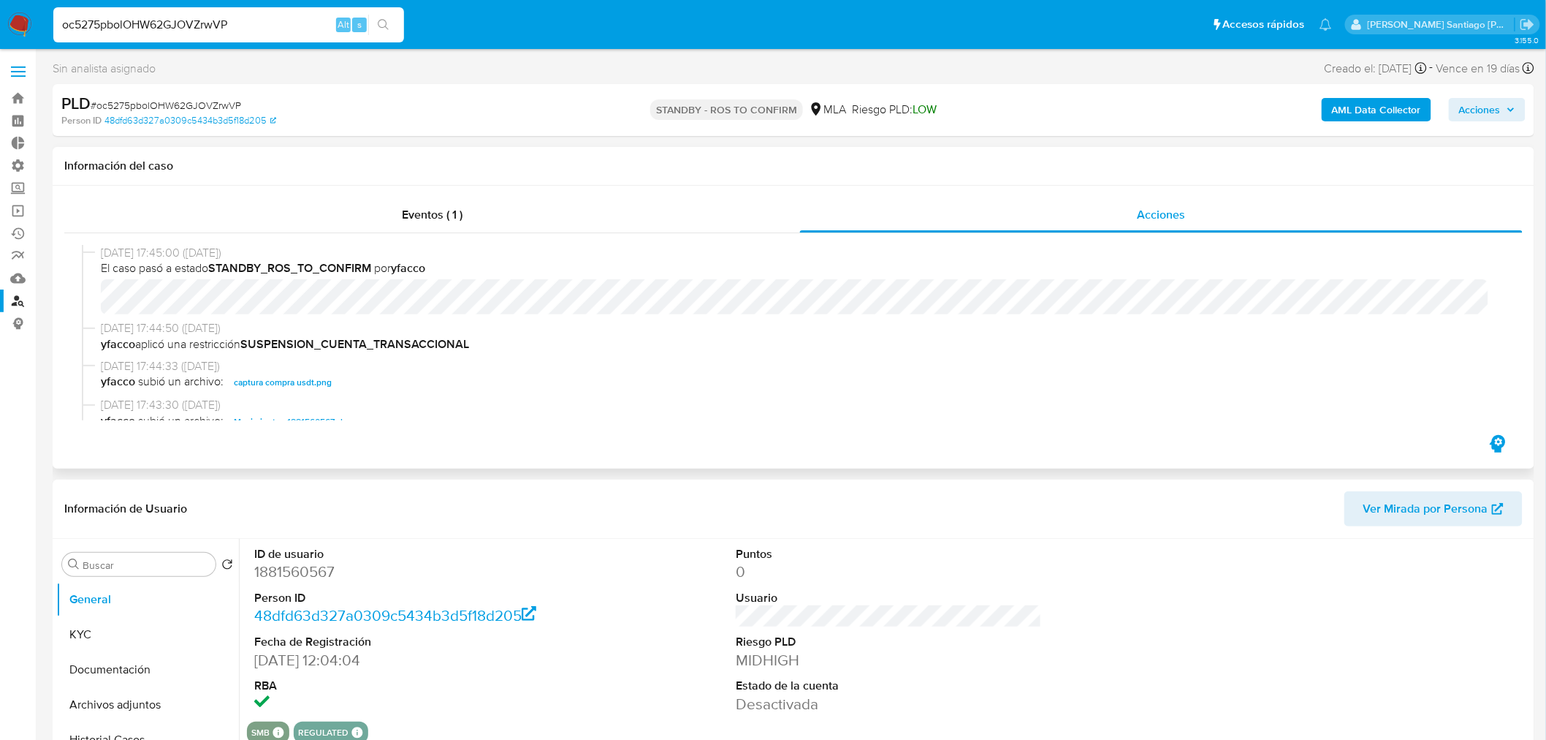
select select "10"
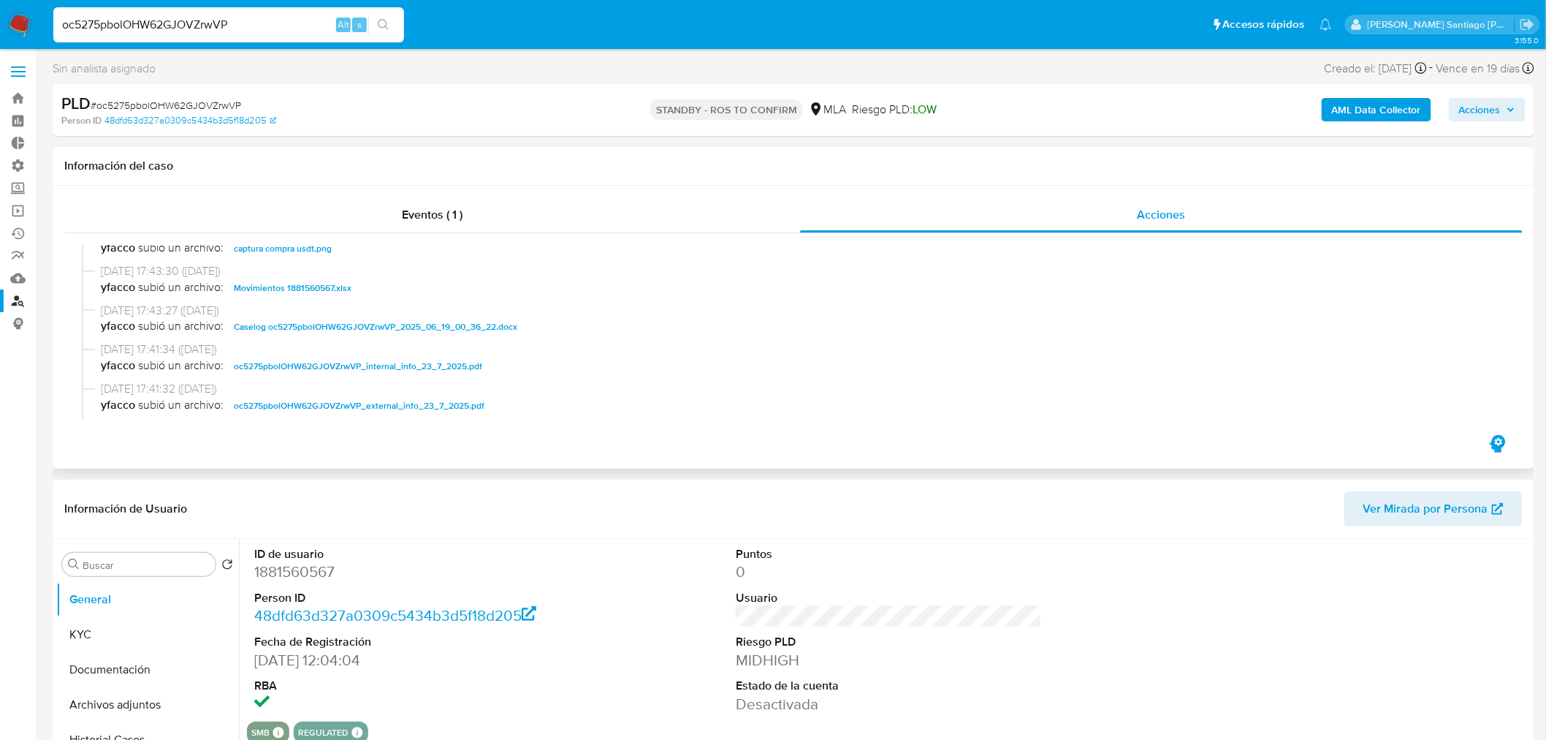
scroll to position [162, 0]
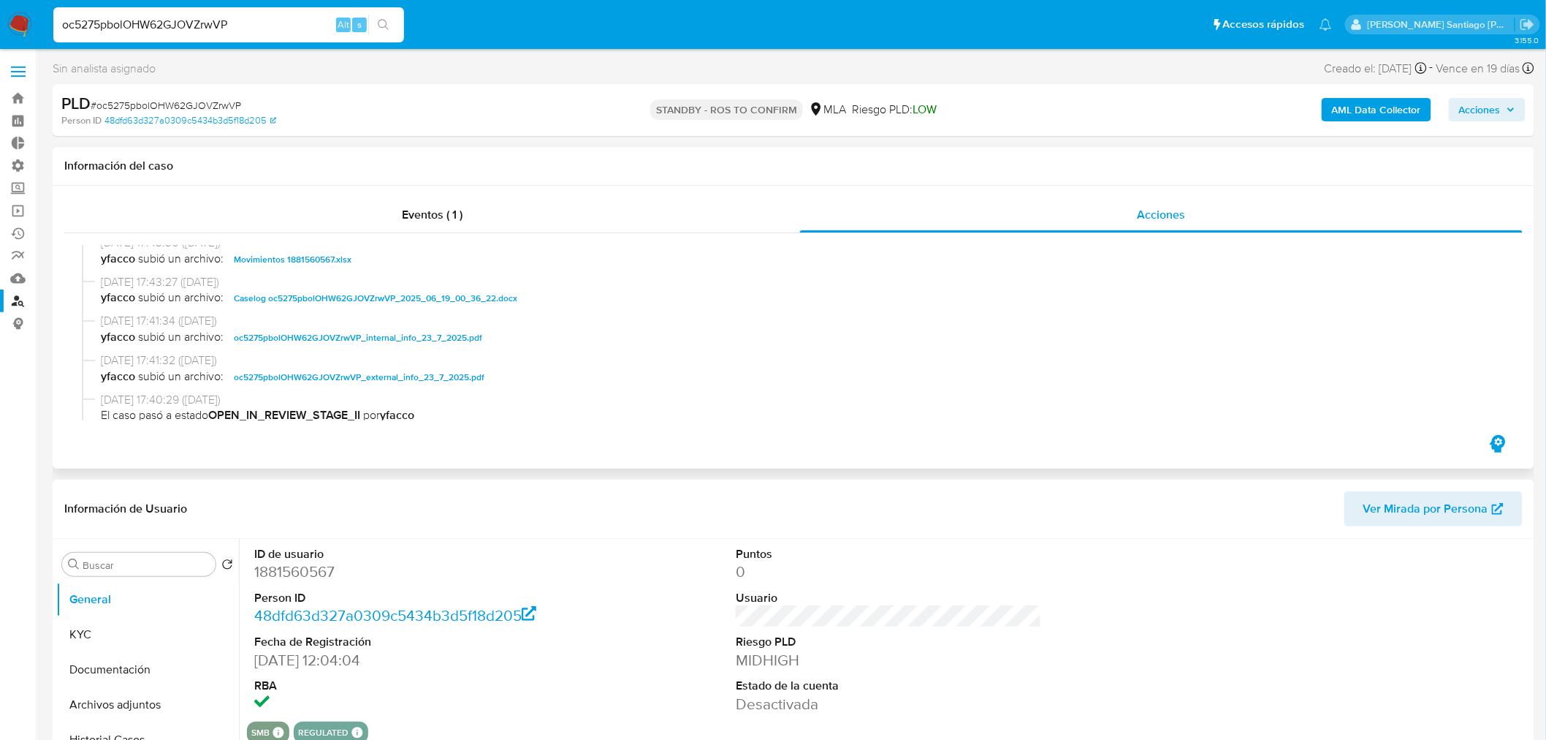
click at [449, 295] on span "Caselog oc5275pbolOHW62GJOVZrwVP_2025_06_19_00_36_22.docx" at bounding box center [376, 298] width 284 height 18
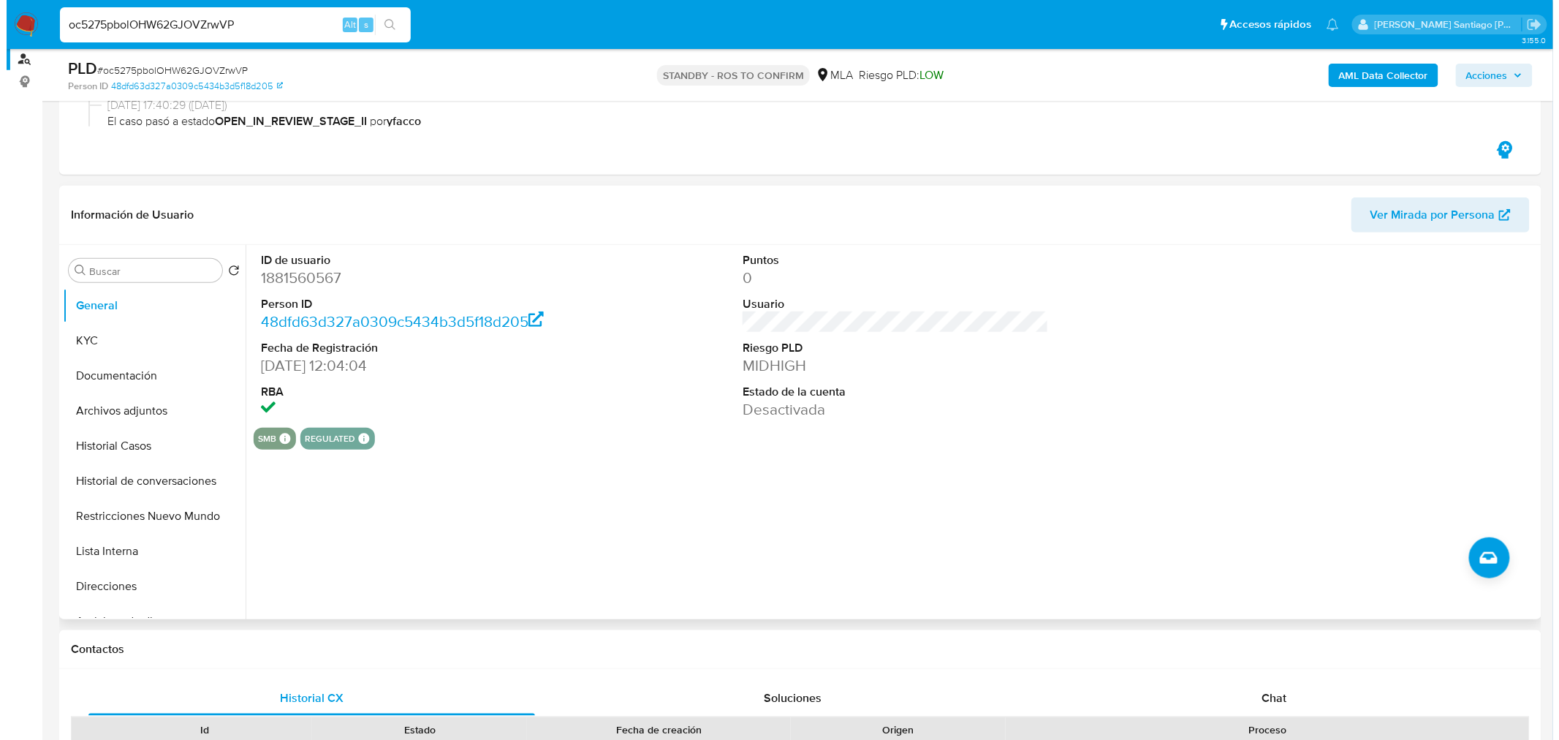
scroll to position [243, 0]
click at [139, 520] on button "Restricciones Nuevo Mundo" at bounding box center [141, 514] width 171 height 35
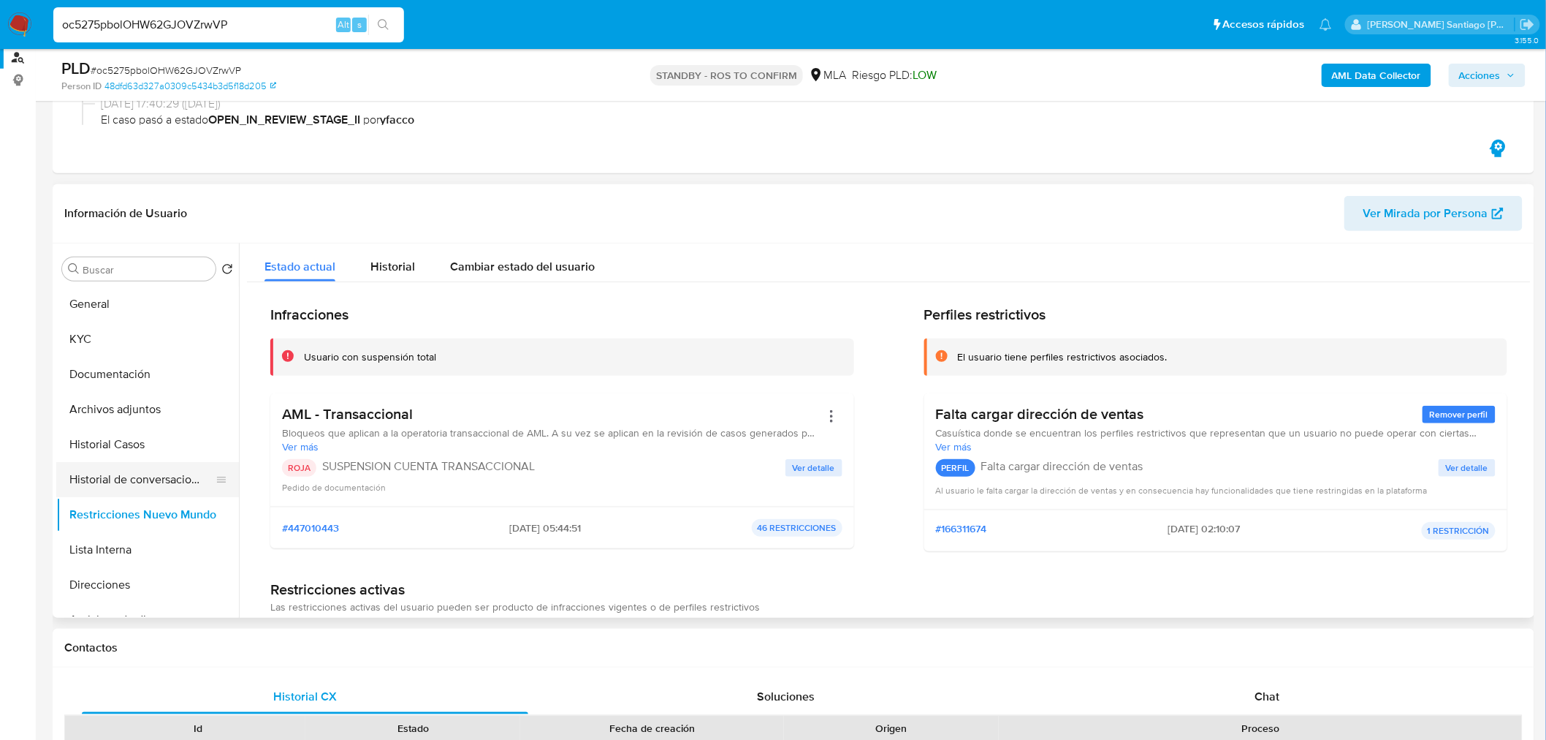
click at [143, 480] on button "Historial de conversaciones" at bounding box center [141, 479] width 171 height 35
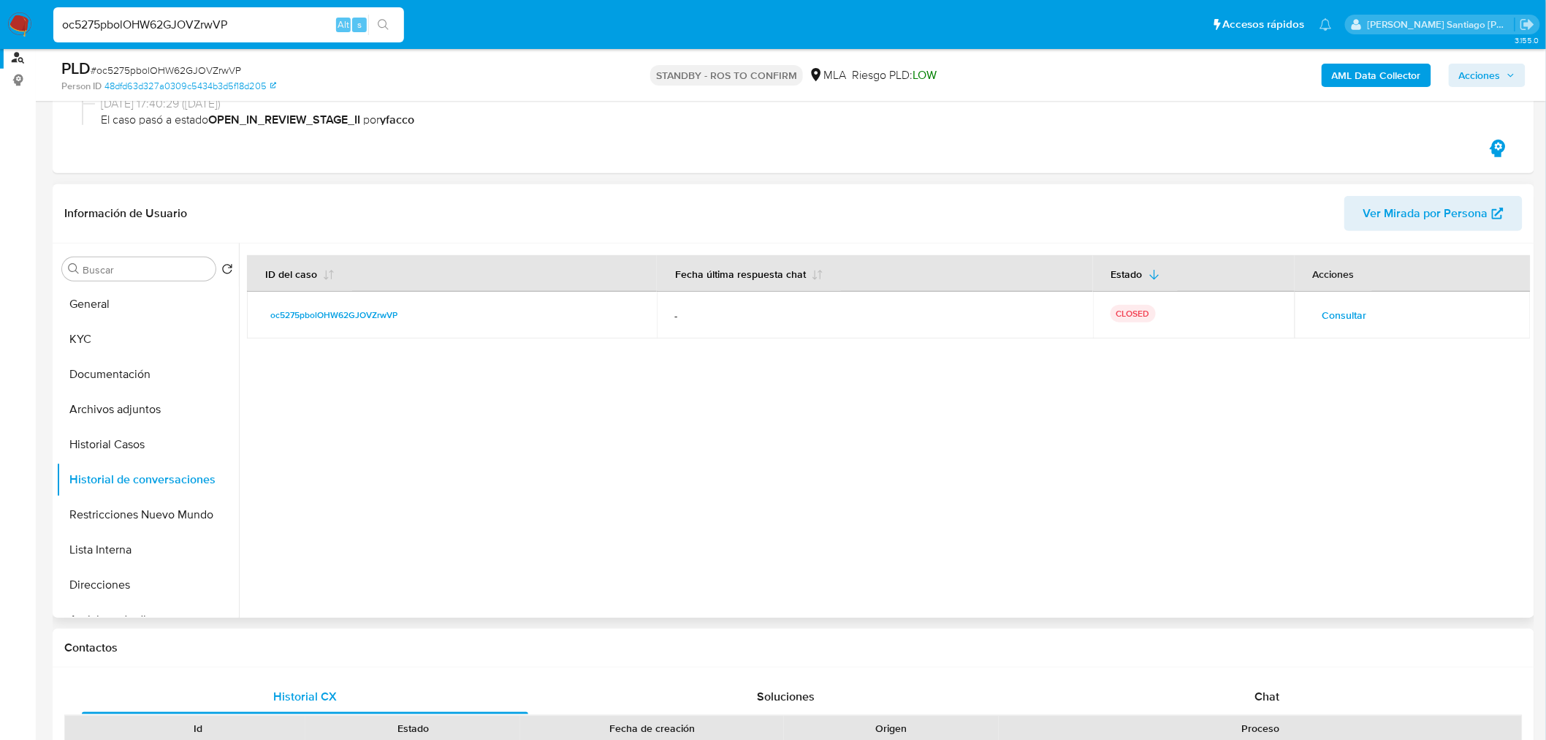
click at [1345, 319] on span "Consultar" at bounding box center [1345, 315] width 45 height 20
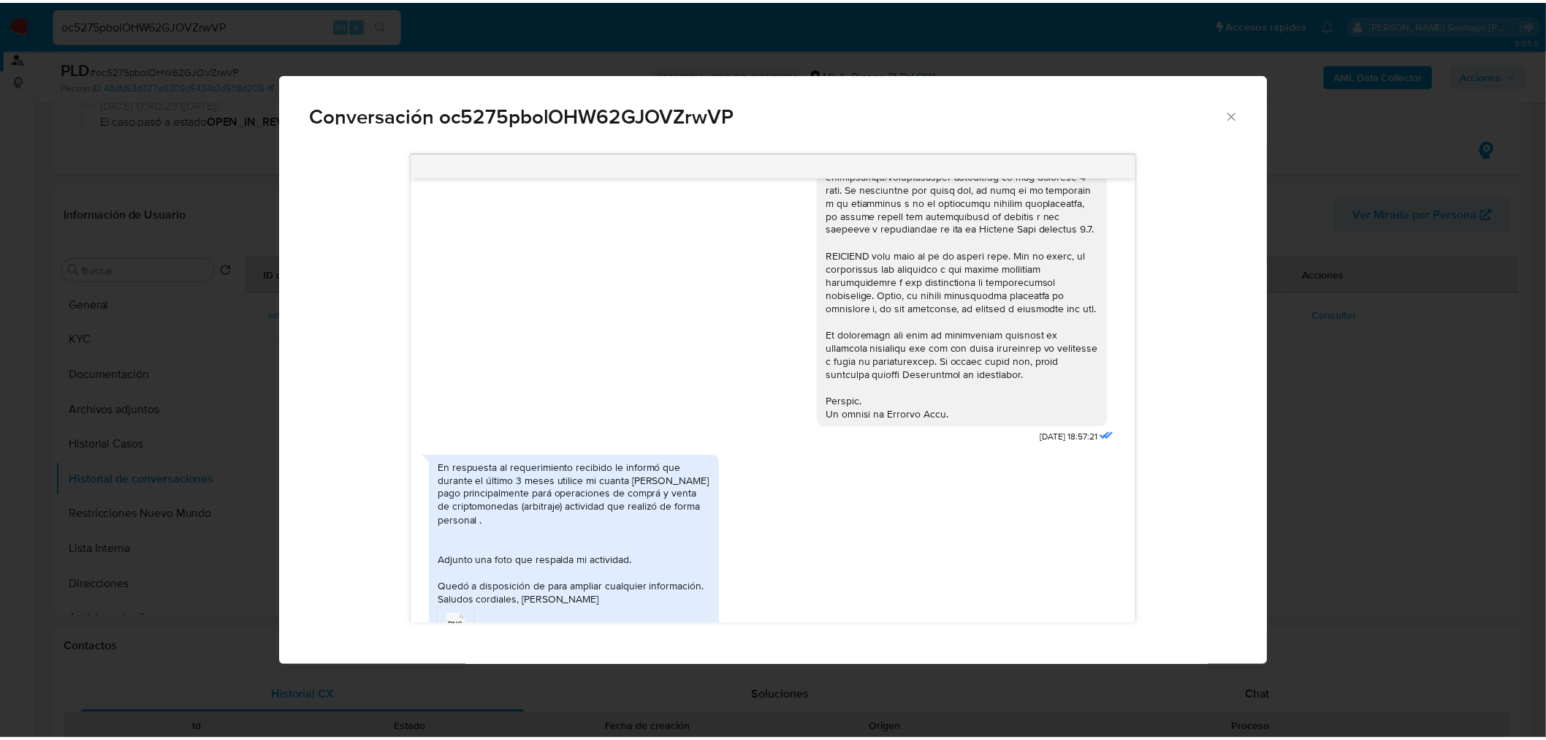
scroll to position [631, 0]
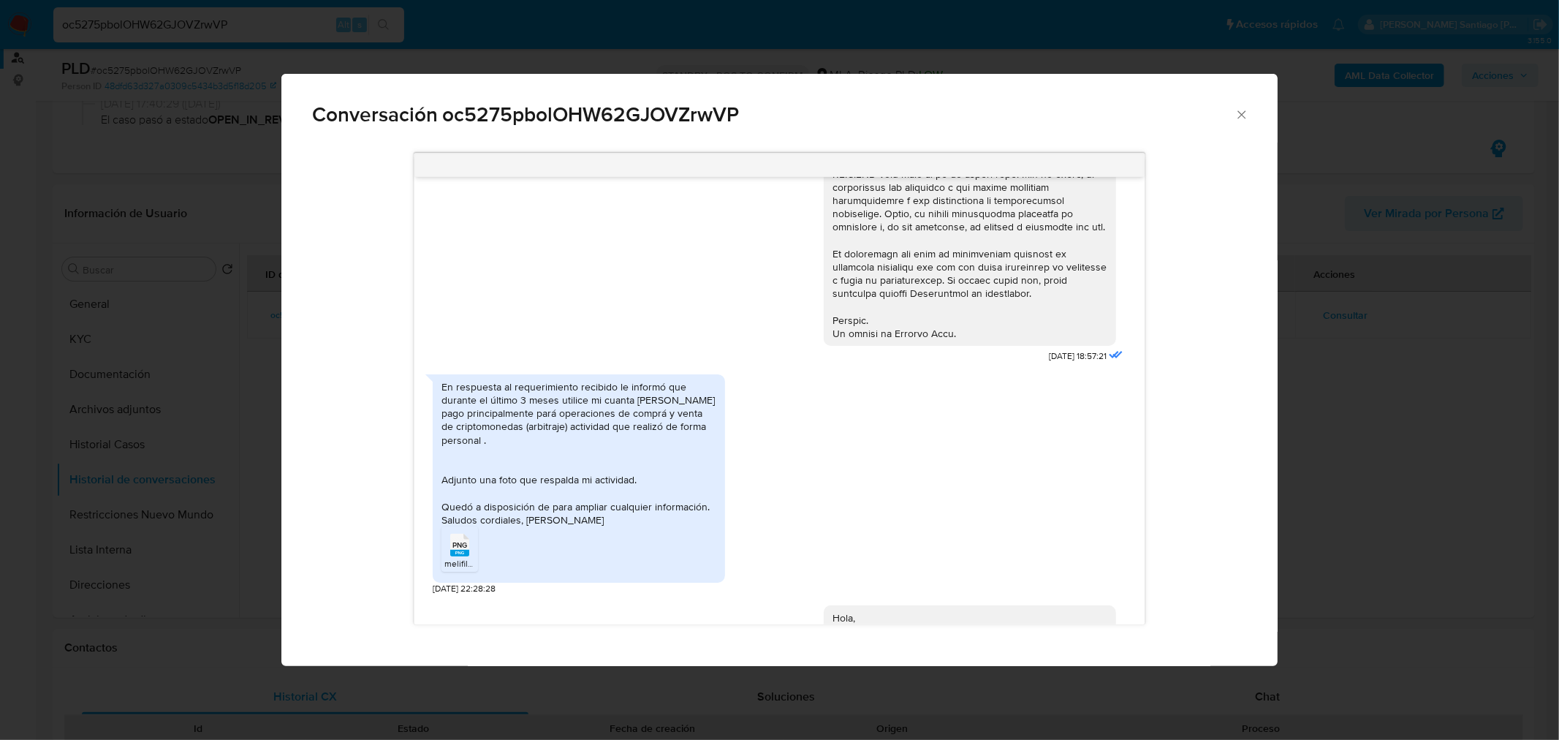
click at [1318, 460] on div "Conversación oc5275pbolOHW62GJOVZrwVP 18/06/2025 18:57:21 En respuesta al reque…" at bounding box center [779, 370] width 1559 height 740
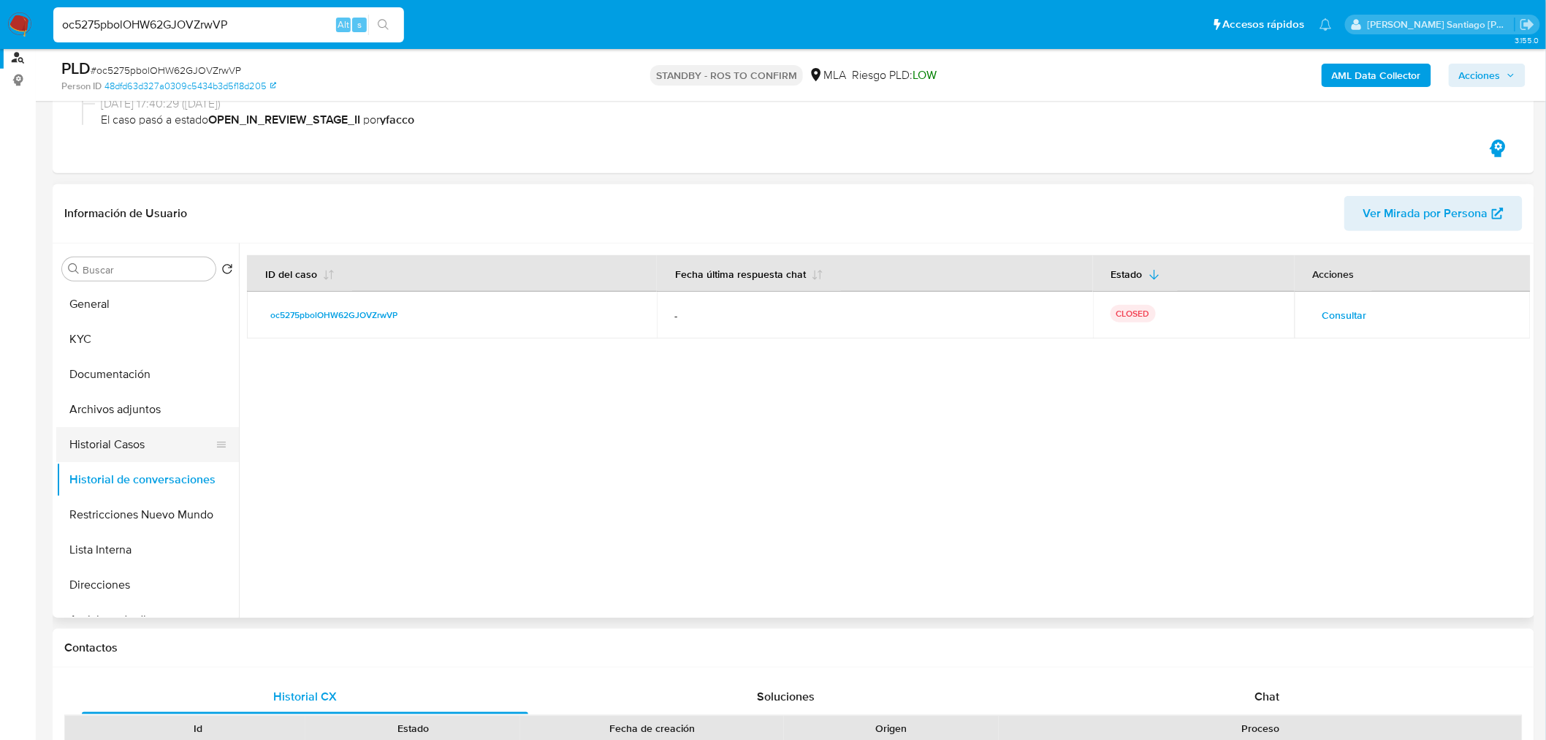
click at [100, 457] on button "Historial Casos" at bounding box center [141, 444] width 171 height 35
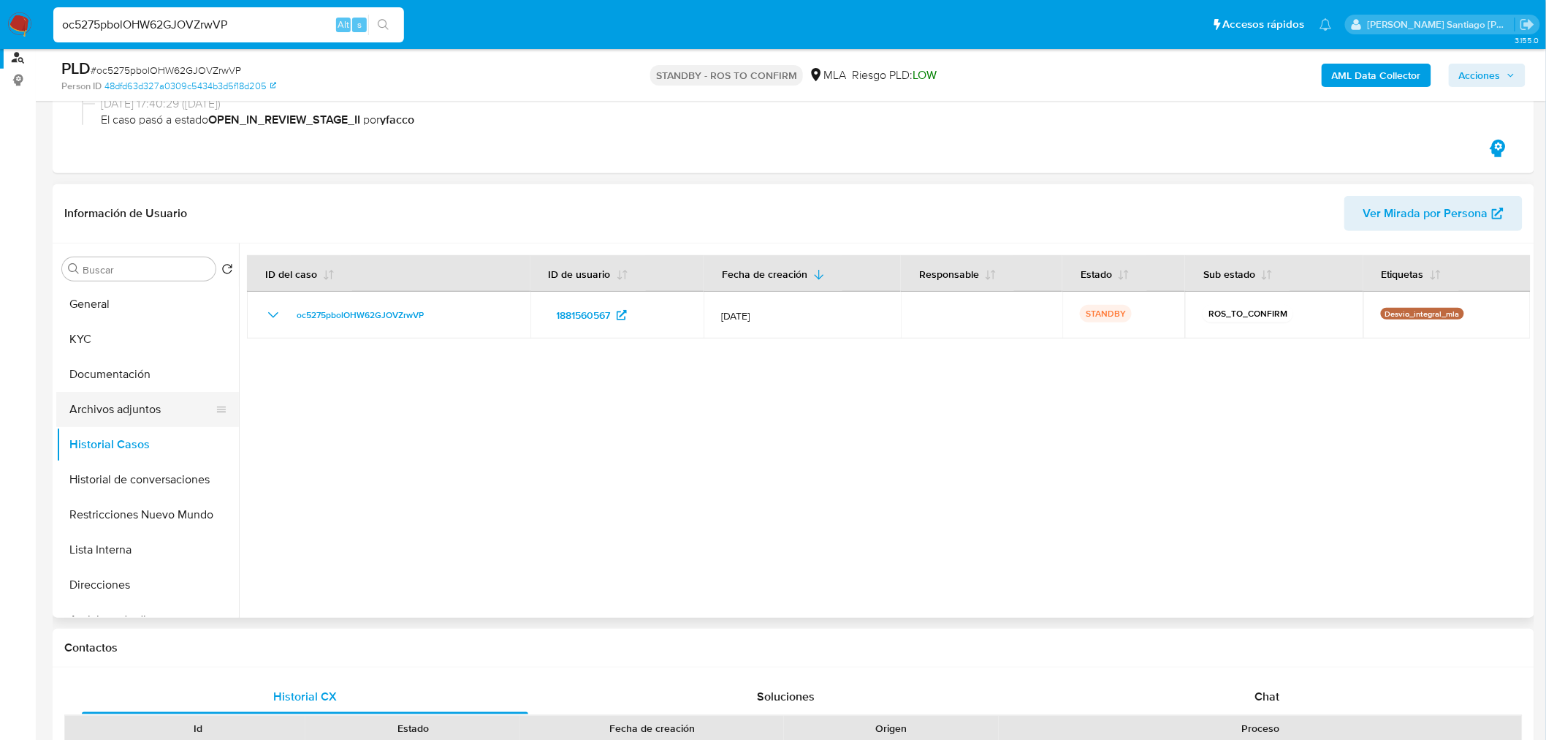
click at [112, 411] on button "Archivos adjuntos" at bounding box center [141, 409] width 171 height 35
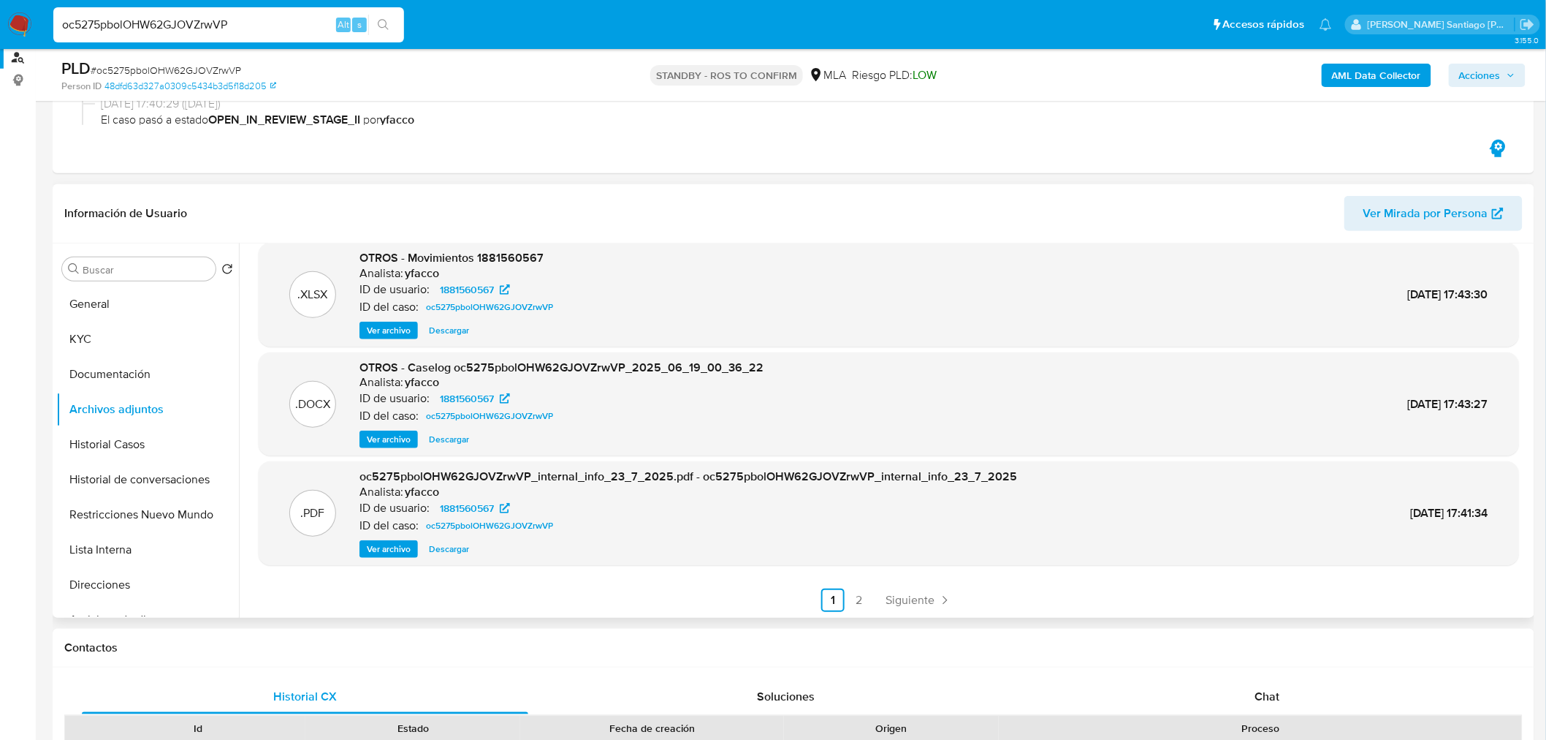
scroll to position [122, 0]
click at [851, 608] on link "2" at bounding box center [859, 599] width 23 height 23
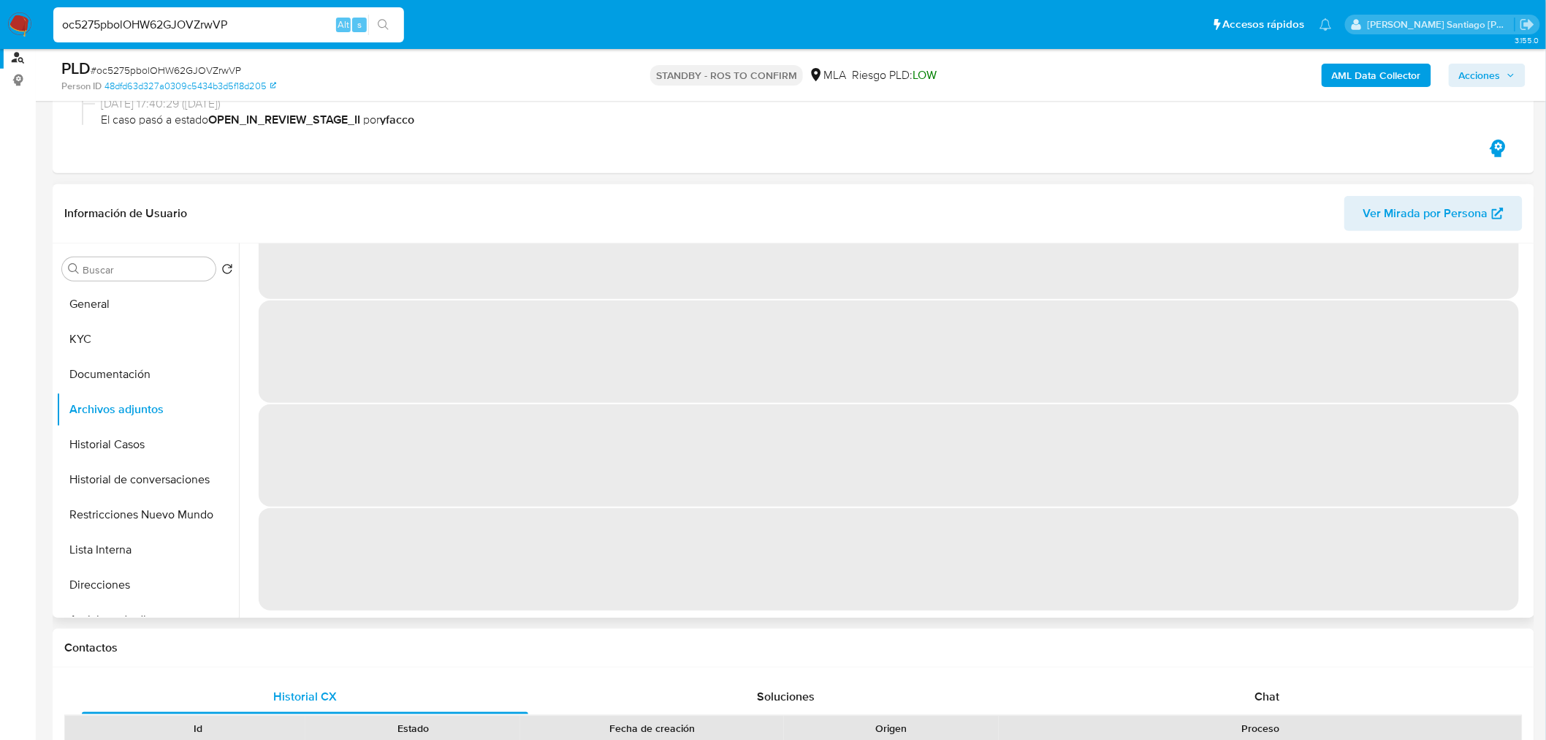
scroll to position [0, 0]
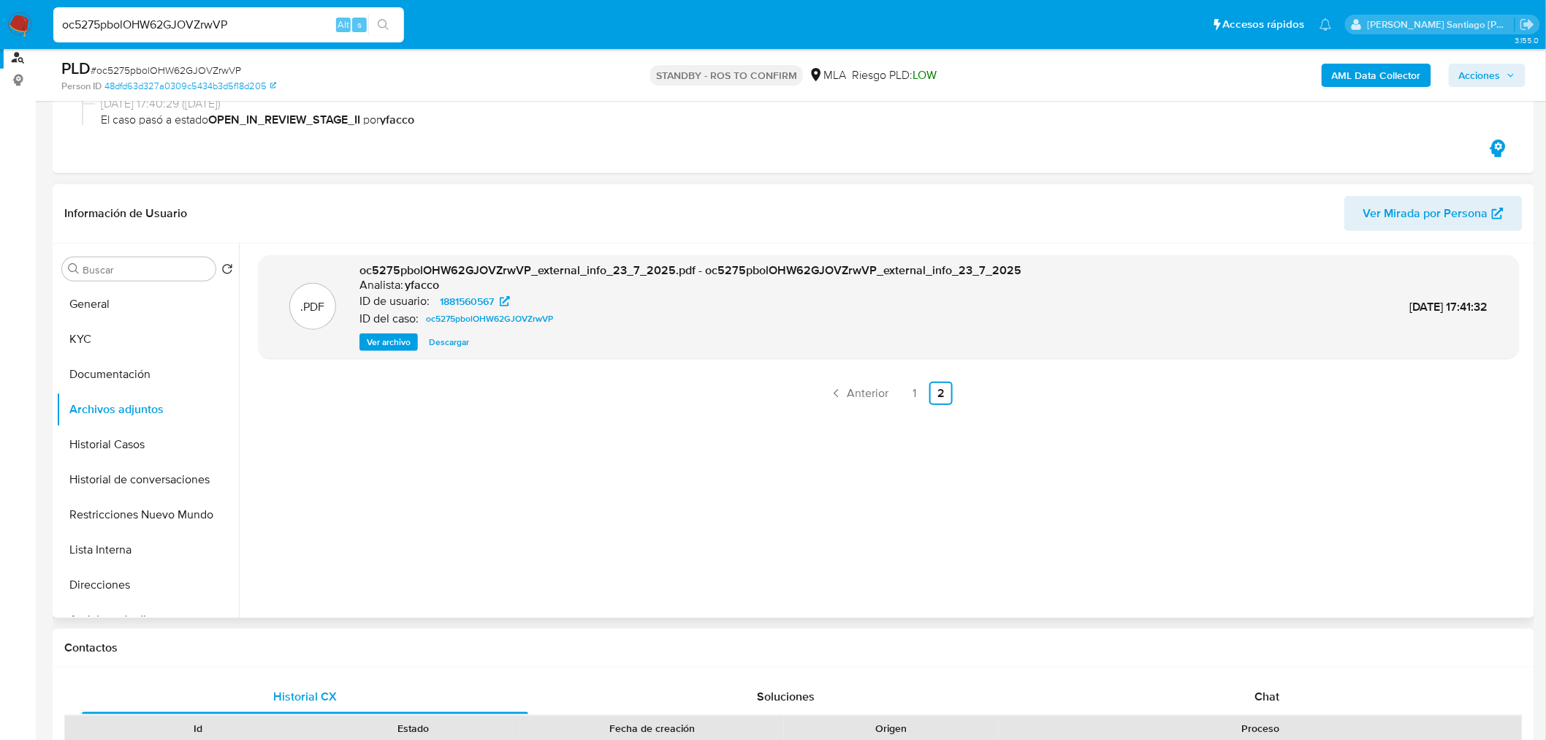
click at [404, 344] on span "Ver archivo" at bounding box center [389, 342] width 44 height 15
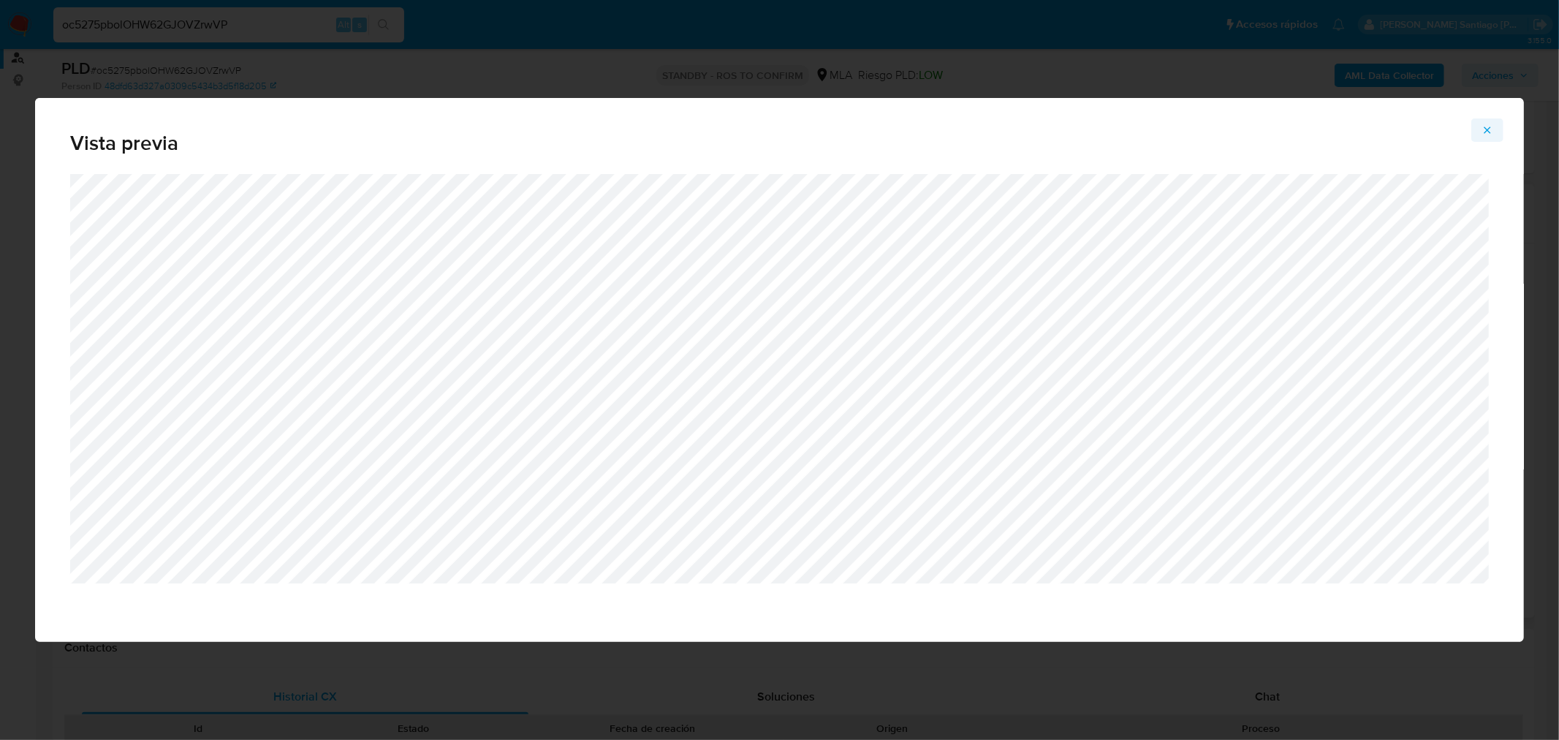
click at [1485, 133] on icon "Attachment preview" at bounding box center [1487, 130] width 12 height 12
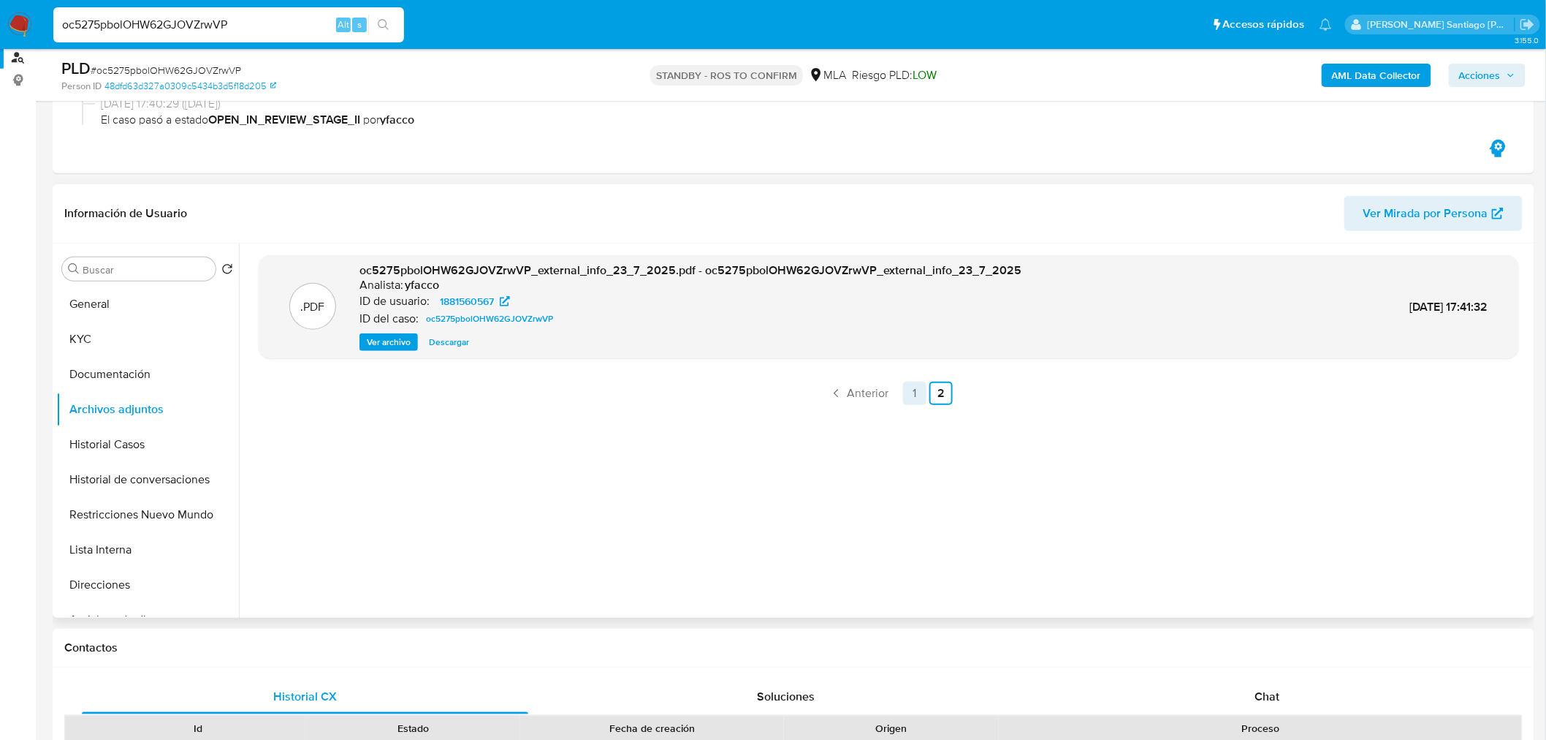
click at [910, 395] on link "1" at bounding box center [914, 392] width 23 height 23
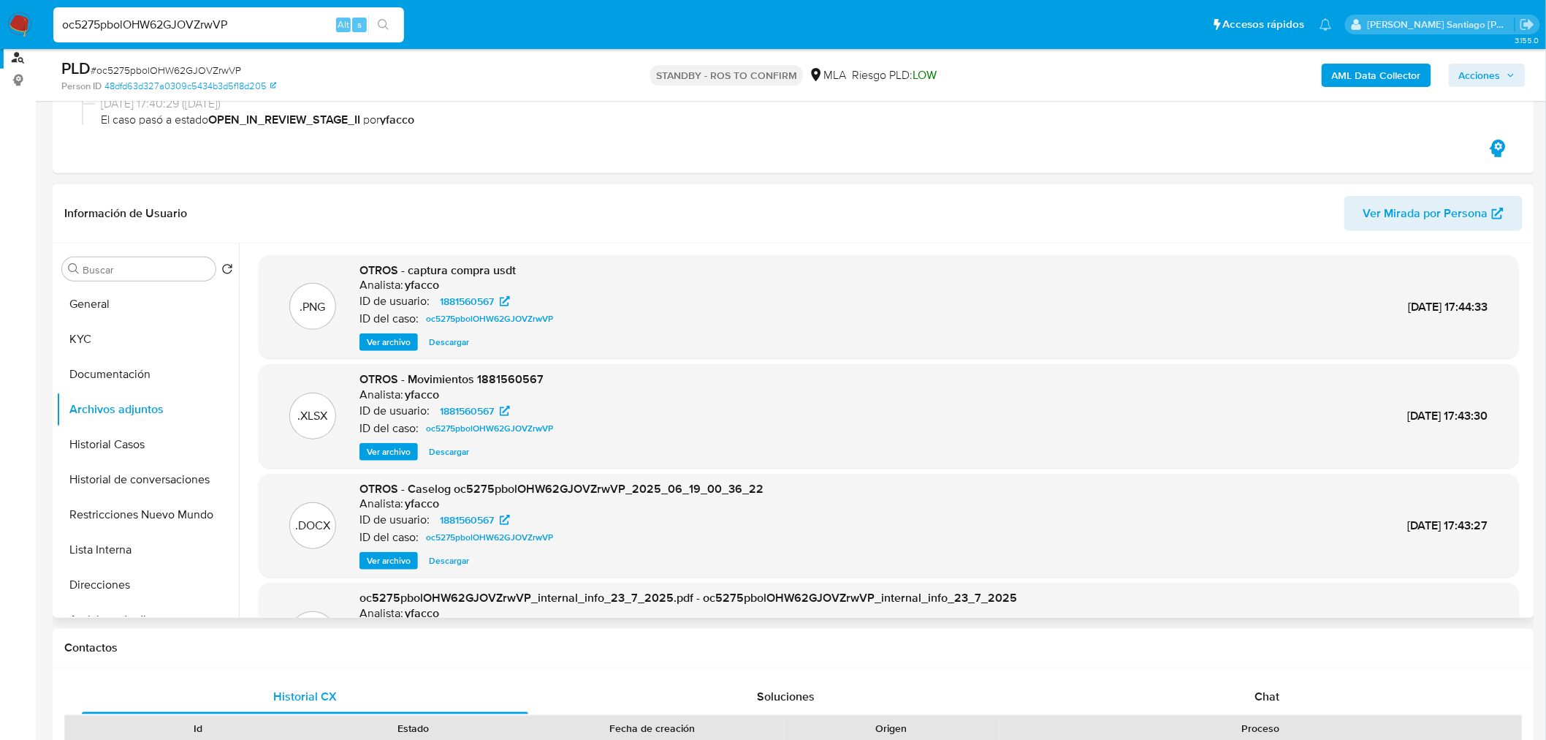
click at [297, 24] on input "oc5275pbolOHW62GJOVZrwVP" at bounding box center [228, 24] width 351 height 19
click at [297, 22] on input "oc5275pbolOHW62GJOVZrwVP" at bounding box center [228, 24] width 351 height 19
paste input "UaIkF2TeuumuDbfWnNUhI5Xk"
click at [115, 18] on input "oc5275pbolOHW62GJOVZrwVP" at bounding box center [228, 24] width 351 height 19
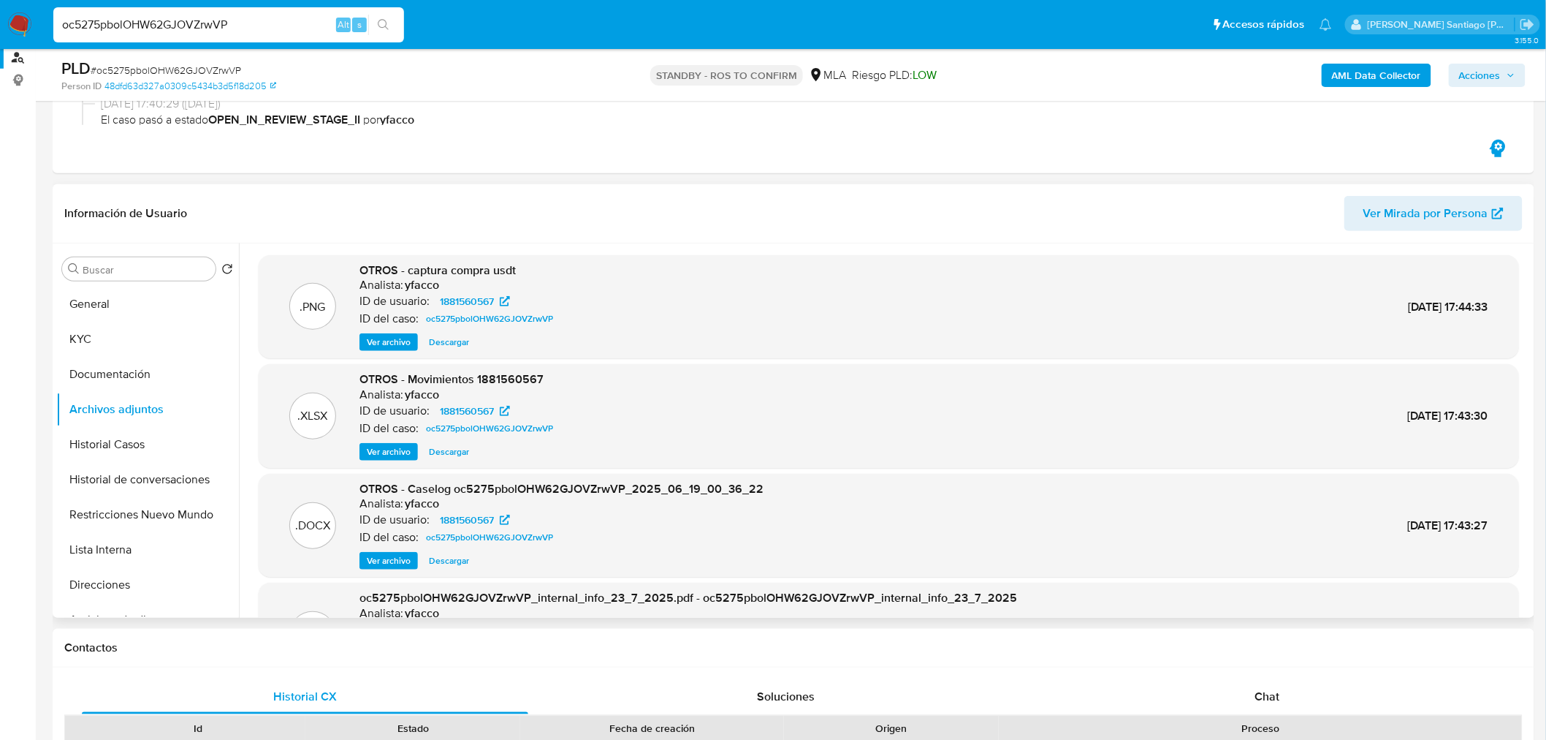
paste input "UaIkF2TeuumuDbfWnNUhI5Xk"
type input "UaIkF2TeuumuDbfWnNUhI5Xk"
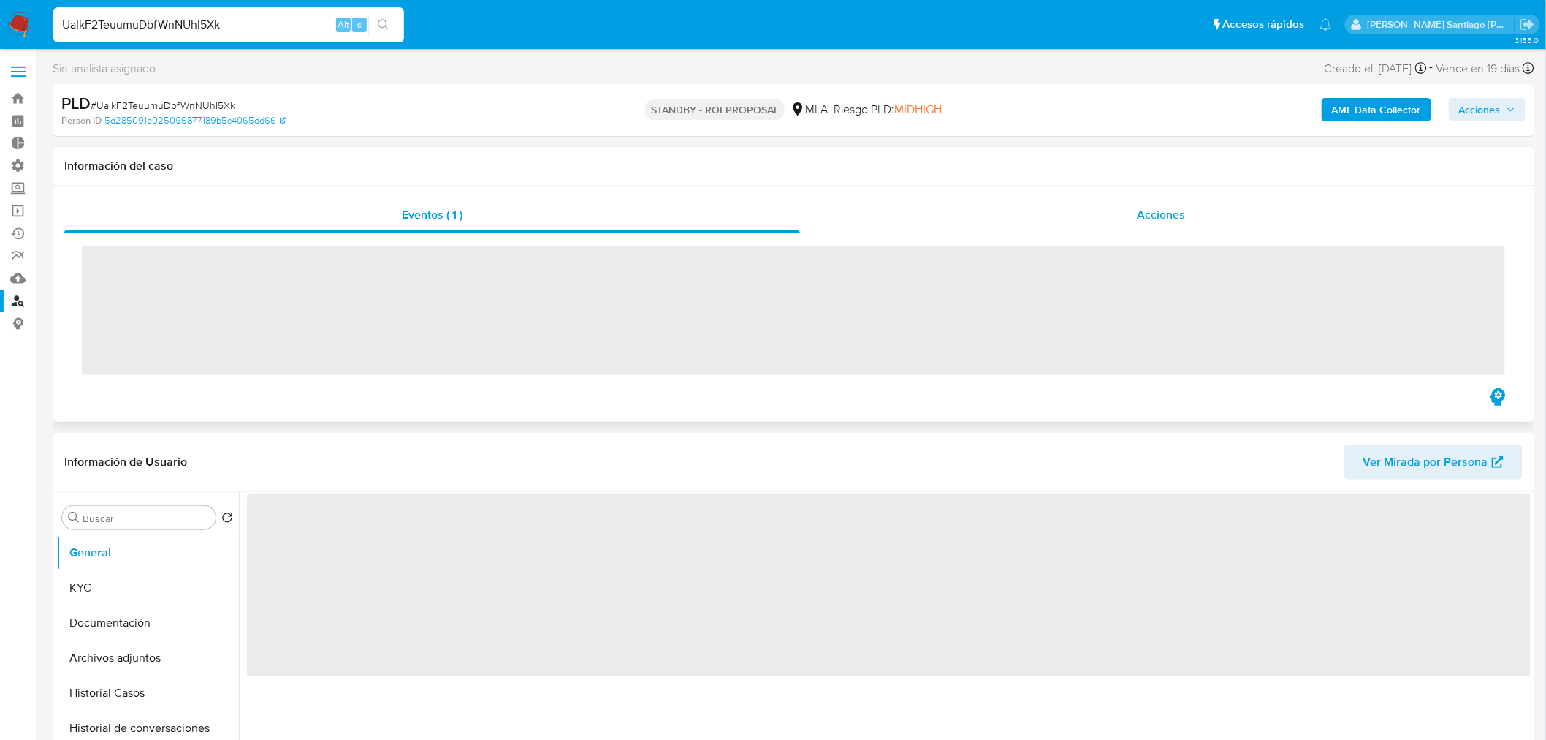
click at [1107, 207] on div "Acciones" at bounding box center [1161, 214] width 723 height 35
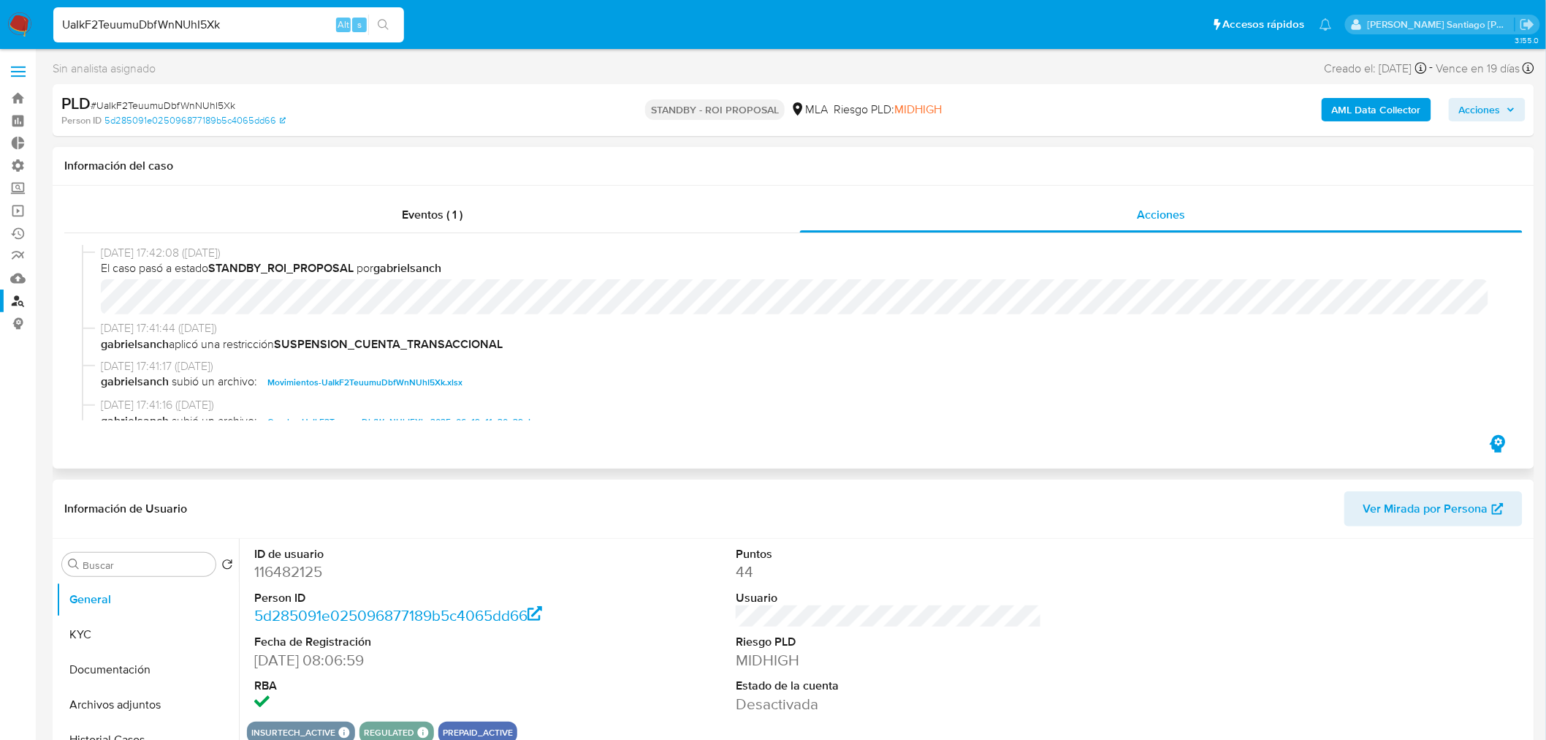
select select "10"
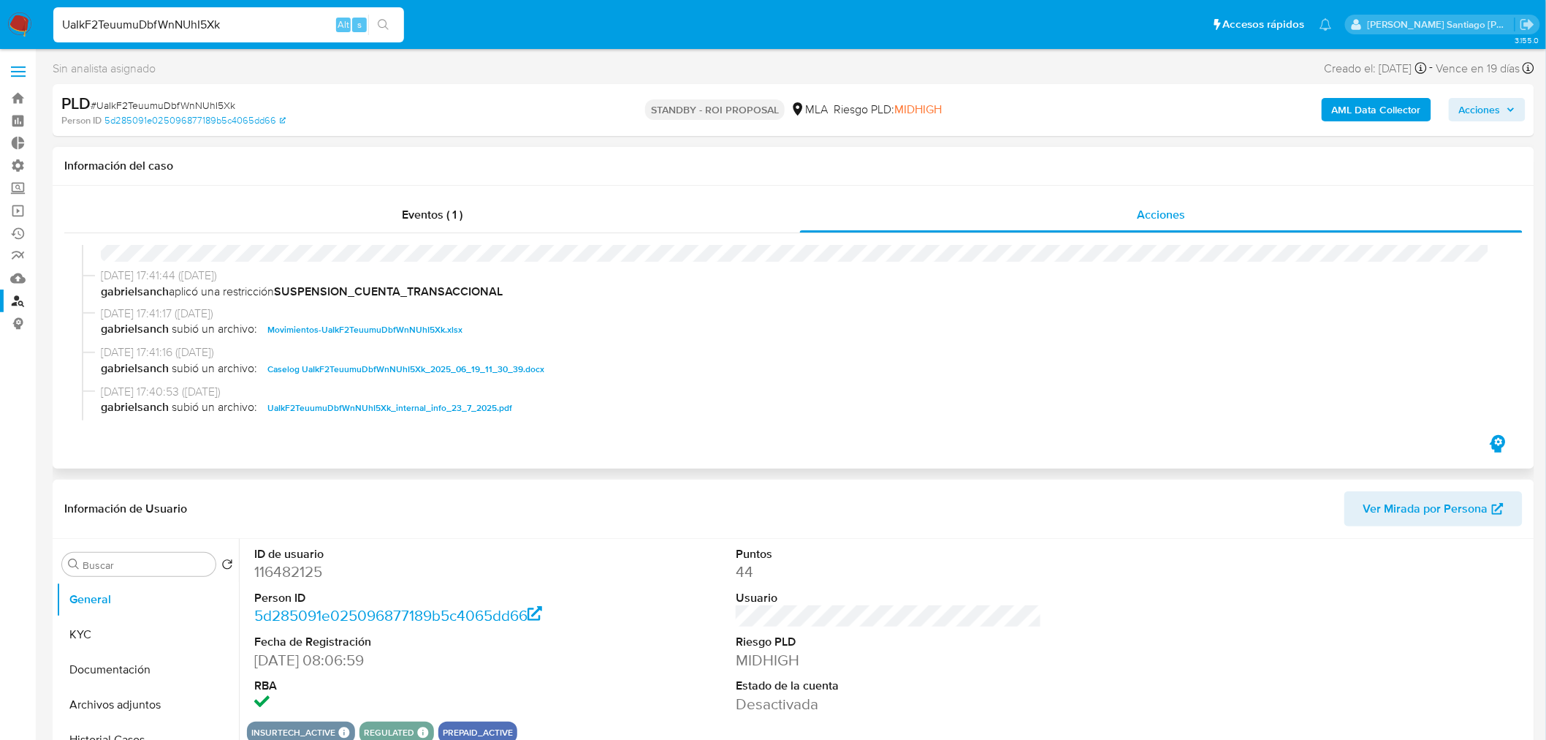
scroll to position [81, 0]
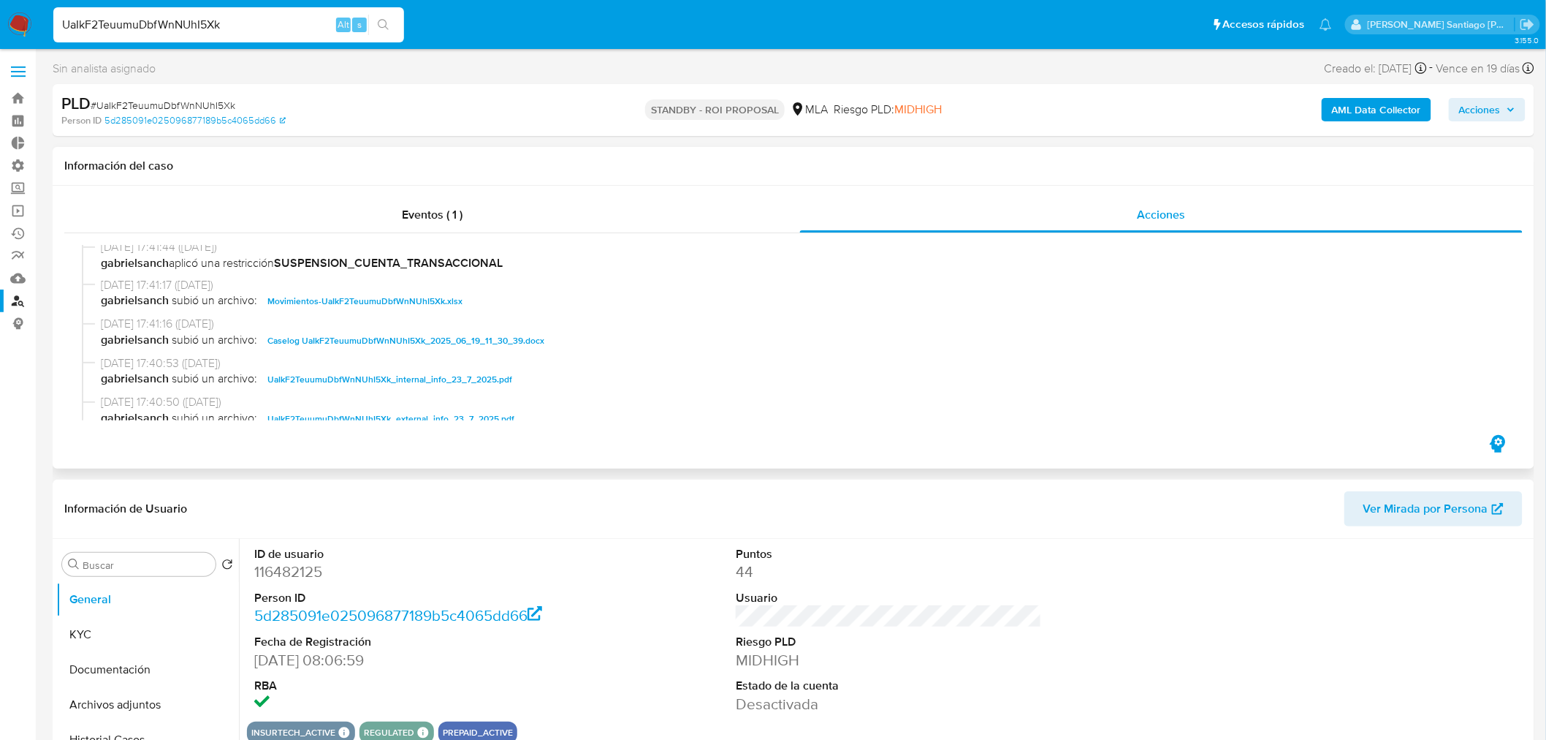
click at [510, 333] on span "Caselog UaIkF2TeuumuDbfWnNUhI5Xk_2025_06_19_11_30_39.docx" at bounding box center [405, 341] width 277 height 18
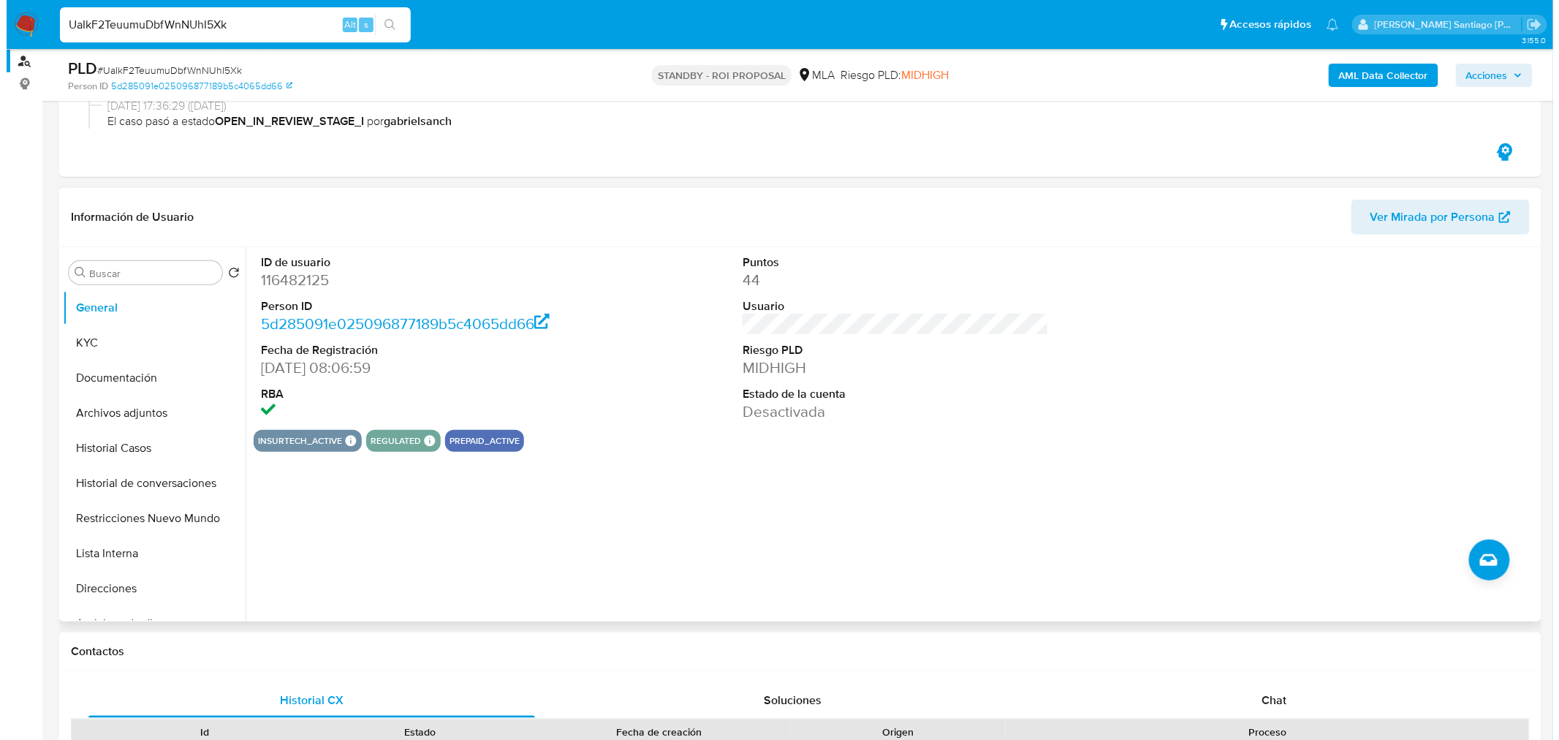
scroll to position [243, 0]
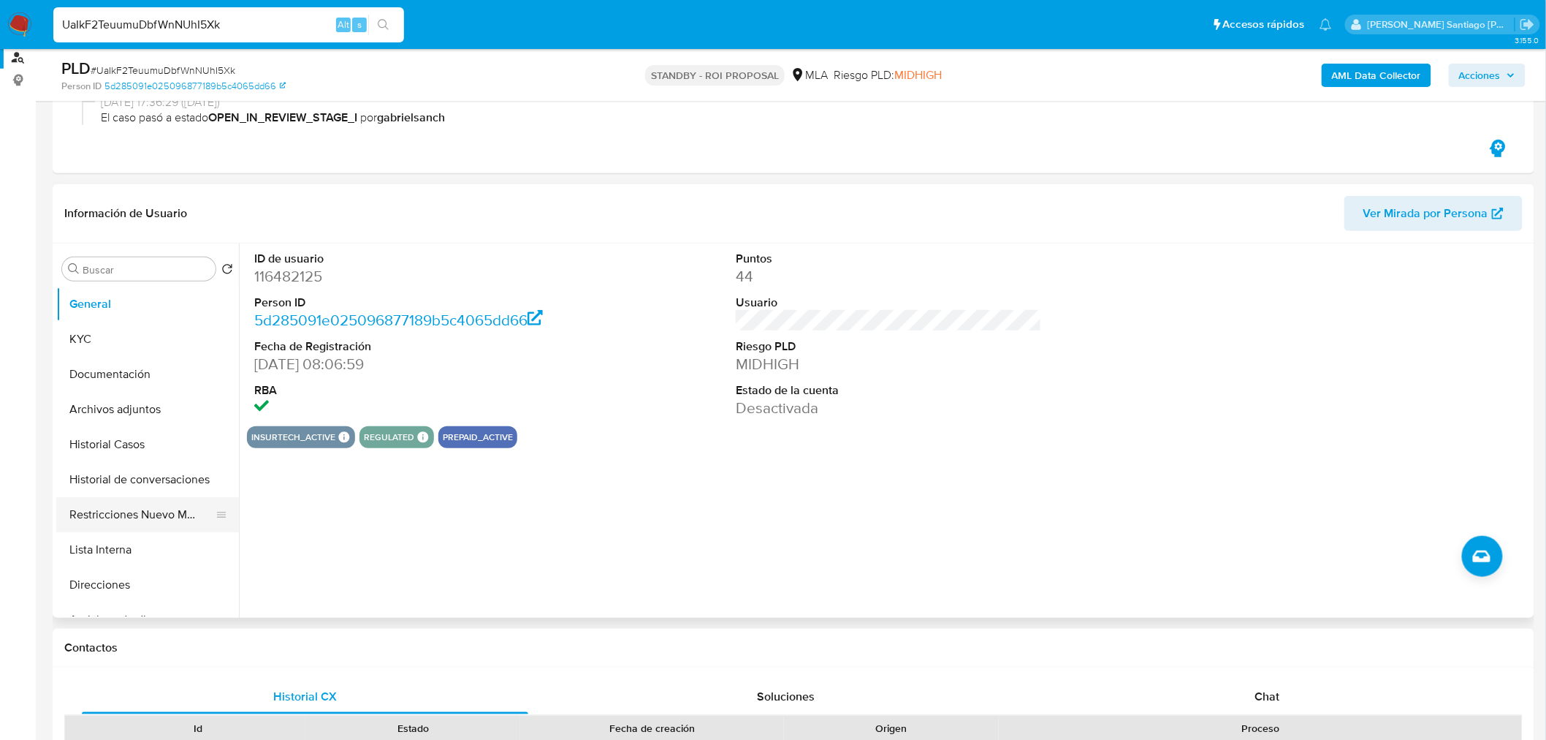
click at [130, 509] on button "Restricciones Nuevo Mundo" at bounding box center [141, 514] width 171 height 35
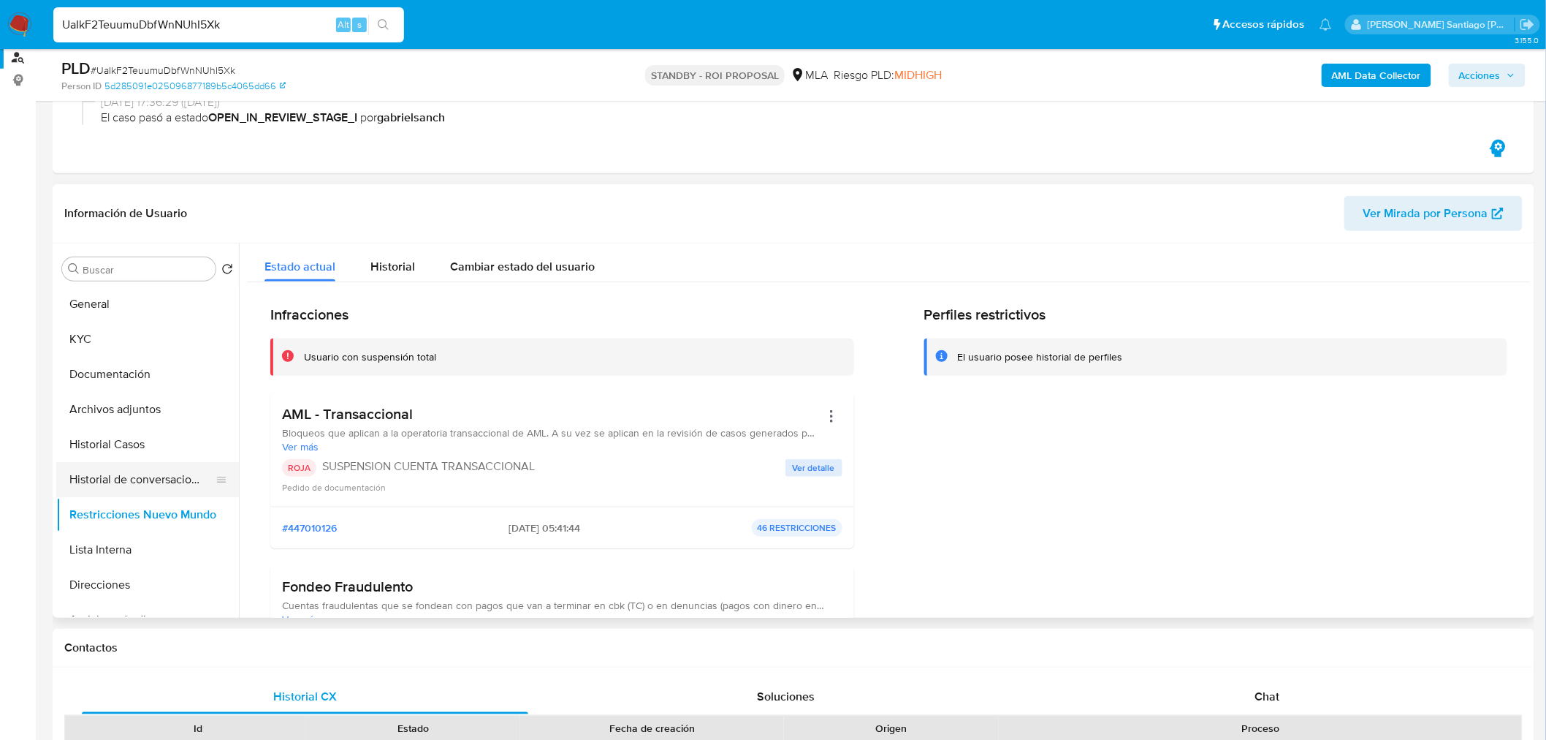
click at [64, 465] on button "Historial de conversaciones" at bounding box center [141, 479] width 171 height 35
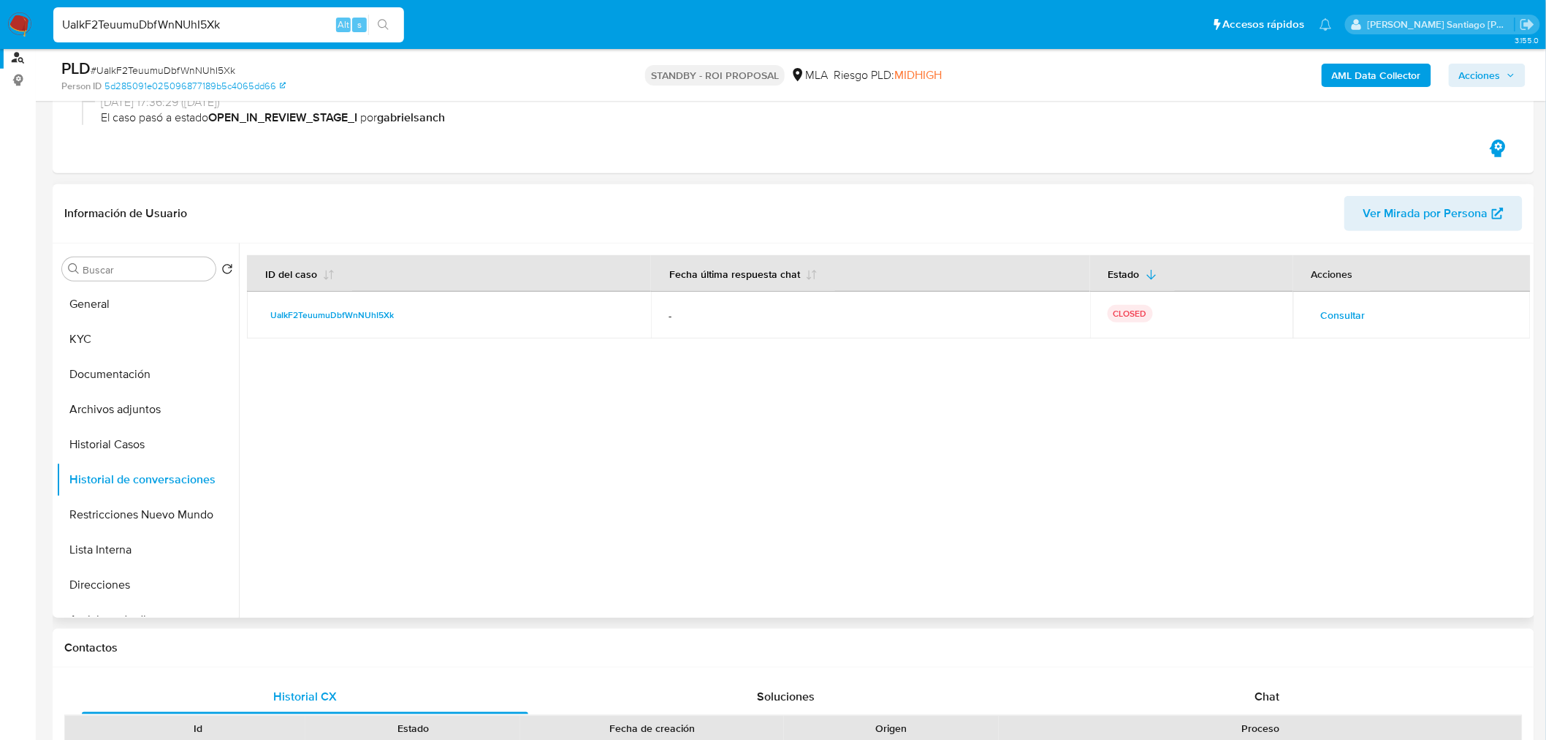
click at [1321, 314] on span "Consultar" at bounding box center [1343, 315] width 45 height 20
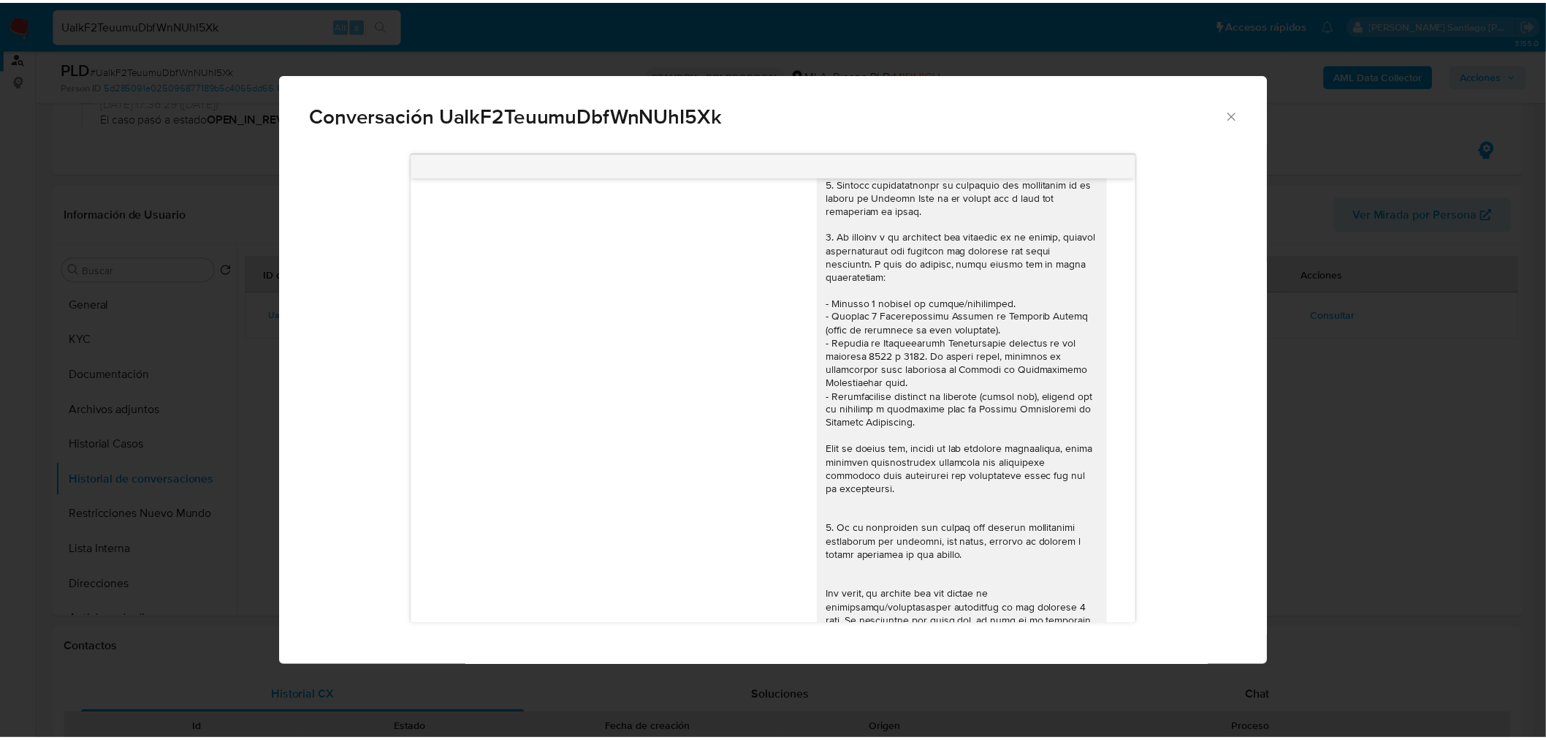
scroll to position [0, 0]
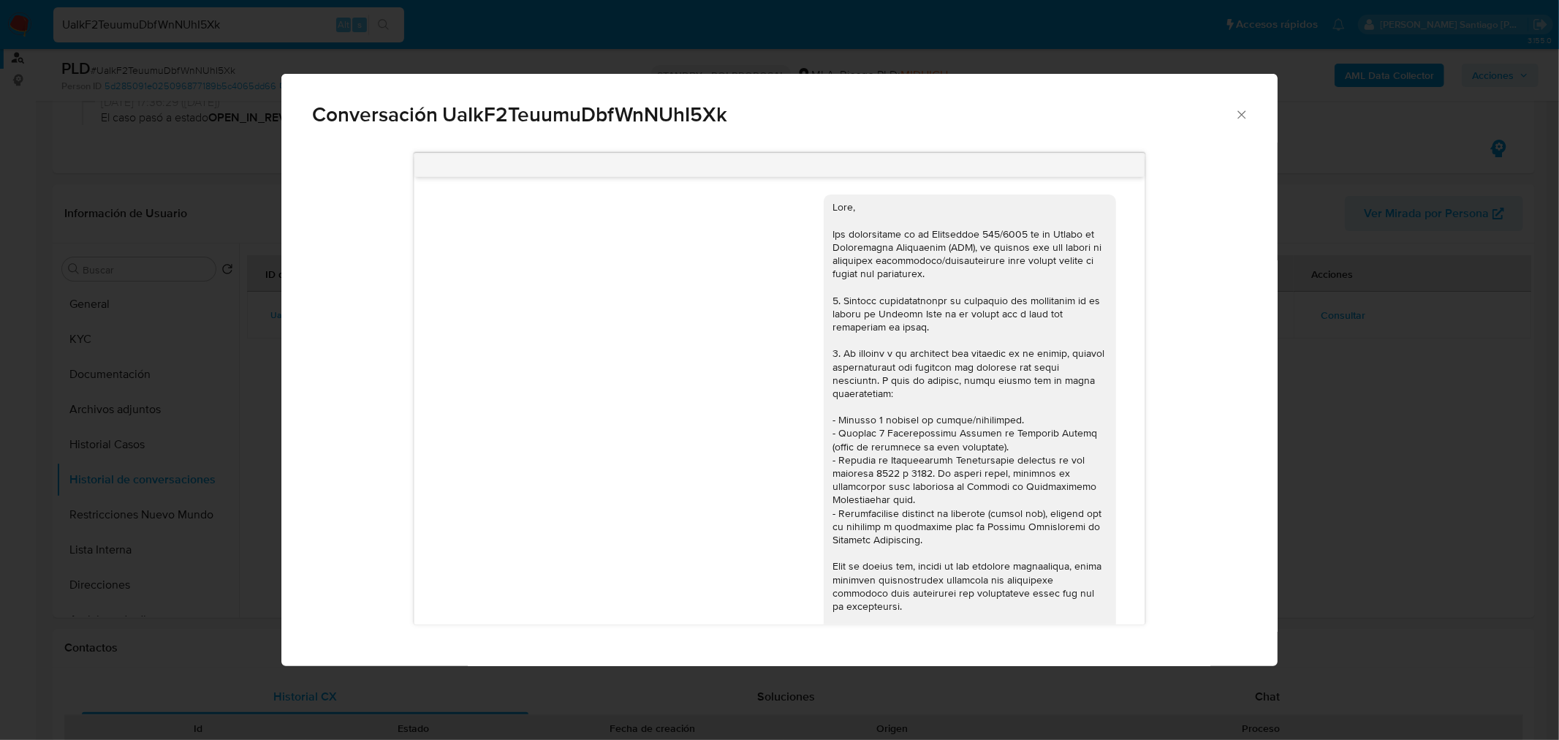
click at [1378, 501] on div "Conversación UaIkF2TeuumuDbfWnNUhI5Xk 18/06/2025 18:27:44 Hola, Esperamos que t…" at bounding box center [779, 370] width 1559 height 740
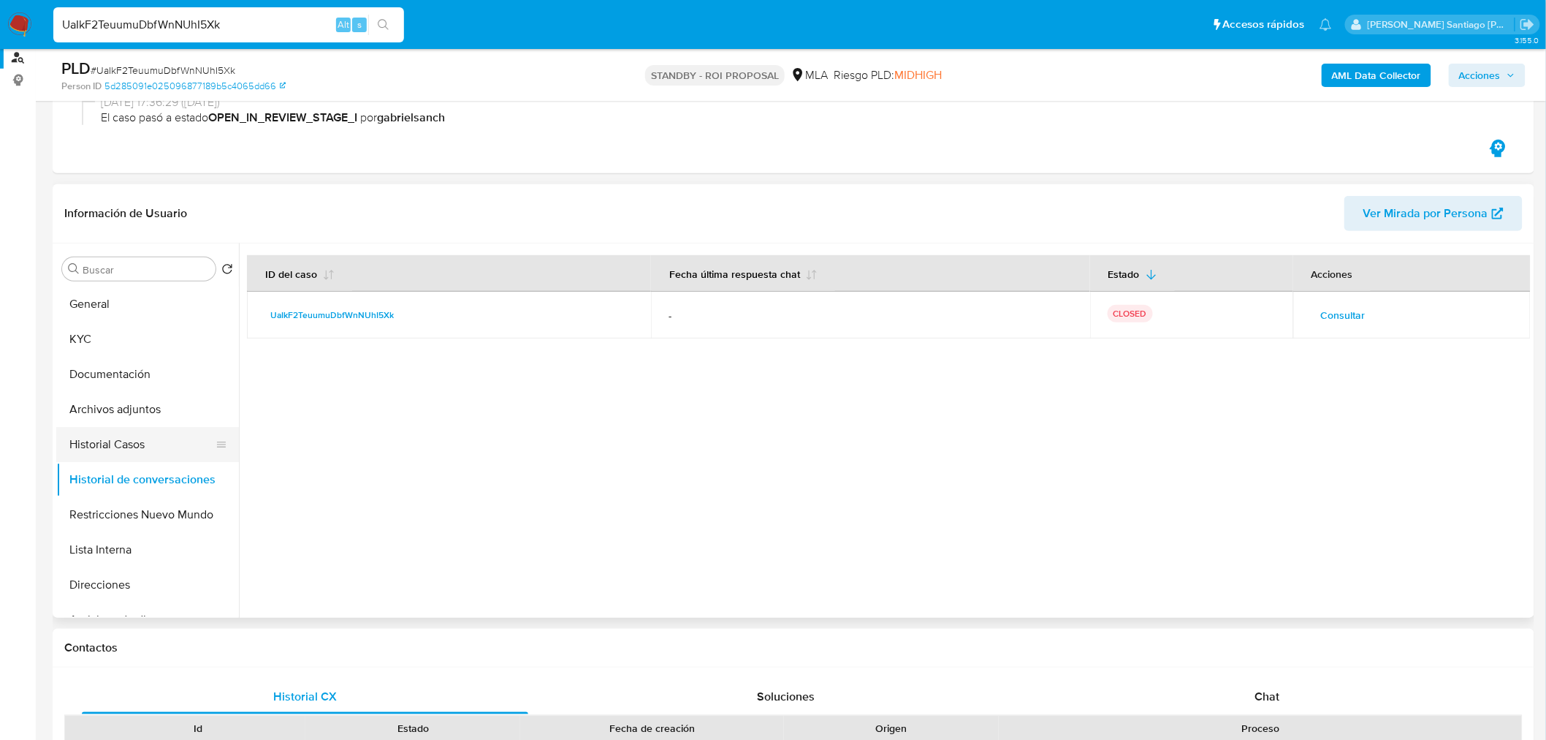
click at [128, 452] on button "Historial Casos" at bounding box center [141, 444] width 171 height 35
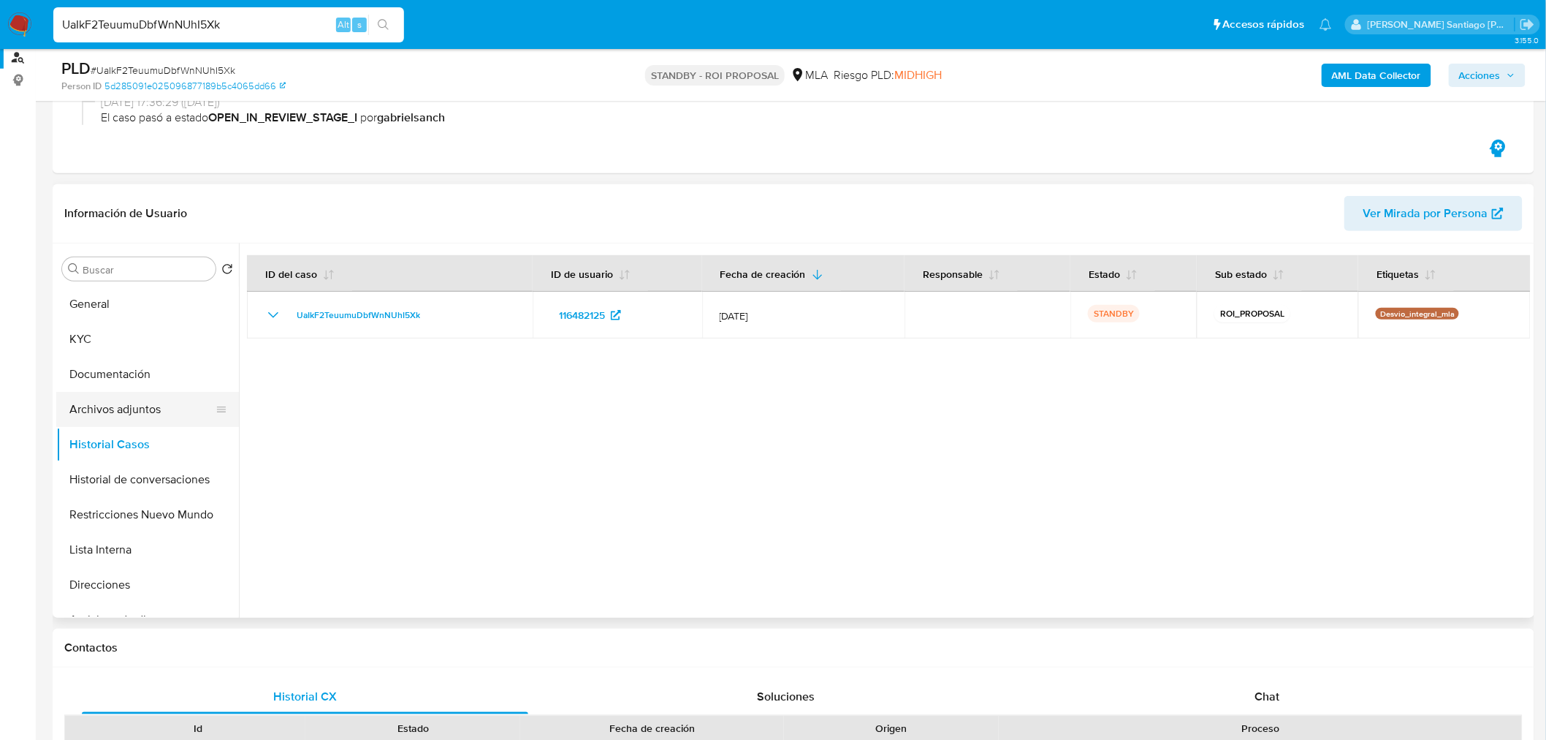
click at [141, 422] on button "Archivos adjuntos" at bounding box center [141, 409] width 171 height 35
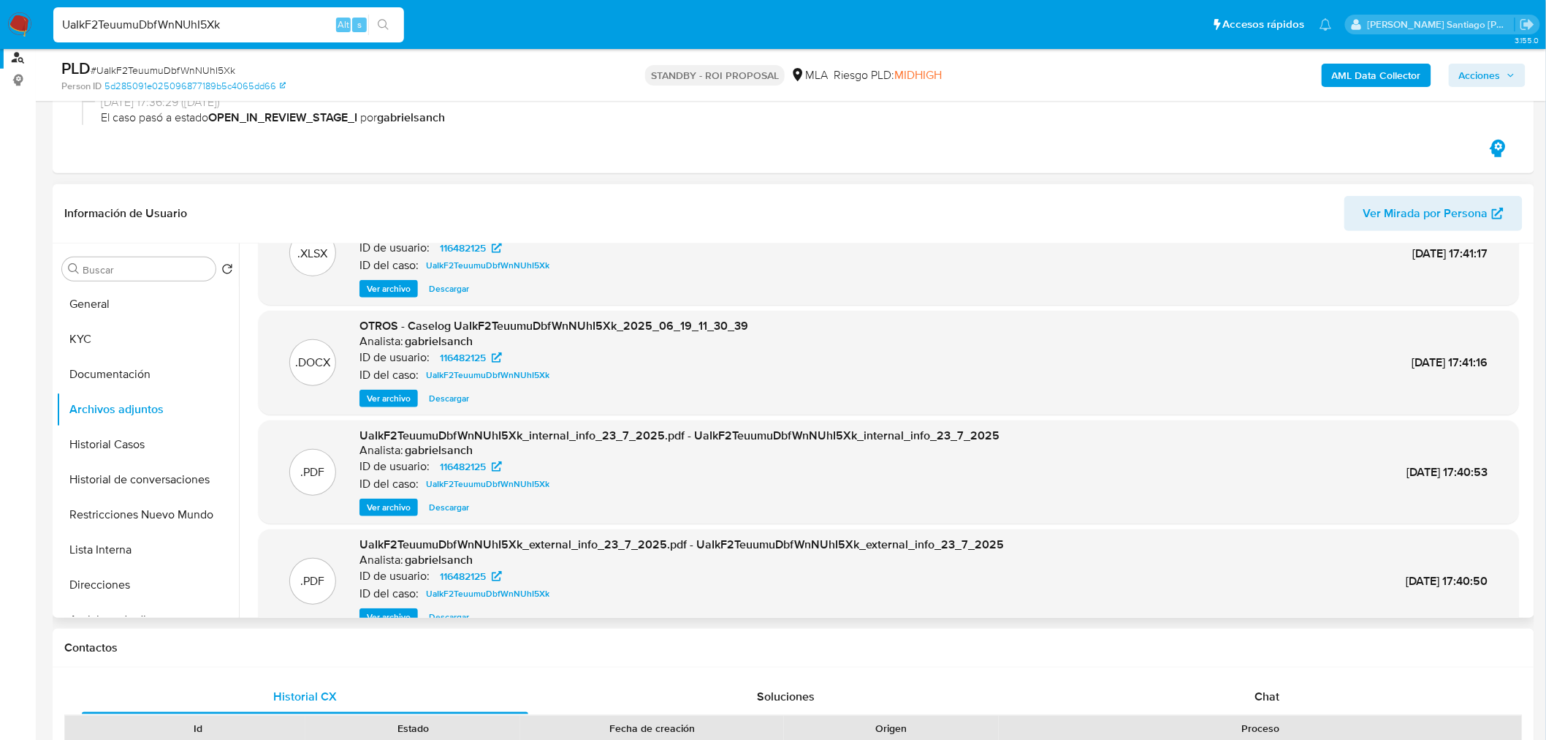
scroll to position [82, 0]
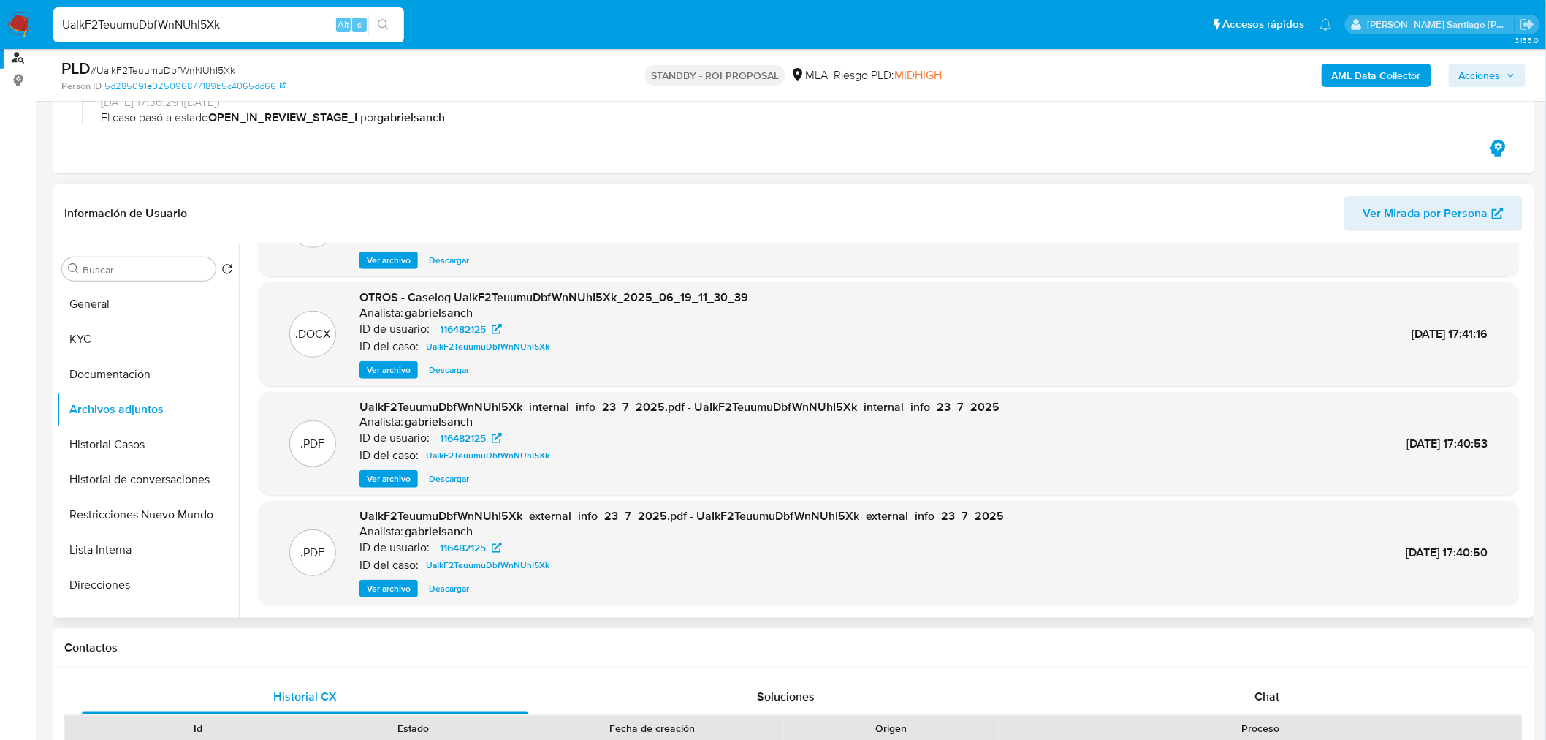
click at [389, 590] on span "Ver archivo" at bounding box center [389, 588] width 44 height 15
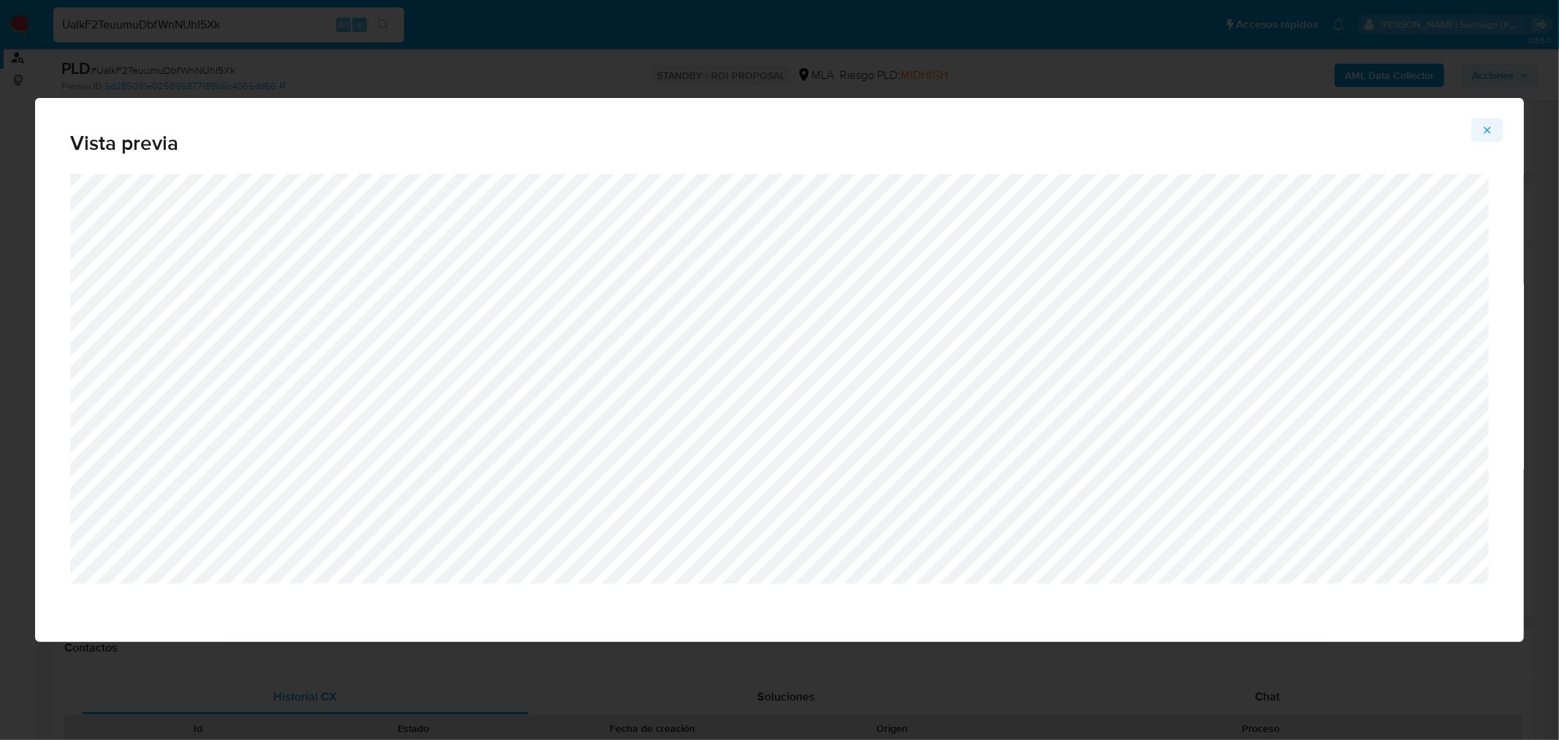
click at [1487, 132] on icon "Attachment preview" at bounding box center [1487, 130] width 12 height 12
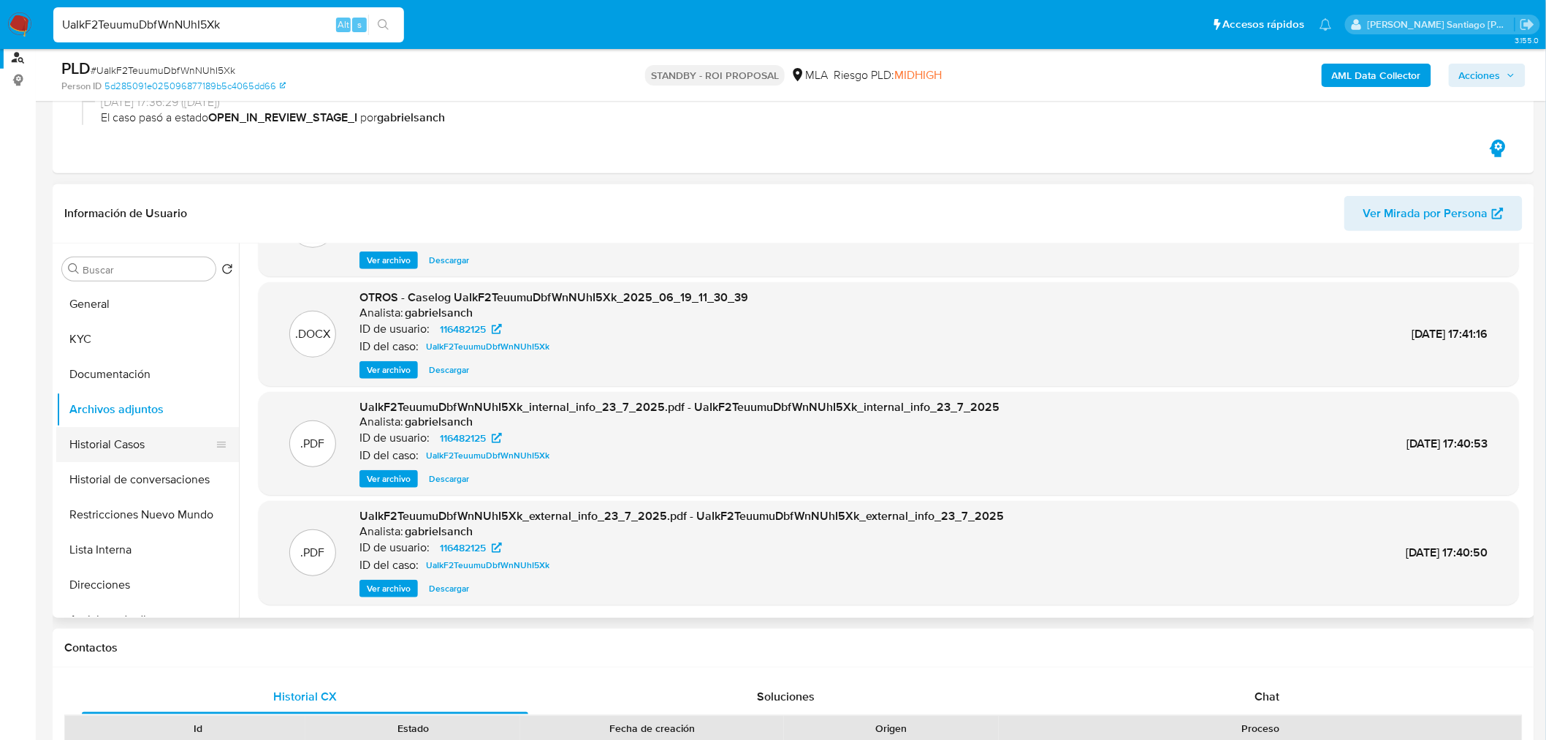
click at [83, 443] on button "Historial Casos" at bounding box center [141, 444] width 171 height 35
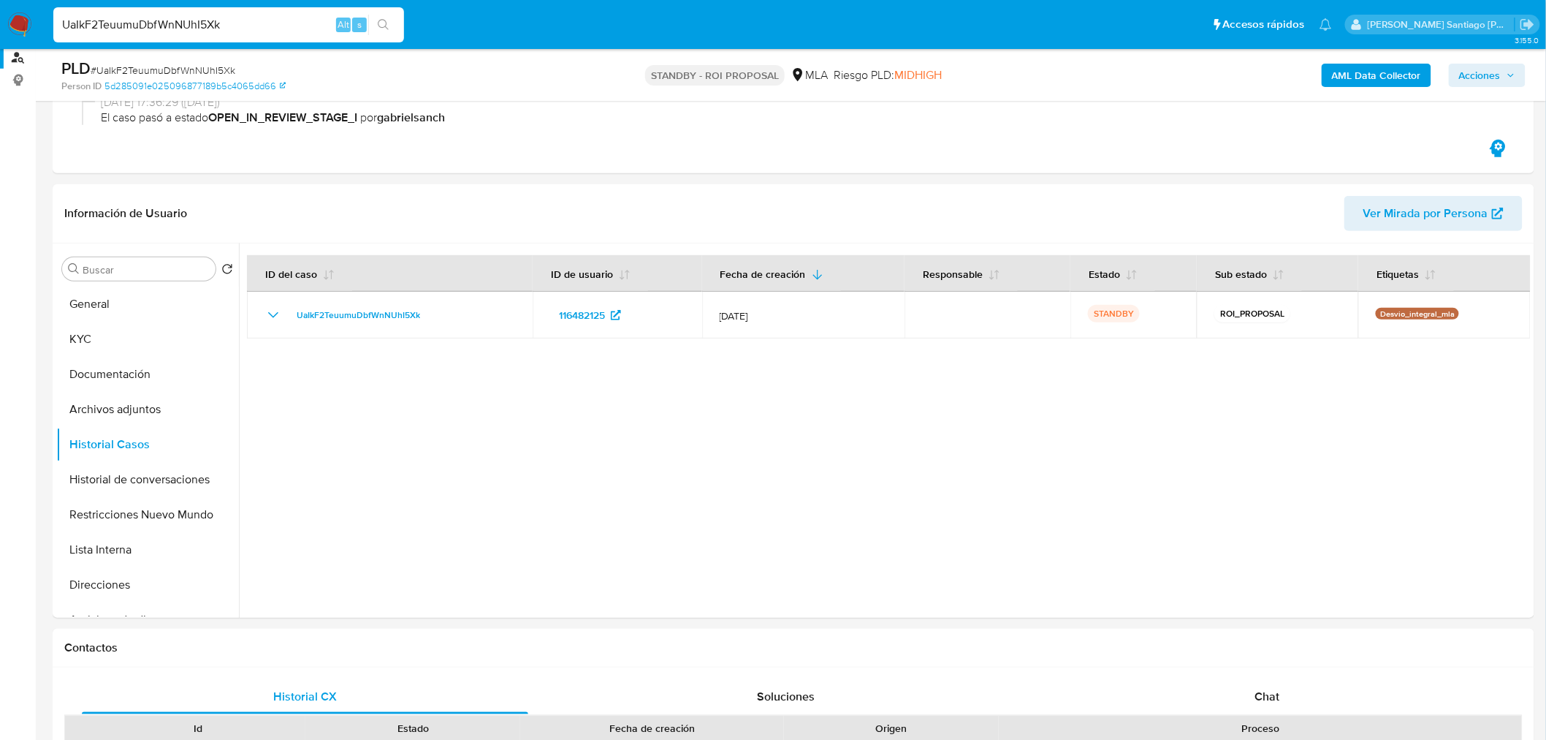
click at [289, 20] on input "UaIkF2TeuumuDbfWnNUhI5Xk" at bounding box center [228, 24] width 351 height 19
click at [289, 19] on input "UaIkF2TeuumuDbfWnNUhI5Xk" at bounding box center [228, 24] width 351 height 19
paste input "Vni6N1TwVKexVoBblHTWJ4a8"
type input "Vni6N1TwVKexVoBblHTWJ4a8"
click at [395, 31] on button "search-icon" at bounding box center [383, 25] width 30 height 20
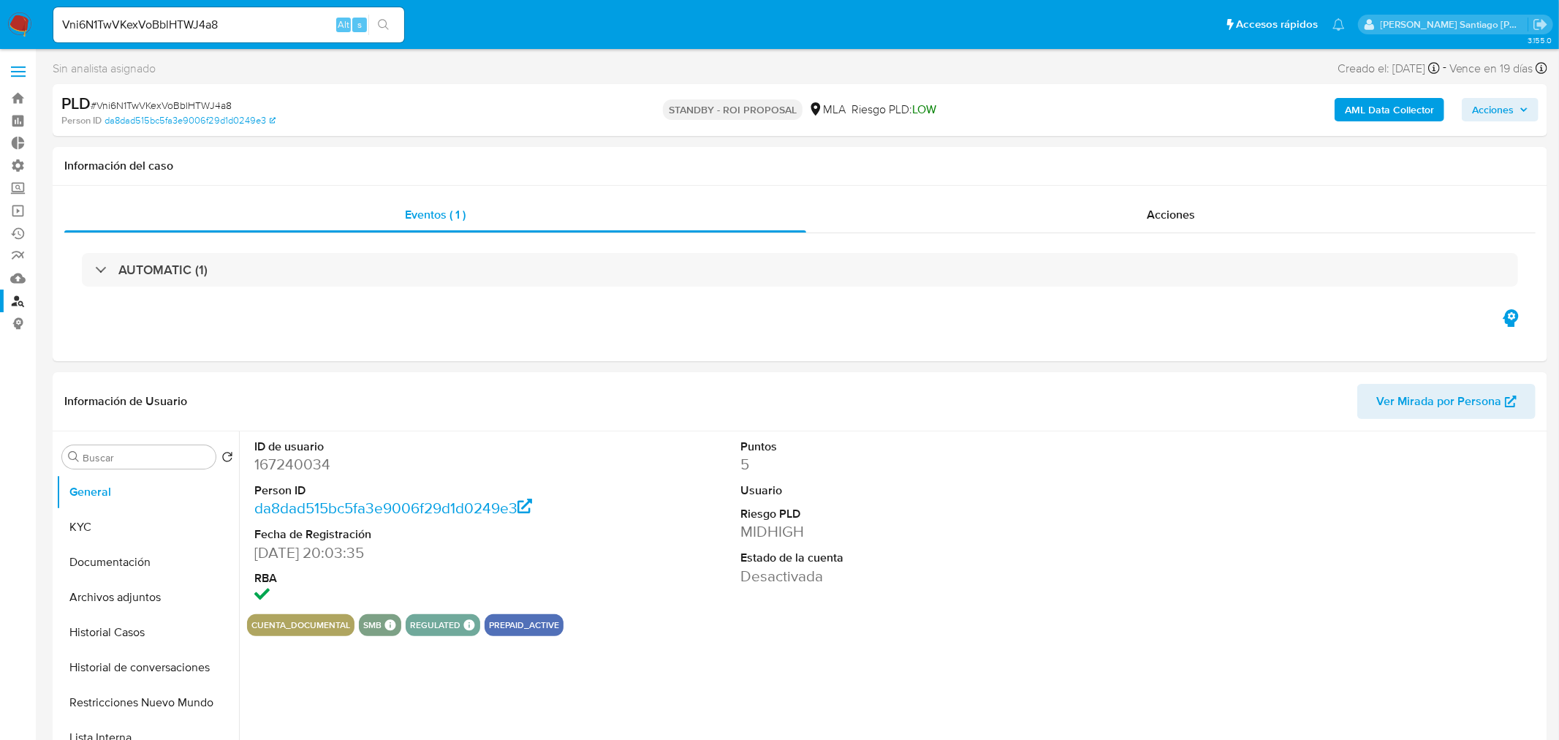
select select "10"
click at [1087, 213] on div "Acciones" at bounding box center [1161, 214] width 723 height 35
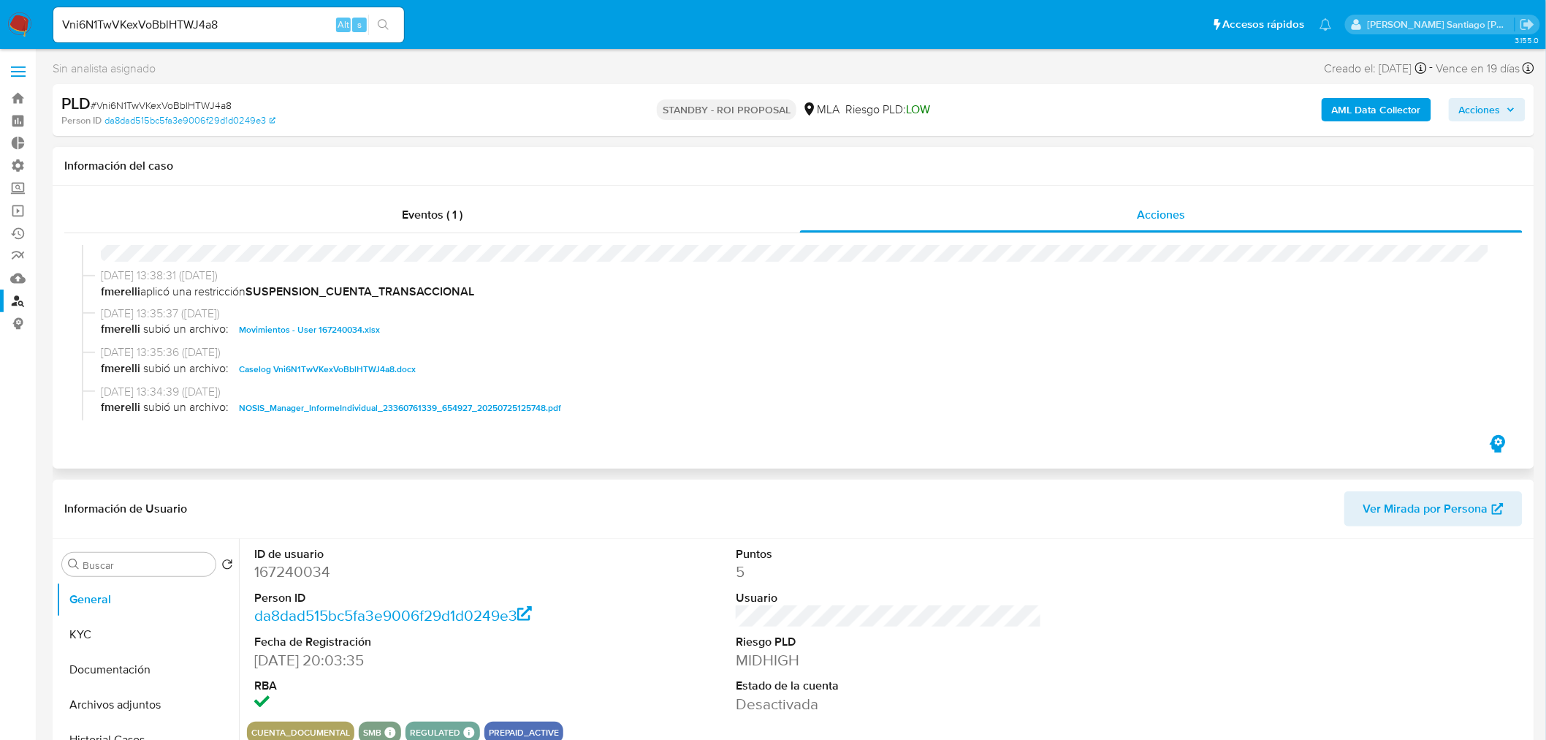
scroll to position [81, 0]
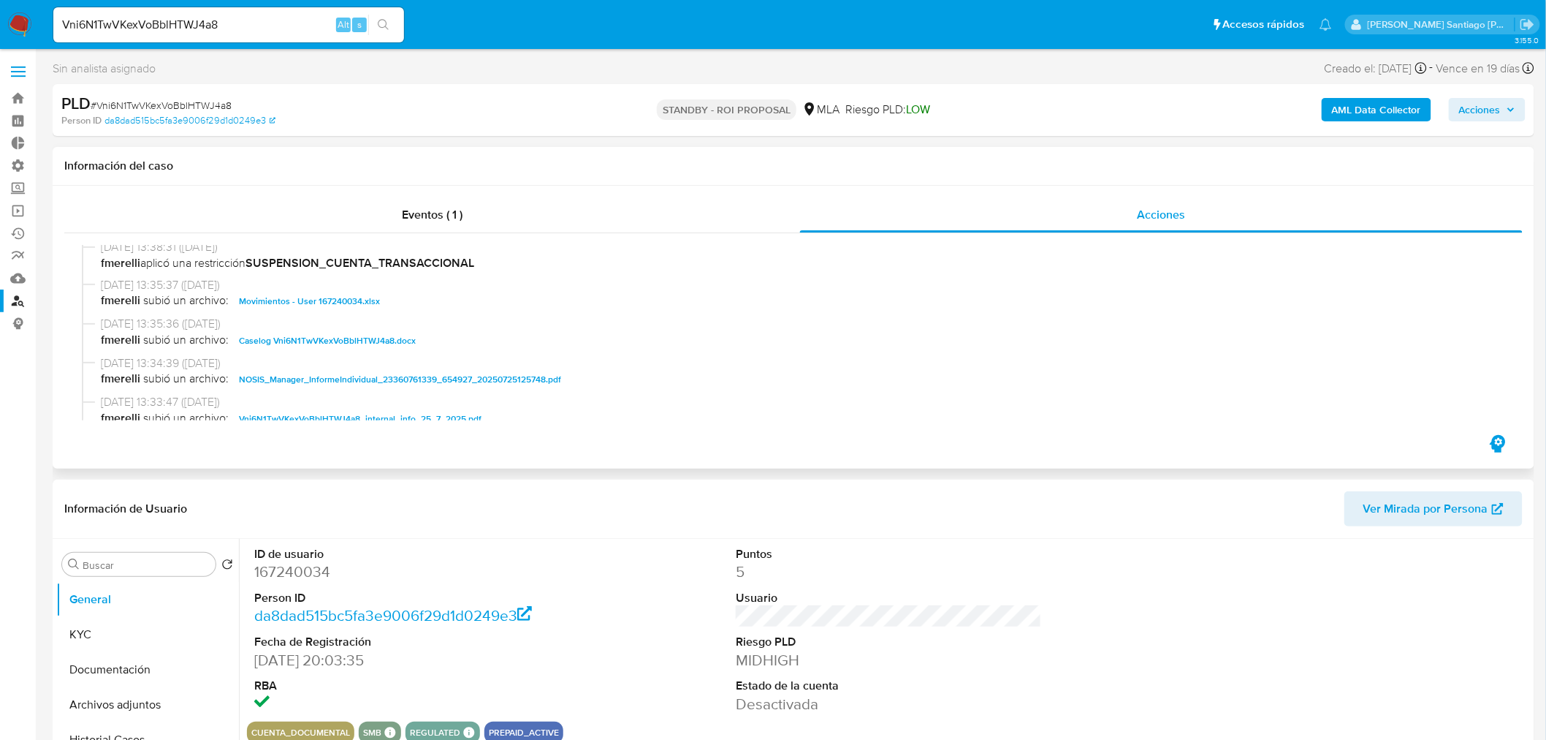
click at [388, 344] on span "Caselog Vni6N1TwVKexVoBblHTWJ4a8.docx" at bounding box center [327, 341] width 177 height 18
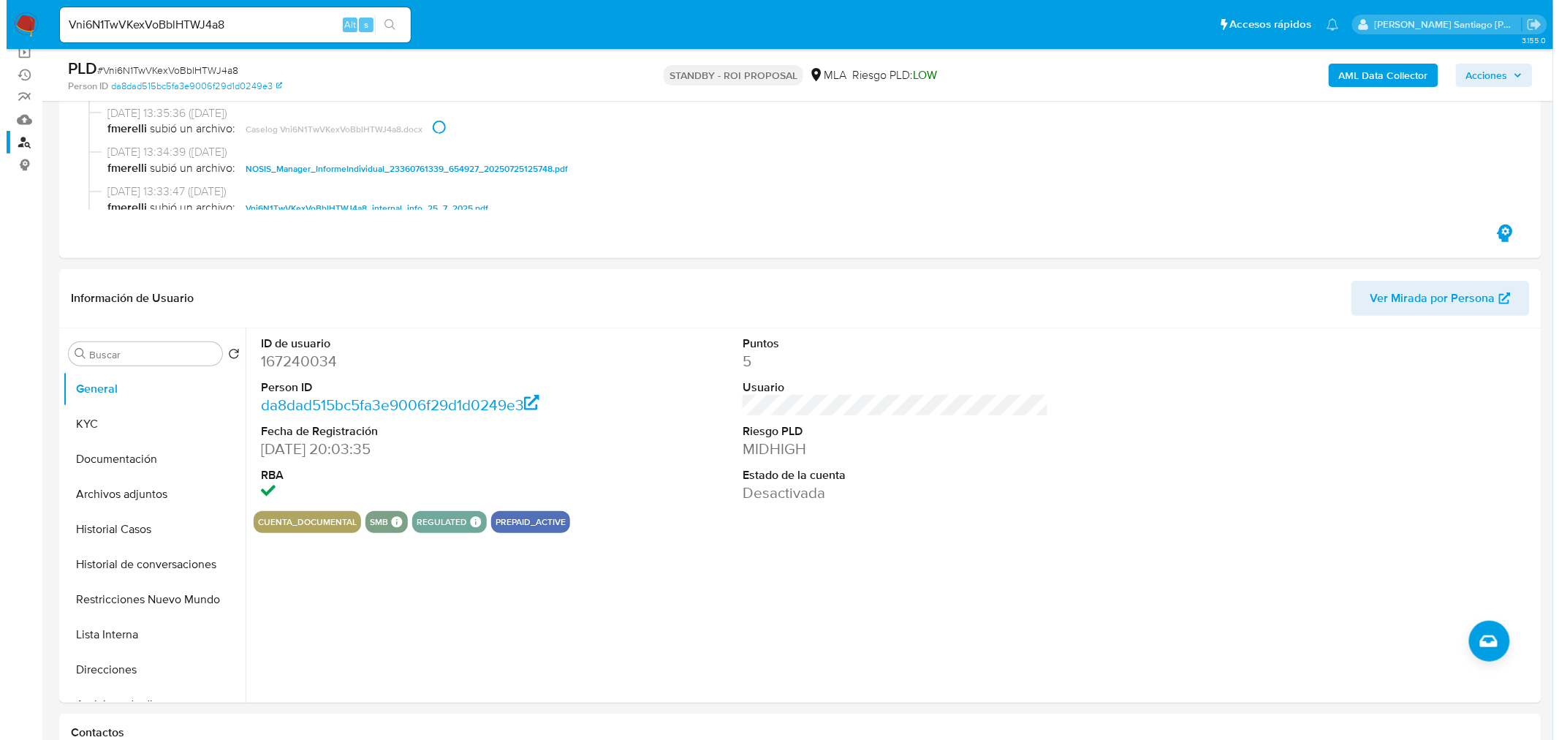
scroll to position [162, 0]
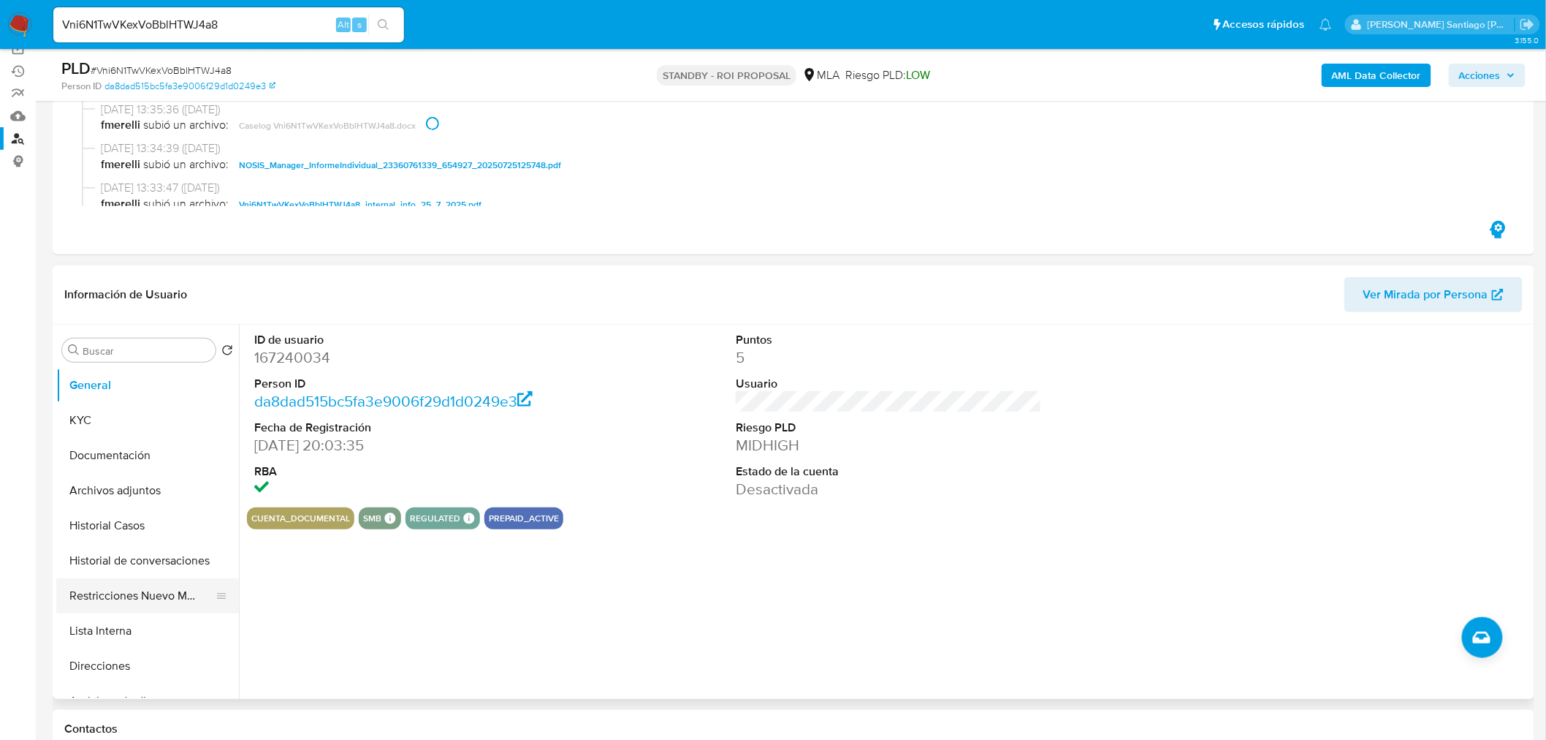
click at [141, 605] on button "Restricciones Nuevo Mundo" at bounding box center [141, 595] width 171 height 35
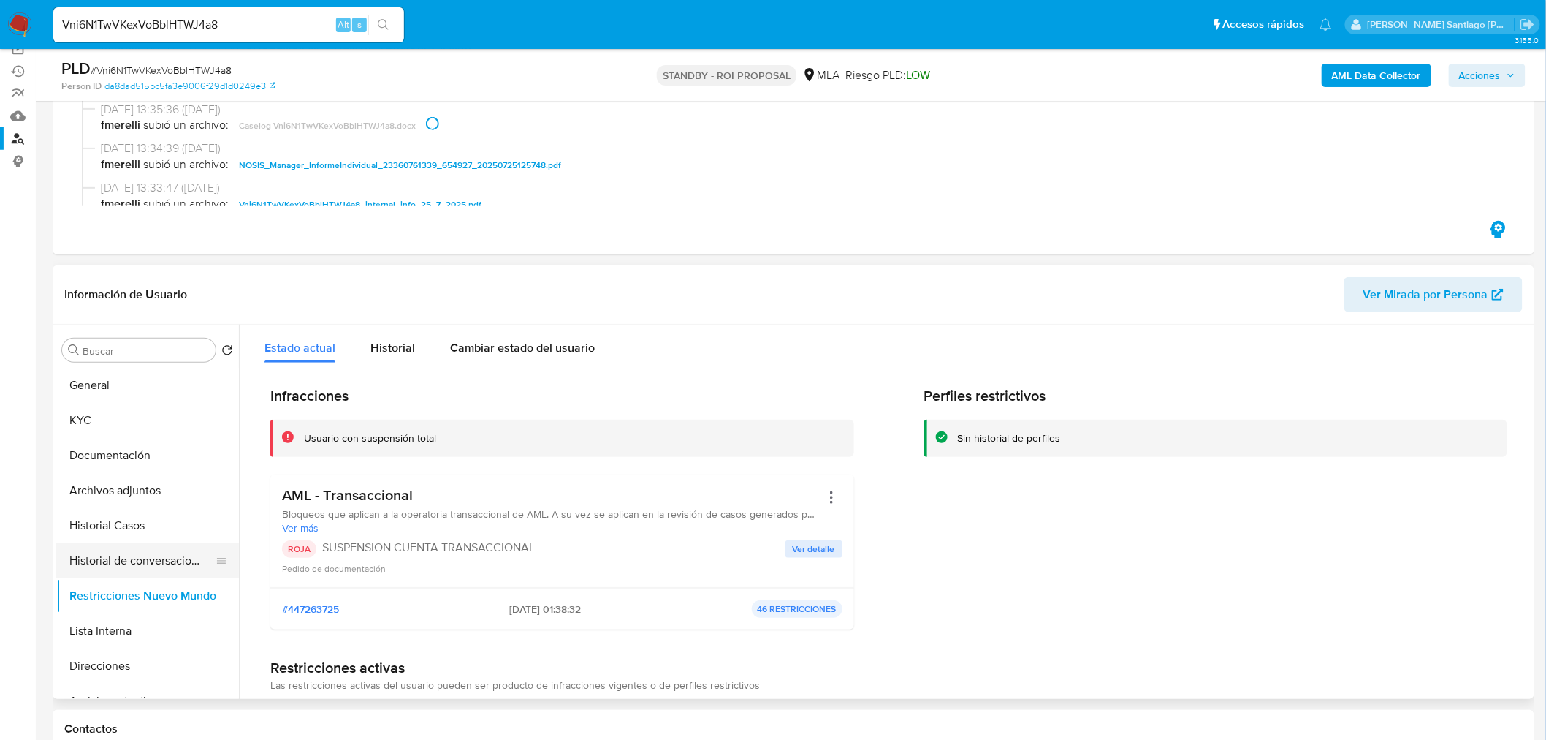
click at [75, 545] on button "Historial de conversaciones" at bounding box center [141, 560] width 171 height 35
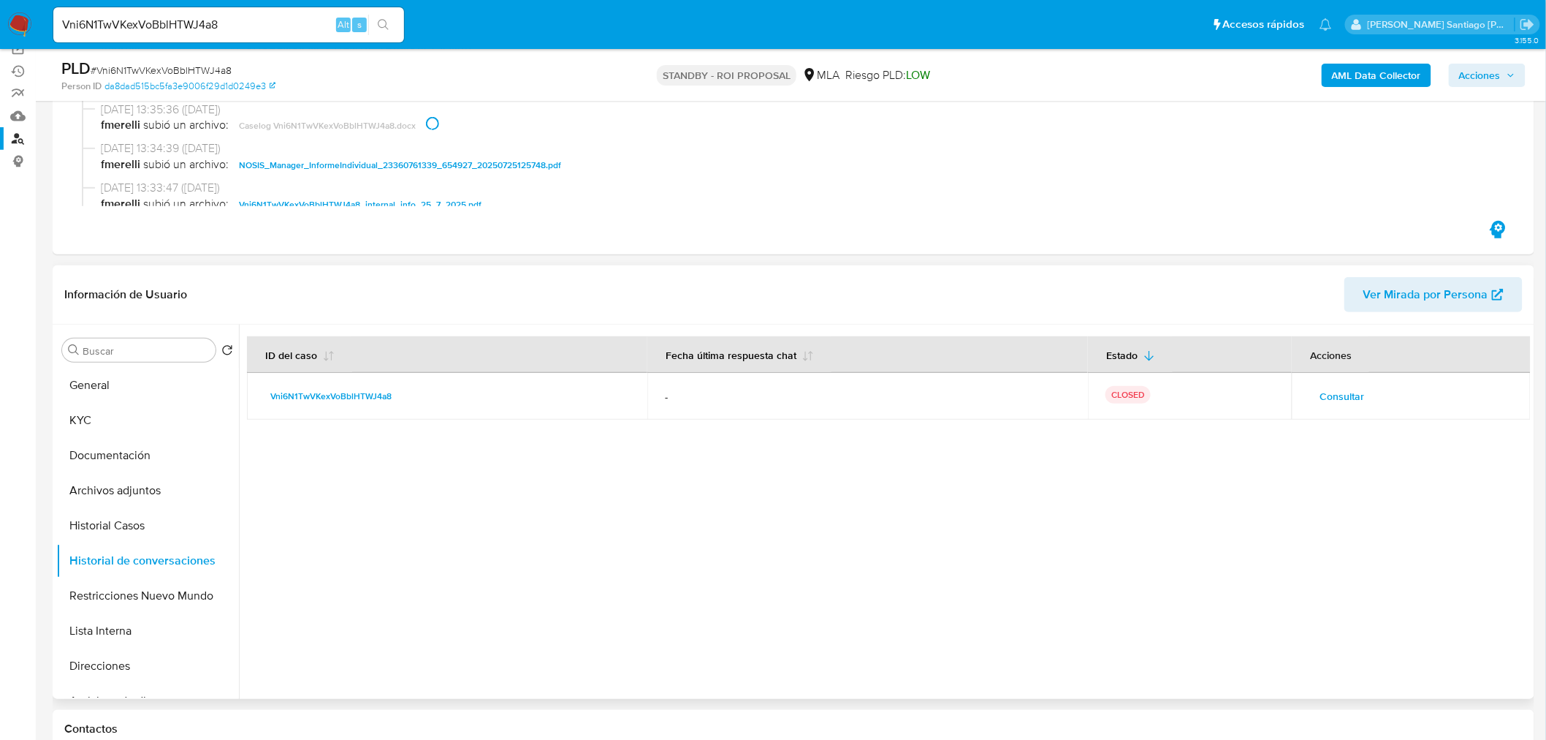
click at [1323, 386] on span "Consultar" at bounding box center [1342, 396] width 45 height 20
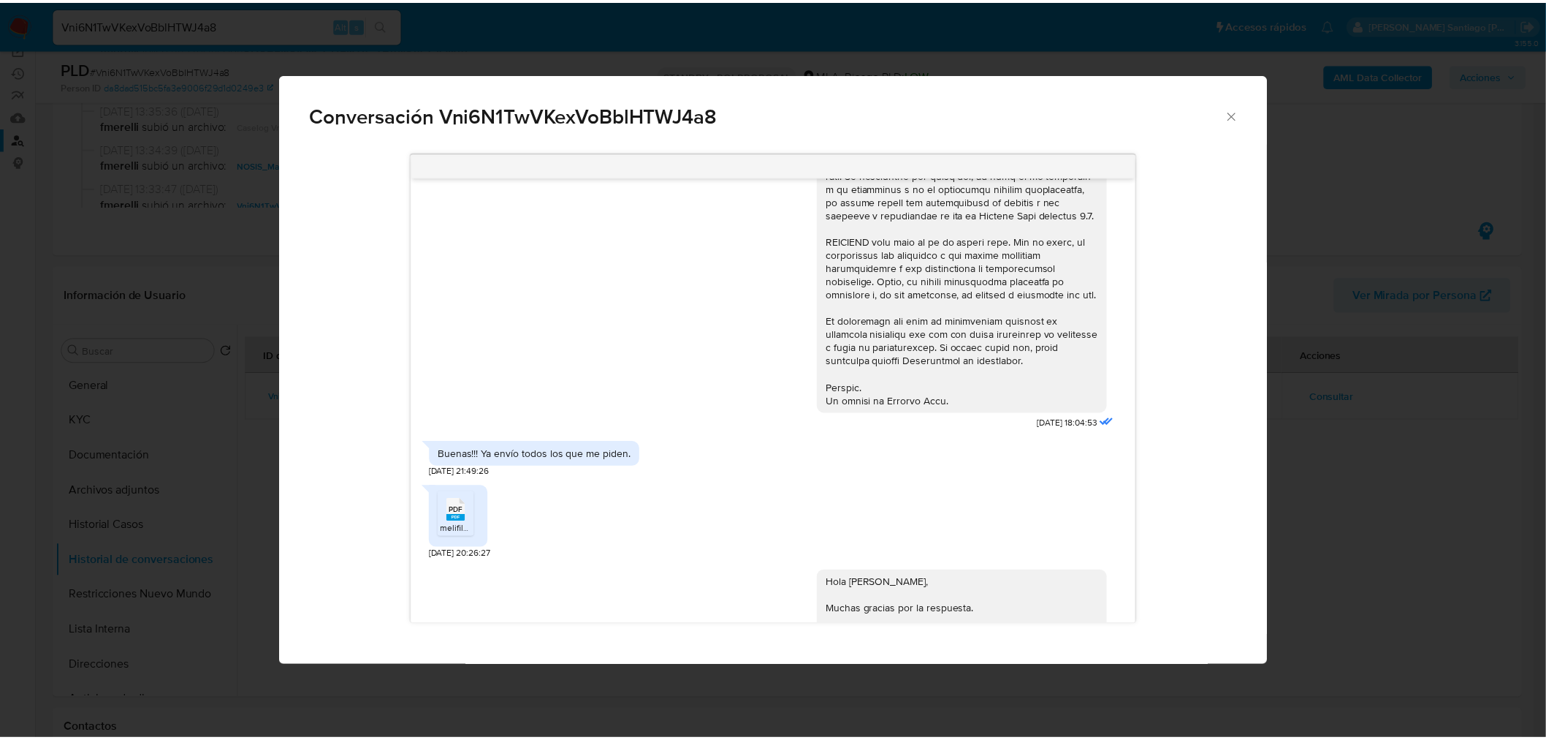
scroll to position [476, 0]
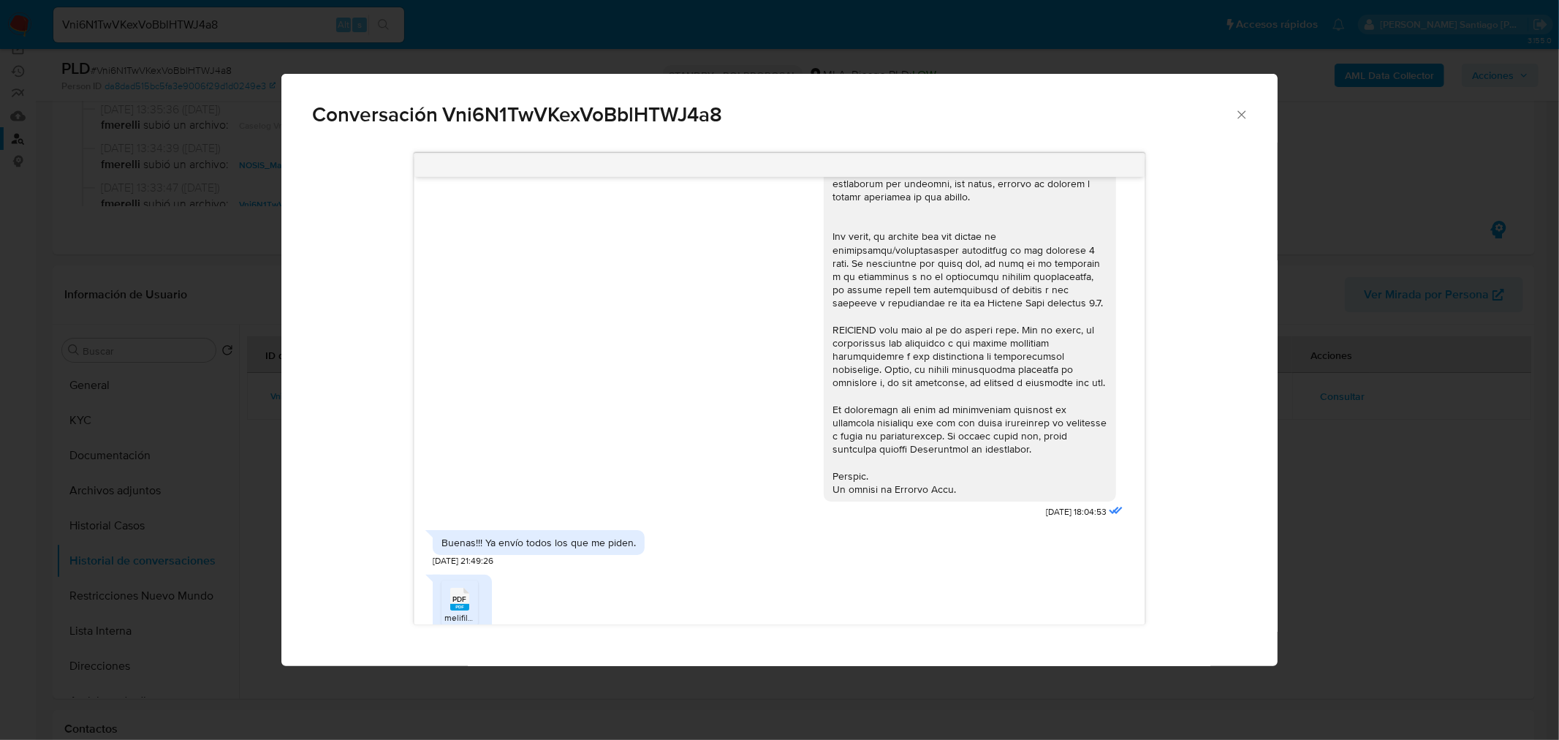
click at [1369, 588] on div "Conversación Vni6N1TwVKexVoBblHTWJ4a8 18/06/2025 18:04:53 Buenas!!! Ya envío to…" at bounding box center [779, 370] width 1559 height 740
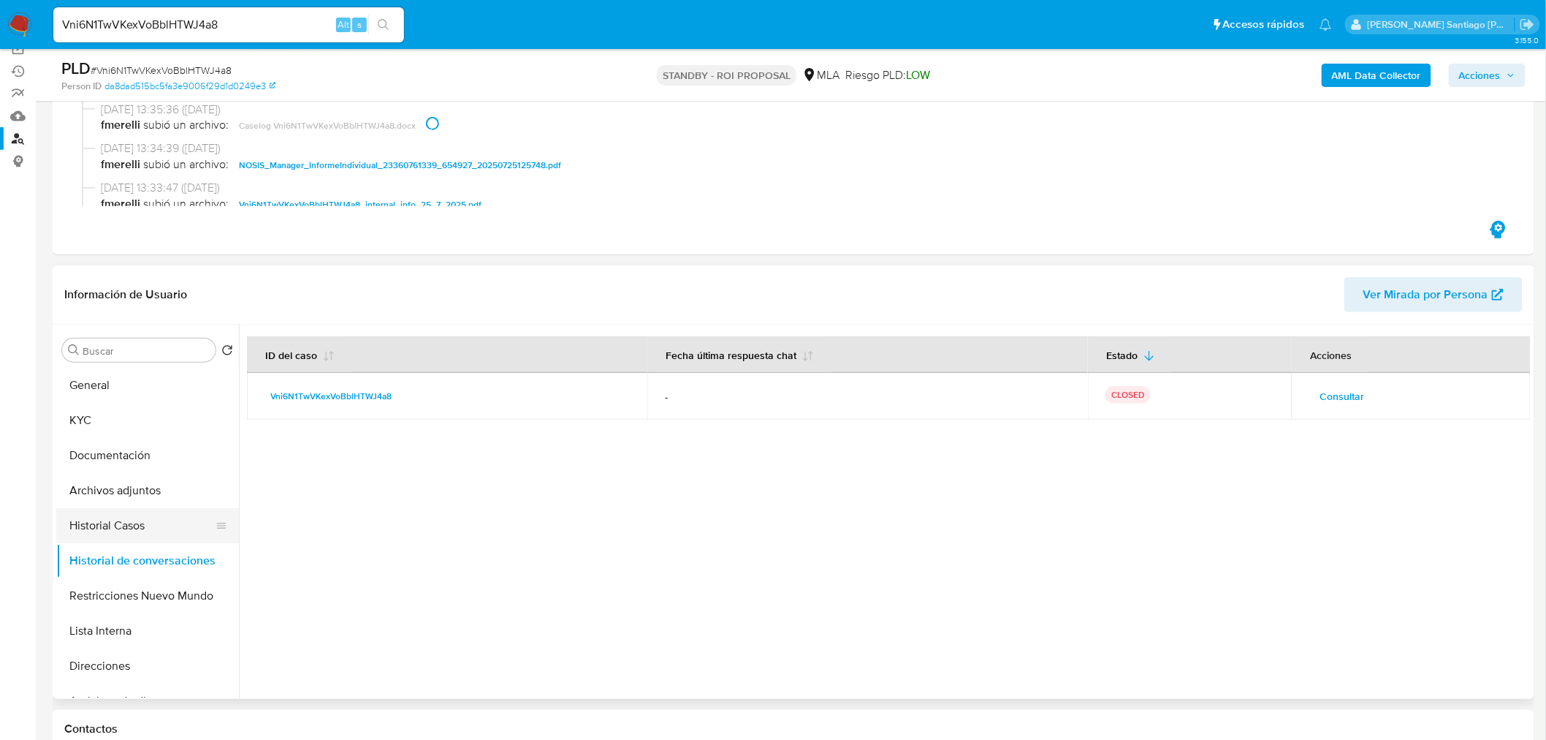
click at [127, 519] on button "Historial Casos" at bounding box center [141, 525] width 171 height 35
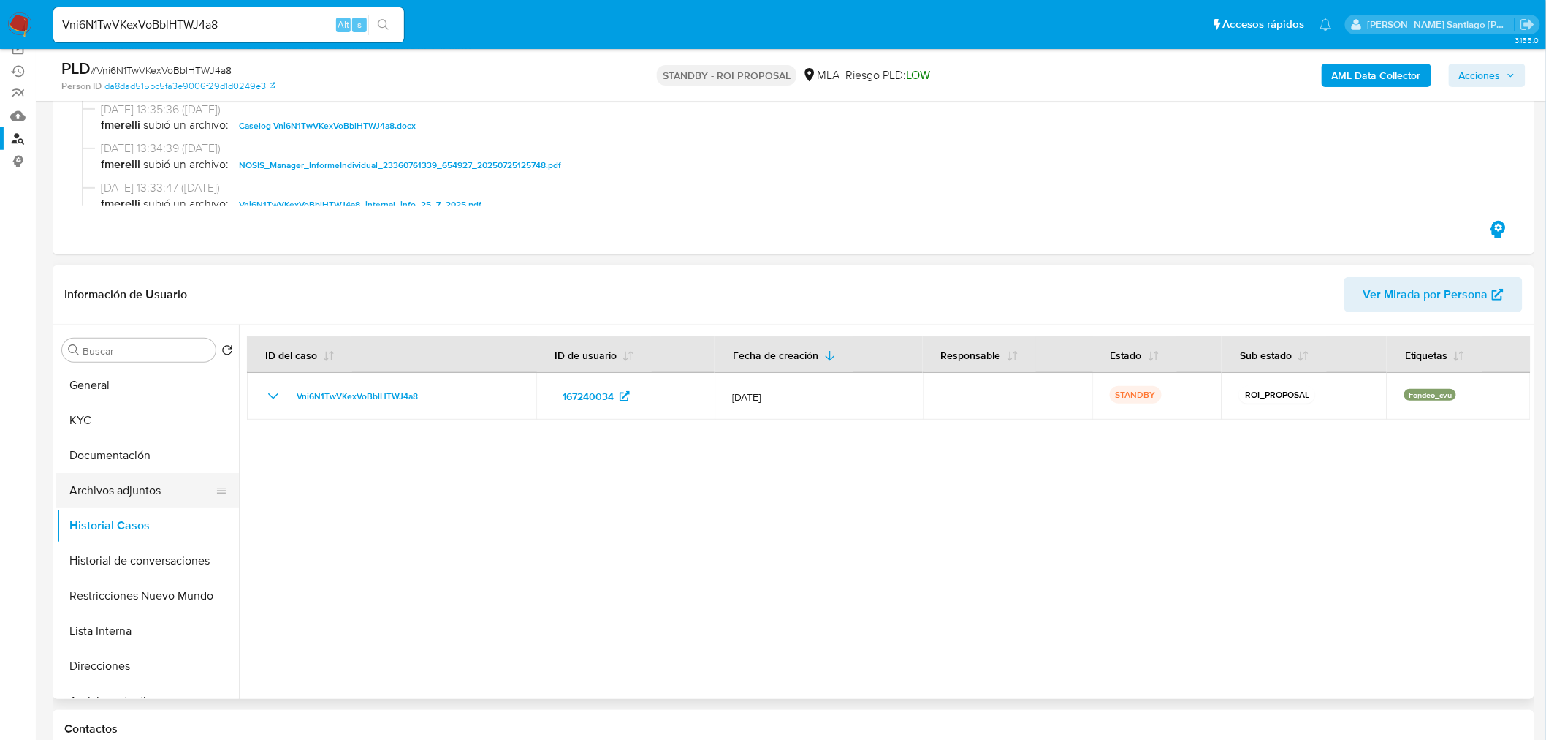
click at [127, 495] on button "Archivos adjuntos" at bounding box center [141, 490] width 171 height 35
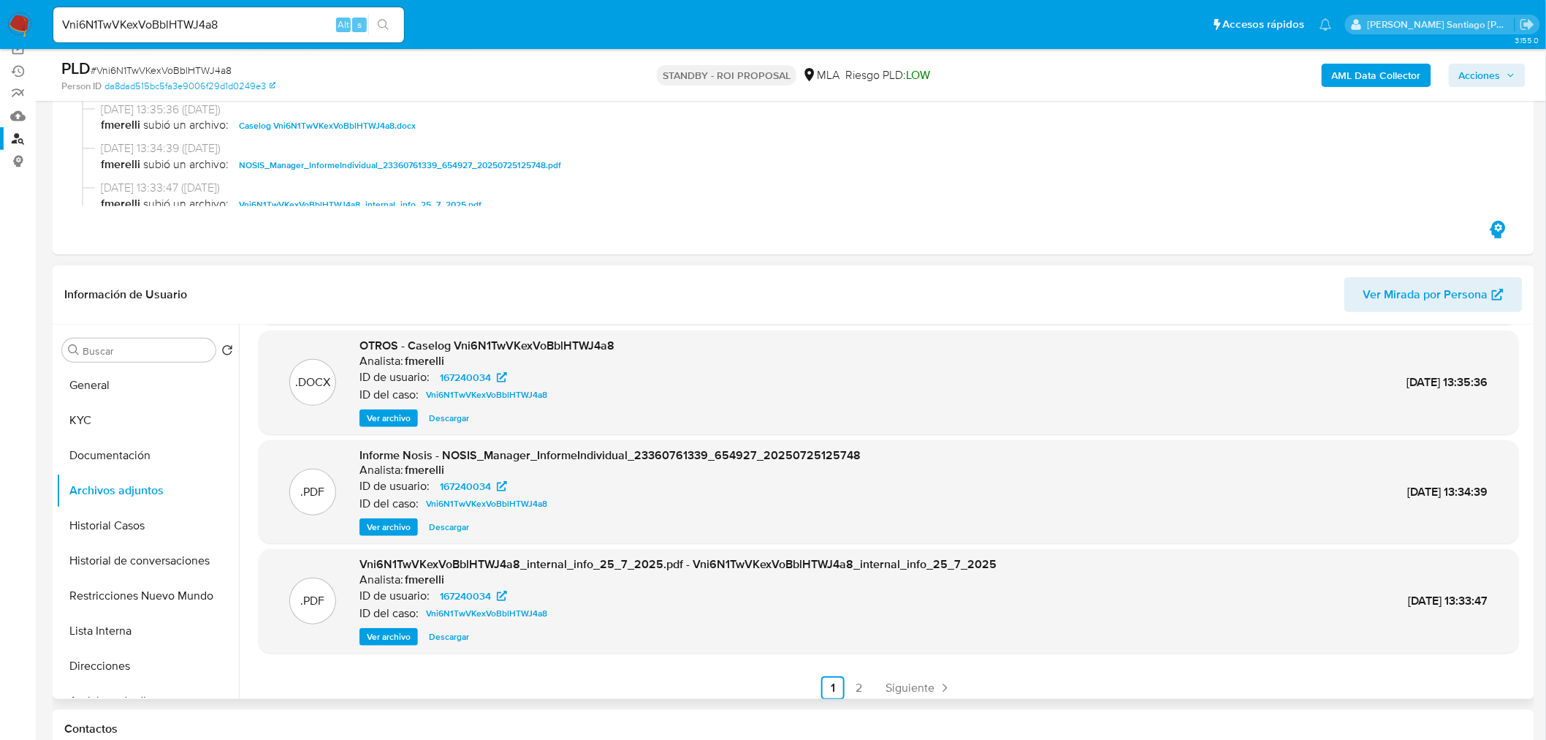
scroll to position [122, 0]
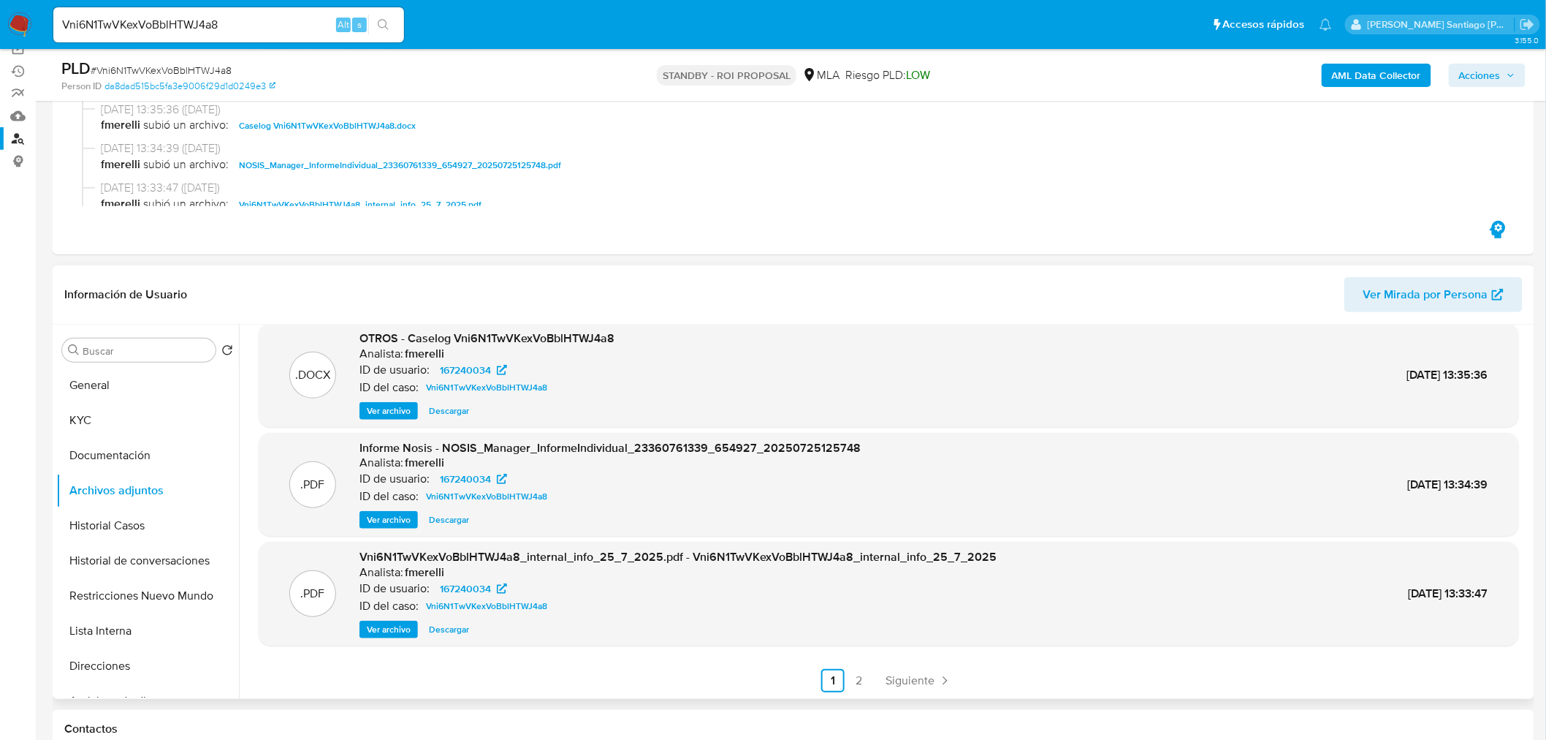
click at [865, 684] on link "2" at bounding box center [859, 680] width 23 height 23
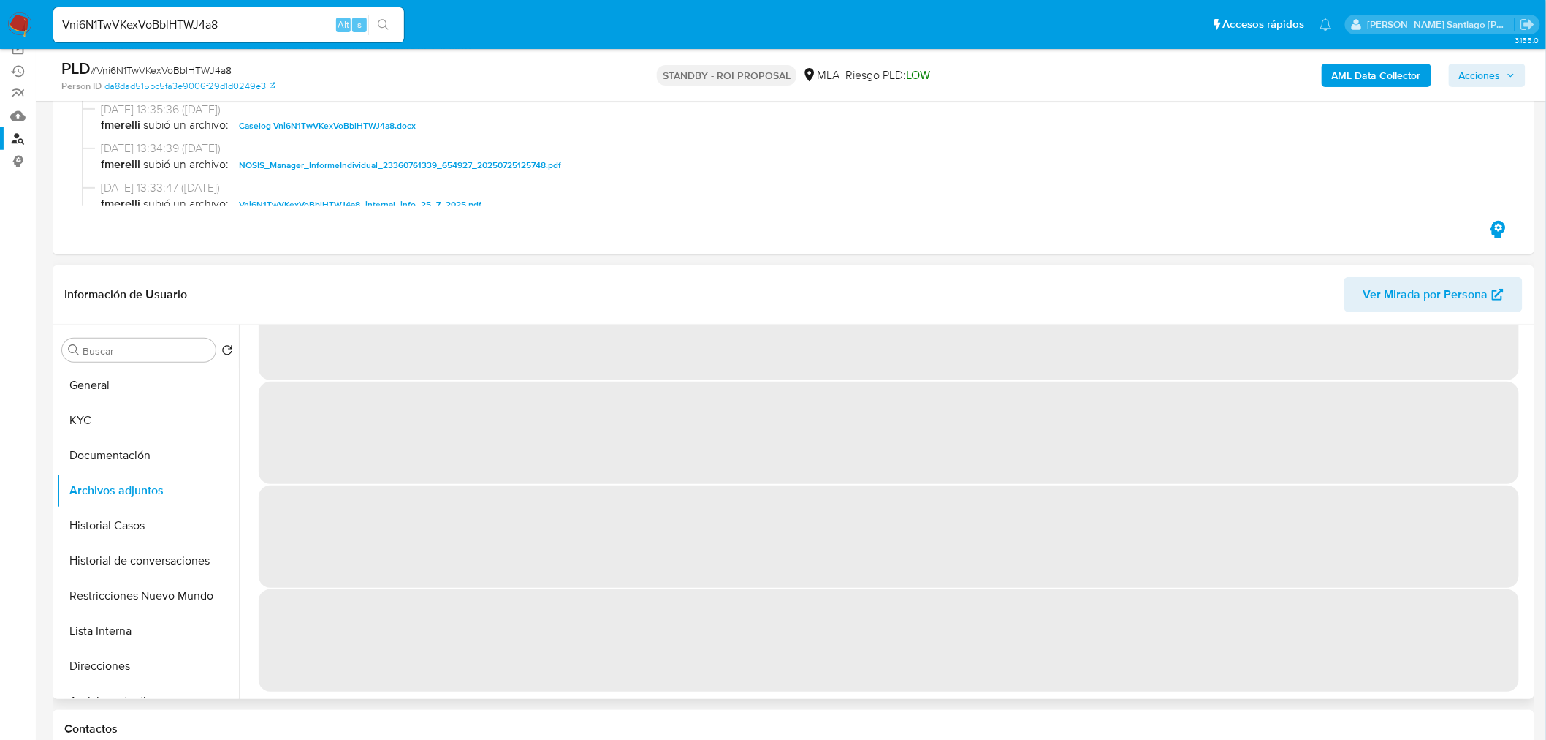
scroll to position [0, 0]
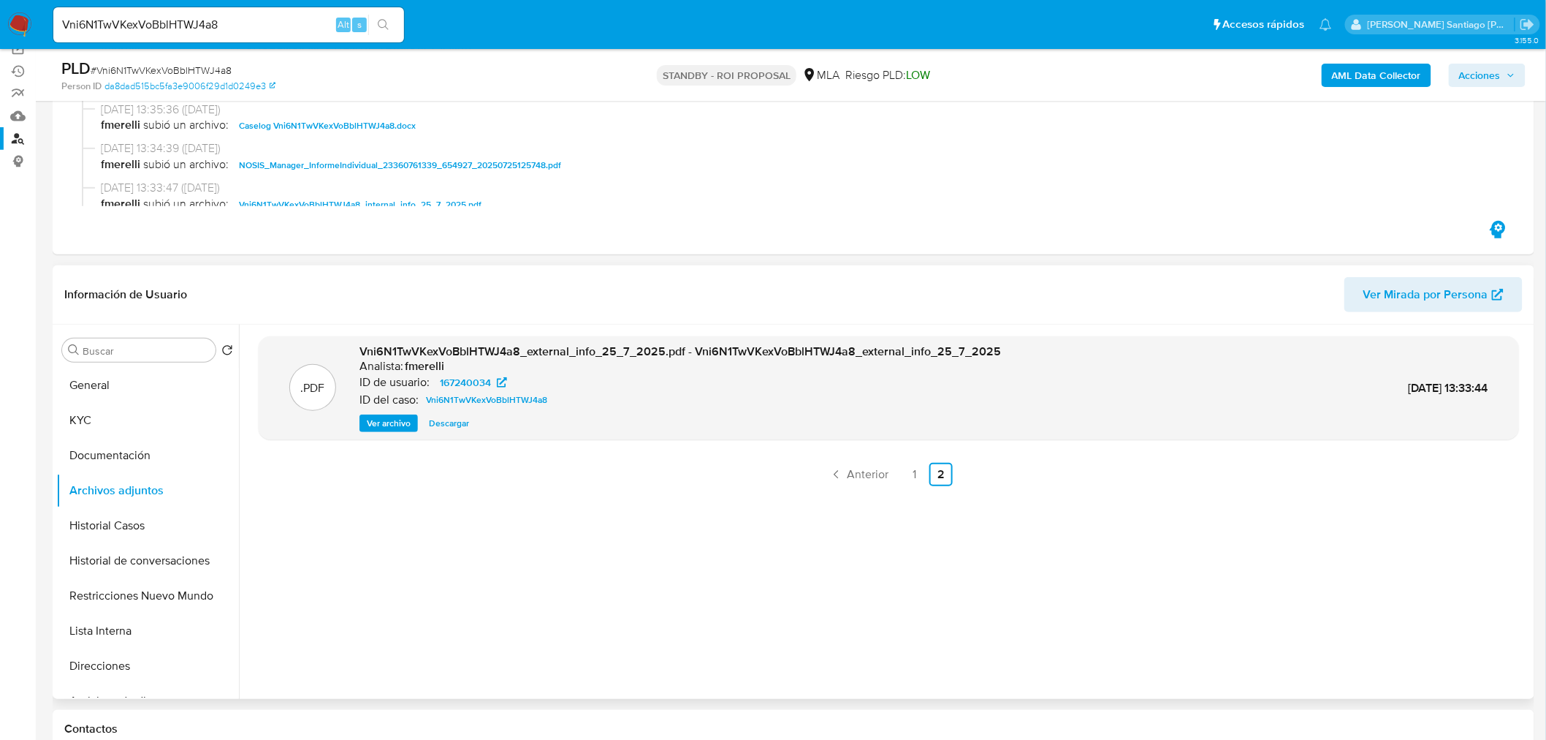
click at [380, 425] on span "Ver archivo" at bounding box center [389, 423] width 44 height 15
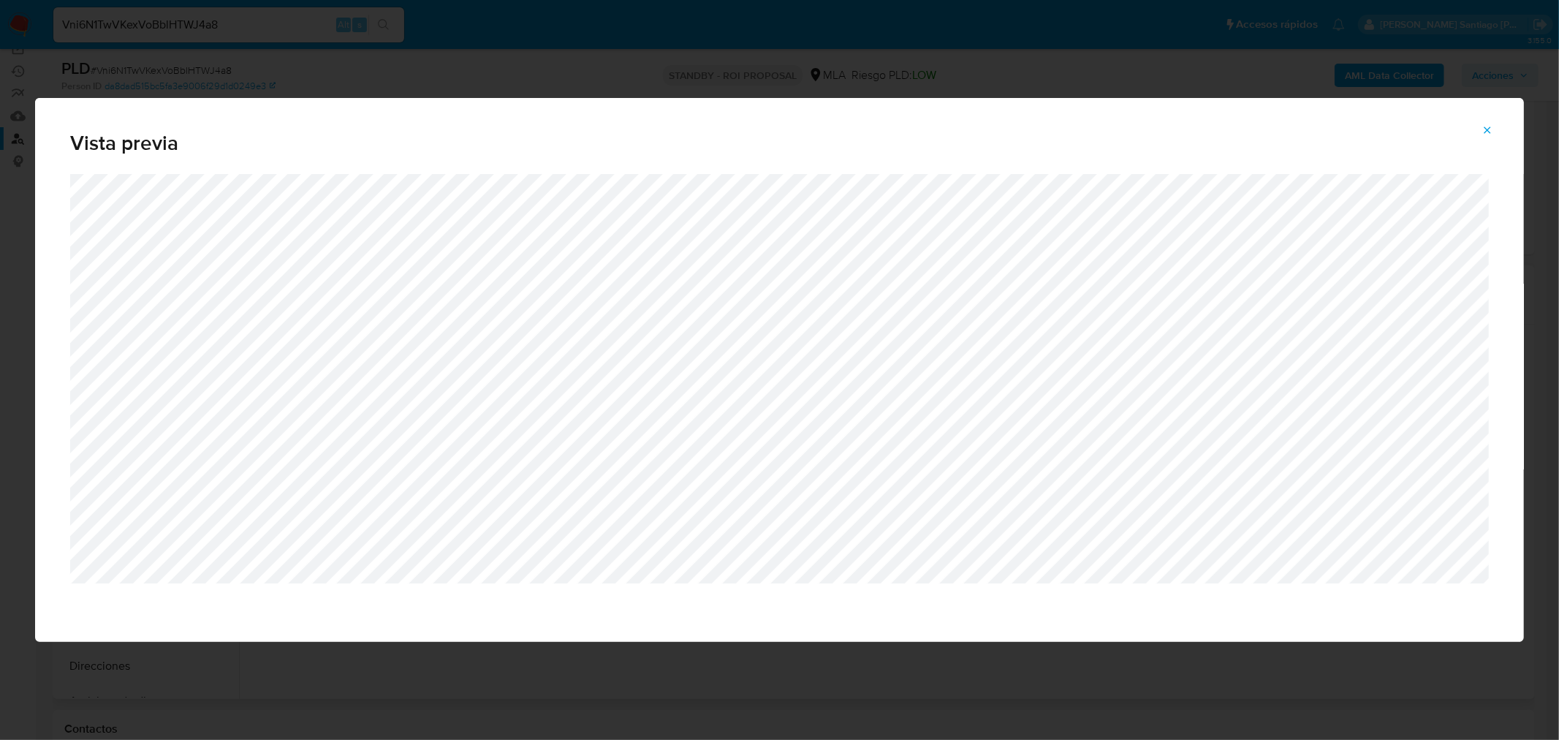
click at [1491, 121] on span "Attachment preview" at bounding box center [1487, 130] width 12 height 20
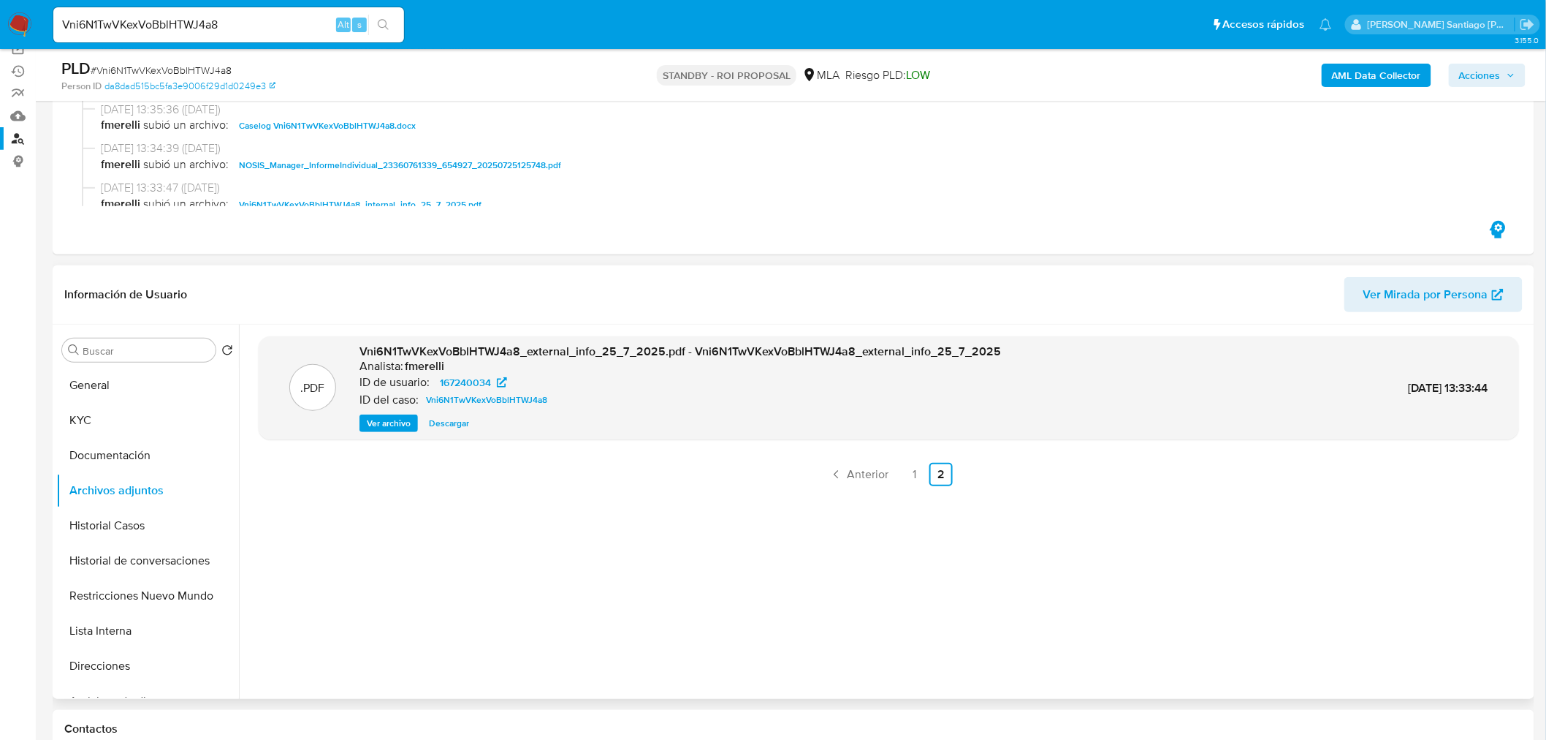
click at [185, 24] on input "Vni6N1TwVKexVoBblHTWJ4a8" at bounding box center [228, 24] width 351 height 19
paste input "gBq3ystKVHy6DVDKs50fXfQX"
type input "gBq3ystKVHy6DVDKs50fXfQX"
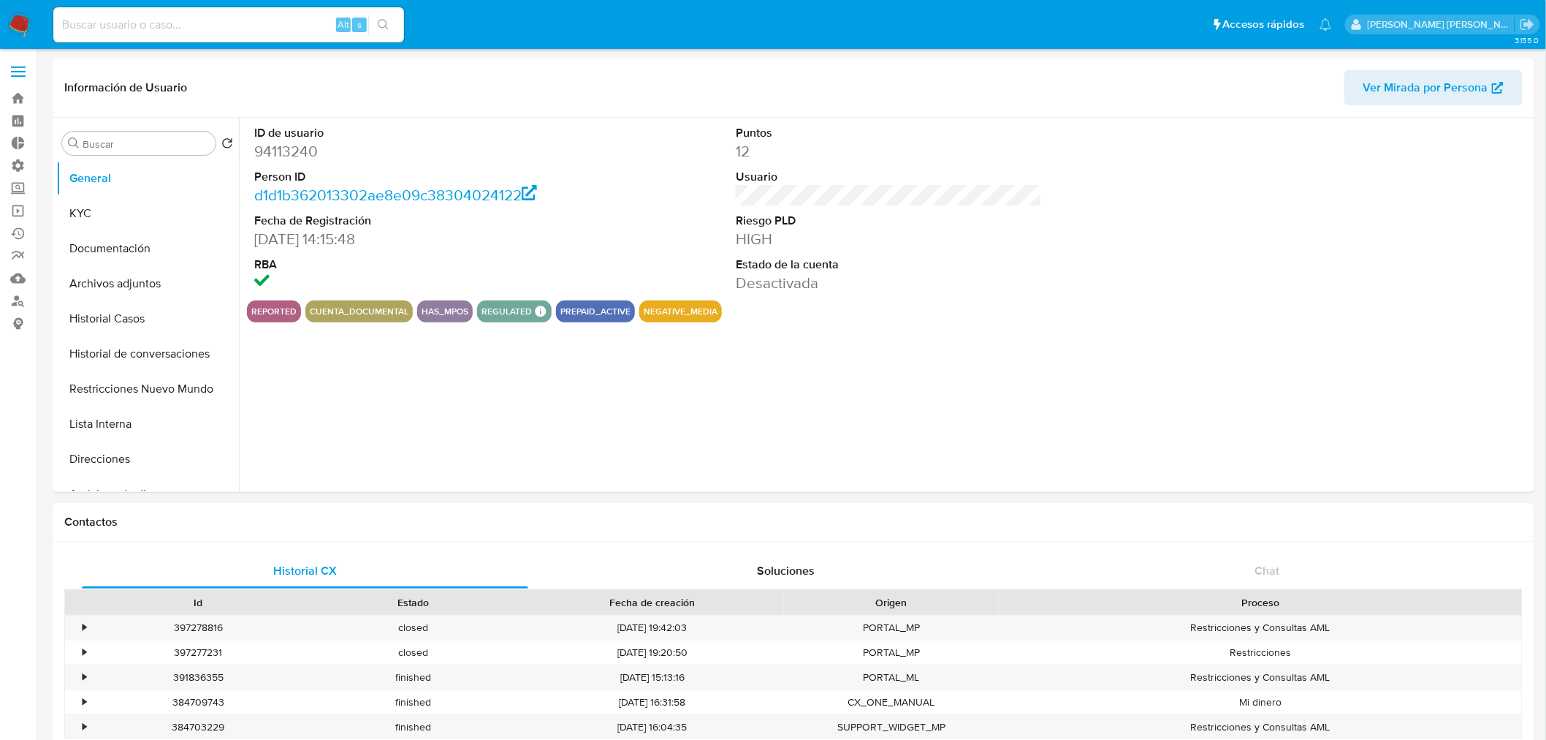
select select "10"
click at [150, 316] on button "Historial Casos" at bounding box center [141, 318] width 171 height 35
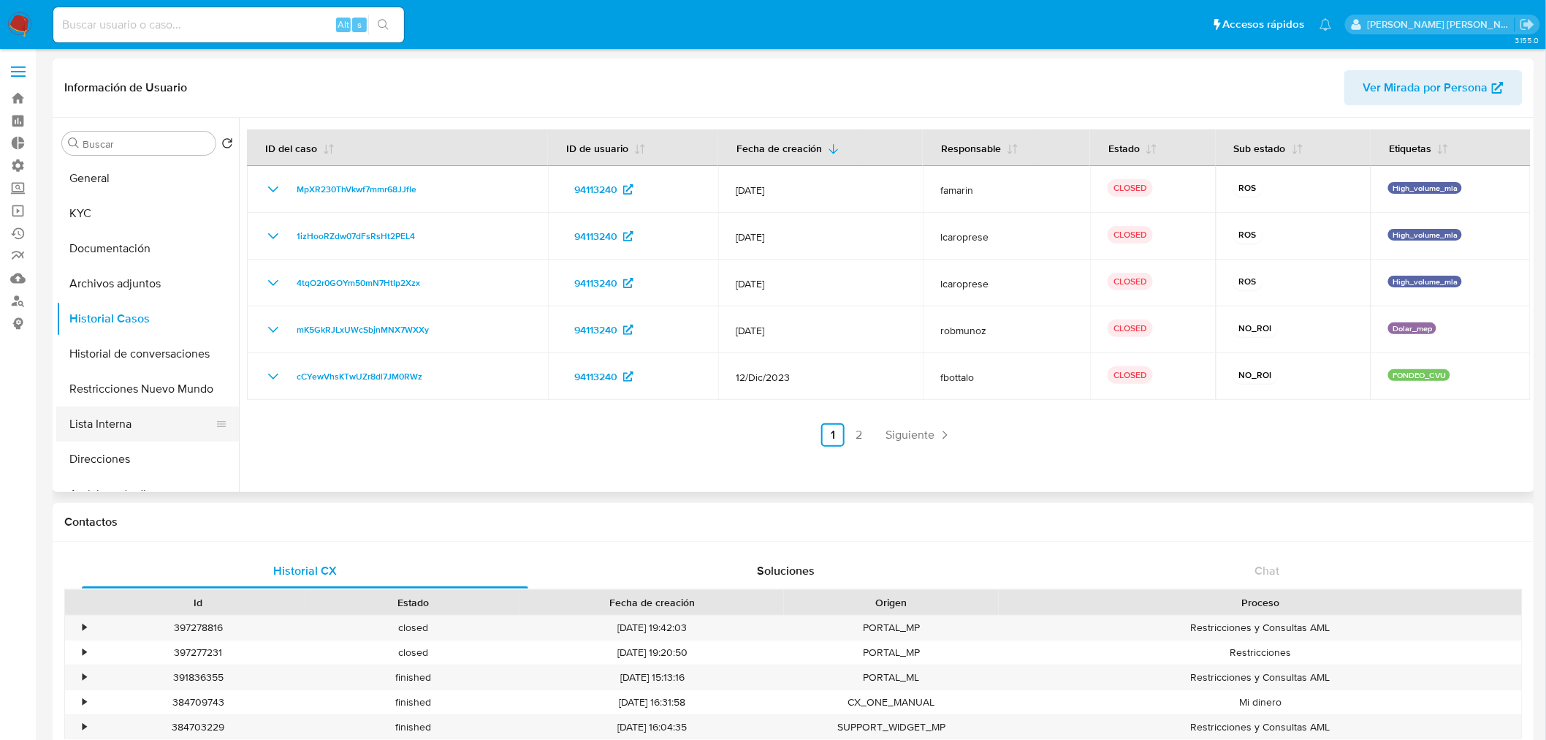
click at [112, 426] on button "Lista Interna" at bounding box center [141, 423] width 171 height 35
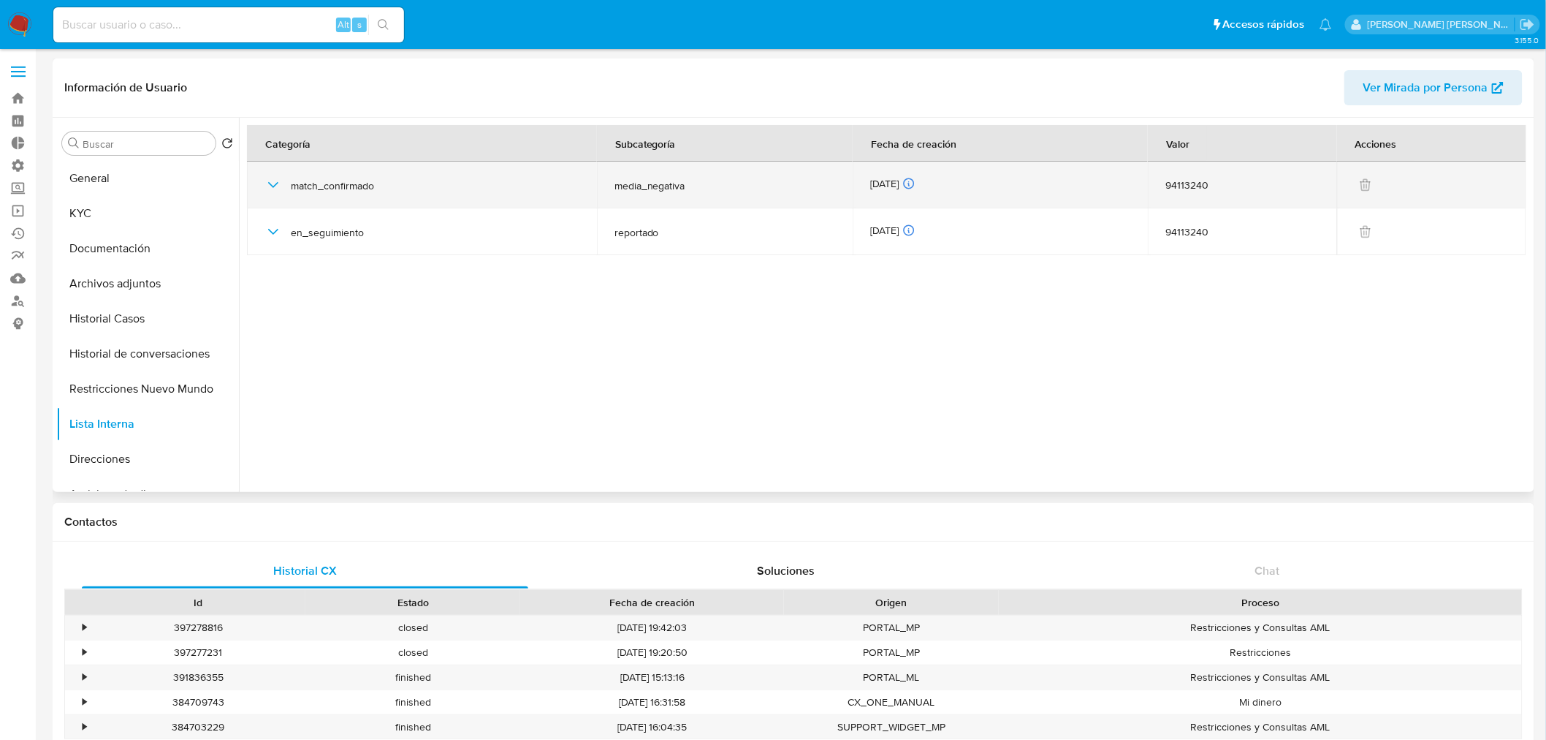
click at [272, 189] on icon "button" at bounding box center [274, 185] width 18 height 18
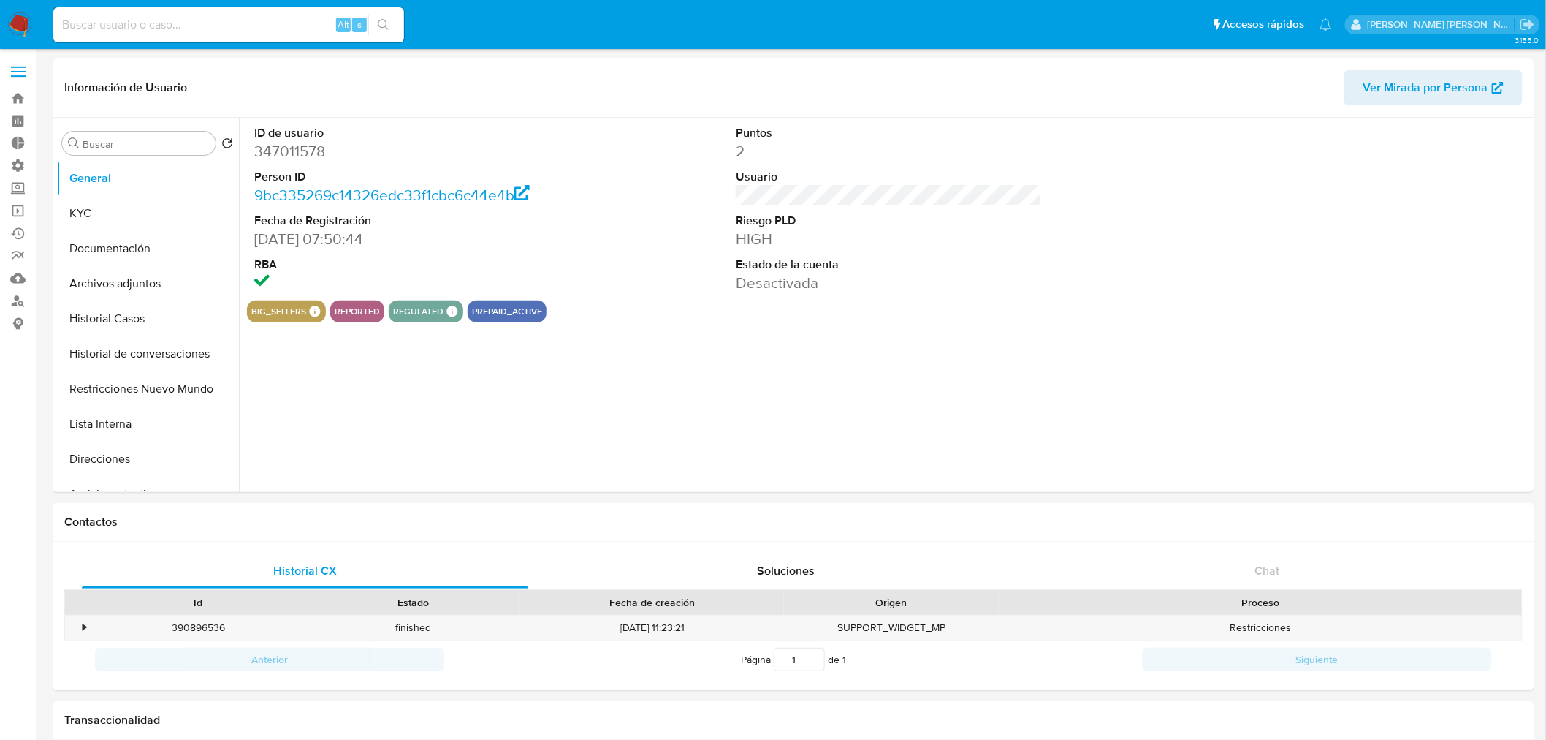
select select "10"
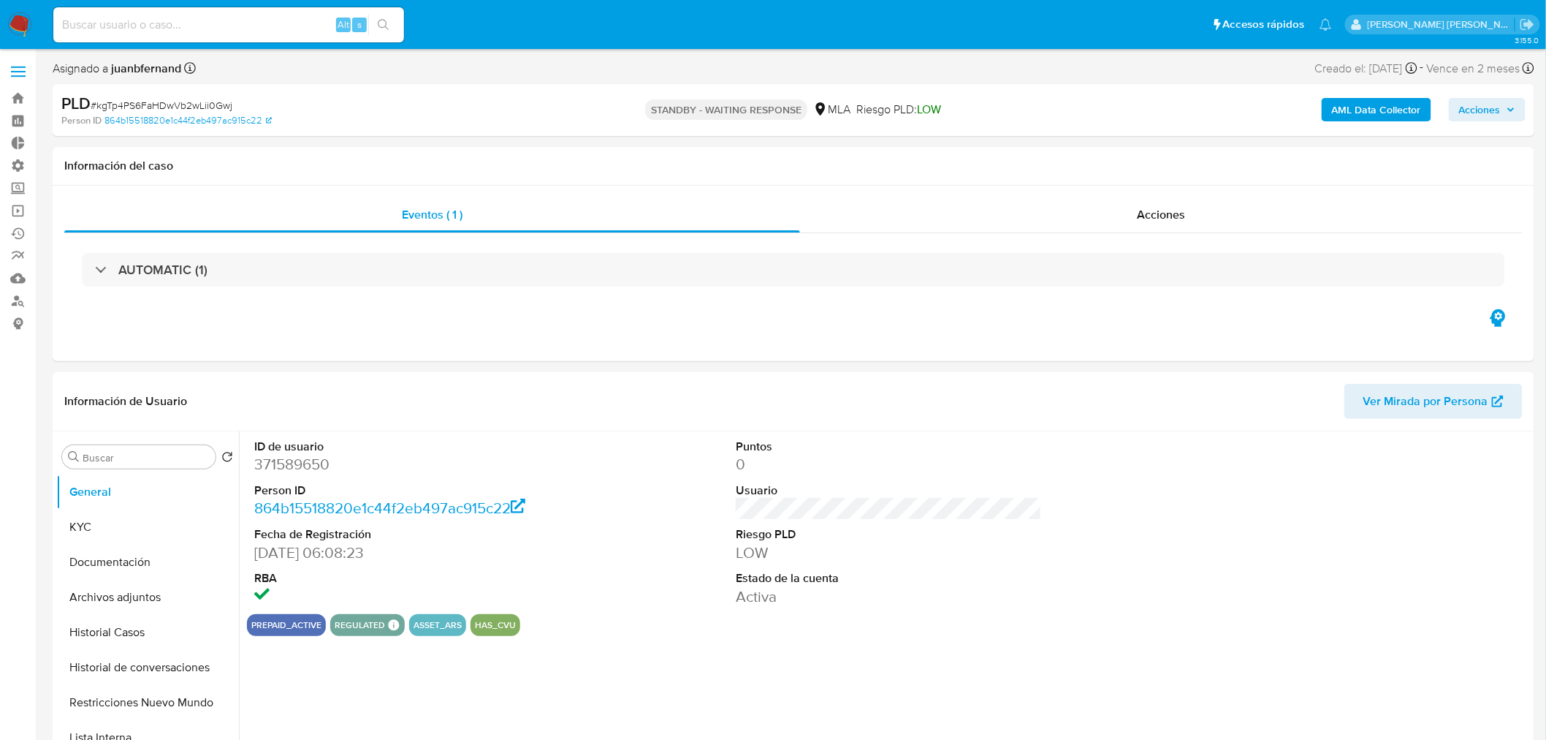
select select "10"
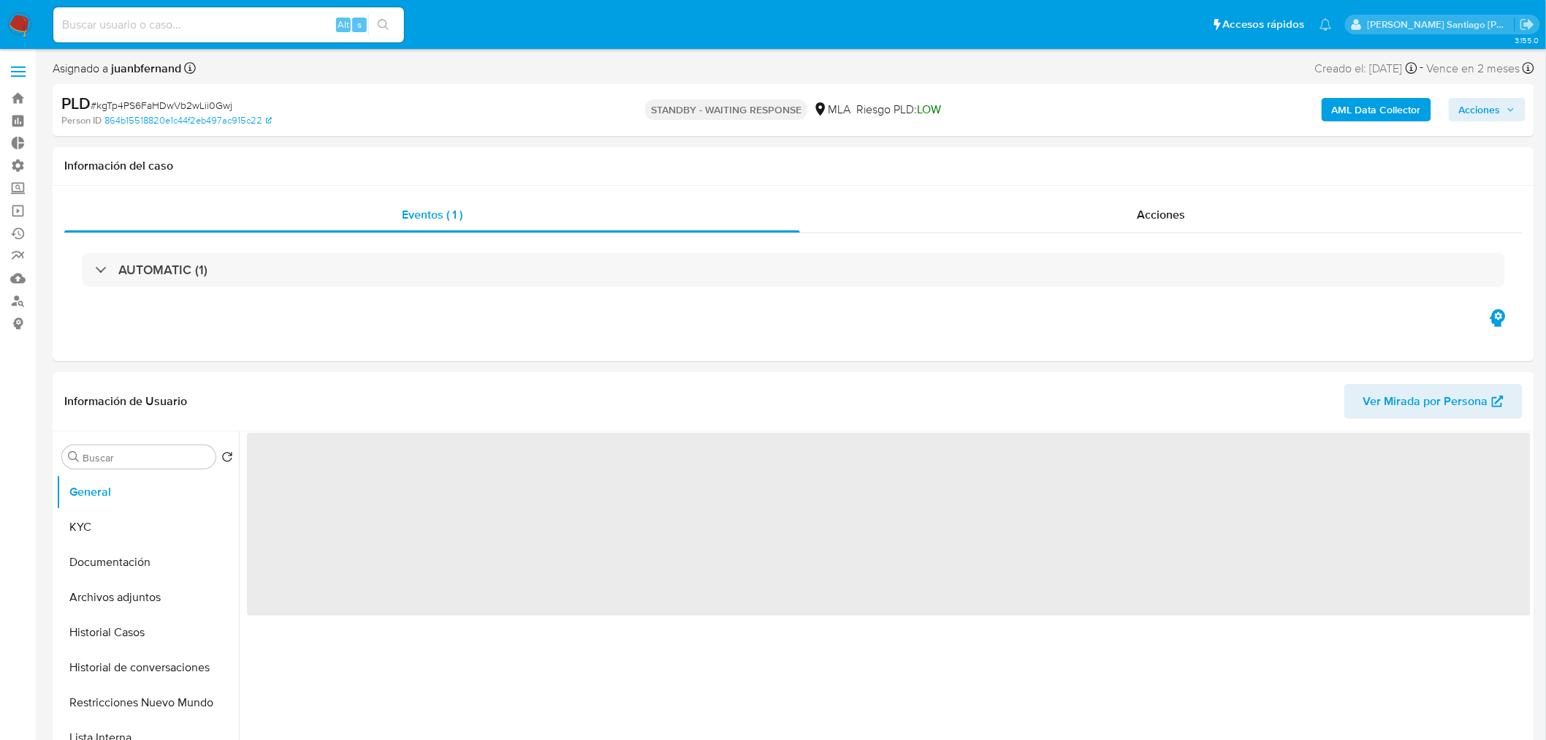
select select "10"
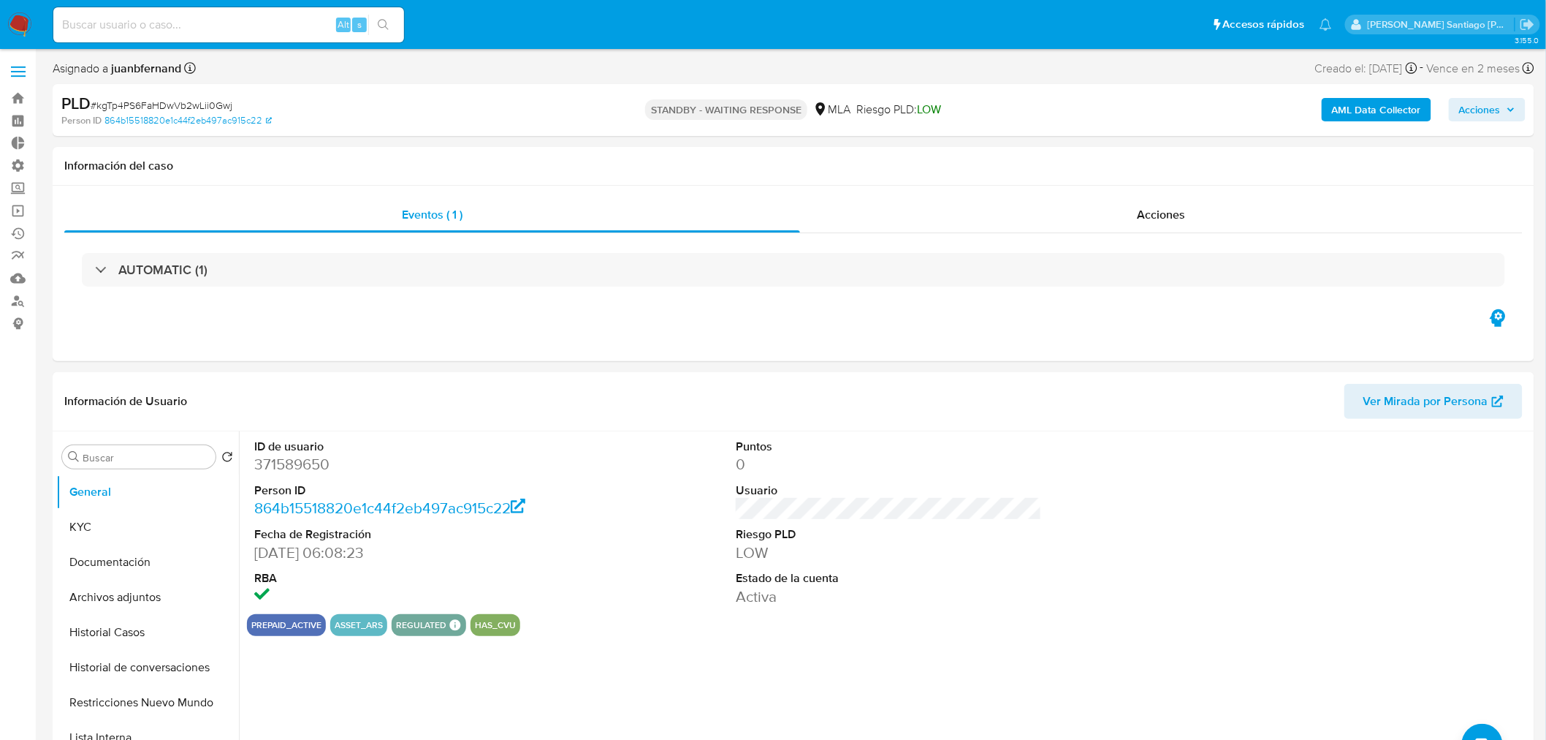
click at [279, 20] on input at bounding box center [228, 24] width 351 height 19
paste input "un9CooyzBHqEW5xgLH8ttzvf"
type input "un9CooyzBHqEW5xgLH8ttzvf"
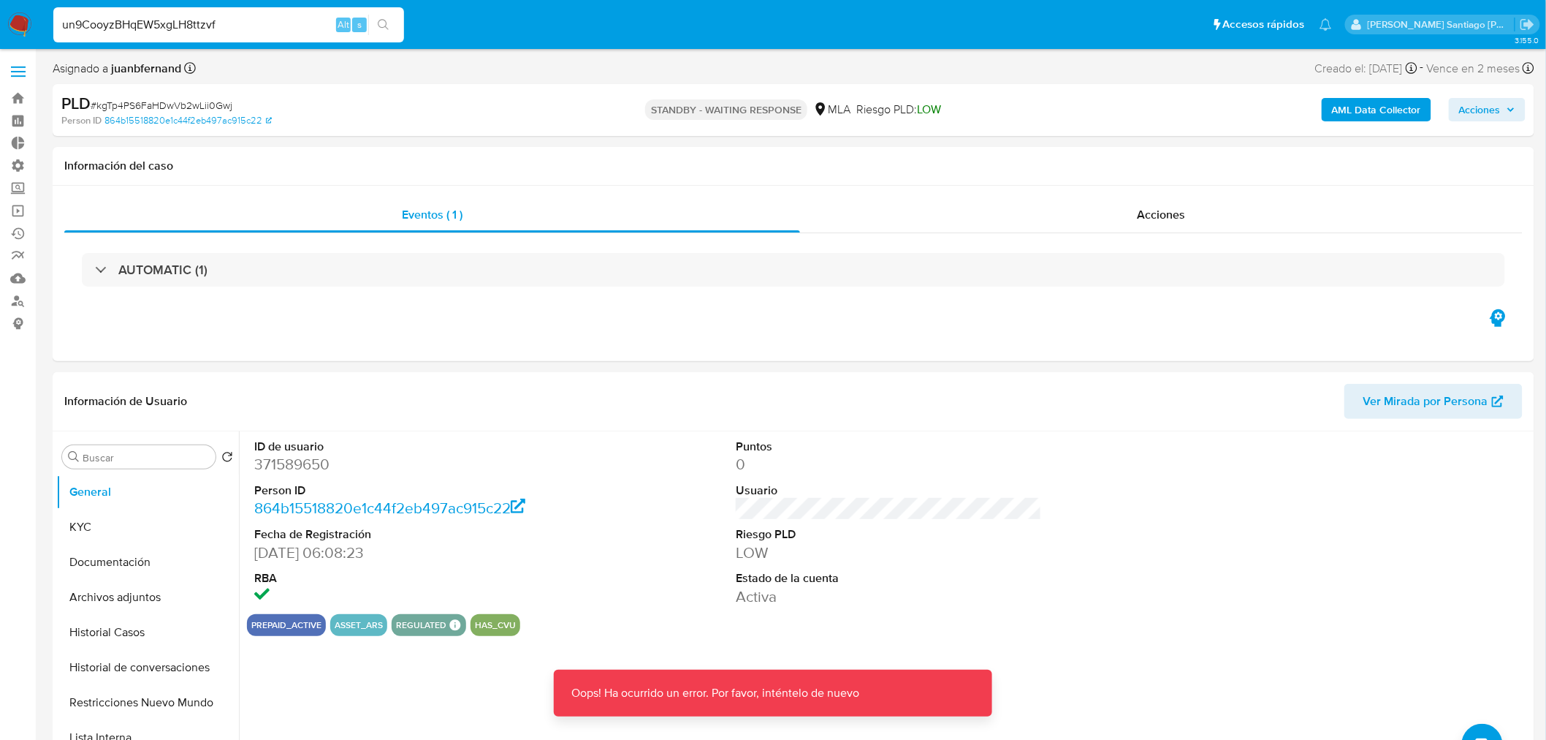
click at [384, 22] on icon "search-icon" at bounding box center [384, 25] width 12 height 12
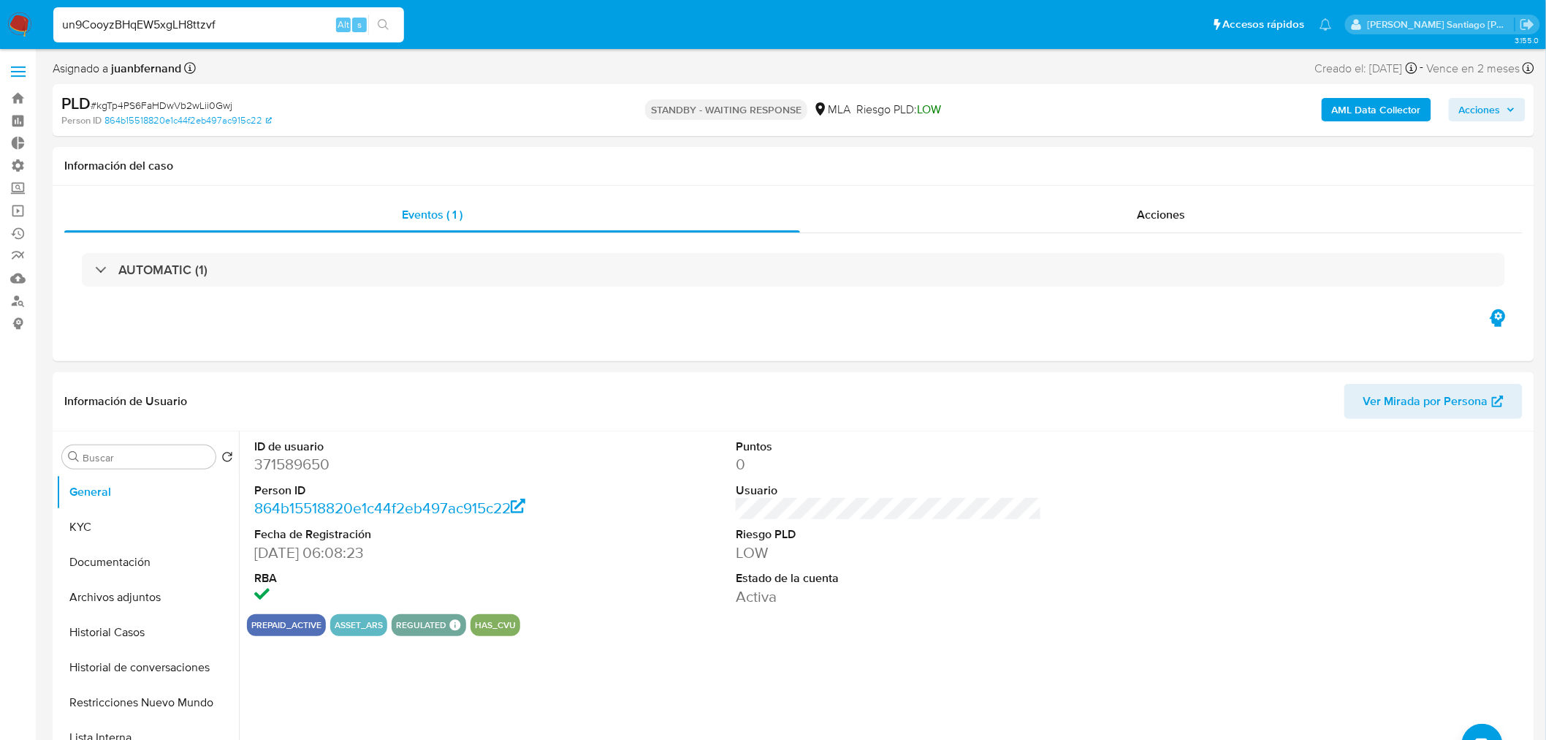
drag, startPoint x: 0, startPoint y: 16, endPoint x: 7, endPoint y: 25, distance: 11.4
click at [0, 17] on nav "Pausado Ver notificaciones un9CooyzBHqEW5xgLH8ttzvf Alt s Accesos rápidos Presi…" at bounding box center [773, 24] width 1546 height 49
click at [9, 24] on img at bounding box center [19, 24] width 25 height 25
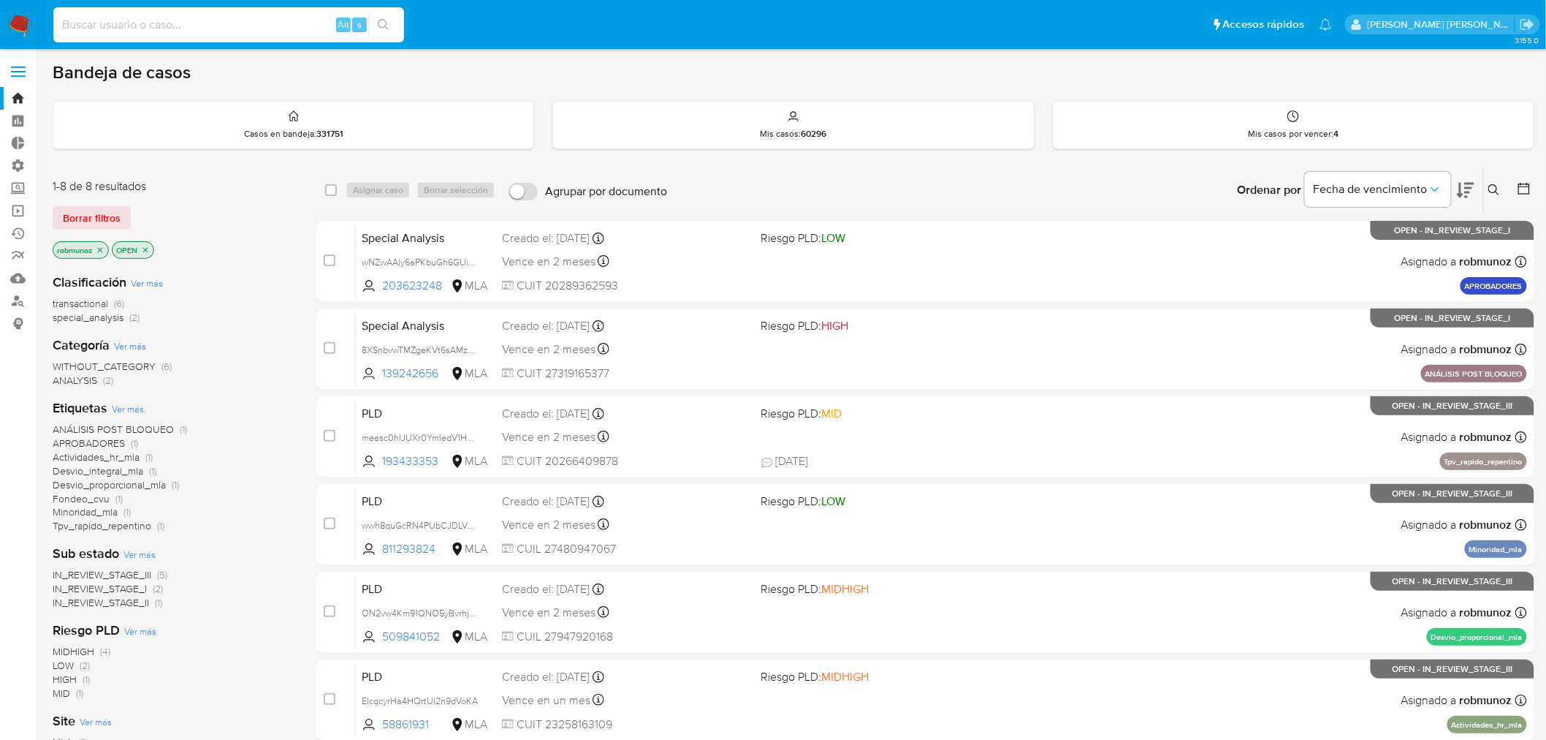
click at [263, 29] on input at bounding box center [228, 24] width 351 height 19
paste input "un9CooyzBHqEW5xgLH8ttzvf"
type input "un9CooyzBHqEW5xgLH8ttzvf"
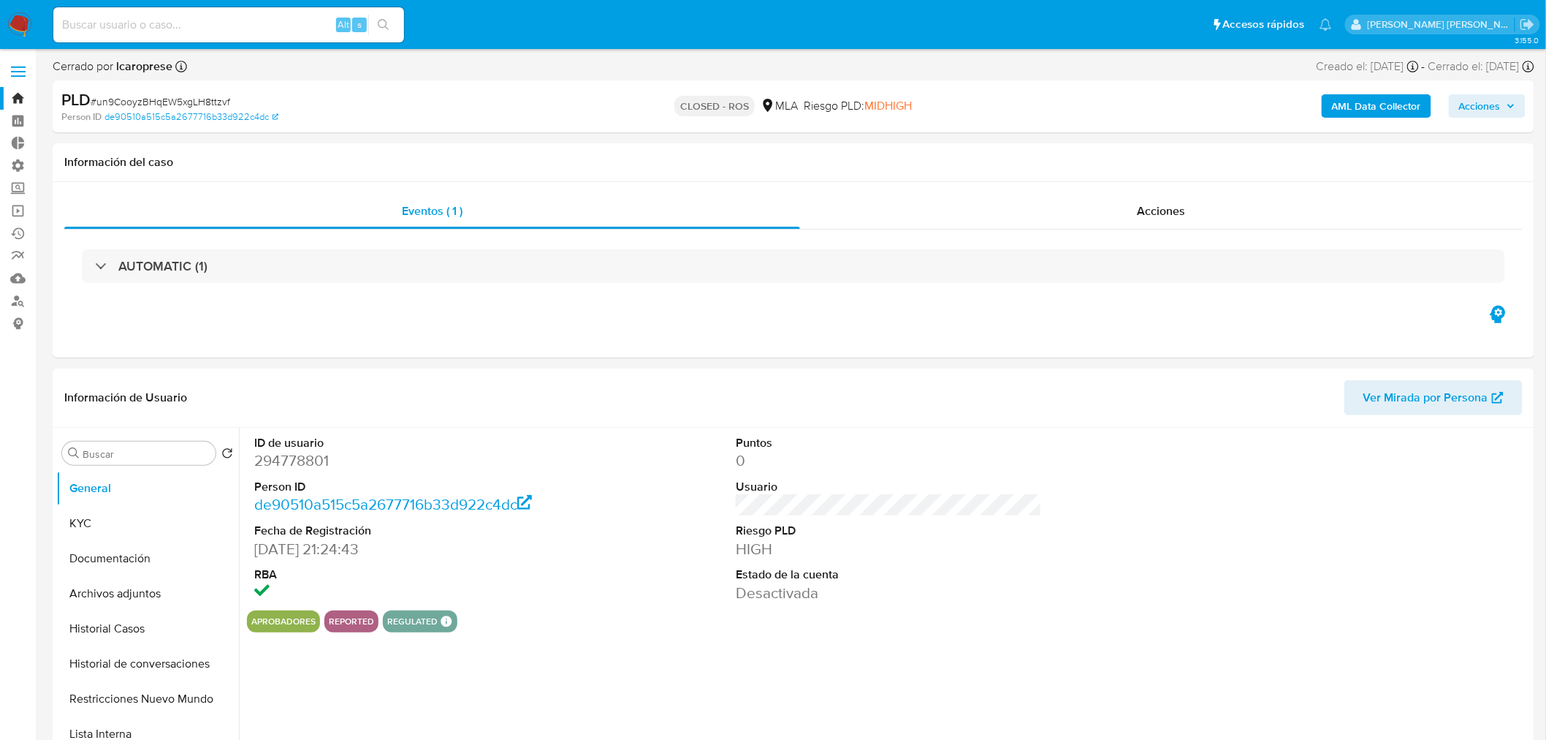
select select "10"
click at [294, 29] on input at bounding box center [228, 24] width 351 height 19
paste input "gBq3ystKVHy6DVDKs50fXfQX"
type input "gBq3ystKVHy6DVDKs50fXfQX"
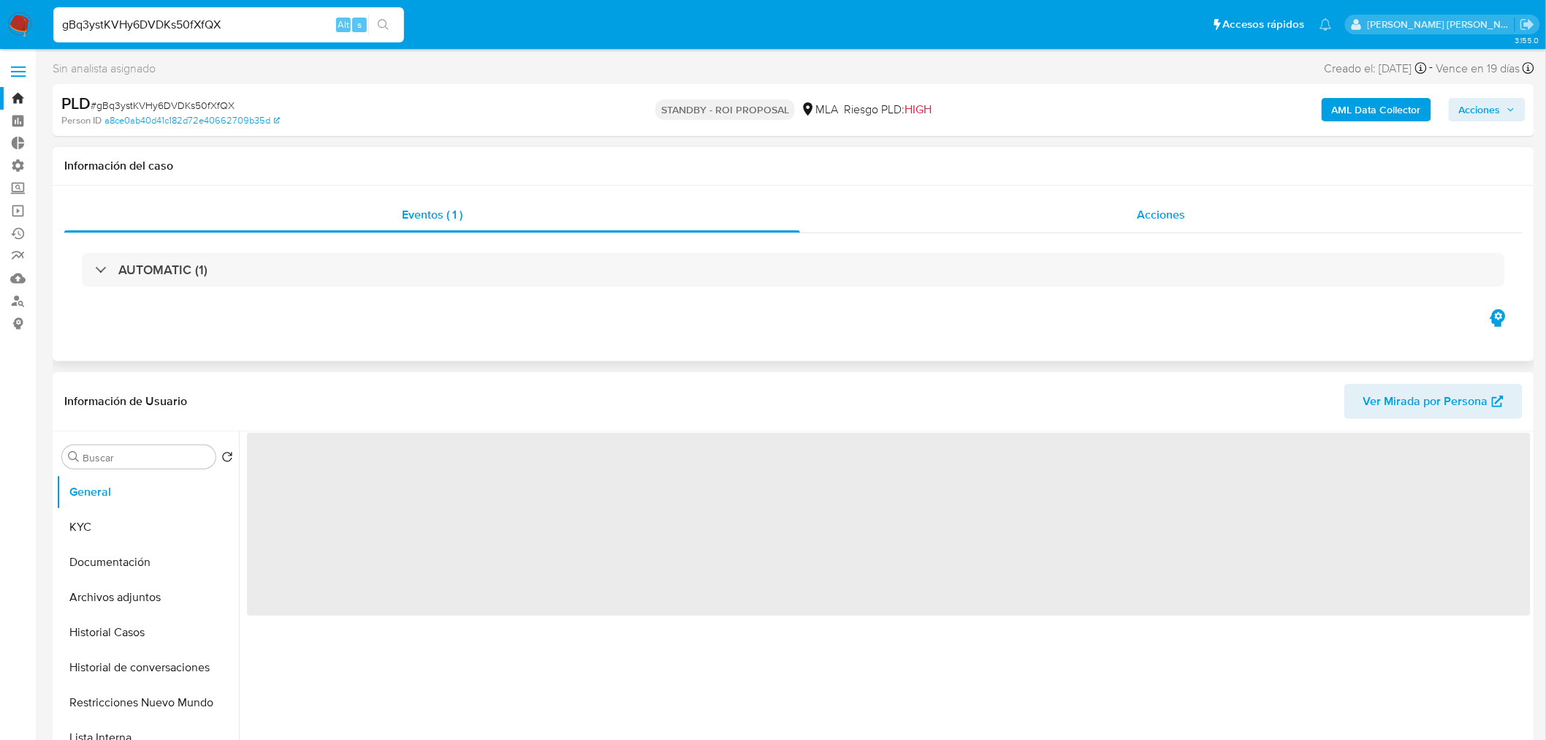
click at [1217, 217] on div "Acciones" at bounding box center [1161, 214] width 723 height 35
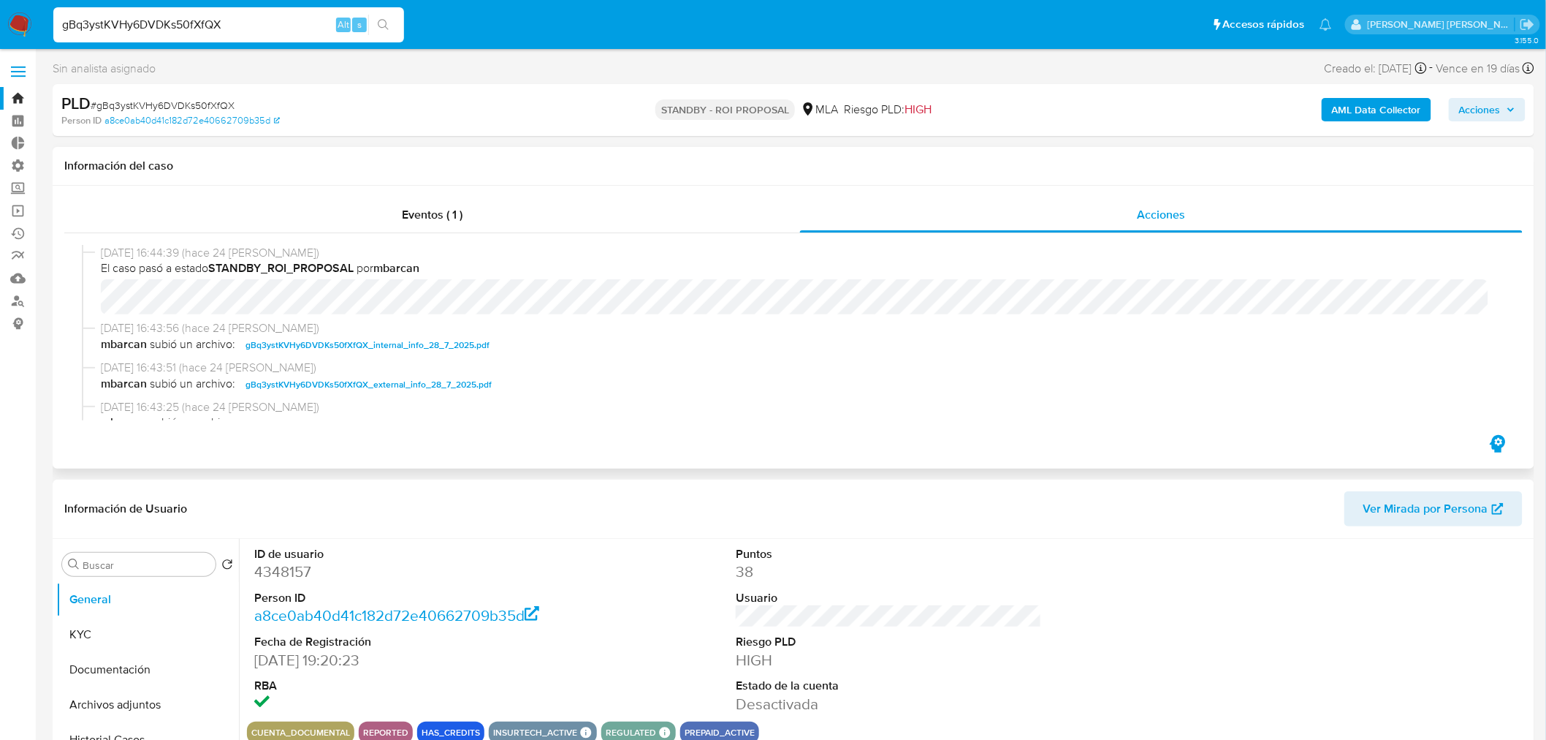
select select "10"
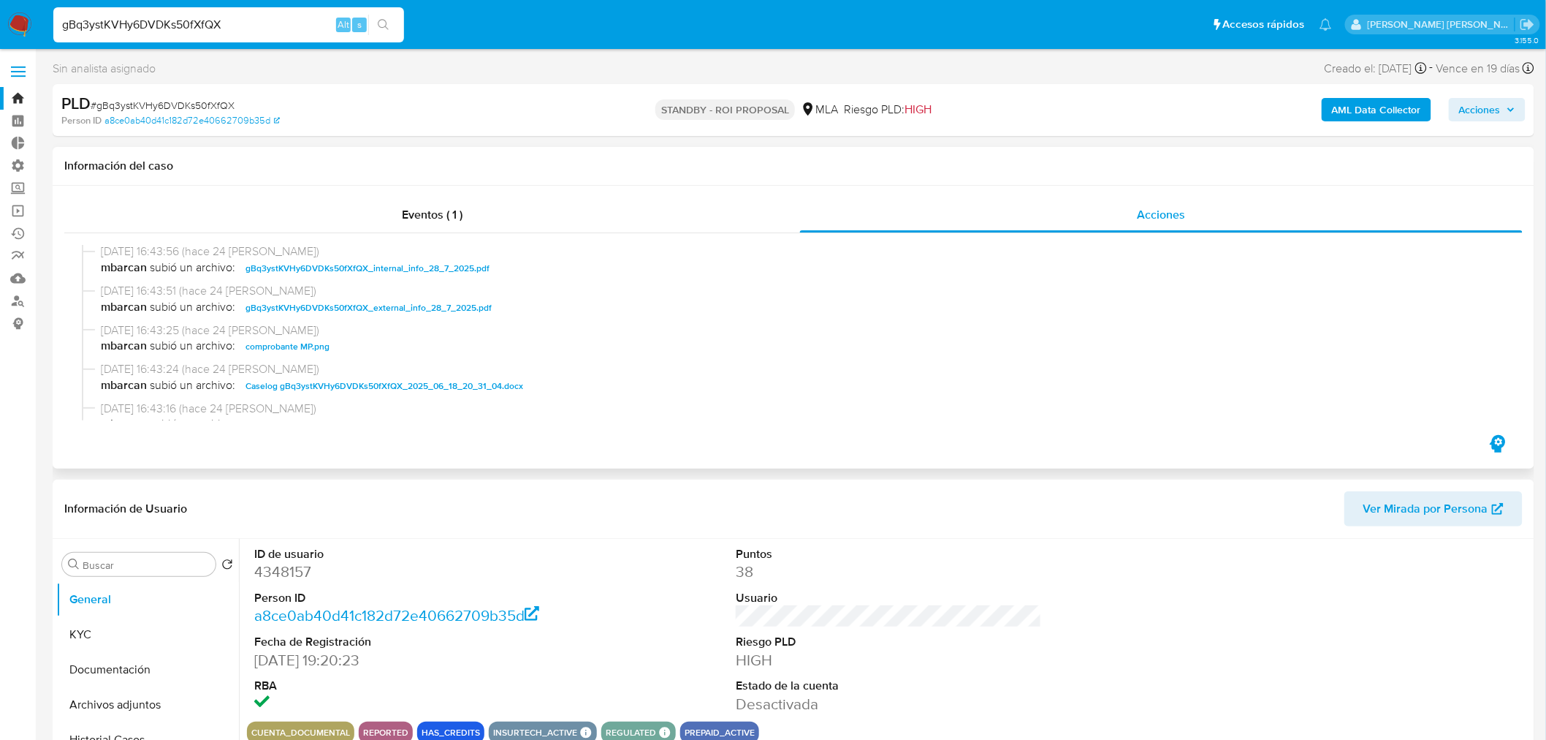
scroll to position [81, 0]
click at [464, 380] on span "Caselog gBq3ystKVHy6DVDKs50fXfQX_2025_06_18_20_31_04.docx" at bounding box center [385, 382] width 278 height 18
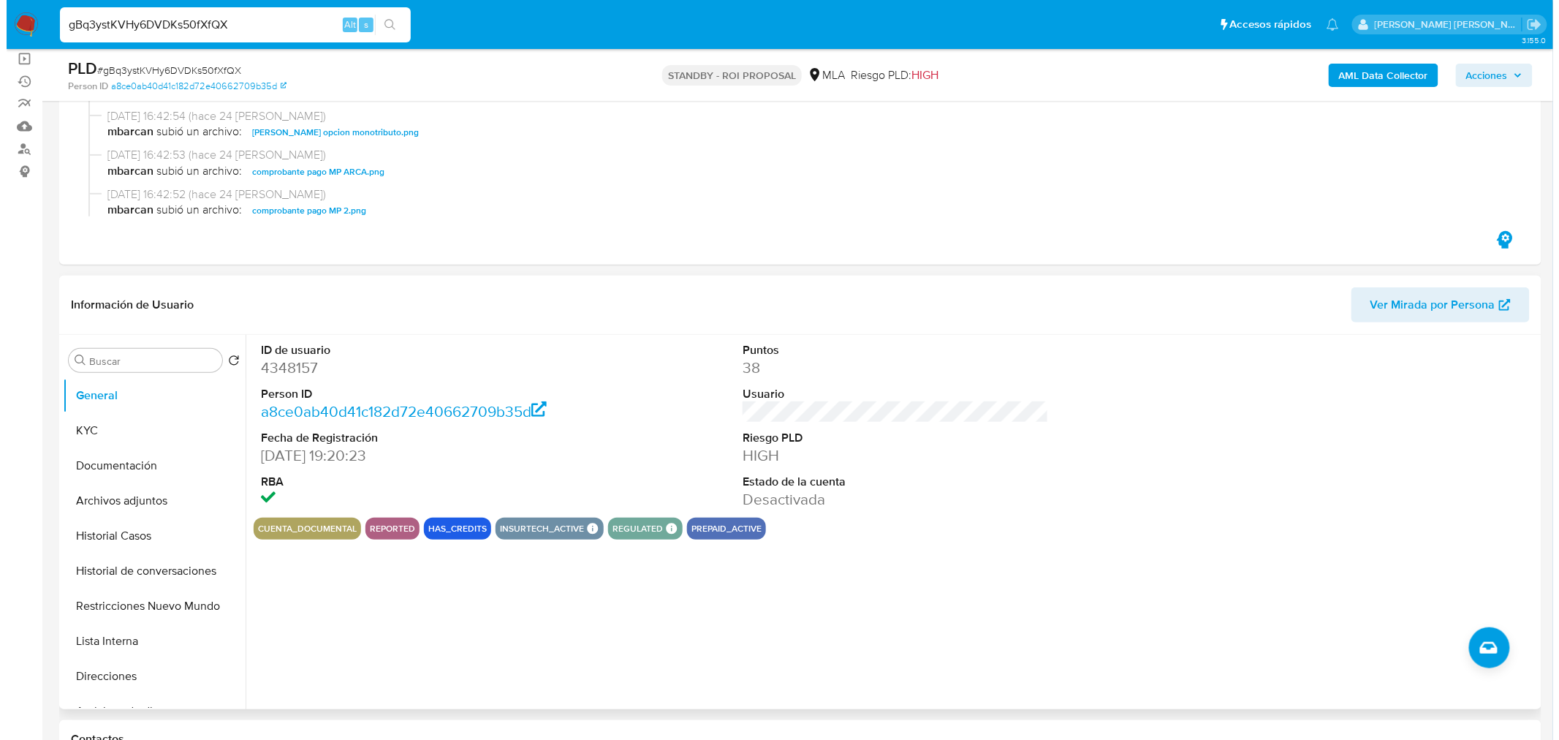
scroll to position [162, 0]
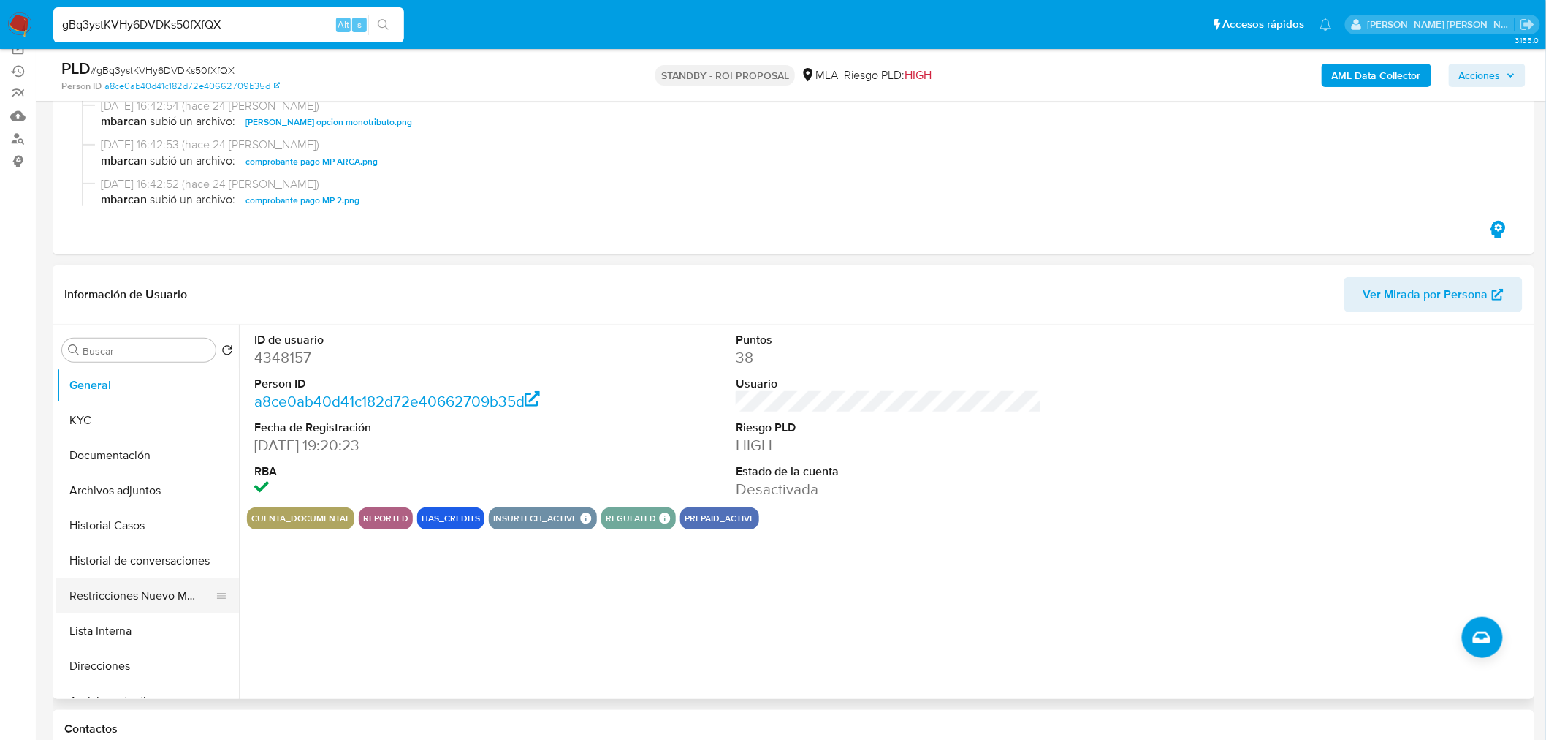
click at [145, 590] on button "Restricciones Nuevo Mundo" at bounding box center [141, 595] width 171 height 35
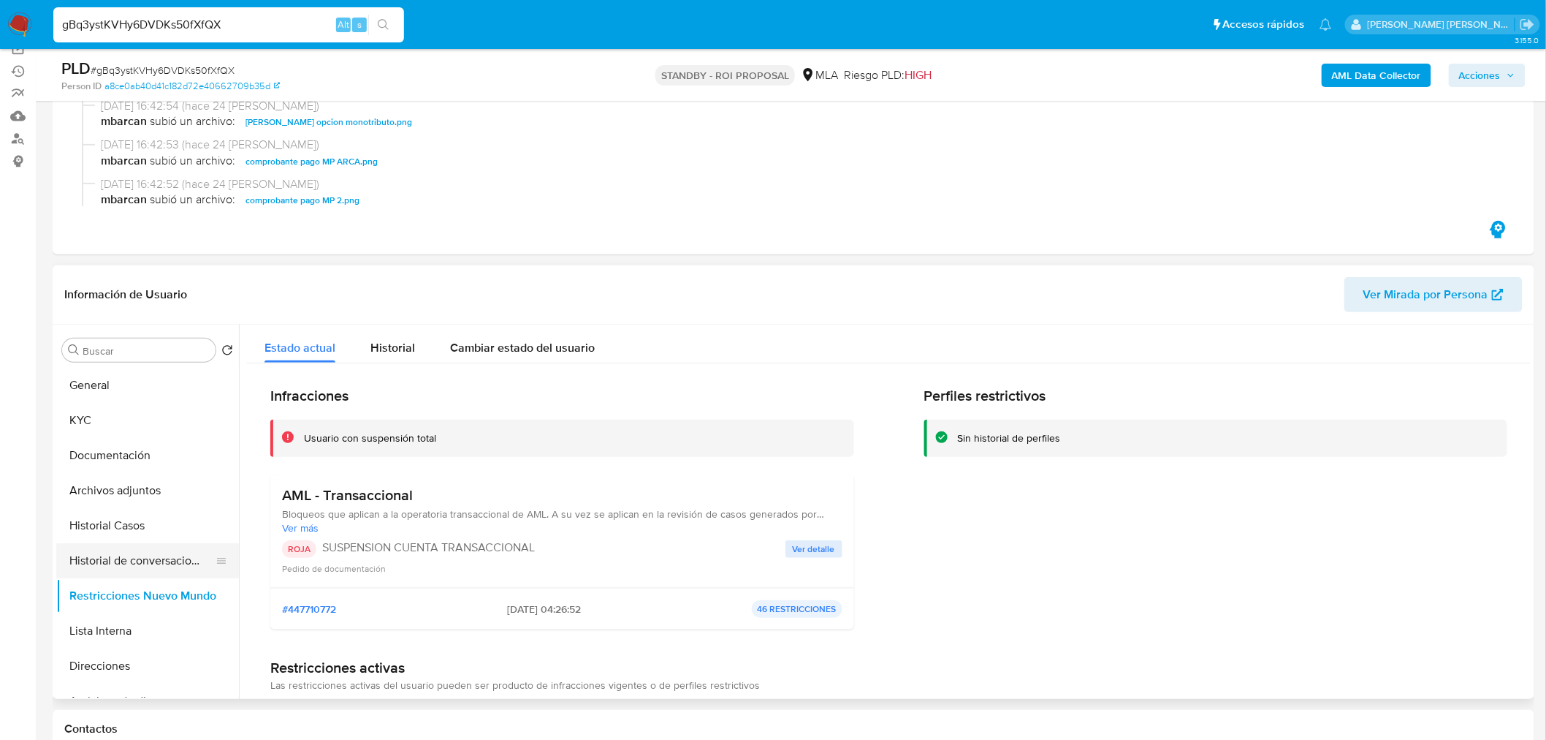
click at [119, 565] on button "Historial de conversaciones" at bounding box center [141, 560] width 171 height 35
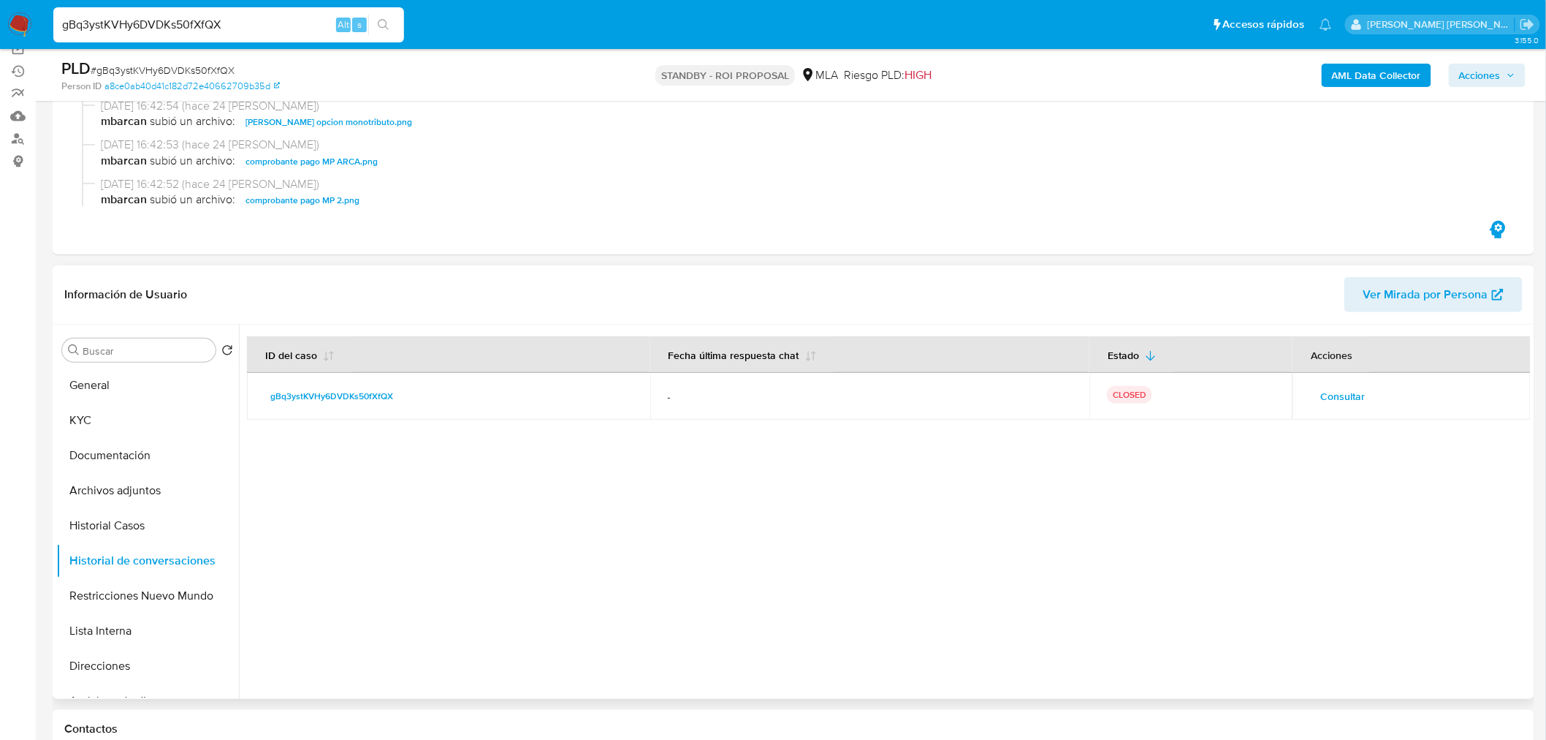
click at [1346, 393] on span "Consultar" at bounding box center [1343, 396] width 45 height 20
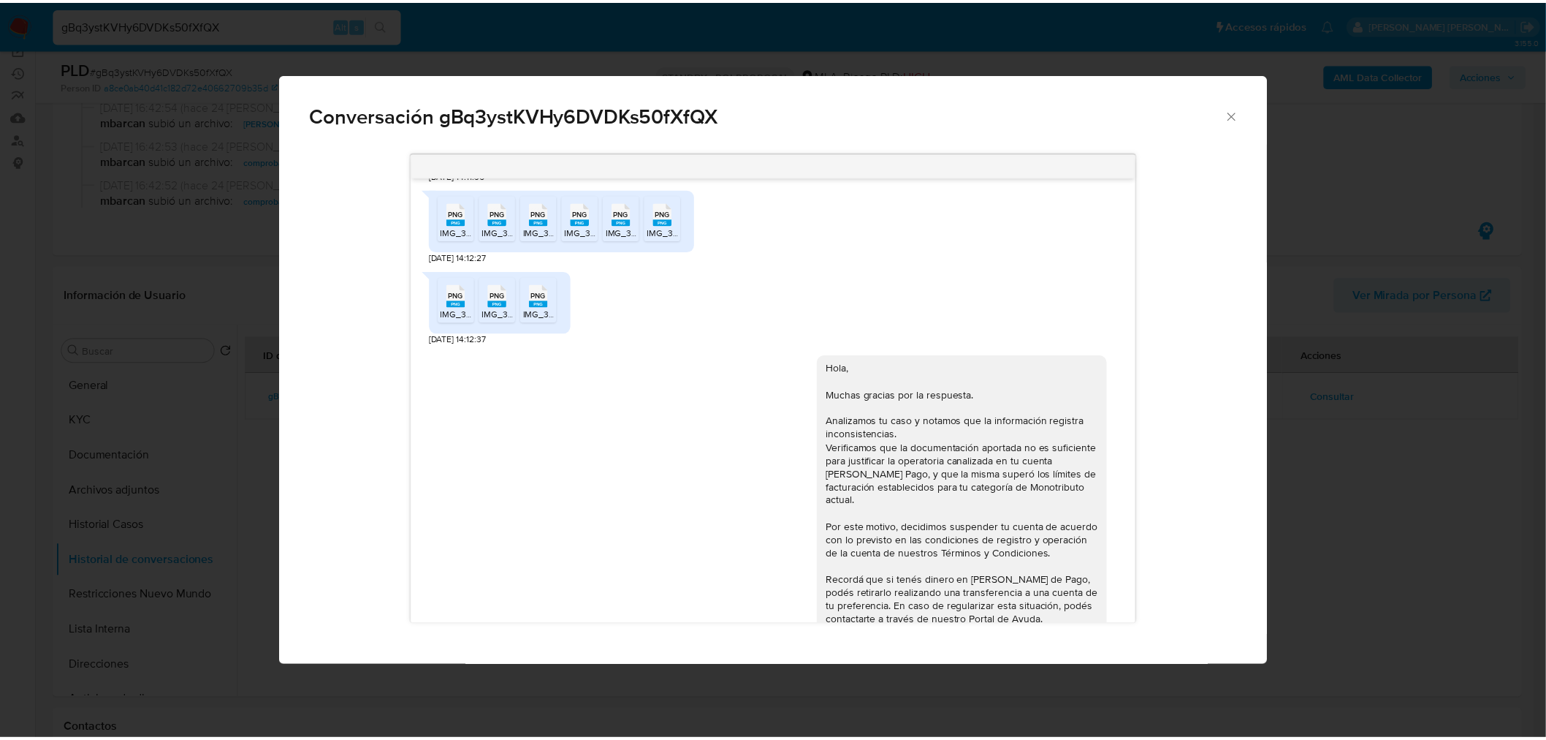
scroll to position [1283, 0]
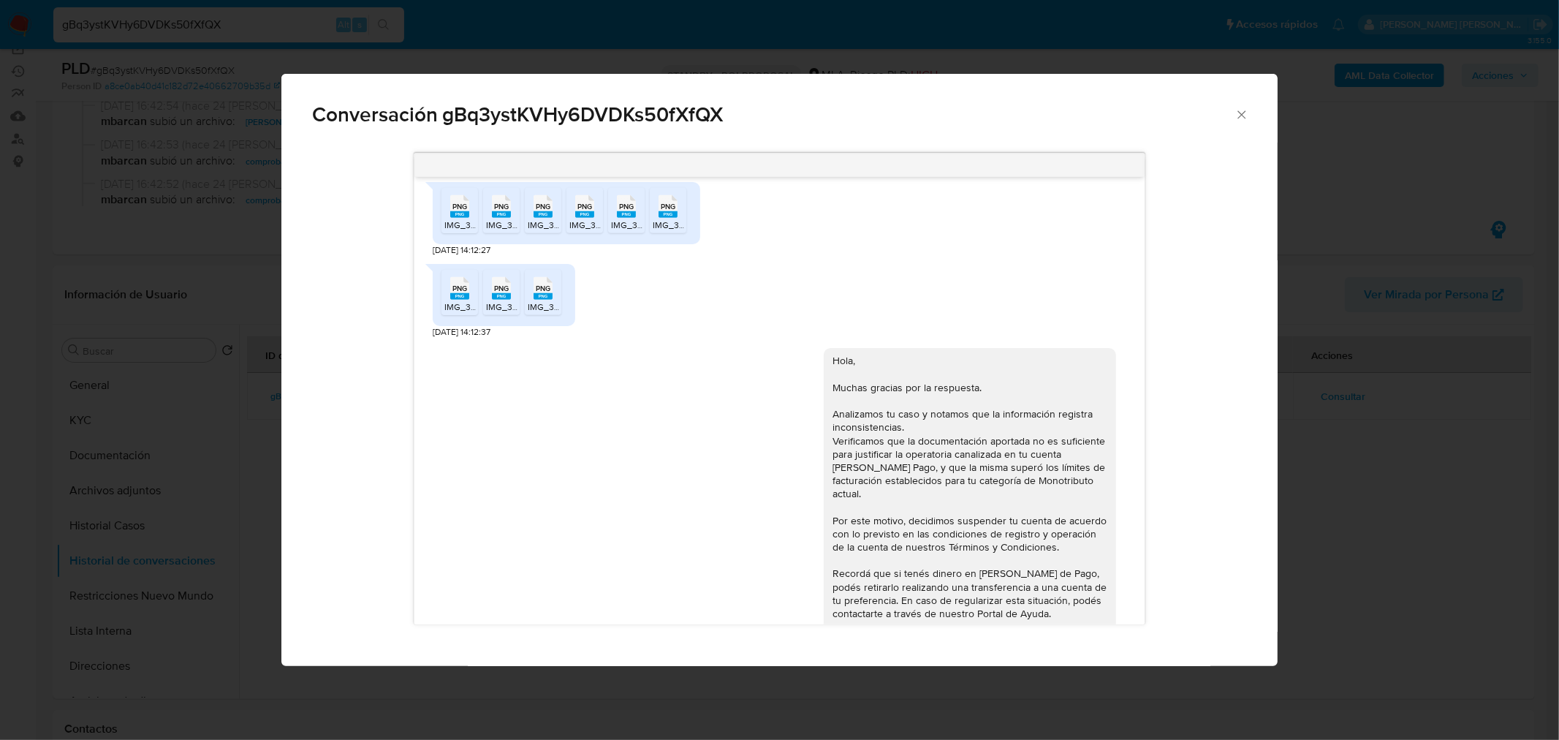
click at [1420, 495] on div "Conversación gBq3ystKVHy6DVDKs50fXfQX 18/06/2025 18:11:19 Hola, Esperamos que t…" at bounding box center [779, 370] width 1559 height 740
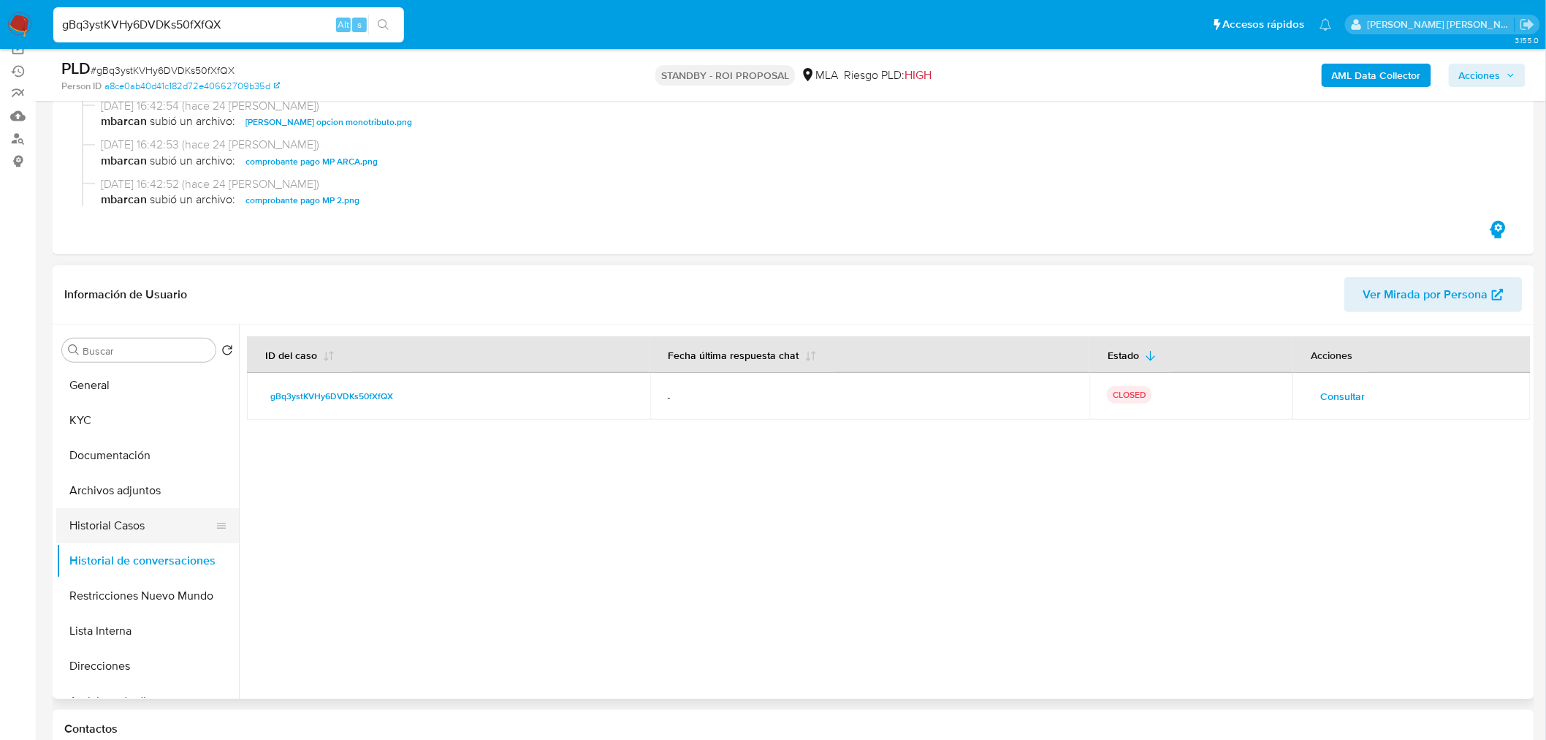
click at [113, 539] on button "Historial Casos" at bounding box center [141, 525] width 171 height 35
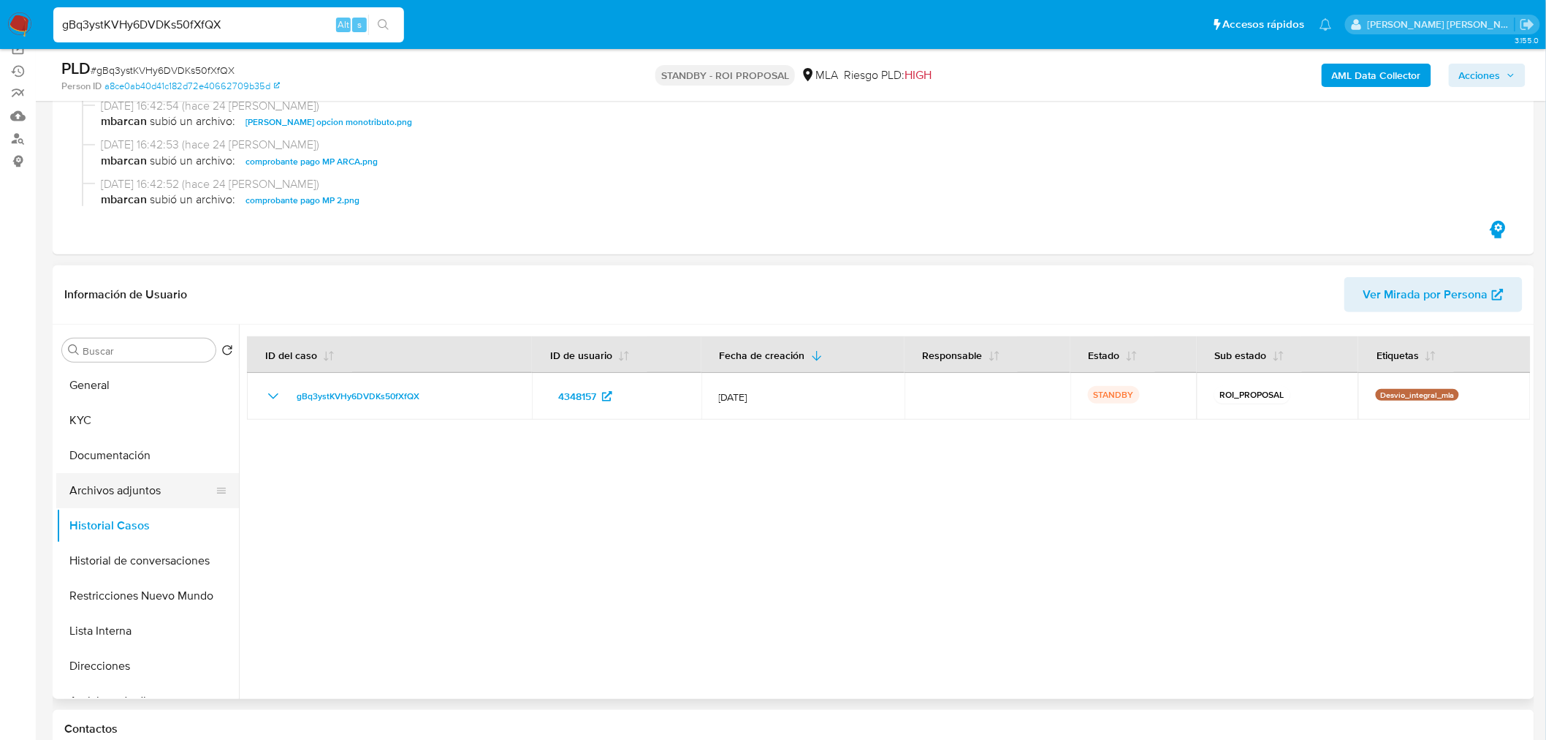
click at [106, 493] on button "Archivos adjuntos" at bounding box center [141, 490] width 171 height 35
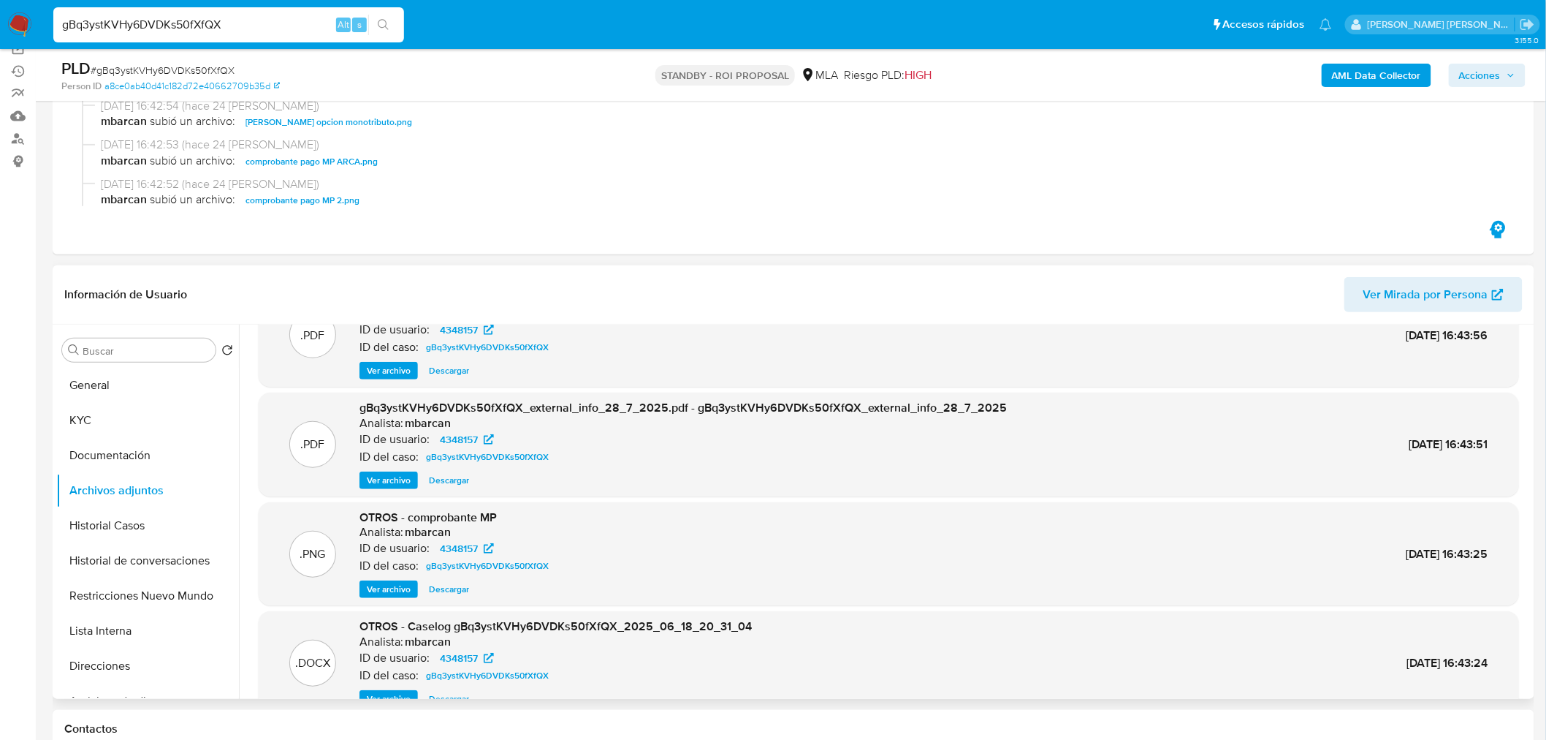
scroll to position [81, 0]
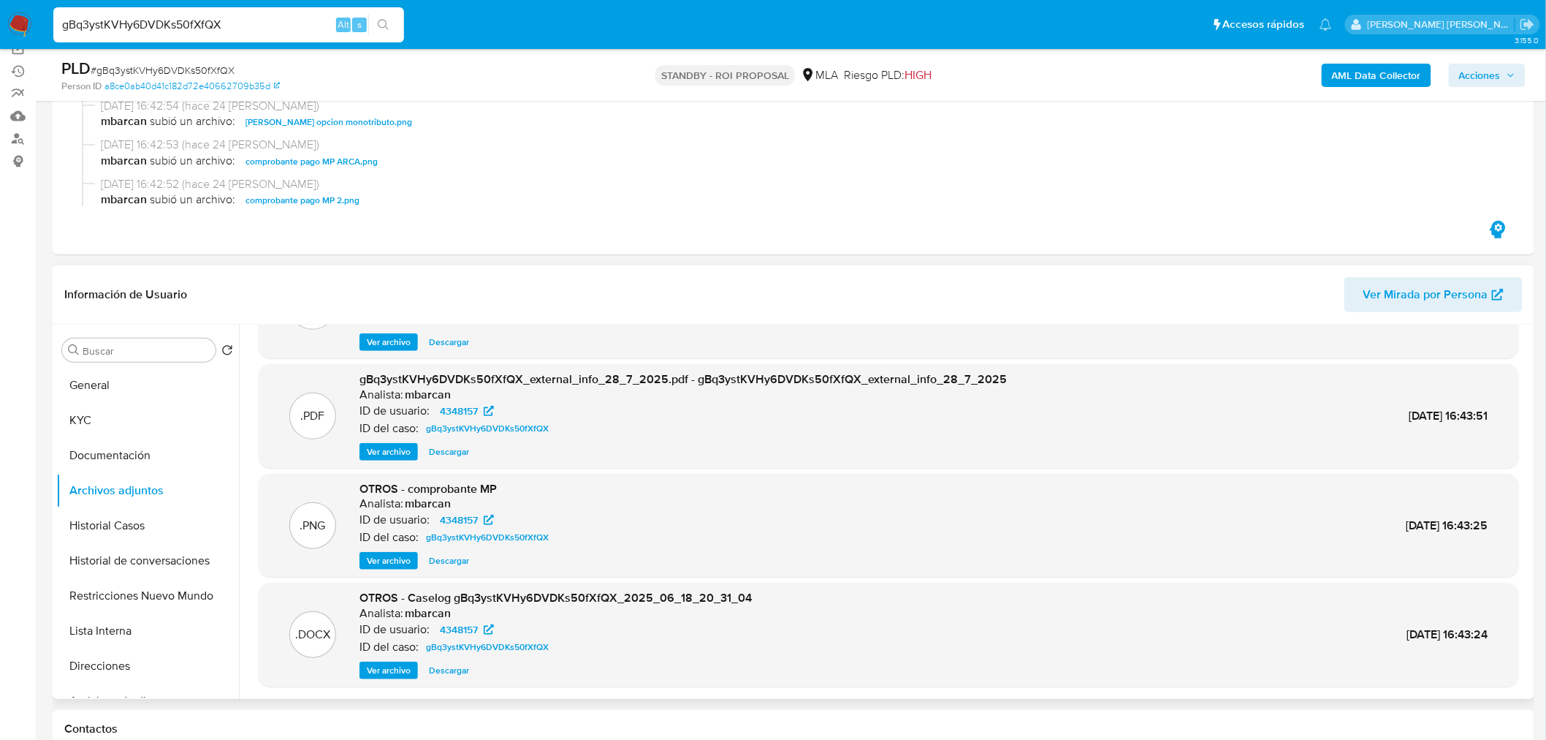
click at [402, 563] on span "Ver archivo" at bounding box center [389, 560] width 44 height 15
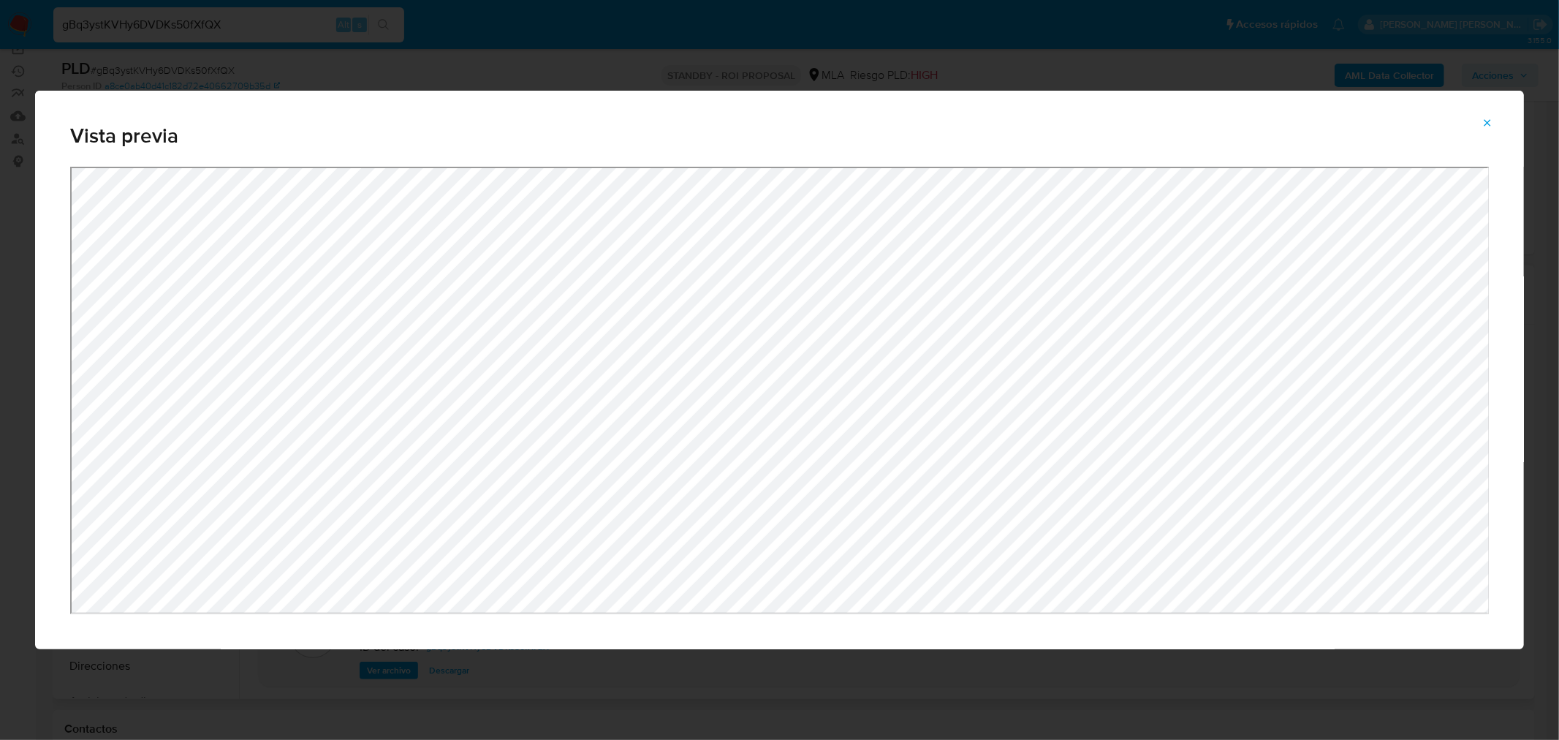
drag, startPoint x: 1486, startPoint y: 121, endPoint x: 1465, endPoint y: 148, distance: 33.3
click at [1486, 123] on icon "Attachment preview" at bounding box center [1487, 123] width 12 height 12
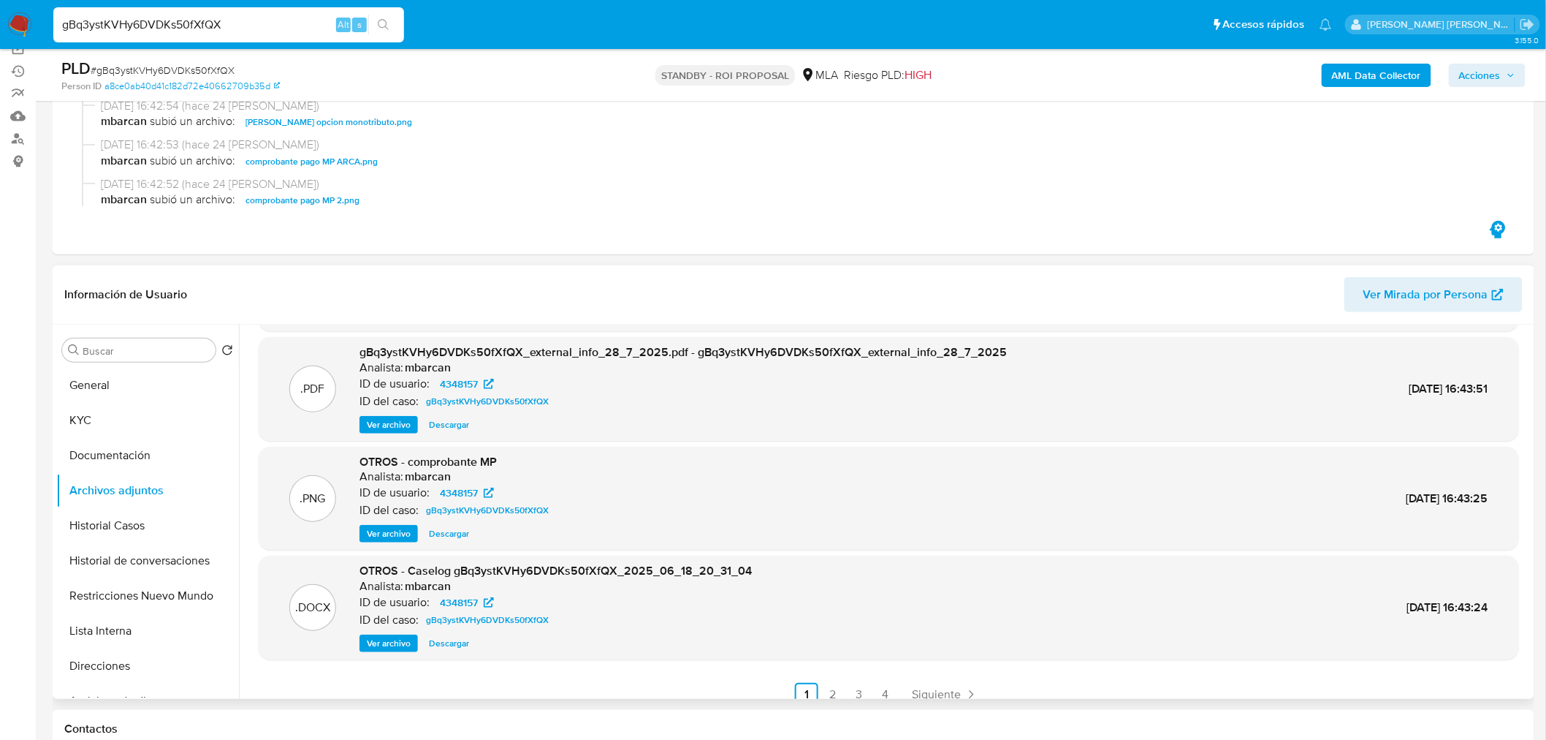
scroll to position [122, 0]
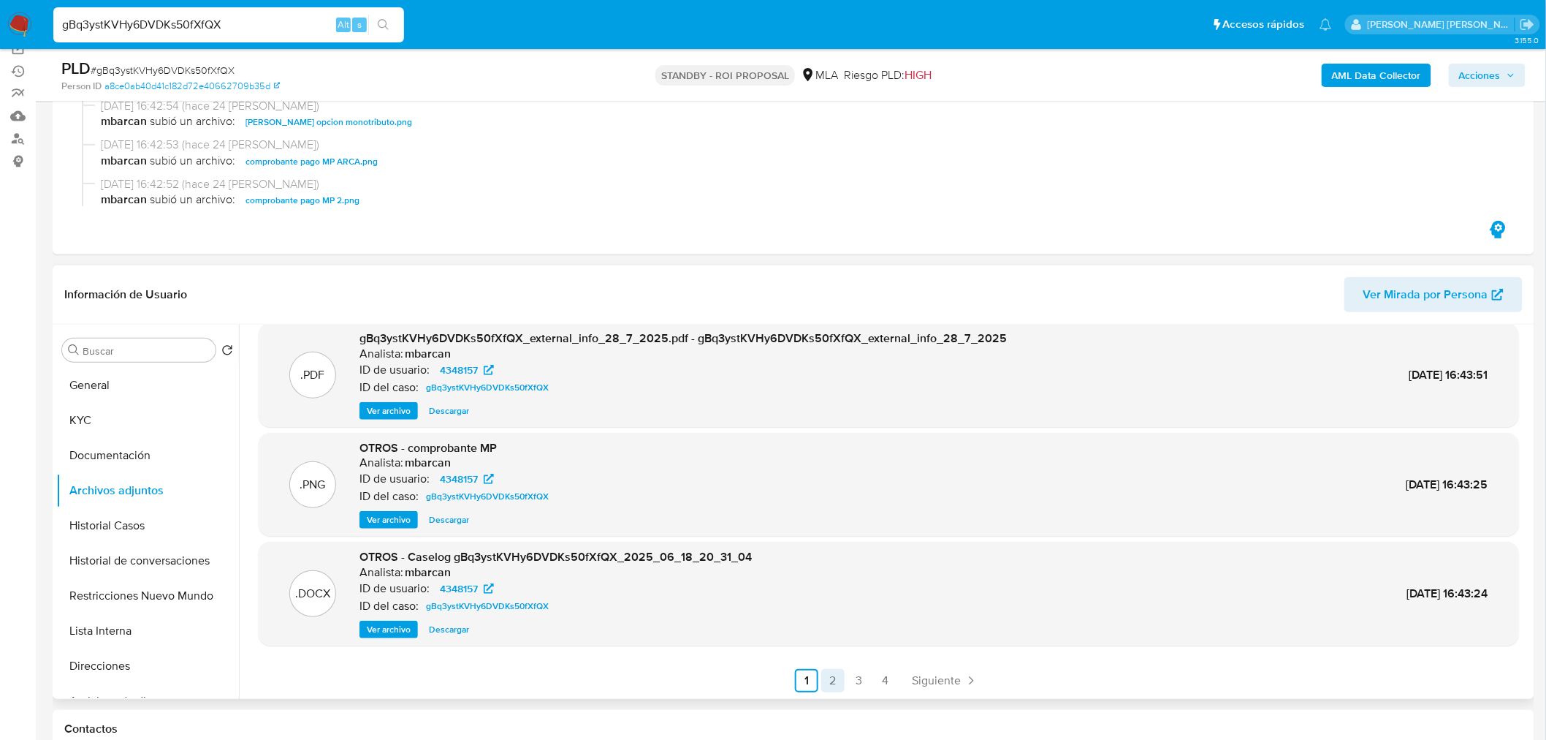
click at [827, 683] on link "2" at bounding box center [832, 680] width 23 height 23
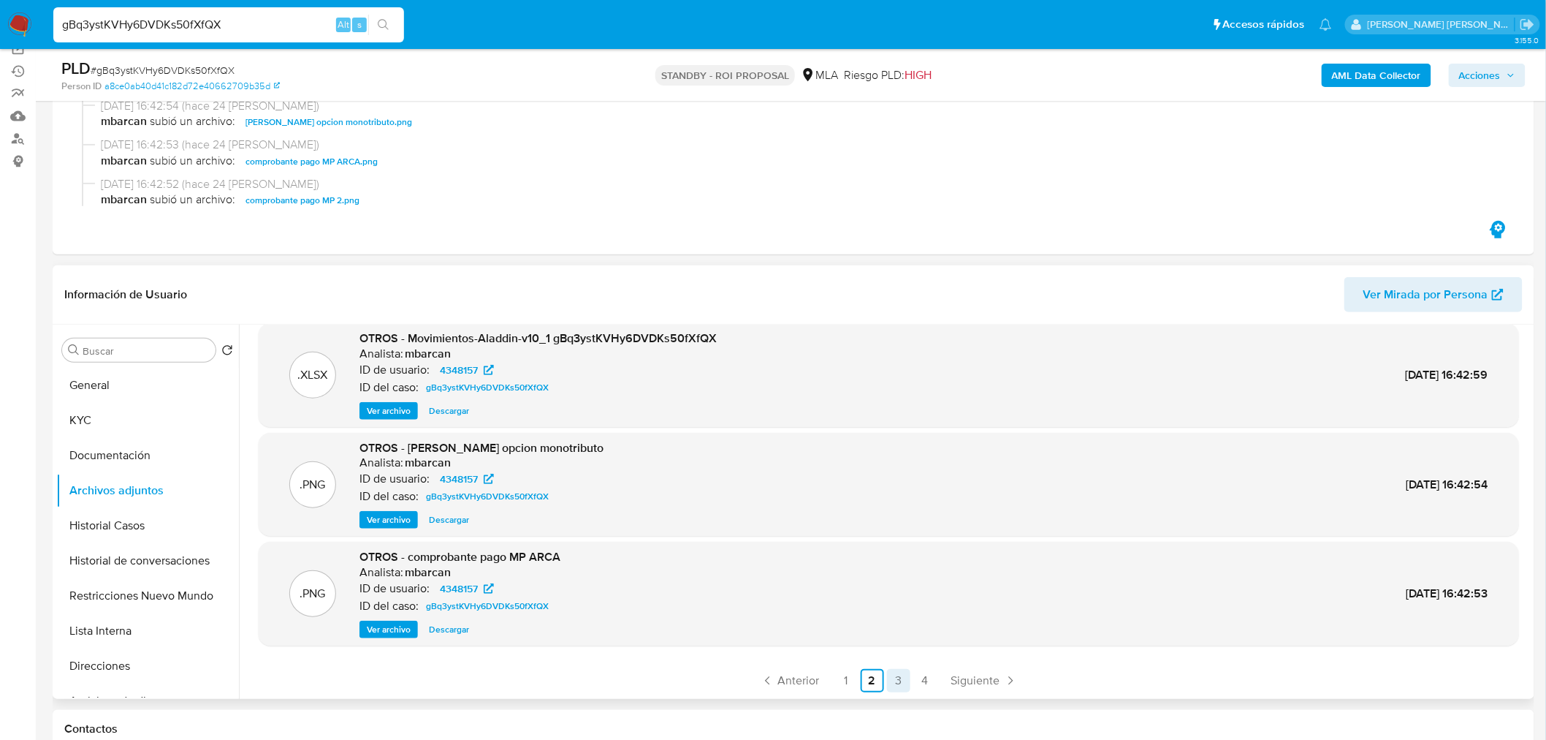
click at [892, 684] on link "3" at bounding box center [898, 680] width 23 height 23
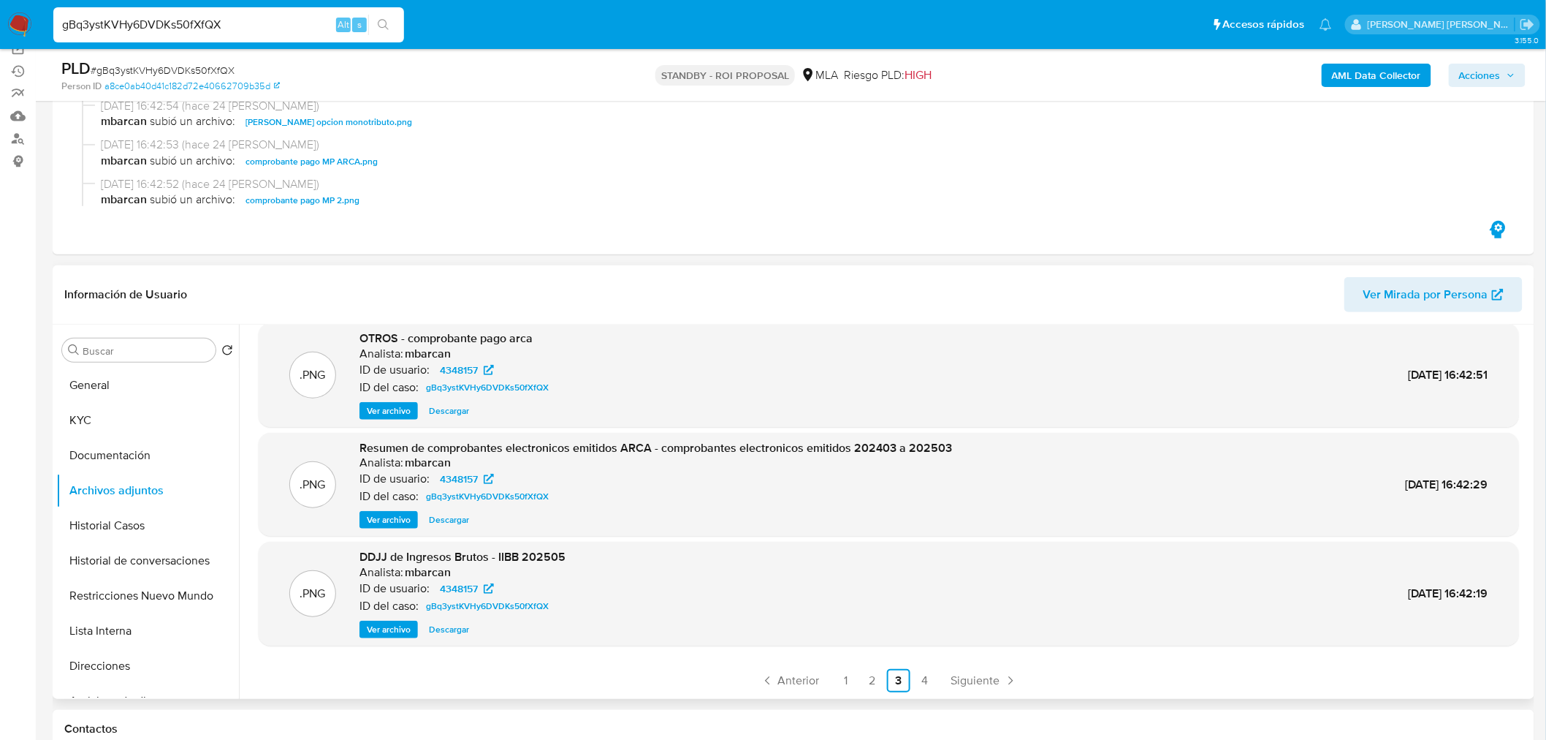
click at [843, 678] on link "1" at bounding box center [846, 680] width 23 height 23
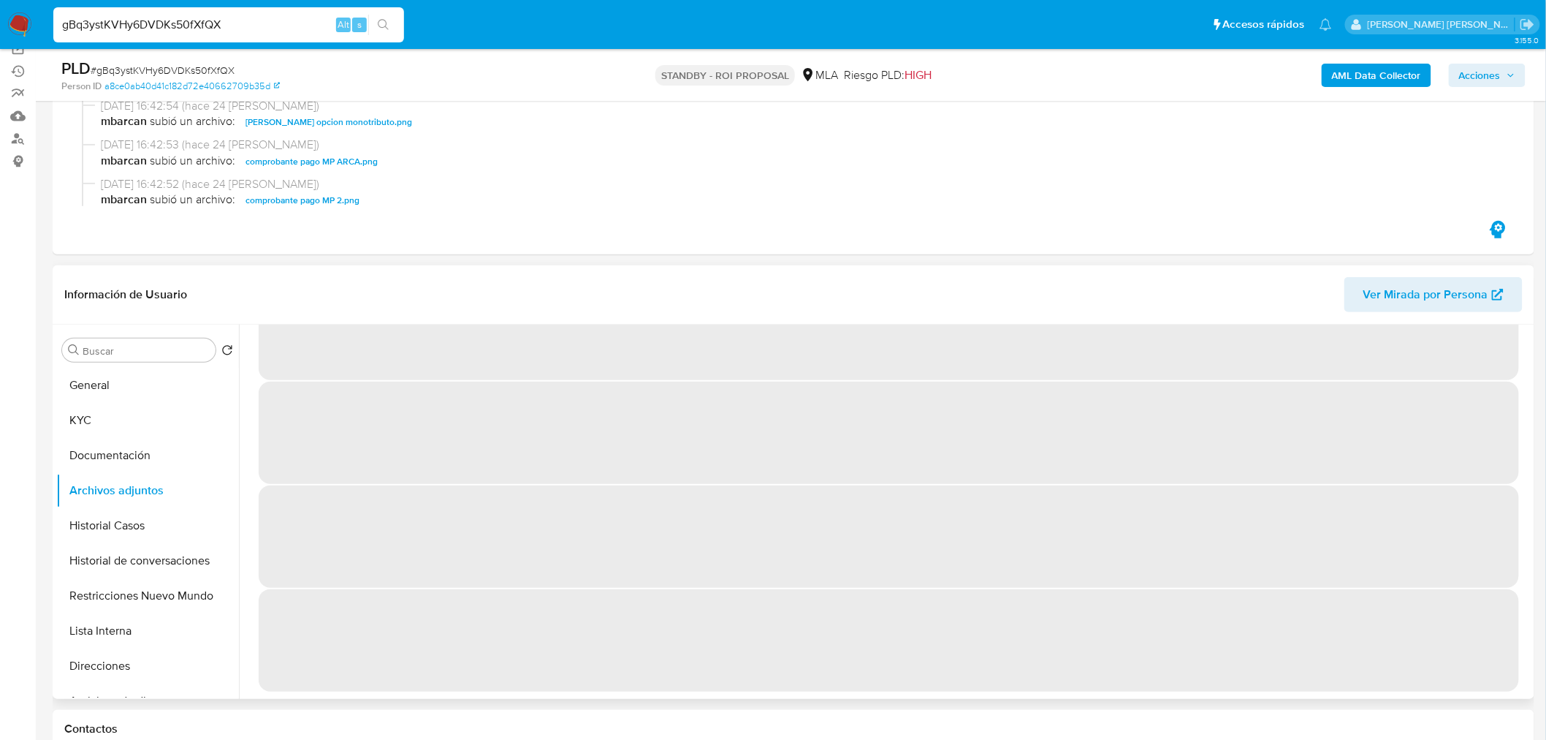
scroll to position [0, 0]
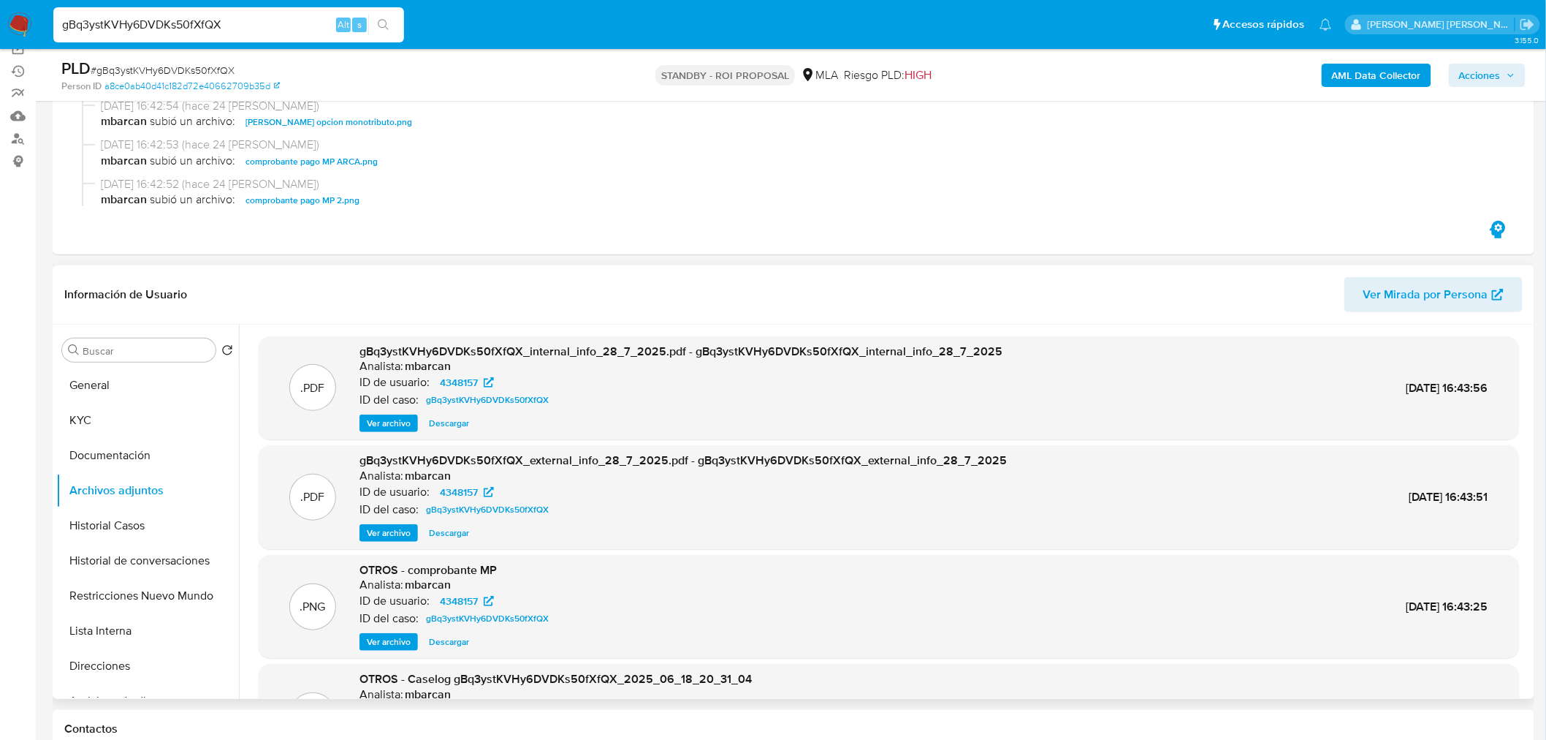
click at [290, 31] on input "gBq3ystKVHy6DVDKs50fXfQX" at bounding box center [228, 24] width 351 height 19
click at [288, 33] on input "gBq3ystKVHy6DVDKs50fXfQX" at bounding box center [228, 24] width 351 height 19
paste input "kgTp4PS6FaHDwVb2wLii0Gwj"
type input "kgTp4PS6FaHDwVb2wLii0Gwj"
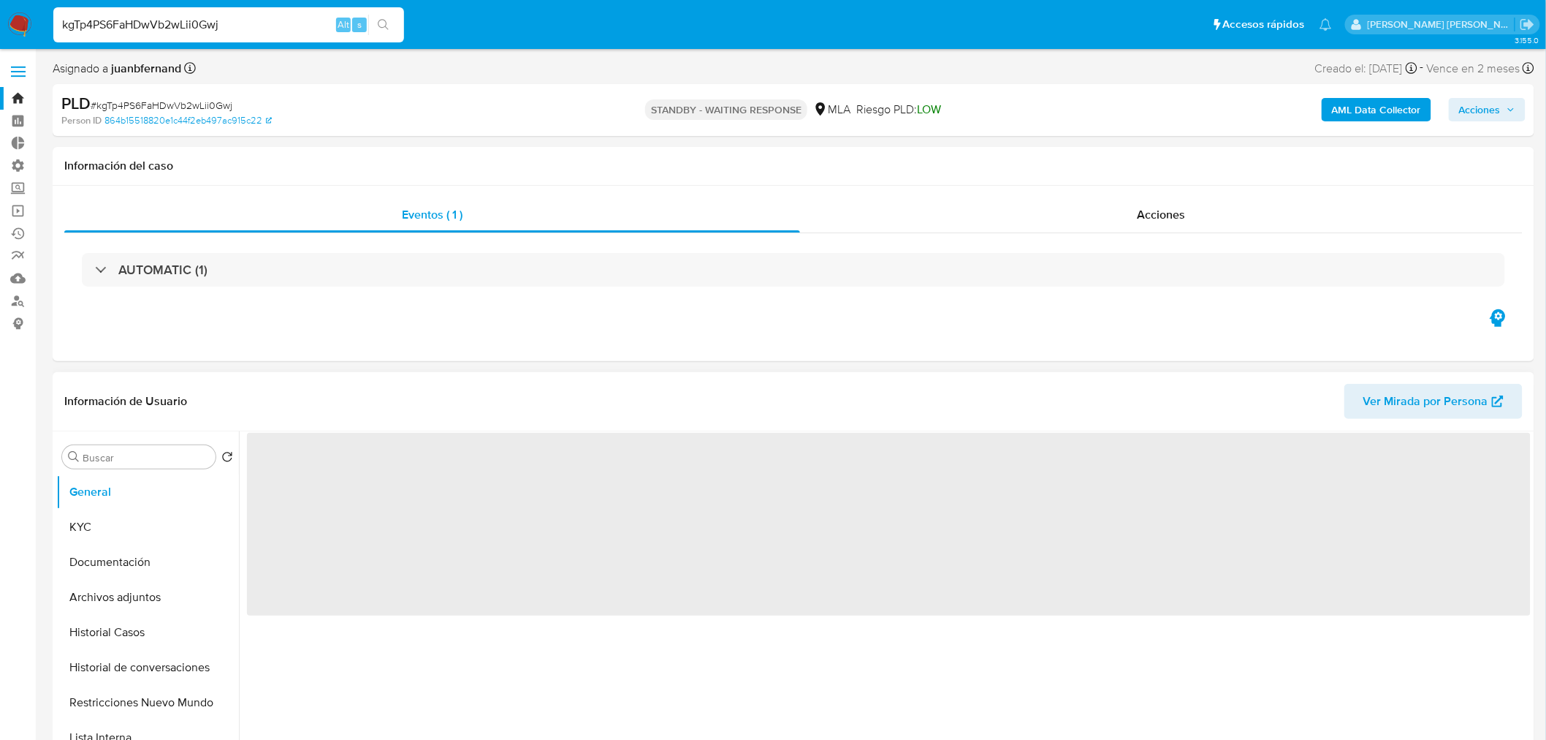
select select "10"
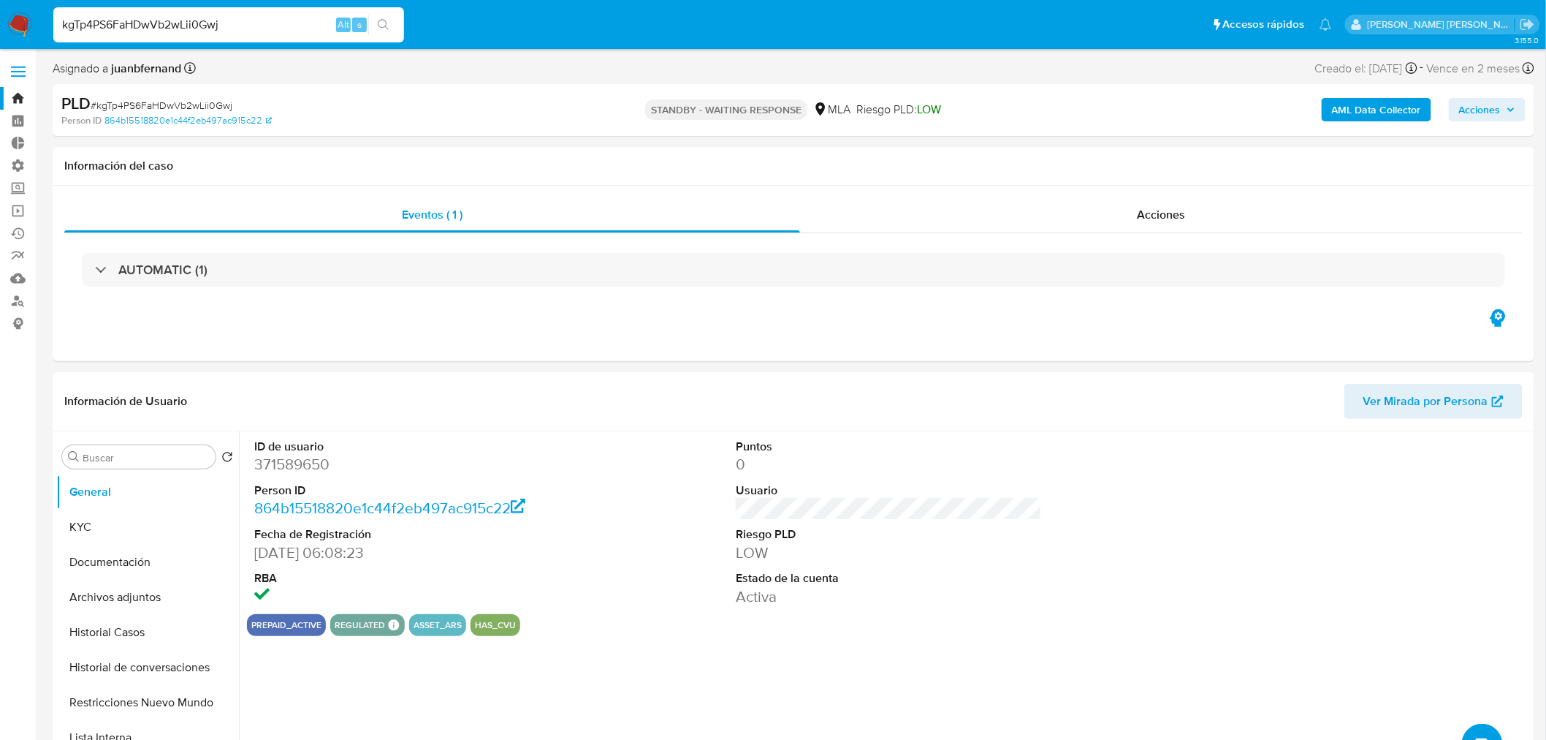
click at [213, 26] on input "kgTp4PS6FaHDwVb2wLii0Gwj" at bounding box center [228, 24] width 351 height 19
click at [213, 25] on input "kgTp4PS6FaHDwVb2wLii0Gwj" at bounding box center [228, 24] width 351 height 19
paste input "IonamOw3KdM8U7rSXQCgdtlX"
click at [205, 23] on input "kgTp4PS6FaHDwVb2wLii0Gwj" at bounding box center [228, 24] width 351 height 19
click at [205, 22] on input "kgTp4PS6FaHDwVb2wLii0Gwj" at bounding box center [228, 24] width 351 height 19
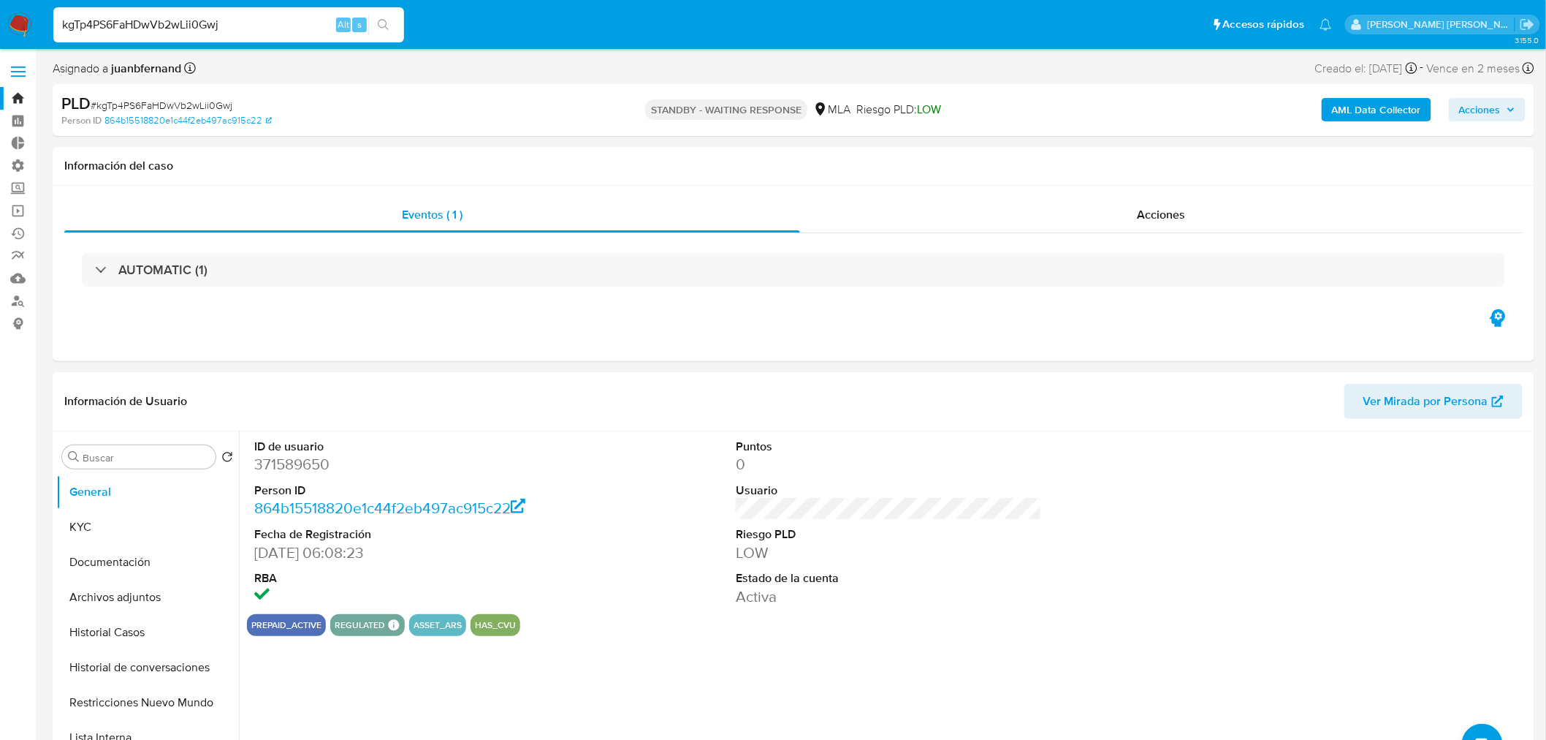
paste input "IonamOw3KdM8U7rSXQCgdtlX"
type input "IonamOw3KdM8U7rSXQCgdtlX"
click at [391, 15] on button "search-icon" at bounding box center [383, 25] width 30 height 20
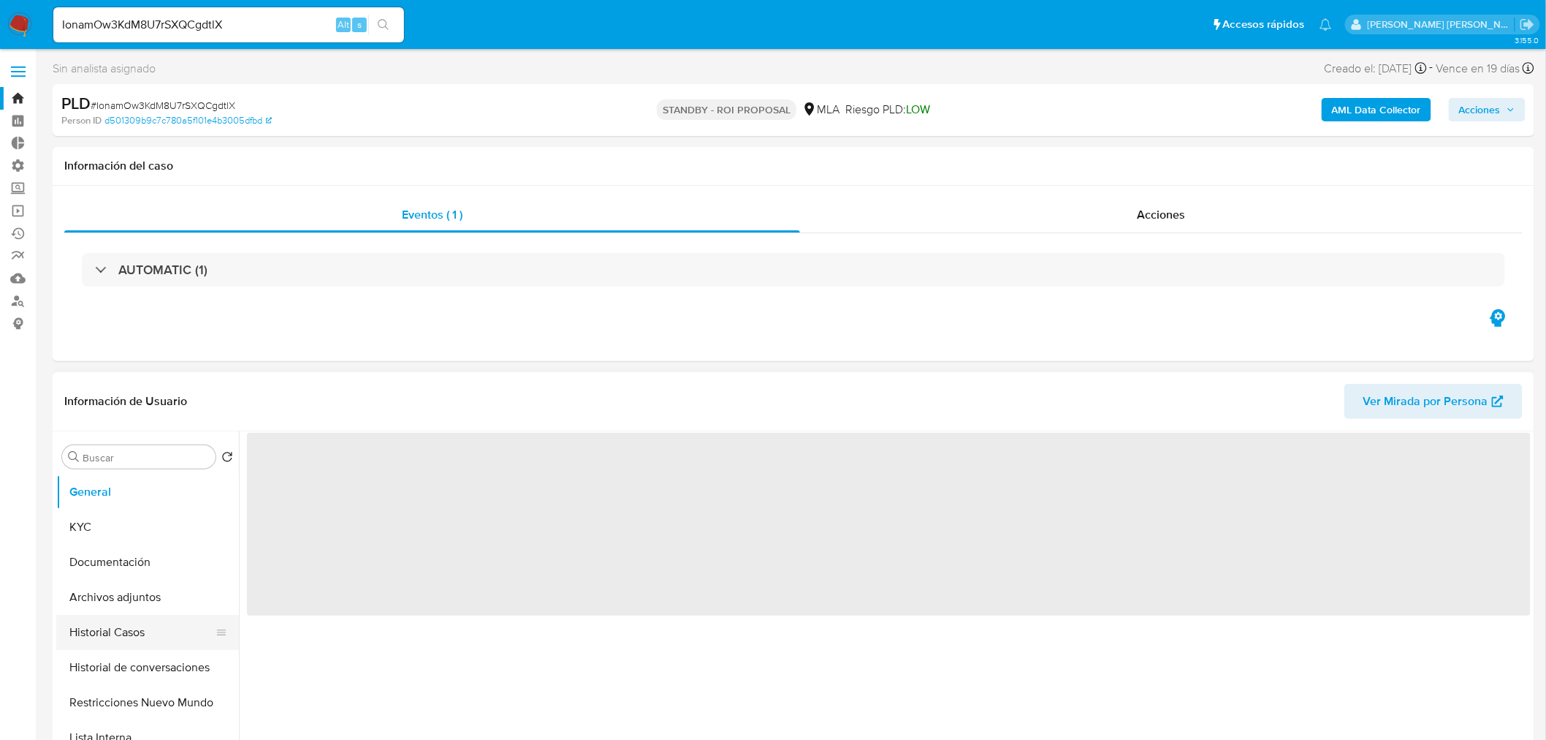
click at [105, 631] on button "Historial Casos" at bounding box center [141, 632] width 171 height 35
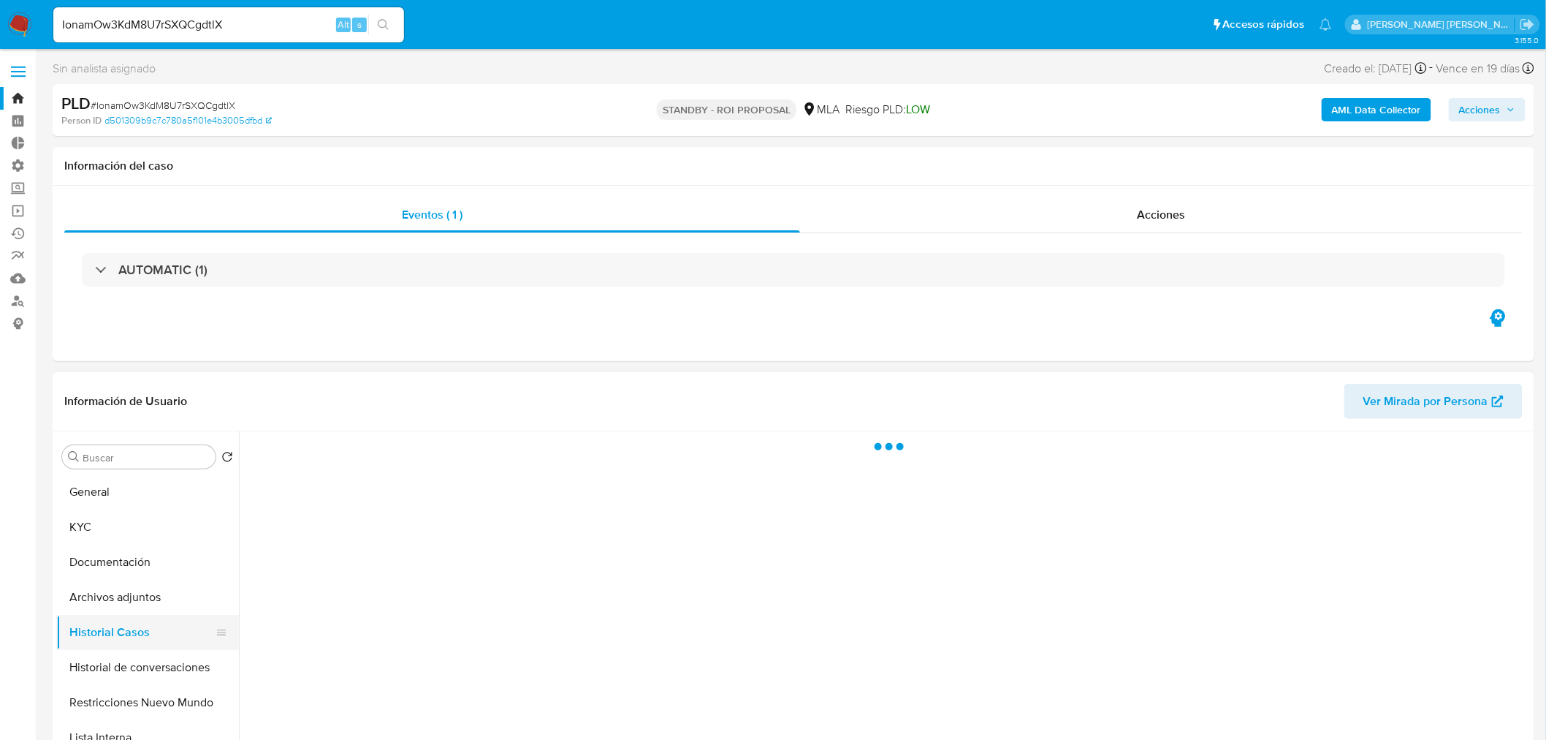
select select "10"
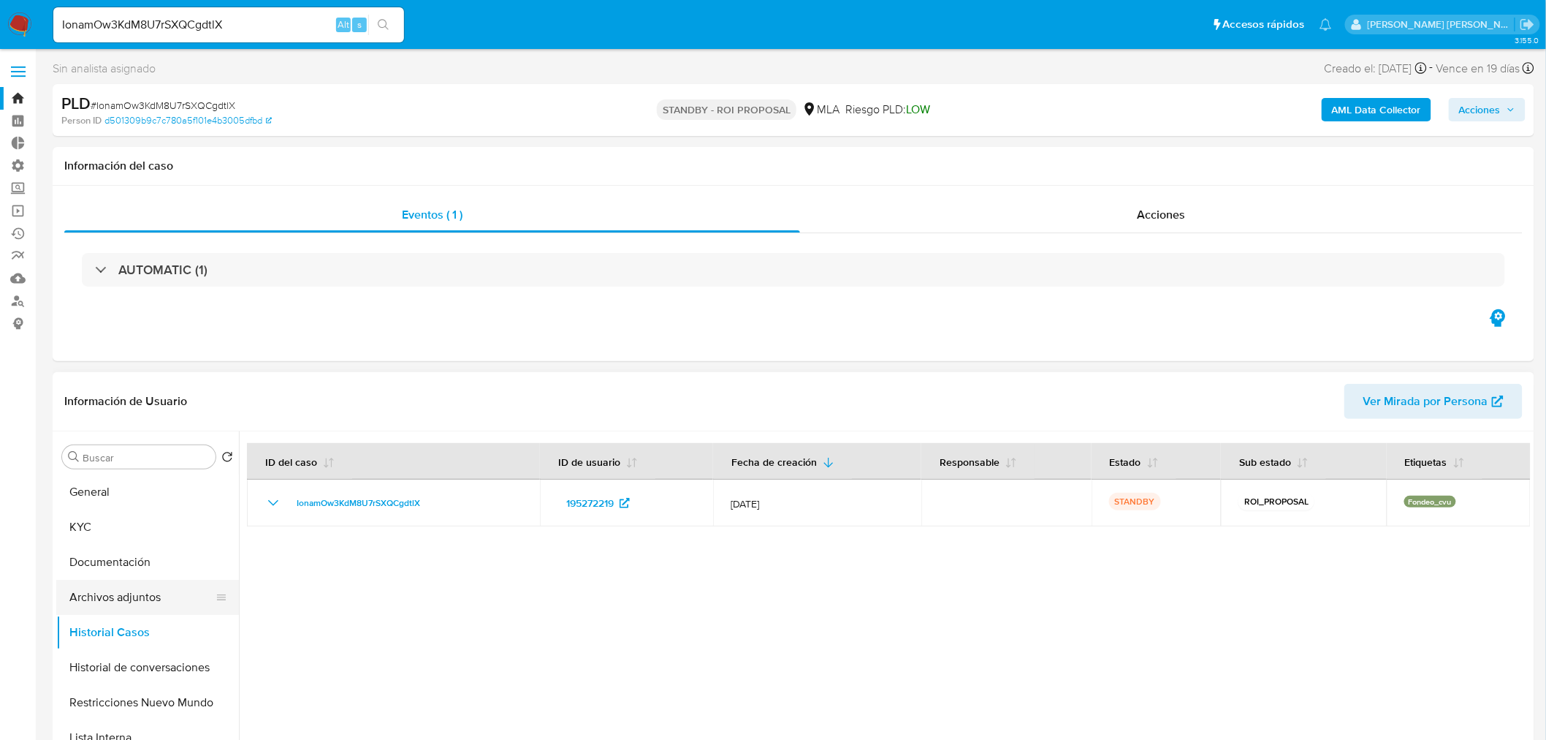
click at [103, 598] on button "Archivos adjuntos" at bounding box center [141, 597] width 171 height 35
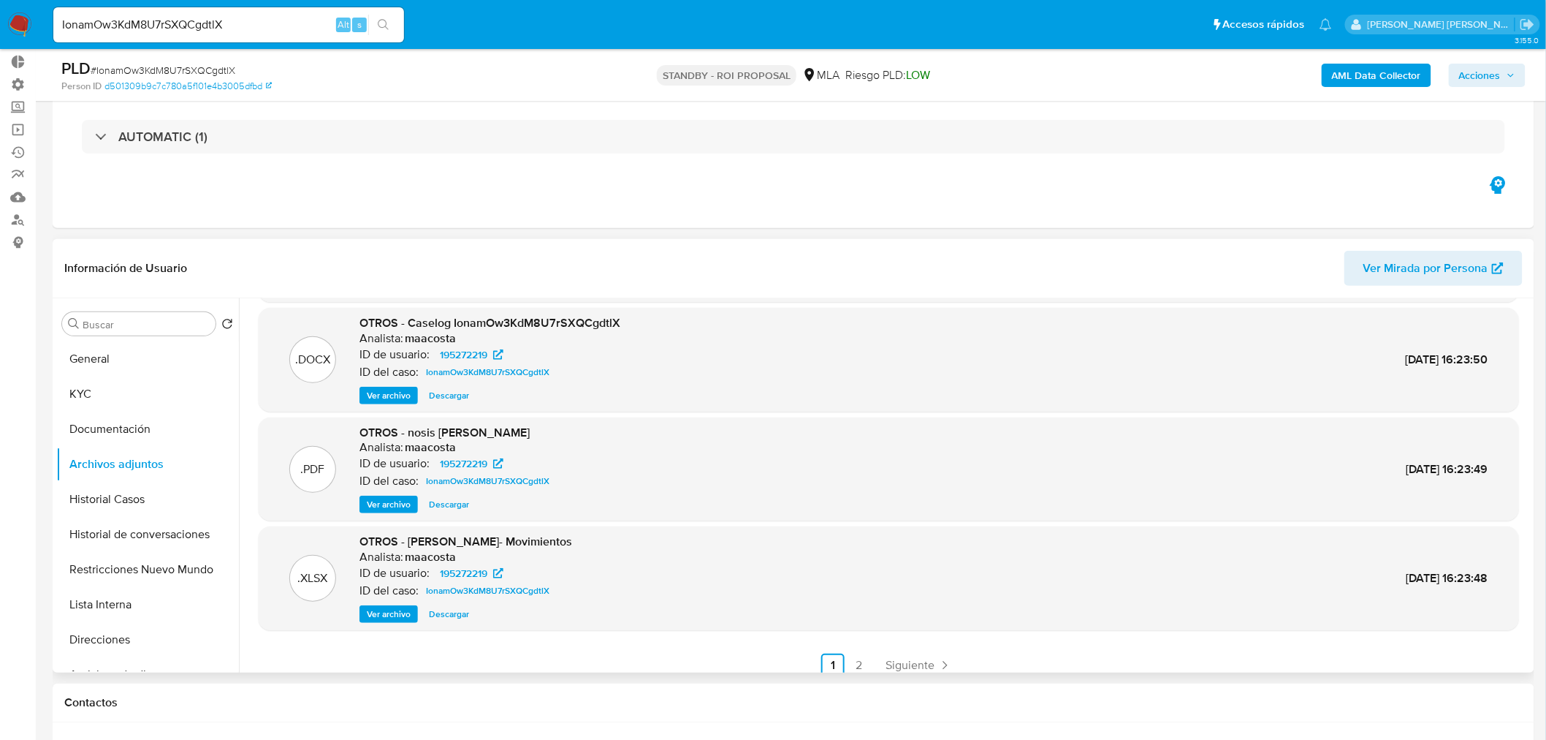
scroll to position [122, 0]
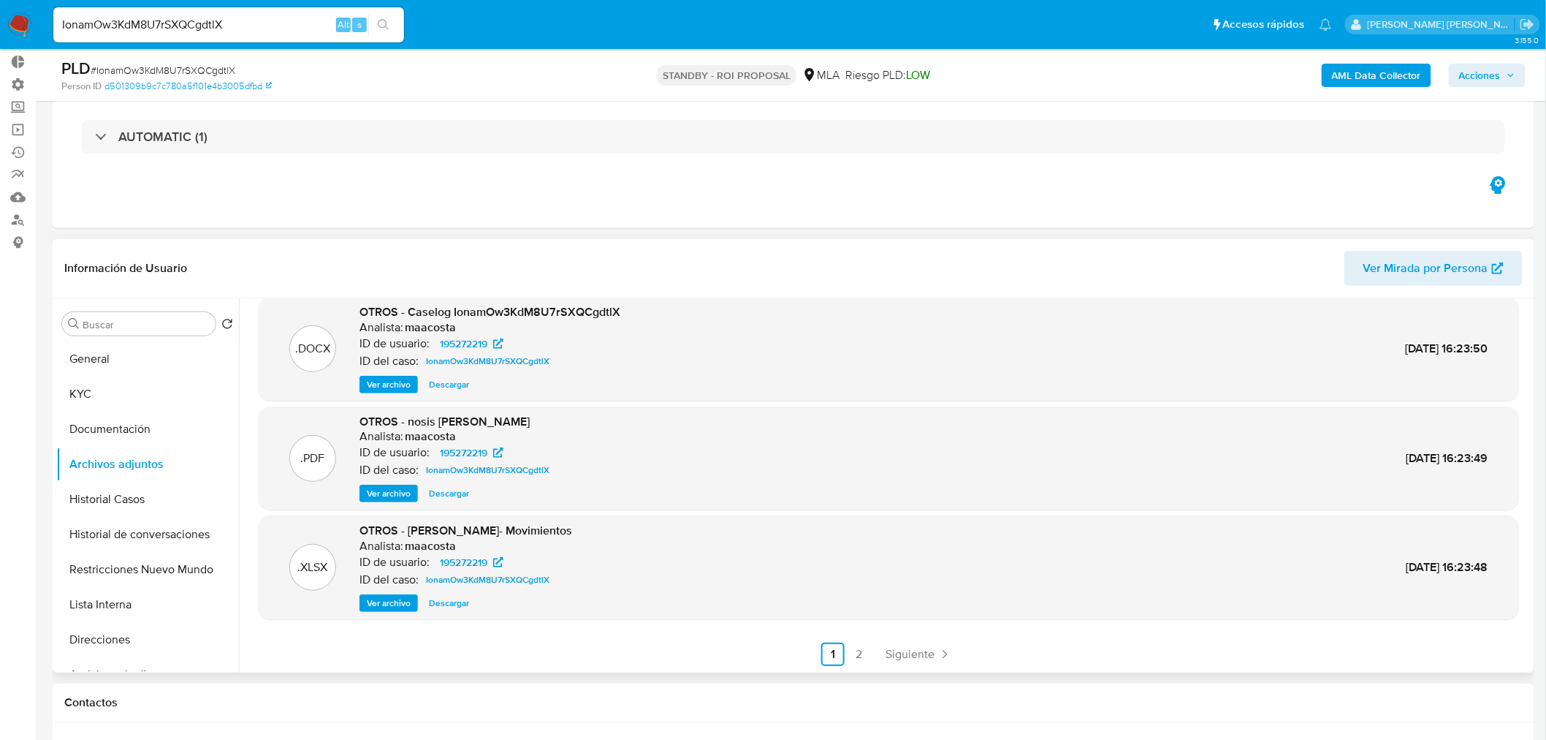
click at [853, 660] on link "2" at bounding box center [859, 653] width 23 height 23
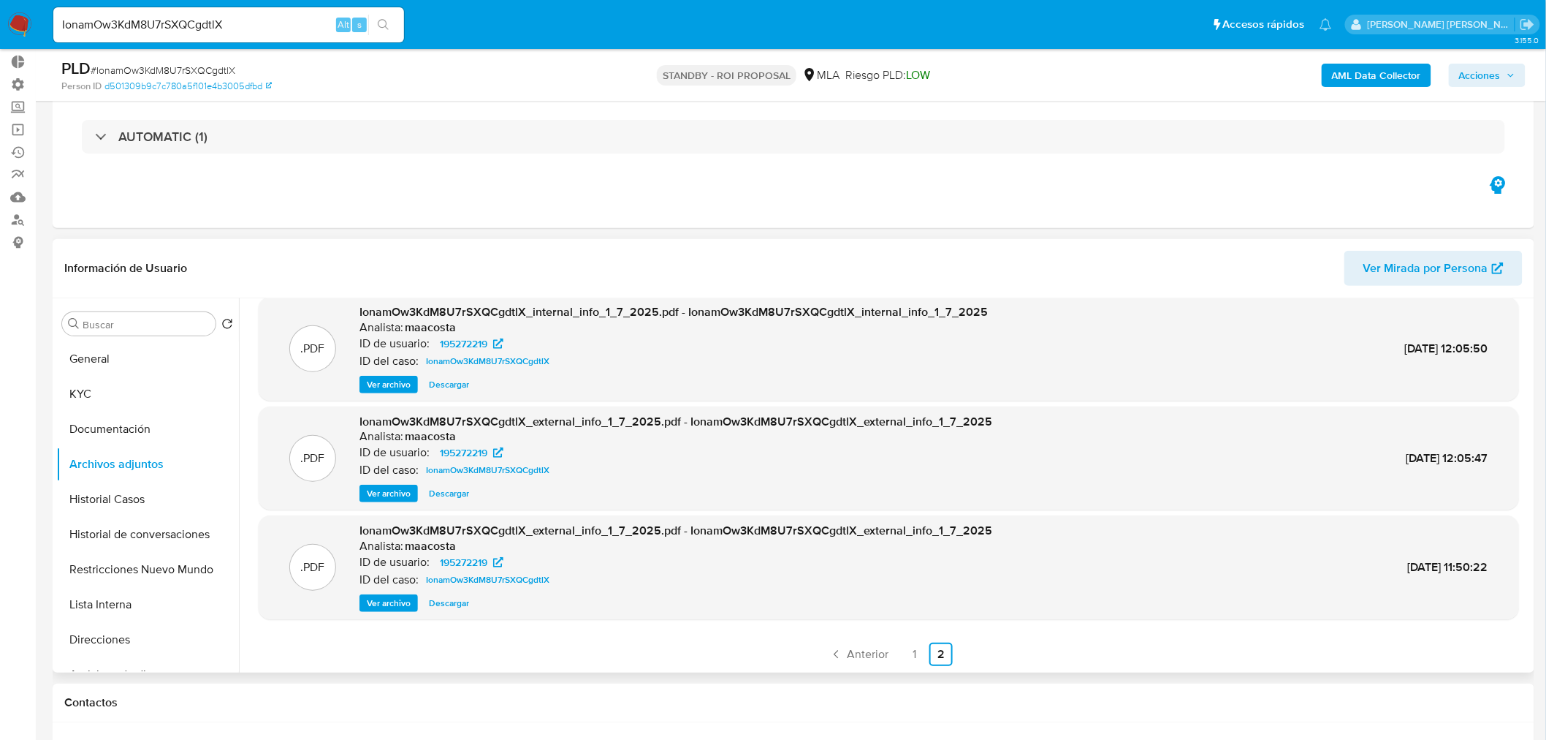
click at [903, 648] on link "1" at bounding box center [914, 653] width 23 height 23
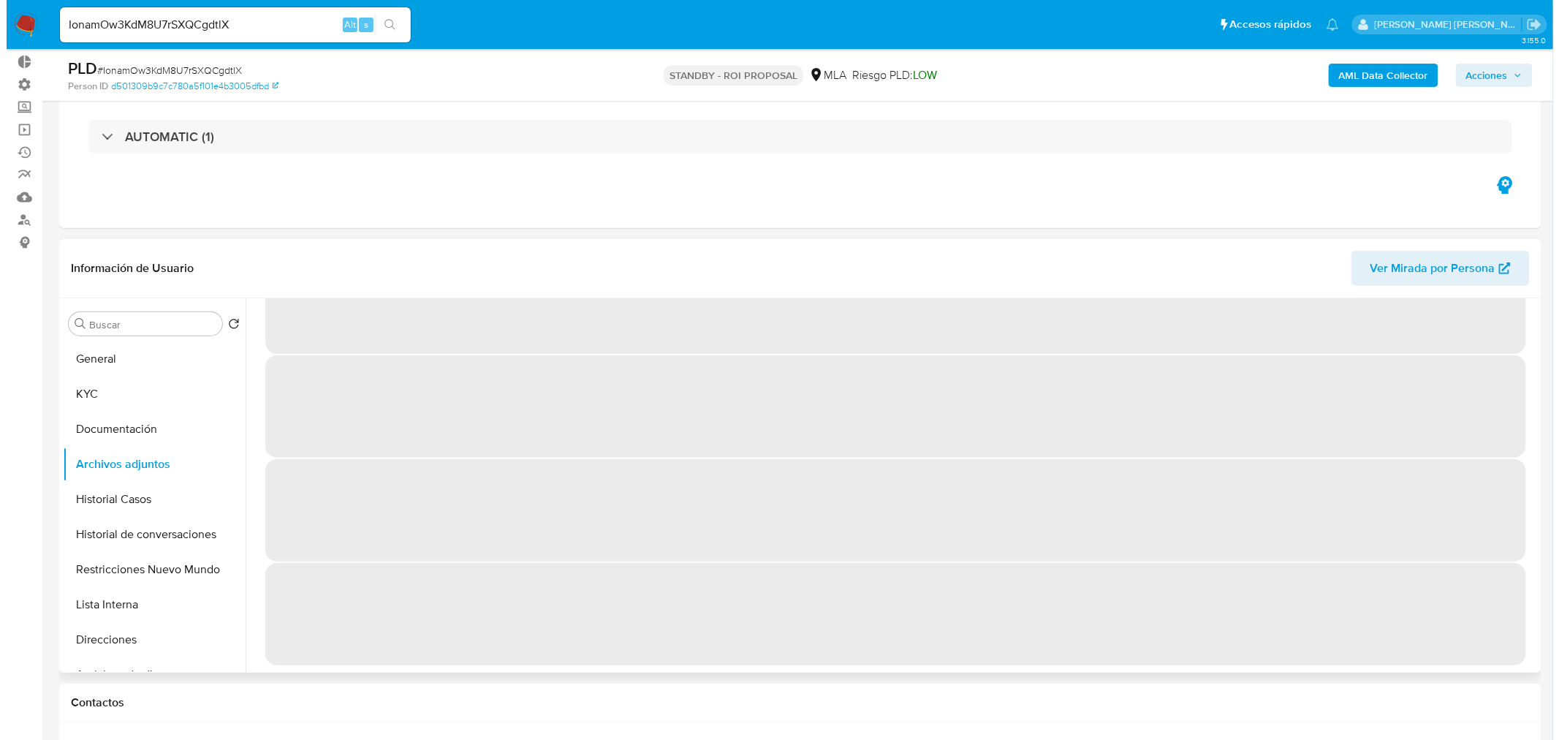
scroll to position [0, 0]
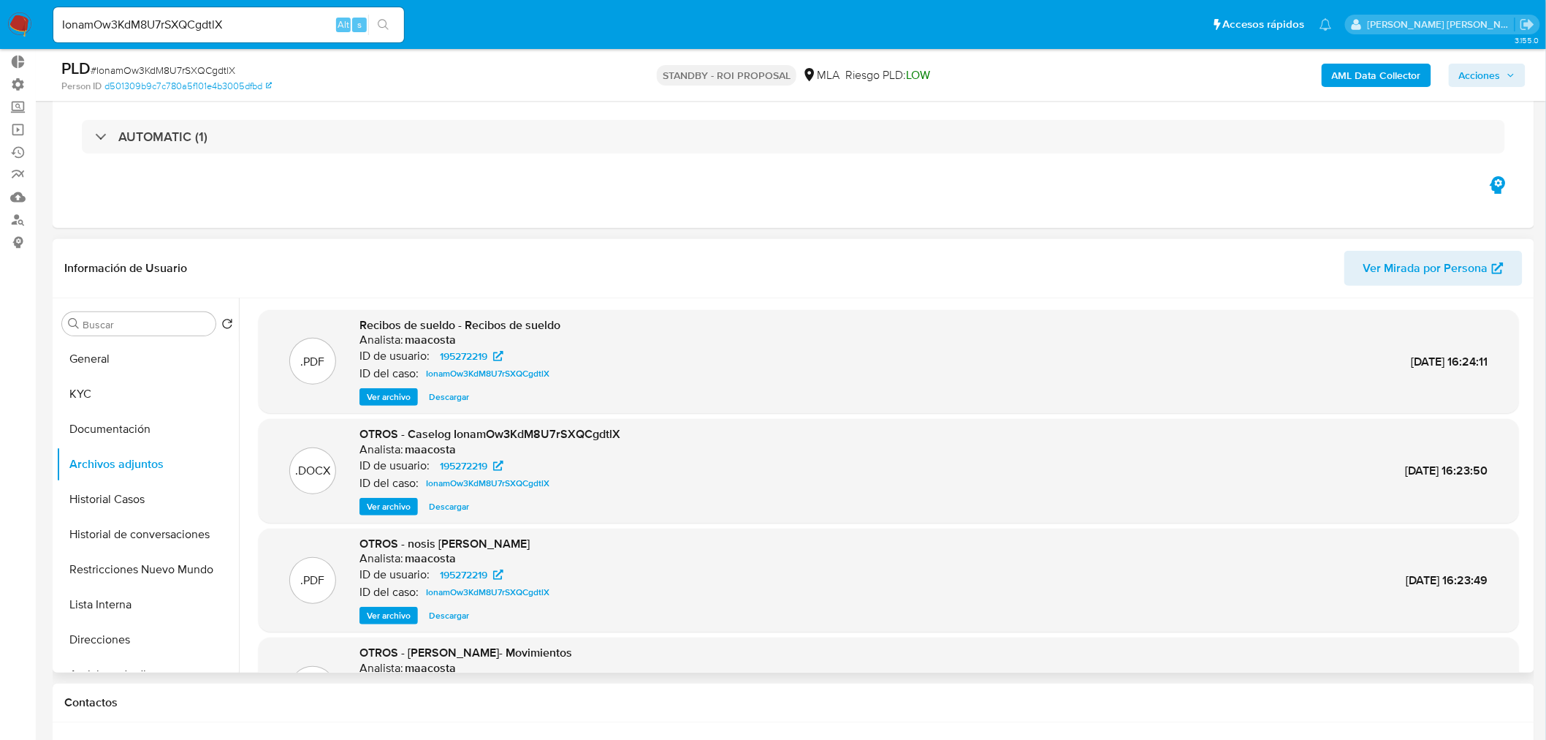
click at [398, 514] on span "Ver archivo" at bounding box center [389, 506] width 44 height 15
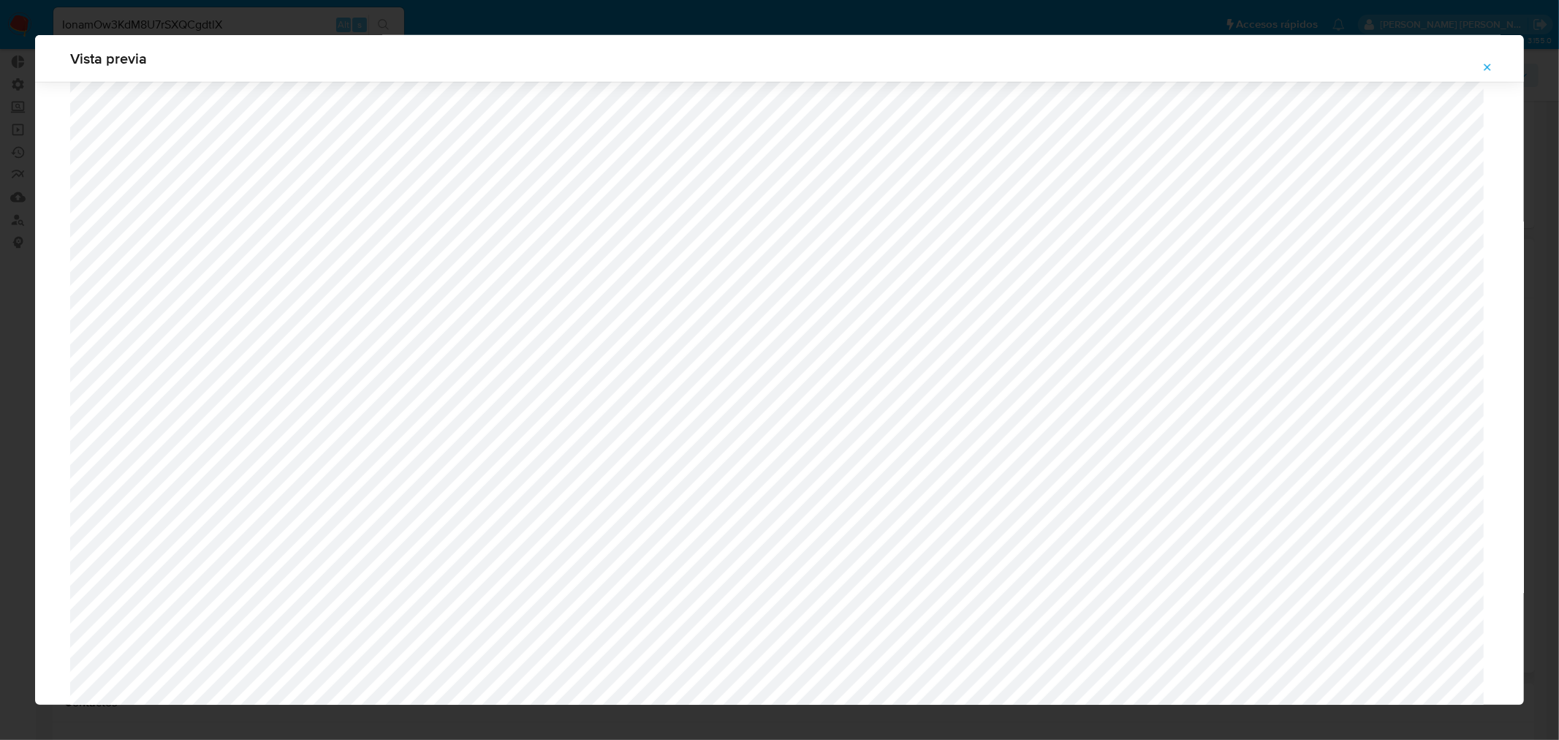
scroll to position [1674, 0]
click at [1491, 54] on div "Vista previa" at bounding box center [779, 58] width 1489 height 47
click at [1495, 63] on button "Attachment preview" at bounding box center [1487, 67] width 32 height 23
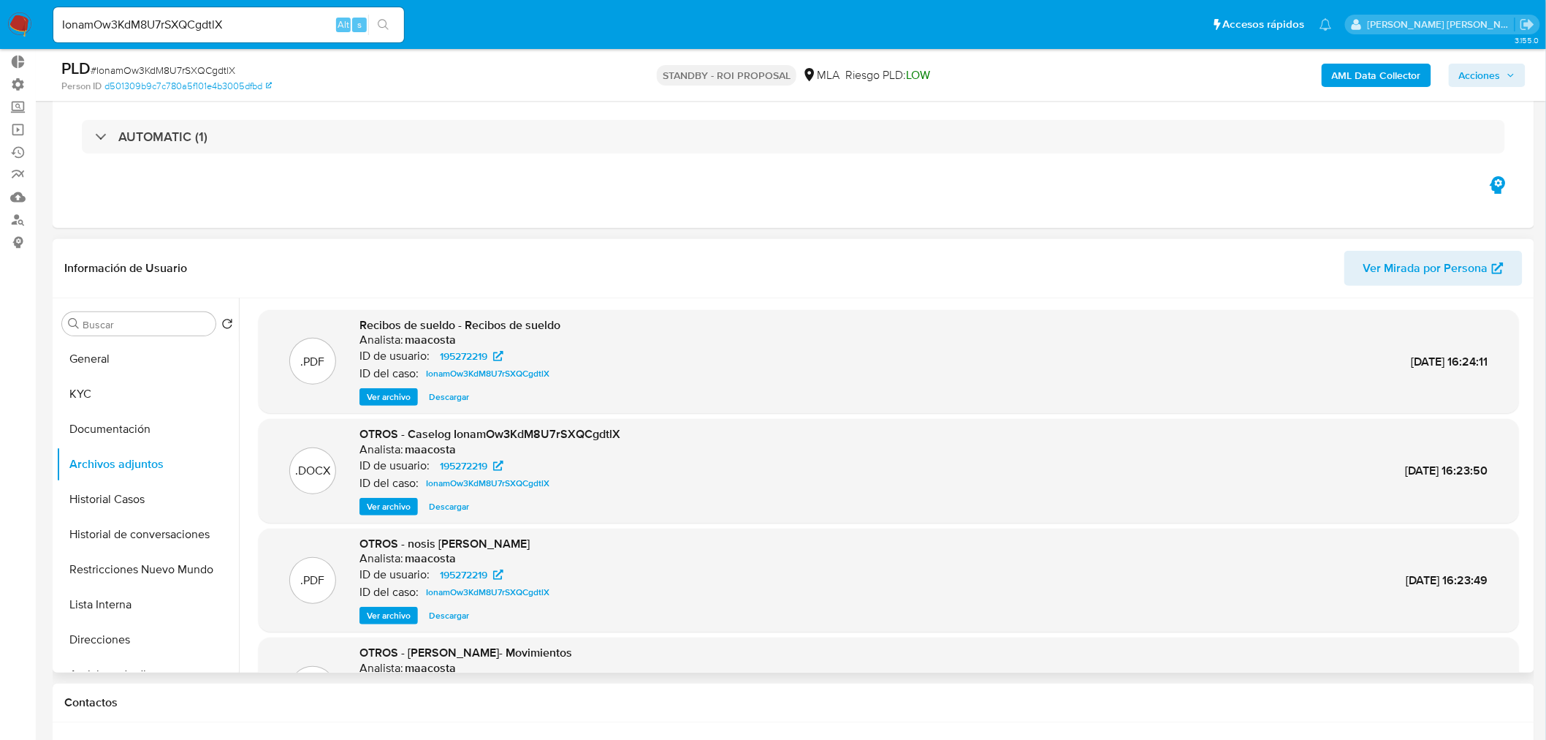
scroll to position [0, 0]
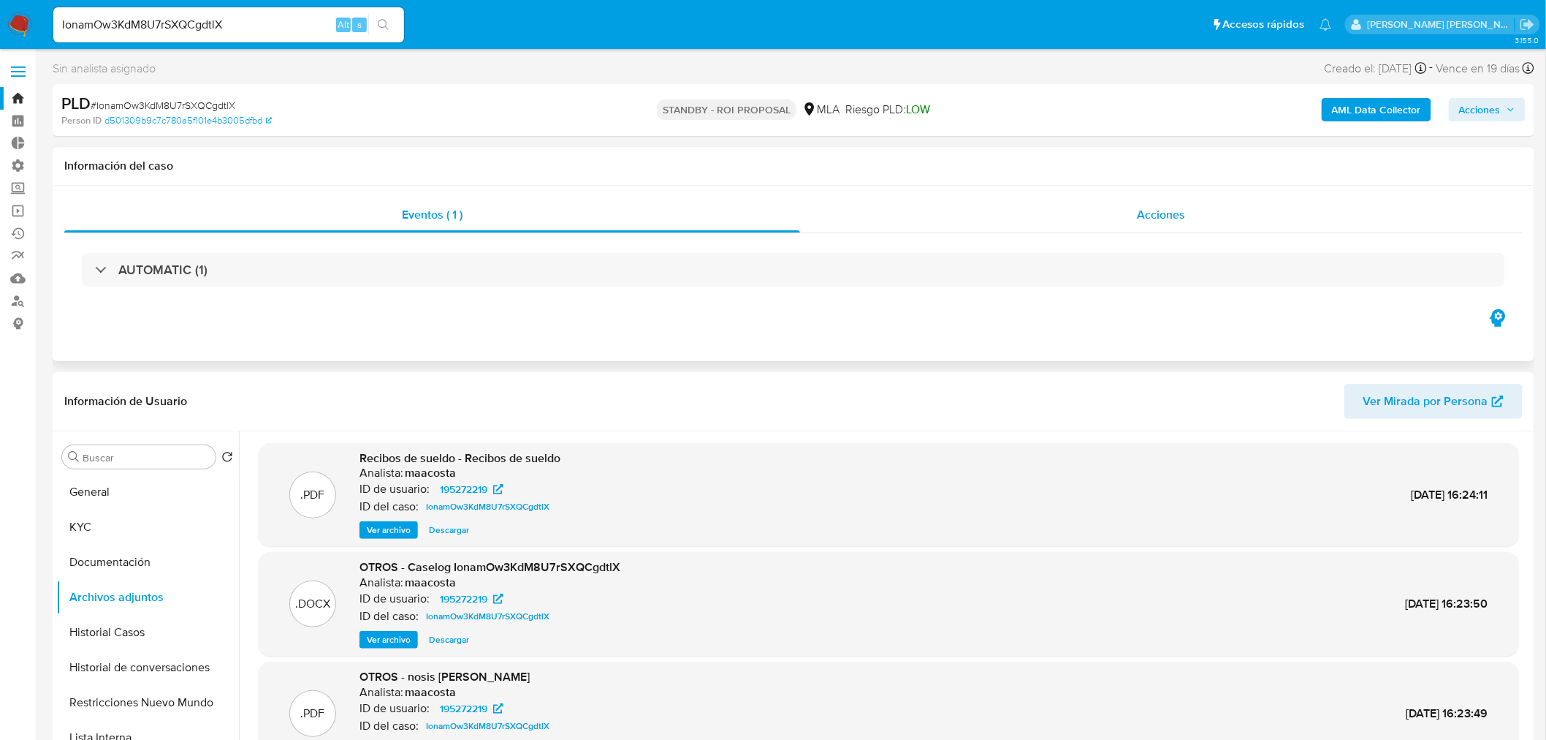
click at [1177, 199] on div "Acciones" at bounding box center [1161, 214] width 723 height 35
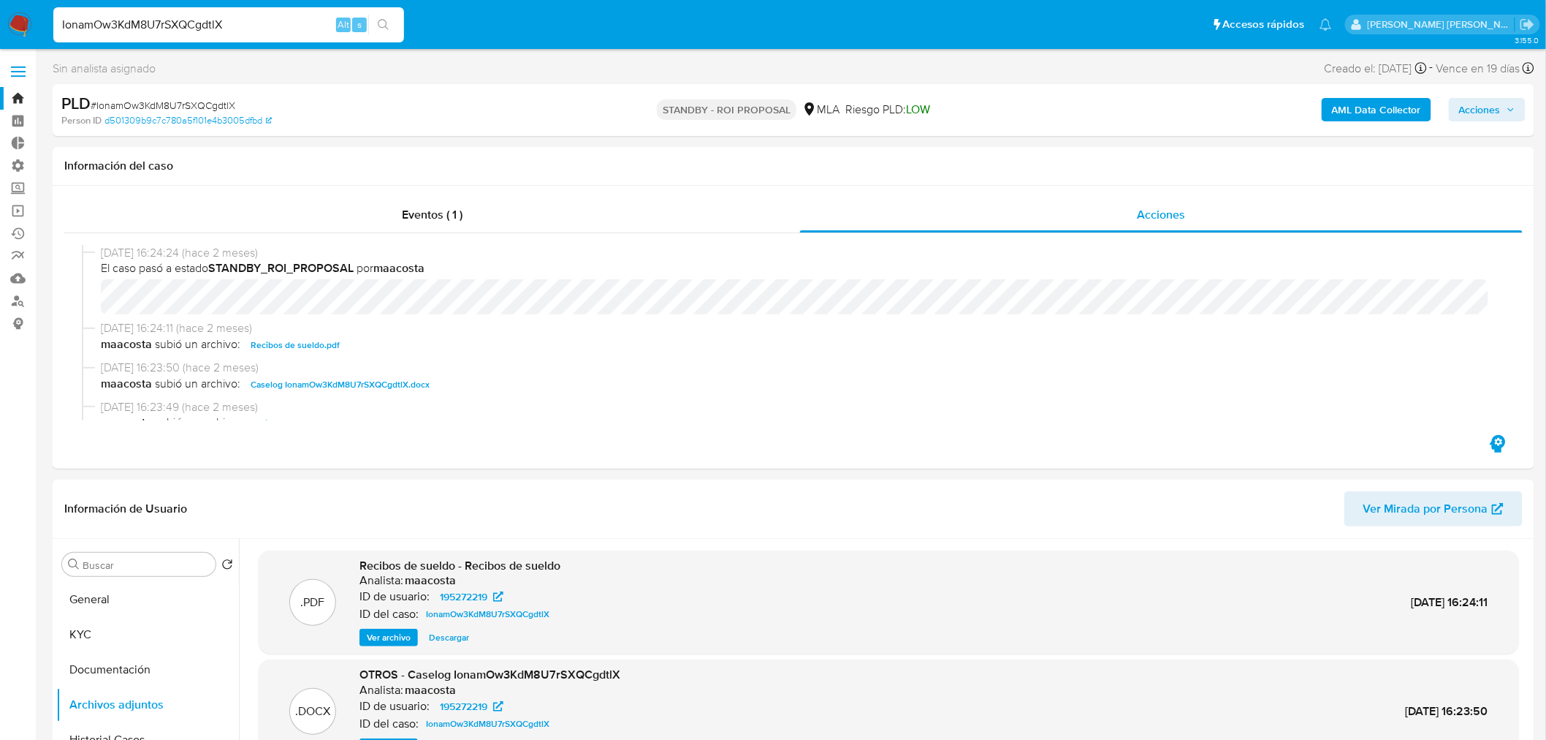
click at [137, 22] on input "IonamOw3KdM8U7rSXQCgdtlX" at bounding box center [228, 24] width 351 height 19
paste input "6ug5629MHLM4MzxKUczpkSkC"
type input "6ug5629MHLM4MzxKUczpkSkC"
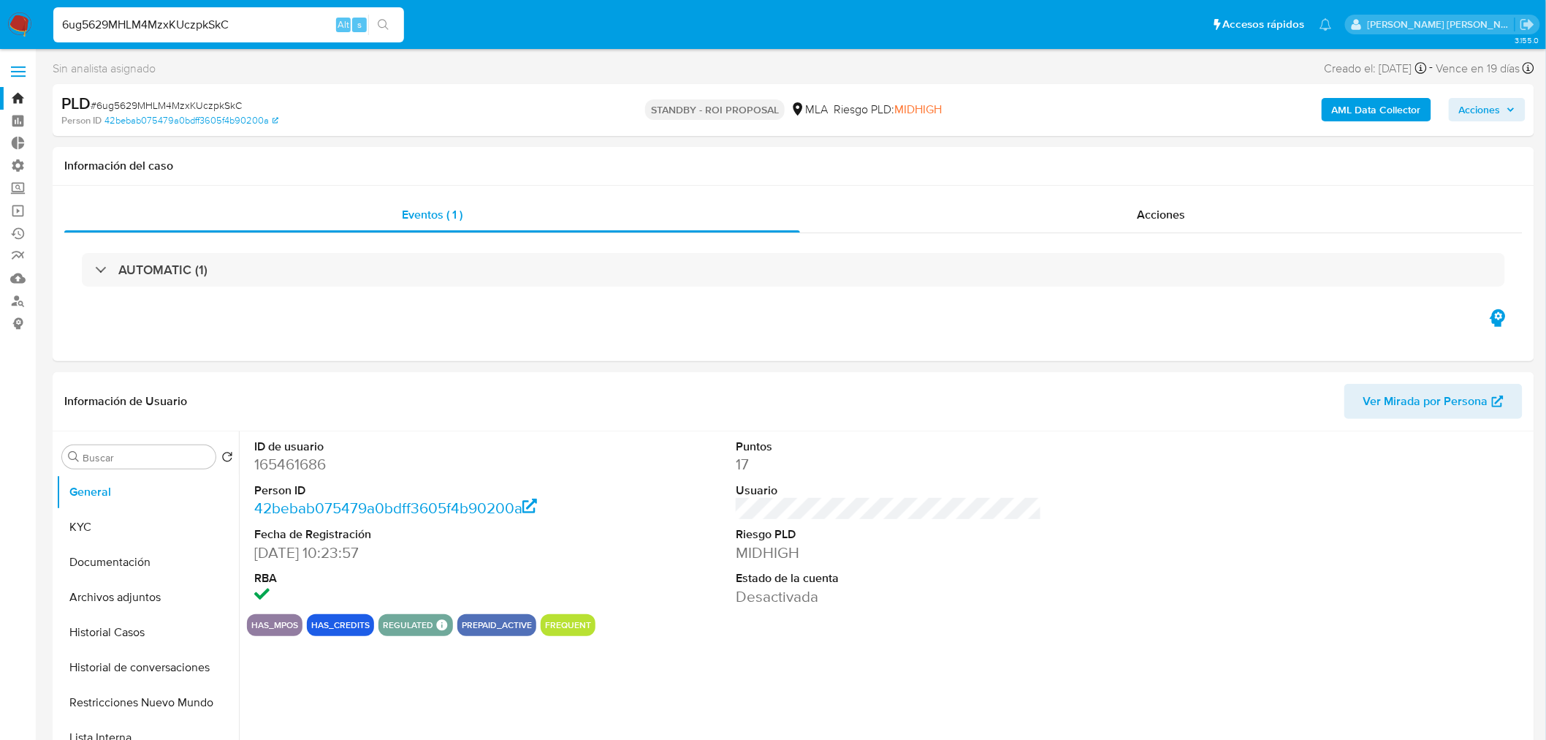
select select "10"
click at [1228, 200] on div "Acciones" at bounding box center [1161, 214] width 723 height 35
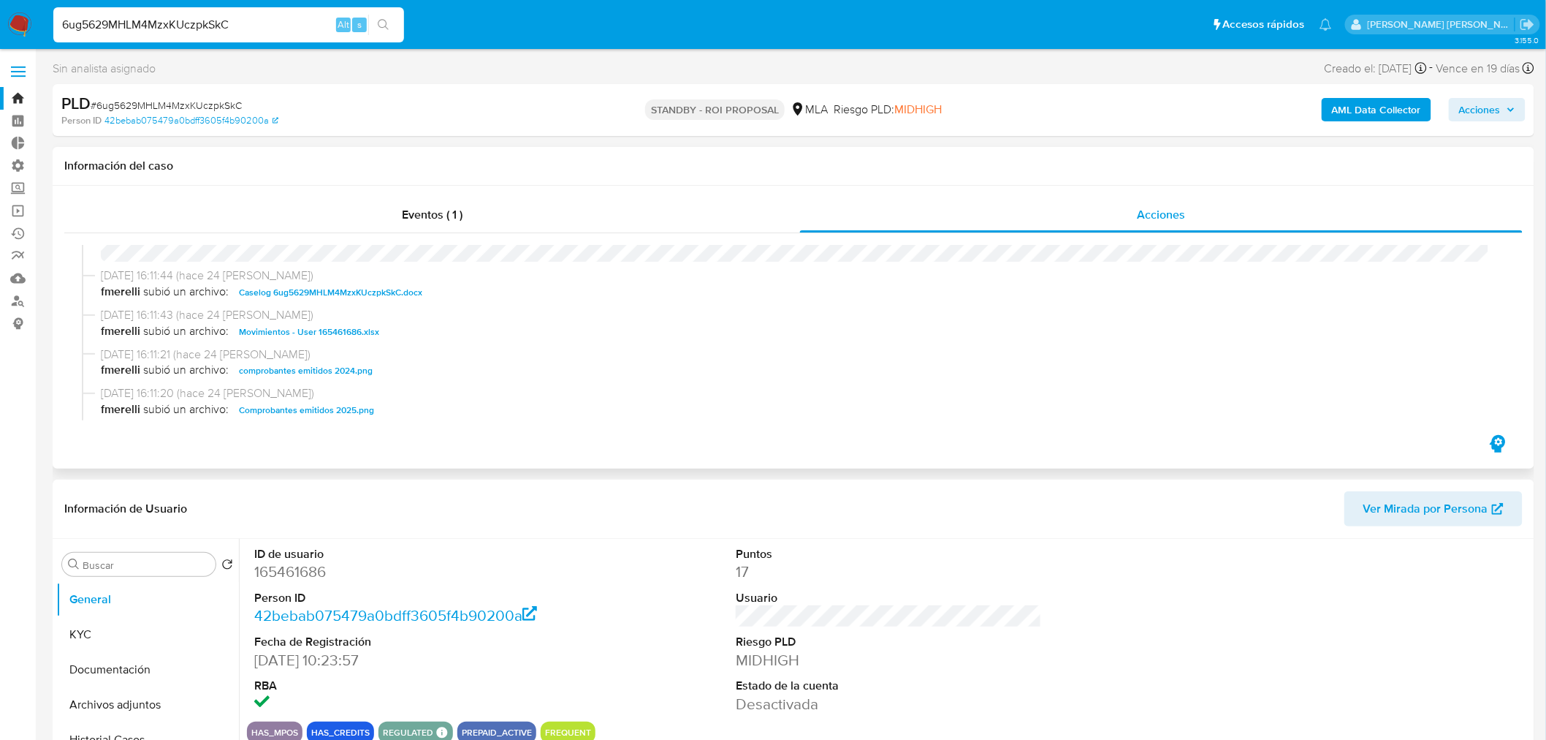
scroll to position [81, 0]
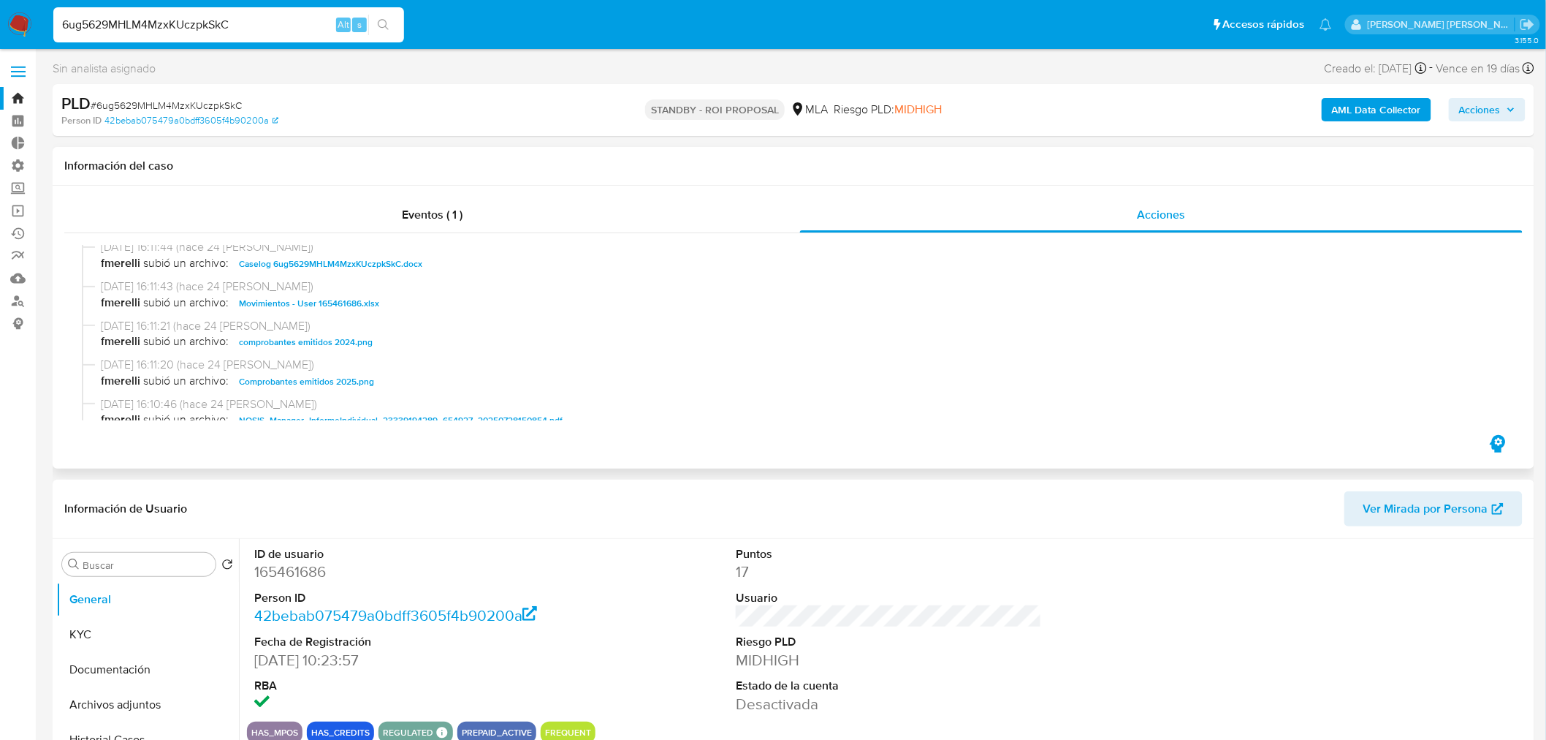
click at [398, 264] on span "Caselog 6ug5629MHLM4MzxKUczpkSkC.docx" at bounding box center [330, 264] width 183 height 18
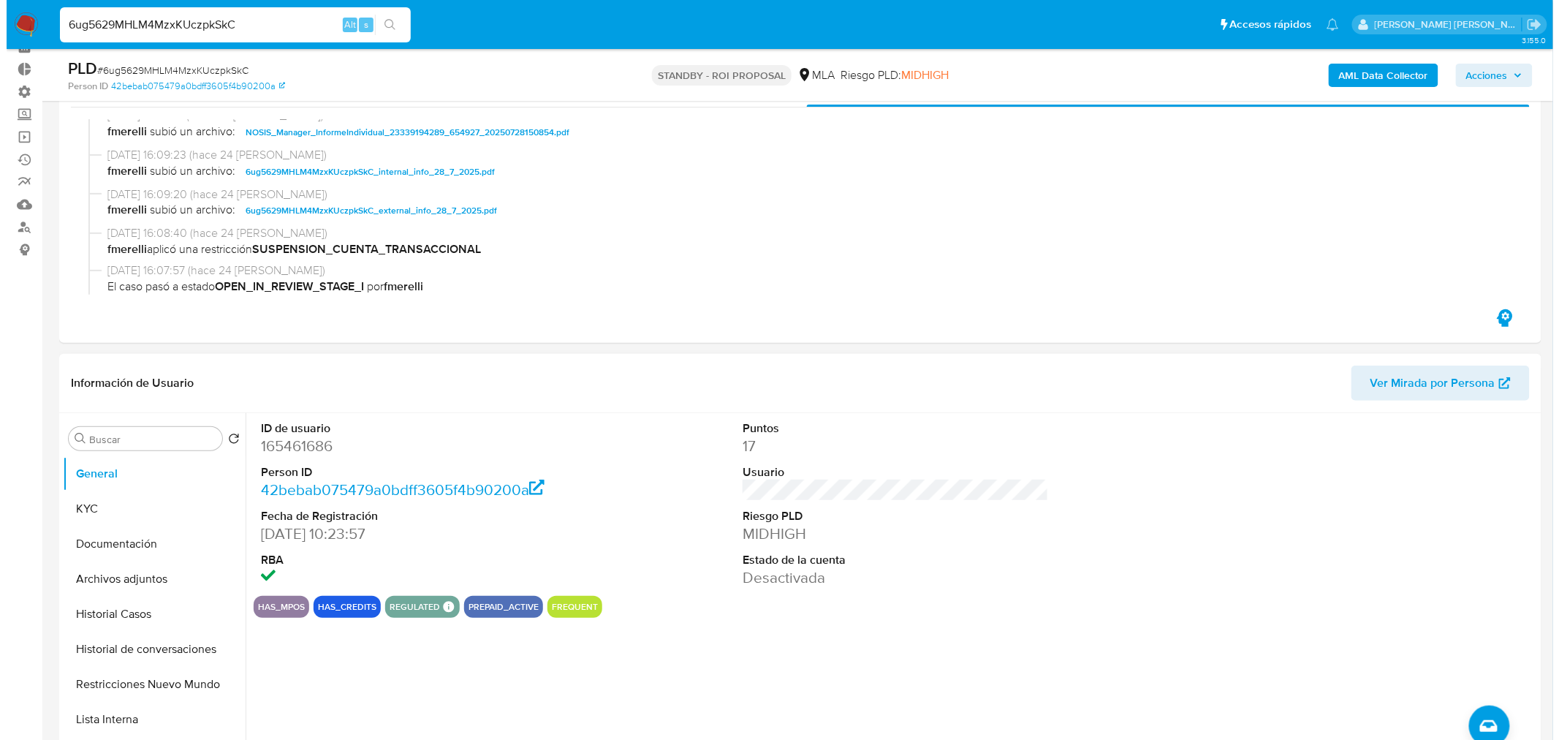
scroll to position [162, 0]
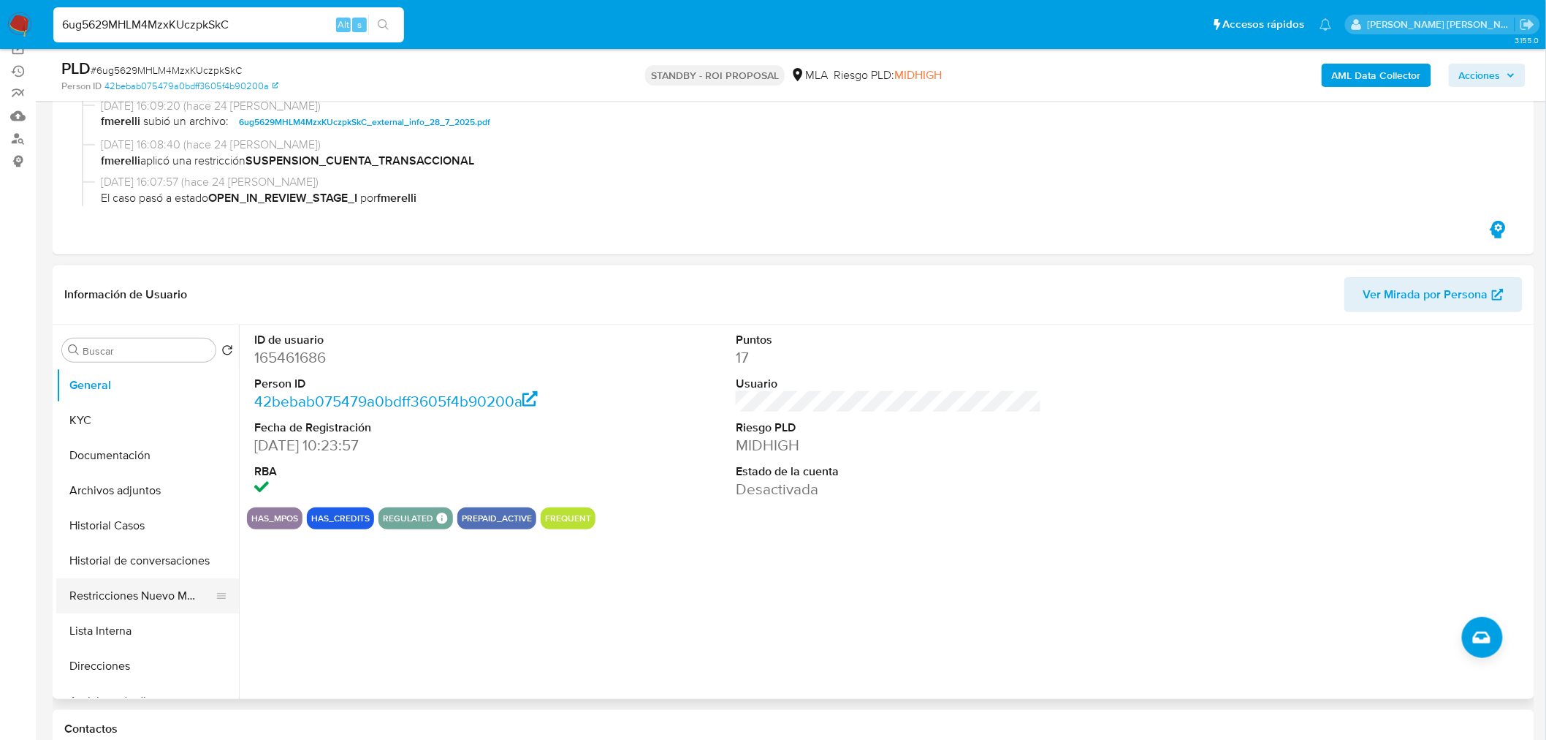
click at [178, 593] on button "Restricciones Nuevo Mundo" at bounding box center [141, 595] width 171 height 35
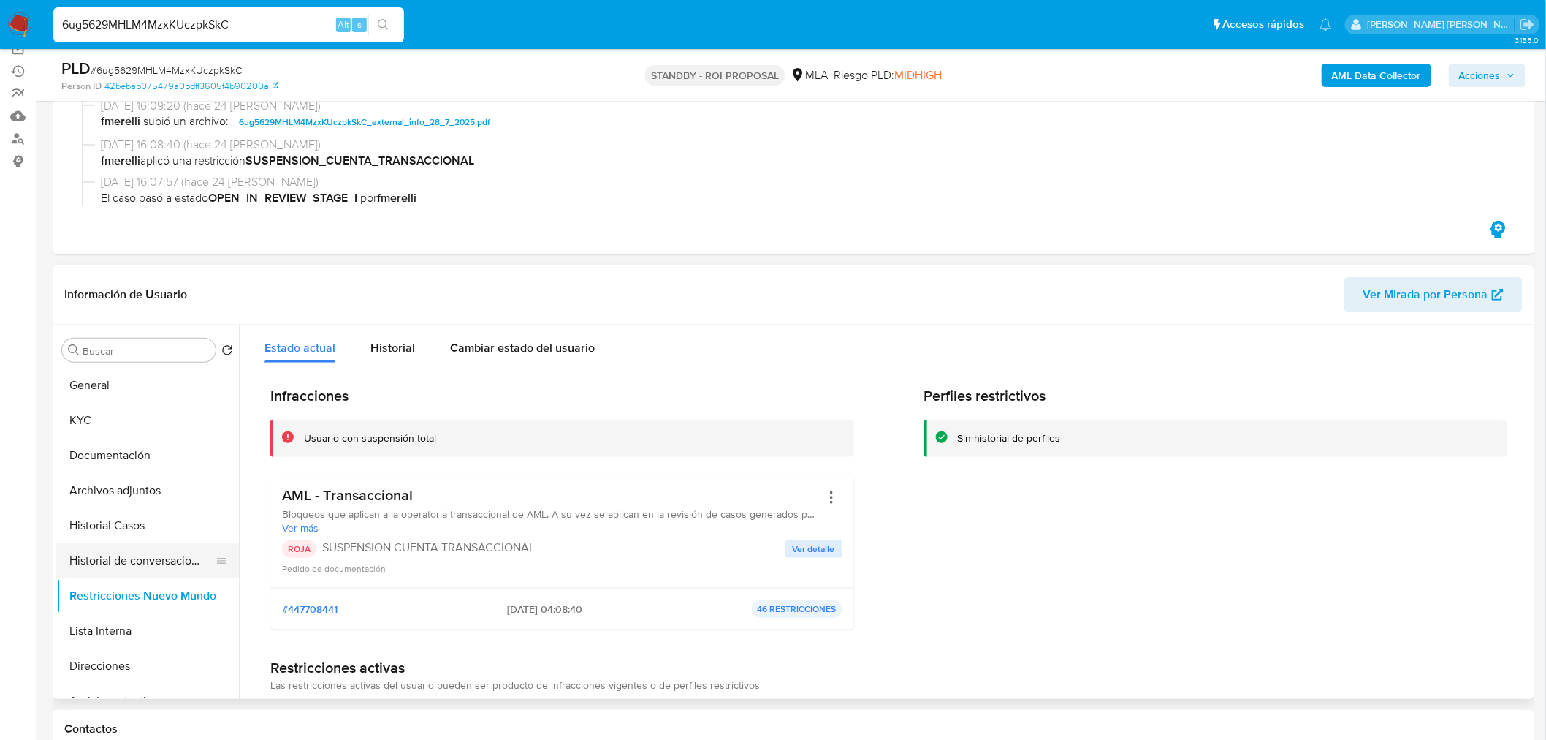
click at [127, 563] on button "Historial de conversaciones" at bounding box center [141, 560] width 171 height 35
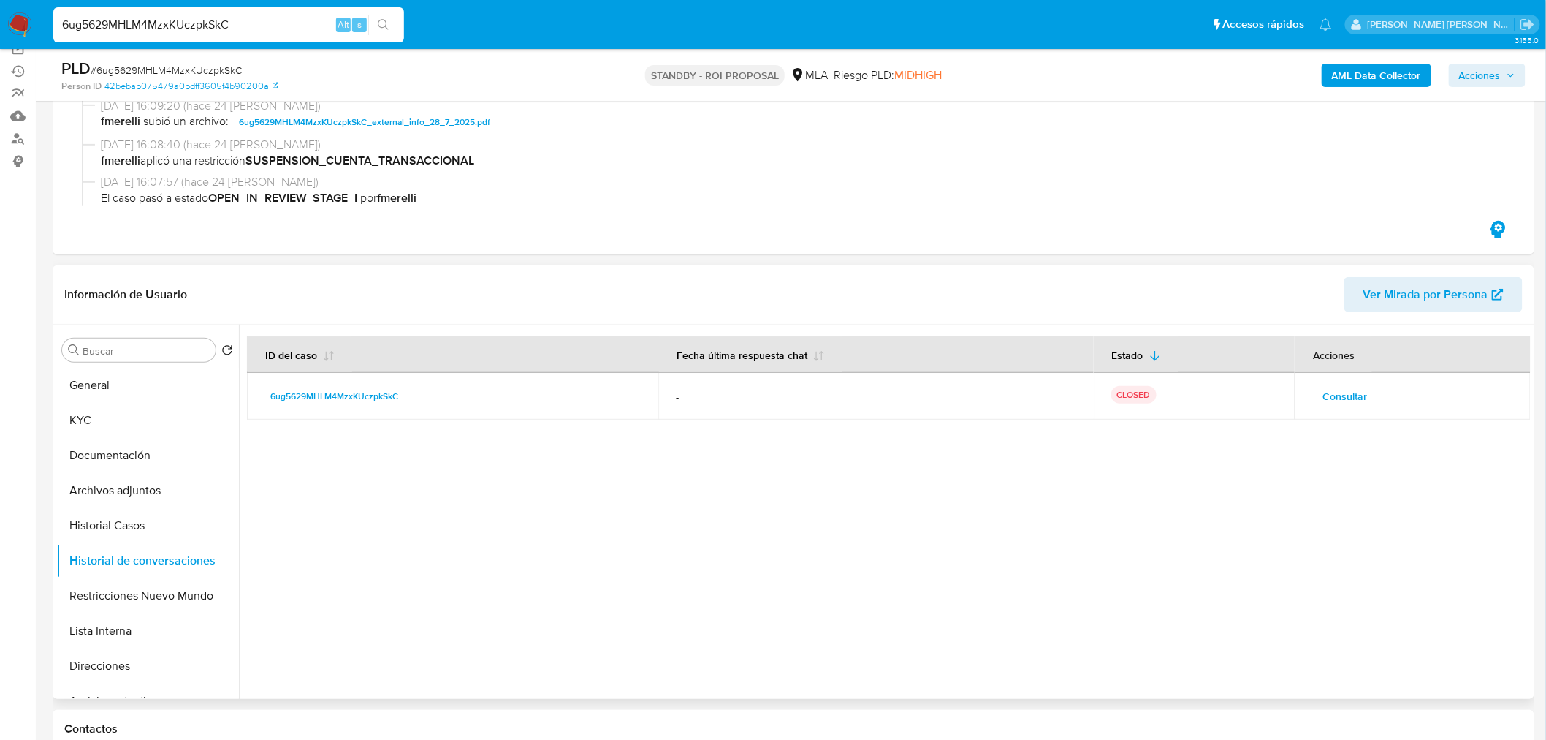
click at [1348, 387] on span "Consultar" at bounding box center [1345, 396] width 45 height 20
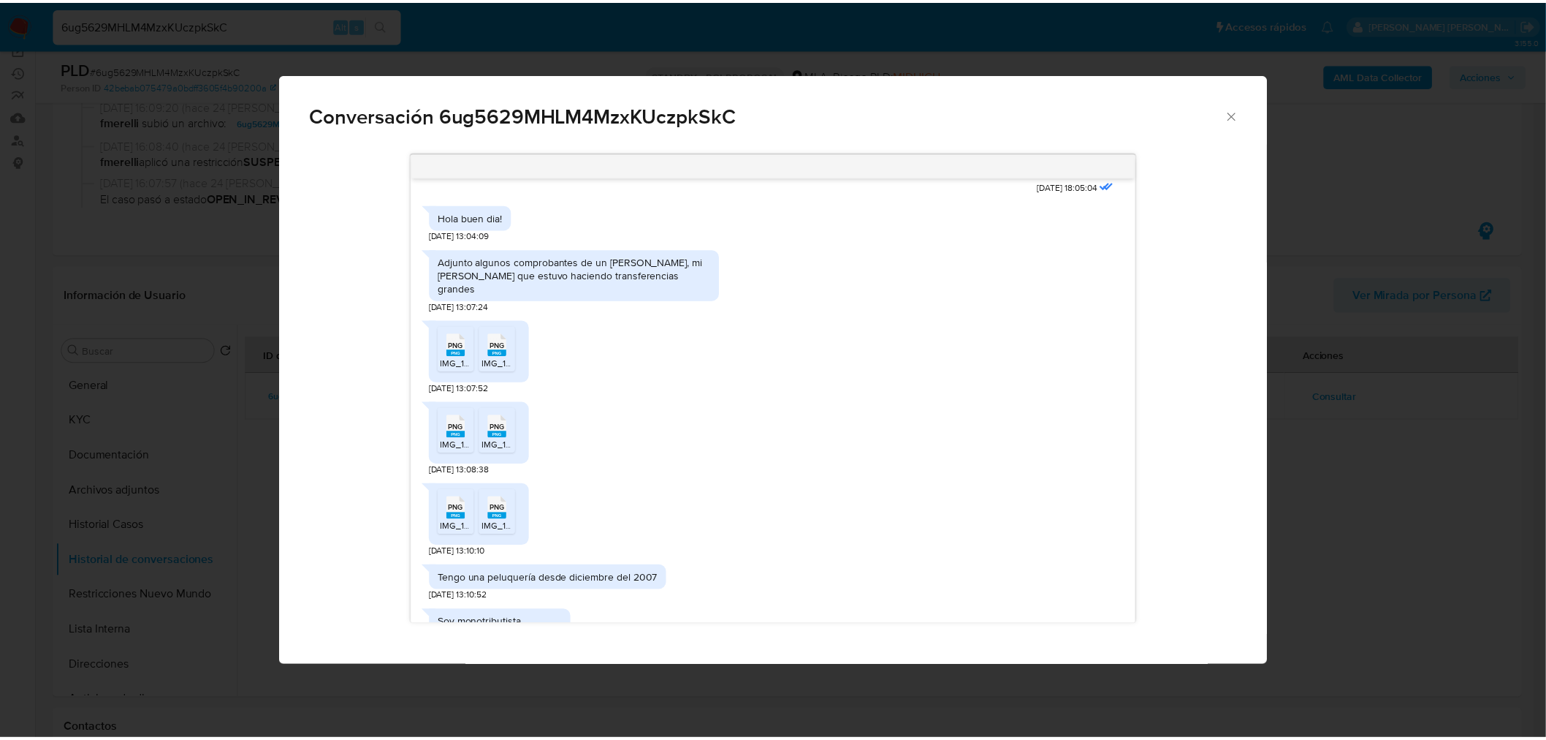
scroll to position [715, 0]
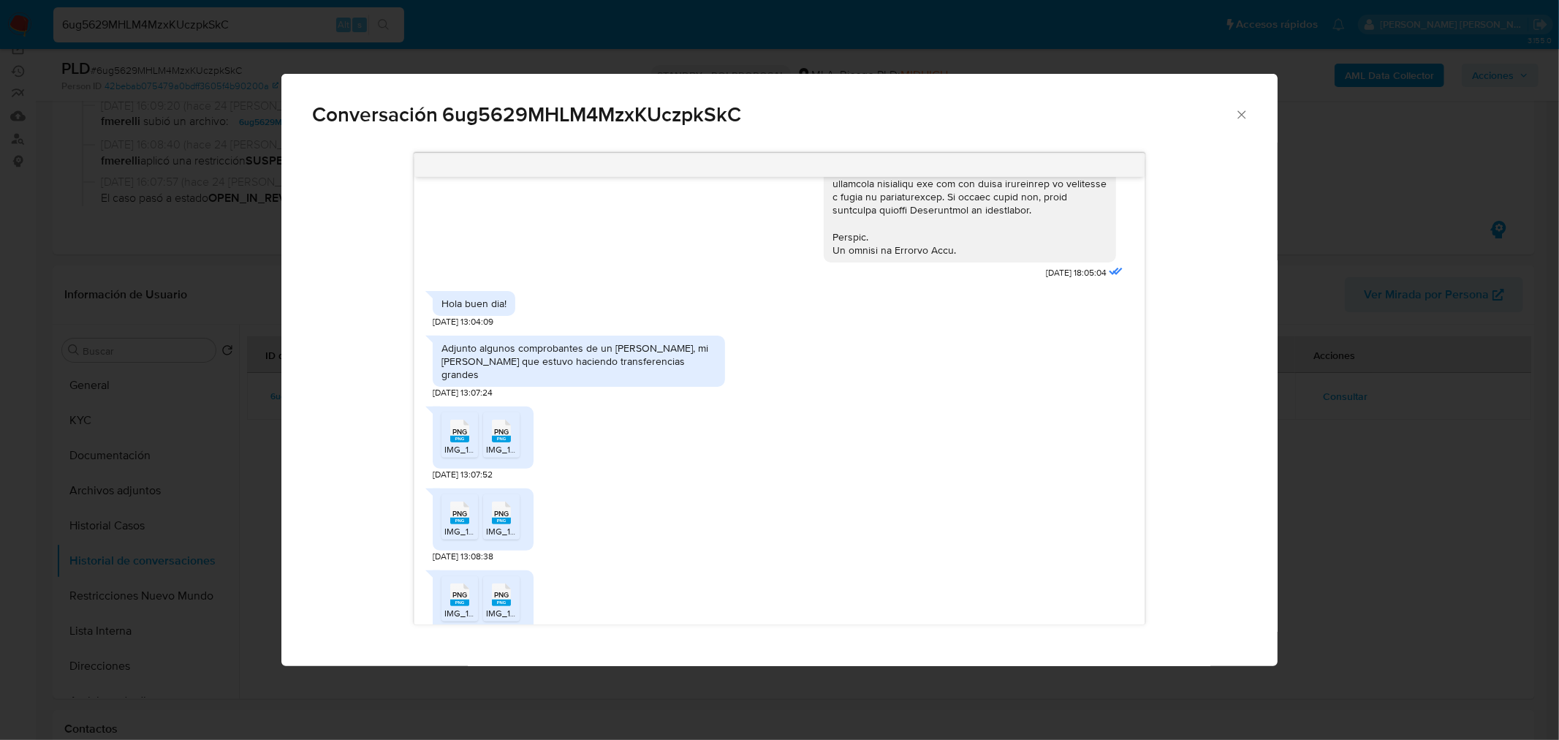
click at [1368, 550] on div "Conversación 6ug5629MHLM4MzxKUczpkSkC 18/06/2025 18:05:04 Hola buen dia! 20/06/…" at bounding box center [779, 370] width 1559 height 740
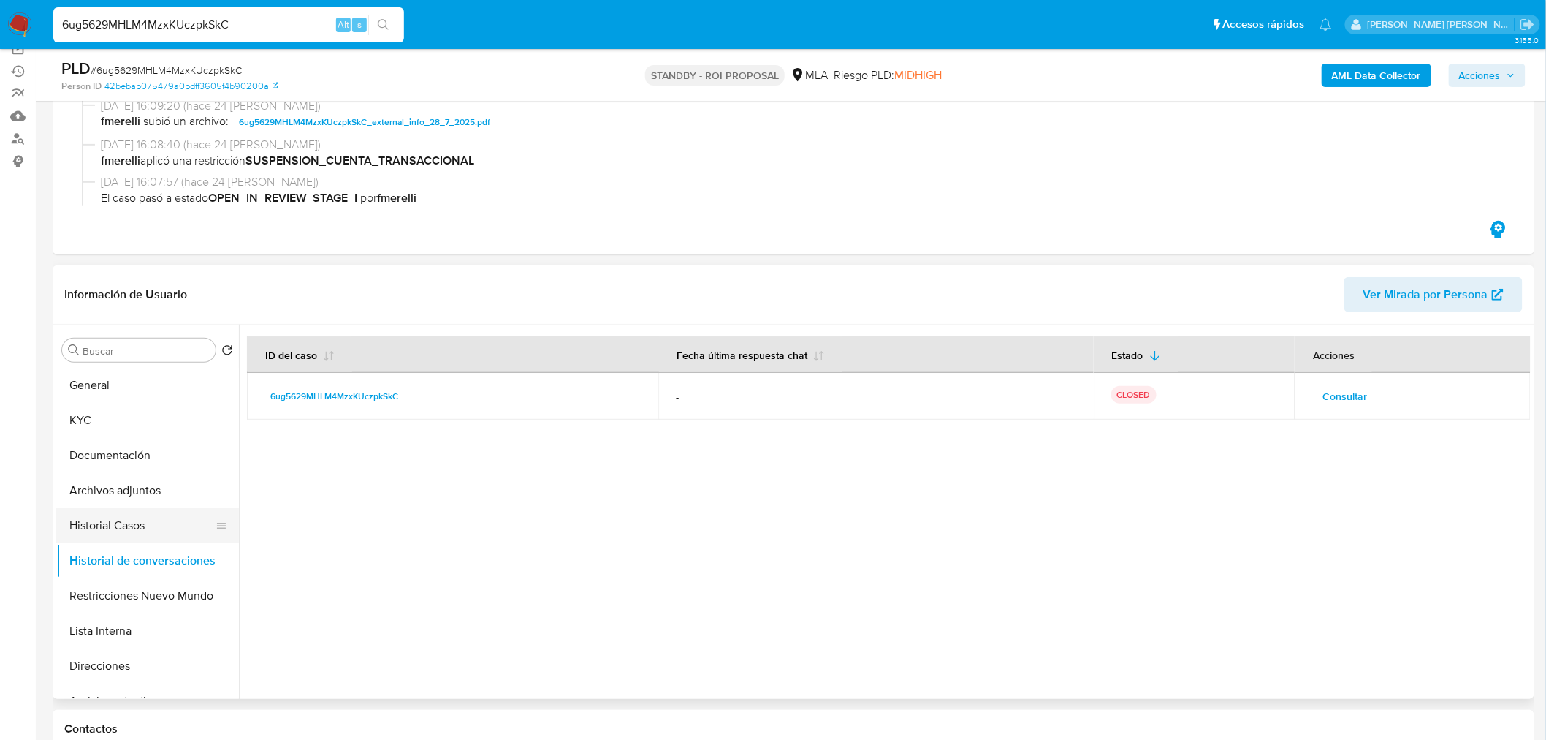
click at [104, 528] on button "Historial Casos" at bounding box center [141, 525] width 171 height 35
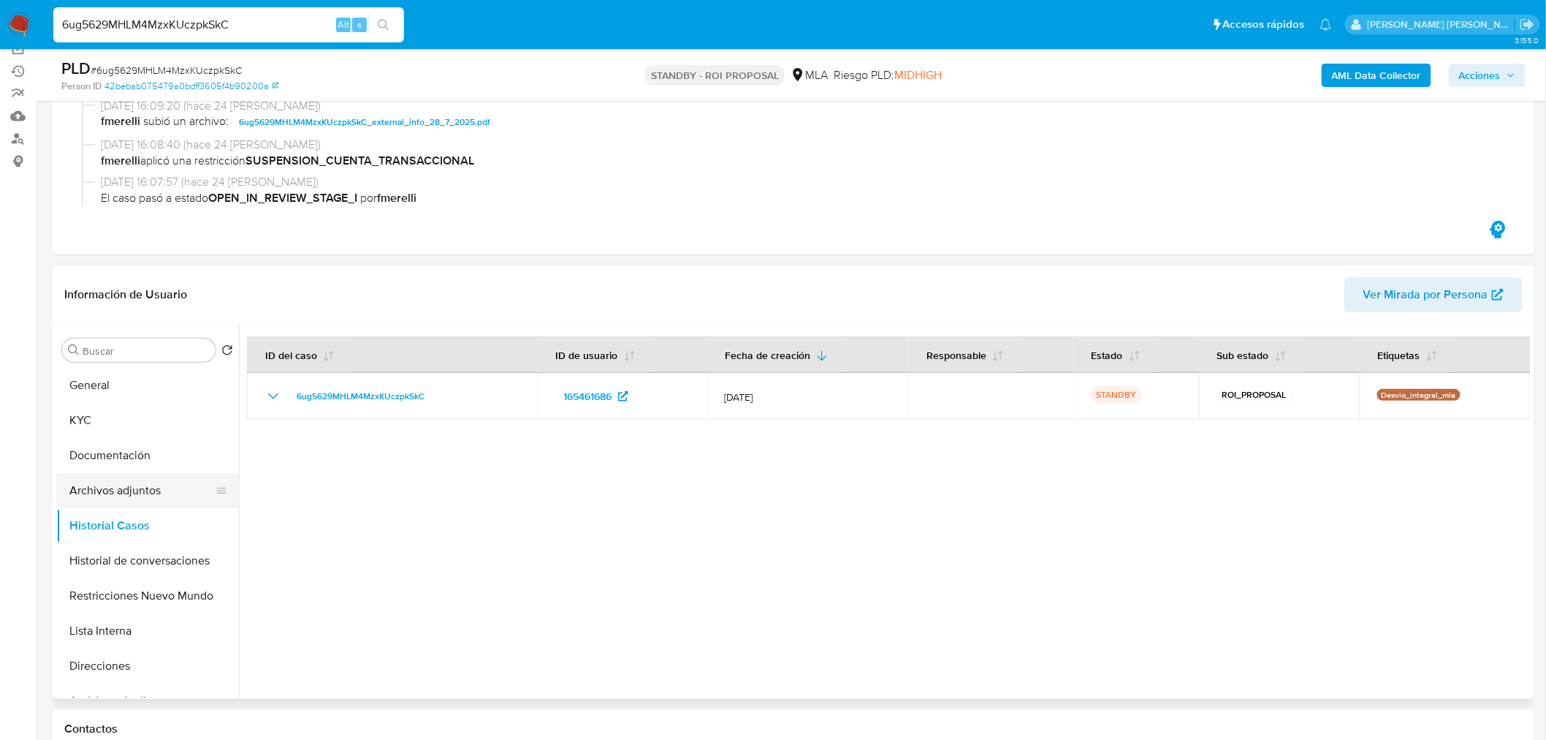
click at [111, 490] on button "Archivos adjuntos" at bounding box center [141, 490] width 171 height 35
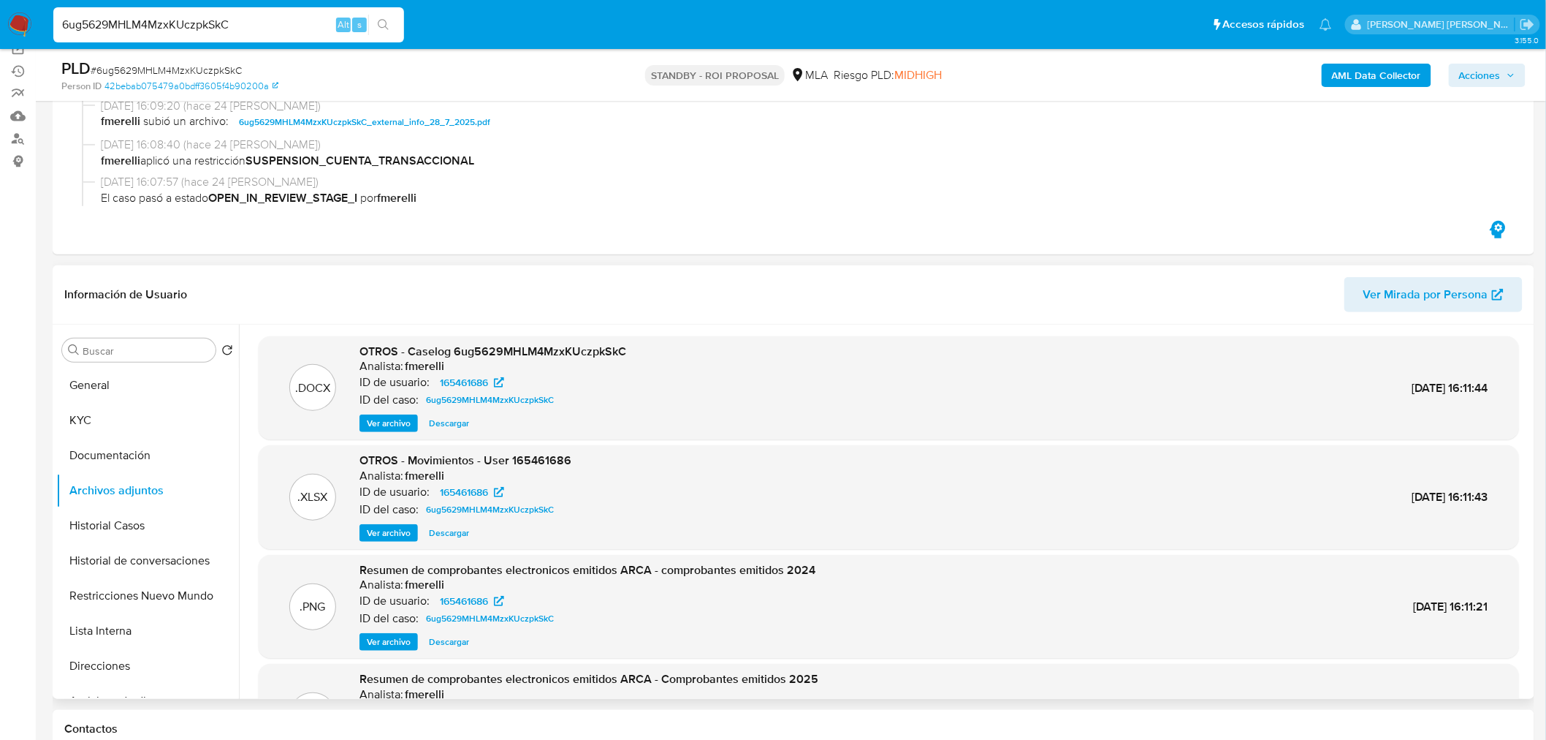
scroll to position [81, 0]
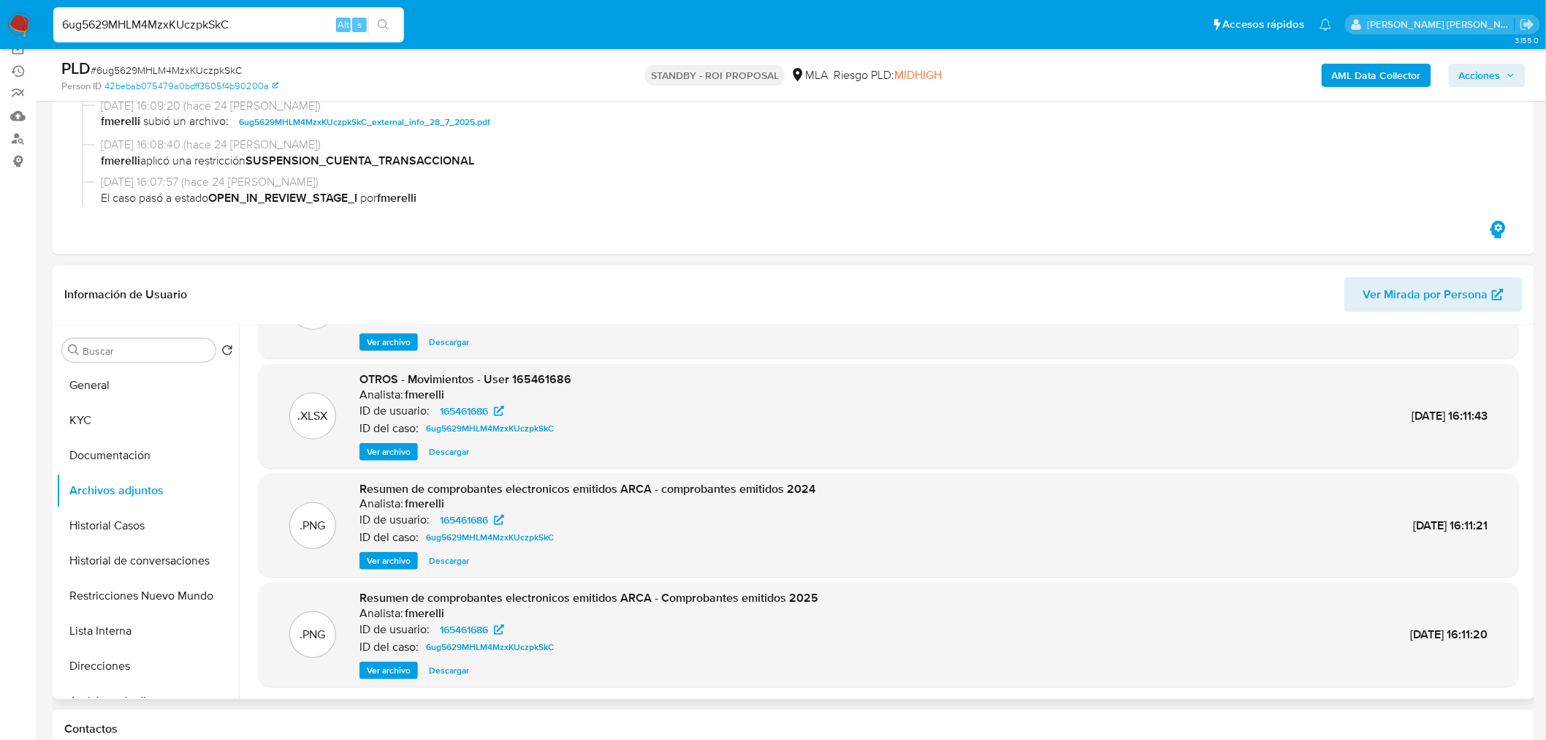
click at [392, 666] on span "Ver archivo" at bounding box center [389, 670] width 44 height 15
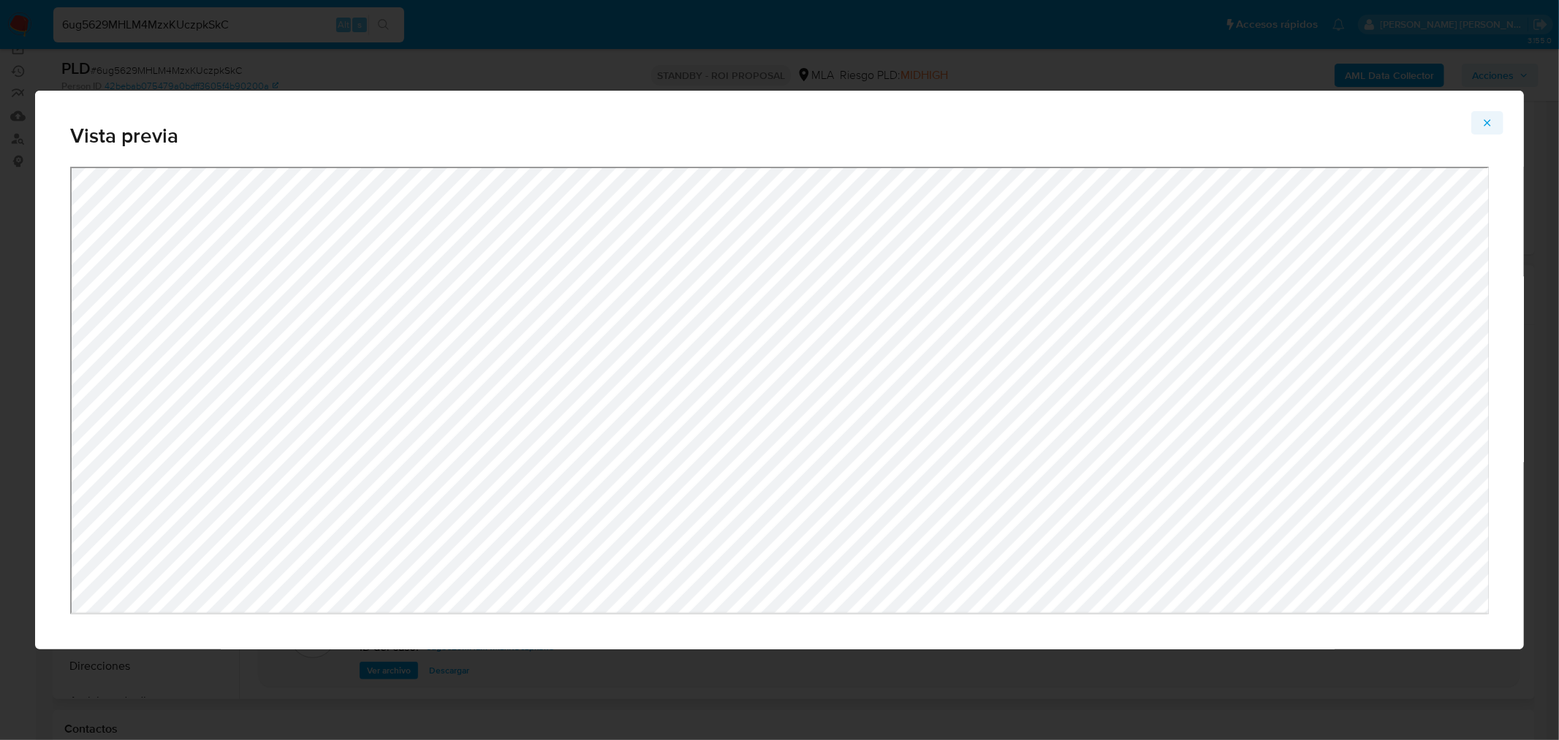
drag, startPoint x: 1478, startPoint y: 127, endPoint x: 1335, endPoint y: 238, distance: 180.2
click at [1477, 132] on button "Attachment preview" at bounding box center [1487, 122] width 32 height 23
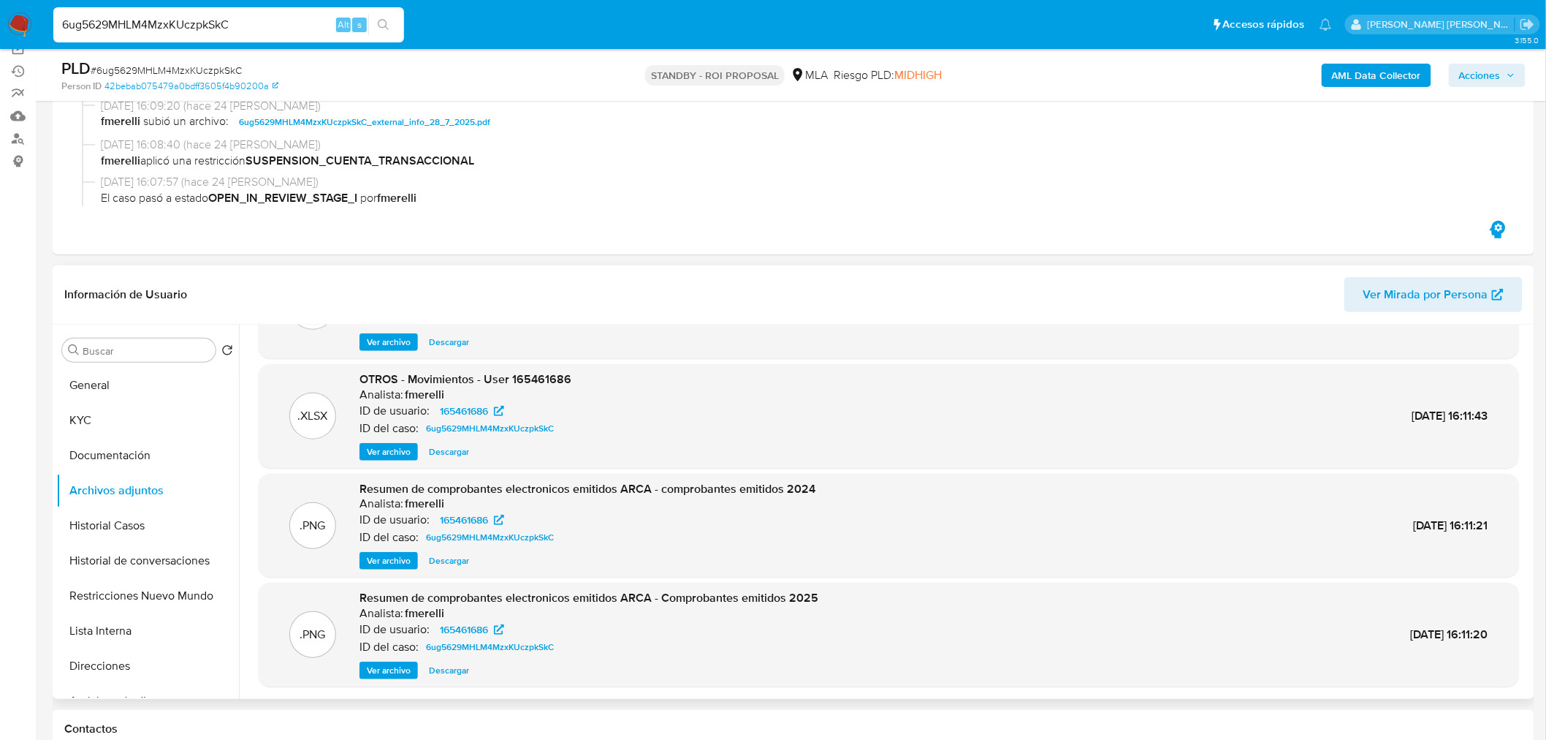
click at [400, 565] on span "Ver archivo" at bounding box center [389, 560] width 44 height 15
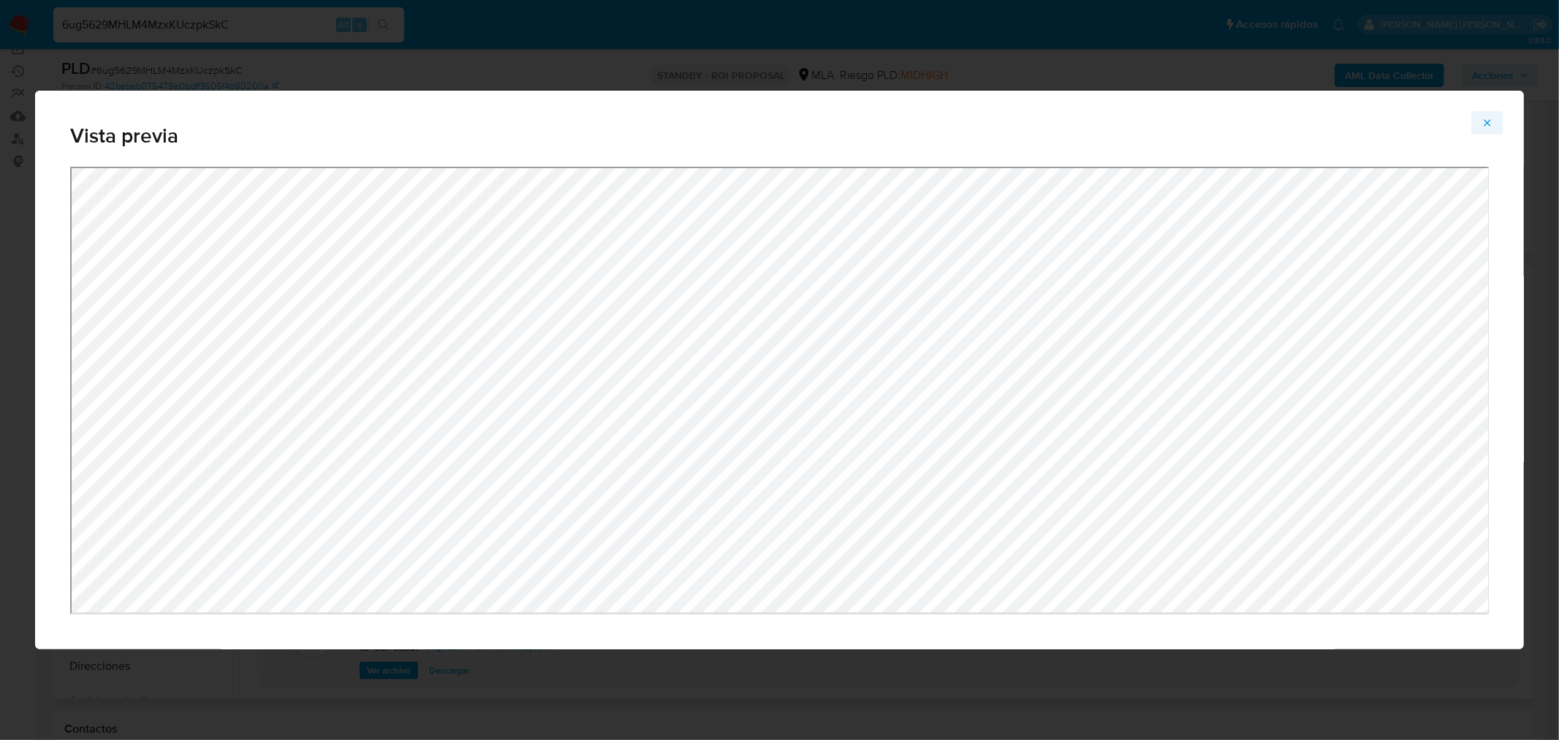
click at [1492, 113] on span "Attachment preview" at bounding box center [1487, 123] width 12 height 20
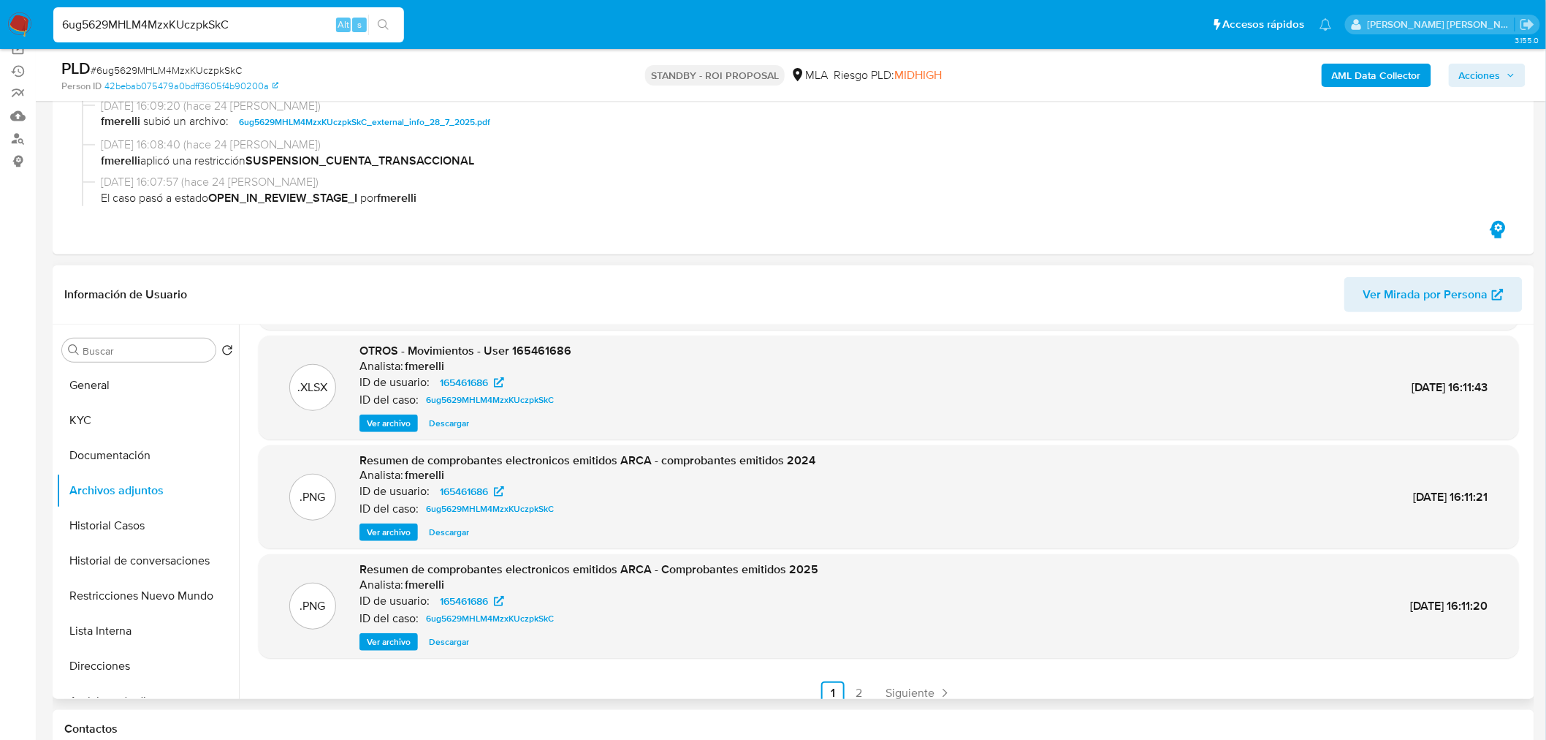
scroll to position [122, 0]
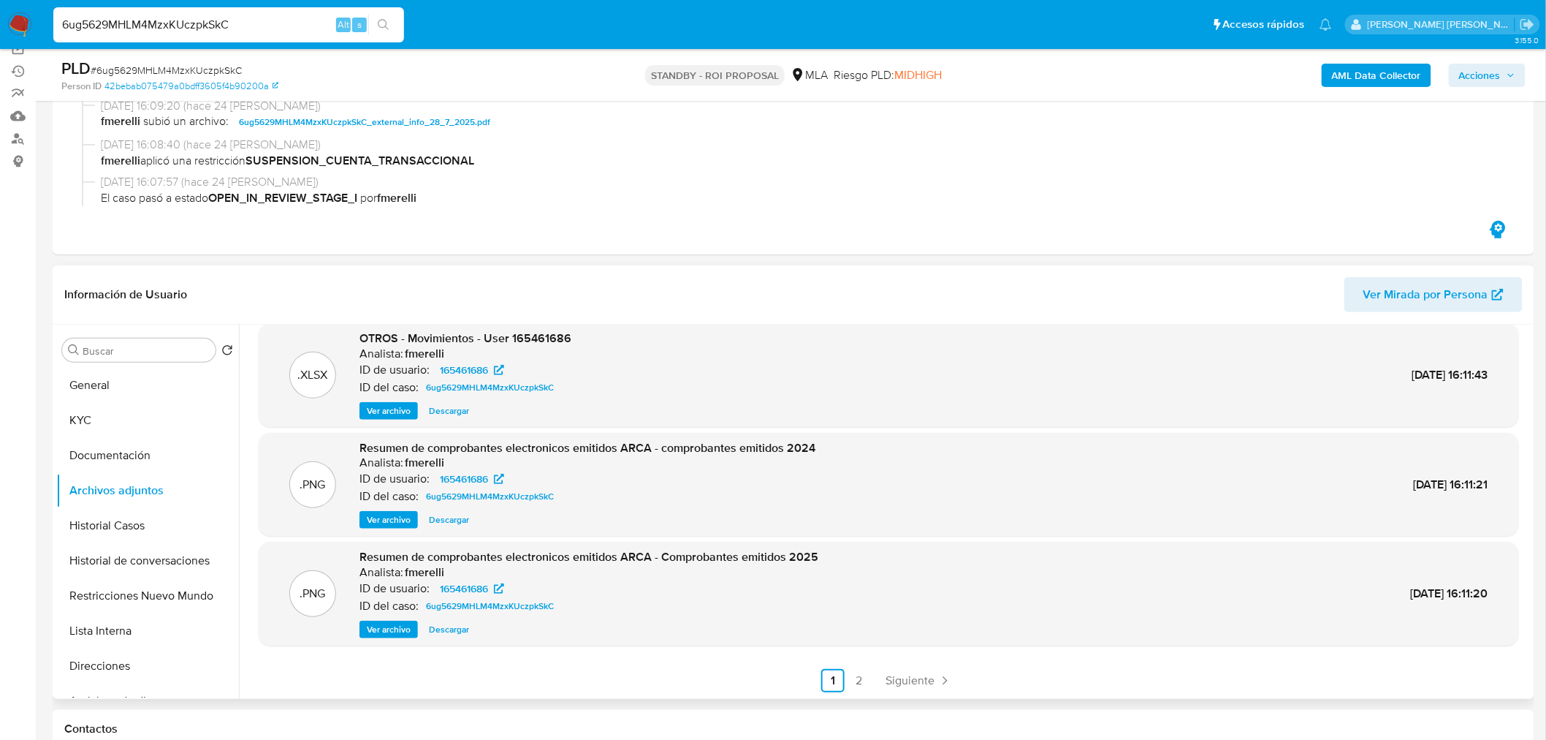
click at [852, 681] on link "2" at bounding box center [859, 680] width 23 height 23
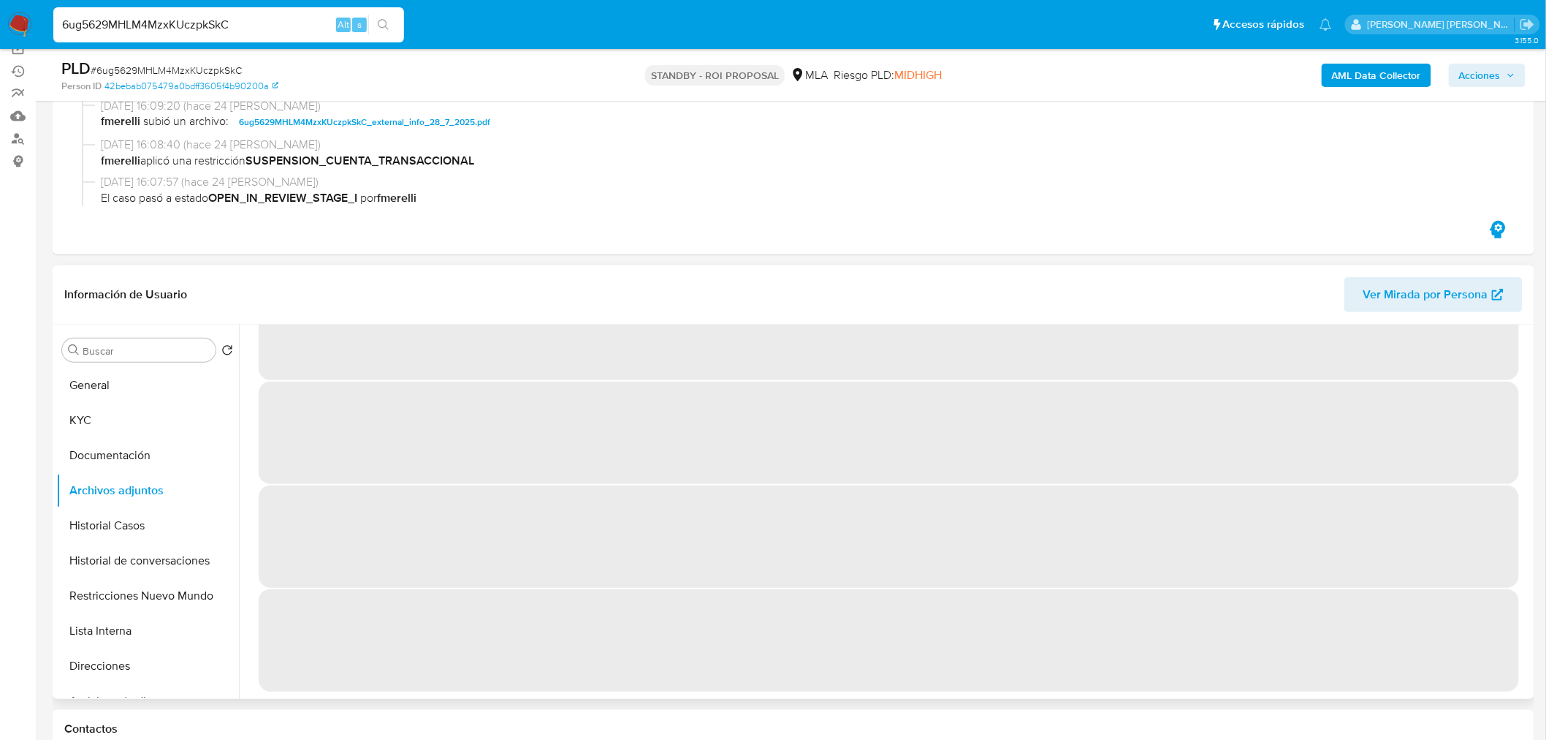
scroll to position [0, 0]
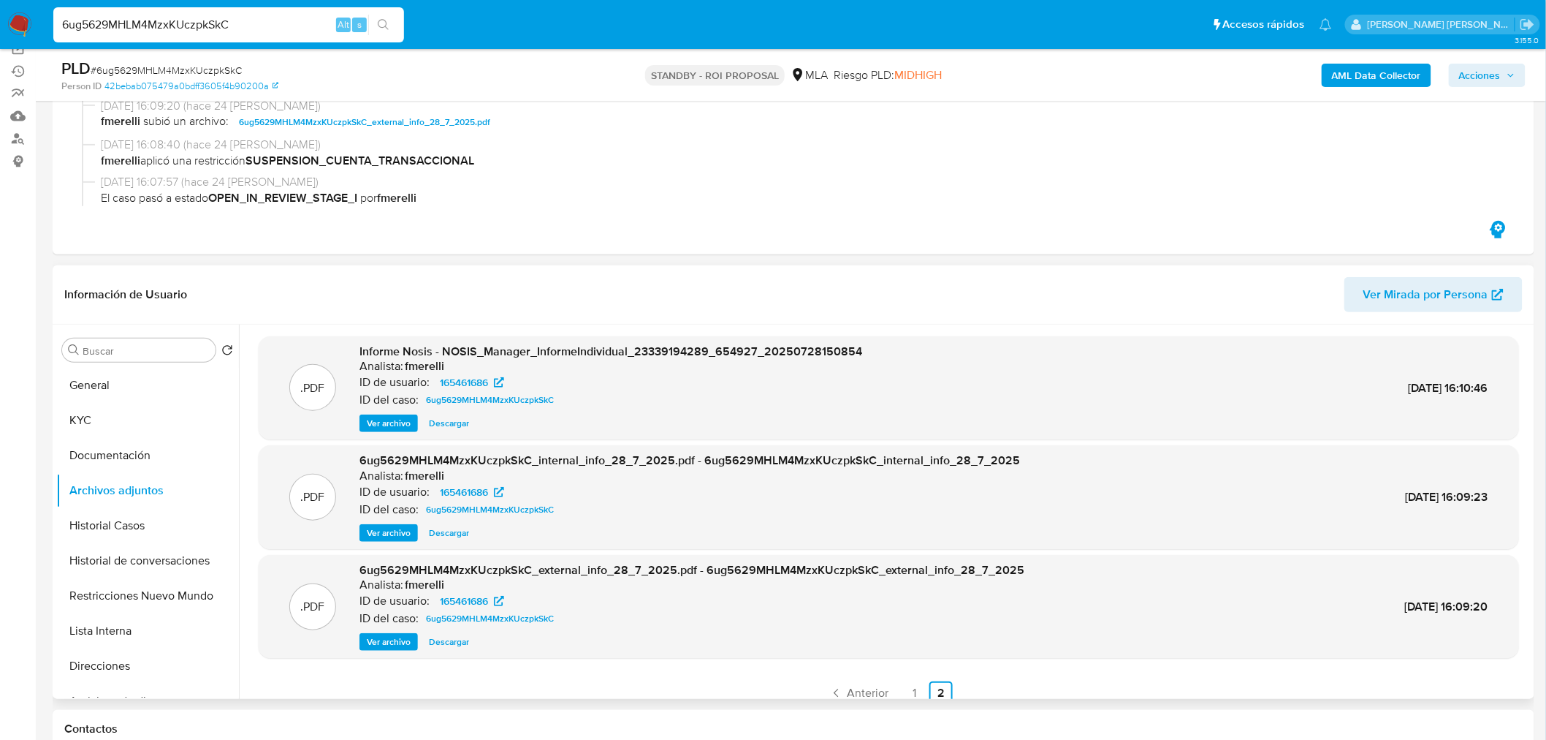
click at [908, 683] on link "1" at bounding box center [914, 692] width 23 height 23
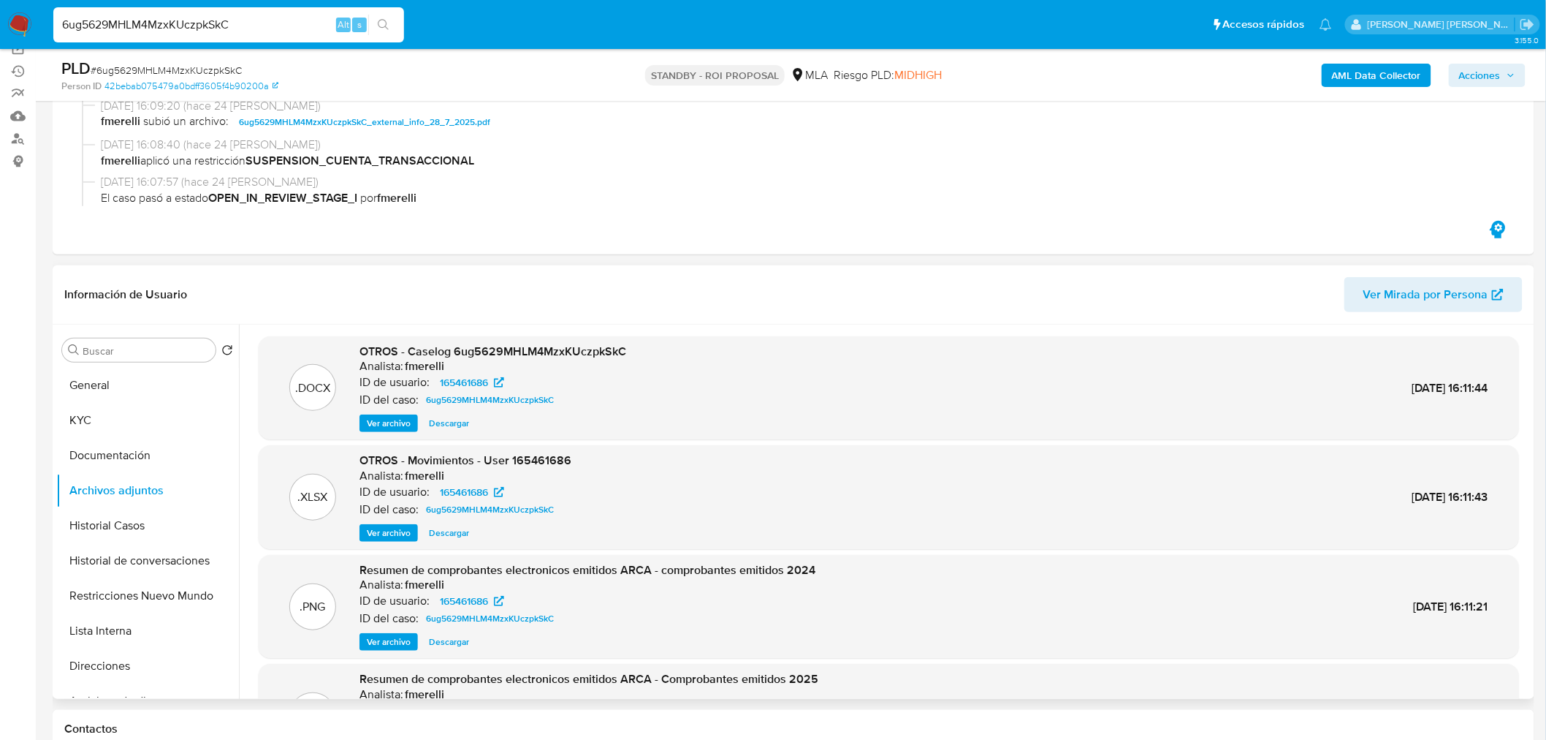
click at [439, 419] on span "Descargar" at bounding box center [449, 423] width 40 height 15
drag, startPoint x: 707, startPoint y: 358, endPoint x: 409, endPoint y: 357, distance: 297.4
click at [409, 357] on div ".DOCX OTROS - Caselog 6ug5629MHLM4MzxKUczpkSkC Analista: fmerelli ID de usuario…" at bounding box center [889, 387] width 1246 height 89
copy div "Analista: f"
drag, startPoint x: 408, startPoint y: 347, endPoint x: 639, endPoint y: 349, distance: 231.7
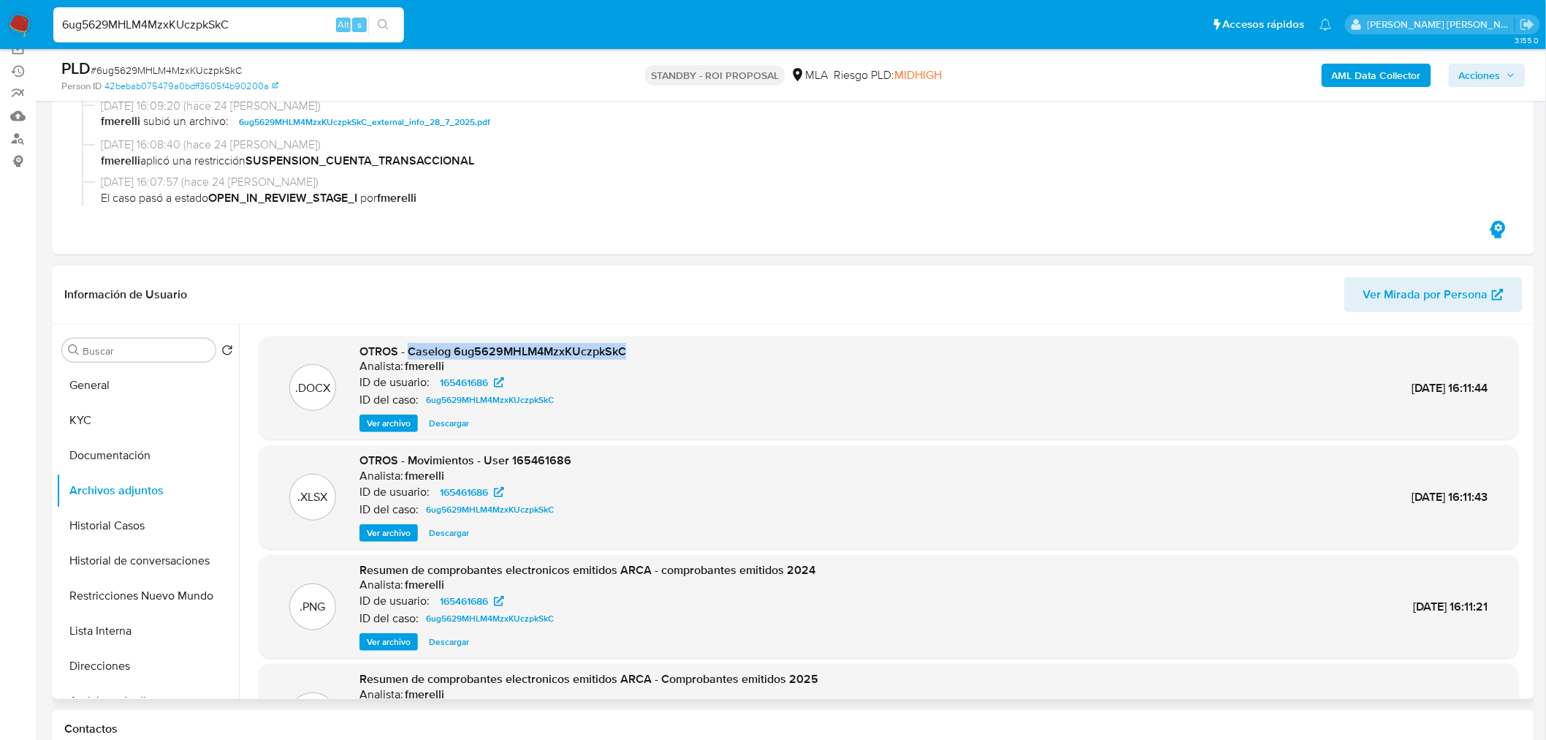
click at [639, 349] on div ".DOCX OTROS - Caselog 6ug5629MHLM4MzxKUczpkSkC Analista: fmerelli ID de usuario…" at bounding box center [889, 387] width 1246 height 89
copy span "Caselog 6ug5629MHLM4MzxKUczpkSkC"
click at [113, 11] on div "6ug5629MHLM4MzxKUczpkSkC Alt s" at bounding box center [228, 24] width 351 height 35
click at [119, 25] on input "6ug5629MHLM4MzxKUczpkSkC" at bounding box center [228, 24] width 351 height 19
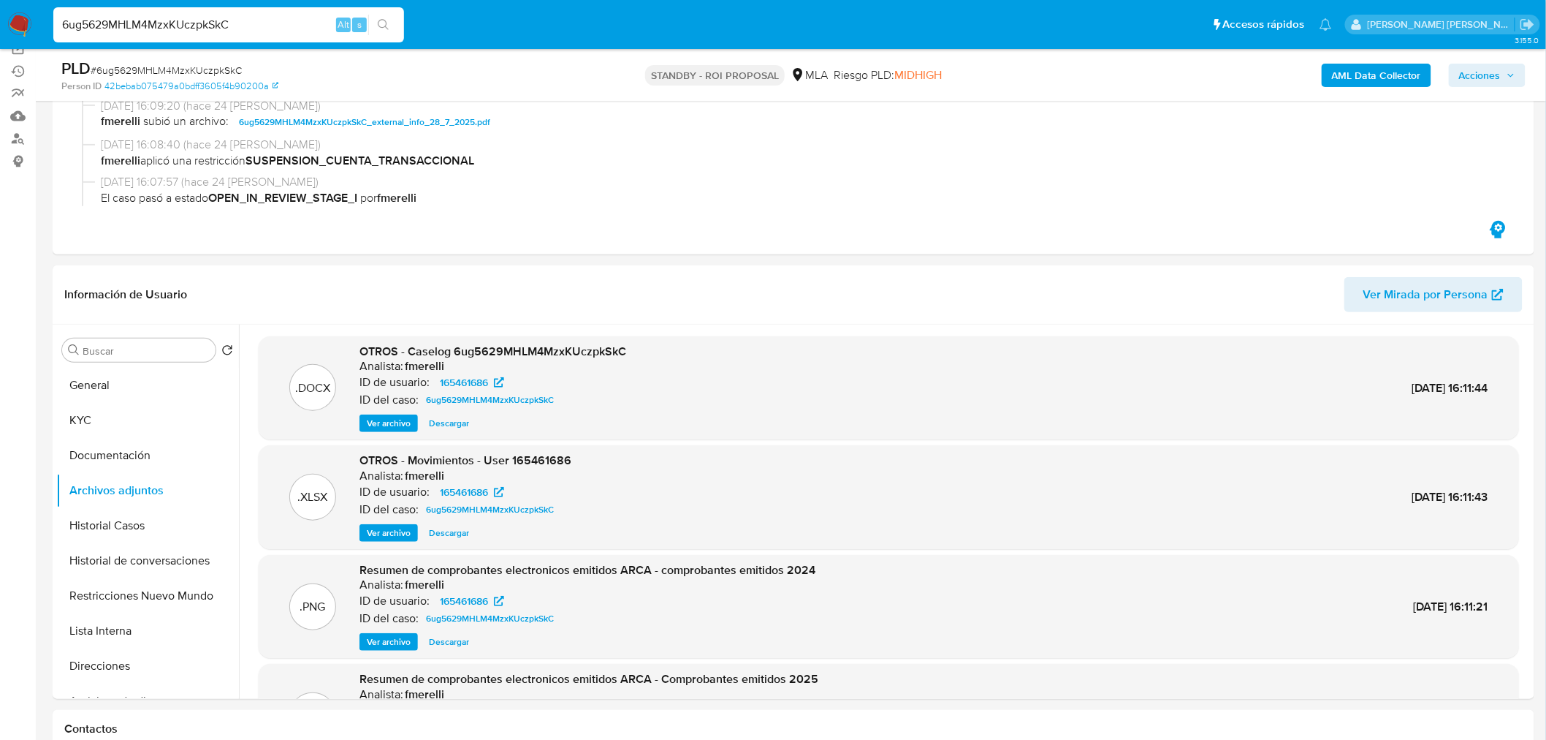
paste input "DeF5iOunNrSxLWQzF0RUxzzq"
type input "DeF5iOunNrSxLWQzF0RUxzzq"
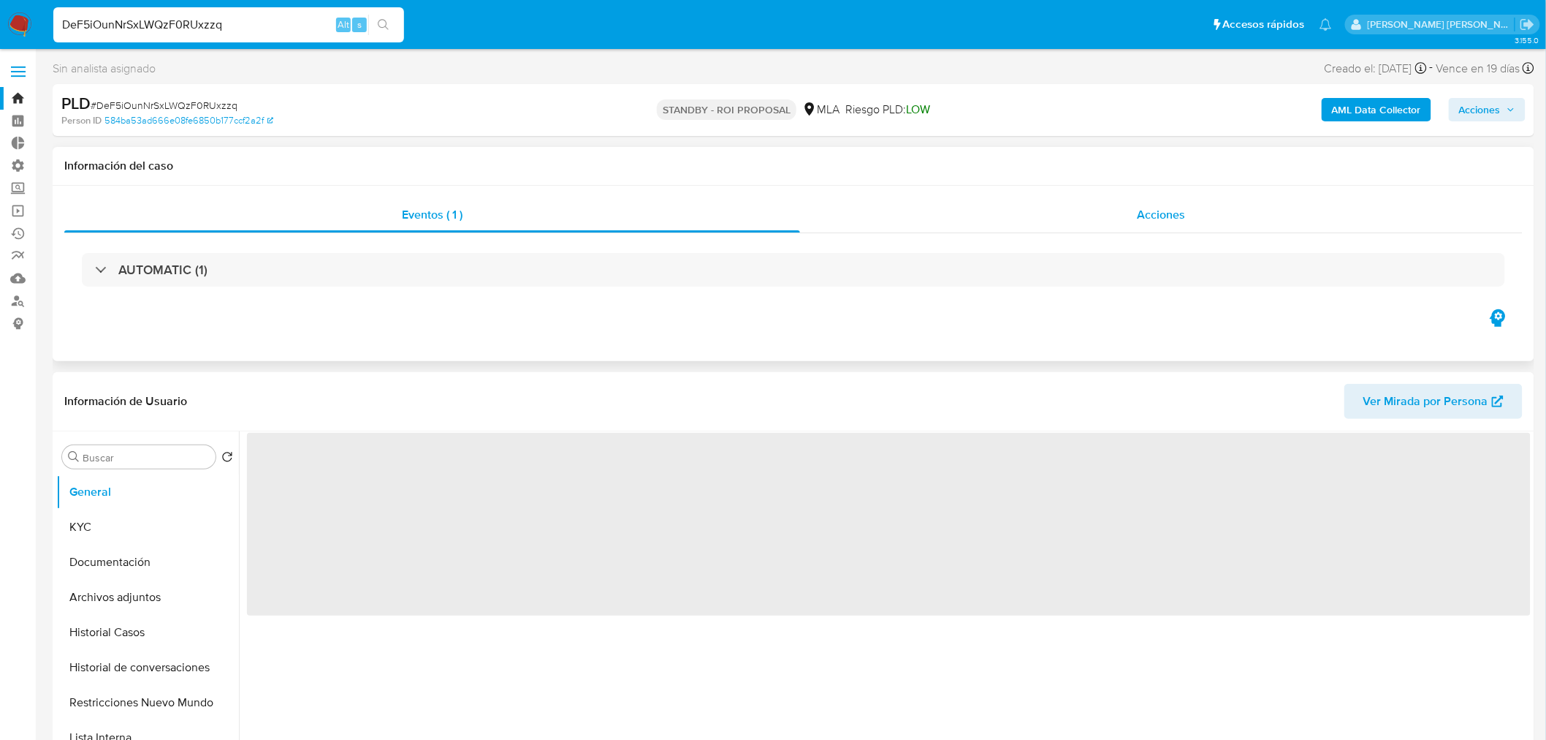
drag, startPoint x: 1214, startPoint y: 201, endPoint x: 1226, endPoint y: 218, distance: 20.9
click at [1214, 201] on div "Acciones" at bounding box center [1161, 214] width 723 height 35
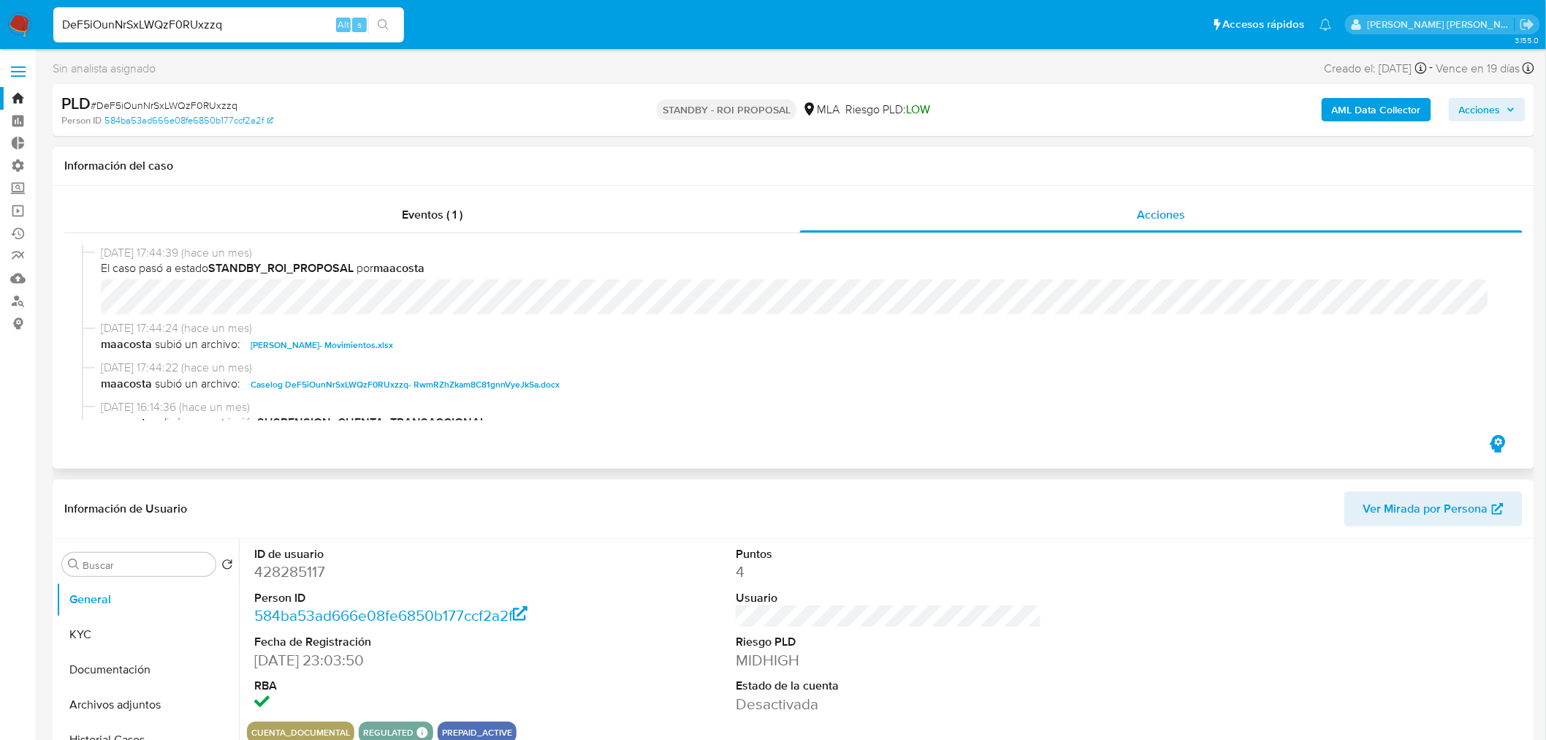
select select "10"
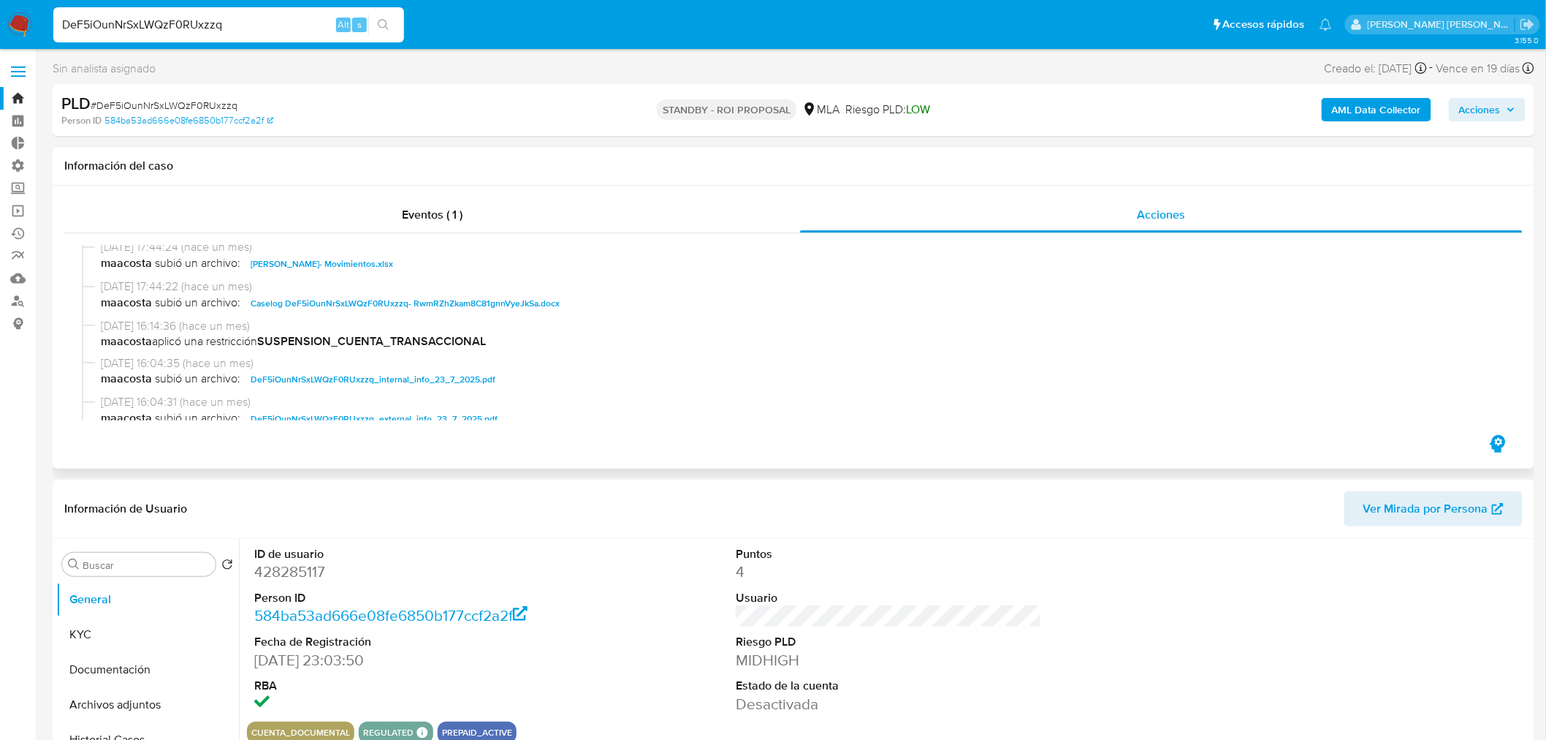
click at [531, 303] on span "Caselog DeF5iOunNrSxLWQzF0RUxzzq- RwmRZhZkam8C81gnnVyeJkSa.docx" at bounding box center [405, 304] width 309 height 18
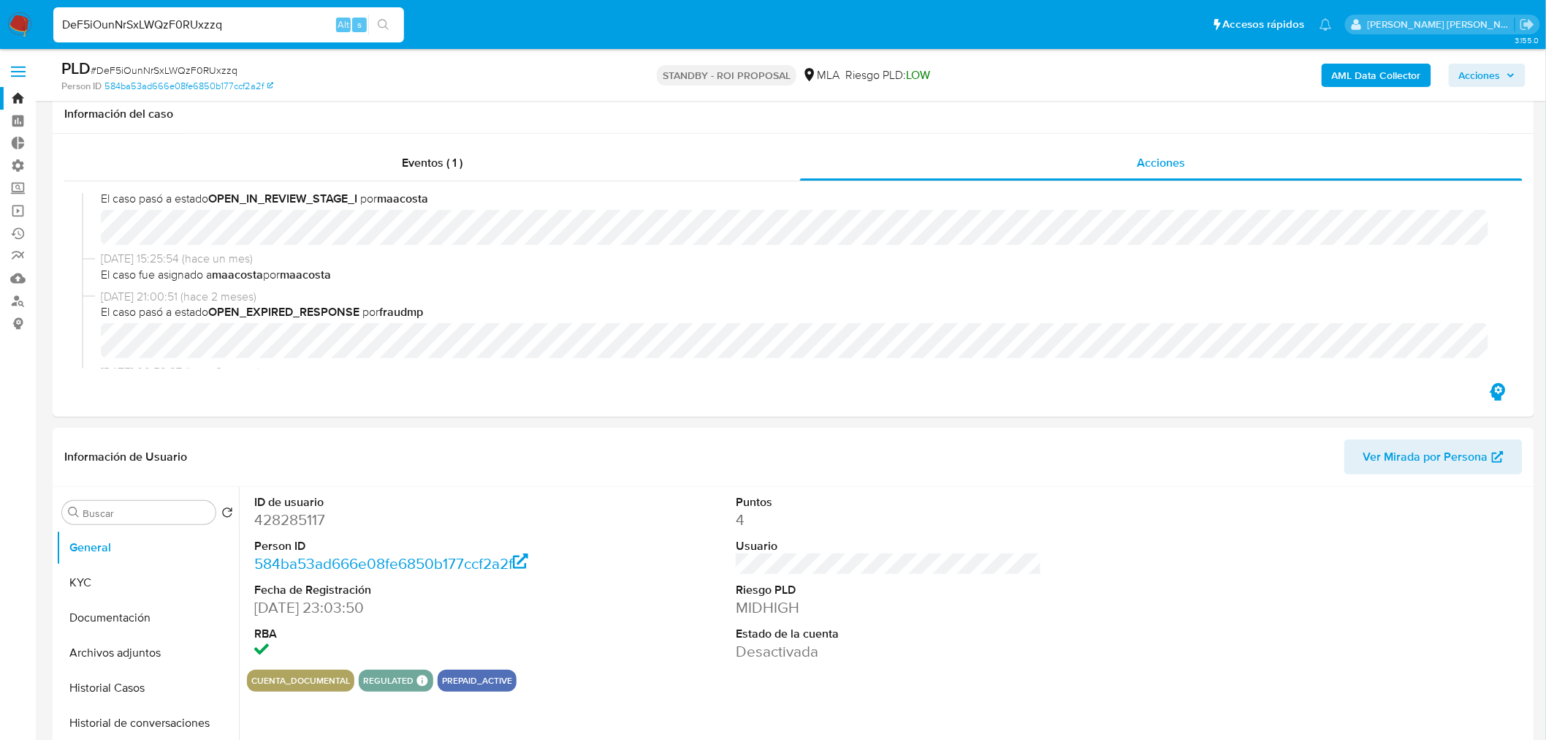
scroll to position [243, 0]
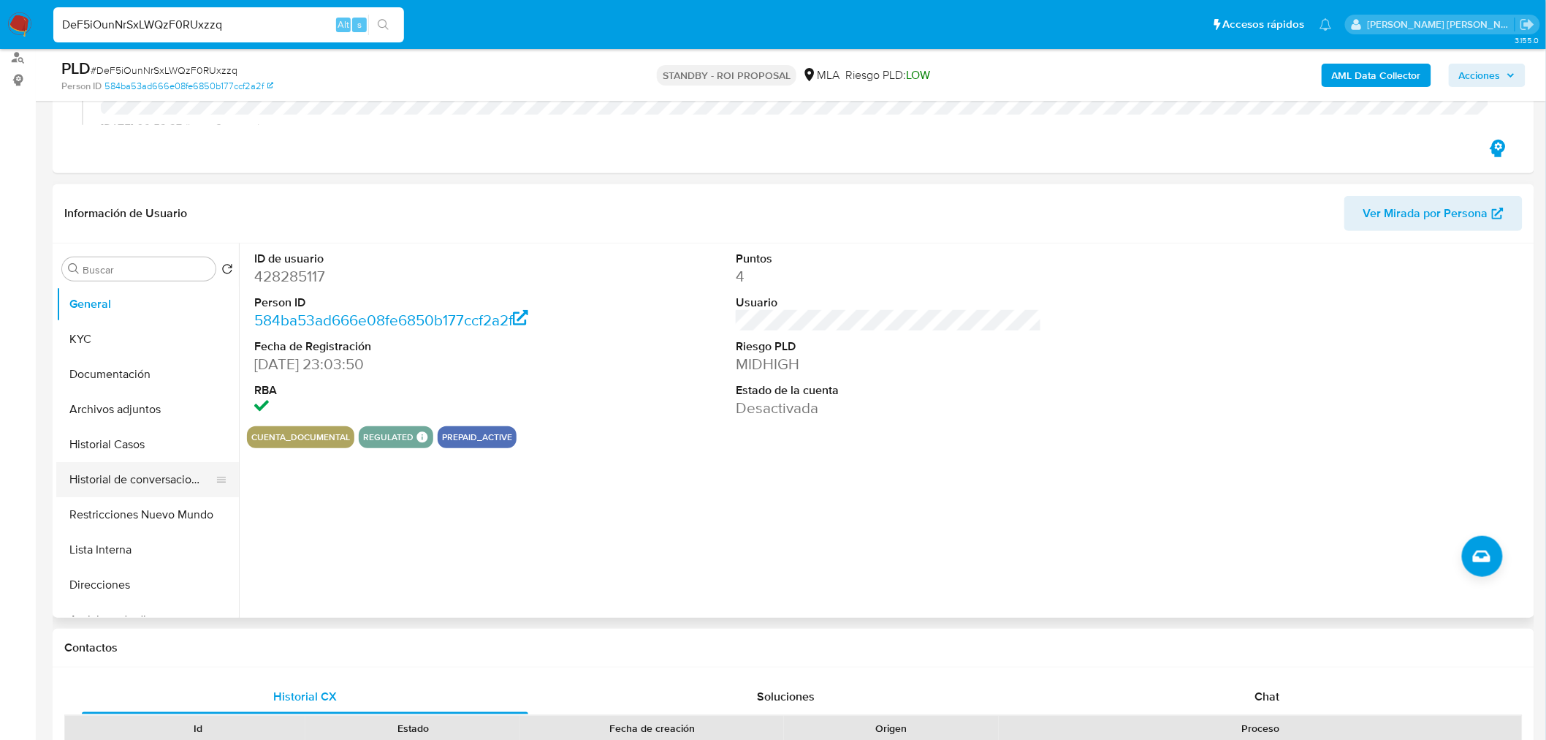
drag, startPoint x: 122, startPoint y: 452, endPoint x: 158, endPoint y: 465, distance: 38.1
click at [122, 453] on button "Historial Casos" at bounding box center [147, 444] width 183 height 35
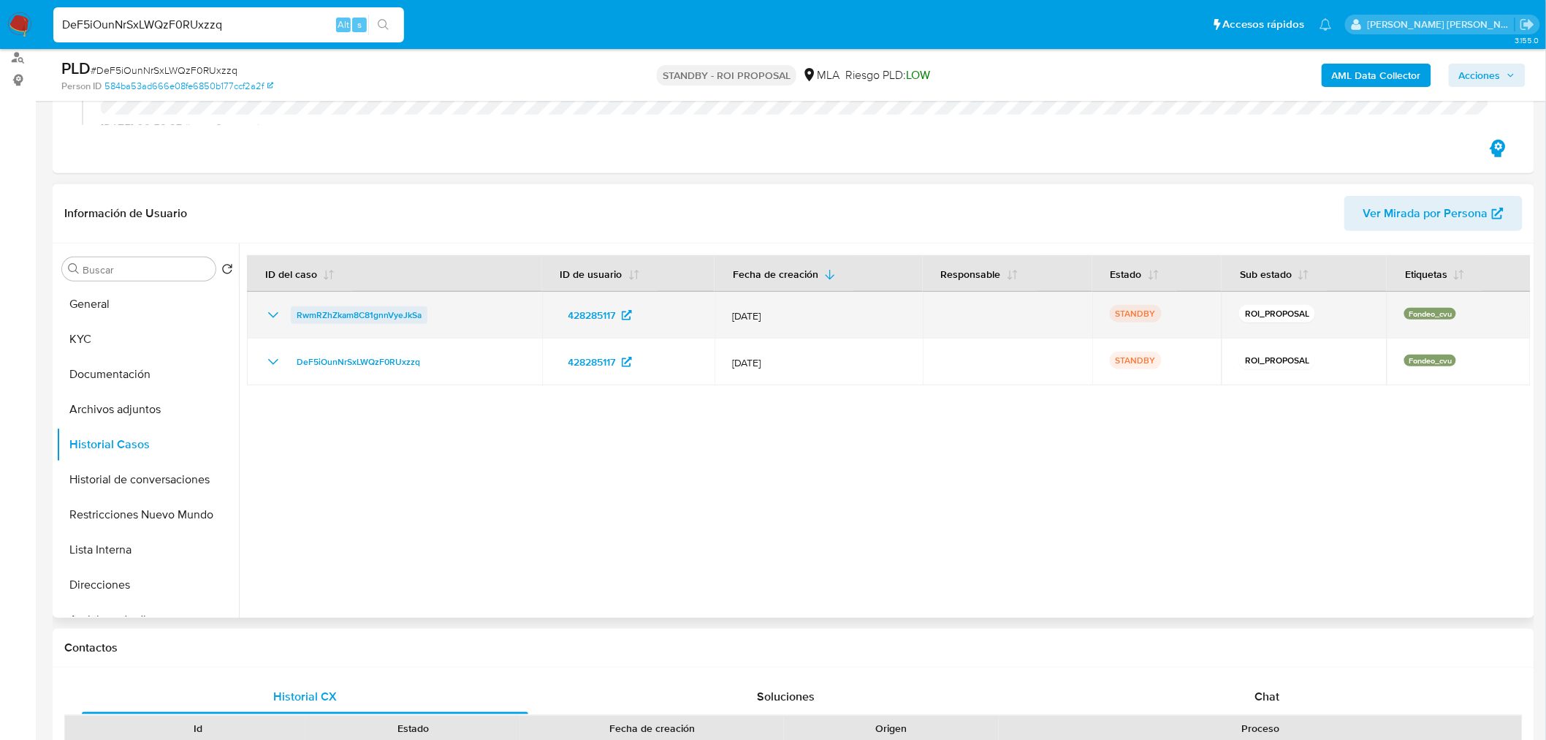
click at [369, 311] on span "RwmRZhZkam8C81gnnVyeJkSa" at bounding box center [359, 315] width 125 height 18
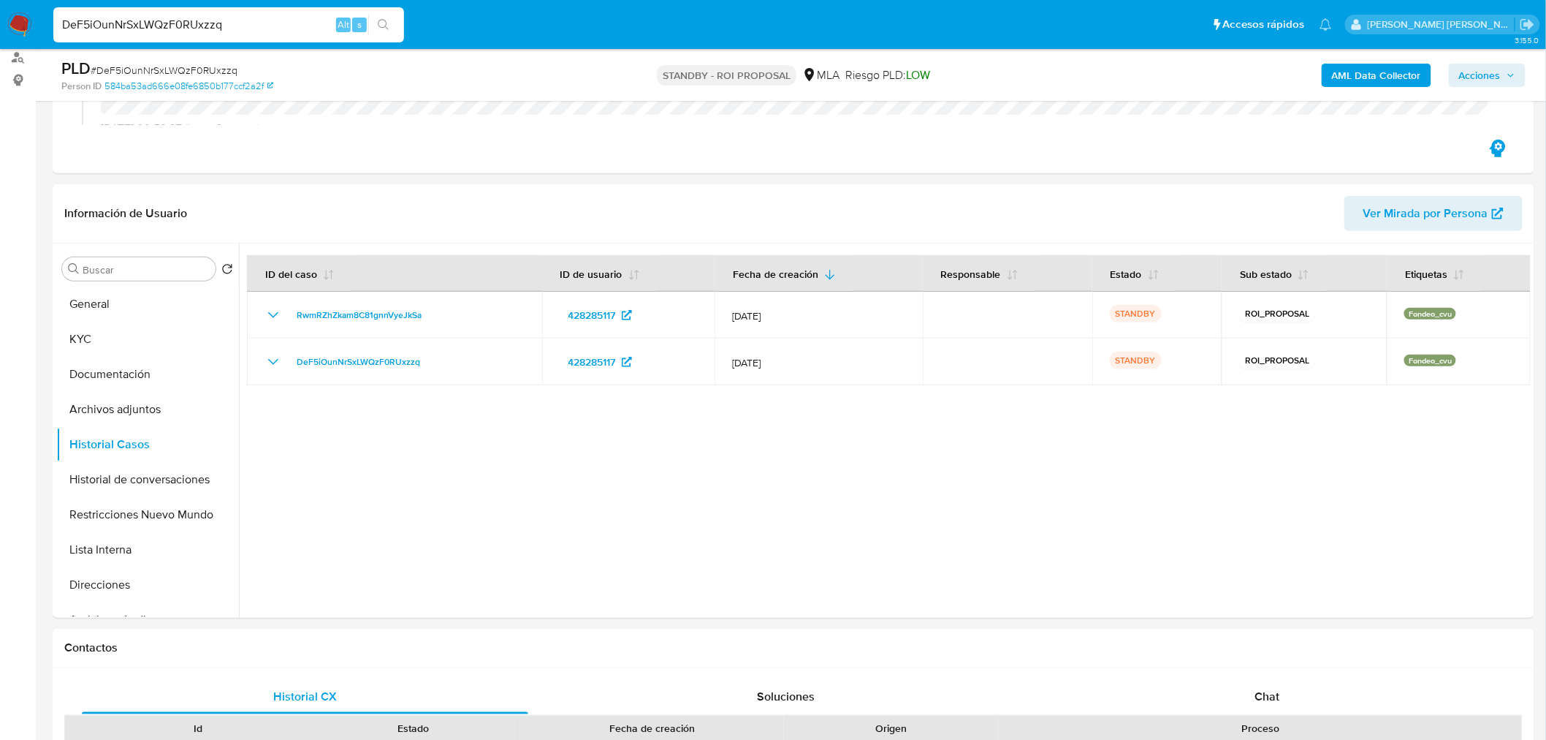
click at [205, 26] on input "DeF5iOunNrSxLWQzF0RUxzzq" at bounding box center [228, 24] width 351 height 19
paste input "2oCHF6CU4qbl4hDxPp3OqC7F"
type input "2oCHF6CU4qbl4hDxPp3OqC7F"
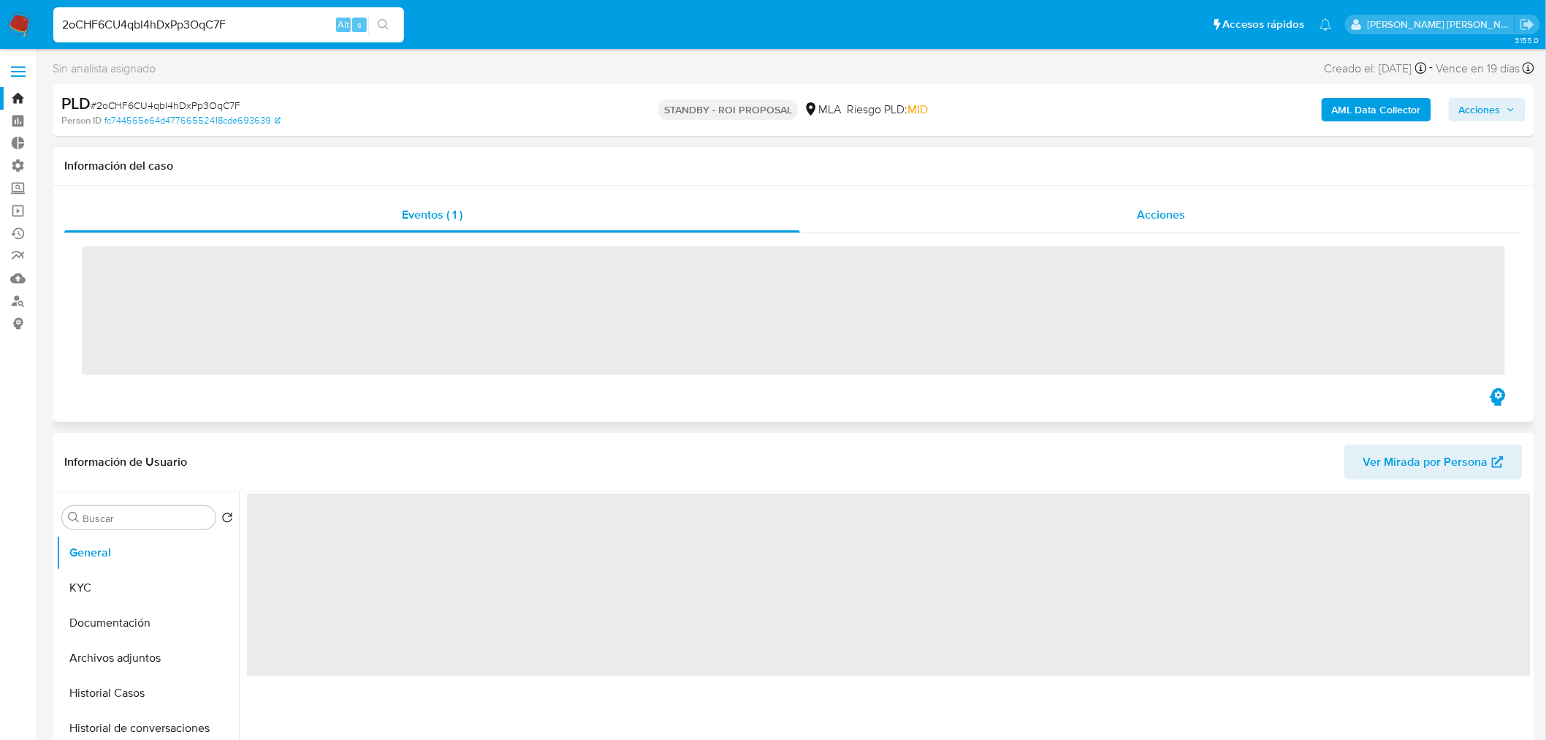
click at [1184, 208] on span "Acciones" at bounding box center [1161, 214] width 48 height 17
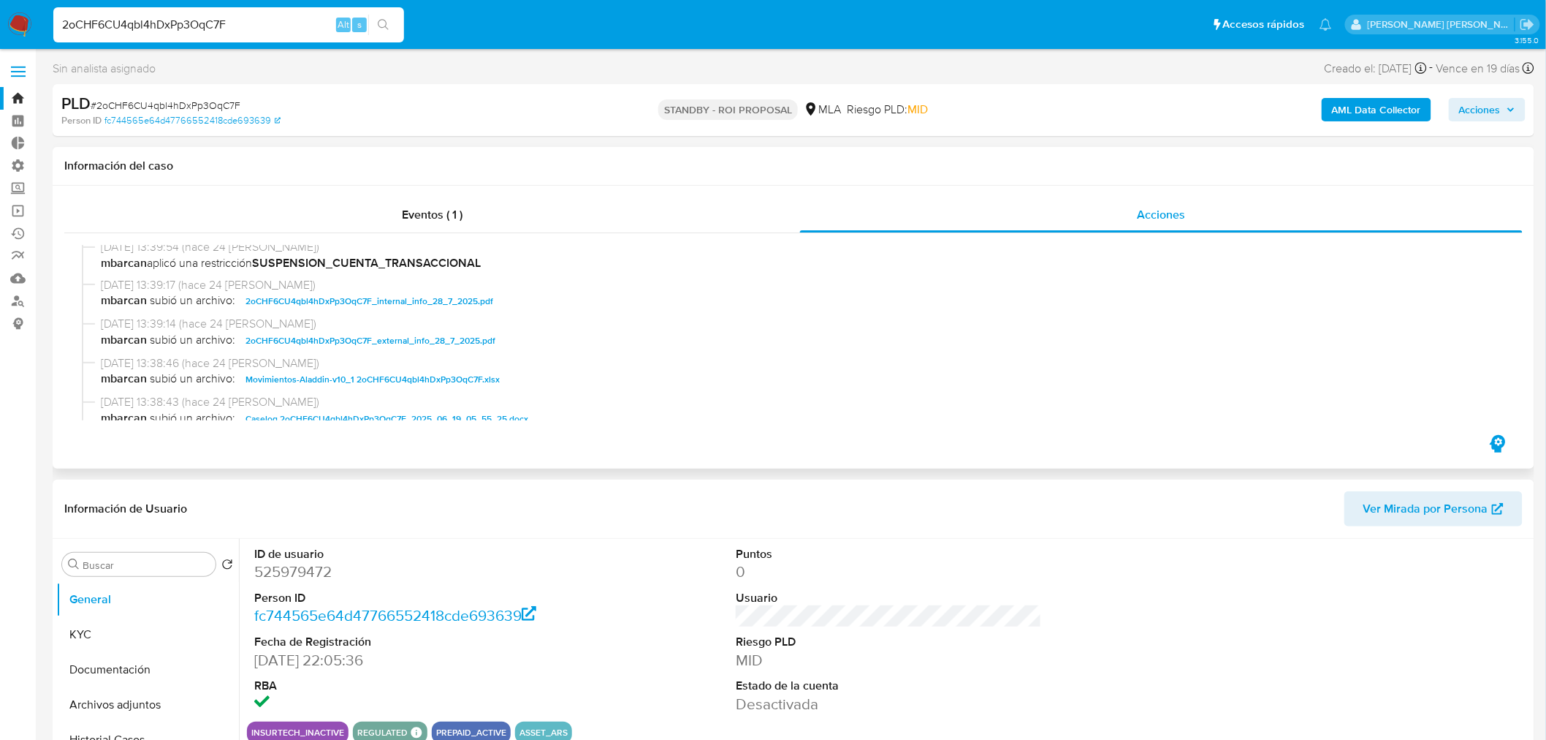
select select "10"
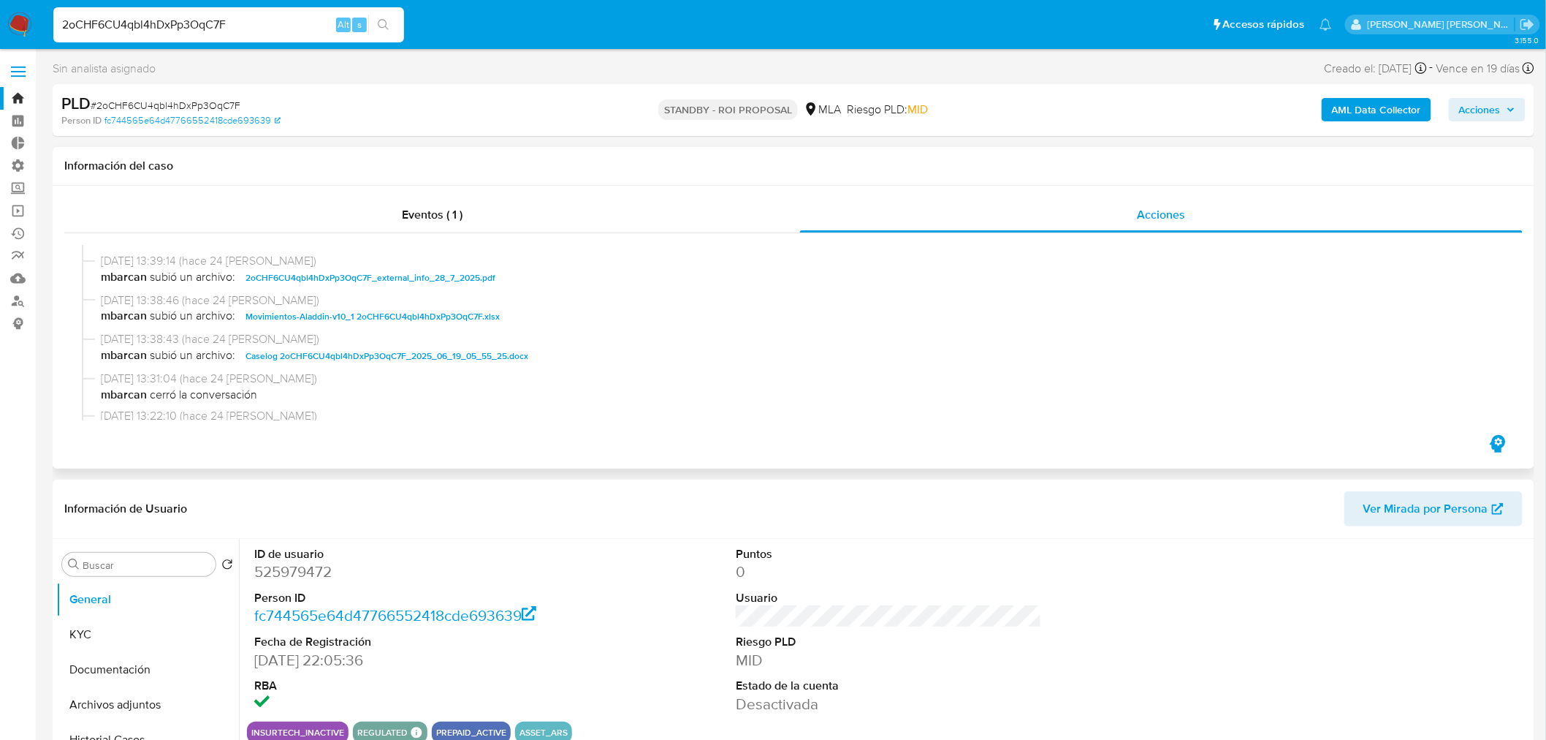
scroll to position [162, 0]
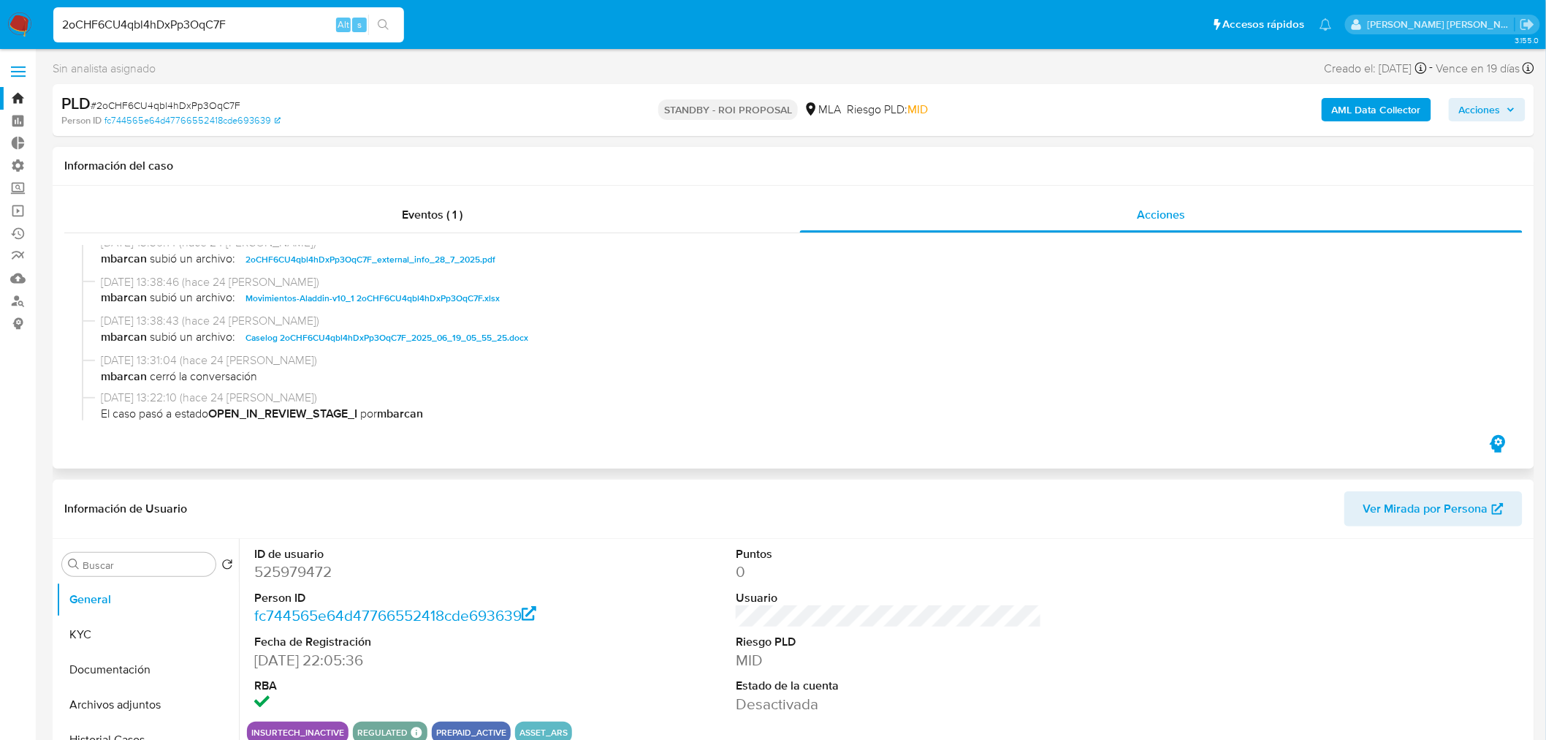
click at [420, 329] on span "Caselog 2oCHF6CU4qbl4hDxPp3OqC7F_2025_06_19_05_55_25.docx" at bounding box center [387, 338] width 283 height 18
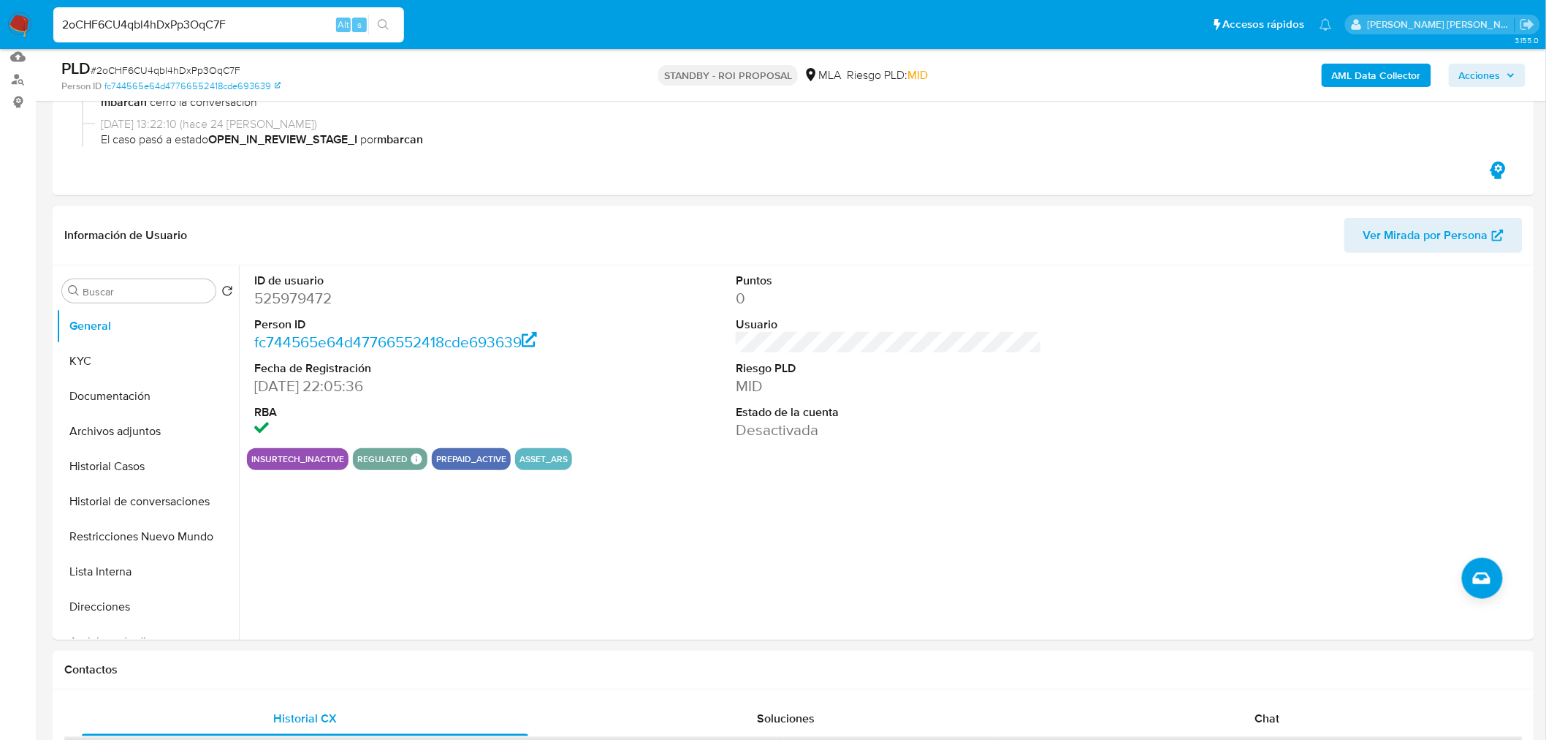
scroll to position [243, 0]
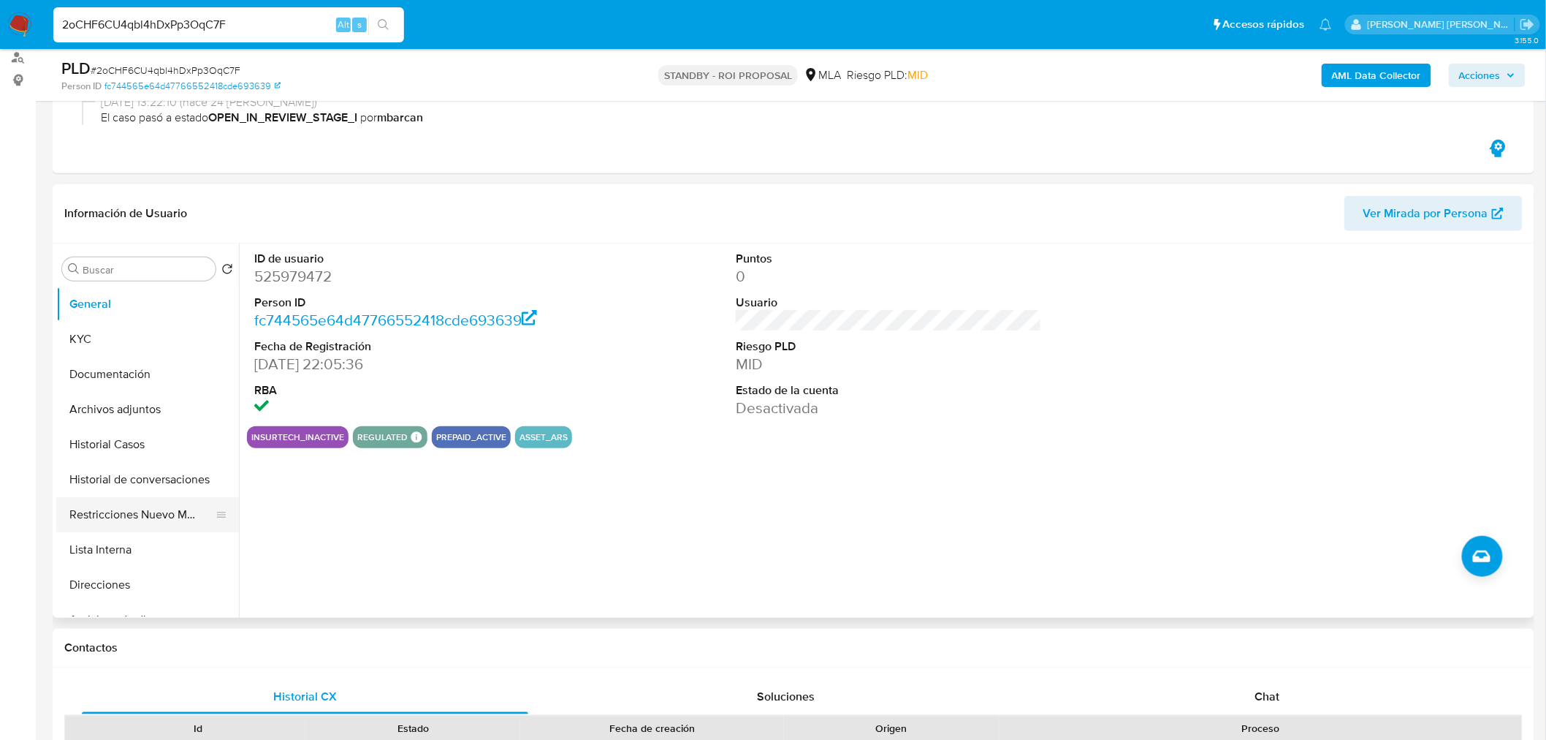
click at [141, 519] on button "Restricciones Nuevo Mundo" at bounding box center [141, 514] width 171 height 35
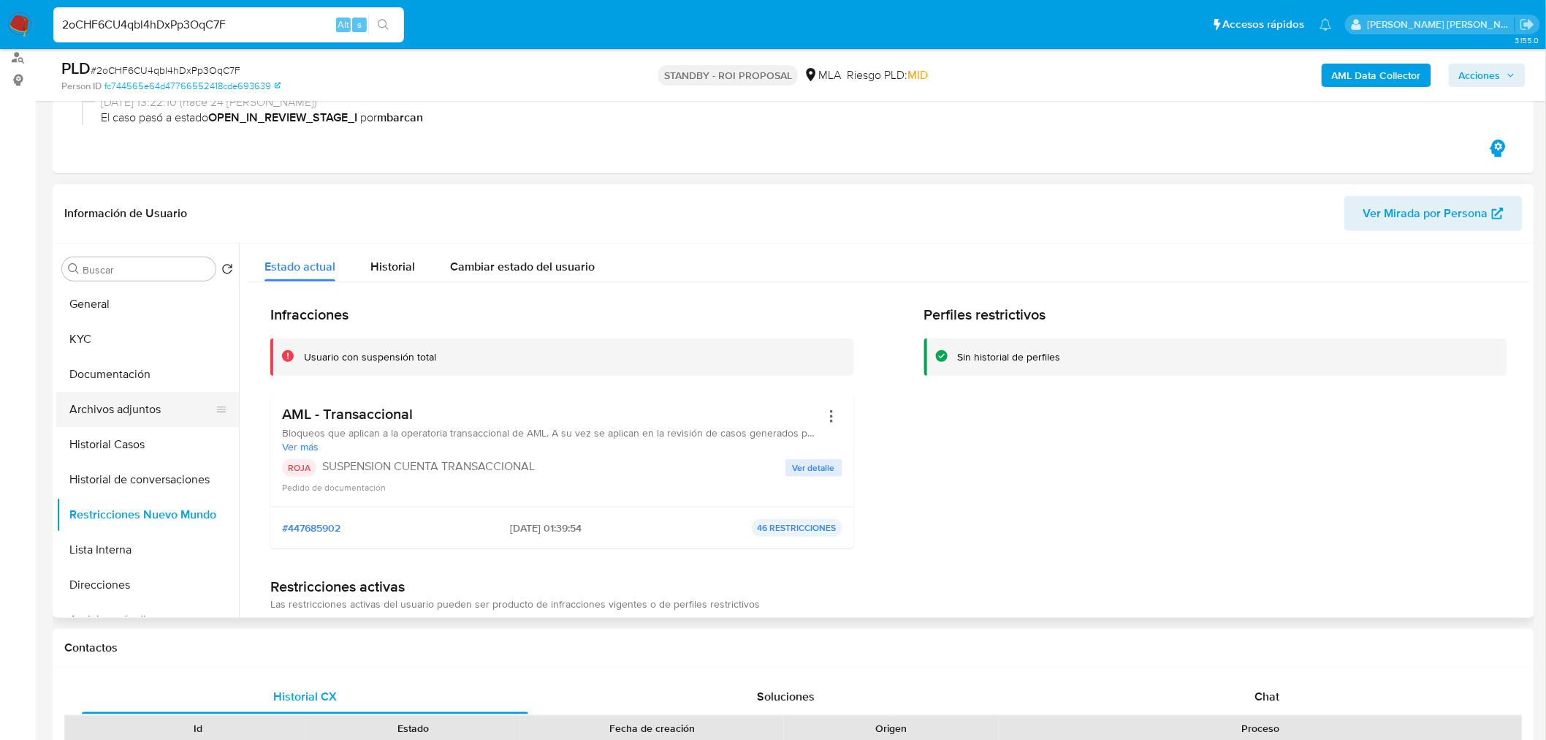
click at [146, 417] on button "Archivos adjuntos" at bounding box center [141, 409] width 171 height 35
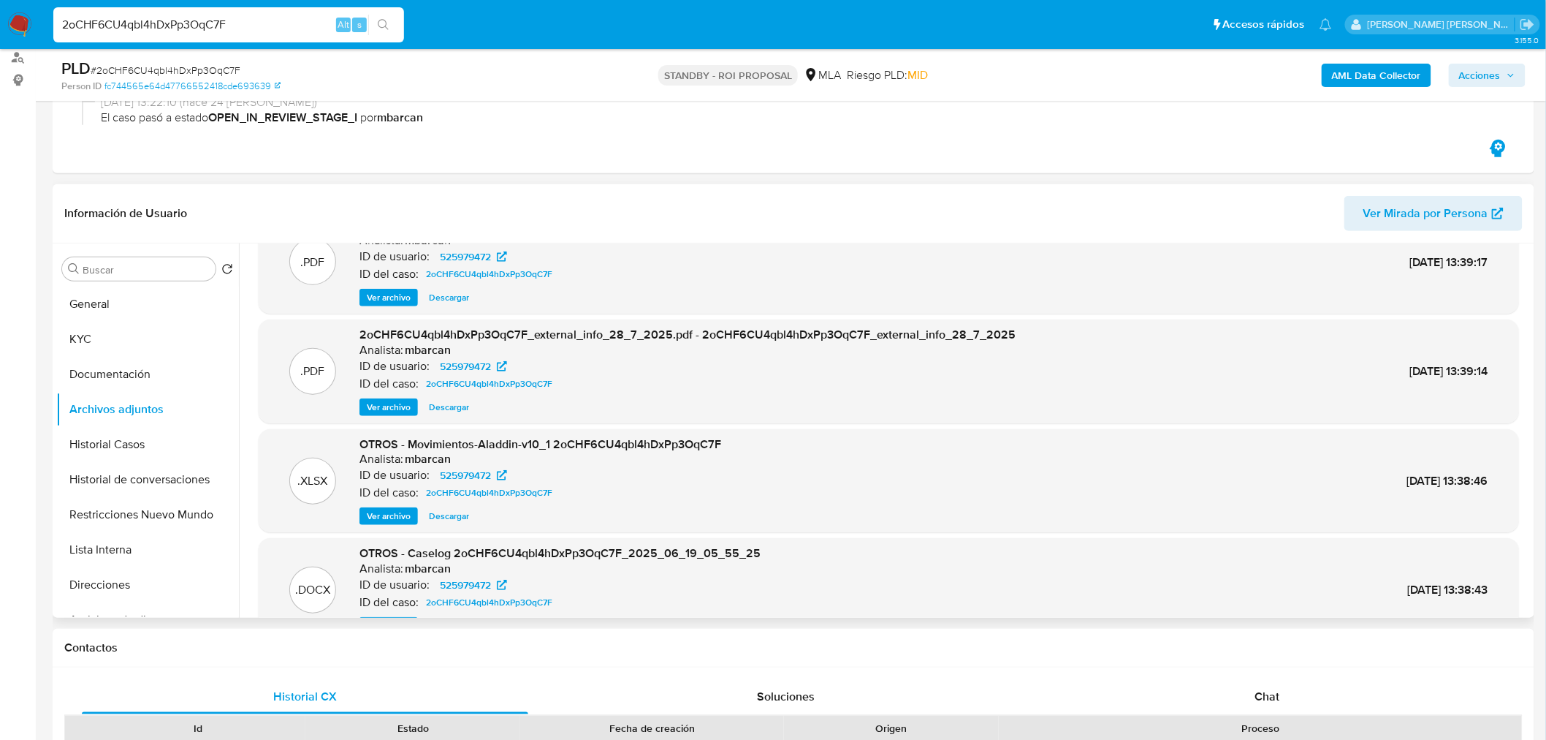
scroll to position [82, 0]
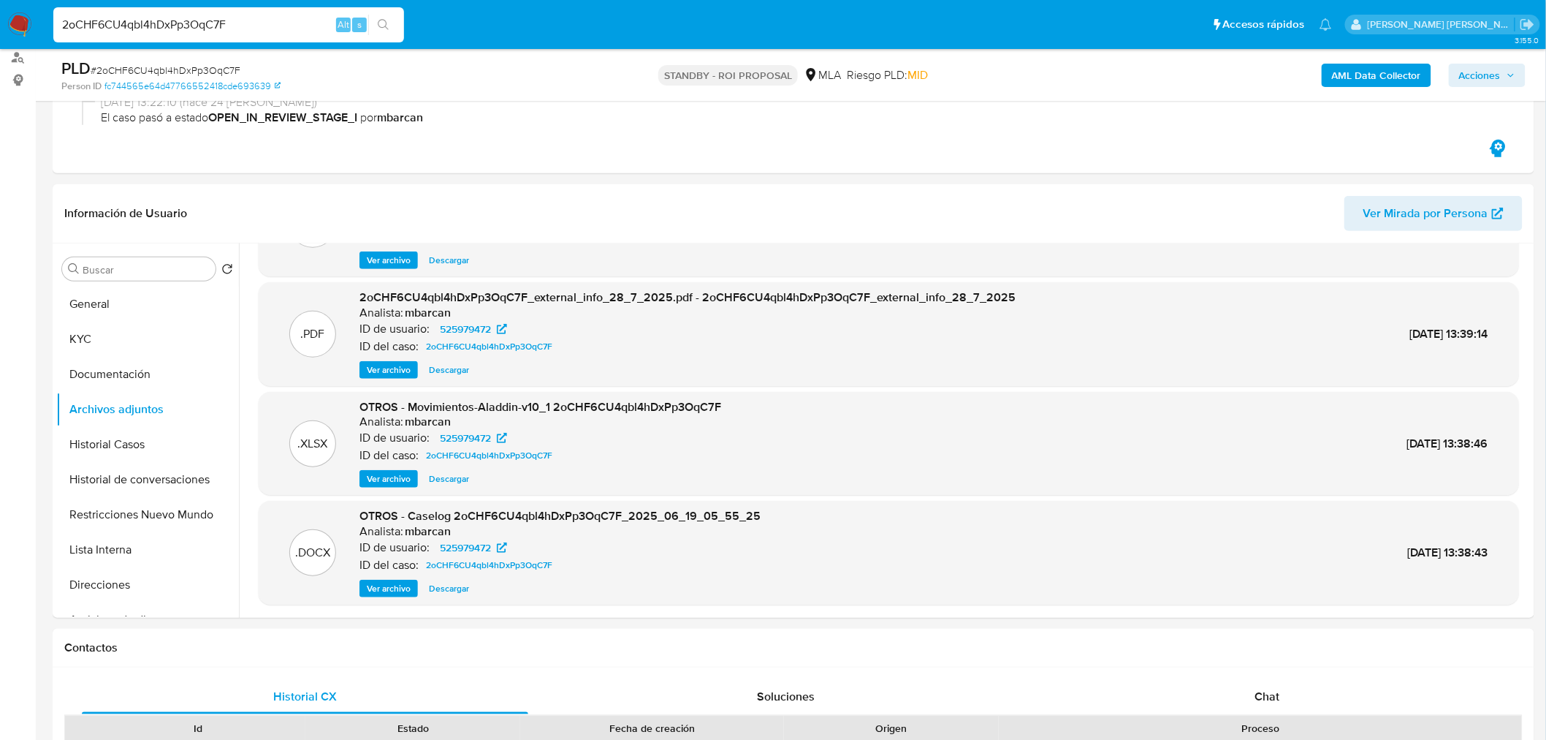
click at [183, 27] on input "2oCHF6CU4qbl4hDxPp3OqC7F" at bounding box center [228, 24] width 351 height 19
paste input "PQ9ysvcuD9M1VhT7HgF7MWTv"
type input "PQ9ysvcuD9M1VhT7HgF7MWTv"
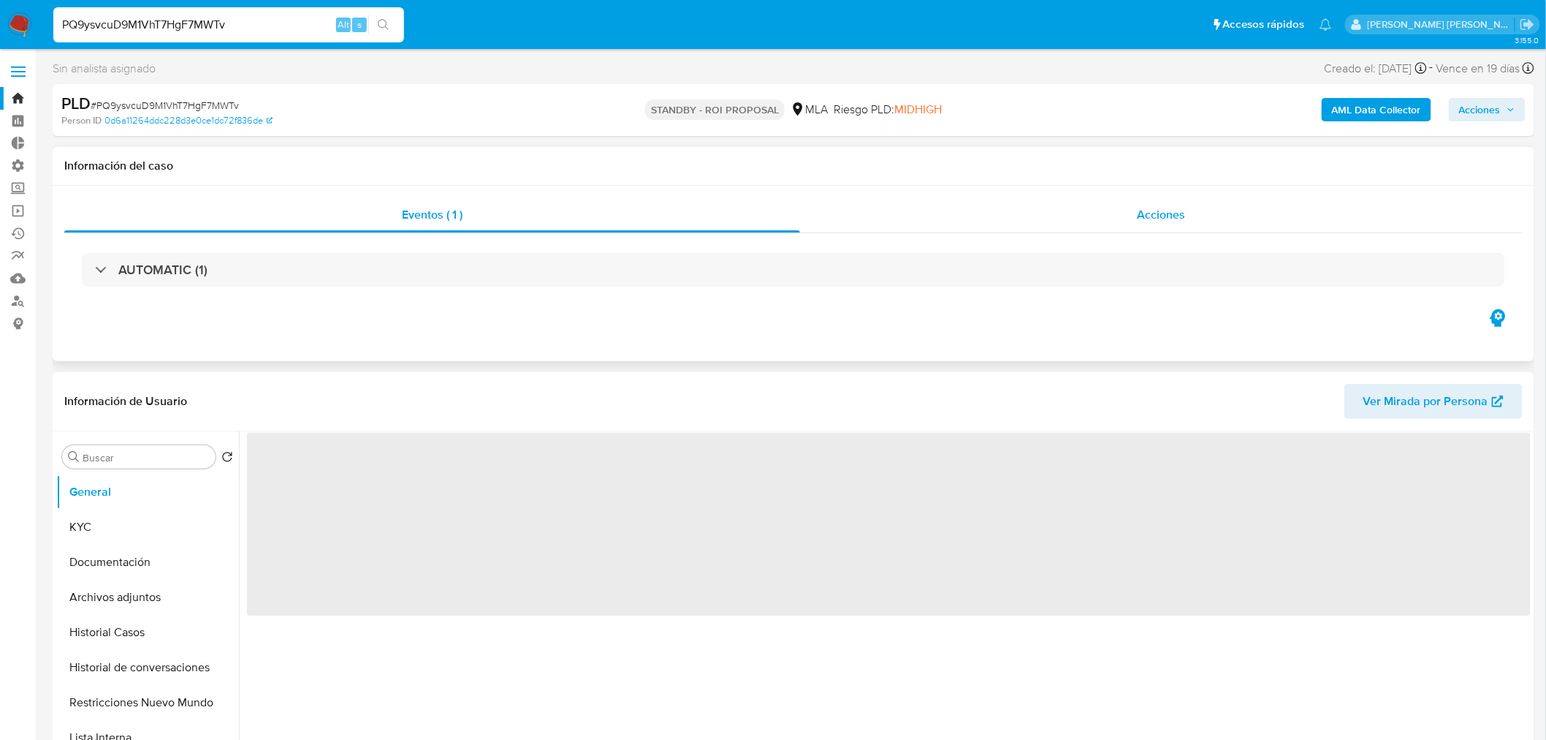
click at [1261, 218] on div "Acciones" at bounding box center [1161, 214] width 723 height 35
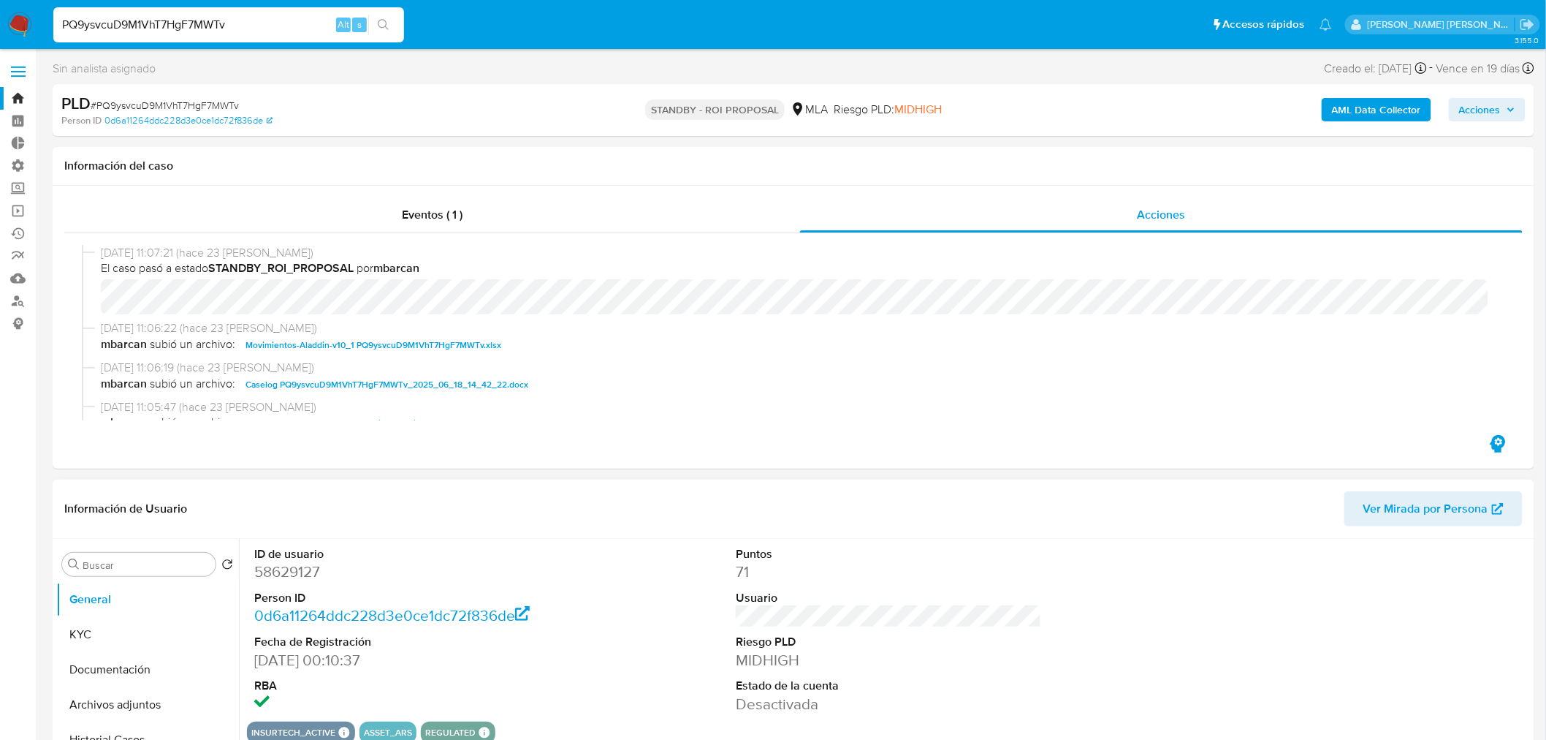
select select "10"
drag, startPoint x: 458, startPoint y: 381, endPoint x: 563, endPoint y: 322, distance: 121.1
click at [458, 382] on span "Caselog PQ9ysvcuD9M1VhT7HgF7MWTv_2025_06_18_14_42_22.docx" at bounding box center [387, 385] width 283 height 18
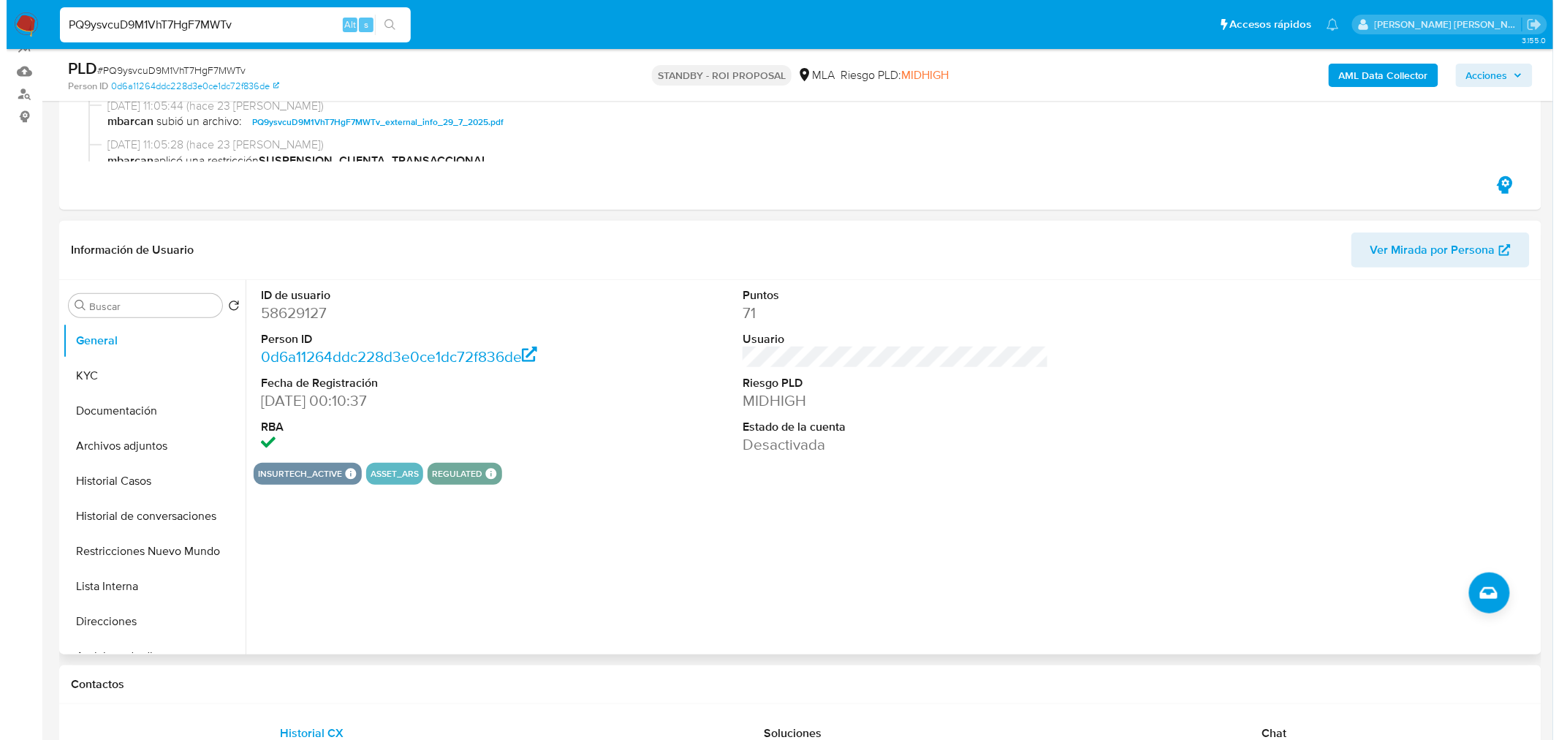
scroll to position [243, 0]
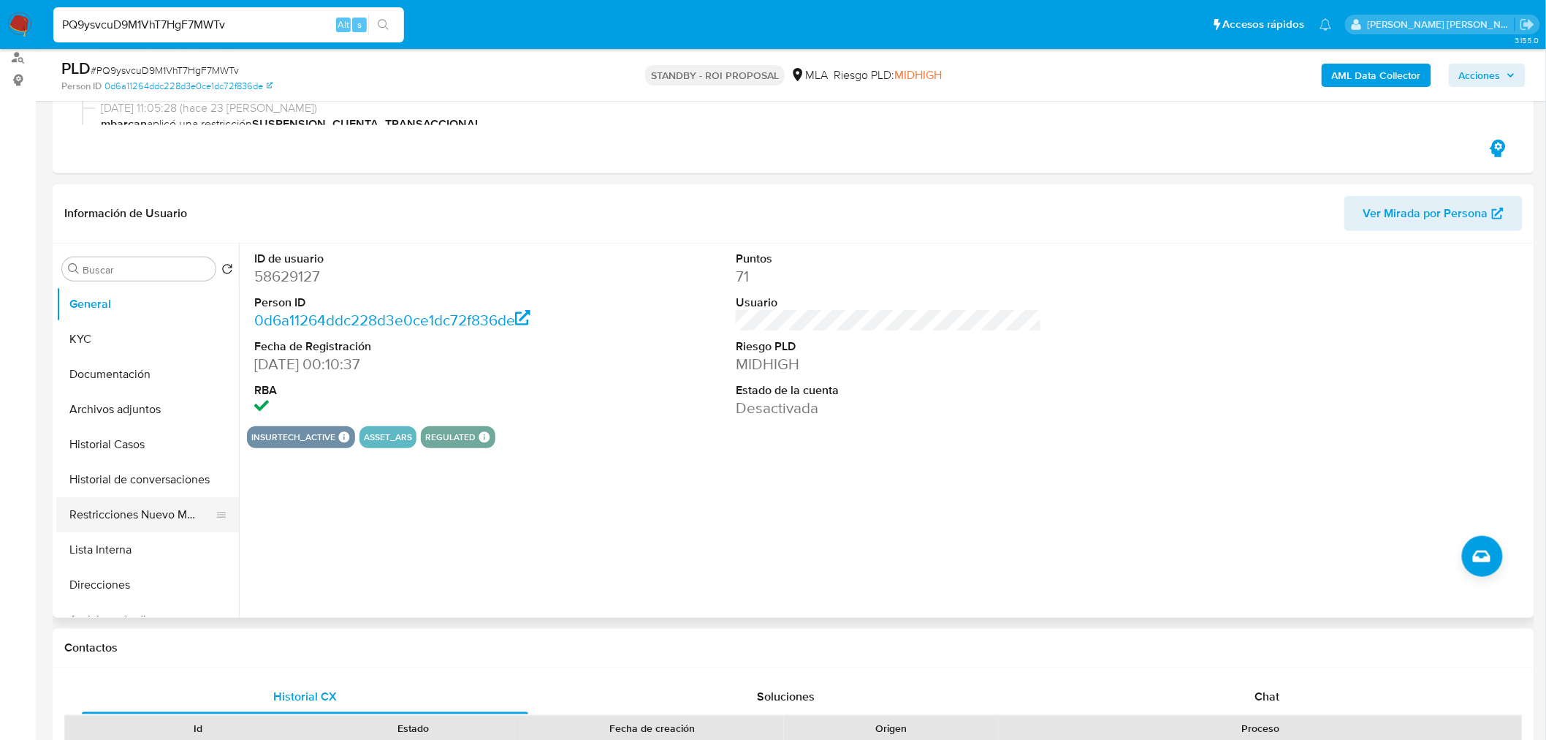
drag, startPoint x: 142, startPoint y: 515, endPoint x: 142, endPoint y: 523, distance: 8.0
click at [142, 516] on button "Restricciones Nuevo Mundo" at bounding box center [141, 514] width 171 height 35
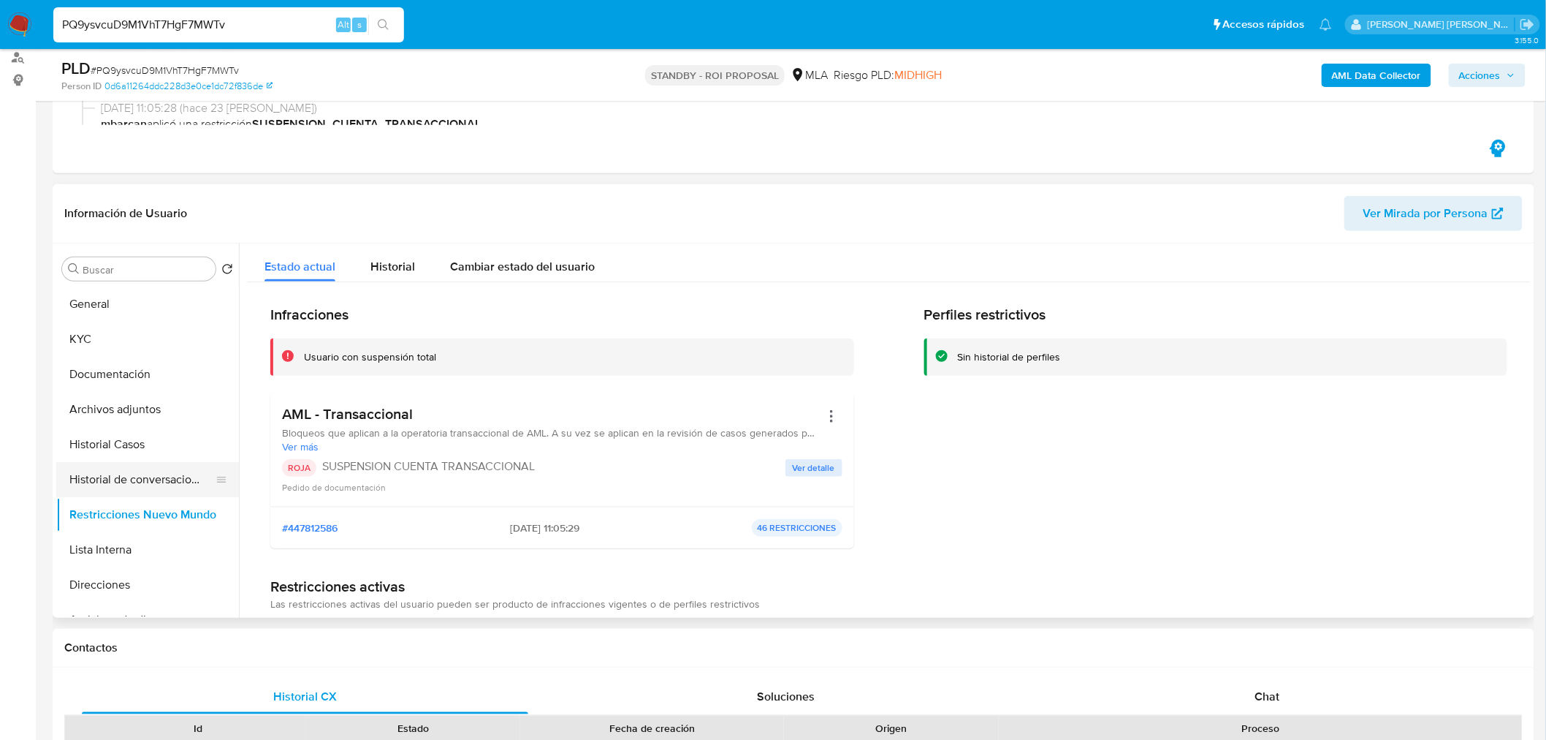
click at [133, 473] on button "Historial de conversaciones" at bounding box center [141, 479] width 171 height 35
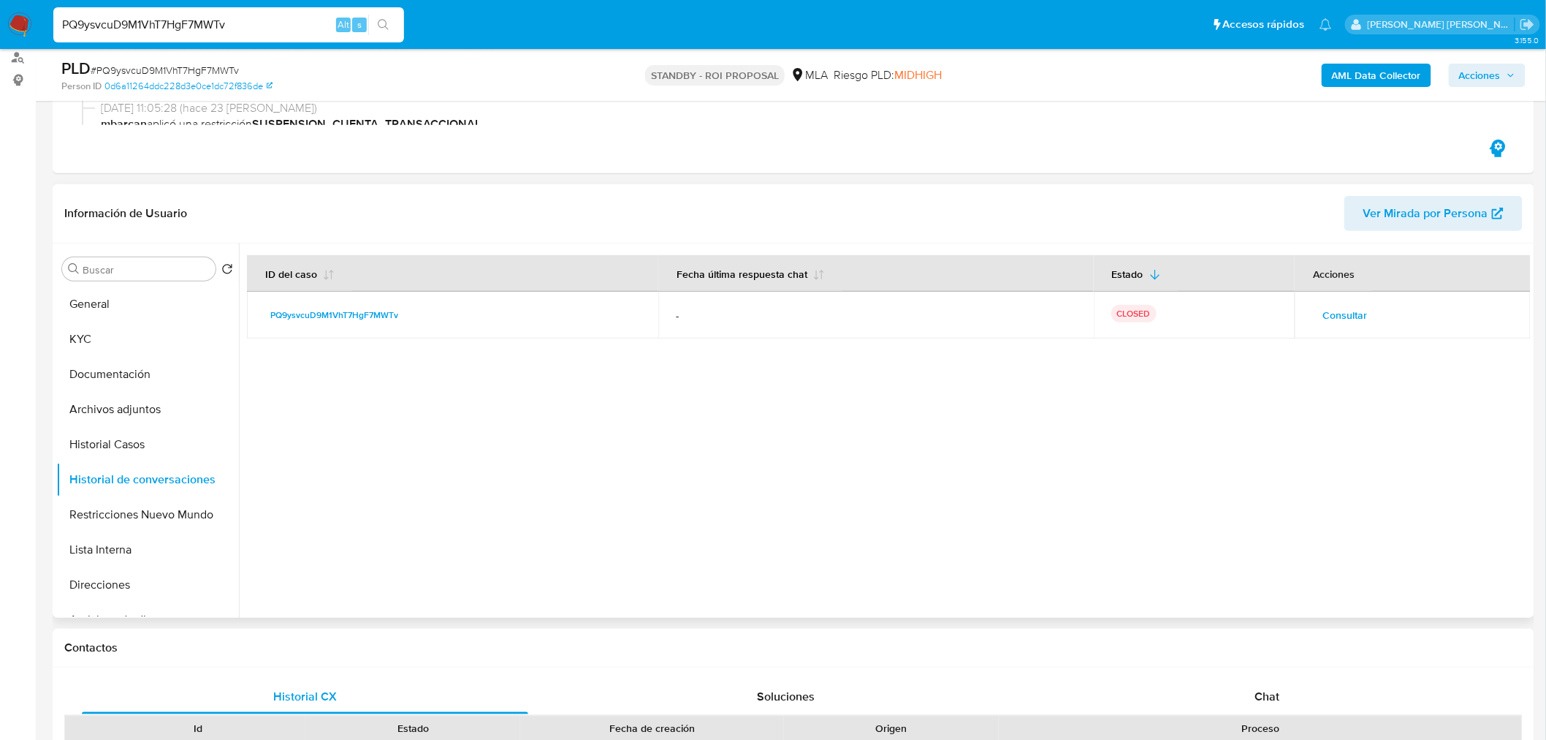
click at [1353, 310] on span "Consultar" at bounding box center [1345, 315] width 45 height 20
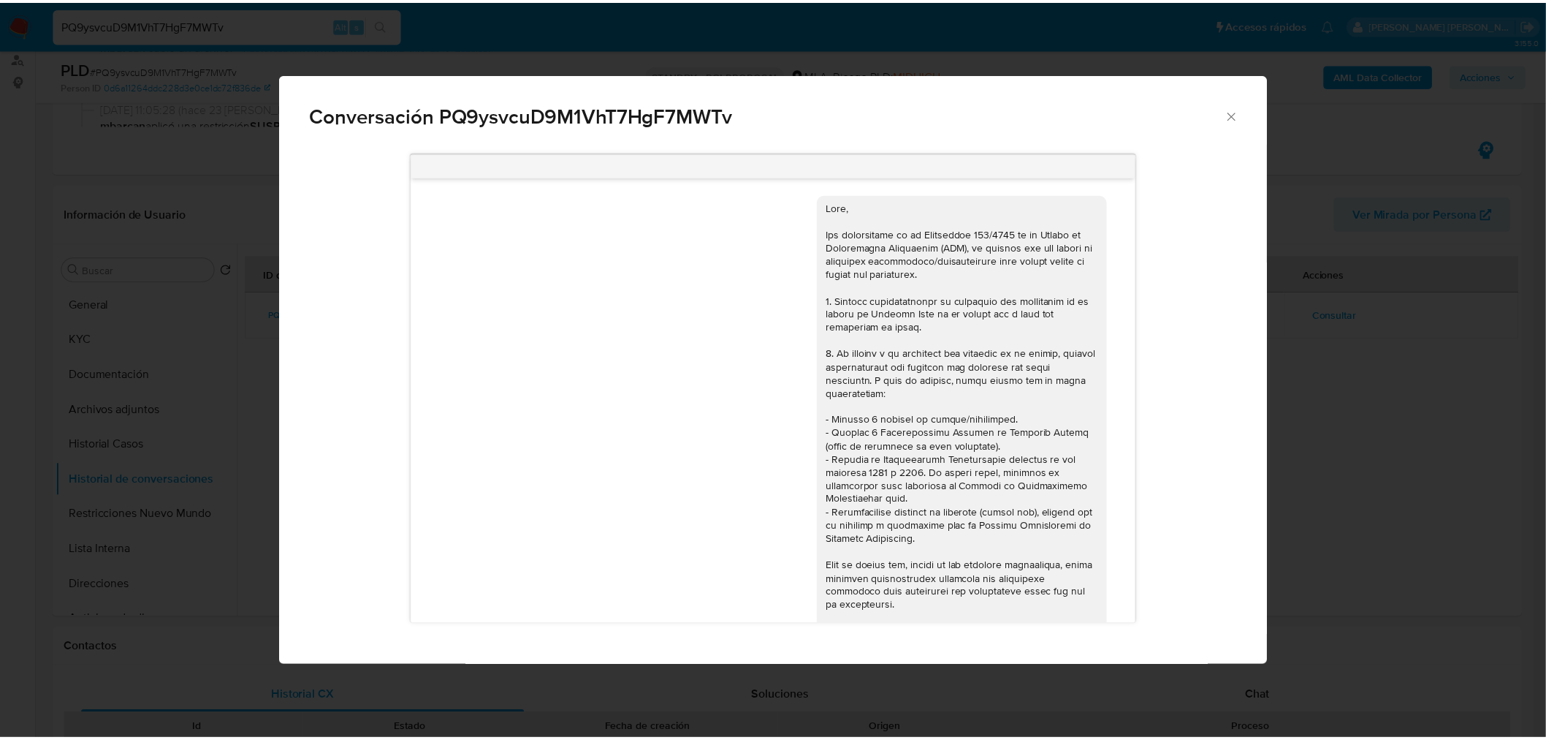
scroll to position [702, 0]
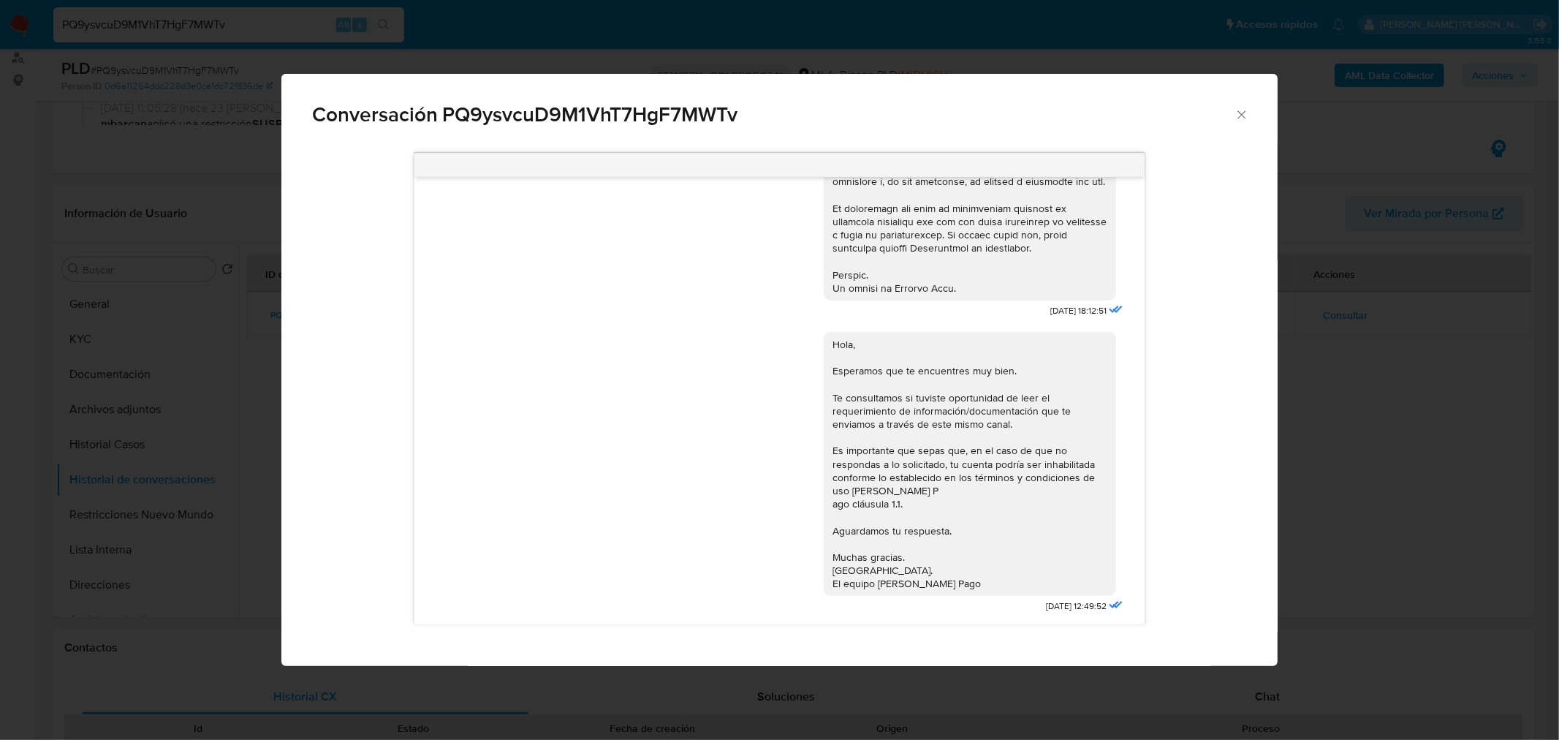
click at [1464, 466] on div "Conversación PQ9ysvcuD9M1VhT7HgF7MWTv 18/06/2025 18:12:51 Hola, Esperamos que t…" at bounding box center [779, 370] width 1559 height 740
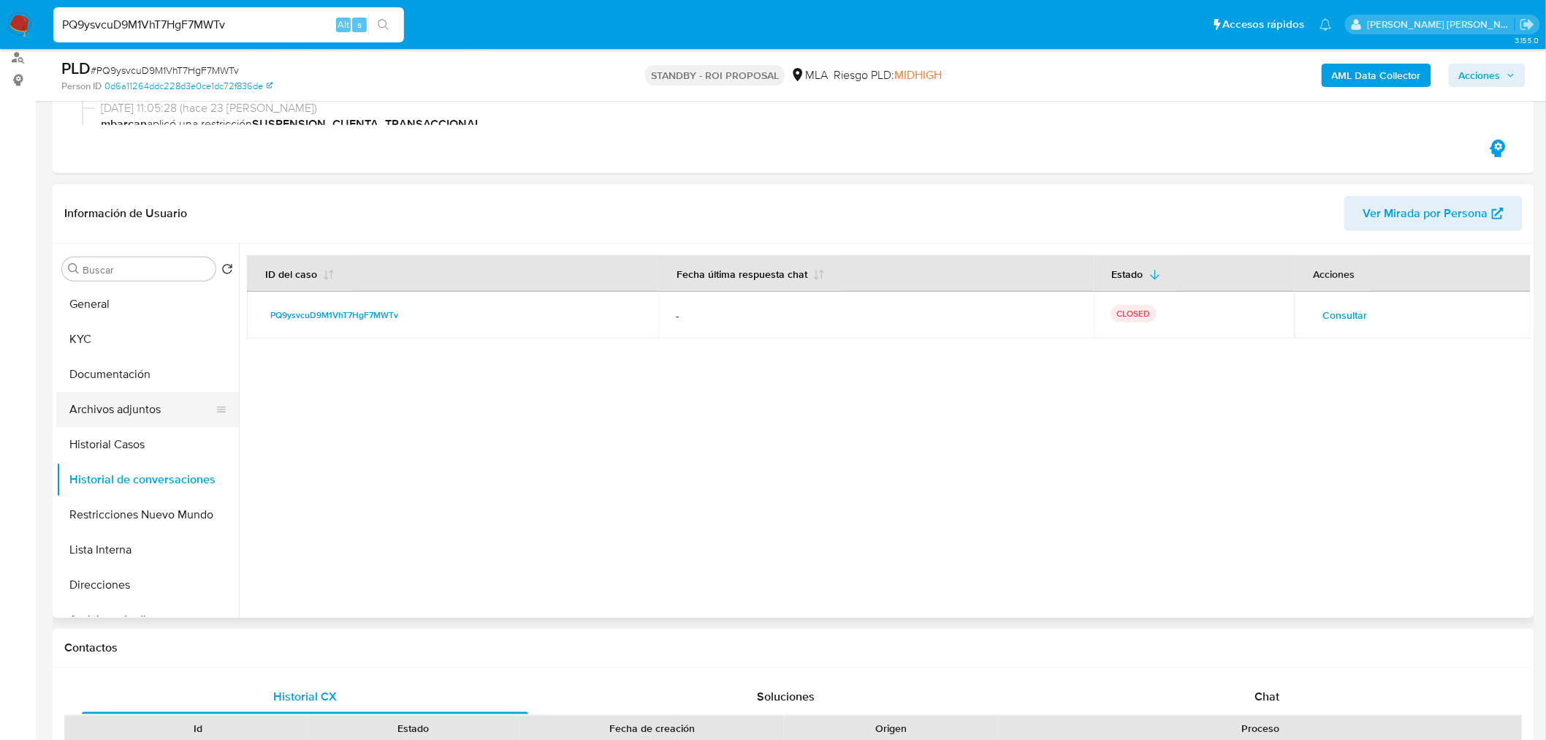
click at [126, 393] on button "Archivos adjuntos" at bounding box center [141, 409] width 171 height 35
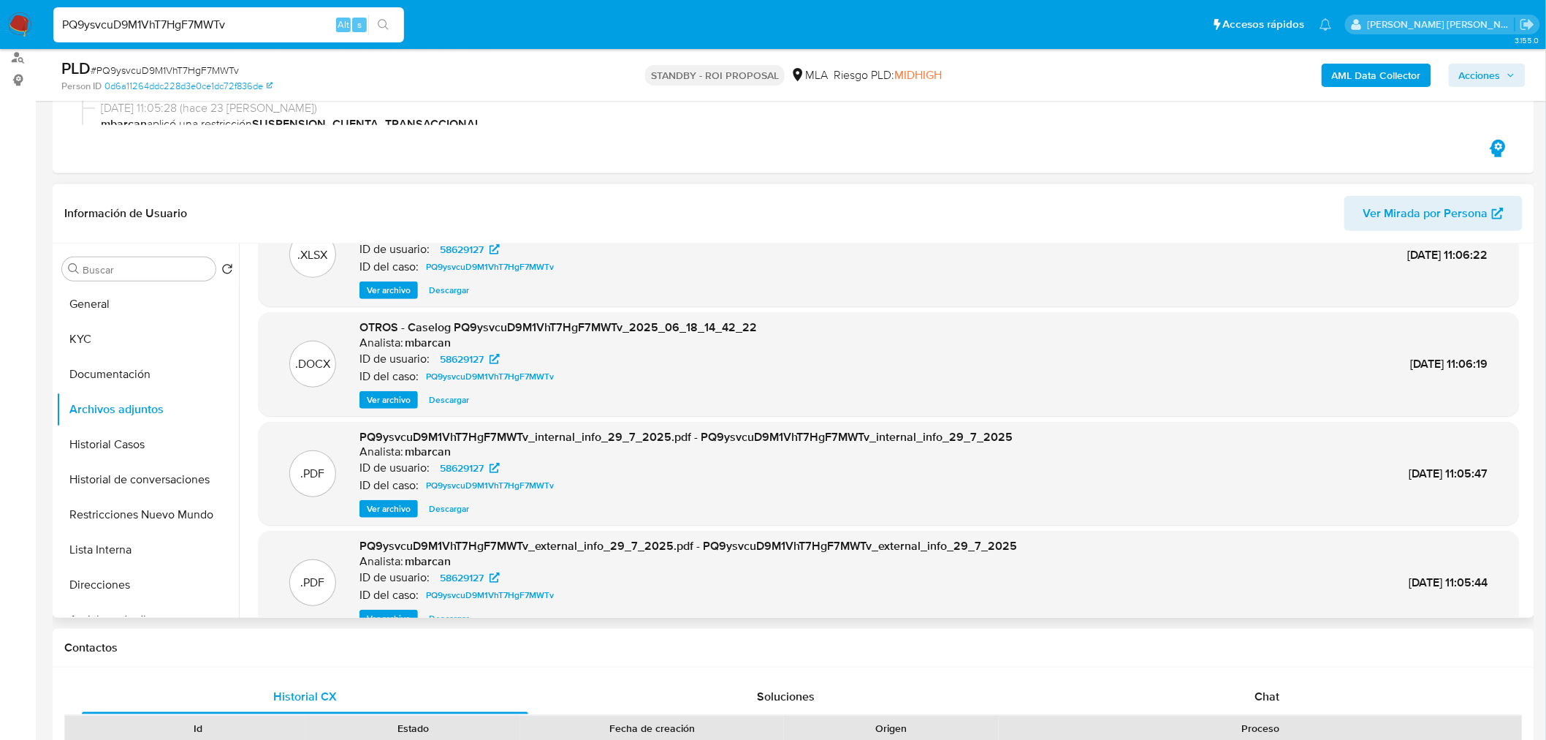
scroll to position [82, 0]
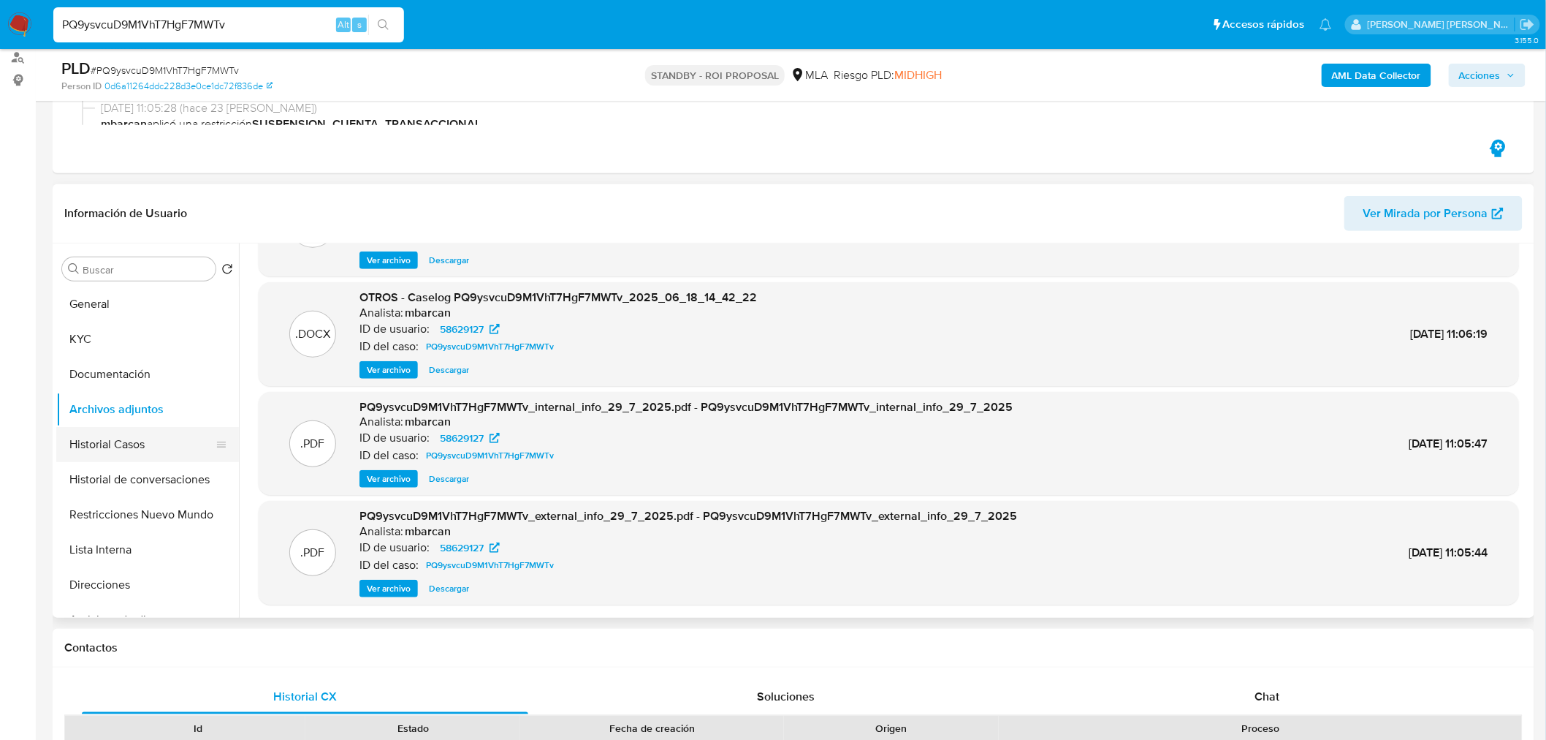
click at [154, 433] on button "Historial Casos" at bounding box center [141, 444] width 171 height 35
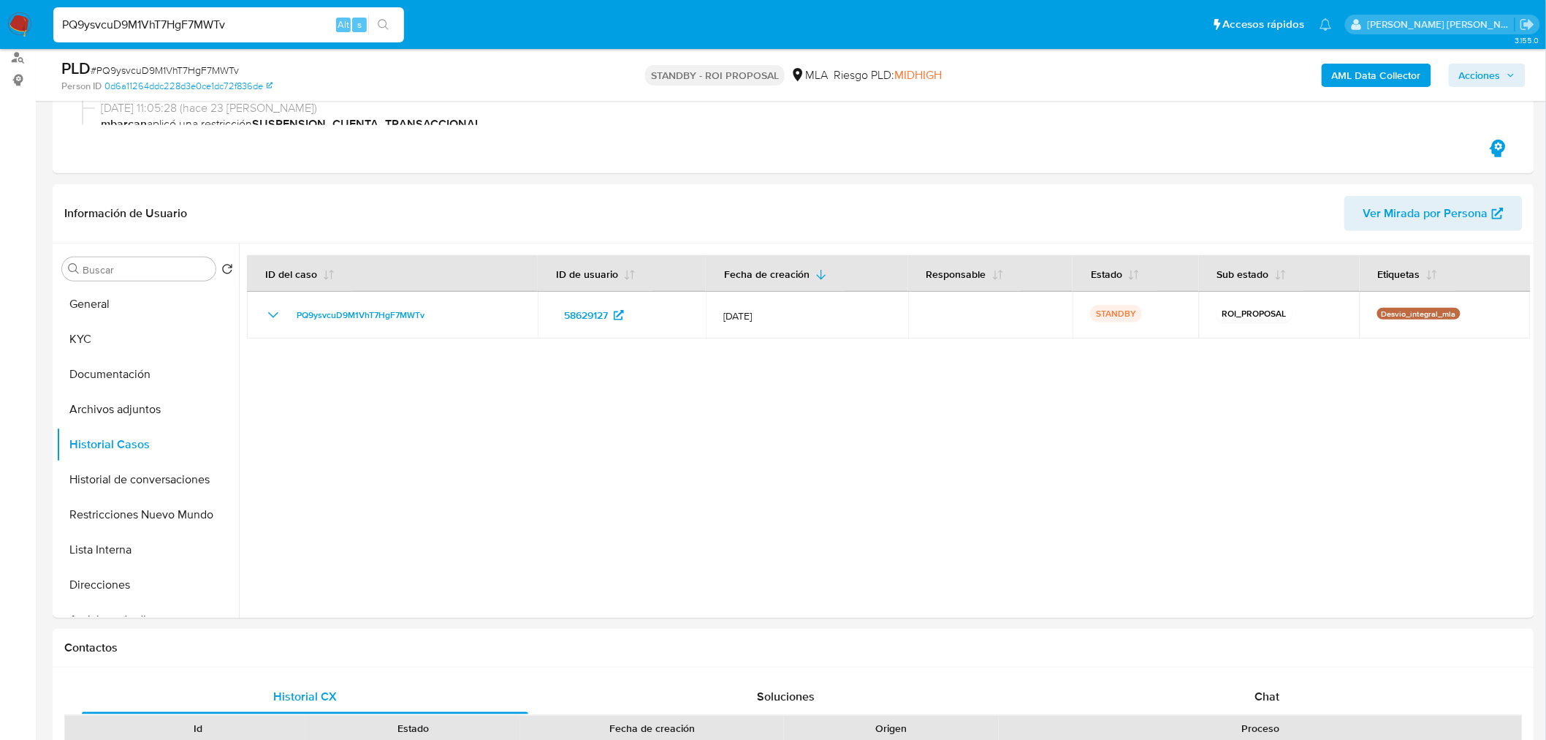
click at [154, 23] on input "PQ9ysvcuD9M1VhT7HgF7MWTv" at bounding box center [228, 24] width 351 height 19
click at [156, 26] on input "PQ9ysvcuD9M1VhT7HgF7MWTv" at bounding box center [228, 24] width 351 height 19
paste input "MVgmHsg4wlHKM2QBMfklShpg"
type input "MVgmHsg4wlHKM2QBMfklShpg"
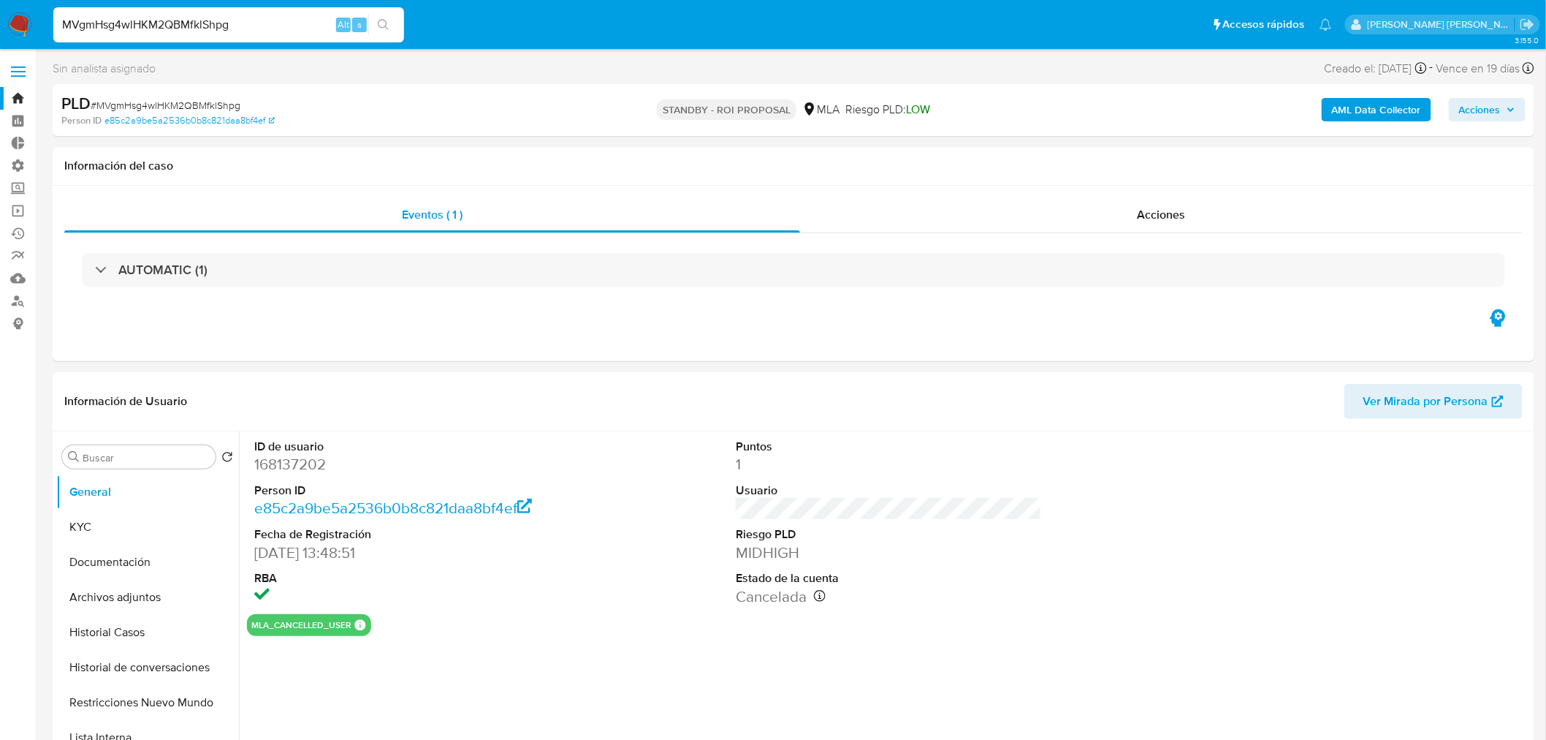
select select "10"
click at [1158, 212] on span "Acciones" at bounding box center [1161, 214] width 48 height 17
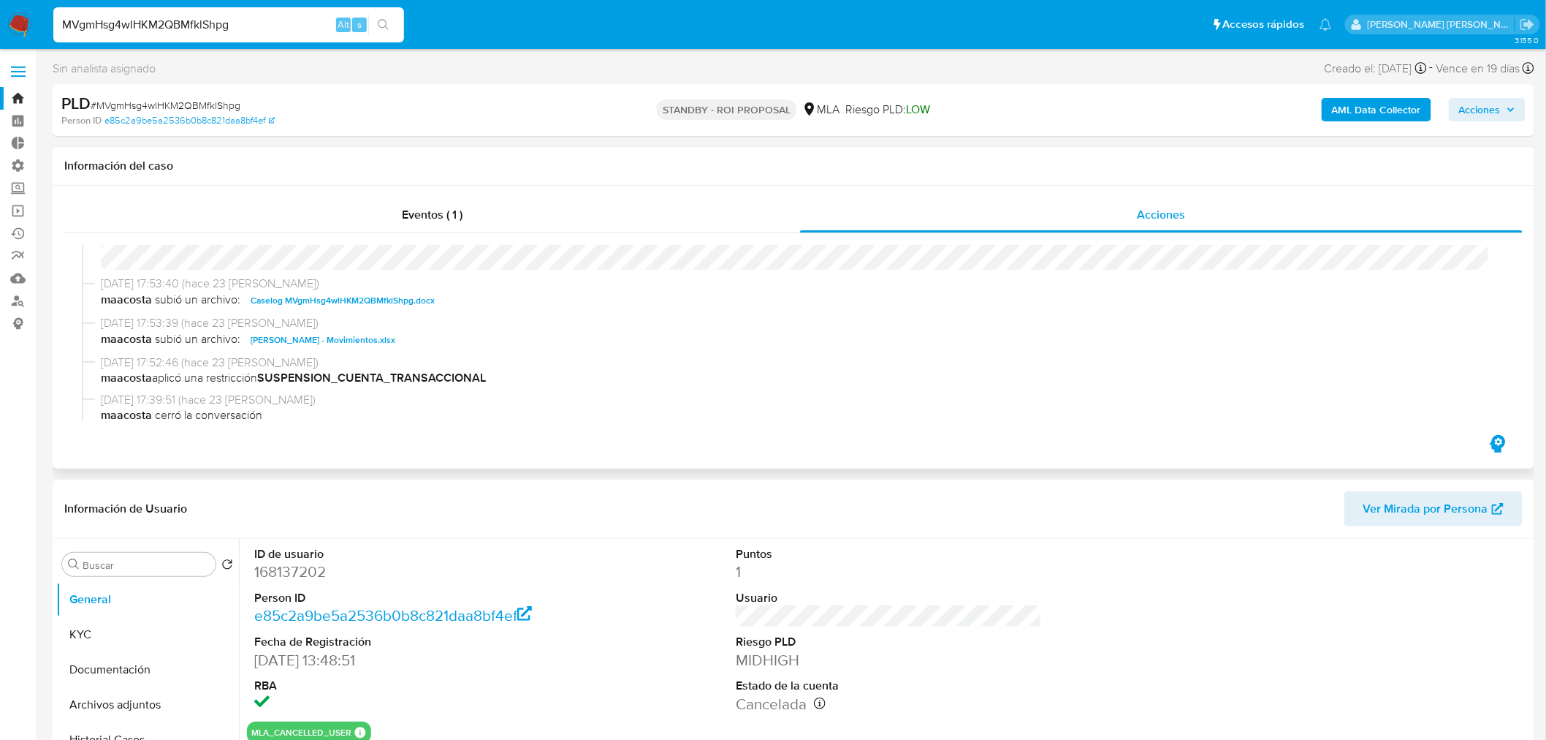
scroll to position [81, 0]
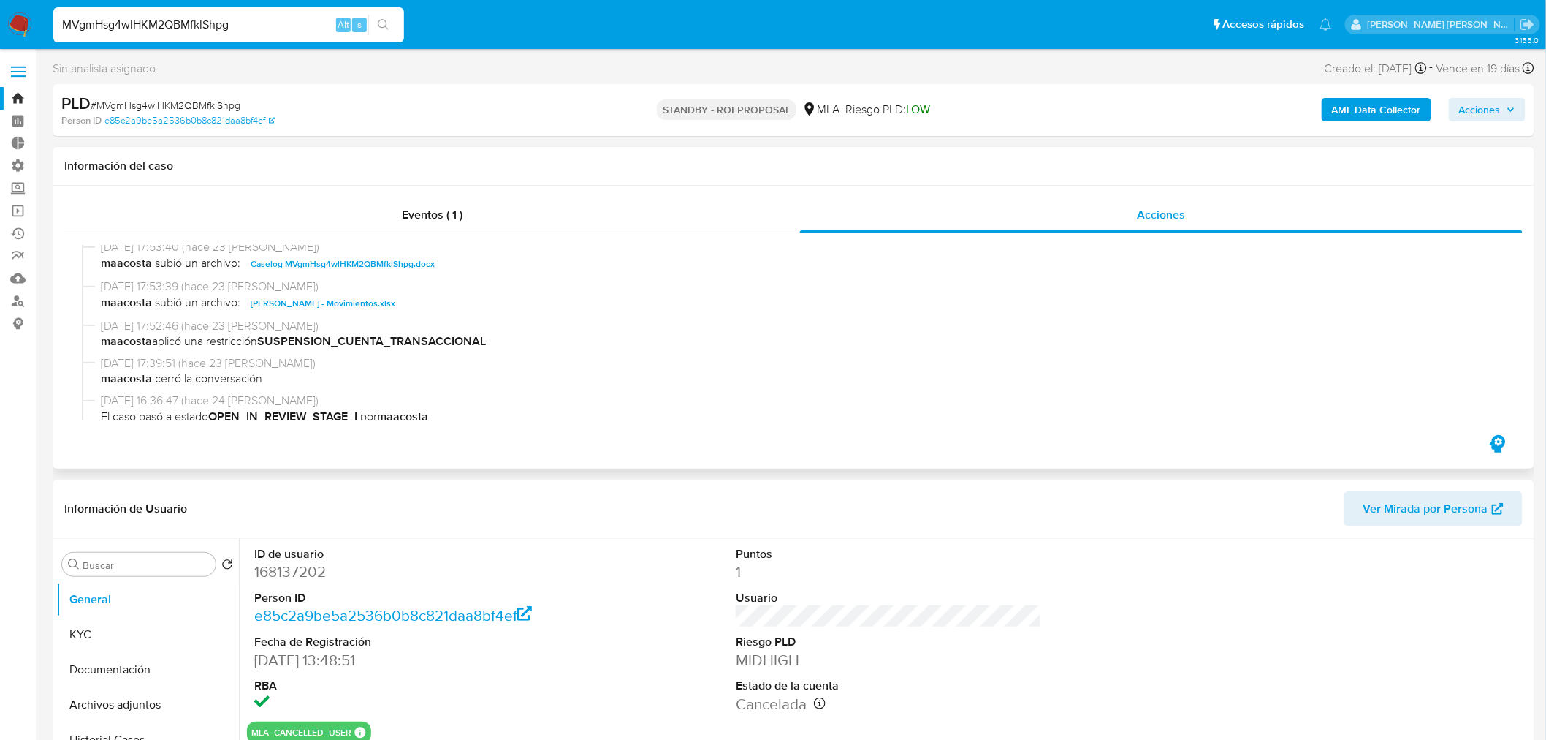
click at [348, 263] on span "Caselog MVgmHsg4wlHKM2QBMfklShpg.docx" at bounding box center [343, 264] width 184 height 18
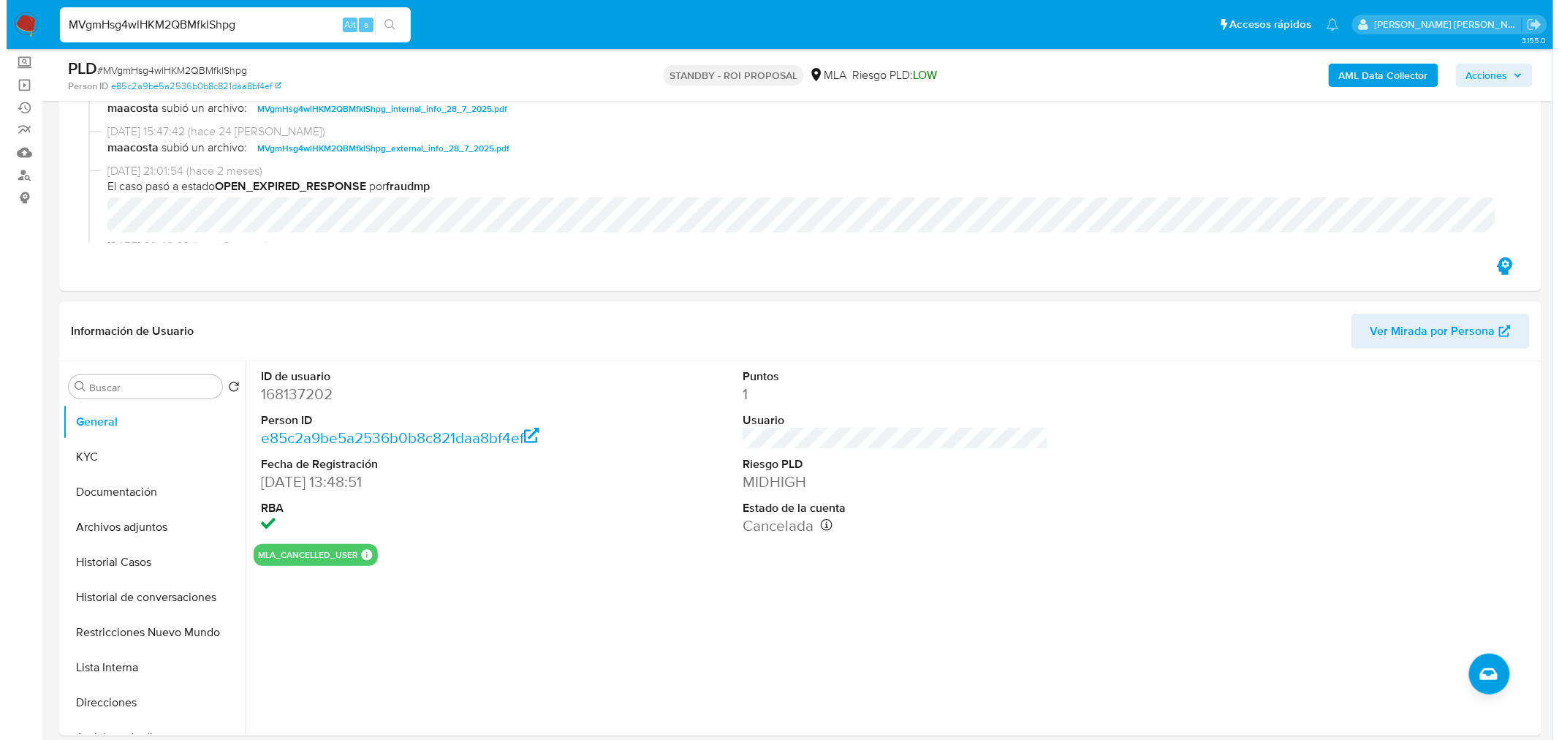
scroll to position [243, 0]
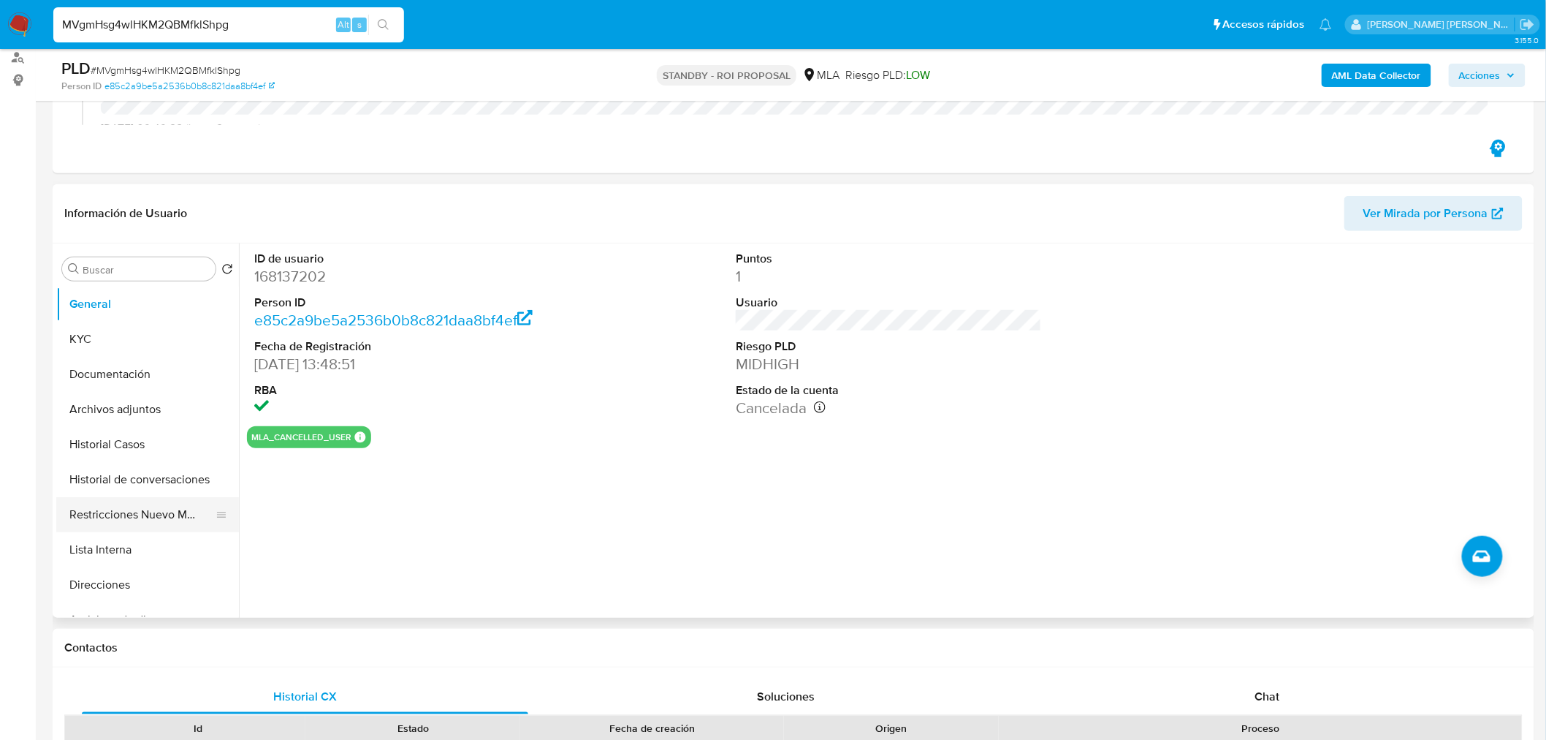
click at [112, 512] on button "Restricciones Nuevo Mundo" at bounding box center [141, 514] width 171 height 35
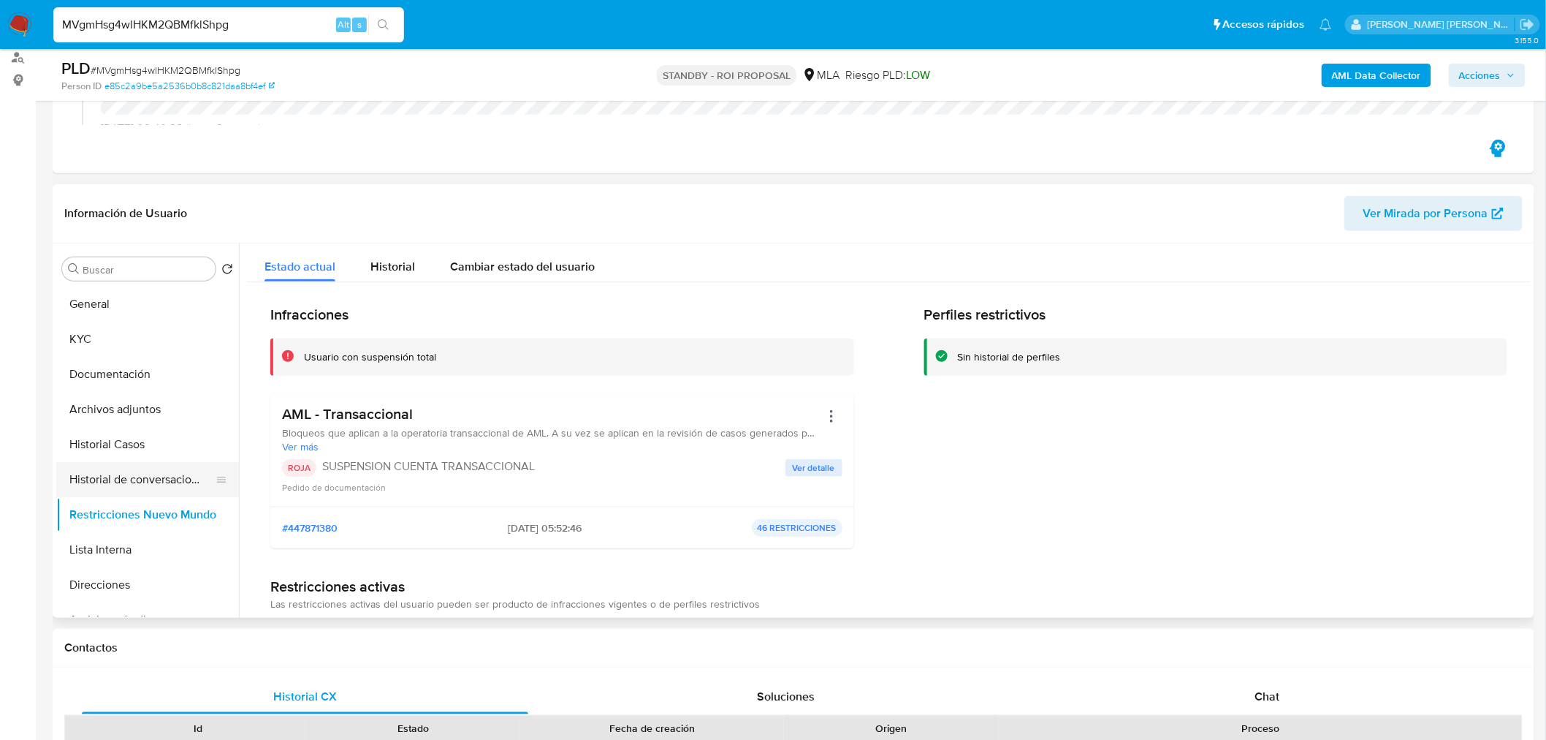
click at [172, 488] on button "Historial de conversaciones" at bounding box center [141, 479] width 171 height 35
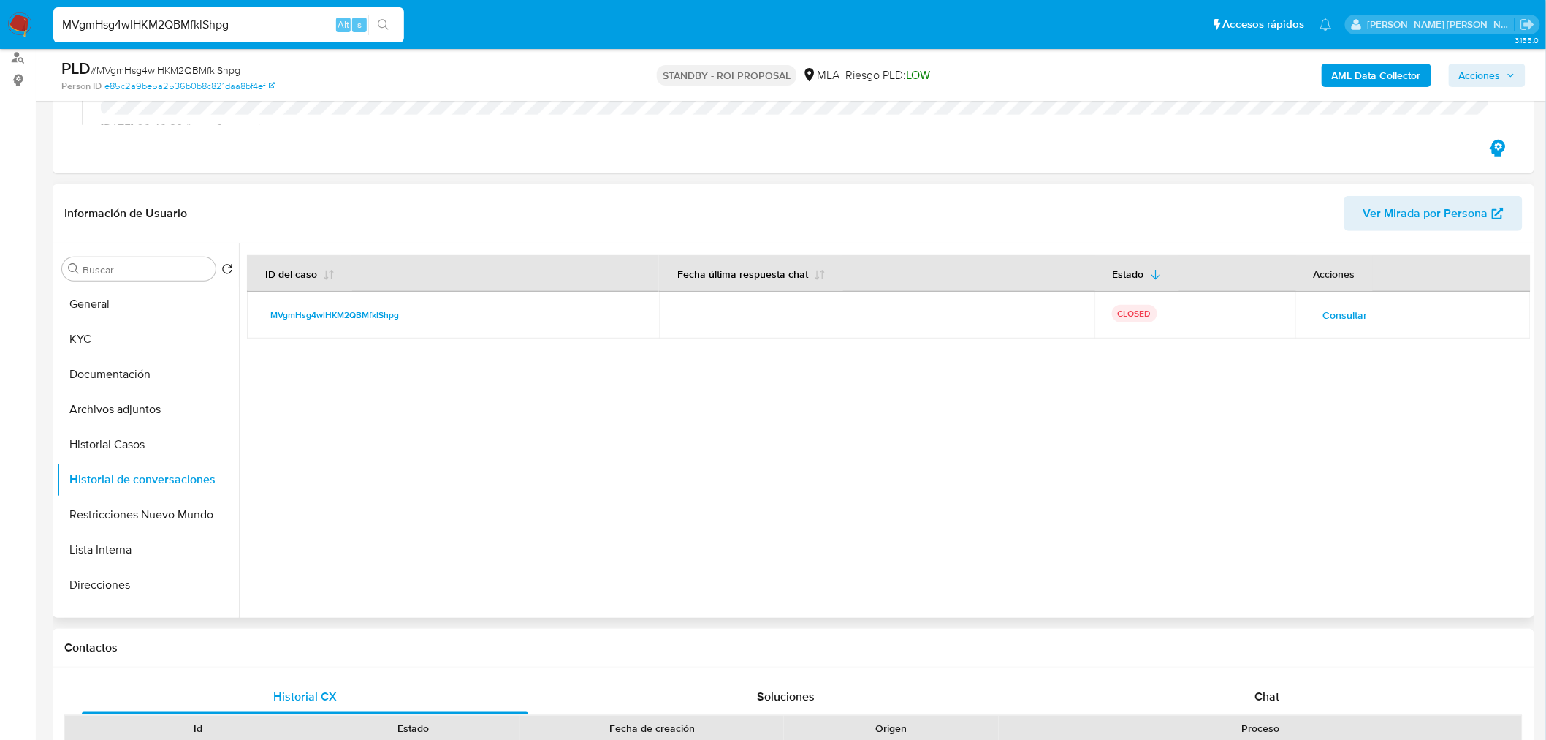
click at [1337, 313] on span "Consultar" at bounding box center [1345, 315] width 45 height 20
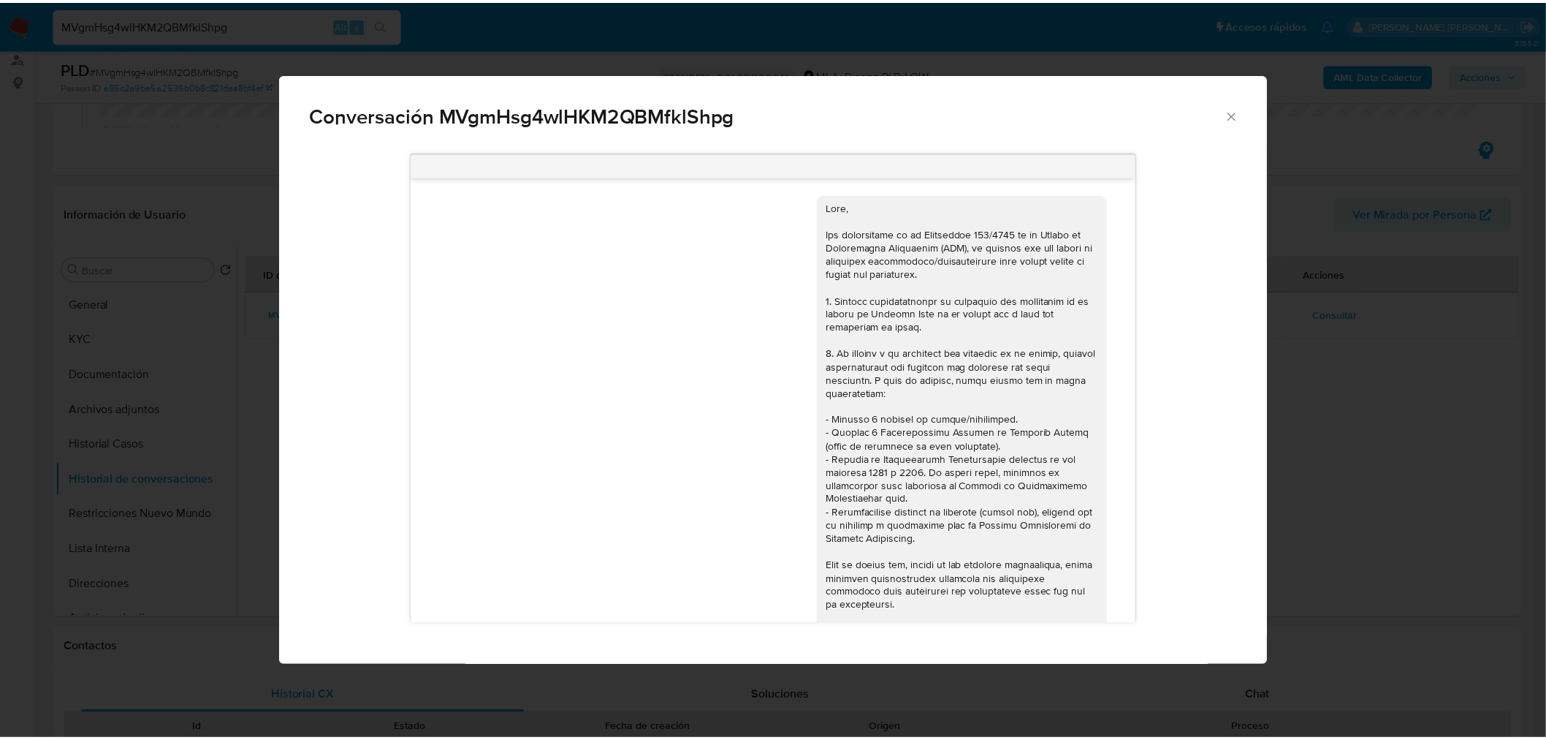
scroll to position [702, 0]
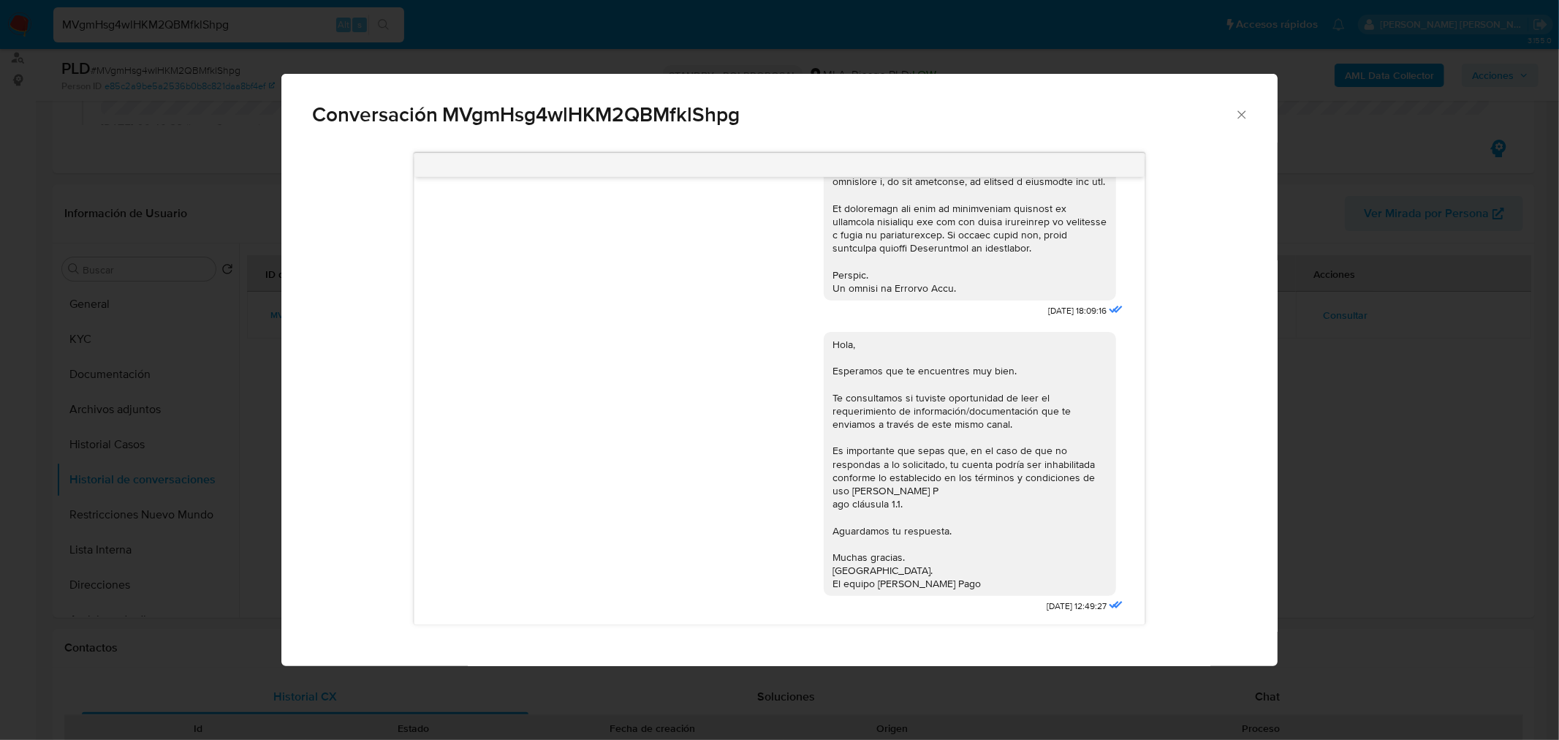
click at [1329, 409] on div "Conversación MVgmHsg4wlHKM2QBMfklShpg 18/06/2025 18:09:16 Hola, Esperamos que t…" at bounding box center [779, 370] width 1559 height 740
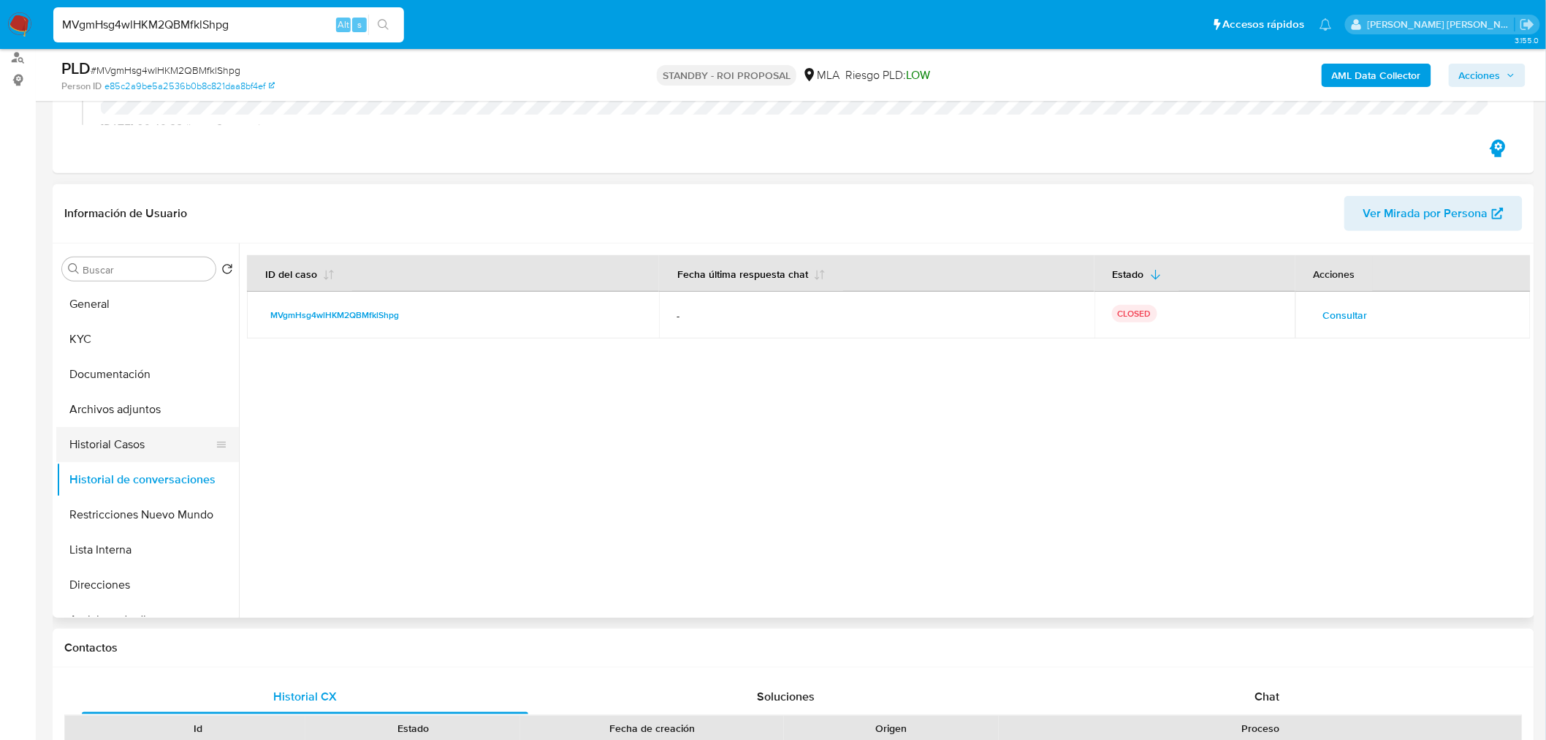
click at [107, 448] on button "Historial Casos" at bounding box center [141, 444] width 171 height 35
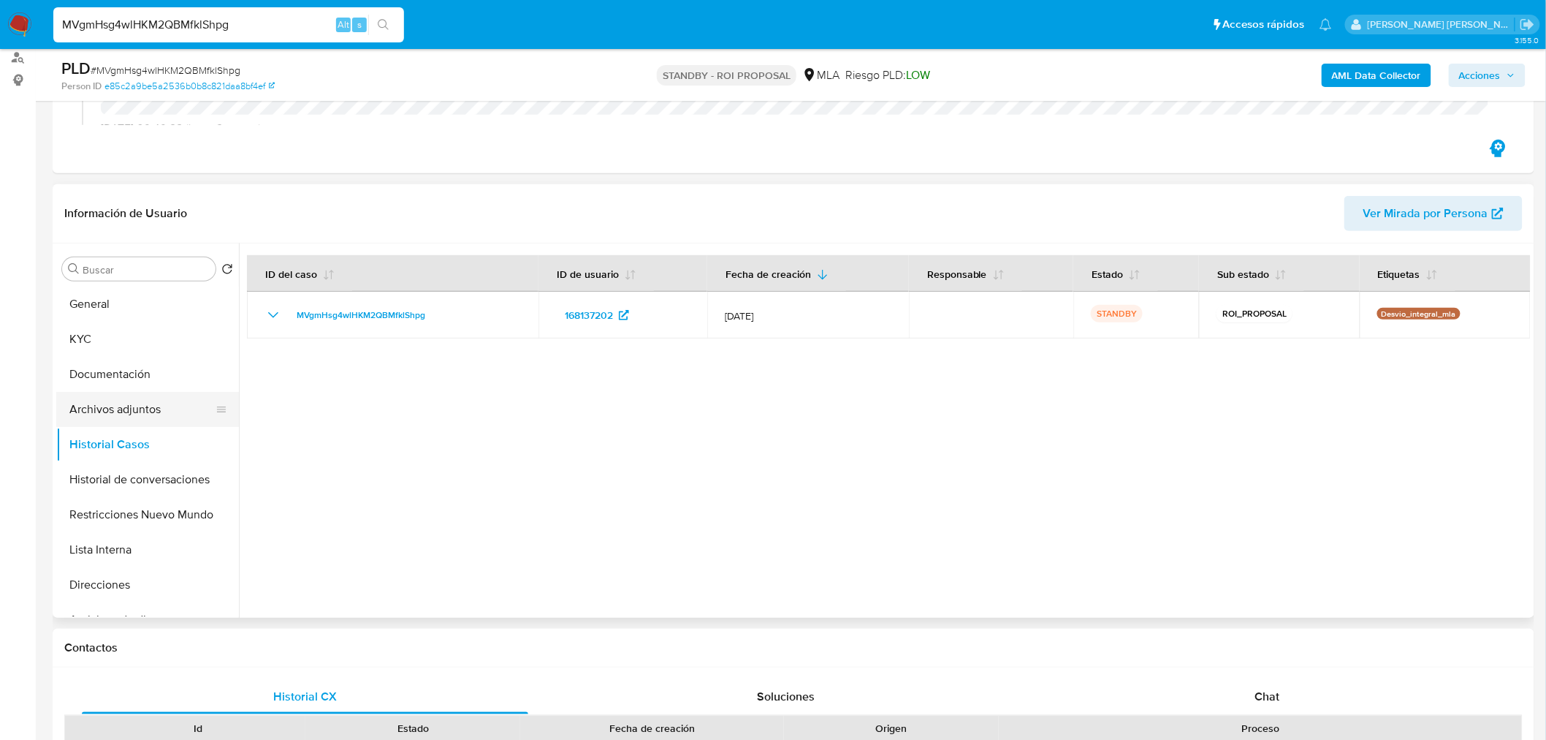
click at [143, 411] on button "Archivos adjuntos" at bounding box center [141, 409] width 171 height 35
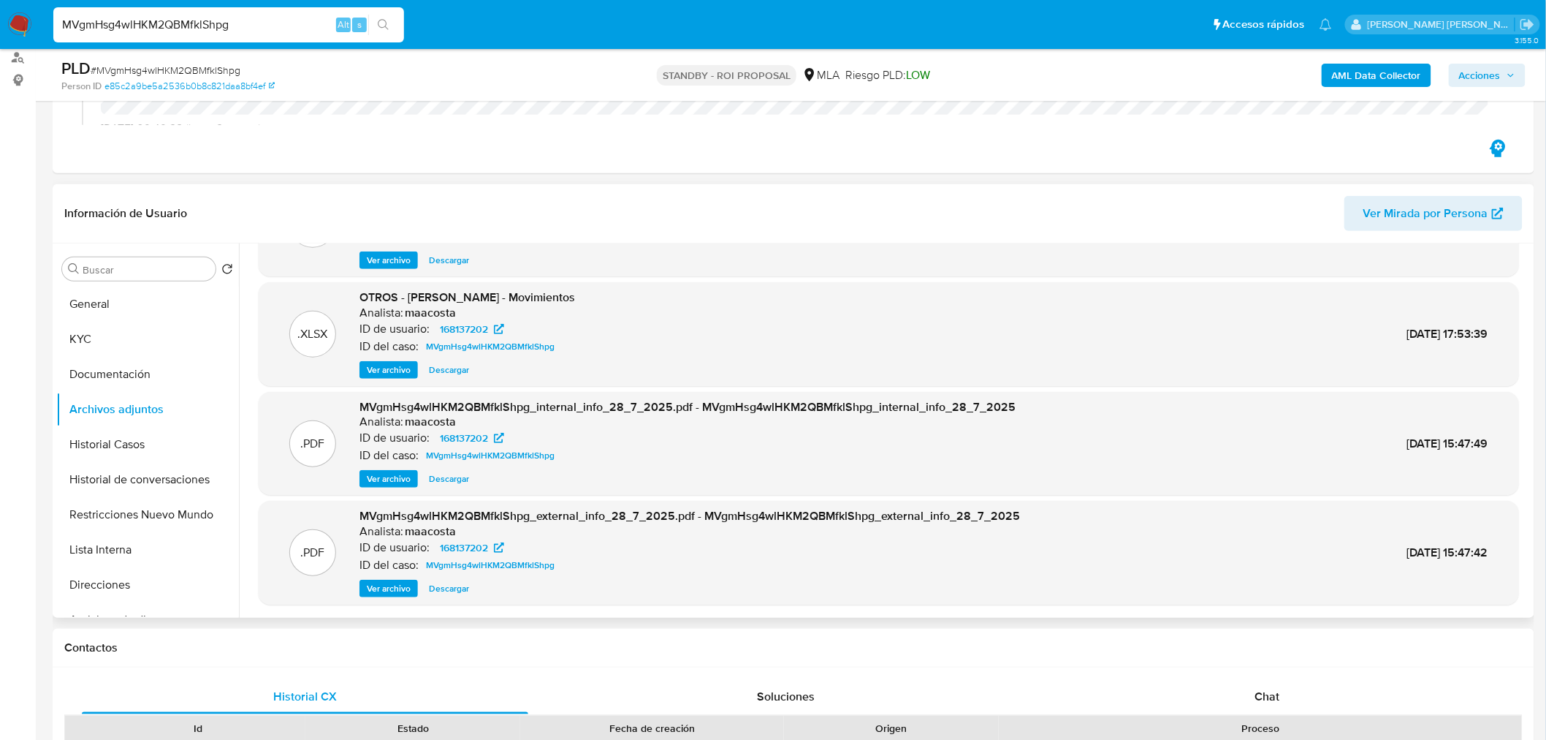
scroll to position [0, 0]
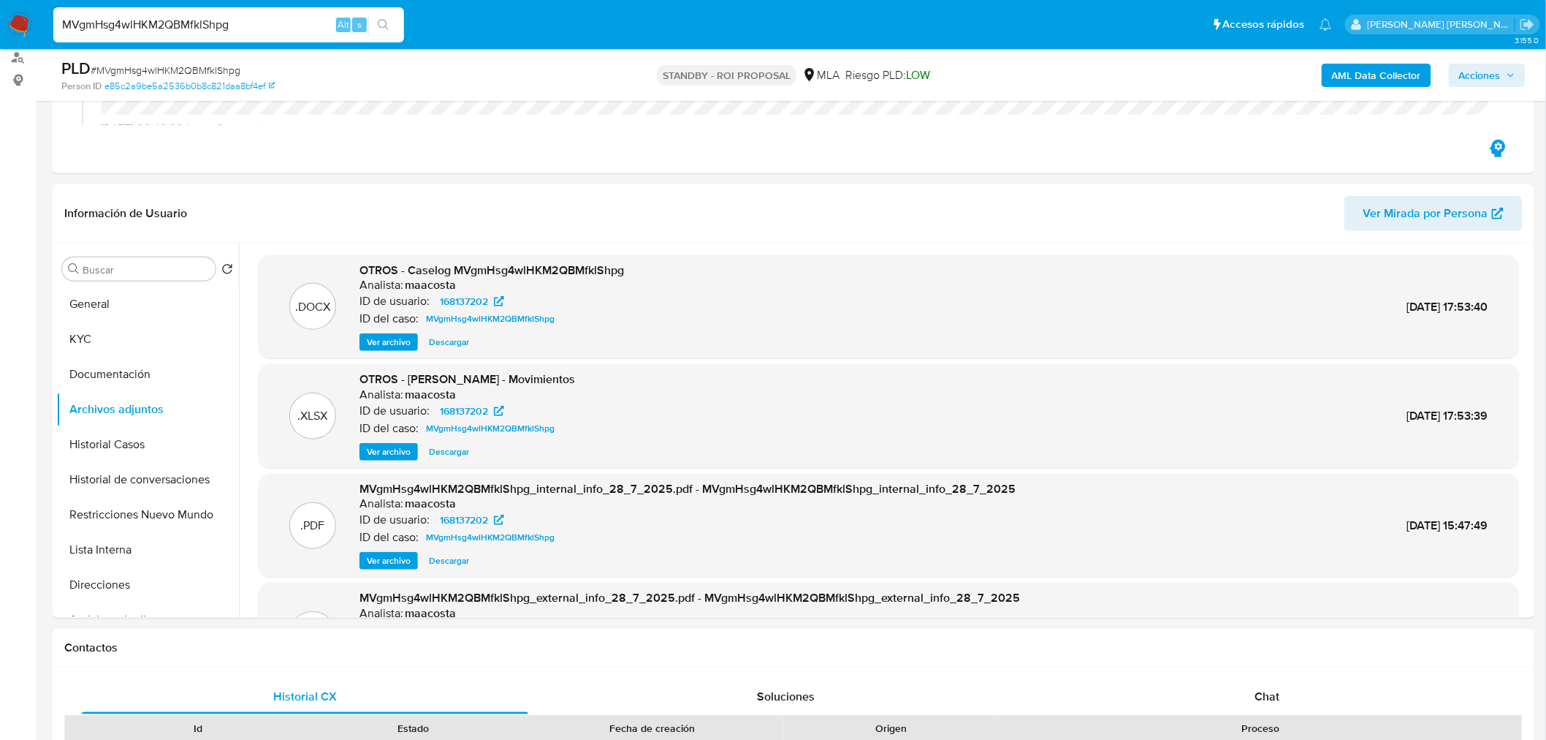
click at [279, 26] on input "MVgmHsg4wlHKM2QBMfklShpg" at bounding box center [228, 24] width 351 height 19
drag, startPoint x: 279, startPoint y: 26, endPoint x: 247, endPoint y: 29, distance: 32.4
click at [278, 26] on input "MVgmHsg4wlHKM2QBMfklShpg" at bounding box center [228, 24] width 351 height 19
paste input "jigzM7slLwNQpnxWupTIuJXy"
type input "jigzM7slLwNQpnxWupTIuJXy"
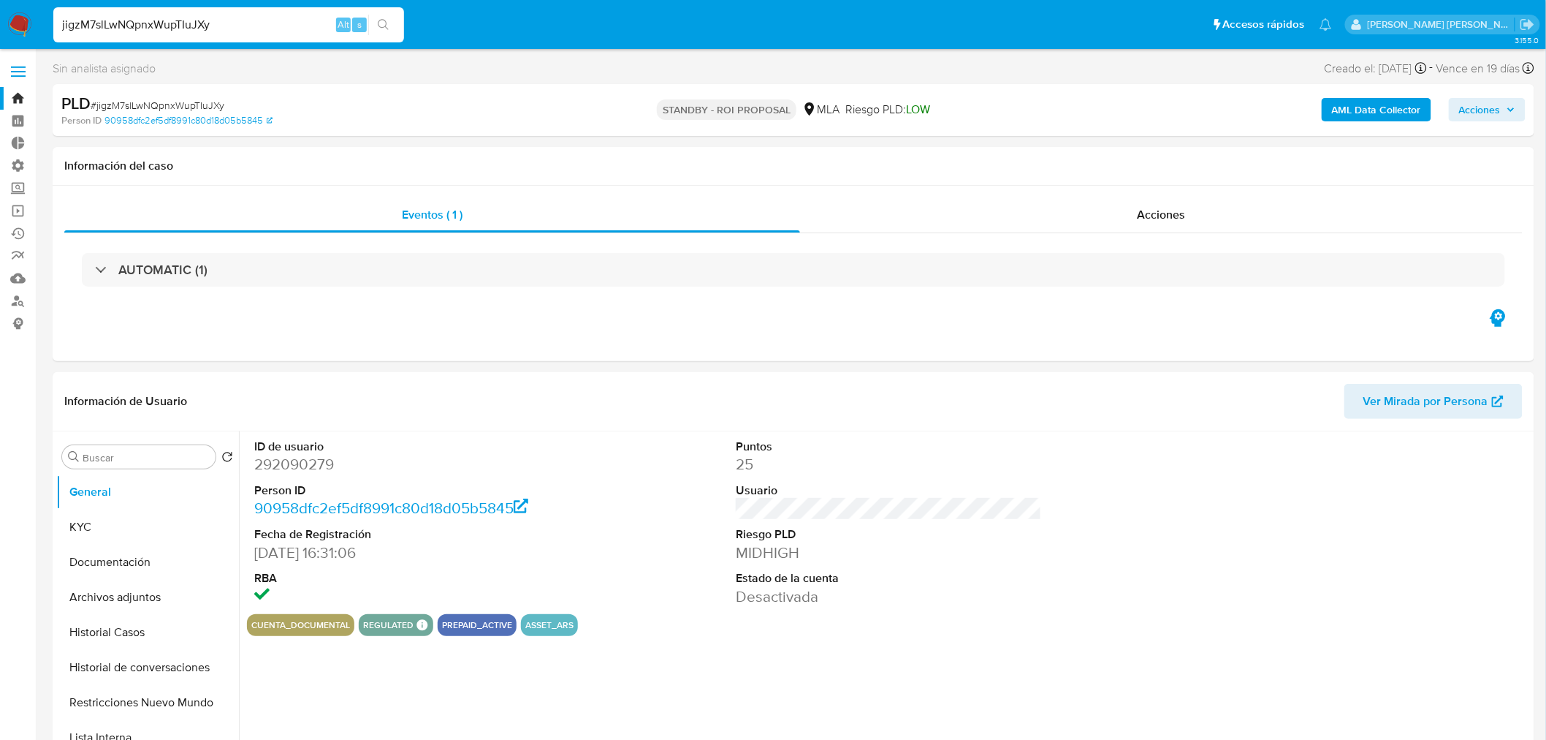
select select "10"
click at [229, 23] on input "jigzM7slLwNQpnxWupTIuJXy" at bounding box center [228, 24] width 351 height 19
paste input "2TD0UjUxIn9A7n1Awy0ZOOrH"
type input "2TD0UjUxIn9A7n1Awy0ZOOrH"
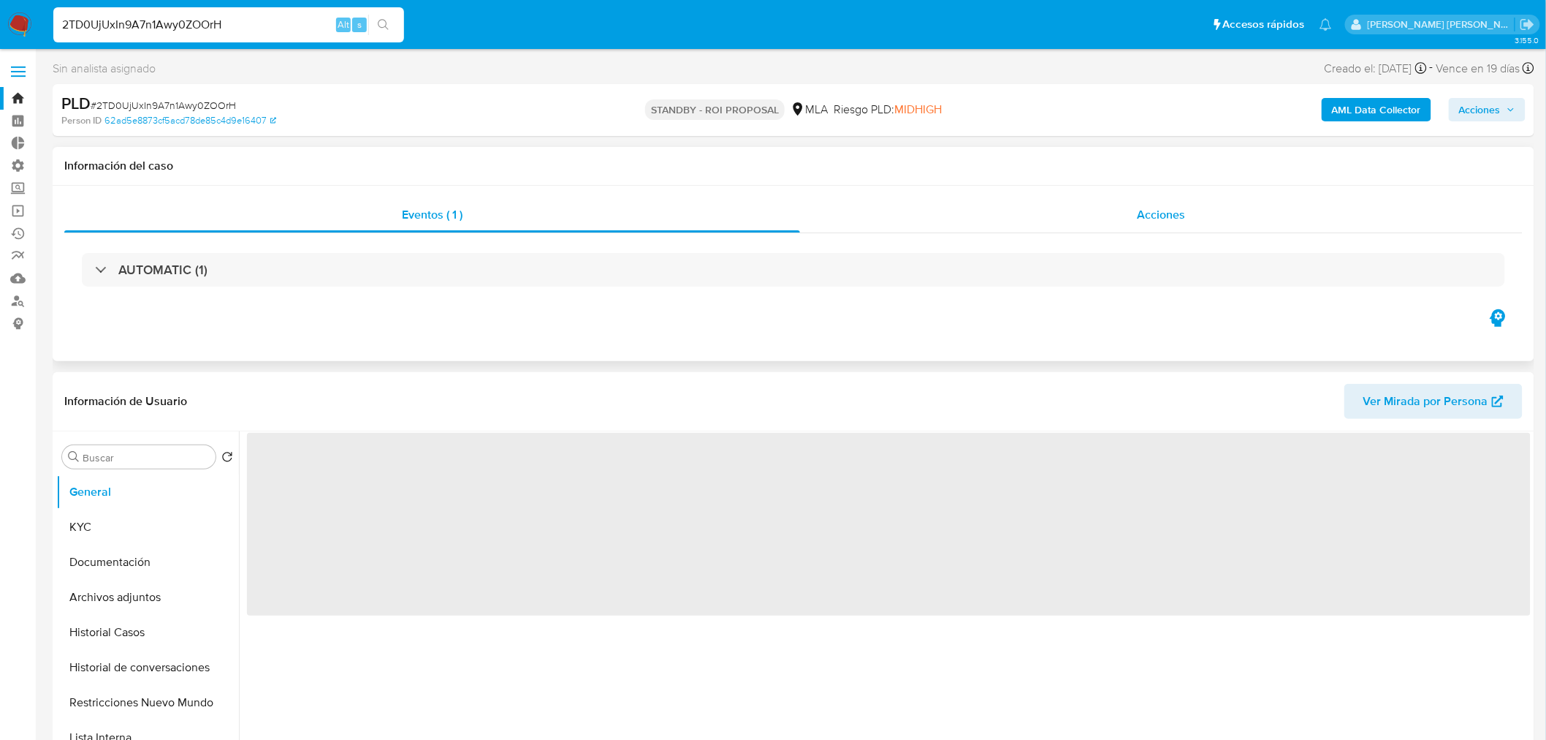
click at [1100, 213] on div "Acciones" at bounding box center [1161, 214] width 723 height 35
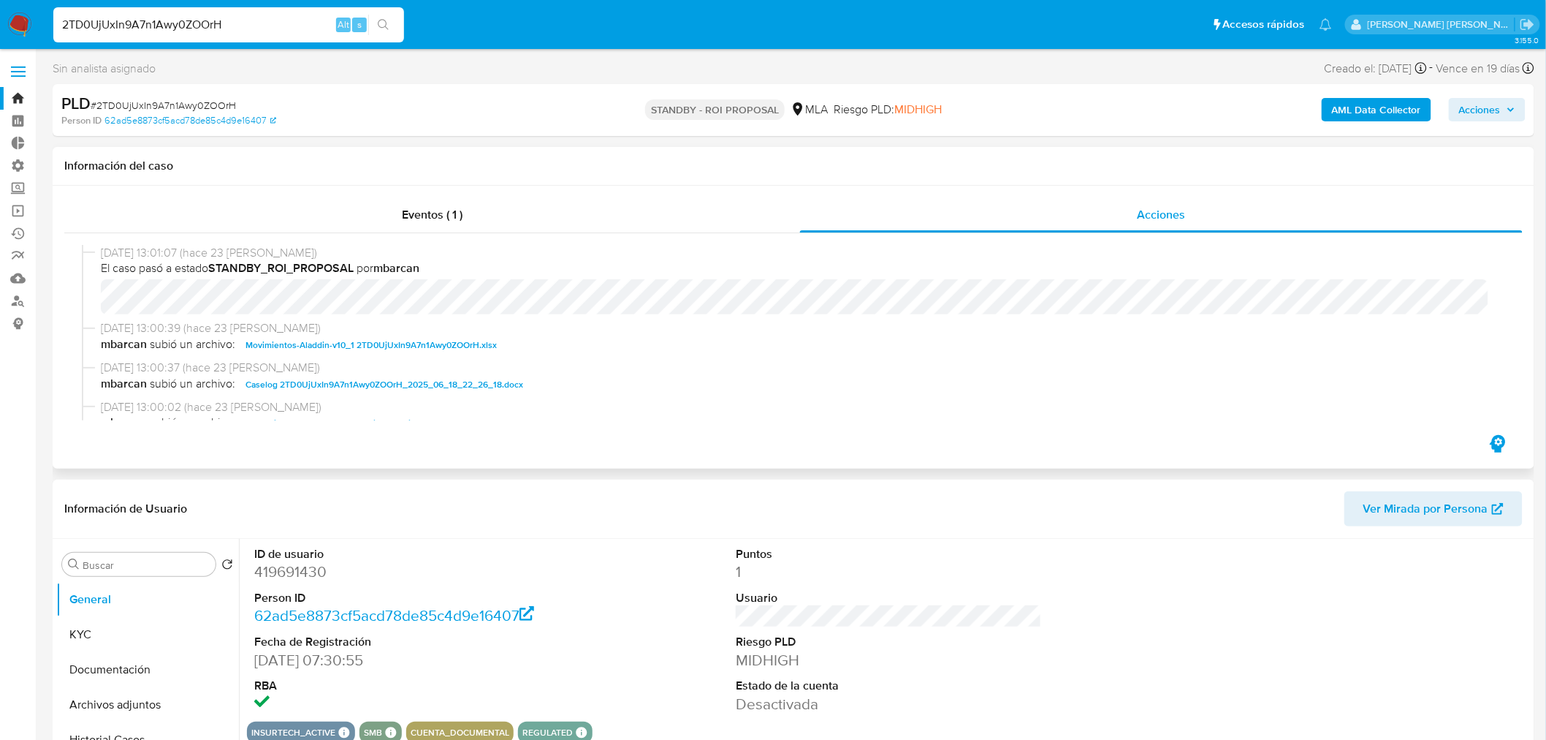
select select "10"
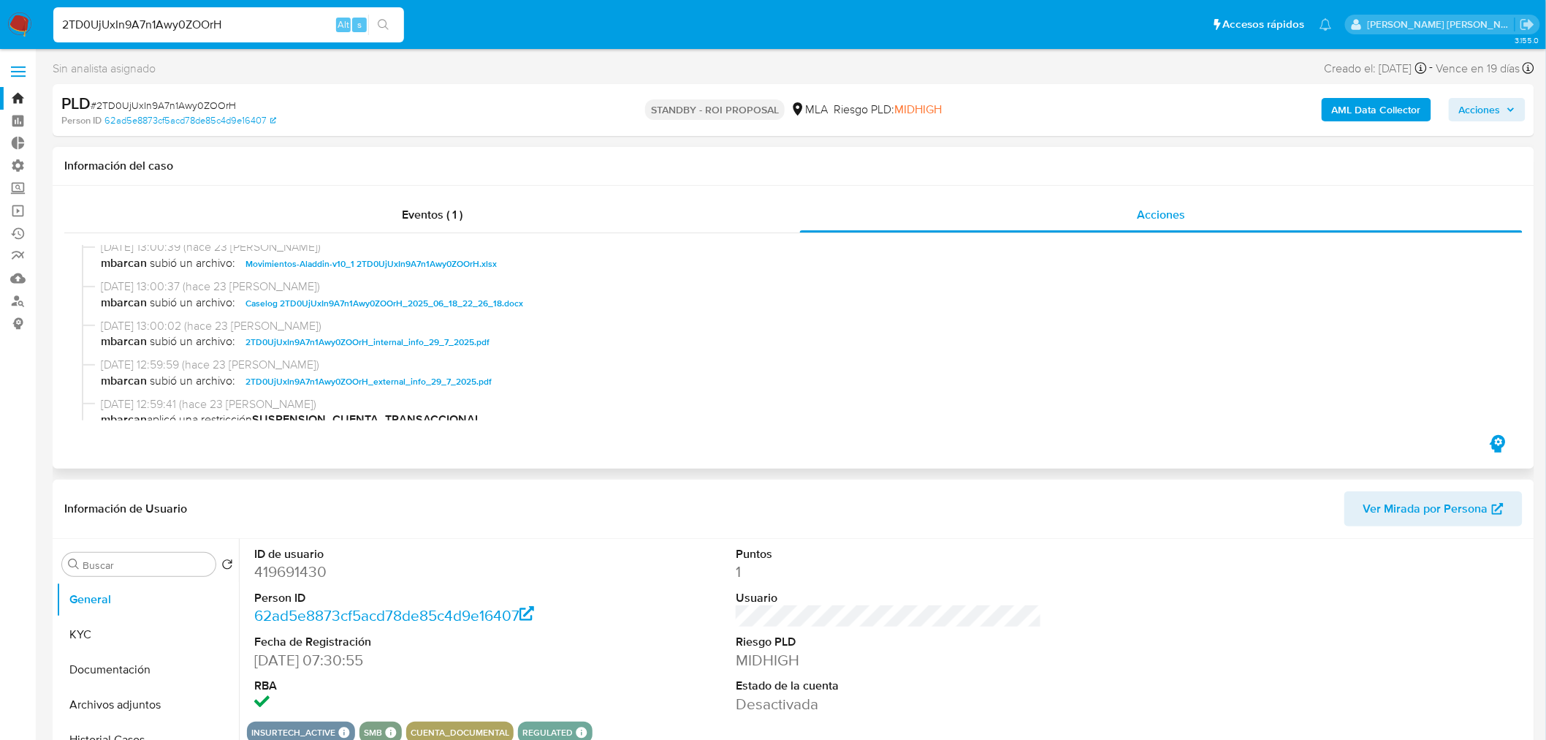
drag, startPoint x: 490, startPoint y: 301, endPoint x: 542, endPoint y: 327, distance: 57.2
click at [490, 303] on span "Caselog 2TD0UjUxIn9A7n1Awy0ZOOrH_2025_06_18_22_26_18.docx" at bounding box center [385, 304] width 278 height 18
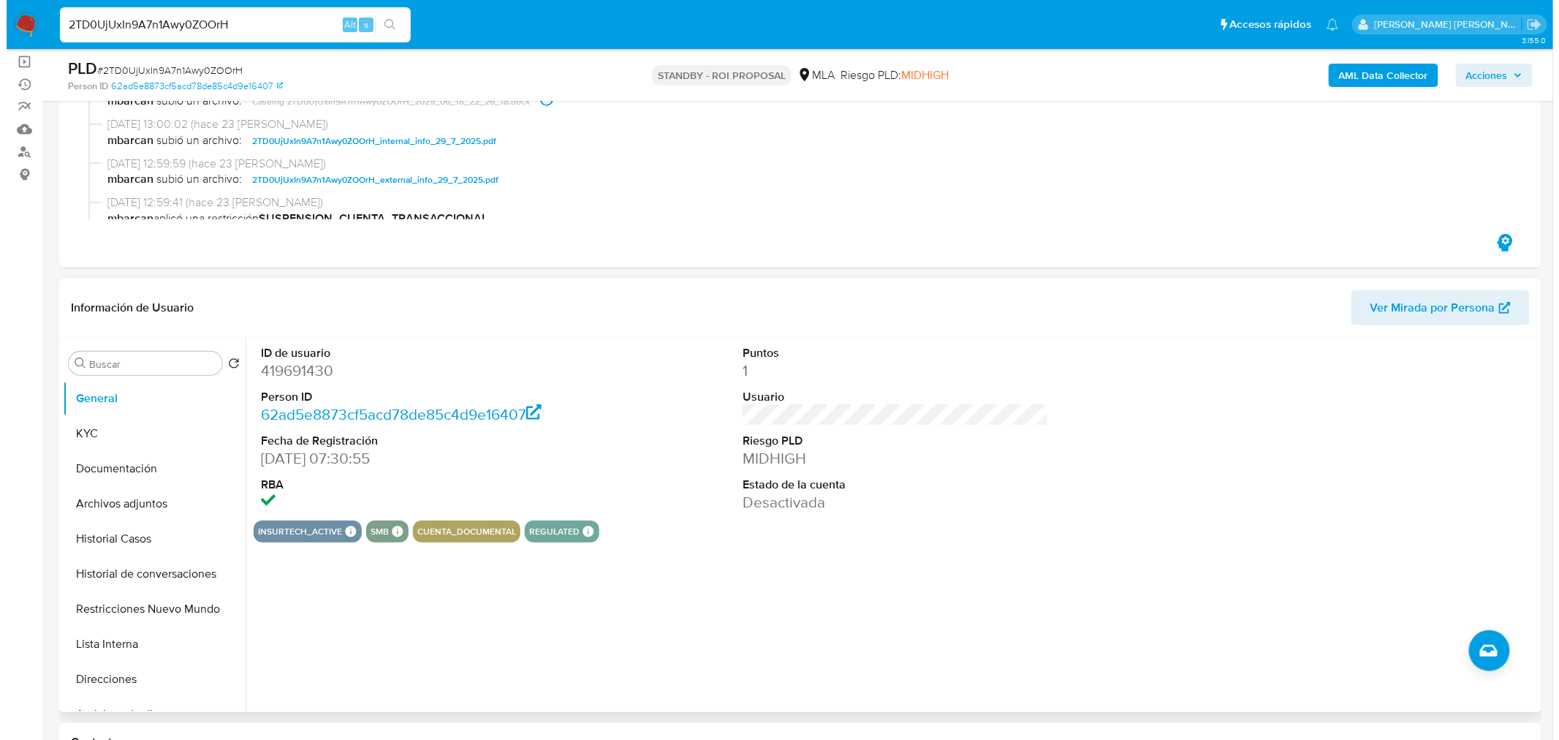
scroll to position [324, 0]
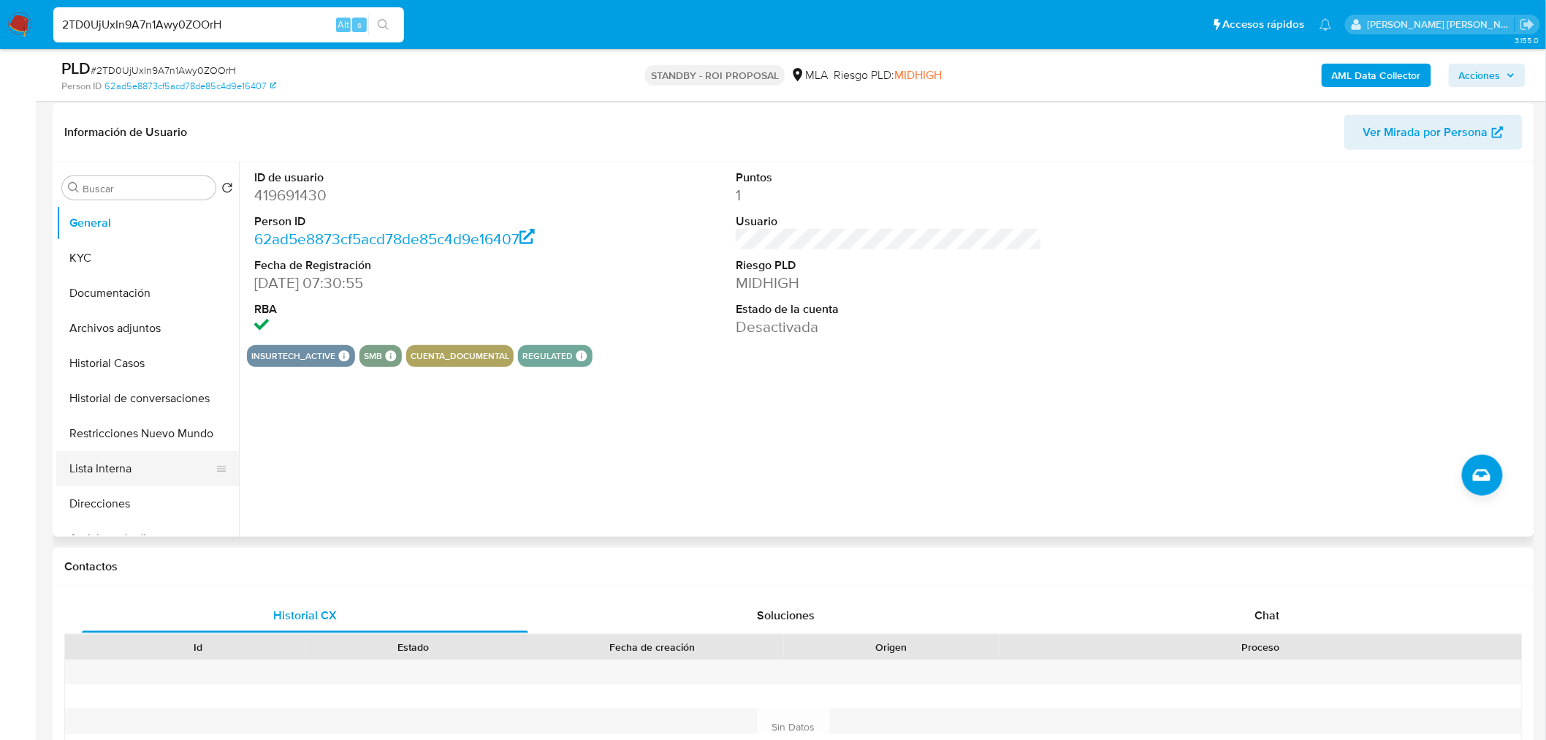
drag, startPoint x: 122, startPoint y: 437, endPoint x: 104, endPoint y: 457, distance: 27.4
click at [121, 441] on button "Restricciones Nuevo Mundo" at bounding box center [147, 433] width 183 height 35
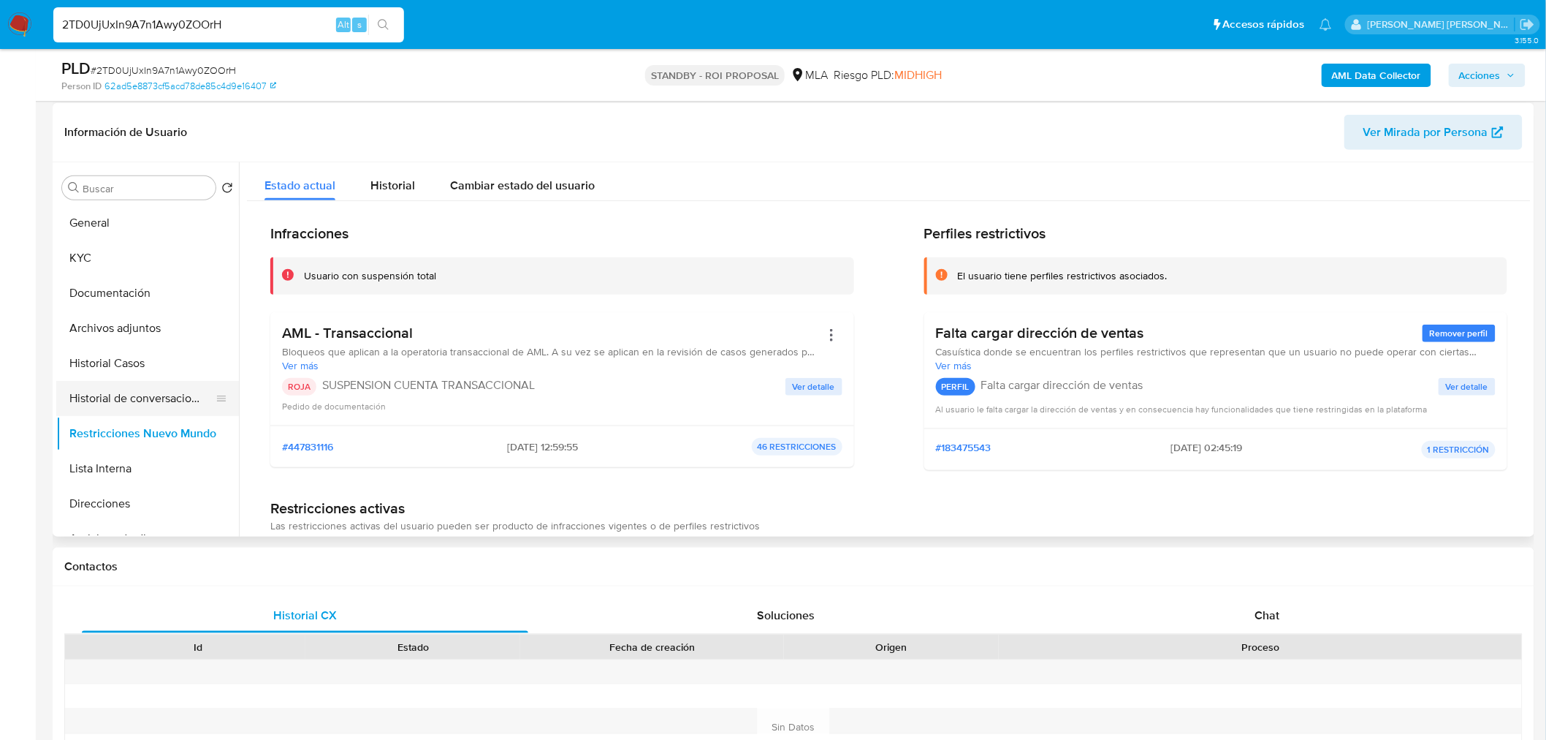
click at [123, 391] on button "Historial de conversaciones" at bounding box center [141, 398] width 171 height 35
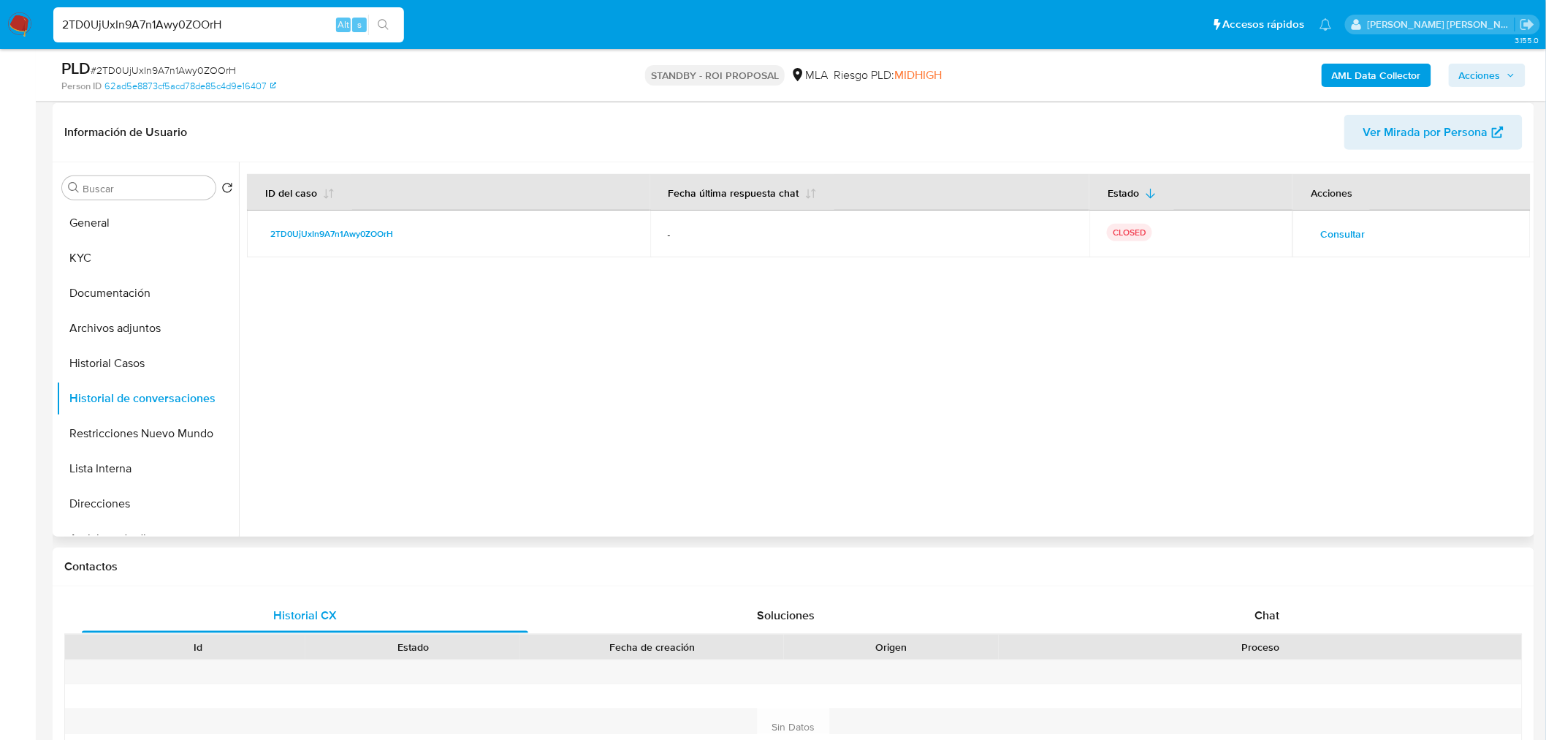
drag, startPoint x: 1363, startPoint y: 232, endPoint x: 1356, endPoint y: 230, distance: 7.5
click at [1356, 230] on button "Consultar" at bounding box center [1342, 233] width 65 height 23
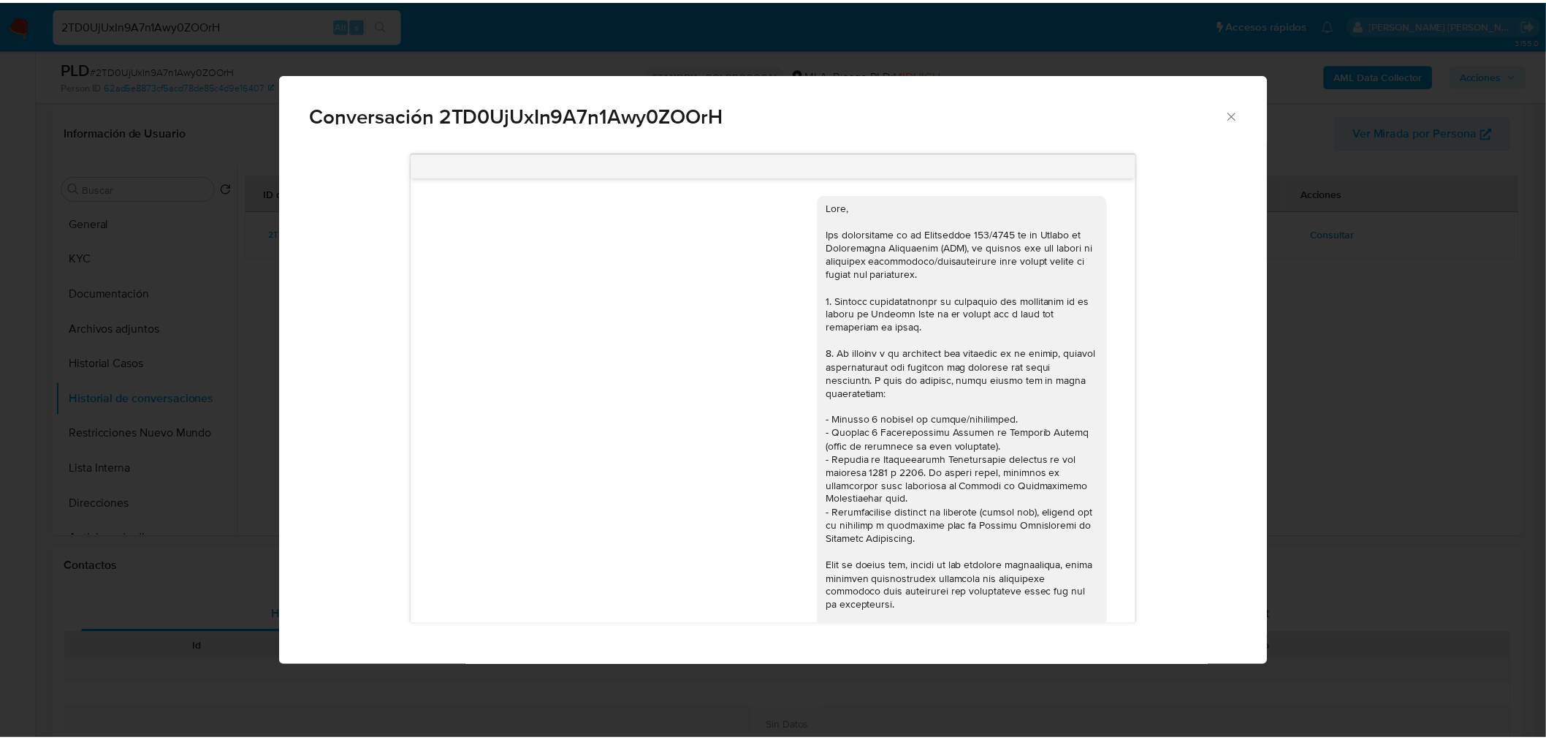
scroll to position [702, 0]
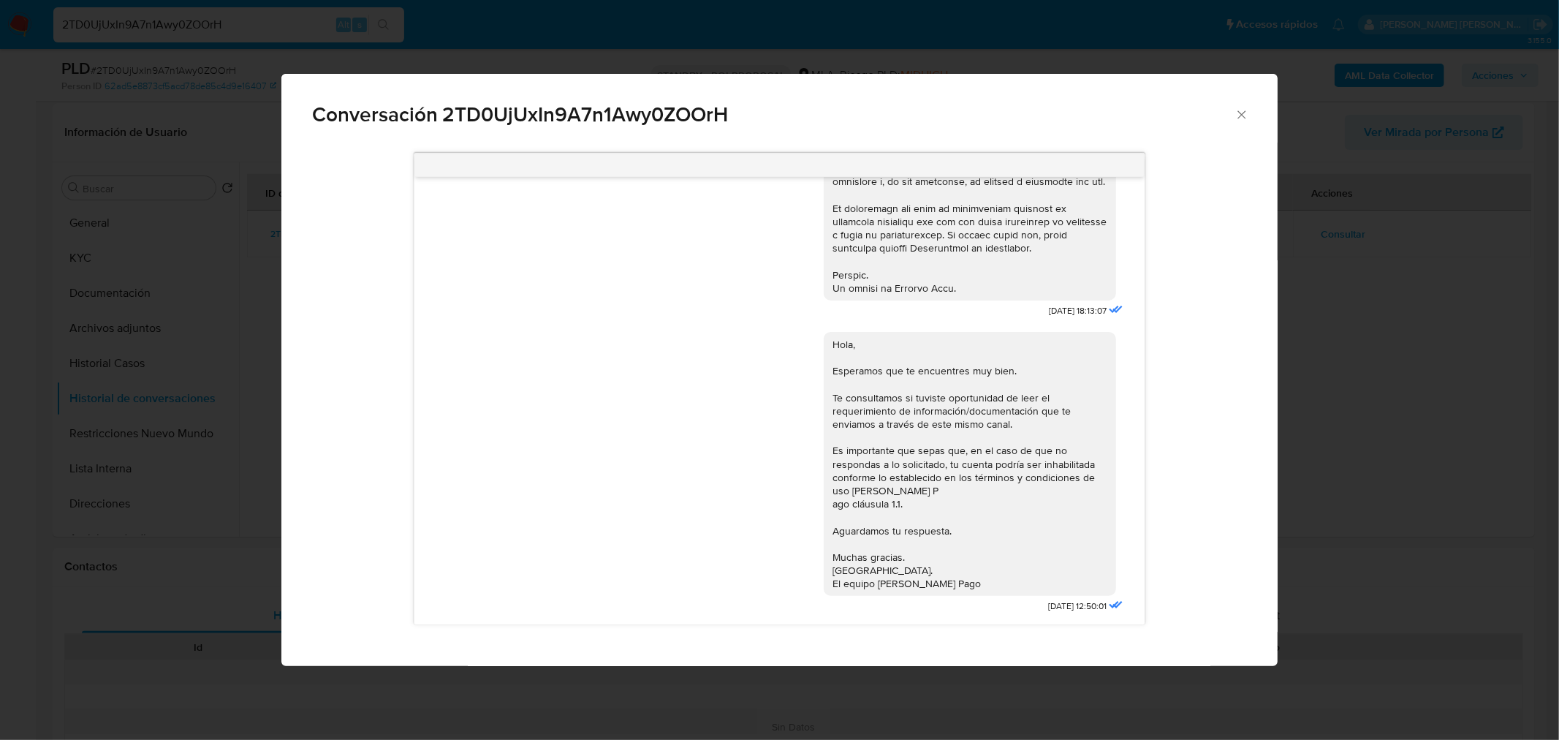
click at [1326, 368] on div "Conversación 2TD0UjUxIn9A7n1Awy0ZOOrH 18/06/2025 18:13:07 Hola, Esperamos que t…" at bounding box center [779, 370] width 1559 height 740
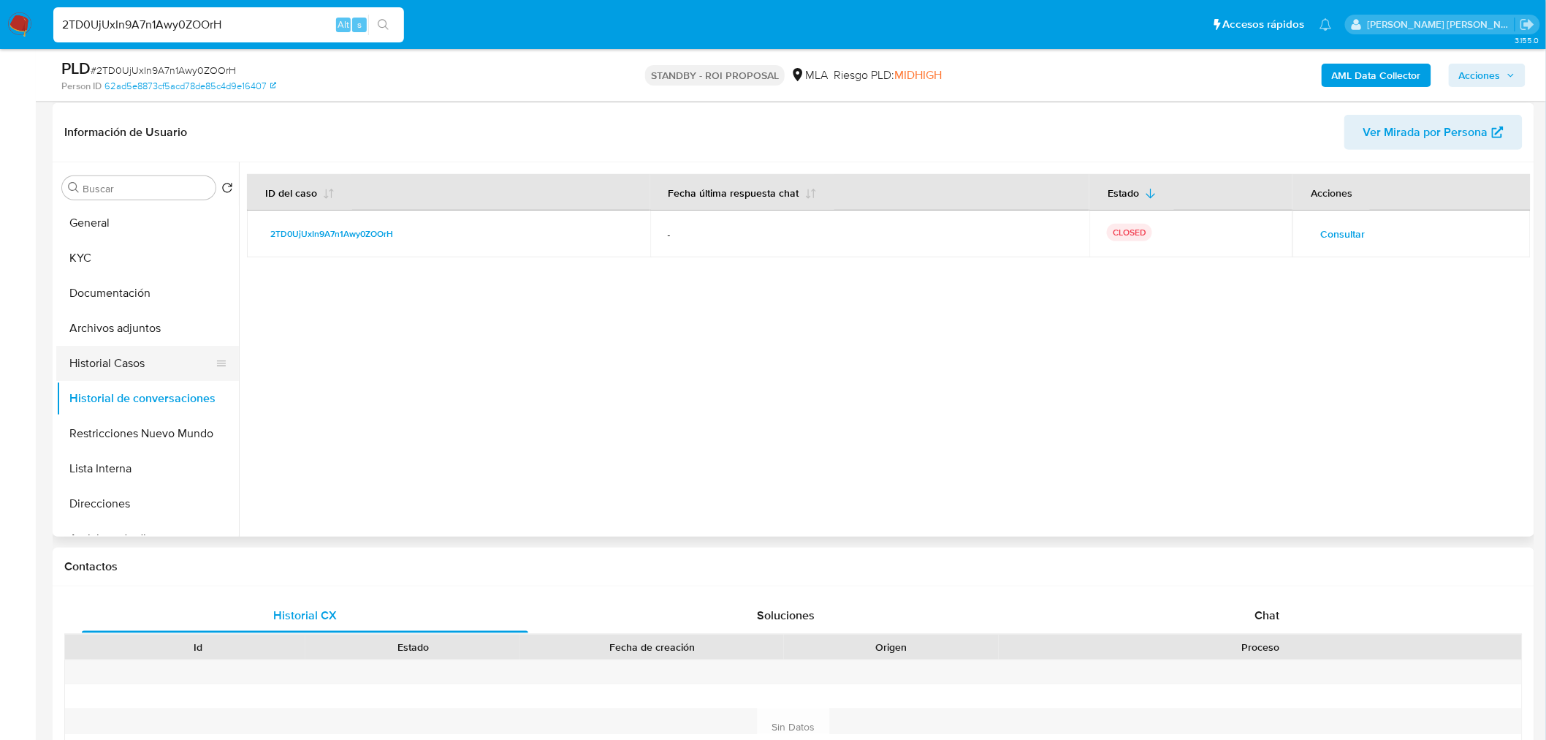
click at [107, 373] on button "Historial Casos" at bounding box center [141, 363] width 171 height 35
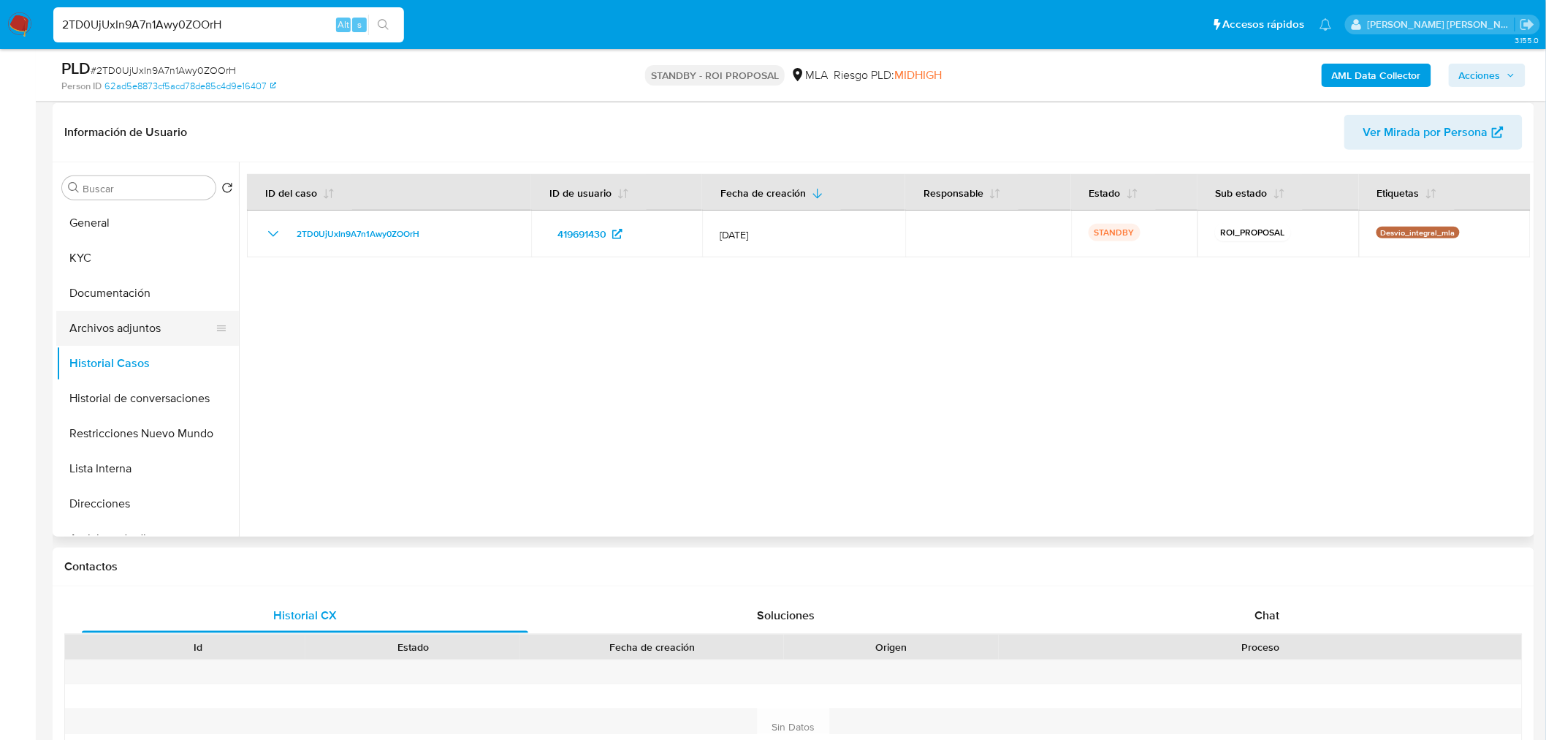
click at [121, 338] on button "Archivos adjuntos" at bounding box center [141, 328] width 171 height 35
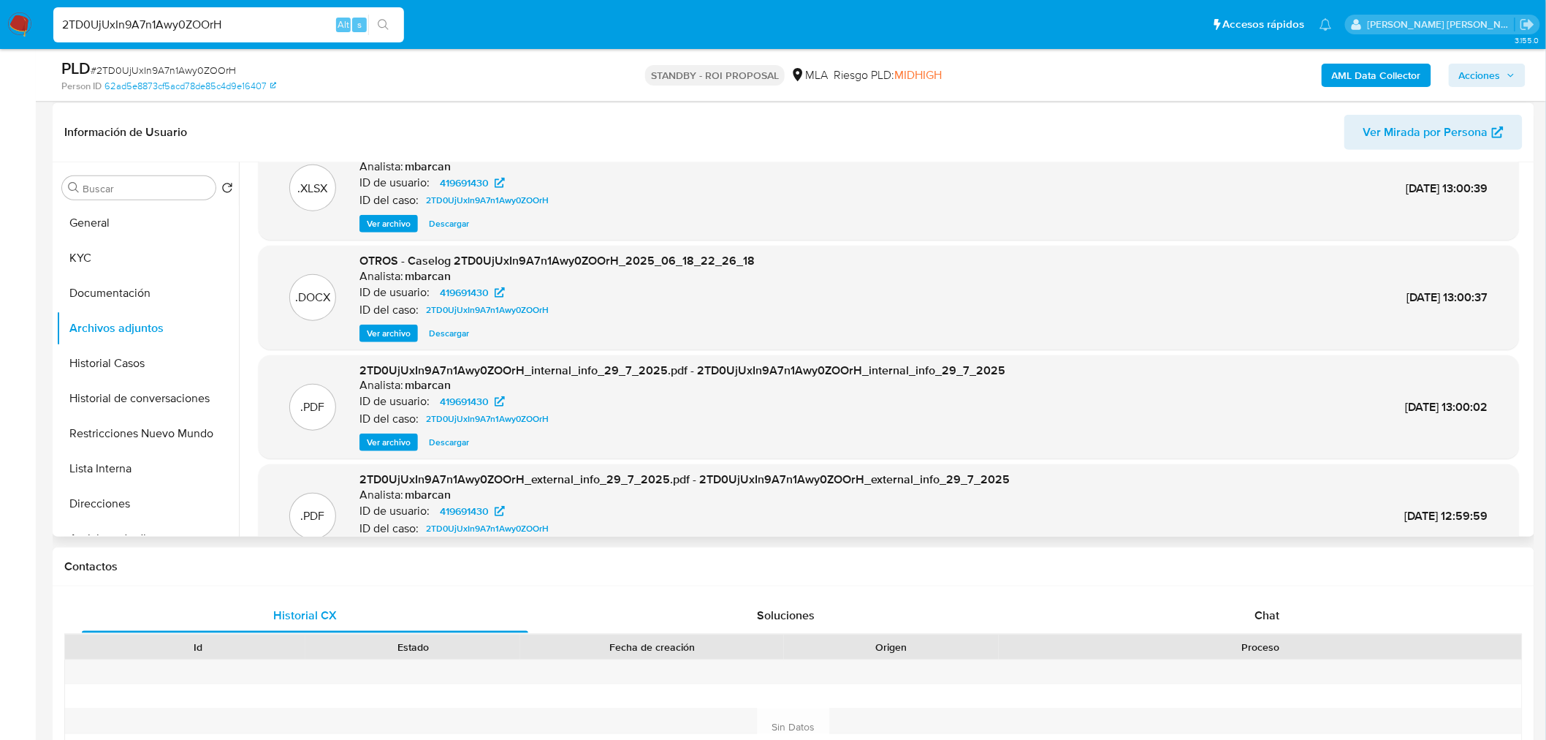
scroll to position [0, 0]
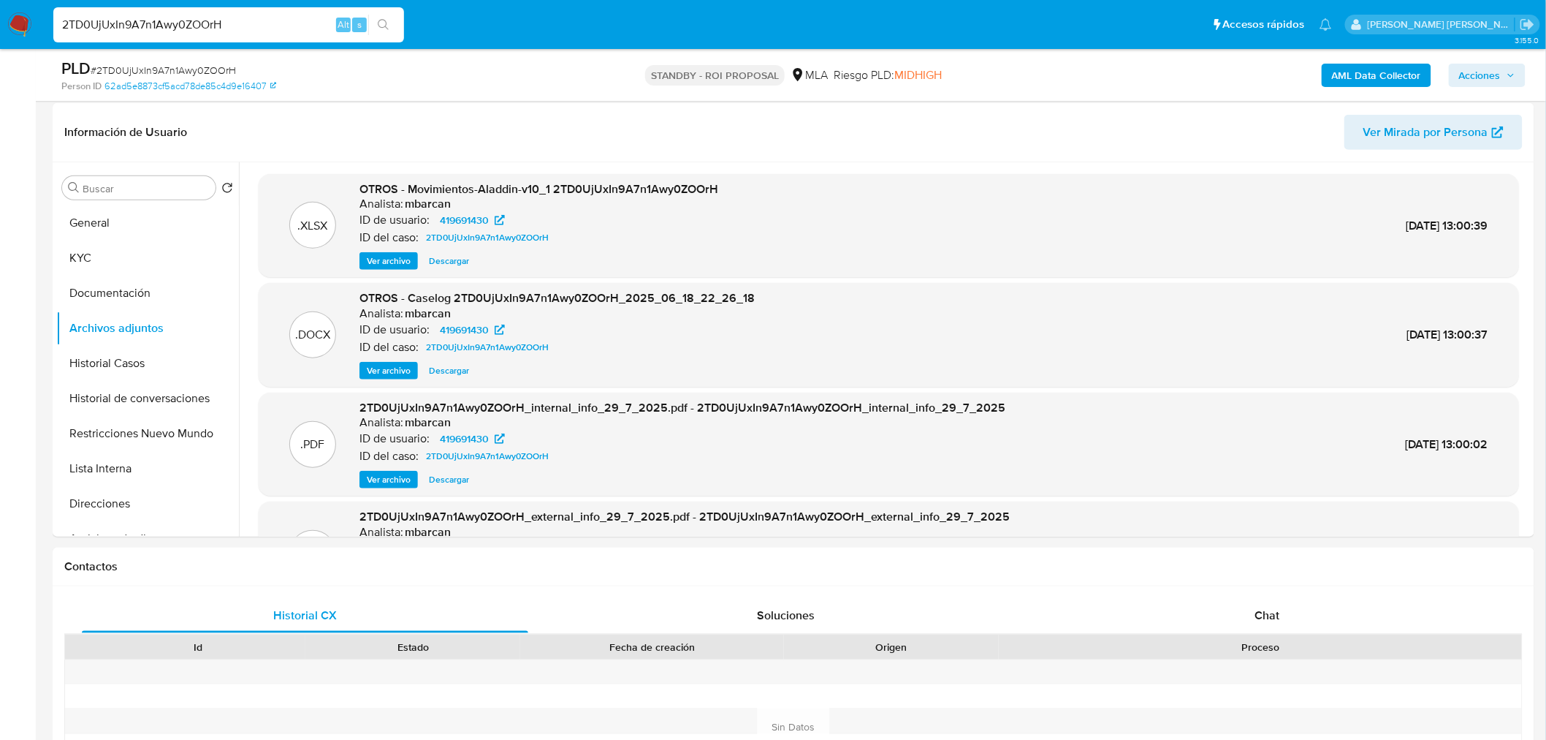
click at [291, 25] on input "2TD0UjUxIn9A7n1Awy0ZOOrH" at bounding box center [228, 24] width 351 height 19
click at [289, 26] on input "2TD0UjUxIn9A7n1Awy0ZOOrH" at bounding box center [228, 24] width 351 height 19
paste input "jigzM7slLwNQpnxWupTIuJXy"
type input "jigzM7slLwNQpnxWupTIuJXy"
click at [392, 22] on button "search-icon" at bounding box center [383, 25] width 30 height 20
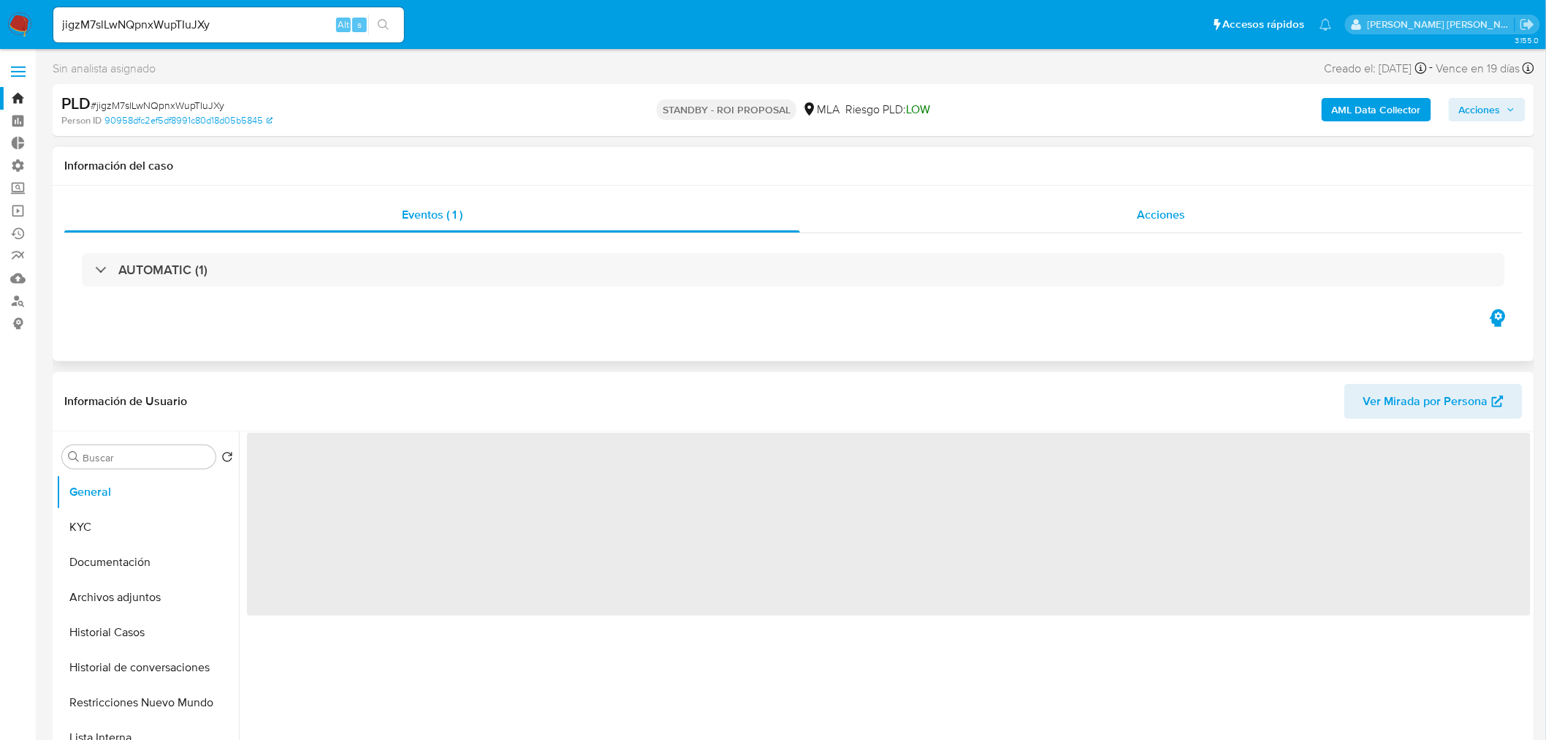
click at [1193, 222] on div "Acciones" at bounding box center [1161, 214] width 723 height 35
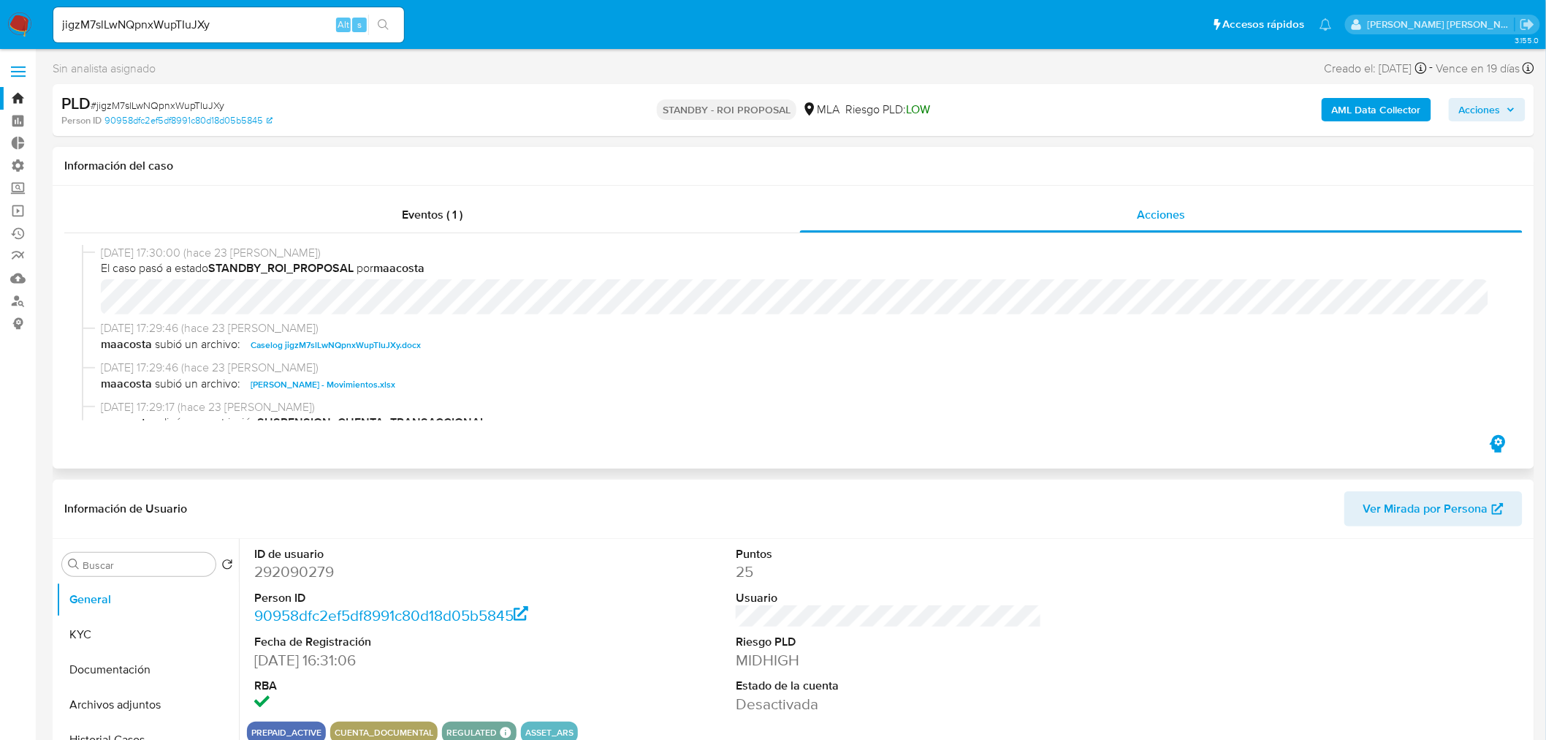
select select "10"
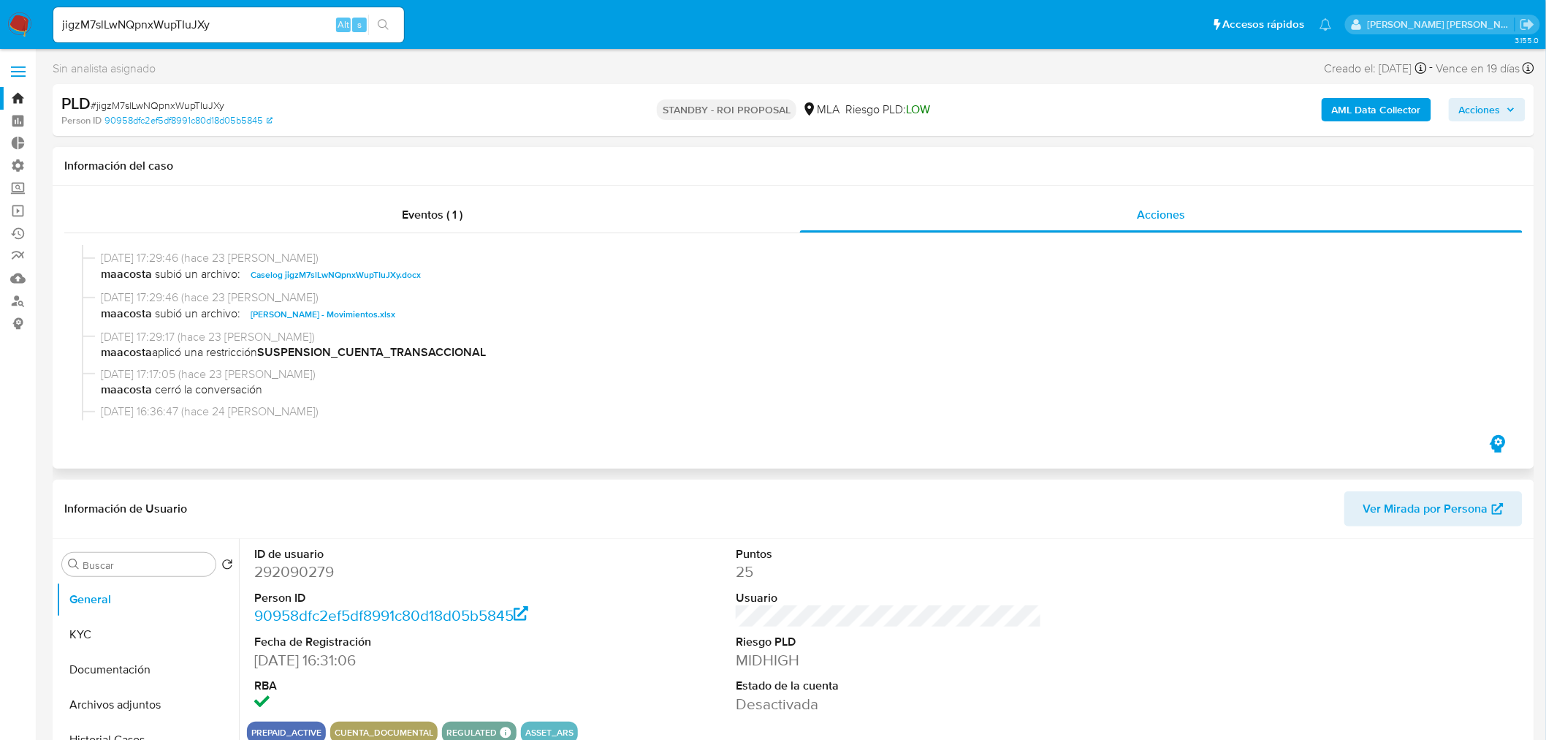
scroll to position [81, 0]
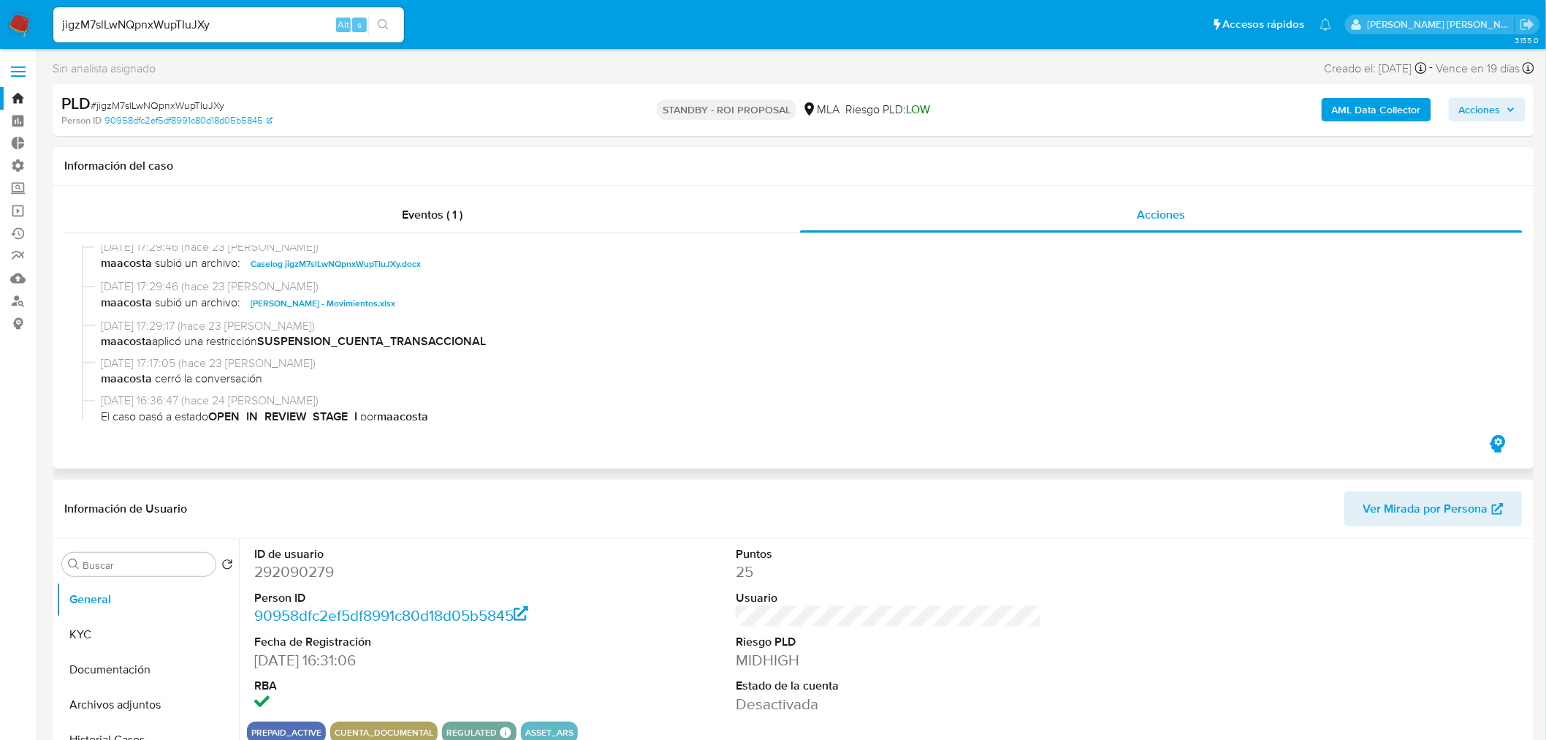
click at [400, 270] on span "Caselog jigzM7slLwNQpnxWupTIuJXy.docx" at bounding box center [336, 264] width 170 height 18
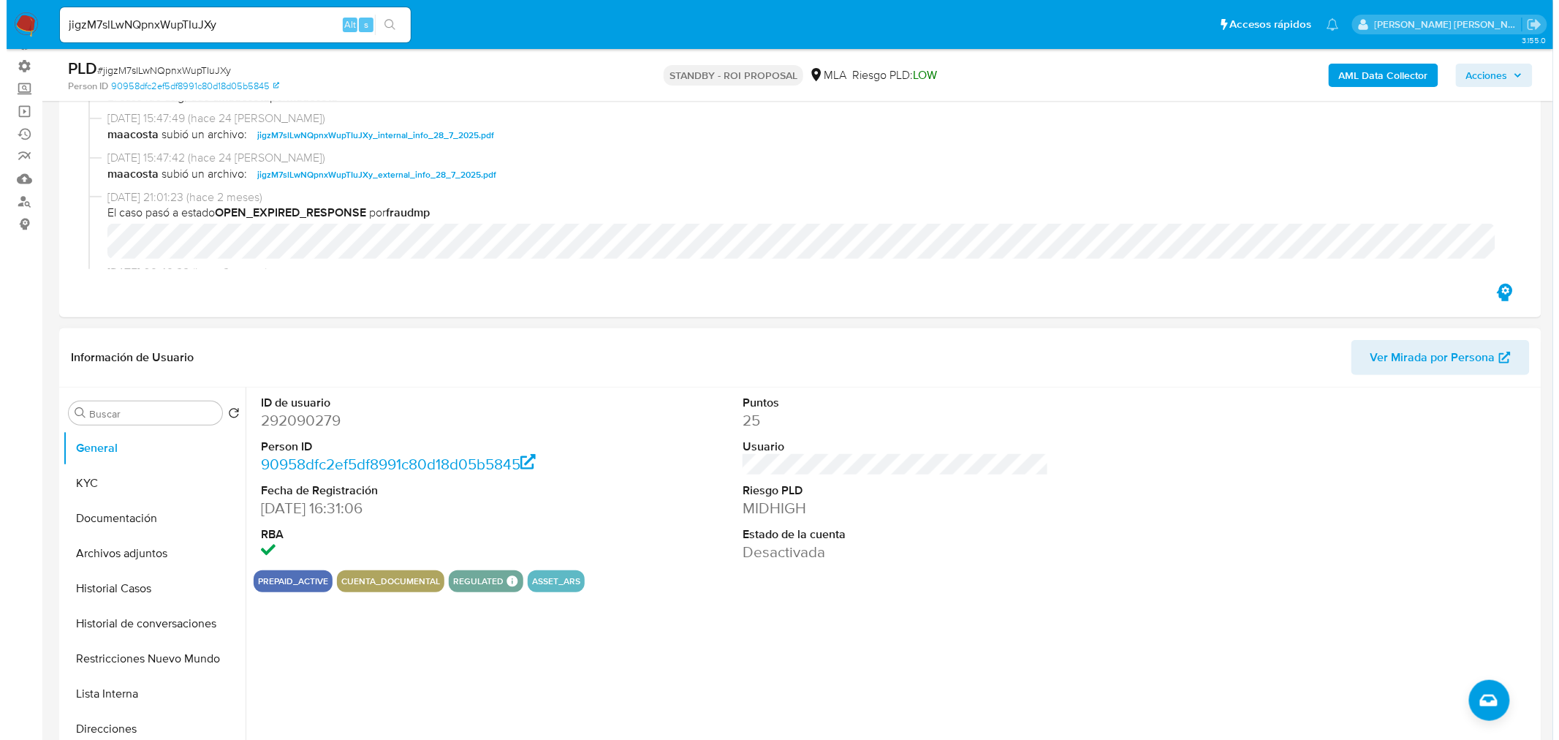
scroll to position [243, 0]
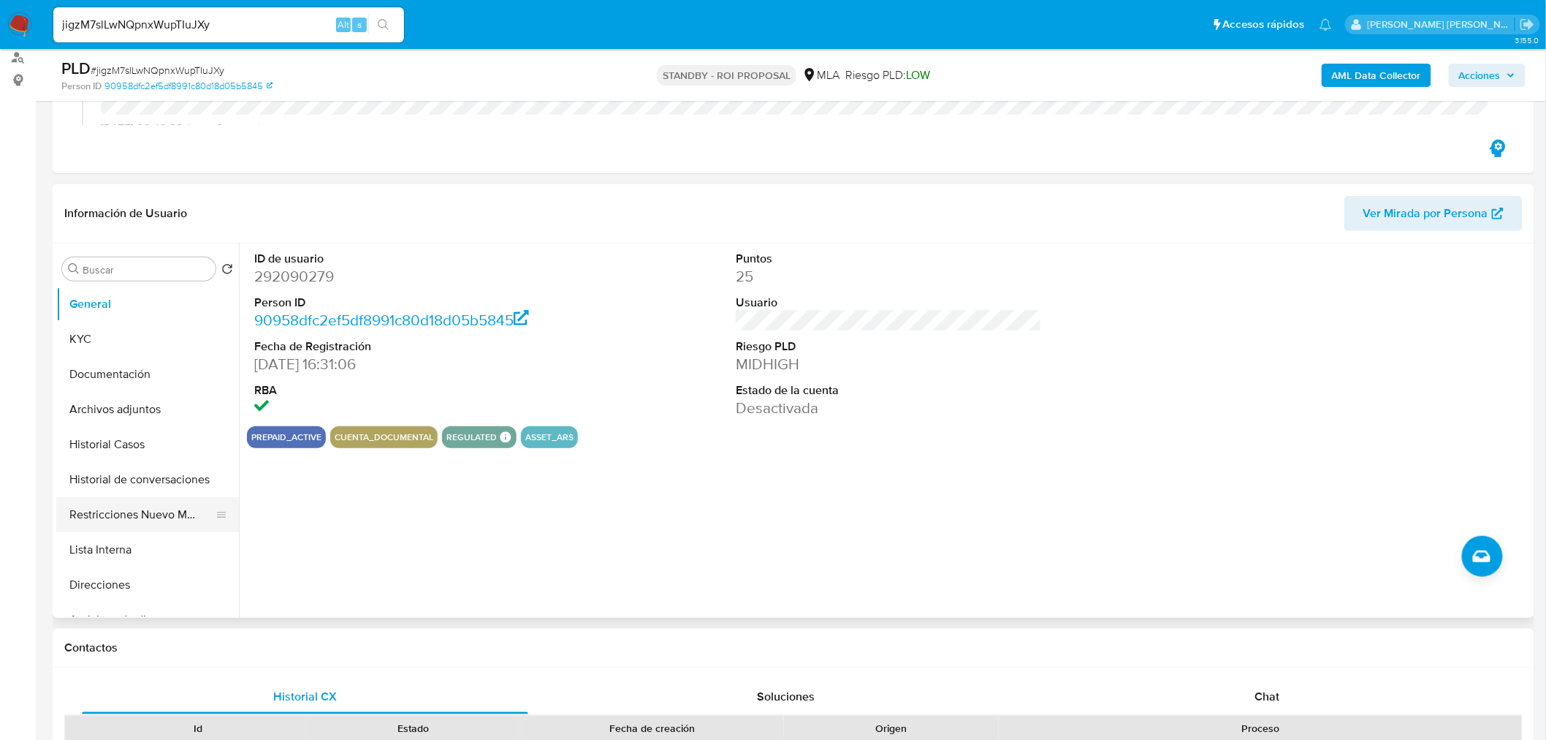
click at [101, 512] on button "Restricciones Nuevo Mundo" at bounding box center [141, 514] width 171 height 35
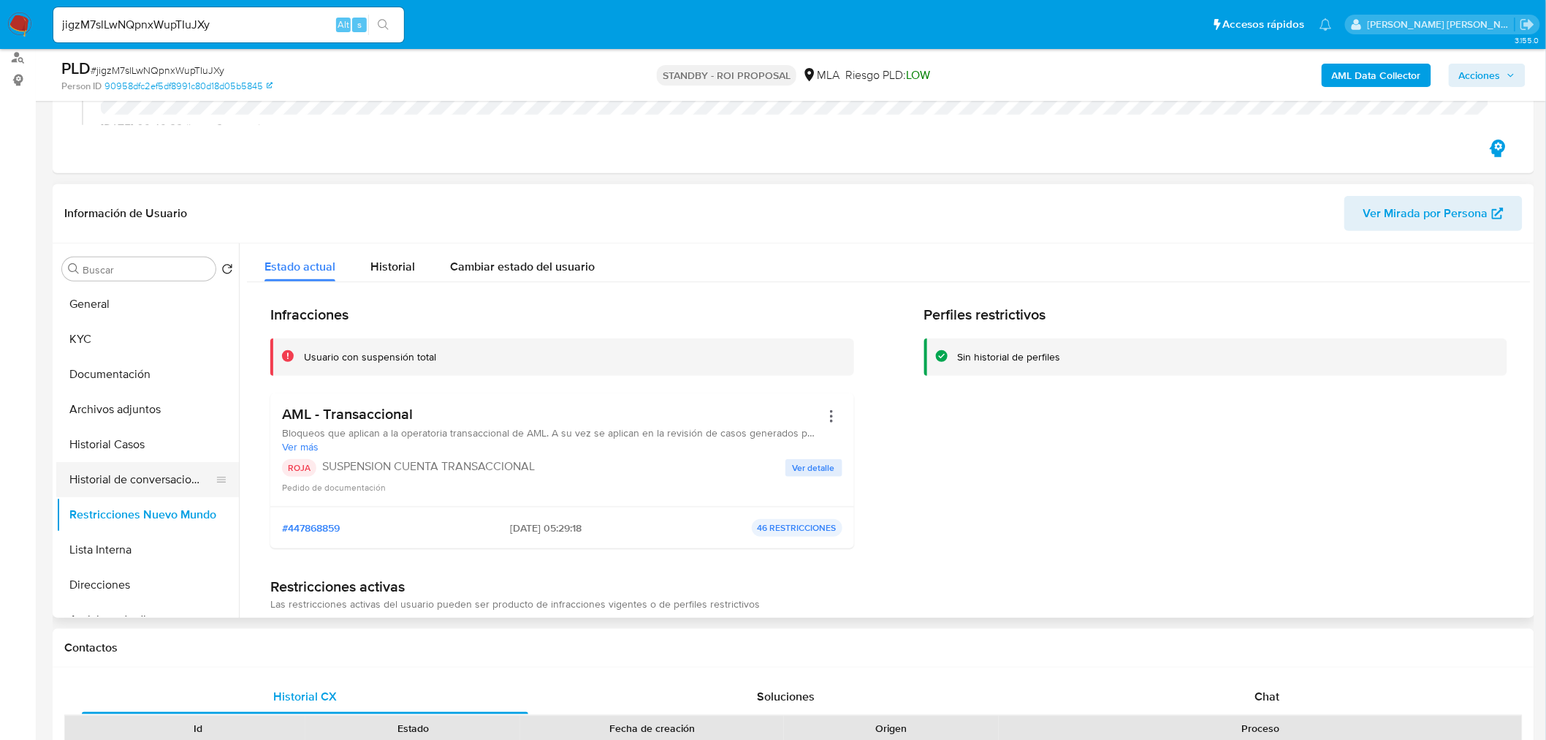
click at [107, 490] on button "Historial de conversaciones" at bounding box center [141, 479] width 171 height 35
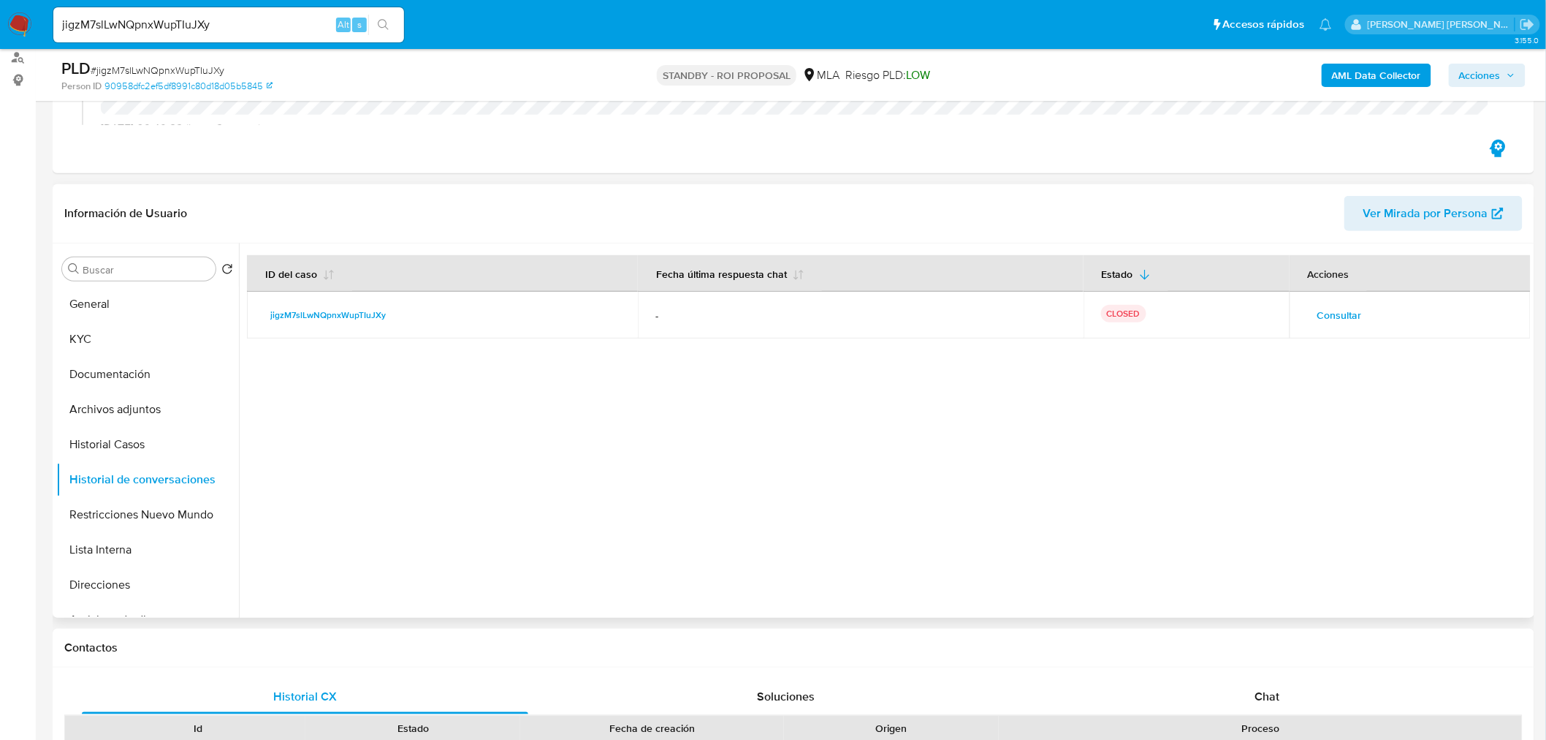
click at [1342, 318] on span "Consultar" at bounding box center [1340, 315] width 45 height 20
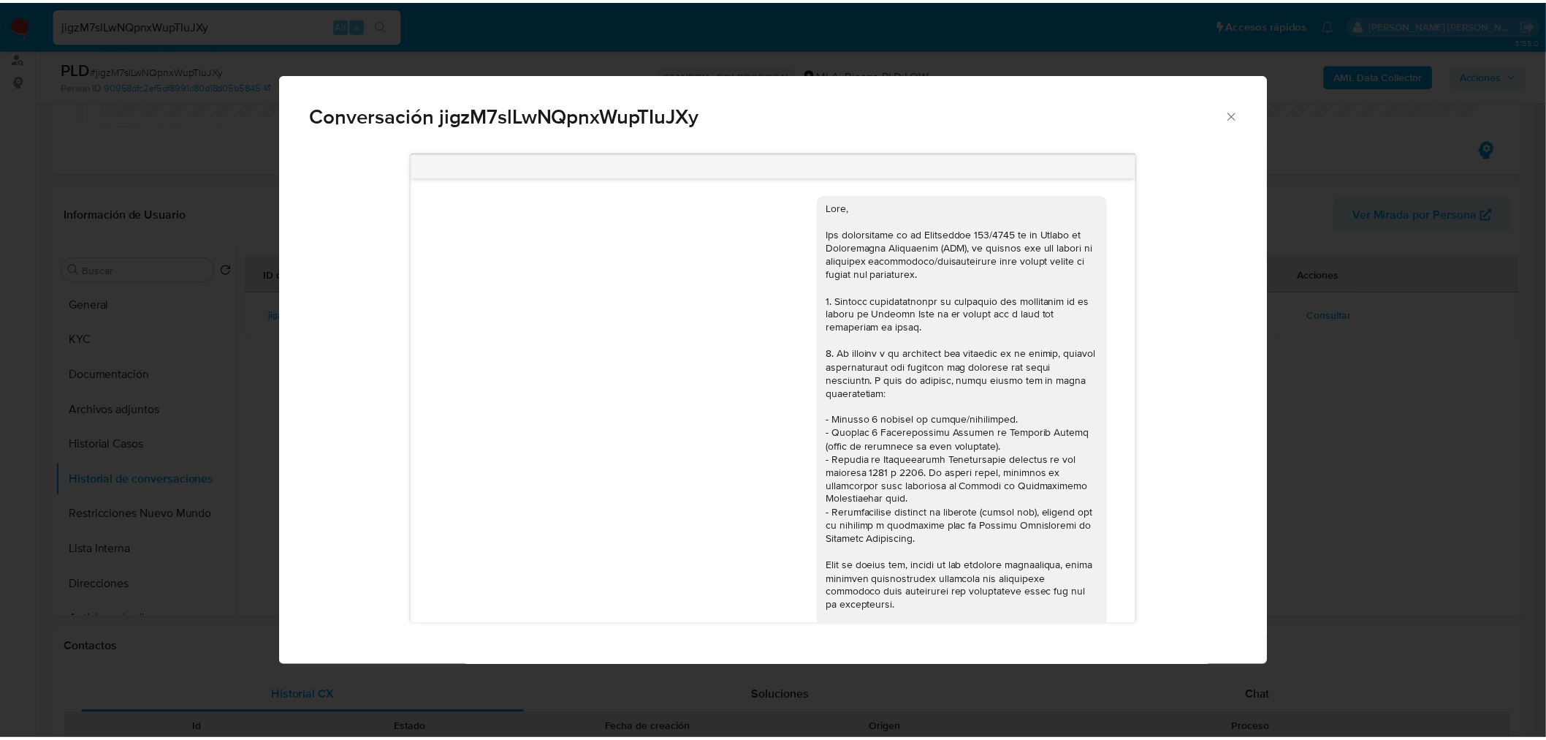
scroll to position [702, 0]
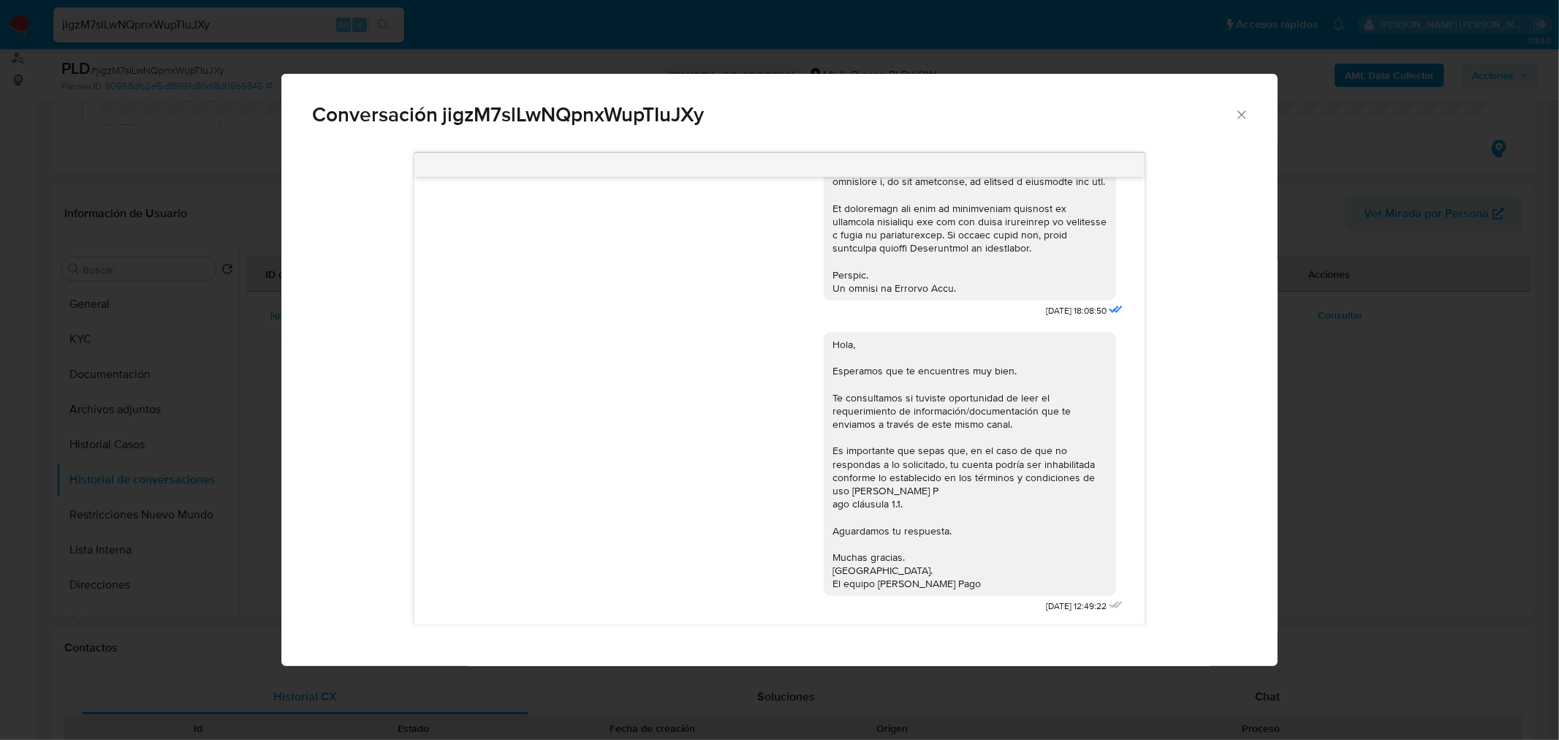
click at [1348, 481] on div "Conversación jigzM7slLwNQpnxWupTIuJXy 18/06/2025 18:08:50 Hola, Esperamos que t…" at bounding box center [779, 370] width 1559 height 740
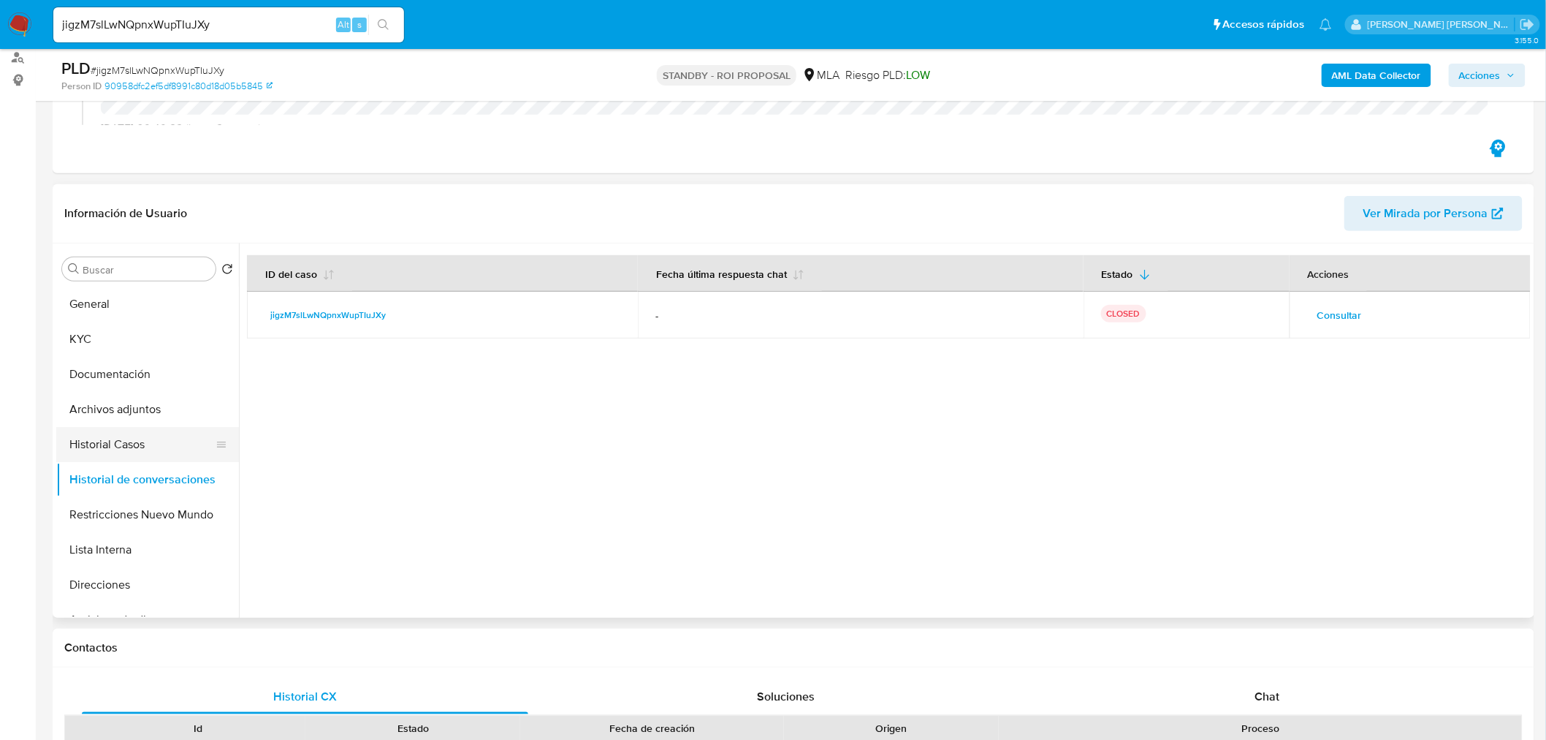
click at [79, 444] on button "Historial Casos" at bounding box center [141, 444] width 171 height 35
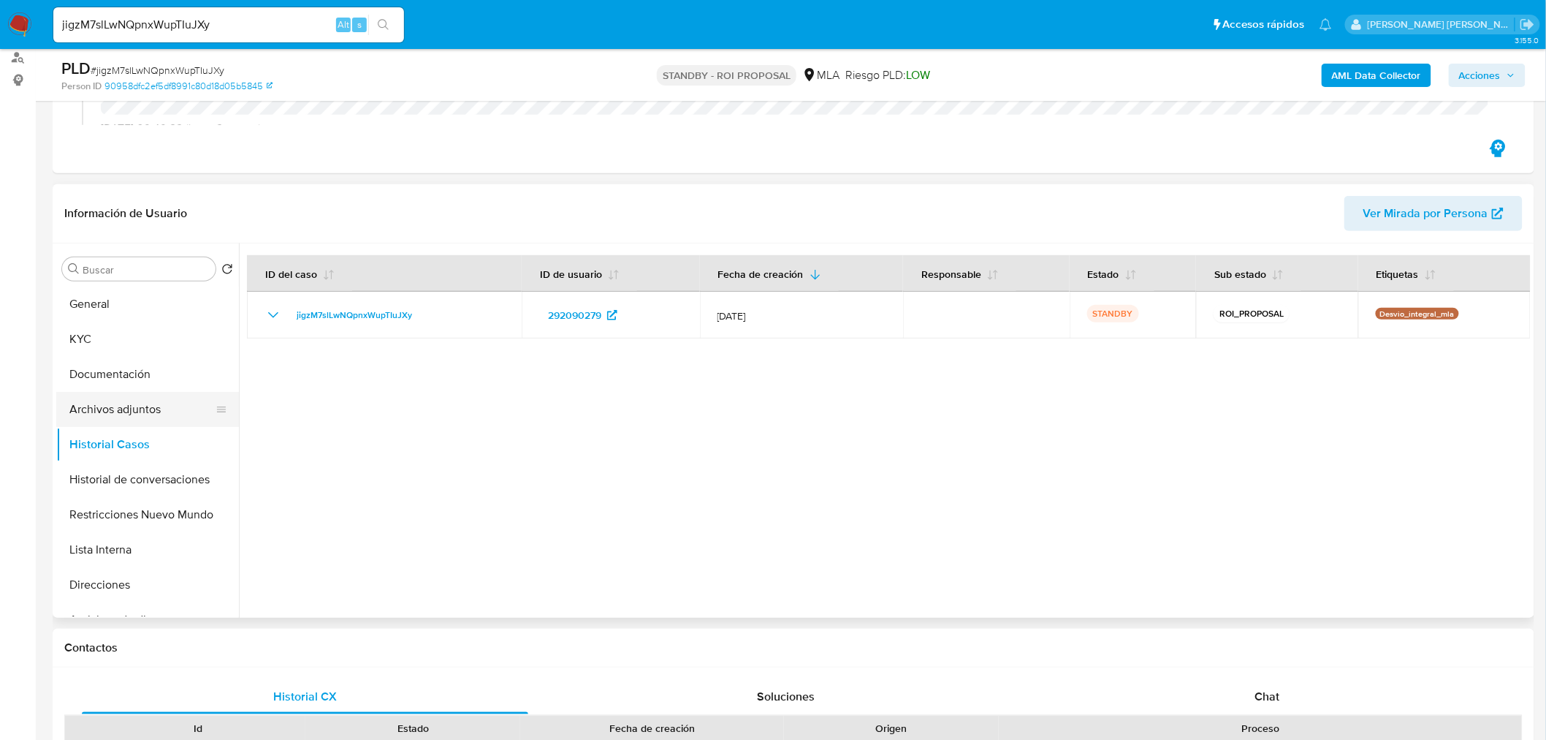
click at [113, 396] on button "Archivos adjuntos" at bounding box center [141, 409] width 171 height 35
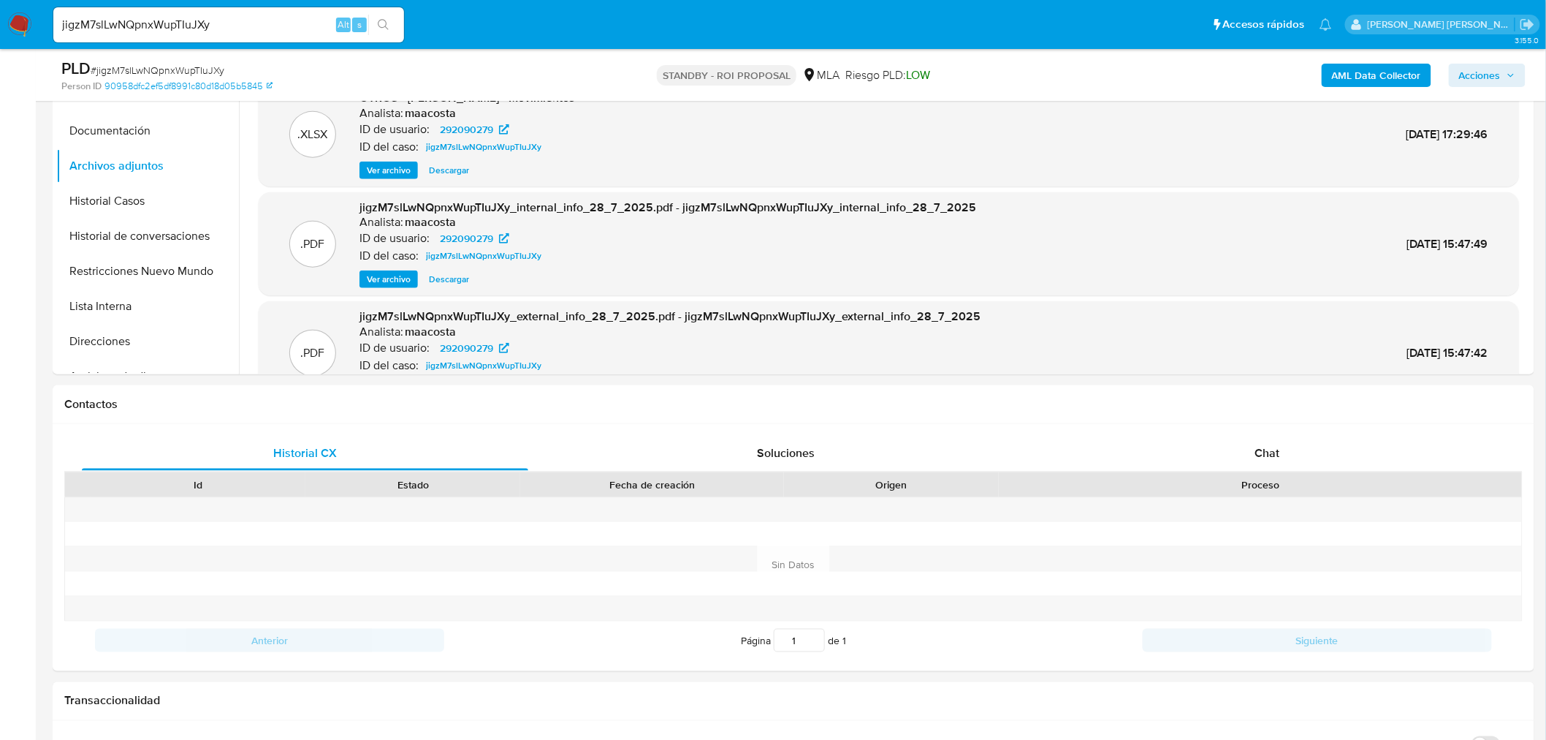
scroll to position [0, 0]
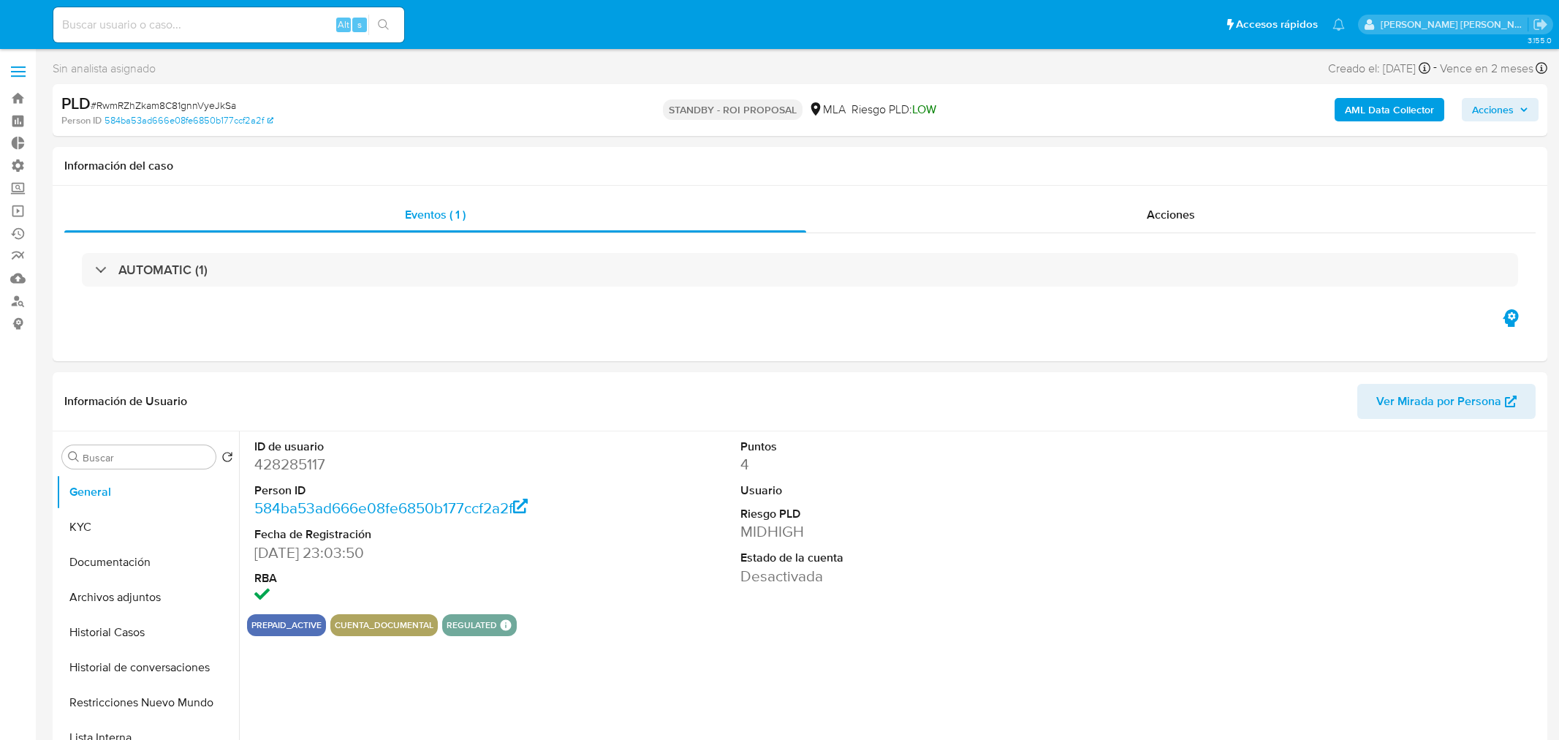
select select "10"
